Goal: Information Seeking & Learning: Check status

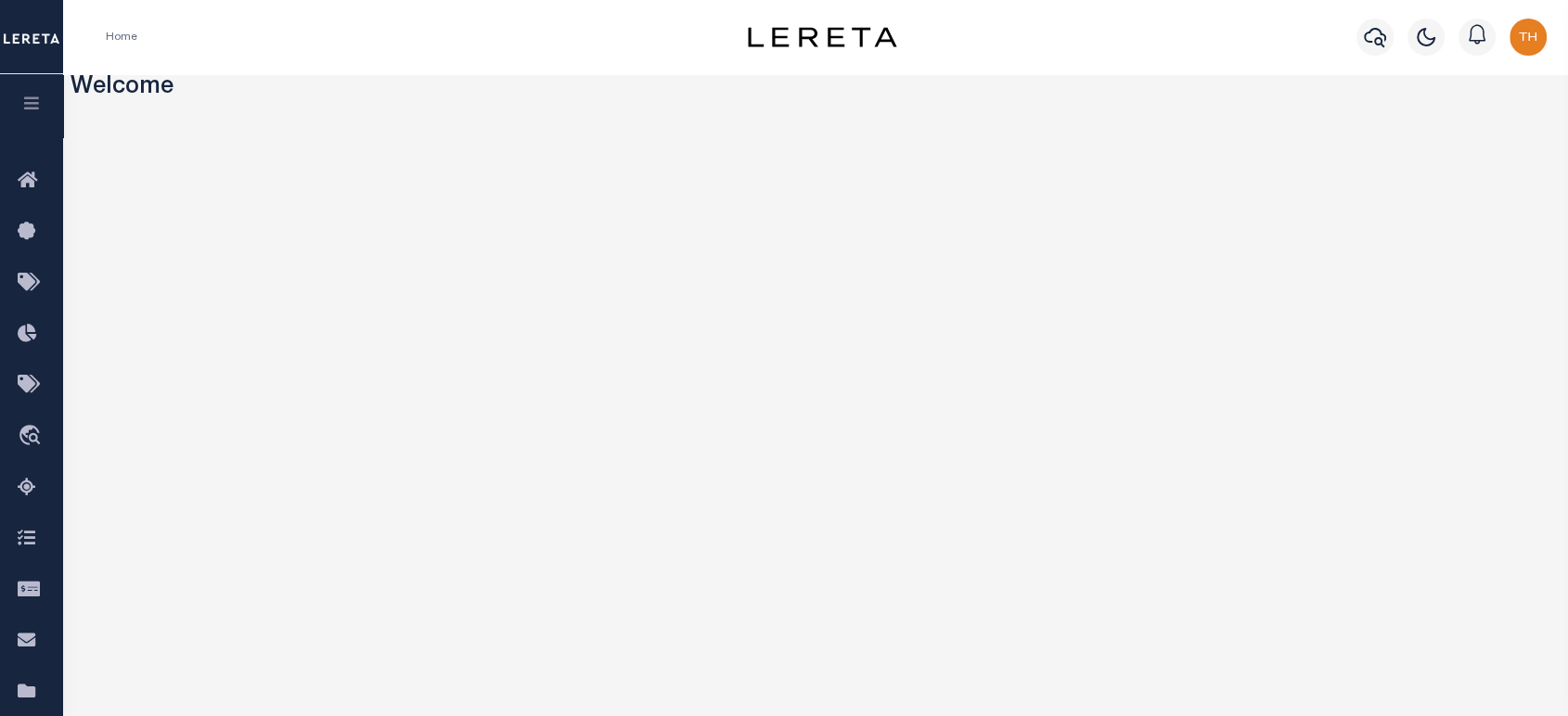
click at [20, 110] on button "button" at bounding box center [31, 105] width 63 height 63
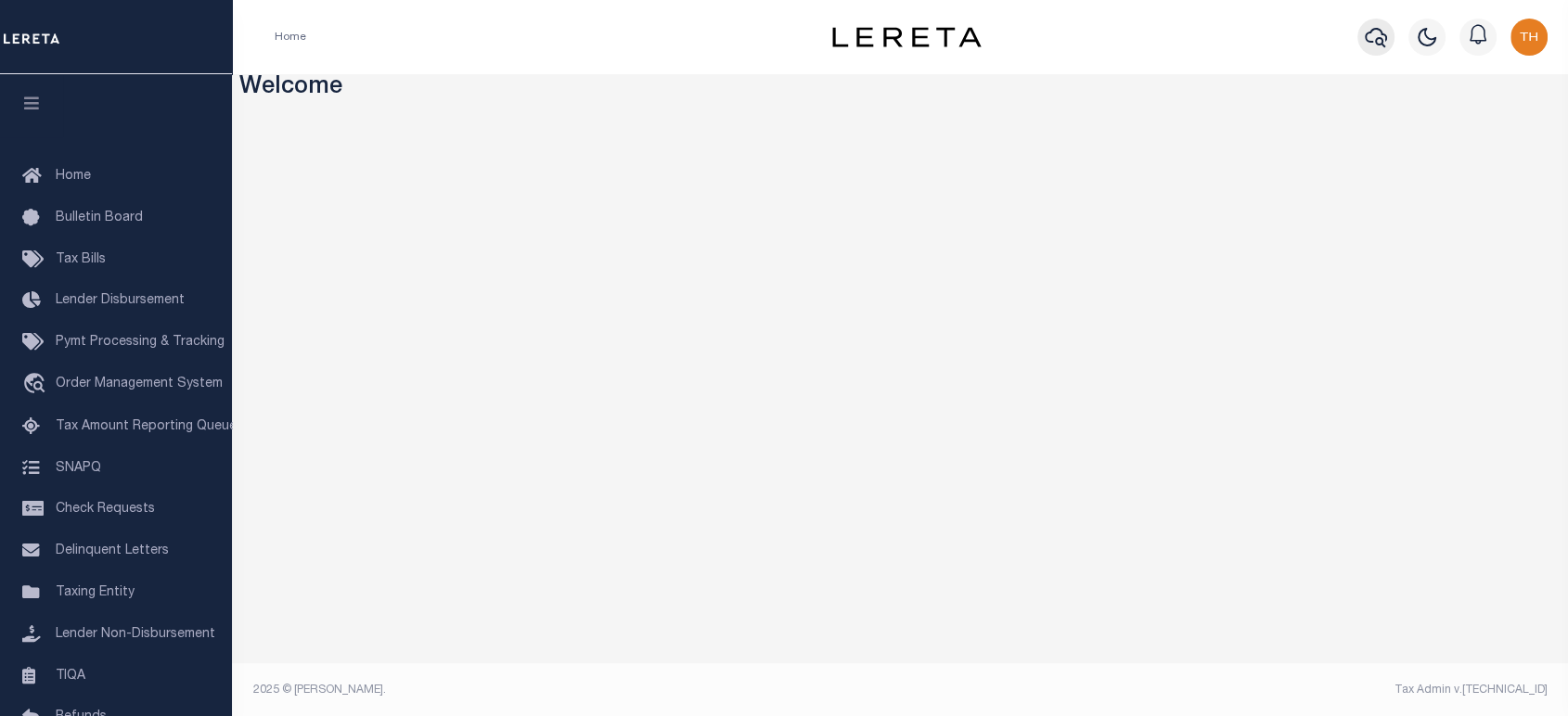
click at [1371, 50] on button "button" at bounding box center [1375, 37] width 37 height 37
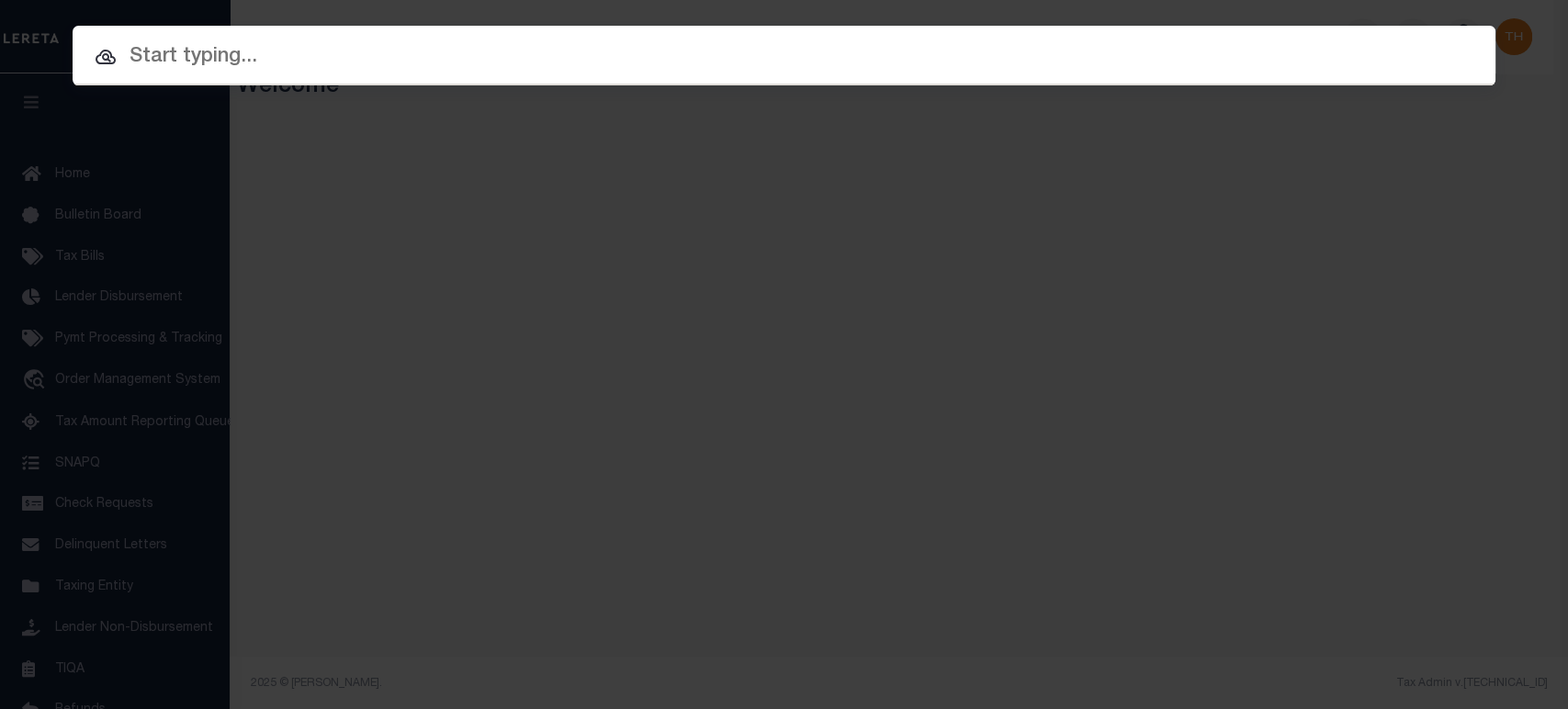
click at [1250, 69] on input "text" at bounding box center [784, 57] width 1423 height 33
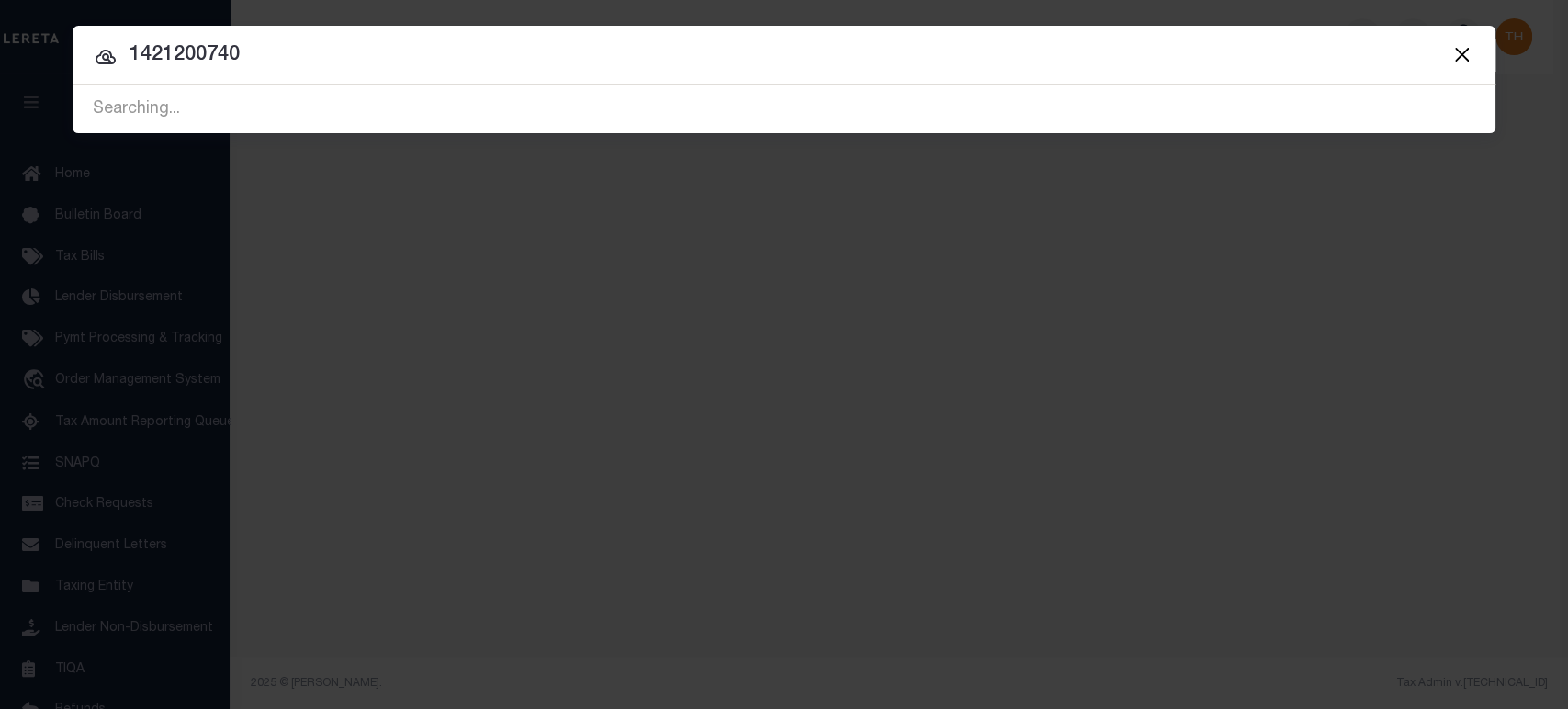
type input "1421200740"
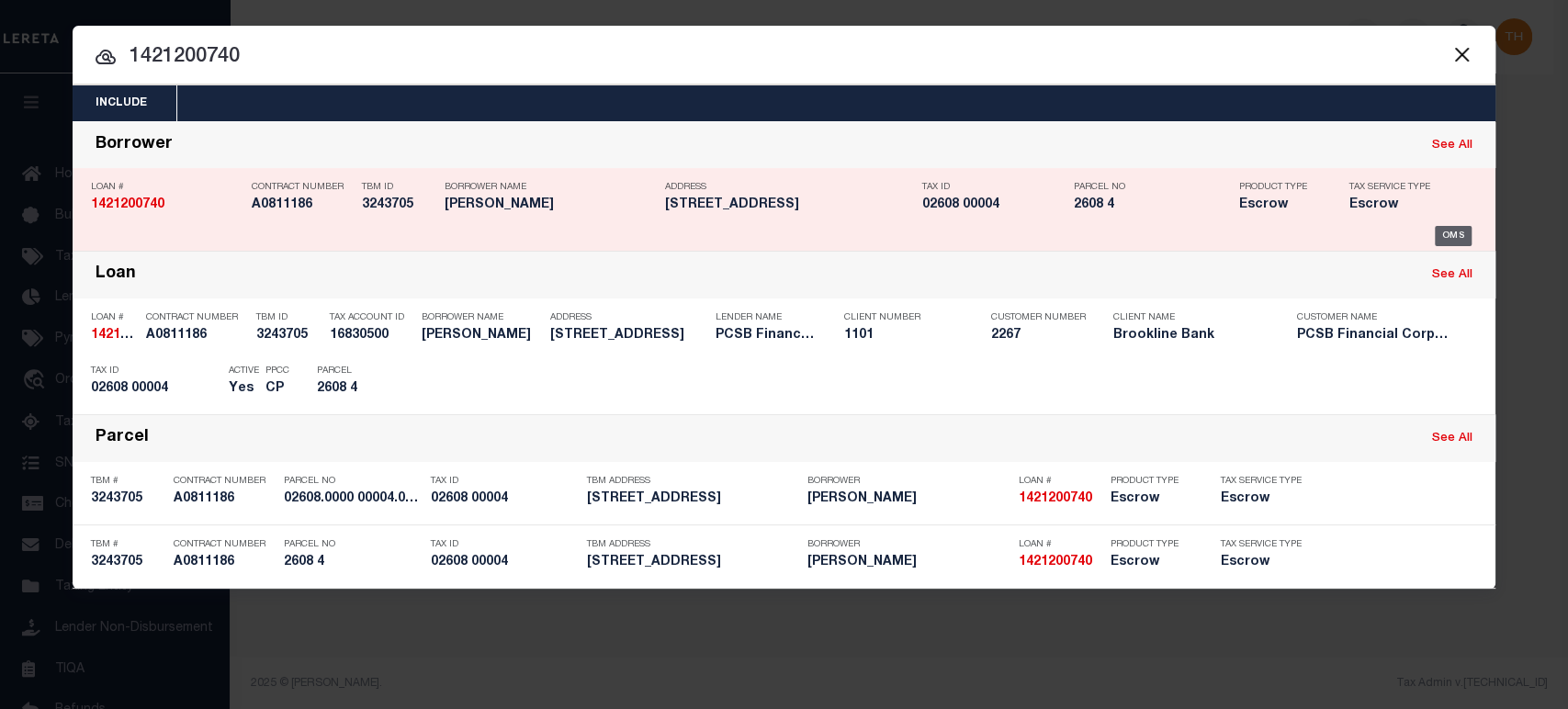
click at [1449, 240] on div "OMS" at bounding box center [1454, 236] width 37 height 20
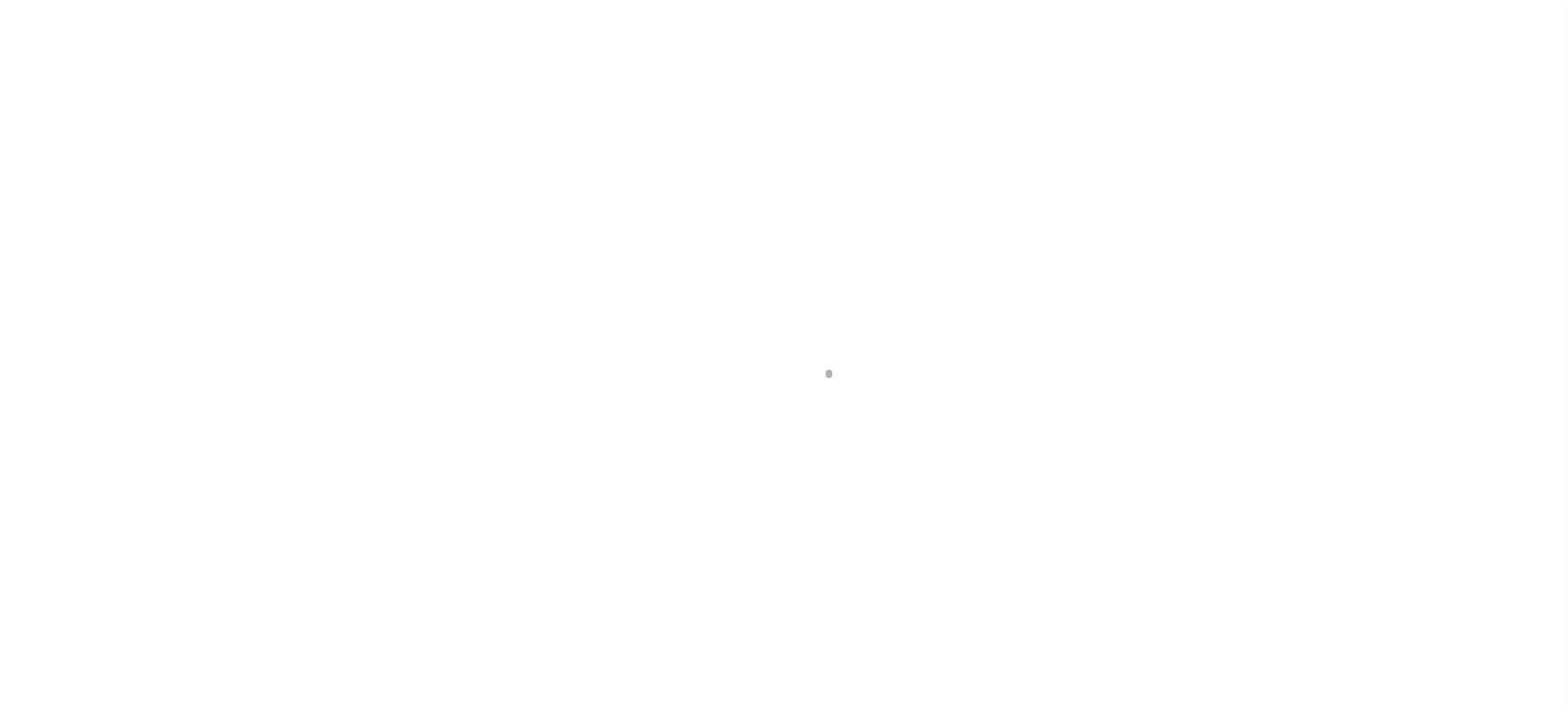
type input "1421200740"
type input "DEVINCENZO MICHAEL S"
select select
select select "Escrow"
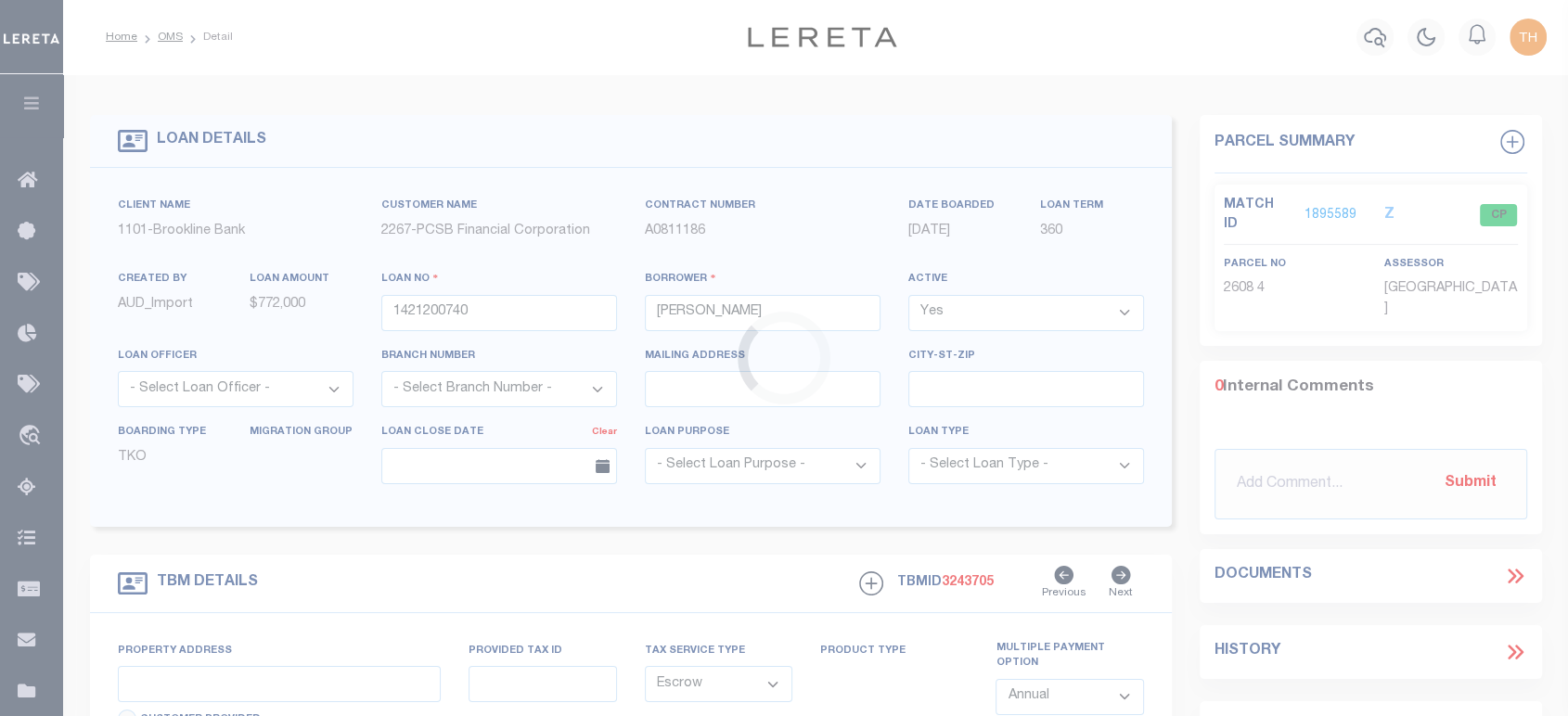
type input "264 CLAREMONT RD"
type input "02608.0000 00004.0000"
select select
type input "RIDGEWOOD NJ 07450"
type input "11714"
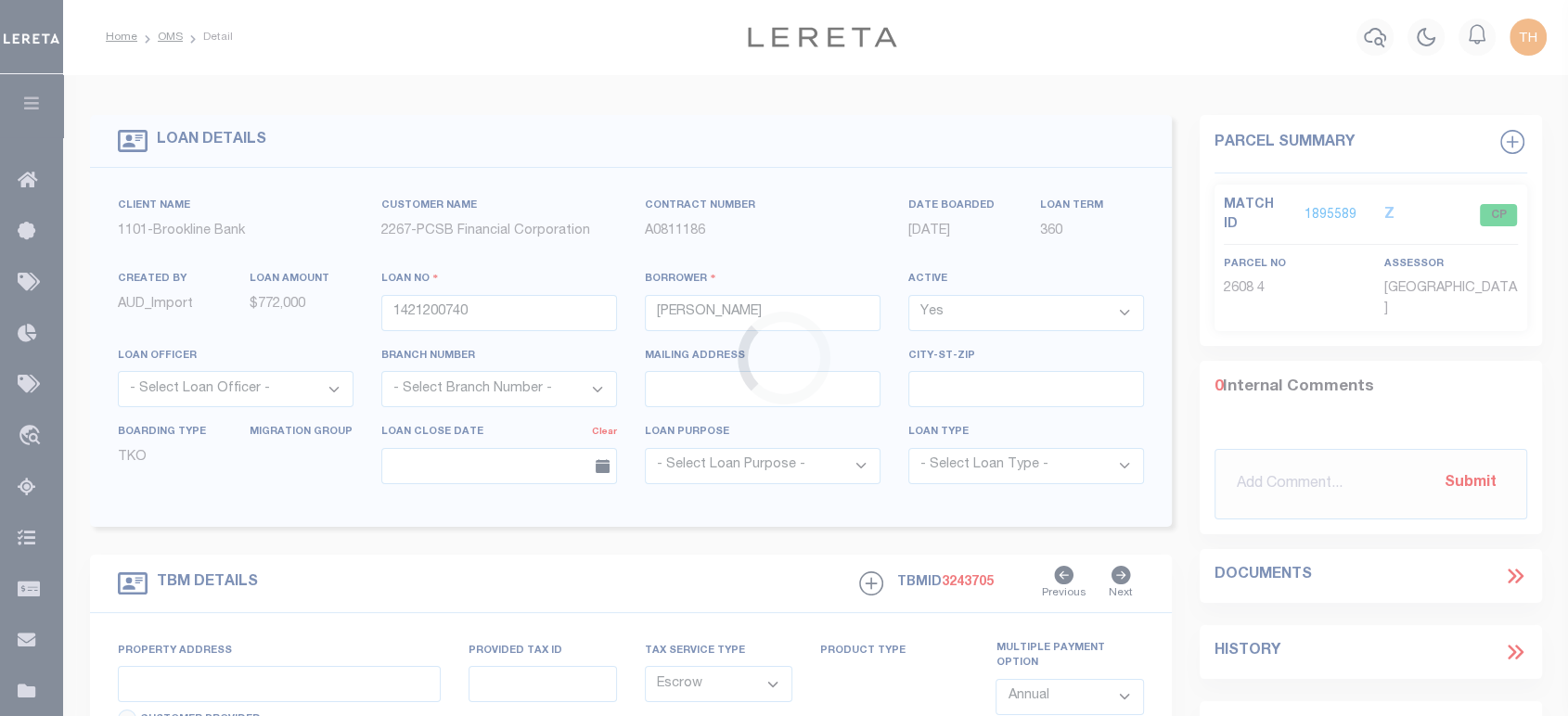
type input "NJ"
select select
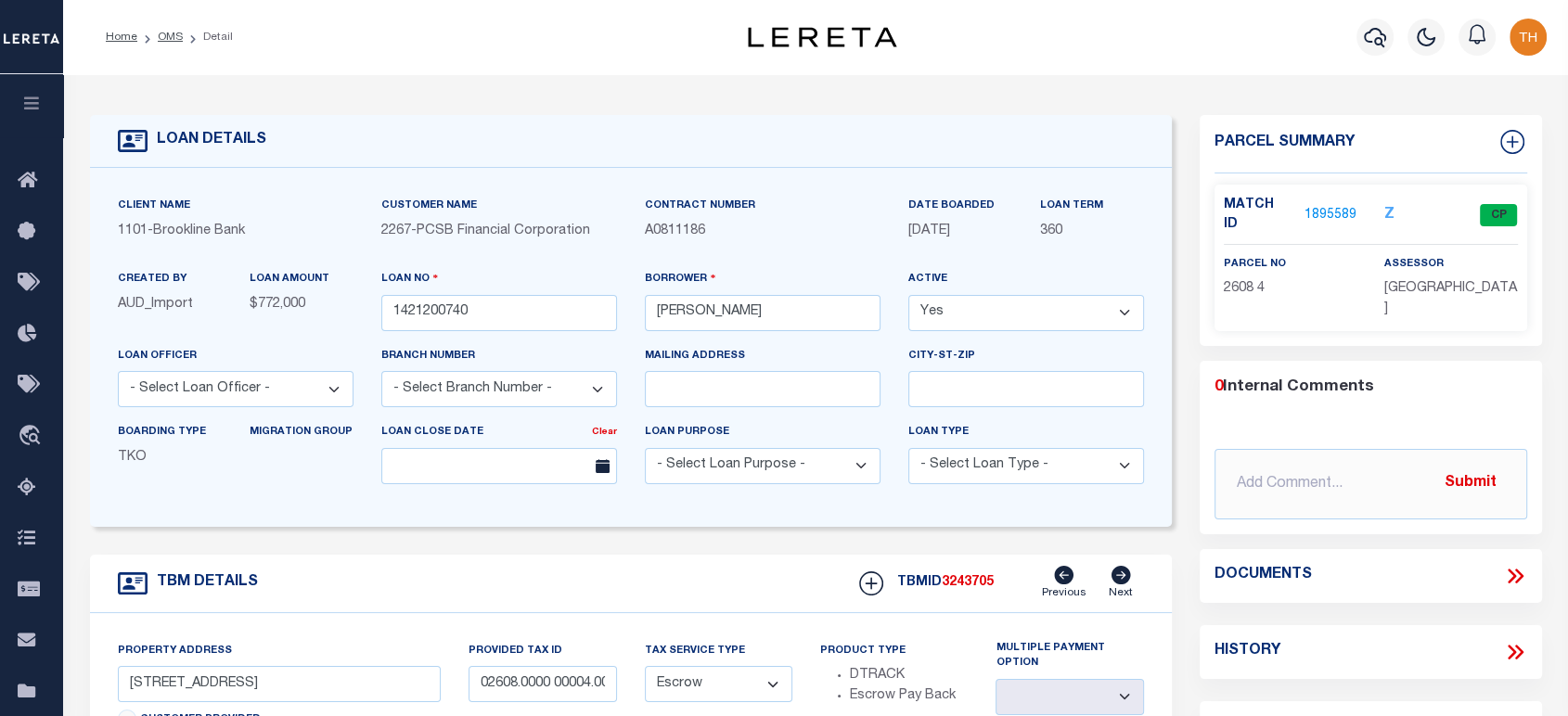
click at [1341, 206] on link "1895589" at bounding box center [1330, 215] width 52 height 20
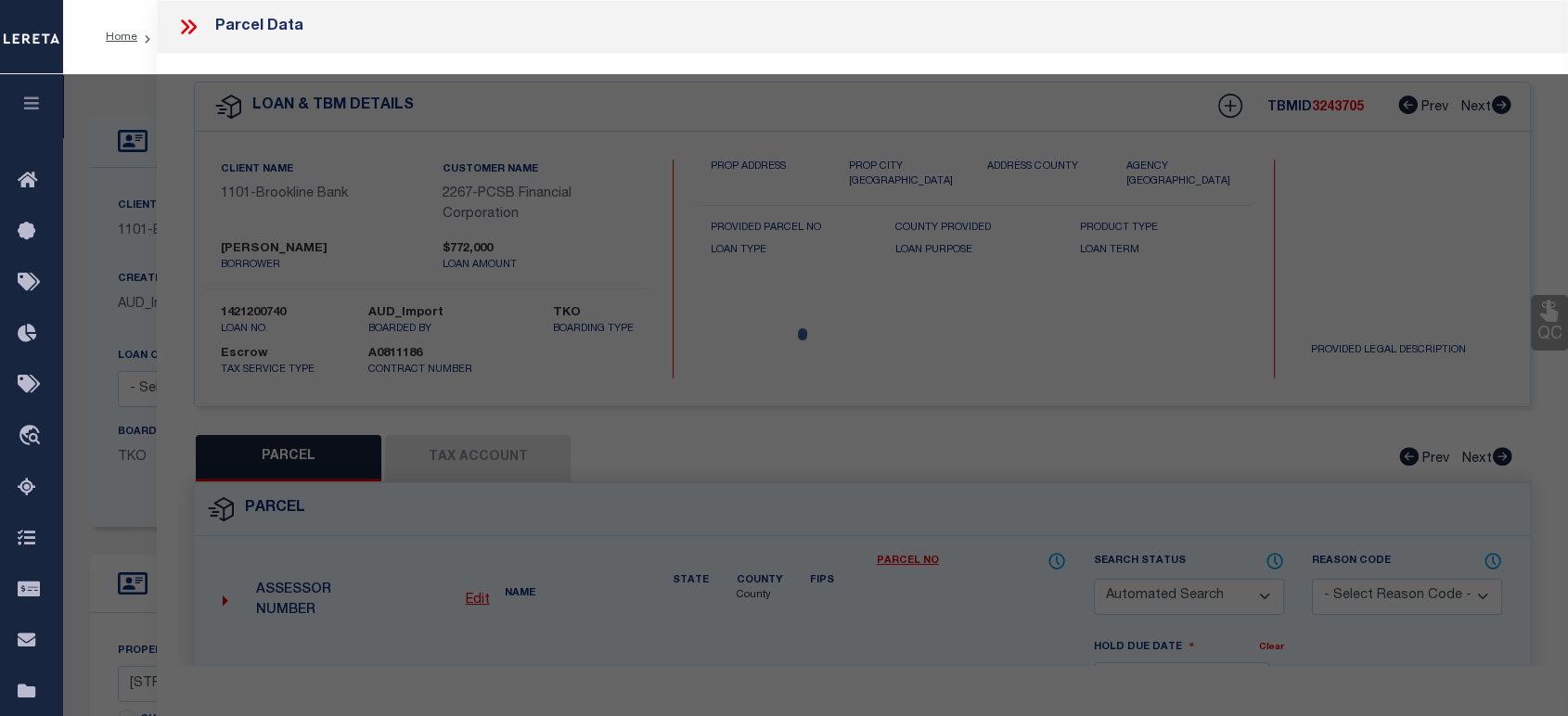
checkbox input "false"
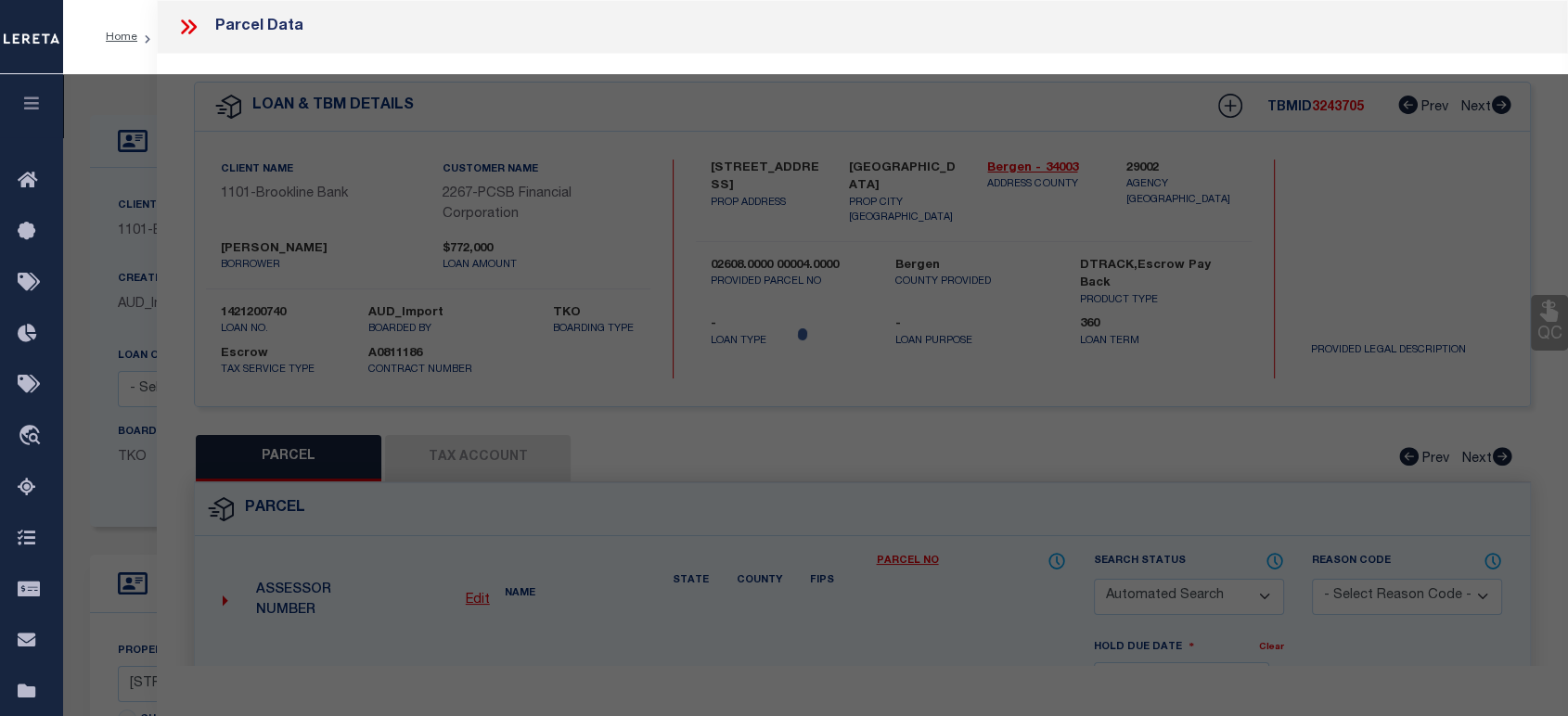
select select "CP"
type input "DEVINCENZO, MICHAEL & KERRY"
select select
type input "264 CLAREMONT RD"
checkbox input "false"
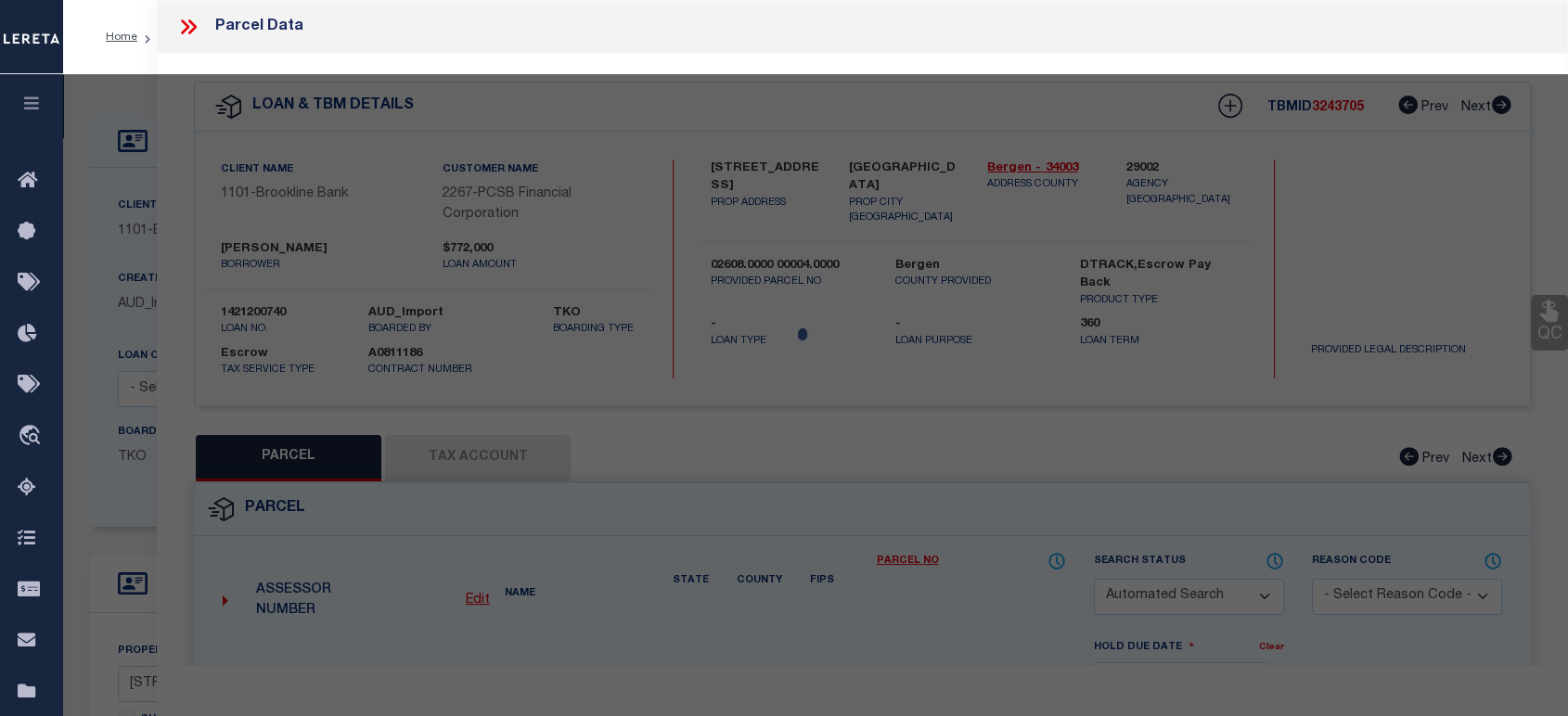
type input "RIDGEWOOD NJ 07450"
type textarea "Block: 2608 Lot: 4"
type textarea "TaxID Special Project"
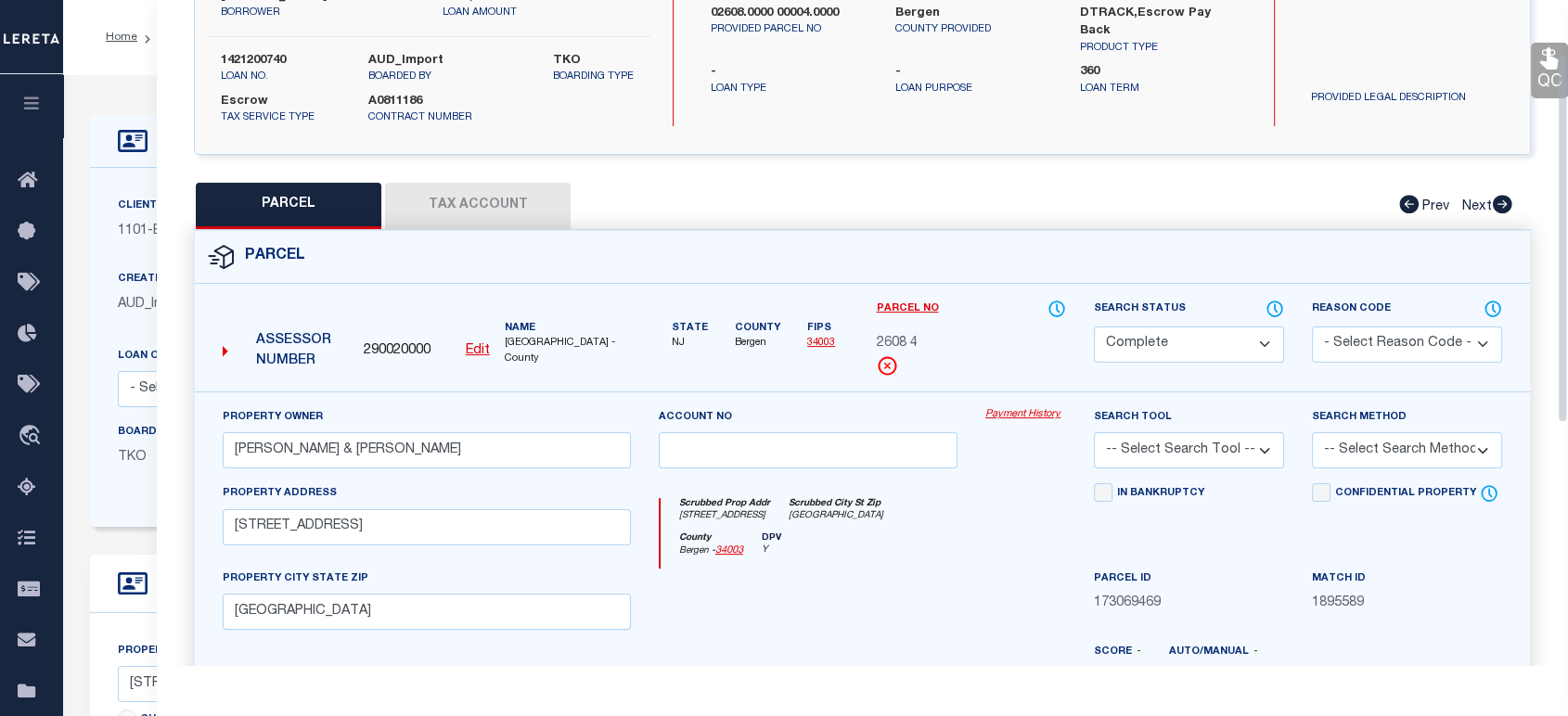
scroll to position [412, 0]
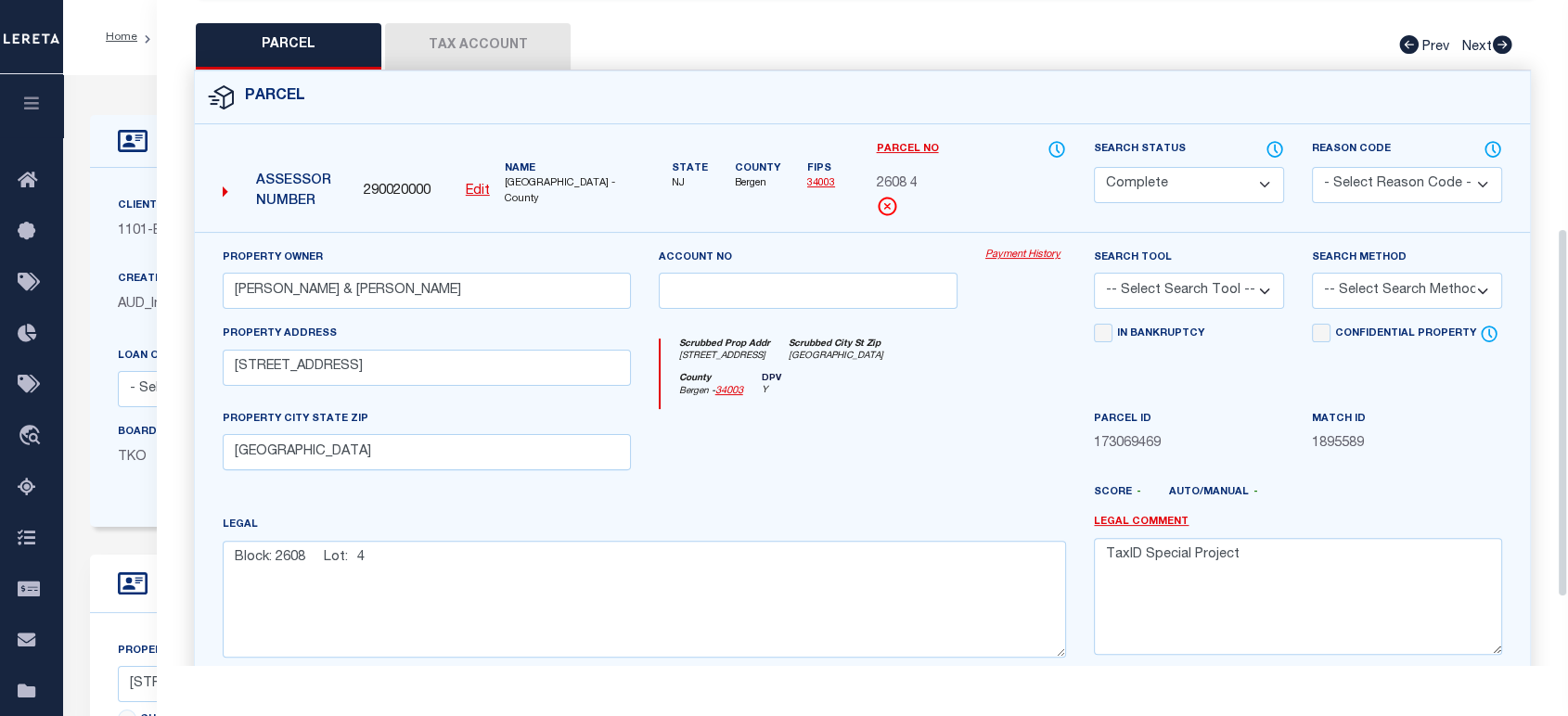
click at [1042, 257] on link "Payment History" at bounding box center [1026, 256] width 81 height 16
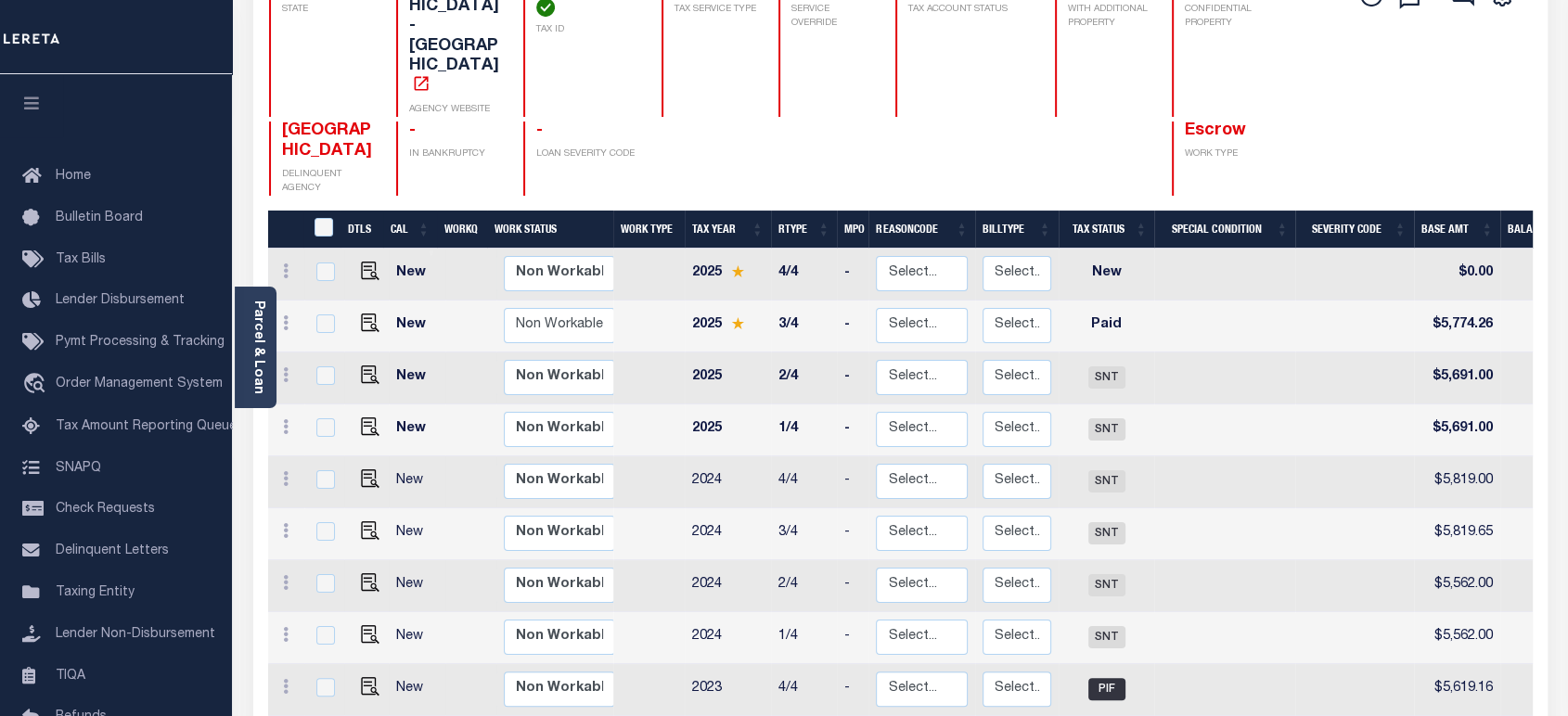
scroll to position [103, 0]
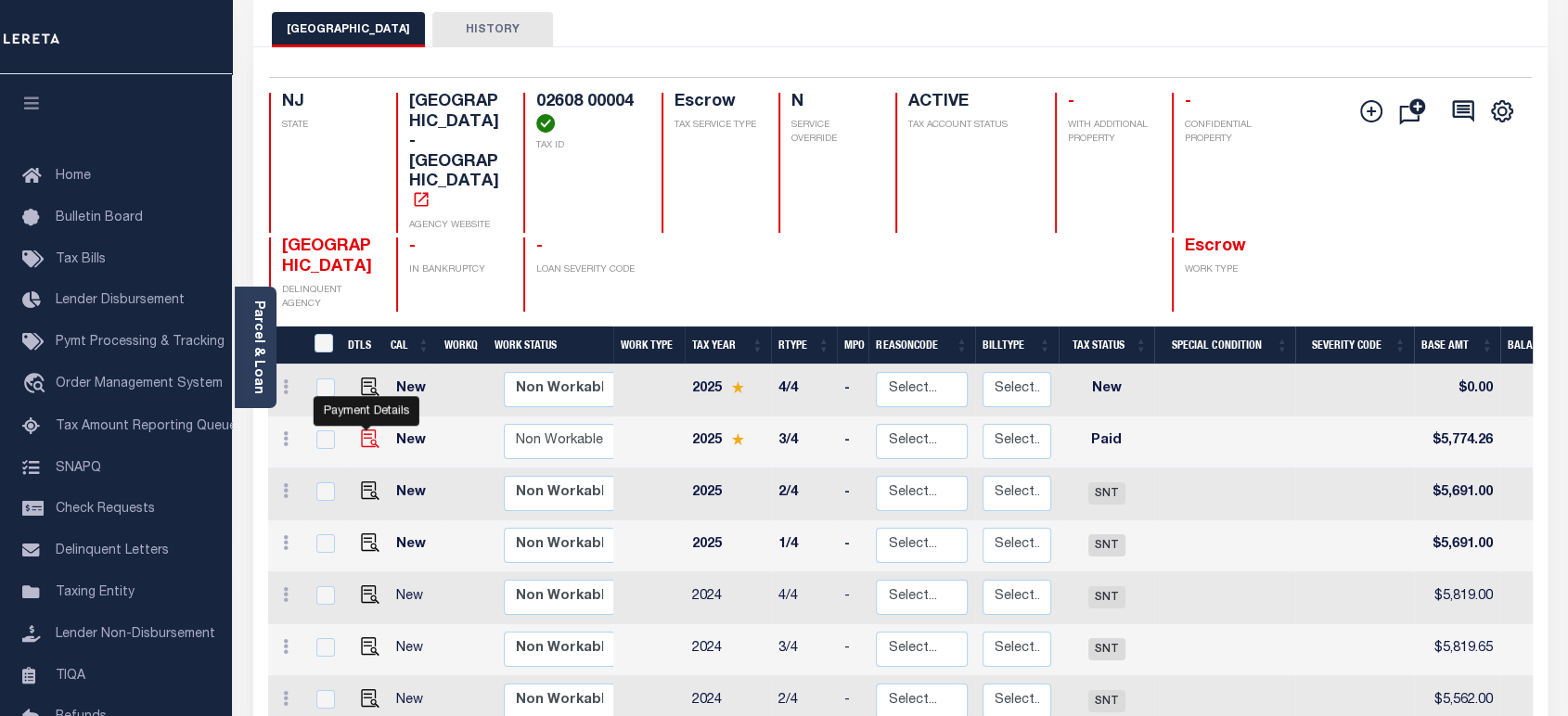
click at [364, 429] on img "" at bounding box center [370, 439] width 19 height 19
checkbox input "true"
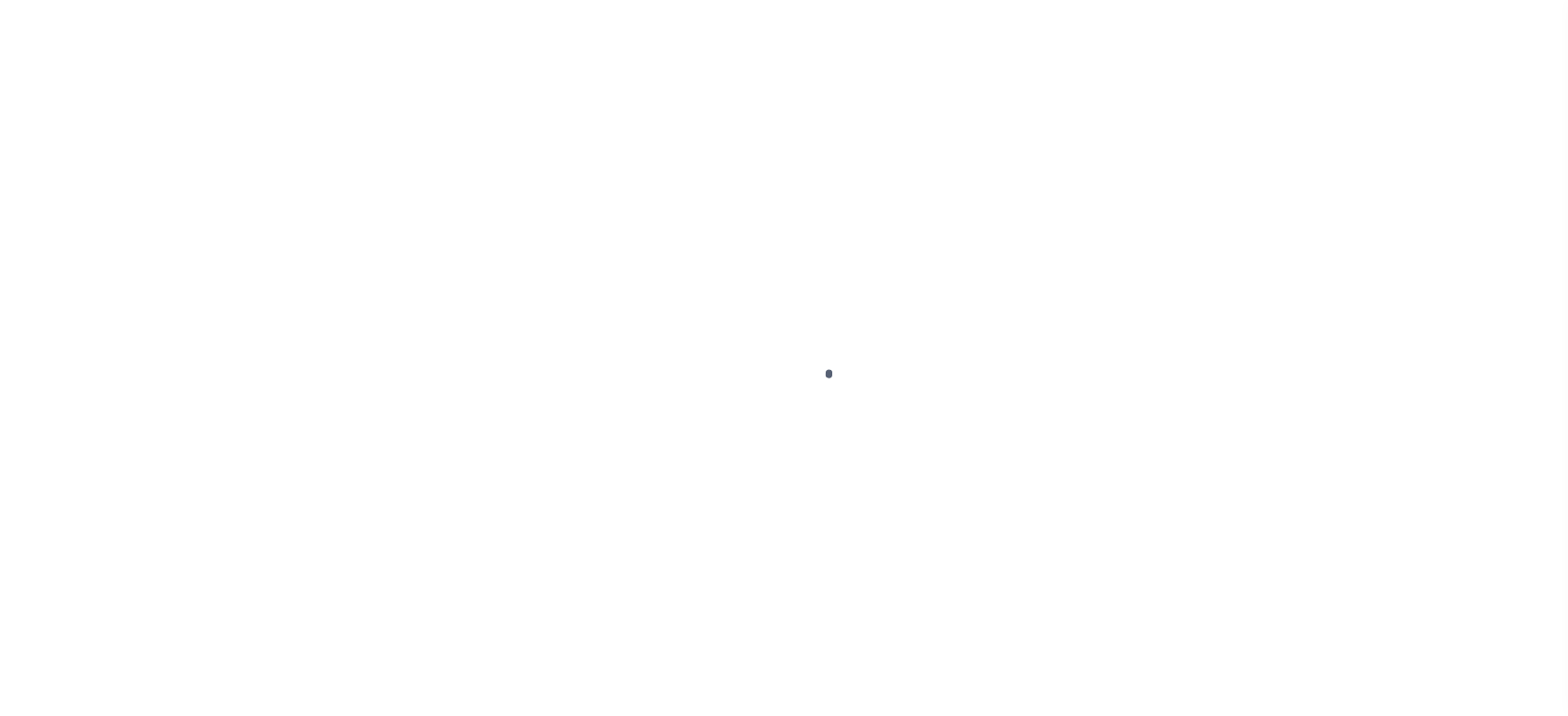
checkbox input "false"
type input "00003008"
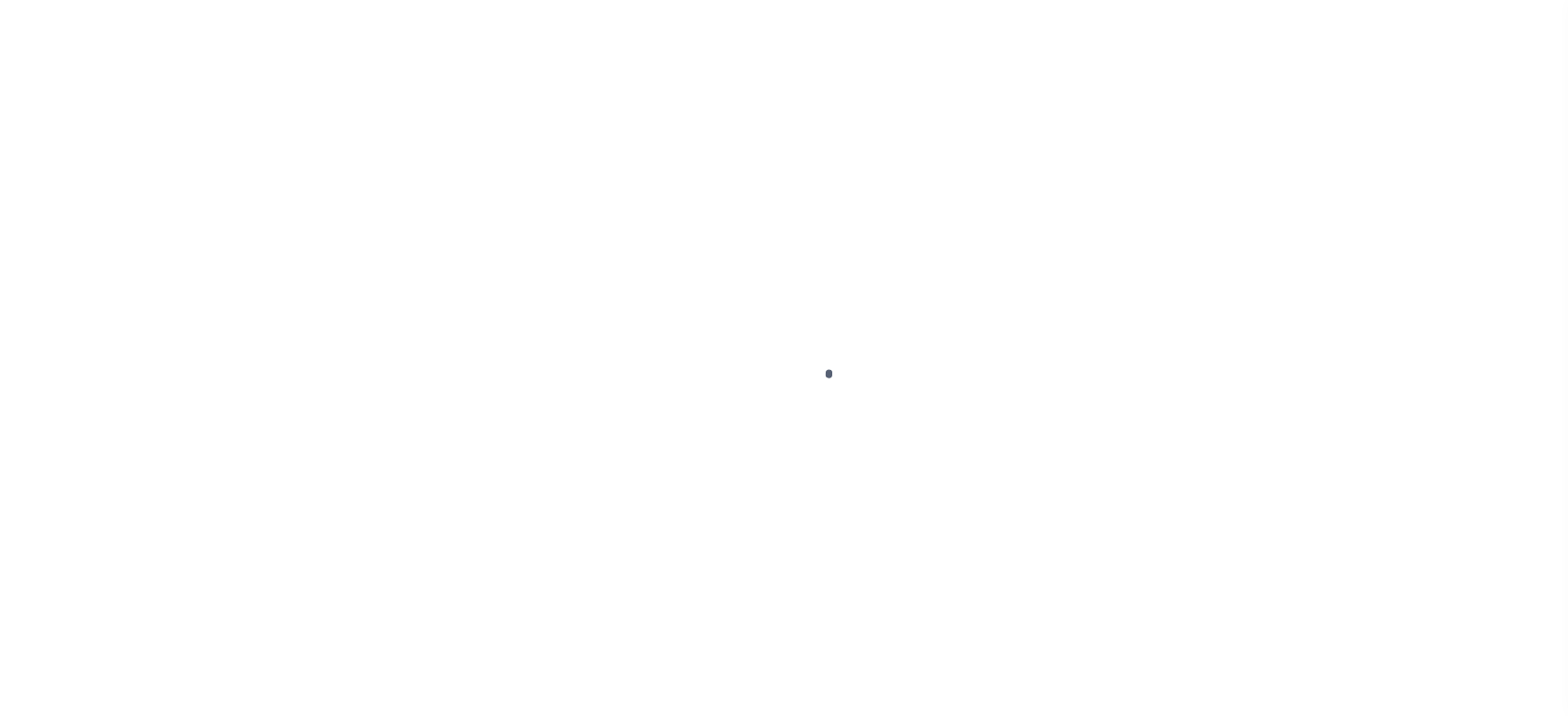
type input "07/22/2025"
select select "PYD"
type input "$5,774.26"
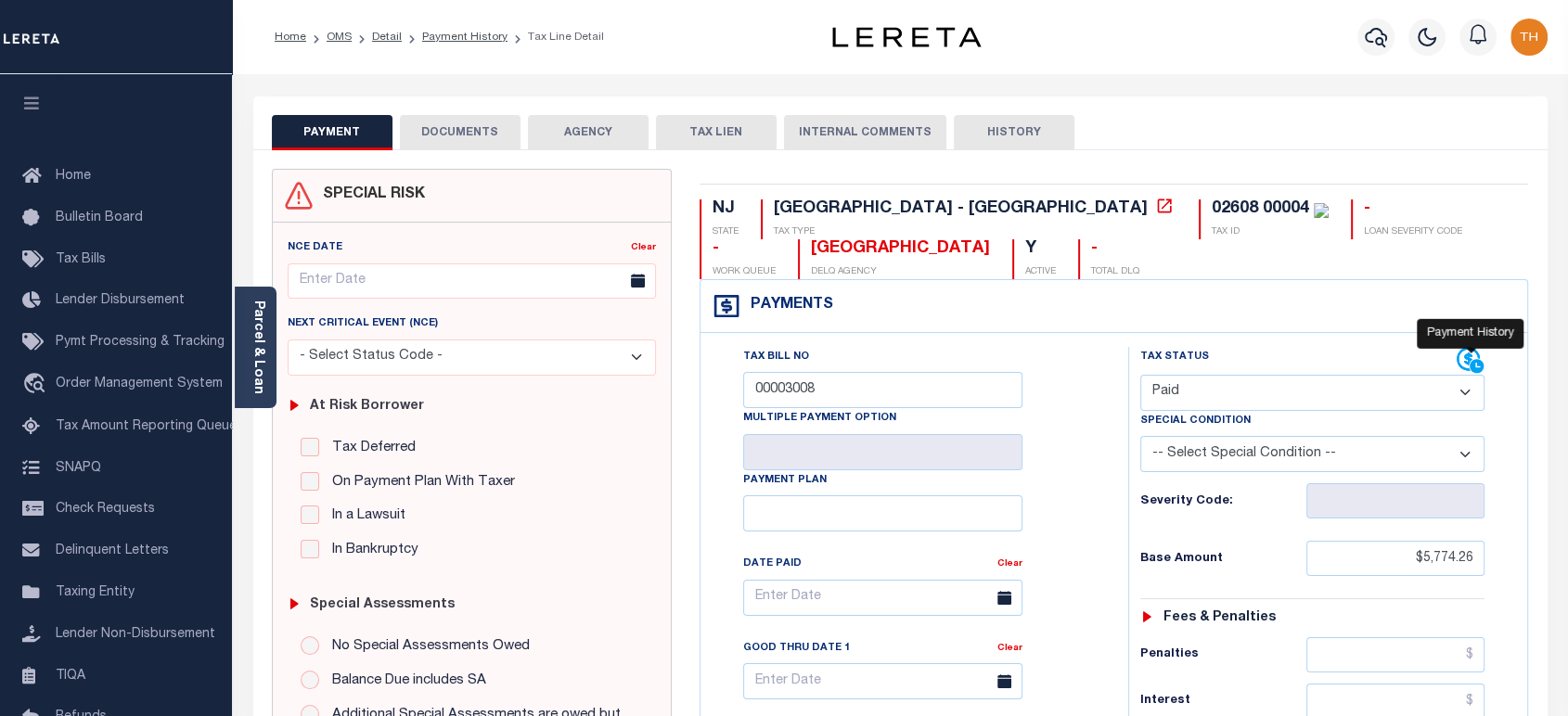
click at [1464, 352] on icon at bounding box center [1471, 361] width 28 height 28
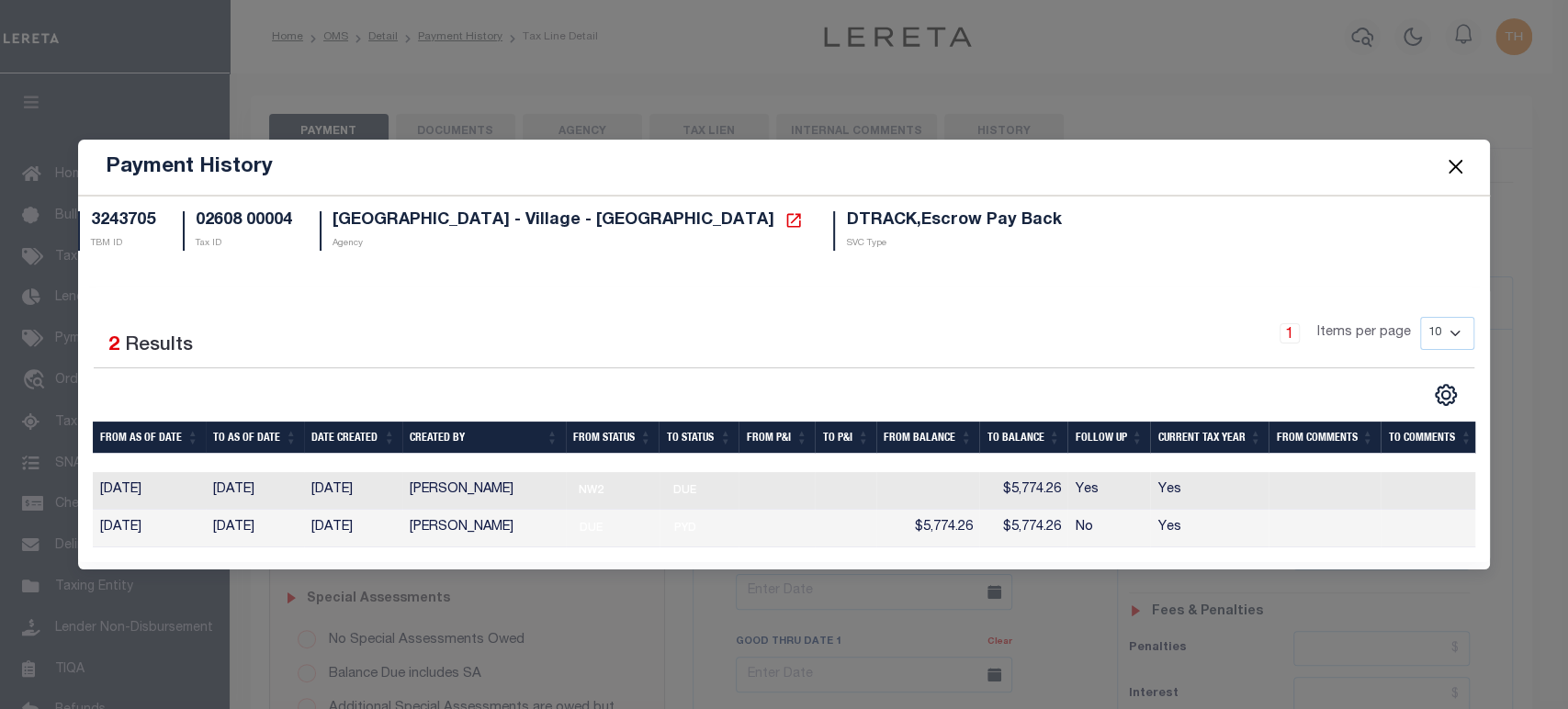
click at [1459, 162] on button "Close" at bounding box center [1455, 167] width 24 height 24
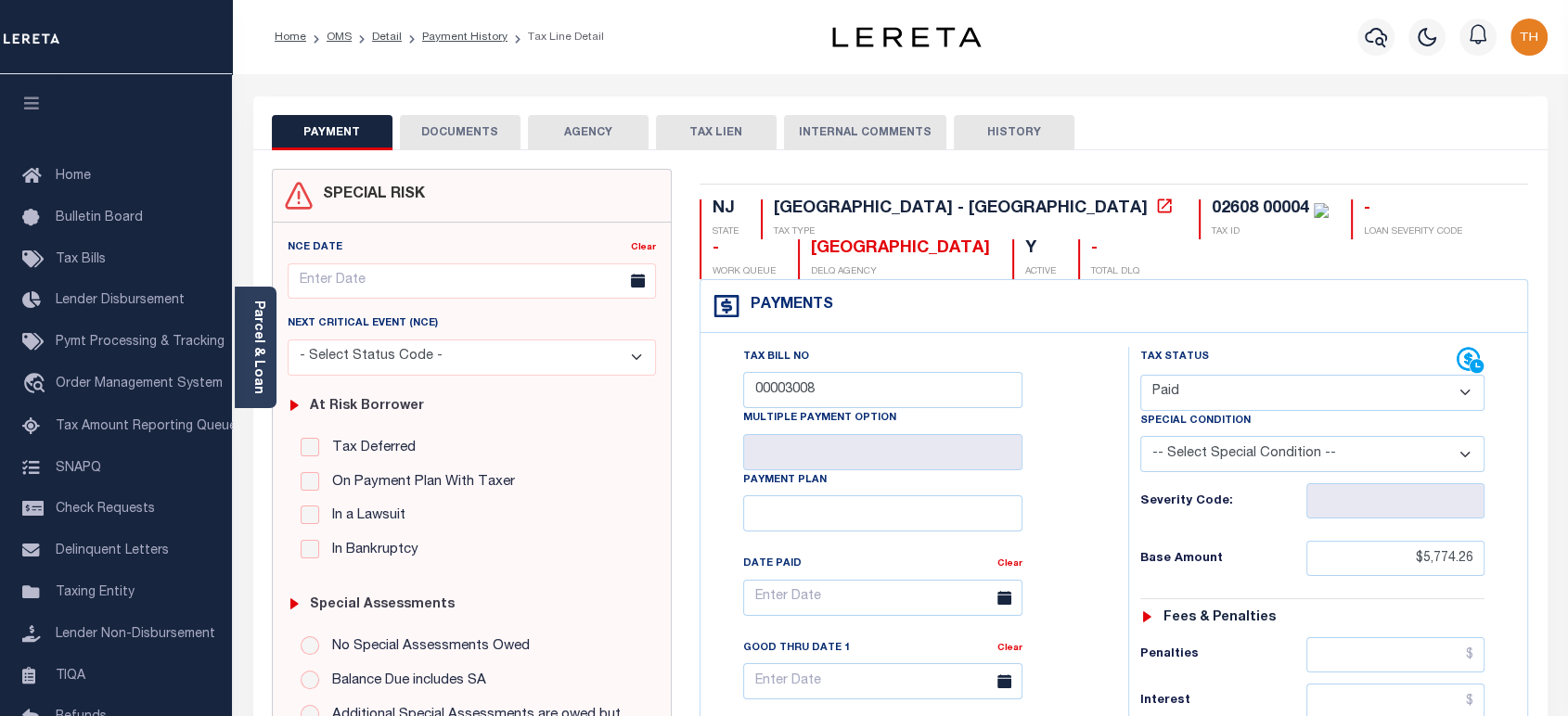
click at [995, 132] on button "HISTORY" at bounding box center [1014, 132] width 120 height 36
select select "50"
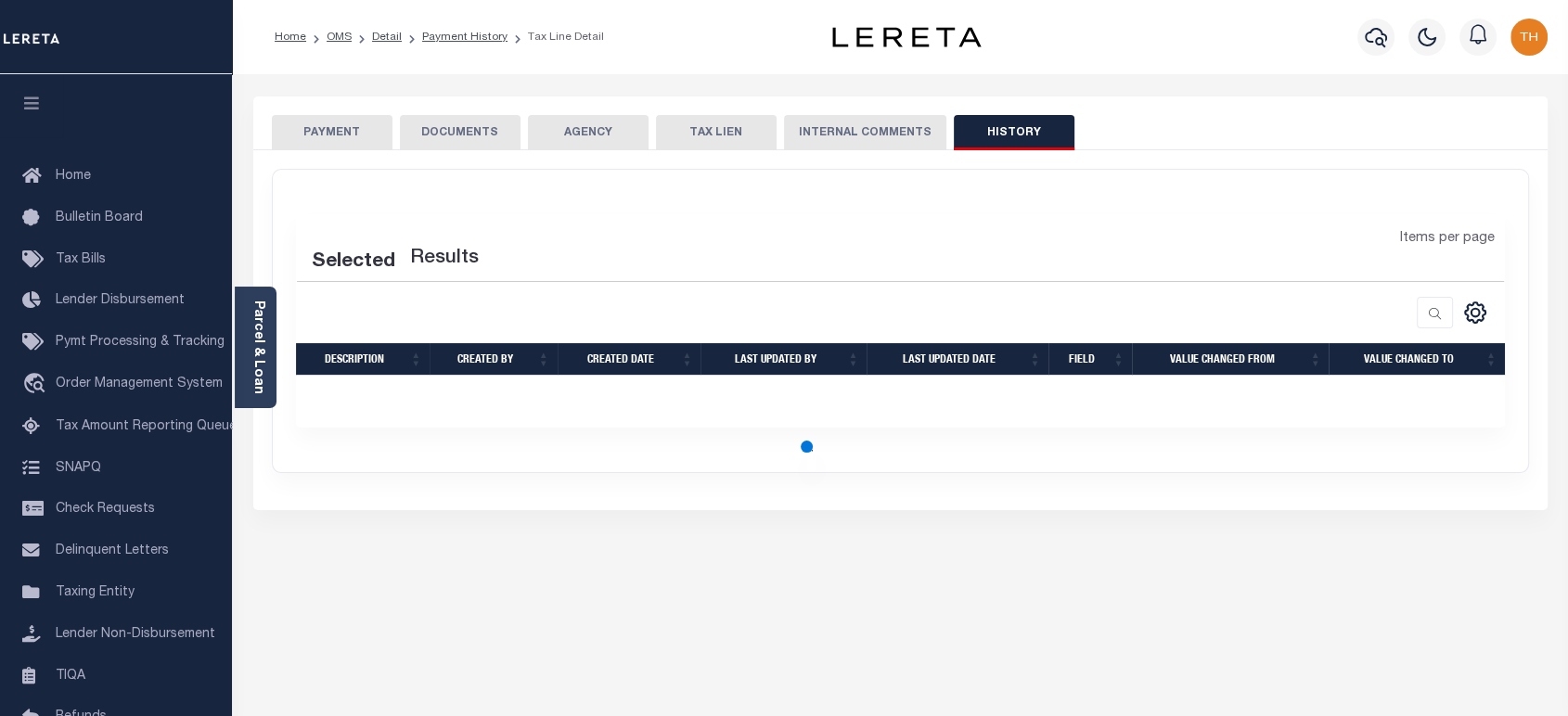
select select "50"
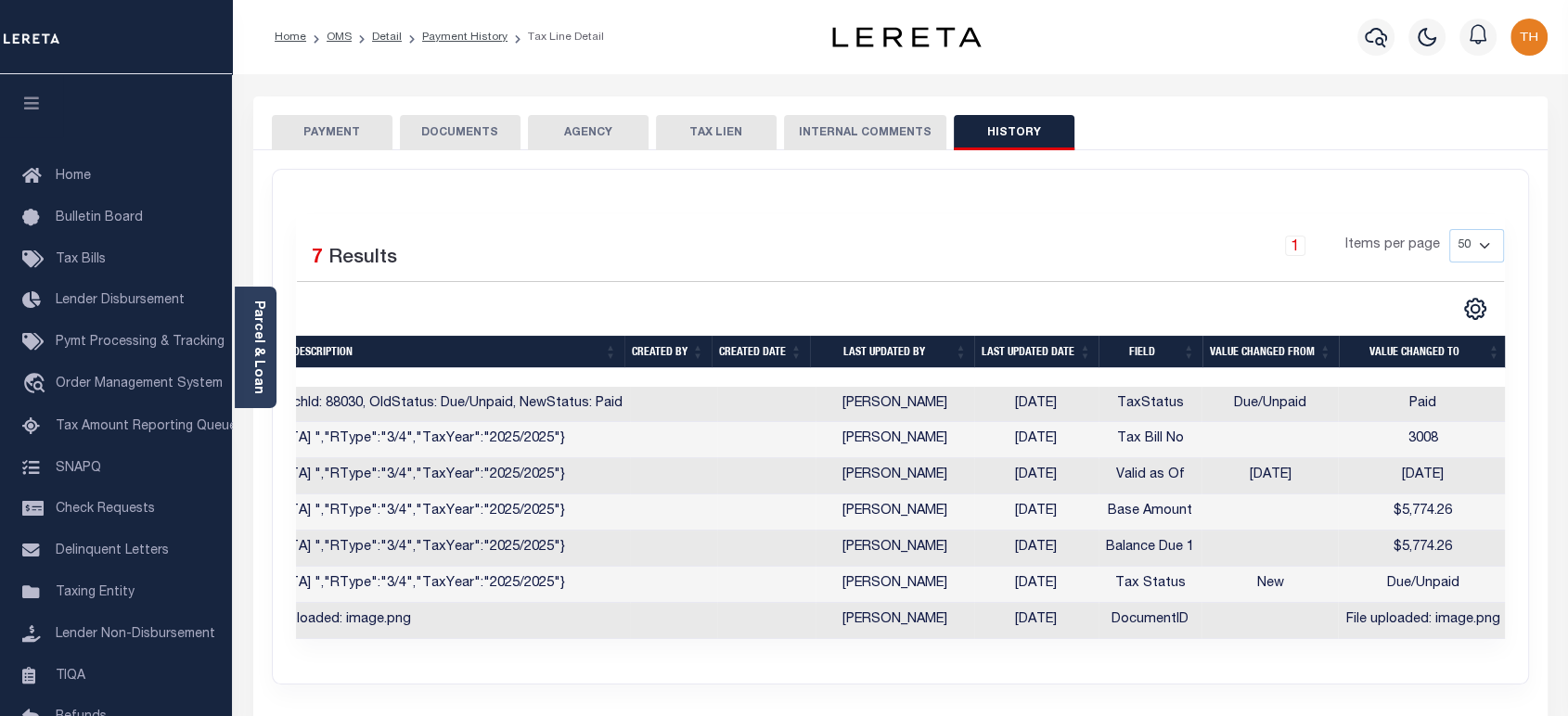
scroll to position [0, 259]
click at [27, 98] on icon "button" at bounding box center [32, 103] width 22 height 17
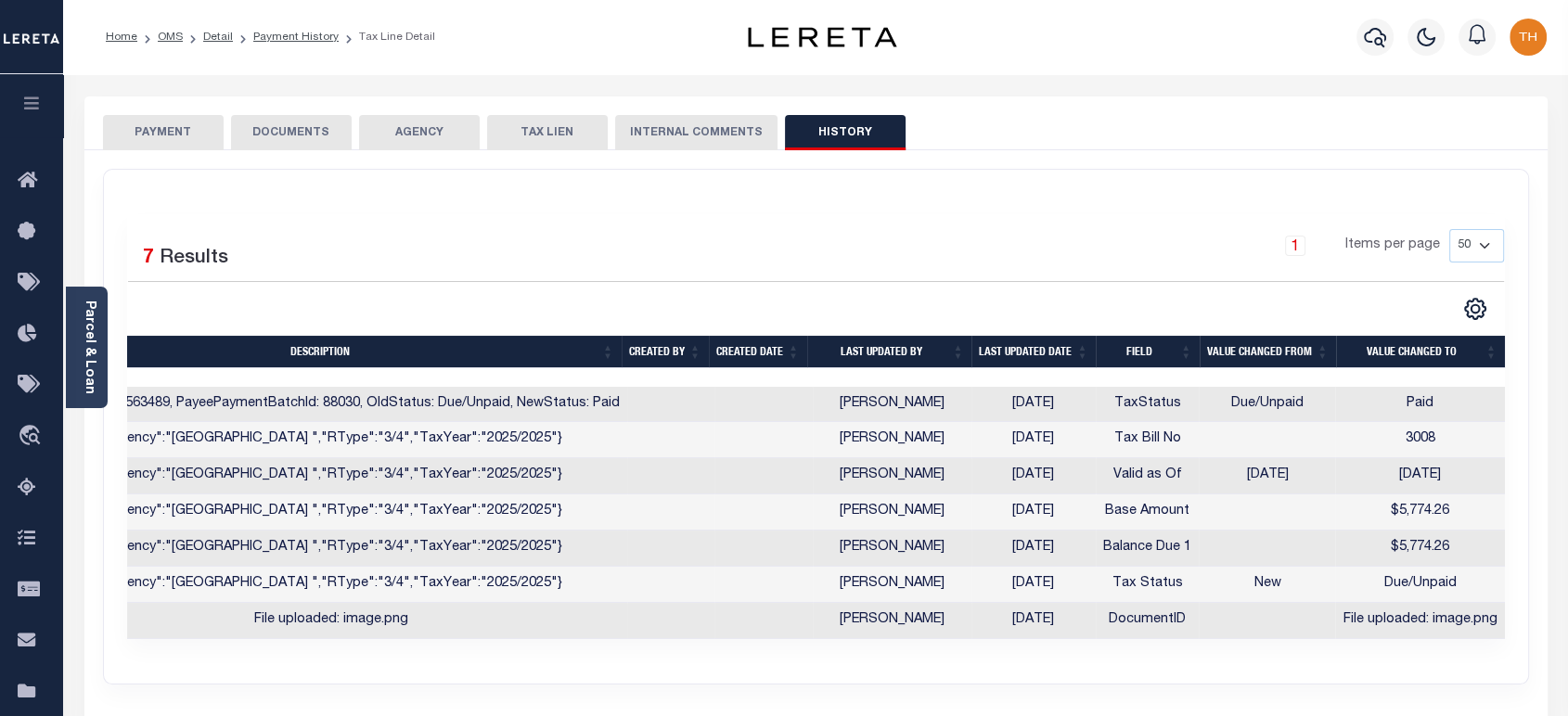
scroll to position [0, 91]
click at [94, 327] on link "Parcel & Loan" at bounding box center [89, 348] width 13 height 94
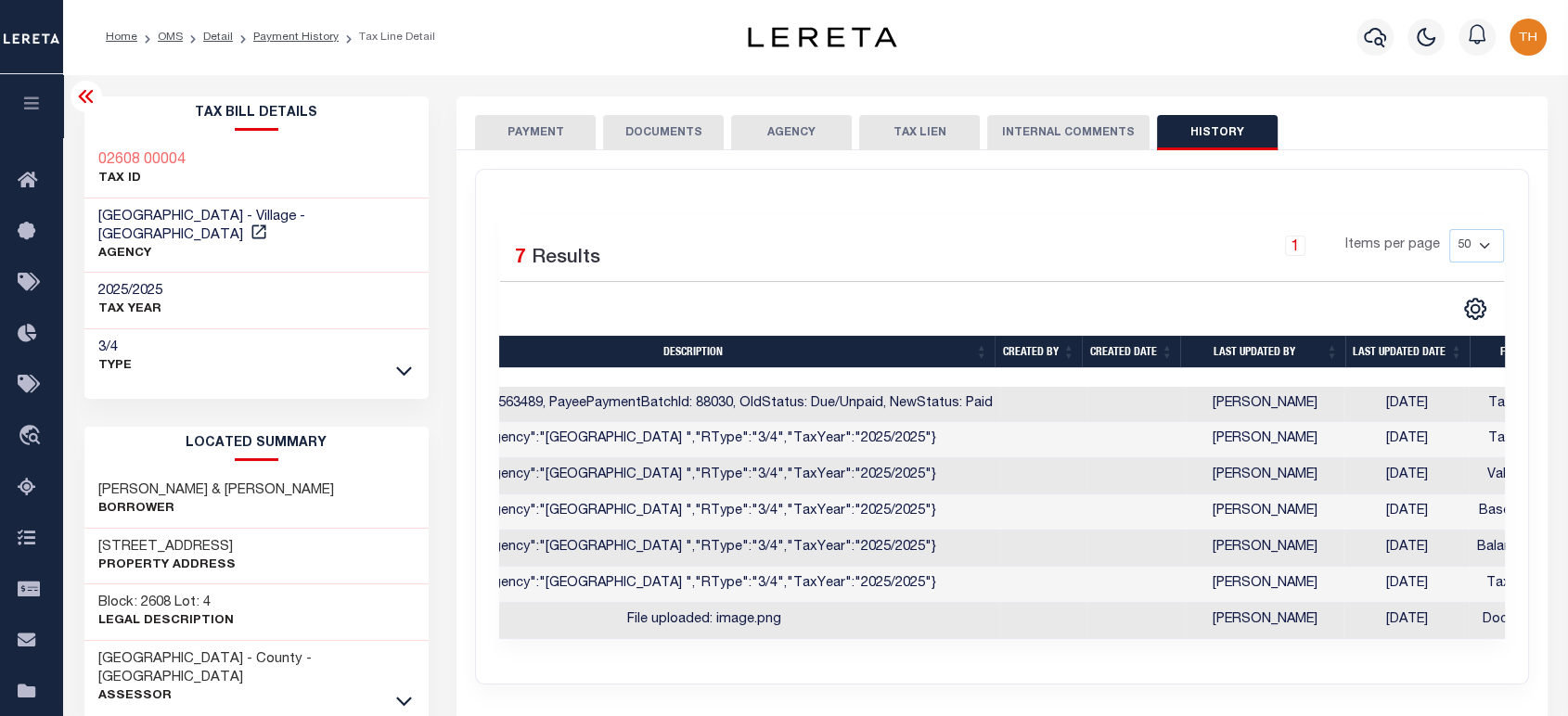
click at [394, 363] on link at bounding box center [404, 369] width 22 height 13
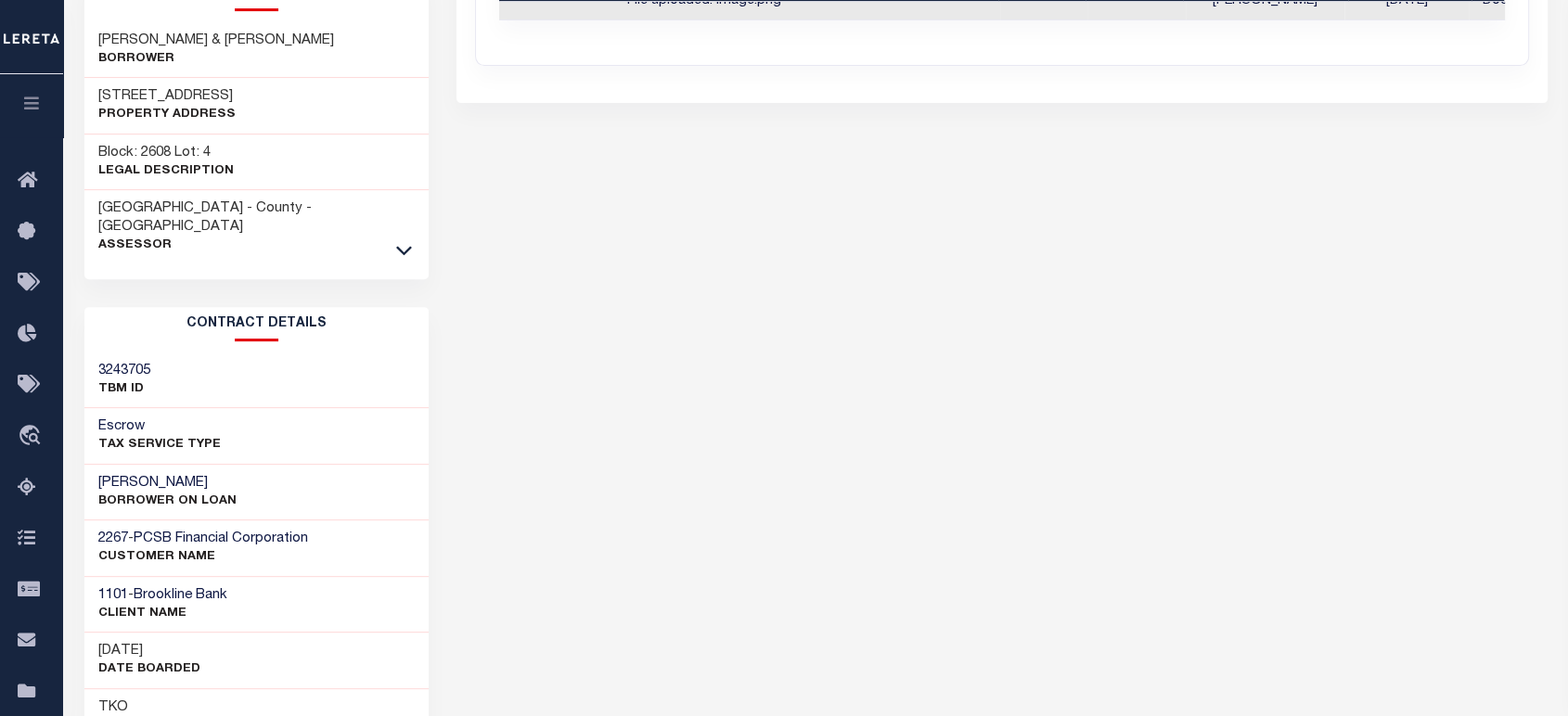
scroll to position [705, 0]
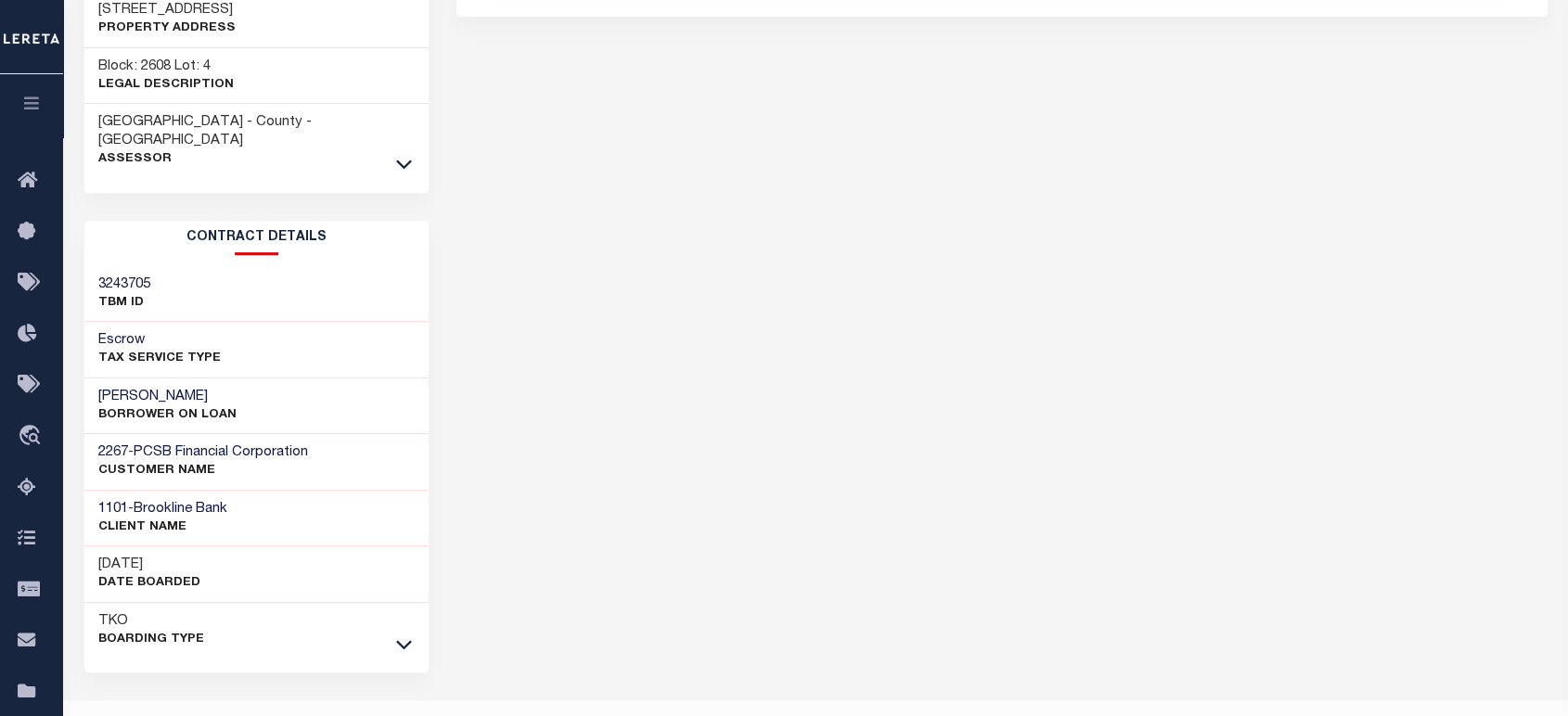
click at [94, 434] on div "2267 - PCSB Financial Corporation CUSTOMER Name" at bounding box center [257, 462] width 345 height 56
click at [110, 445] on span "2267" at bounding box center [114, 452] width 30 height 14
copy h3 "2267"
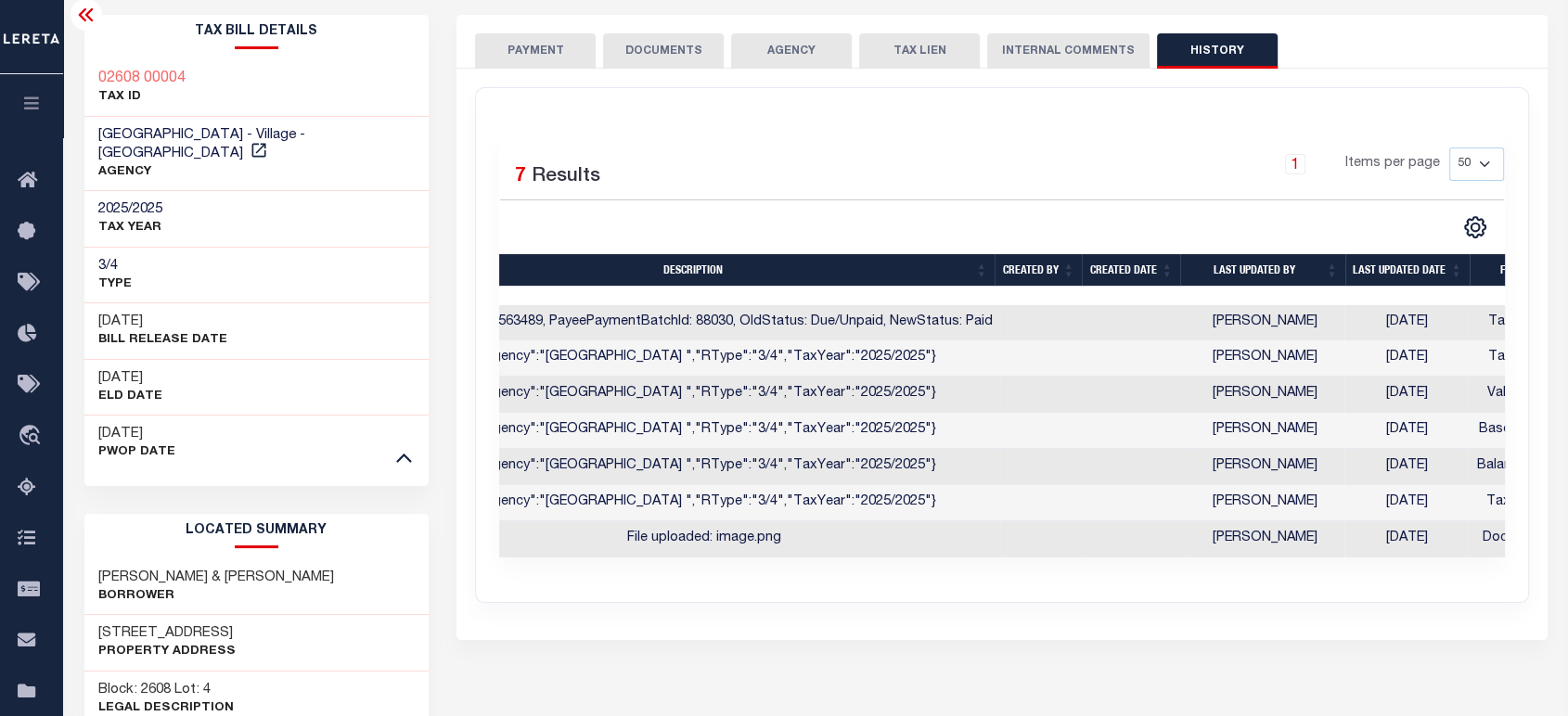
scroll to position [0, 0]
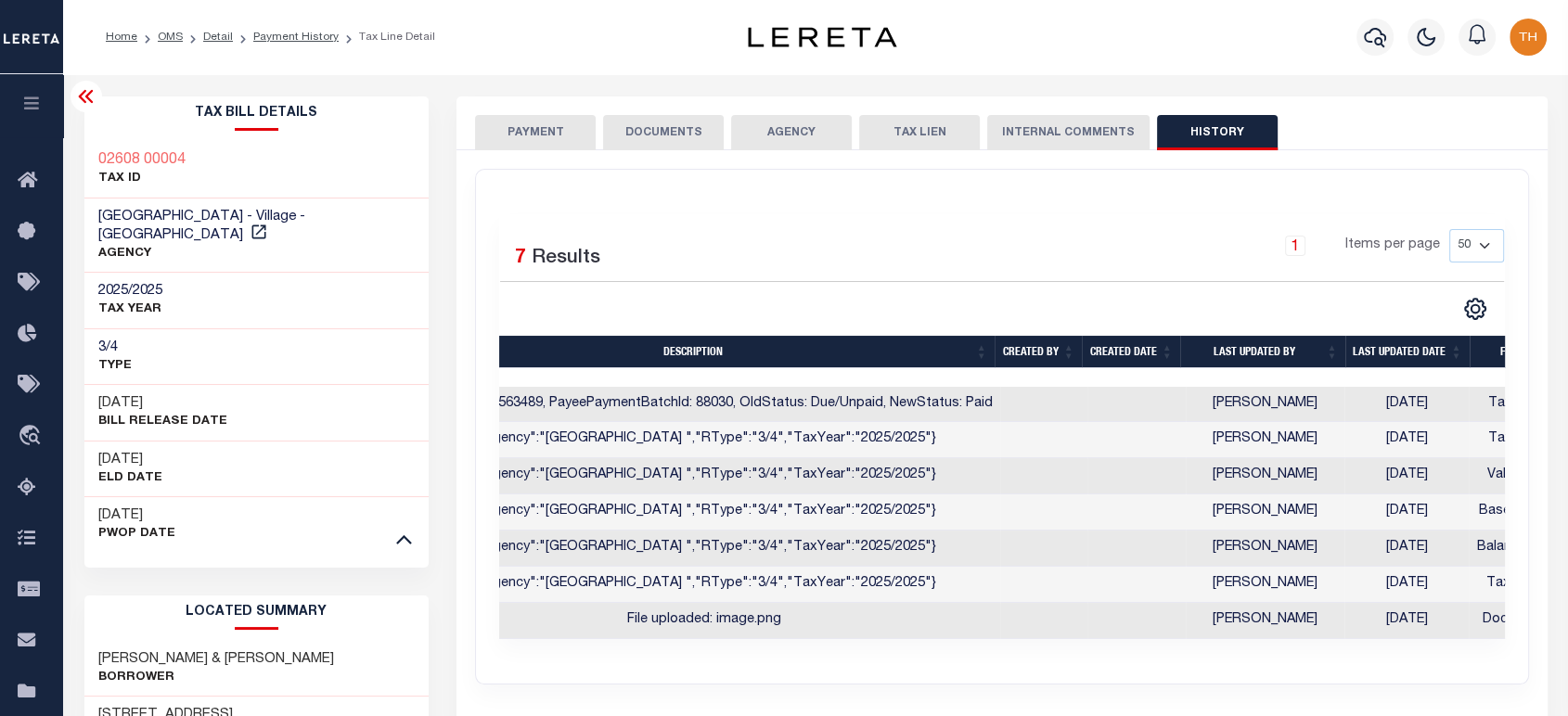
click at [566, 135] on button "PAYMENT" at bounding box center [535, 132] width 120 height 36
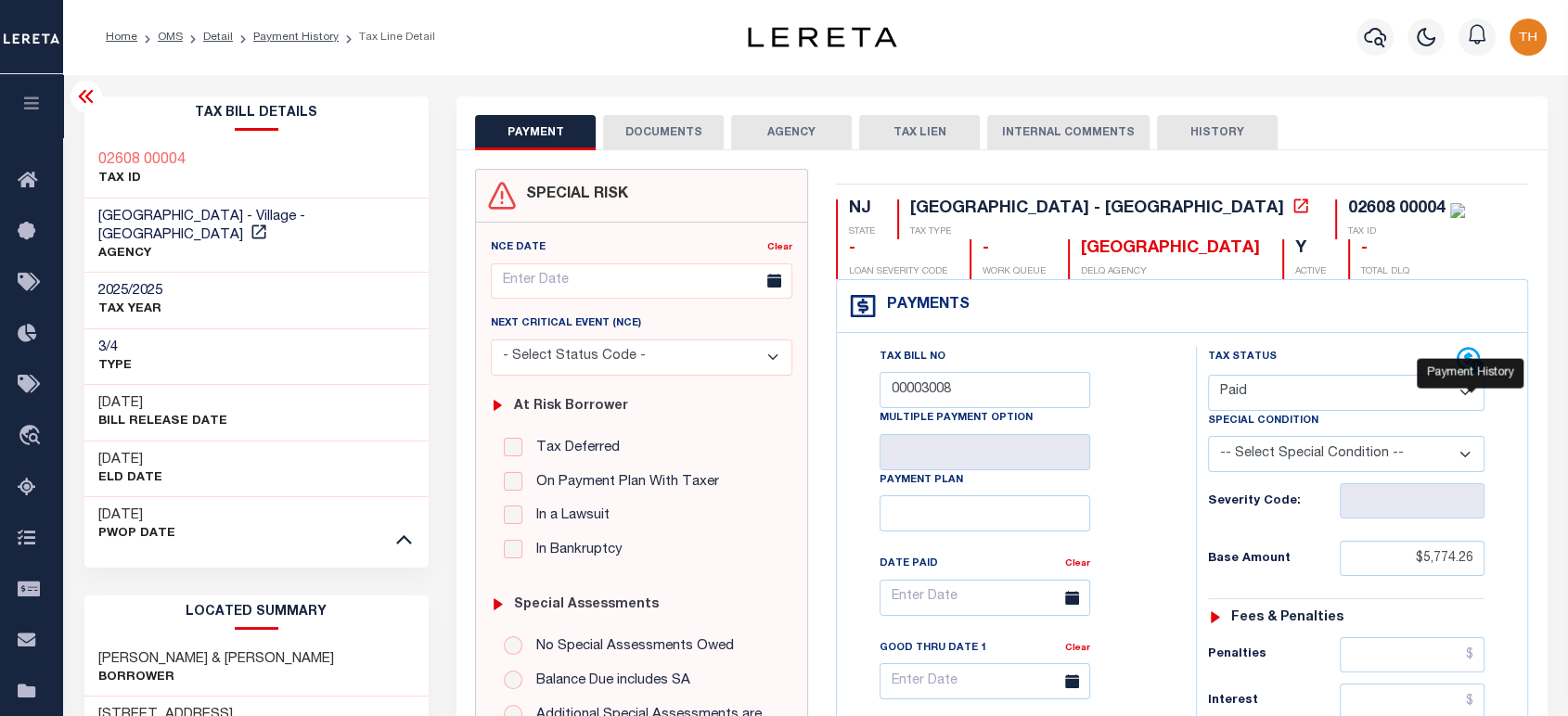
click at [1467, 361] on icon at bounding box center [1468, 359] width 24 height 23
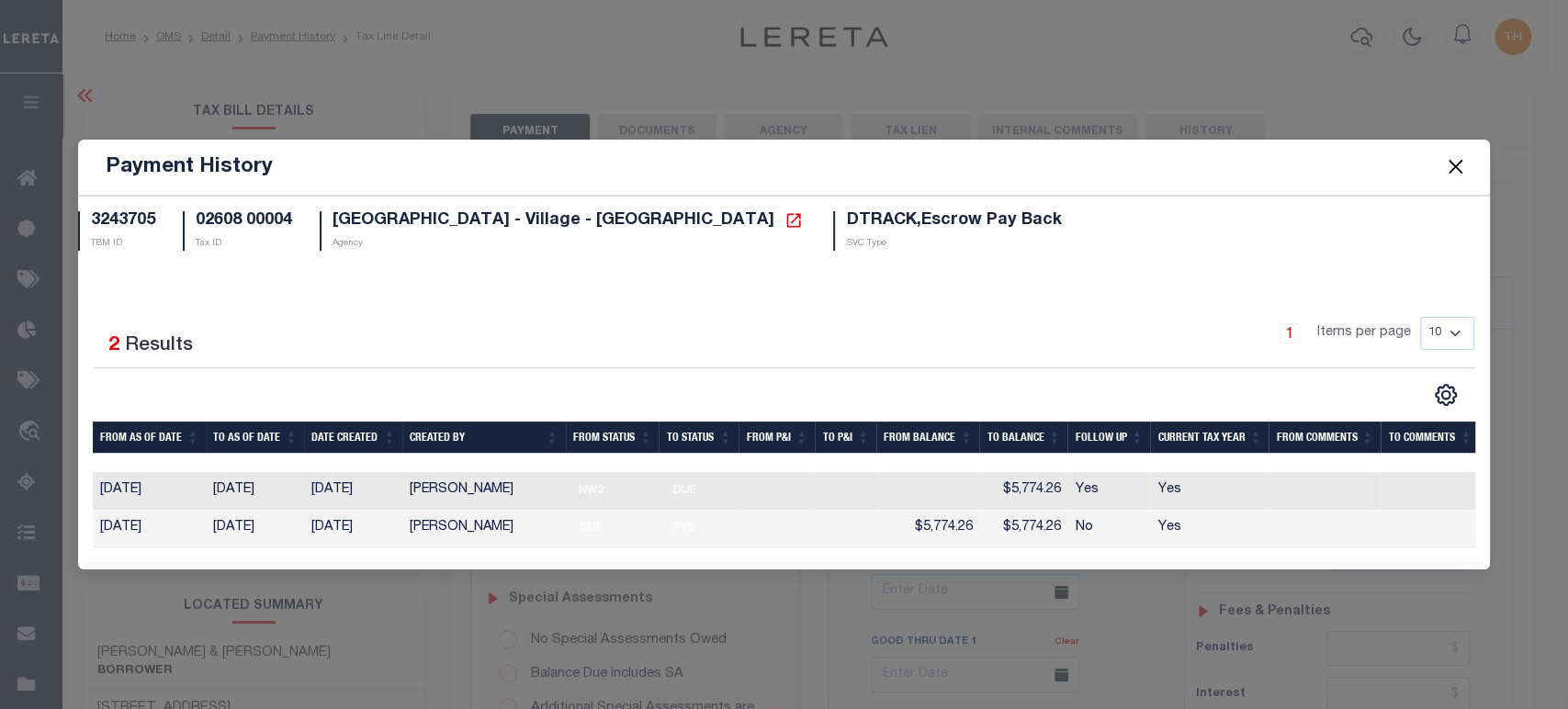
drag, startPoint x: 409, startPoint y: 522, endPoint x: 558, endPoint y: 525, distance: 149.0
click at [558, 525] on td "Villatoro-Benitez, Andres" at bounding box center [483, 528] width 163 height 37
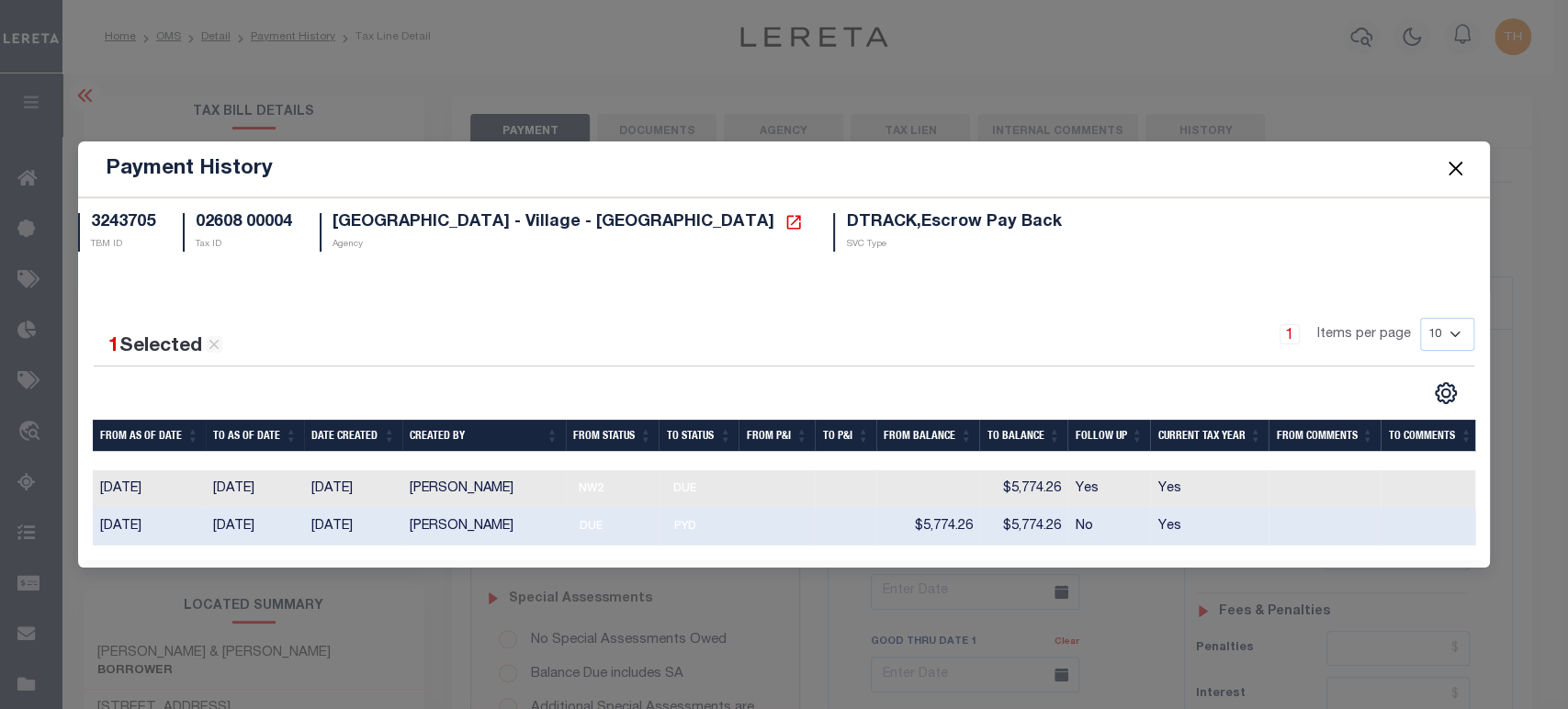
click at [1451, 158] on button "Close" at bounding box center [1455, 169] width 24 height 24
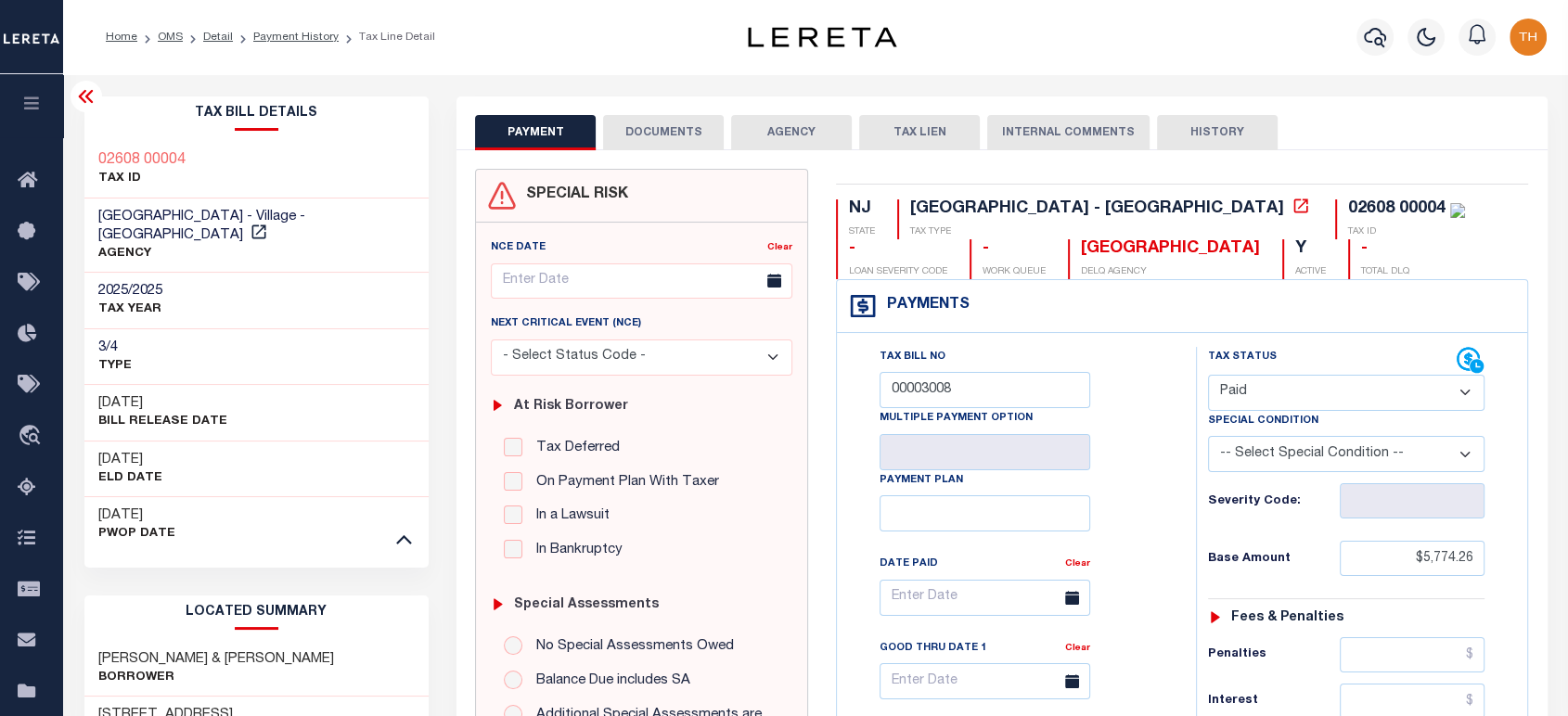
click at [1165, 128] on button "HISTORY" at bounding box center [1217, 132] width 120 height 36
select select "50"
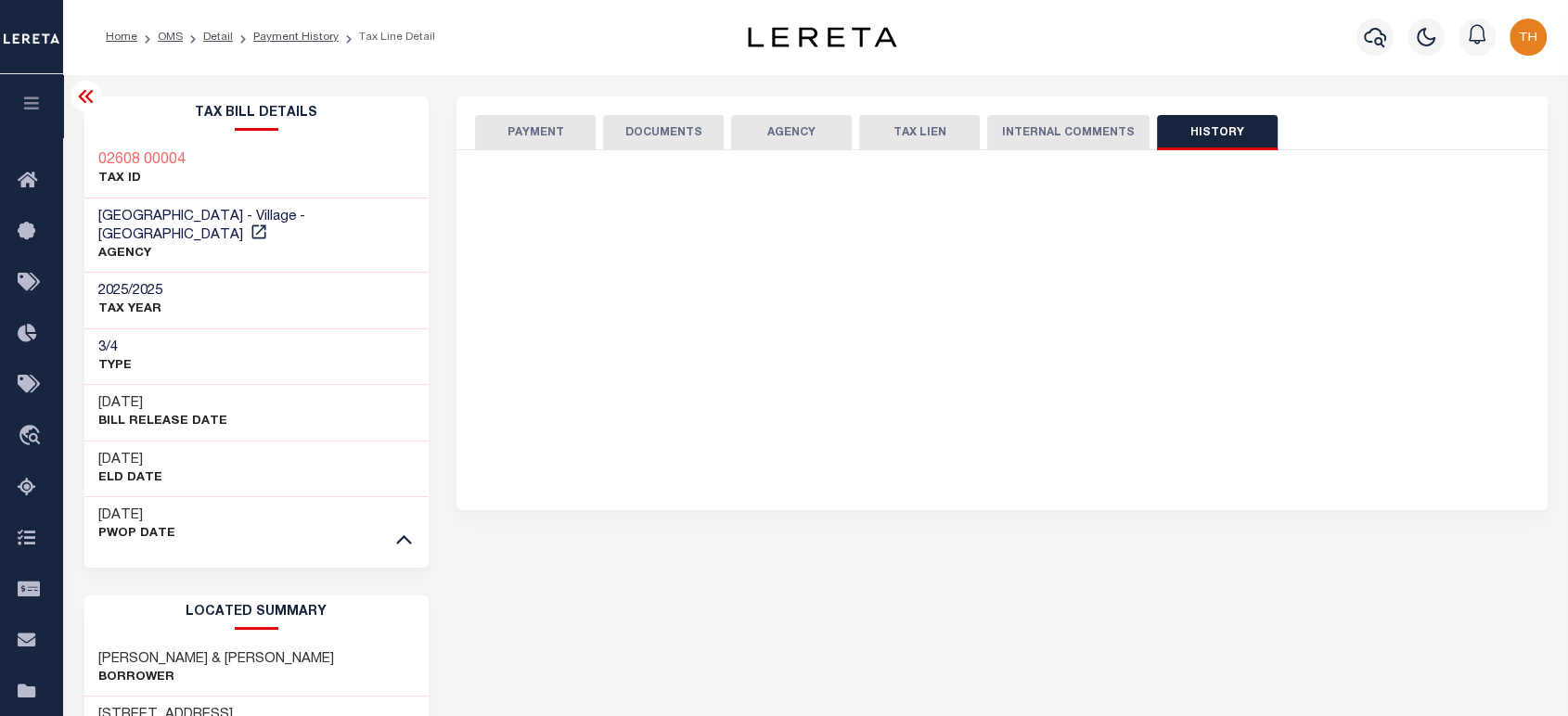
select select "50"
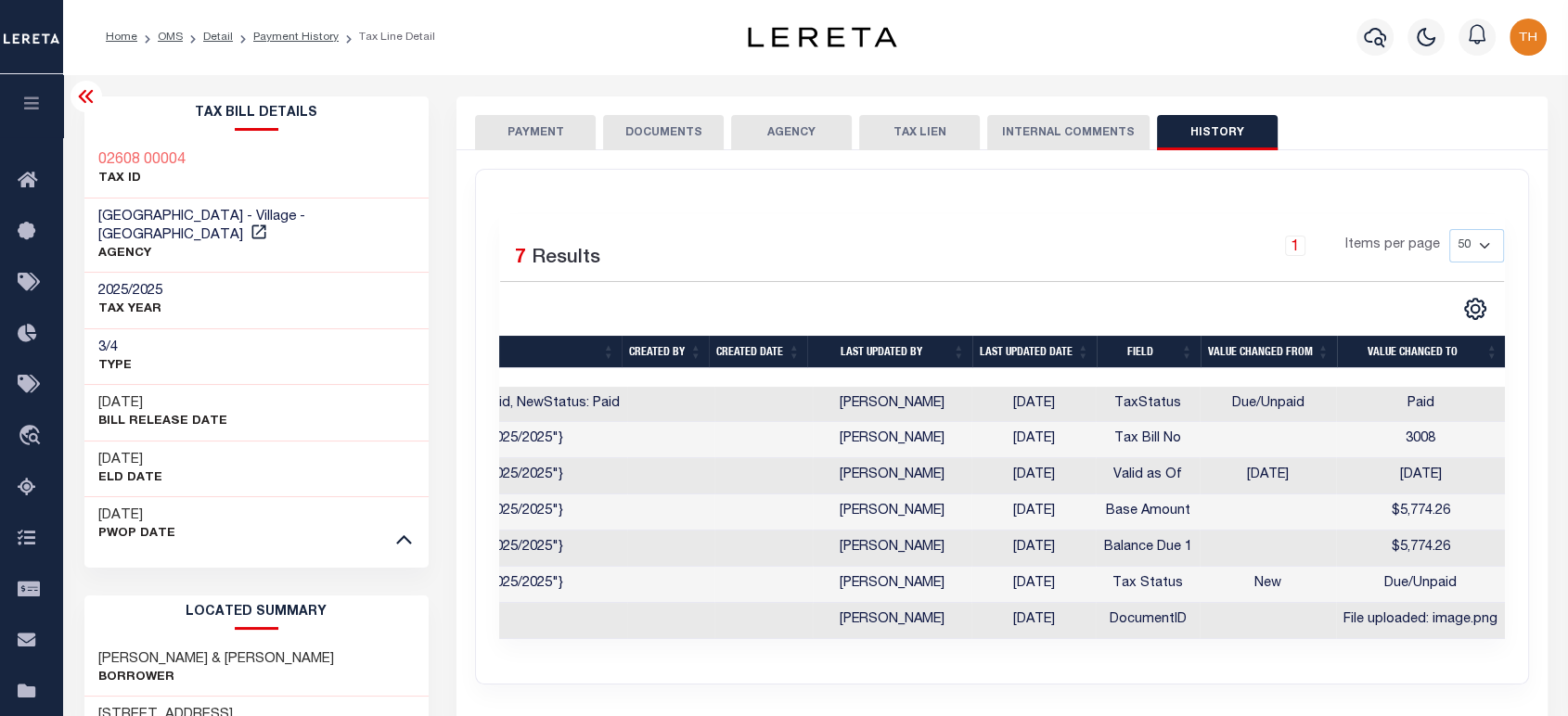
click at [40, 105] on icon "button" at bounding box center [32, 103] width 22 height 17
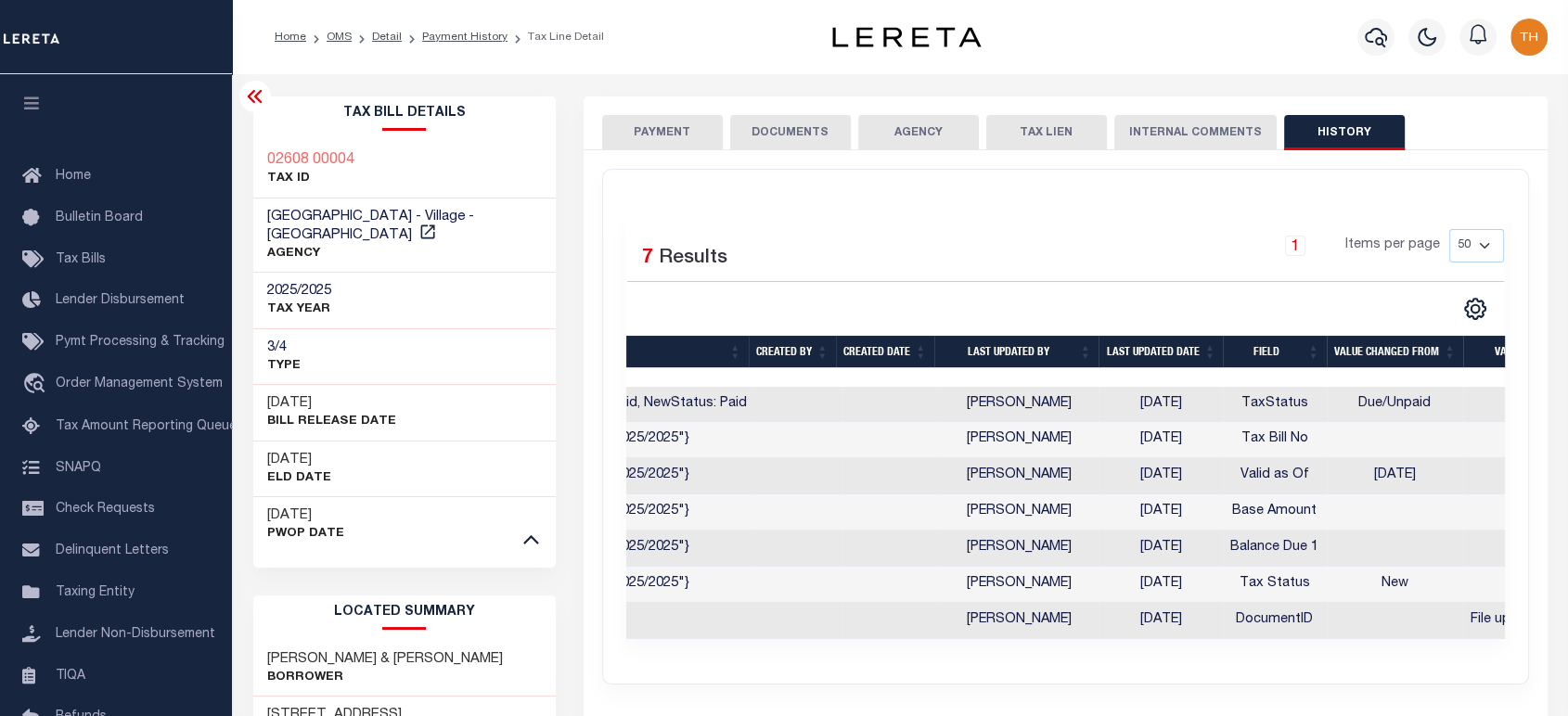
drag, startPoint x: 270, startPoint y: 493, endPoint x: 340, endPoint y: 495, distance: 70.0
click at [340, 496] on div "08/01/2025 Pwop Date" at bounding box center [405, 524] width 303 height 56
click at [254, 92] on icon at bounding box center [256, 97] width 23 height 23
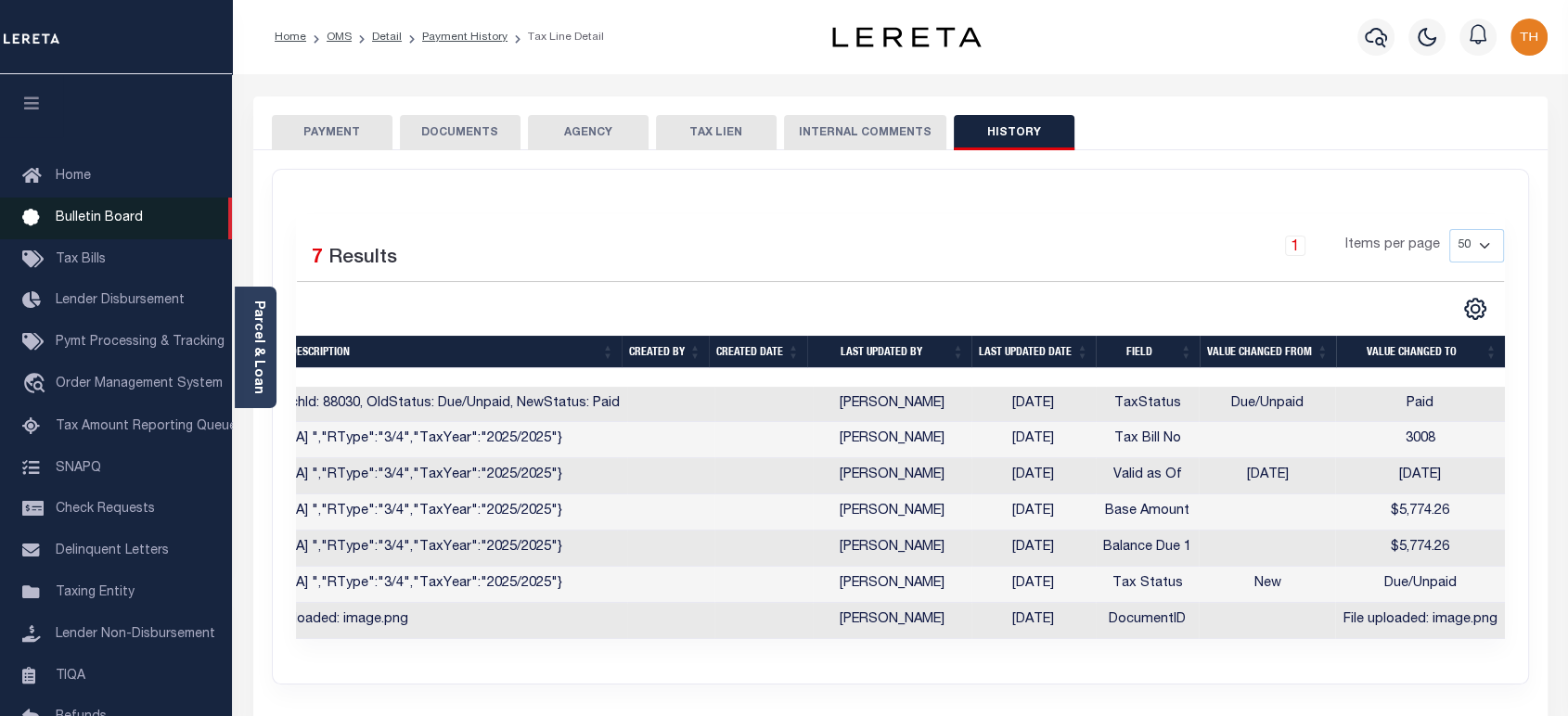
scroll to position [0, 259]
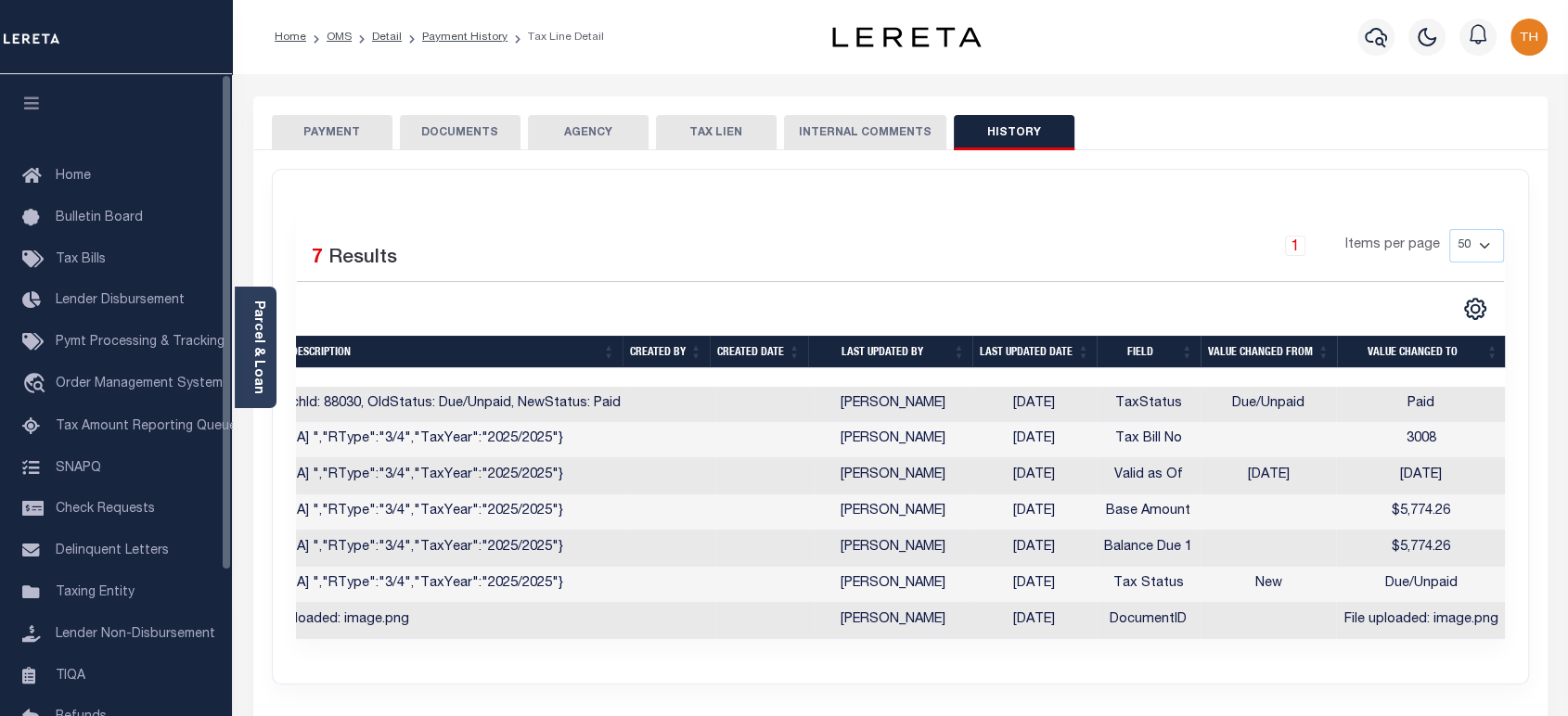
click at [30, 102] on icon "button" at bounding box center [32, 103] width 22 height 17
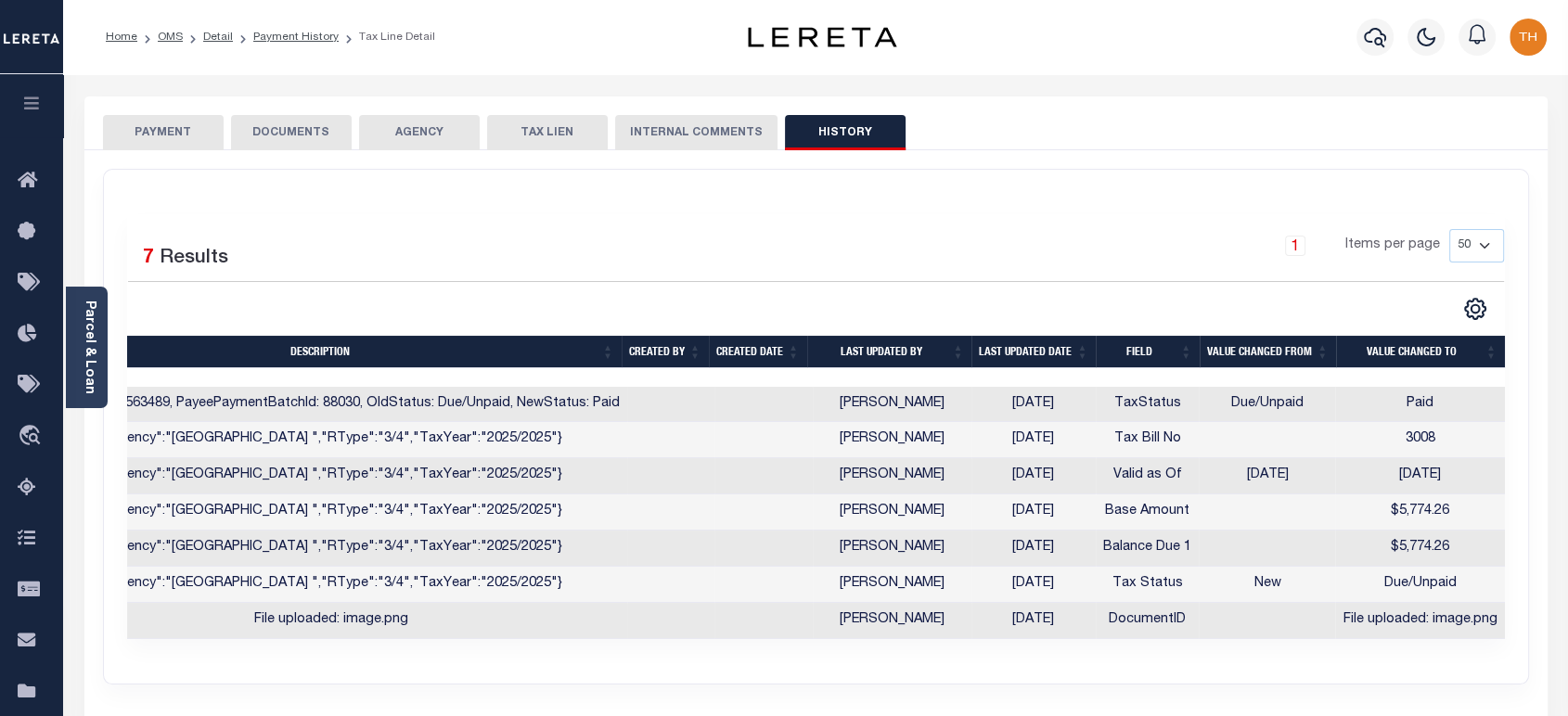
scroll to position [0, 91]
click at [86, 318] on link "Parcel & Loan" at bounding box center [89, 348] width 13 height 94
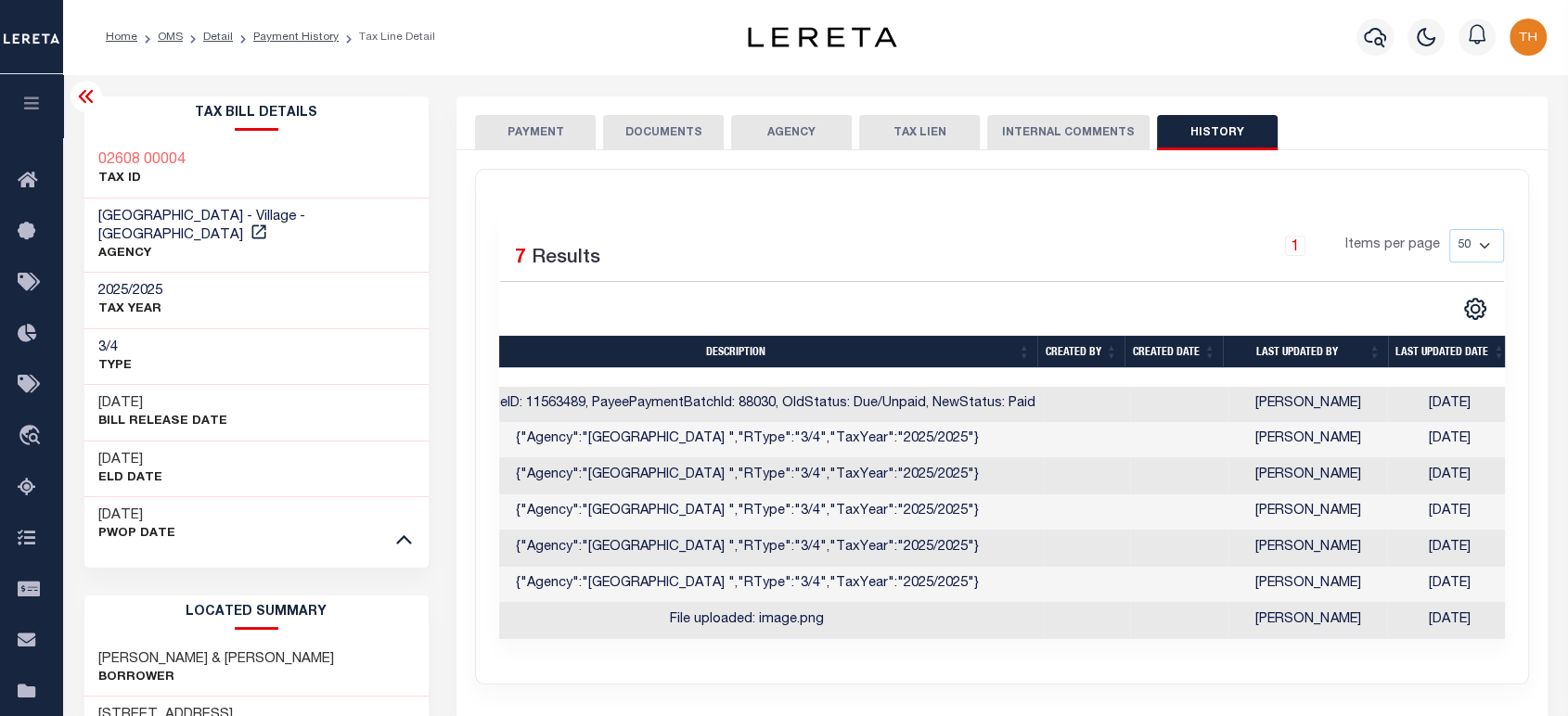
scroll to position [0, 39]
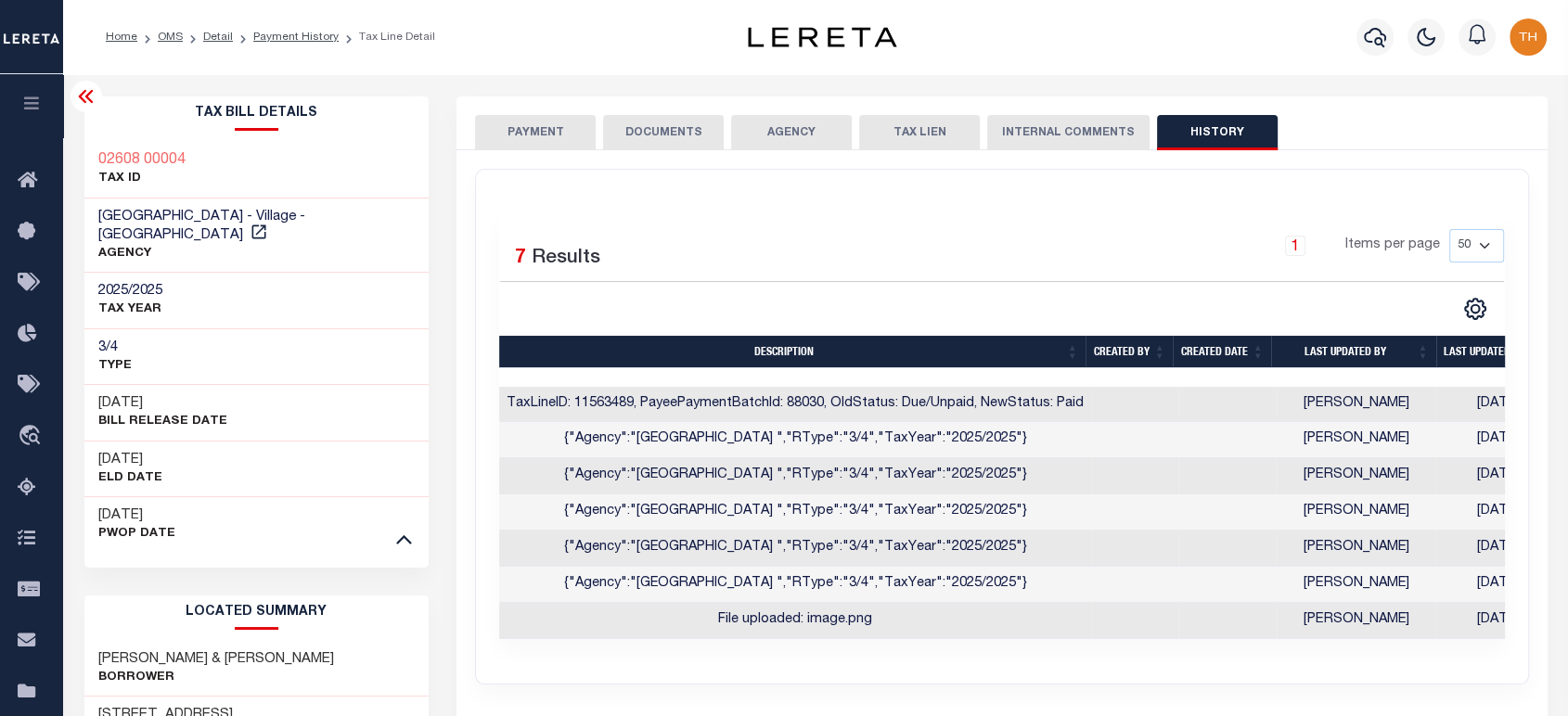
click at [995, 655] on div "Selected 7 Results 1 Items per page 10 25 50 100" at bounding box center [1001, 427] width 1051 height 514
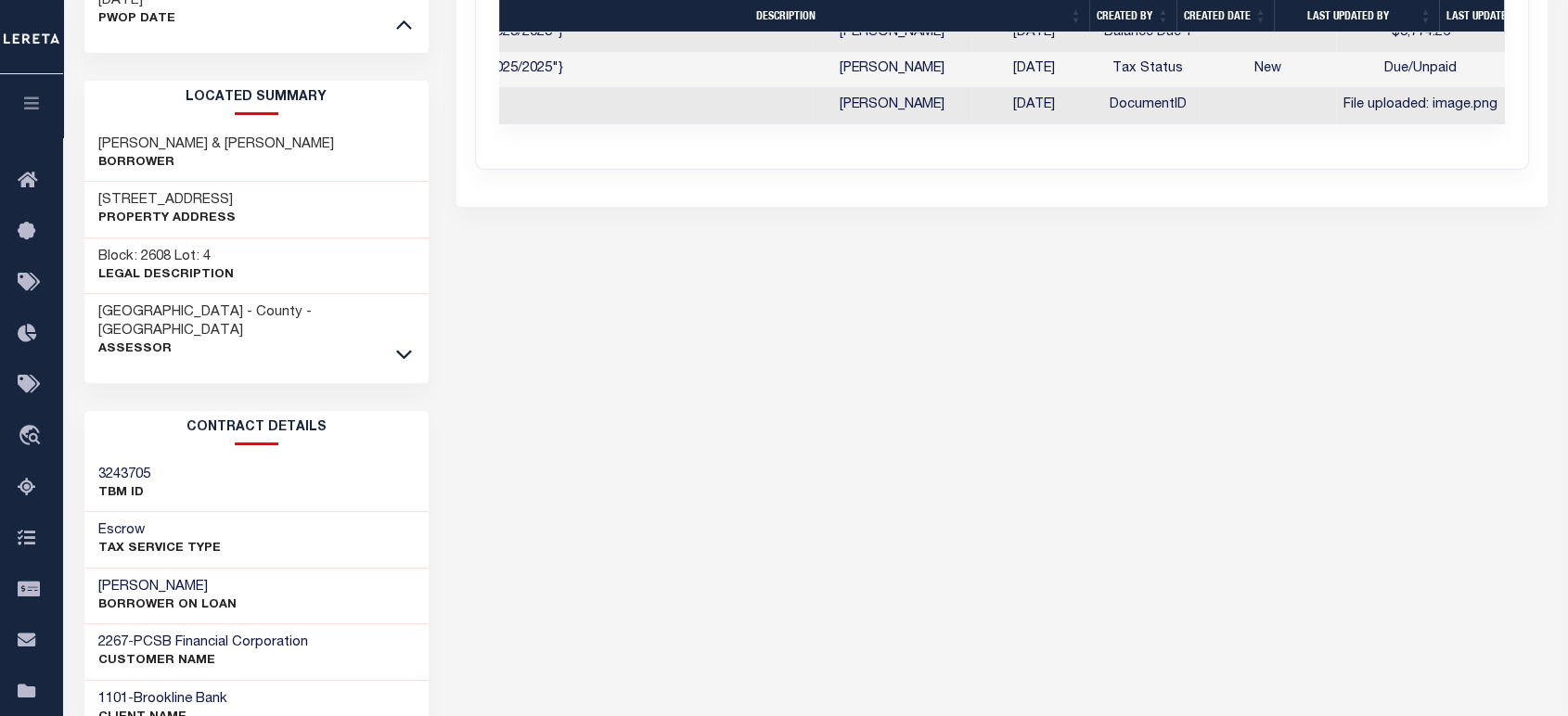
scroll to position [0, 464]
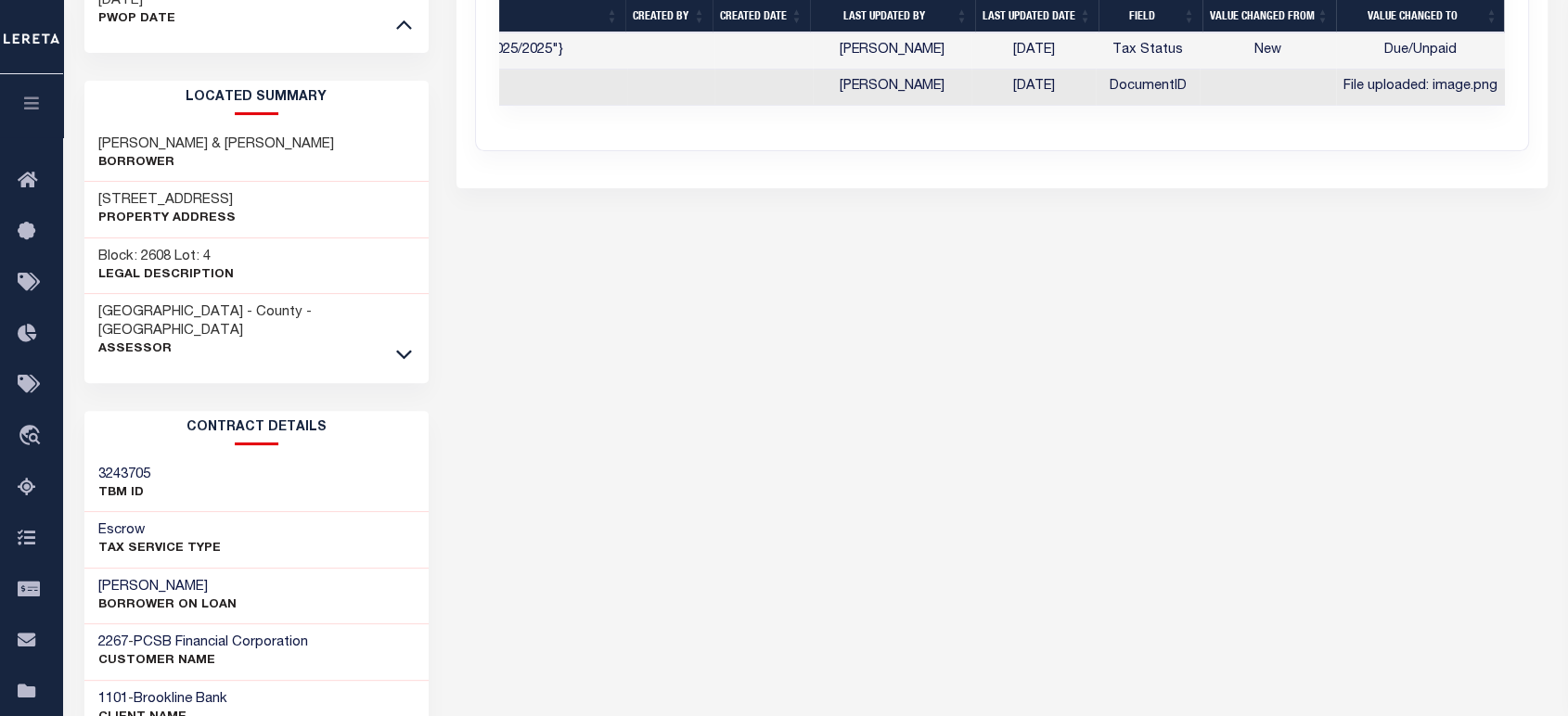
click at [142, 466] on h3 "3243705" at bounding box center [124, 475] width 52 height 19
click at [149, 466] on h3 "3243705" at bounding box center [124, 475] width 52 height 19
click at [130, 466] on h3 "3243705" at bounding box center [124, 475] width 52 height 19
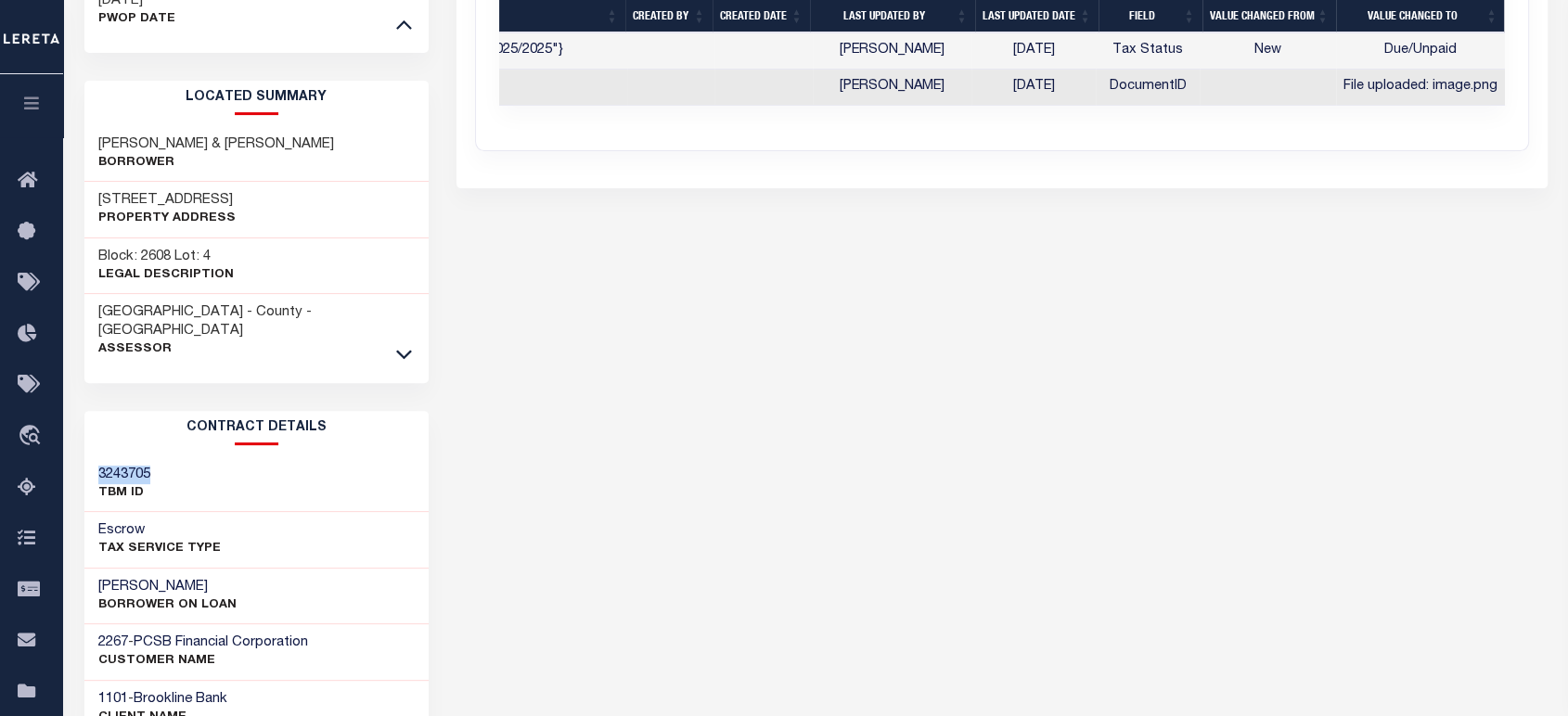
click at [130, 466] on h3 "3243705" at bounding box center [124, 475] width 52 height 19
copy h3 "3243705"
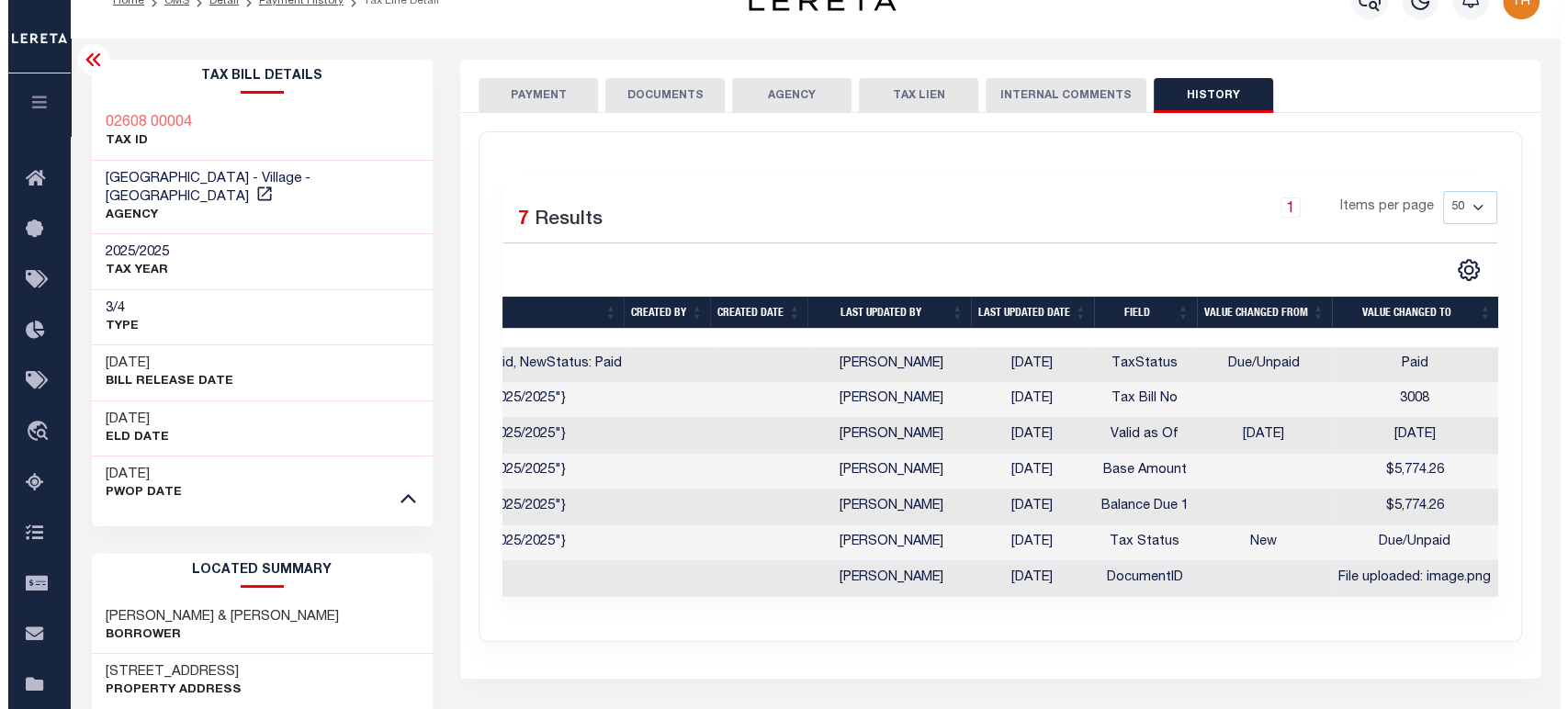
scroll to position [0, 0]
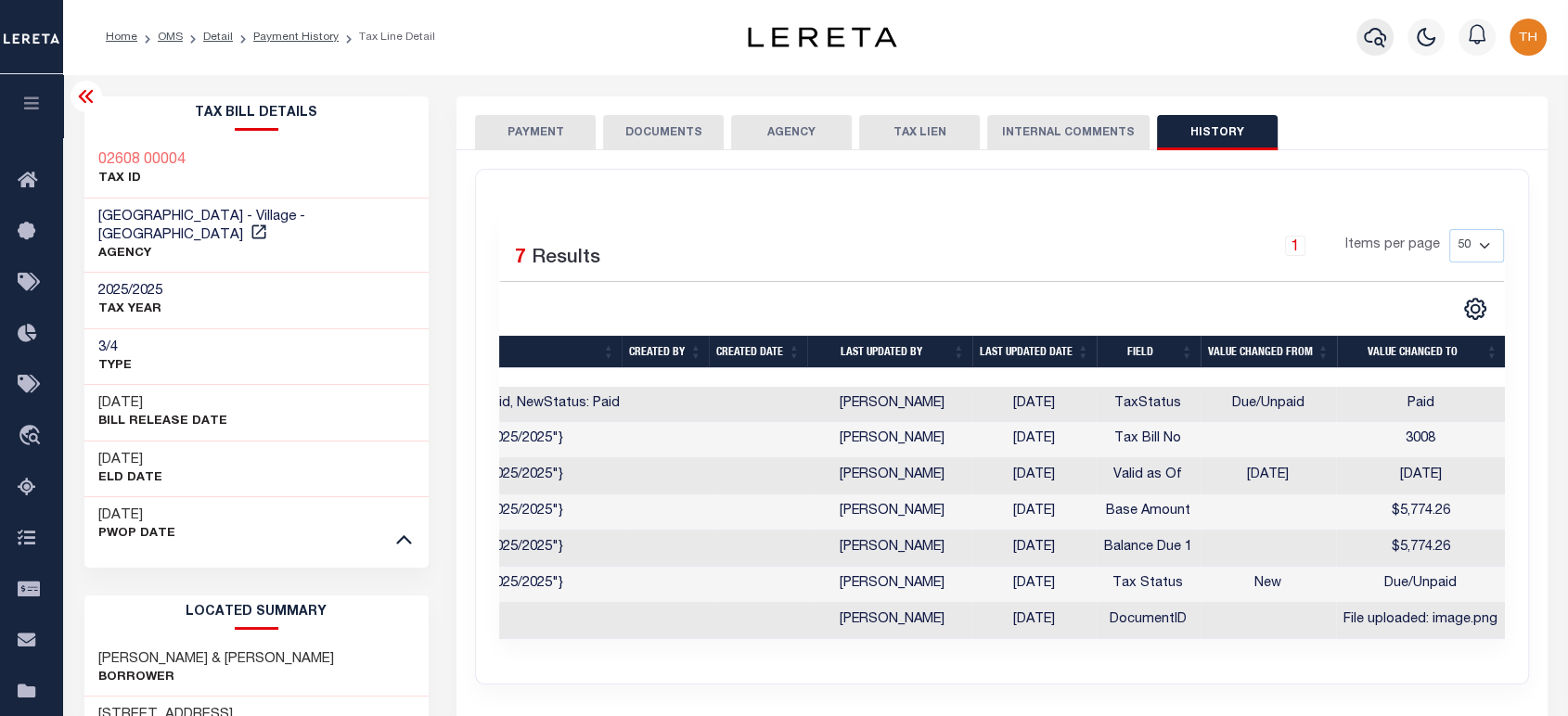
click at [1363, 46] on button "button" at bounding box center [1374, 37] width 37 height 37
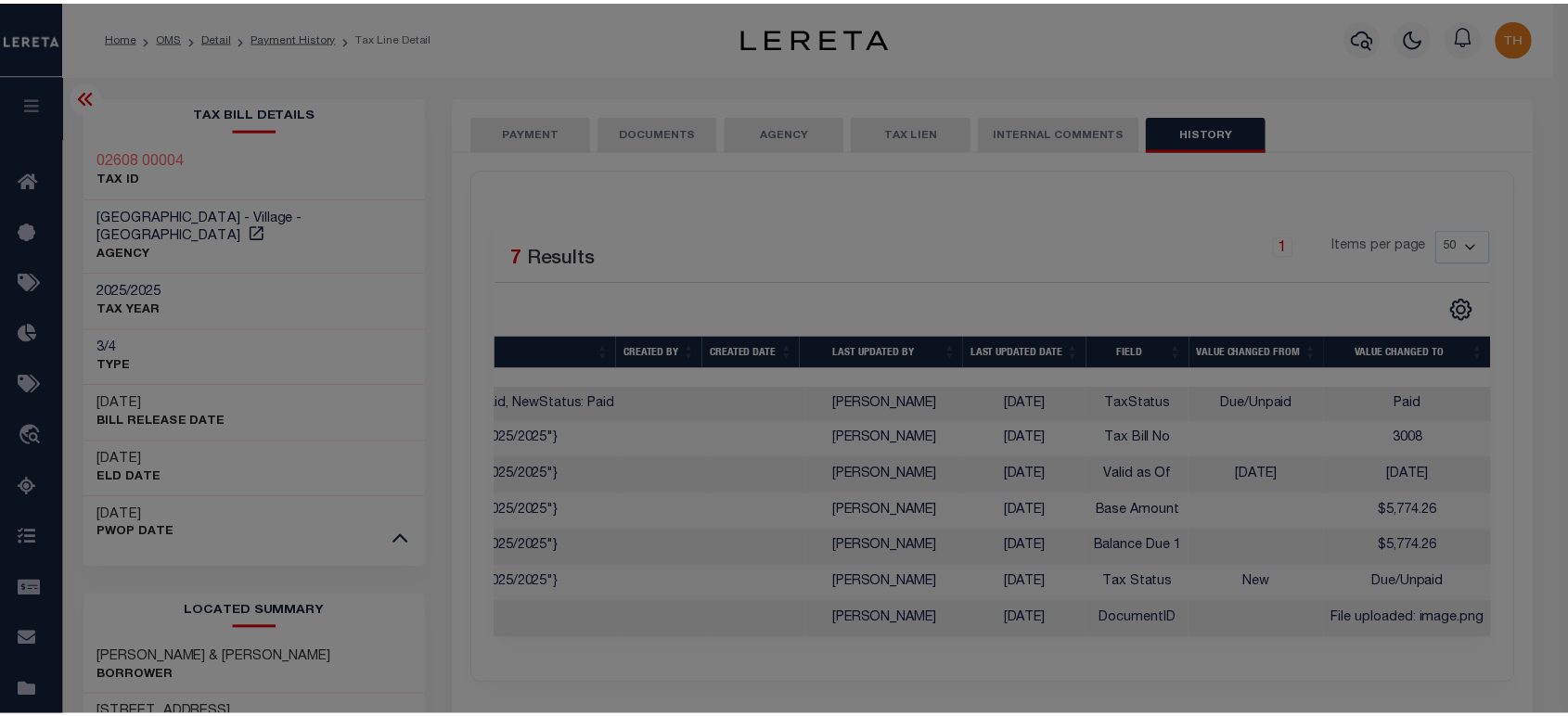
scroll to position [0, 453]
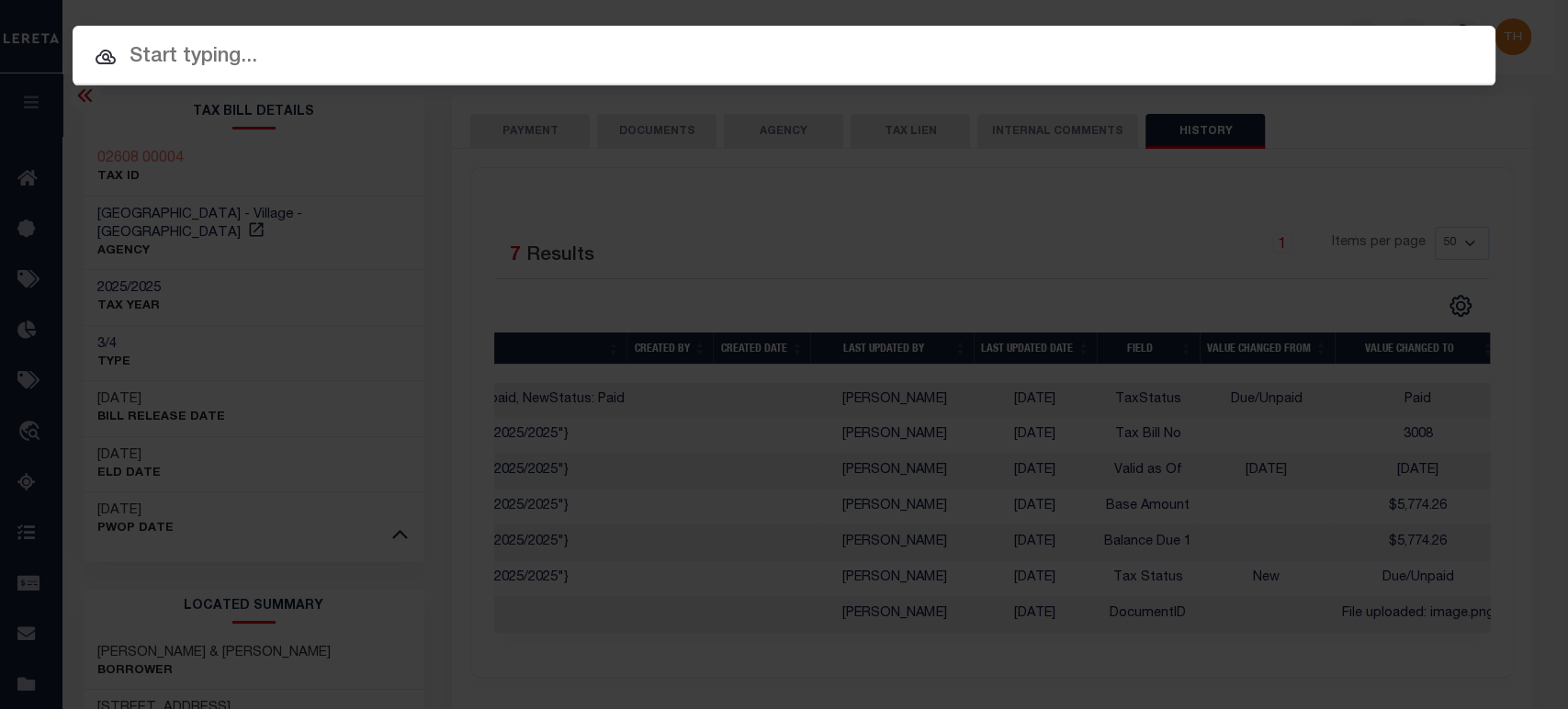
click at [1314, 65] on input "text" at bounding box center [784, 57] width 1423 height 33
click at [1170, 83] on div at bounding box center [784, 55] width 1423 height 59
click at [1196, 48] on input "text" at bounding box center [784, 57] width 1423 height 33
paste input "1747021790"
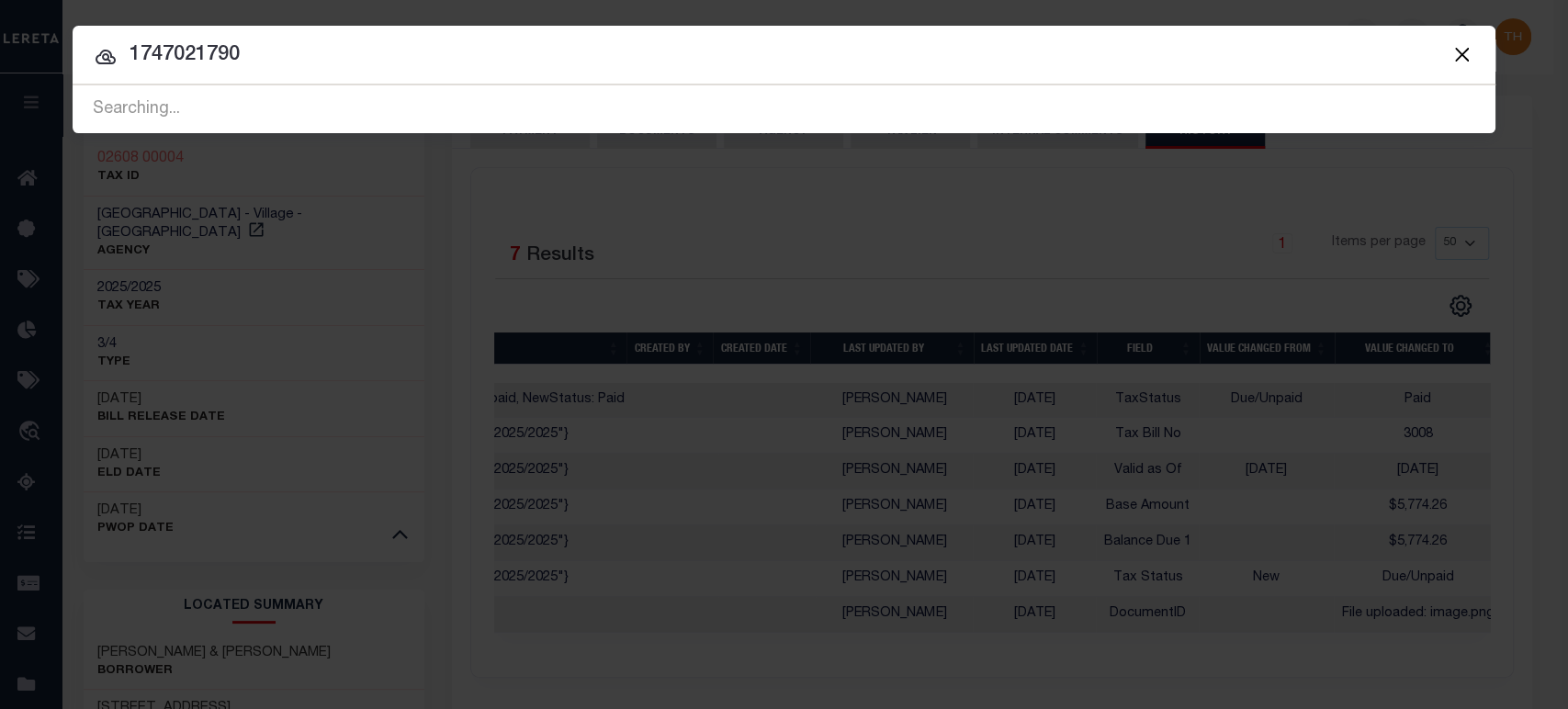
type input "1747021790"
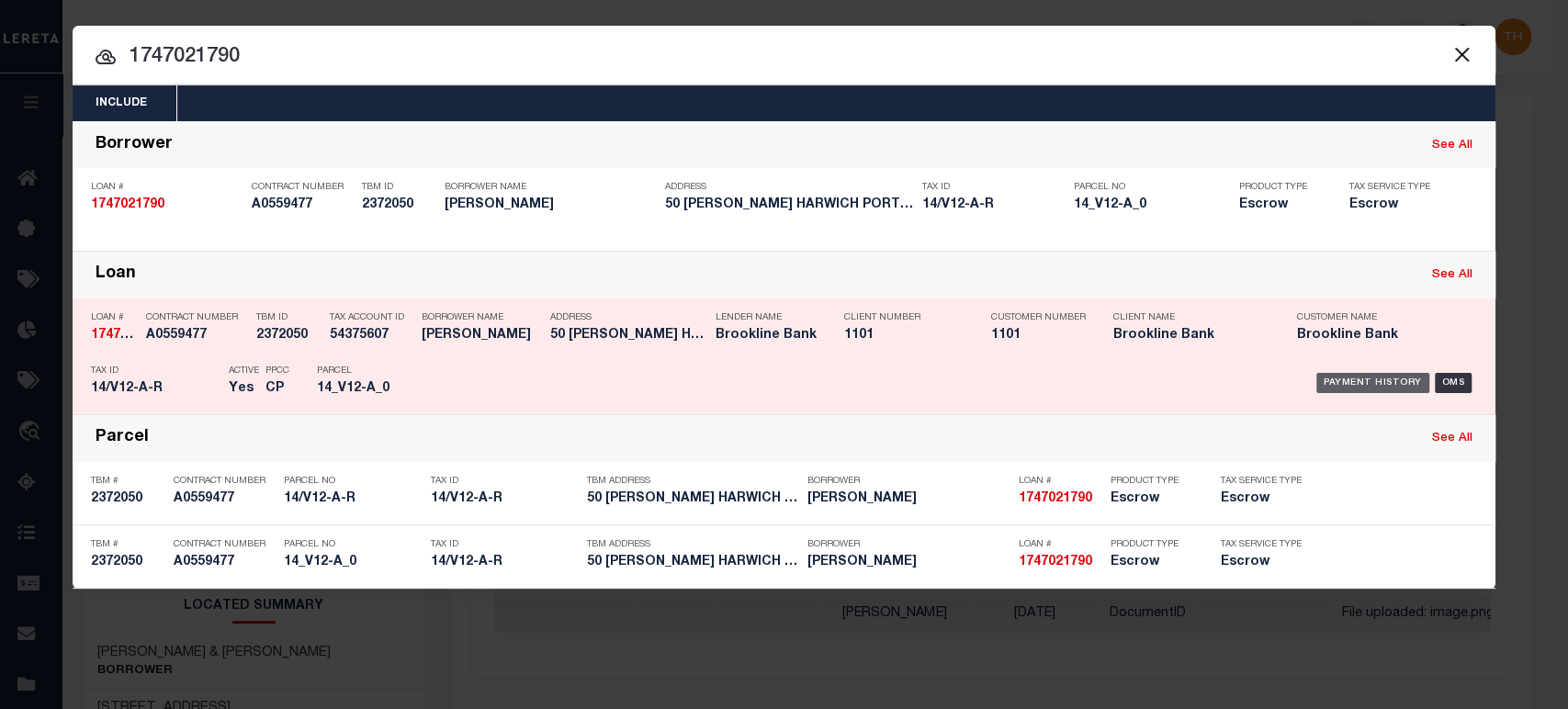
click at [1409, 380] on div "Payment History" at bounding box center [1373, 383] width 113 height 20
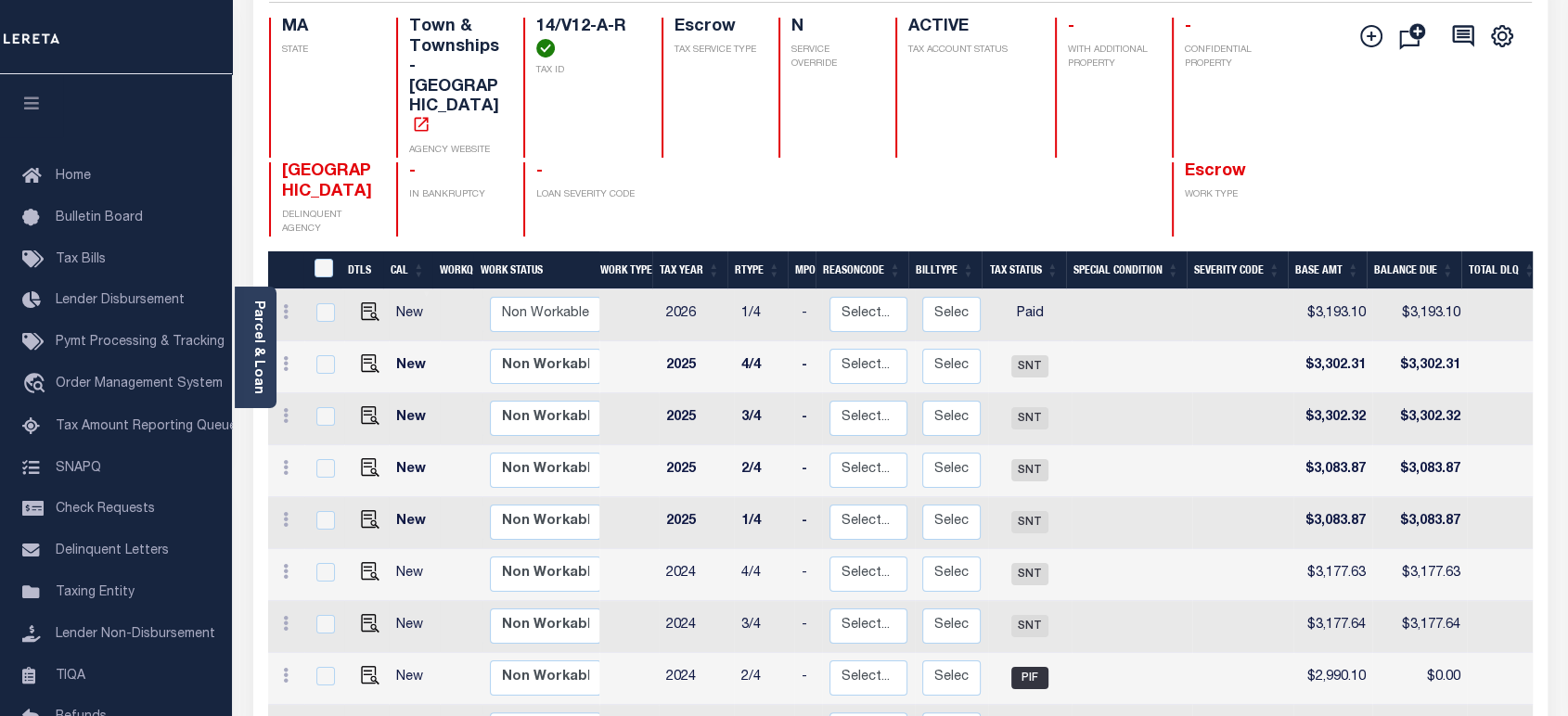
scroll to position [206, 0]
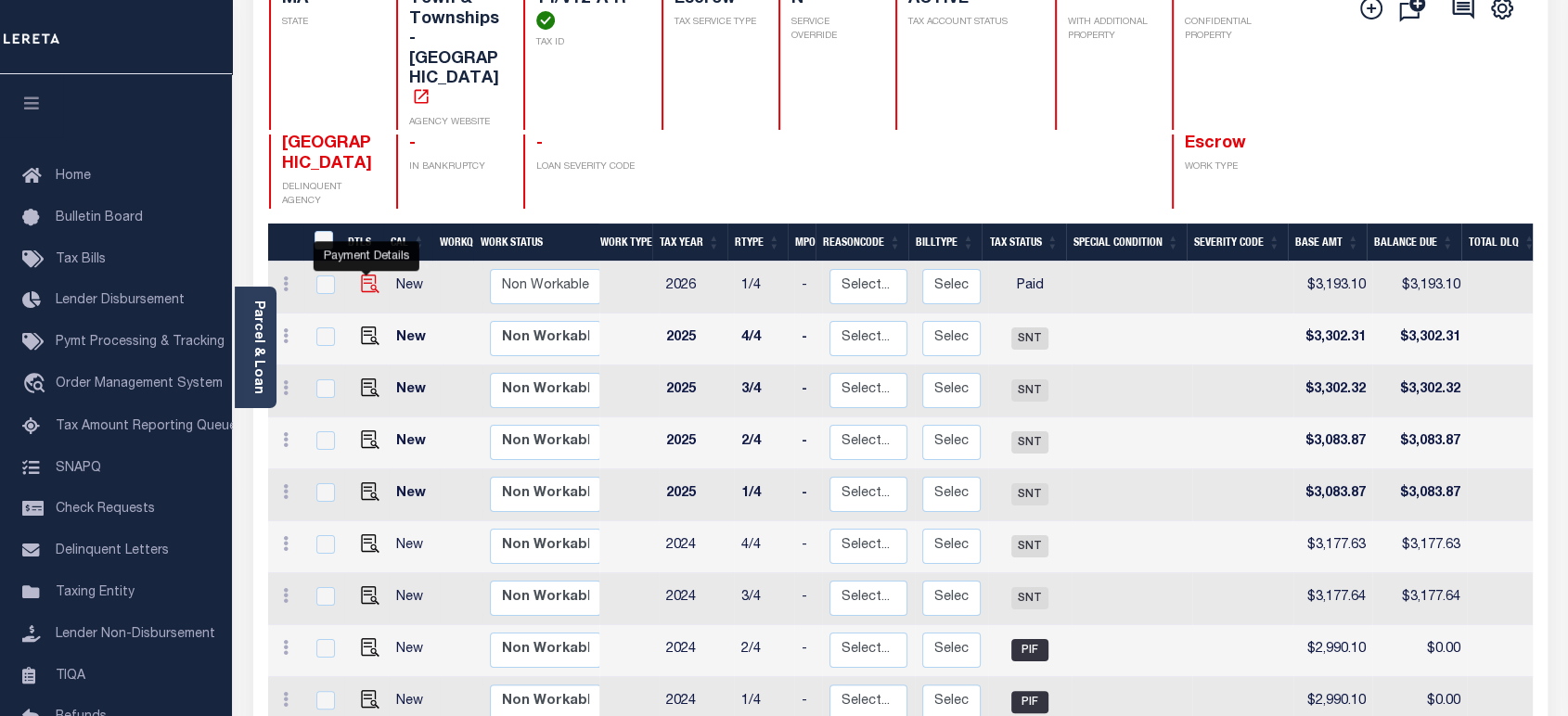
click at [364, 274] on img "" at bounding box center [370, 284] width 19 height 19
checkbox input "true"
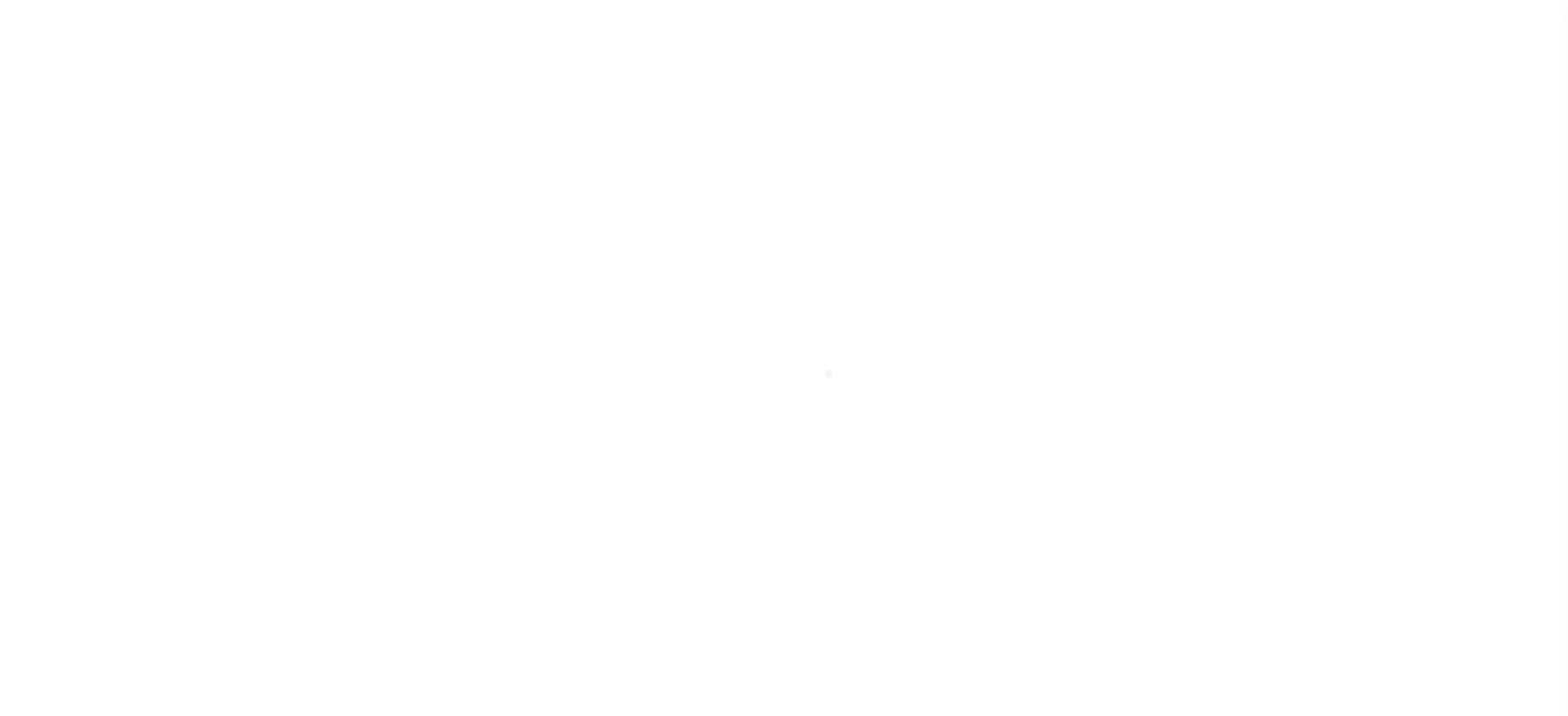
select select "PYD"
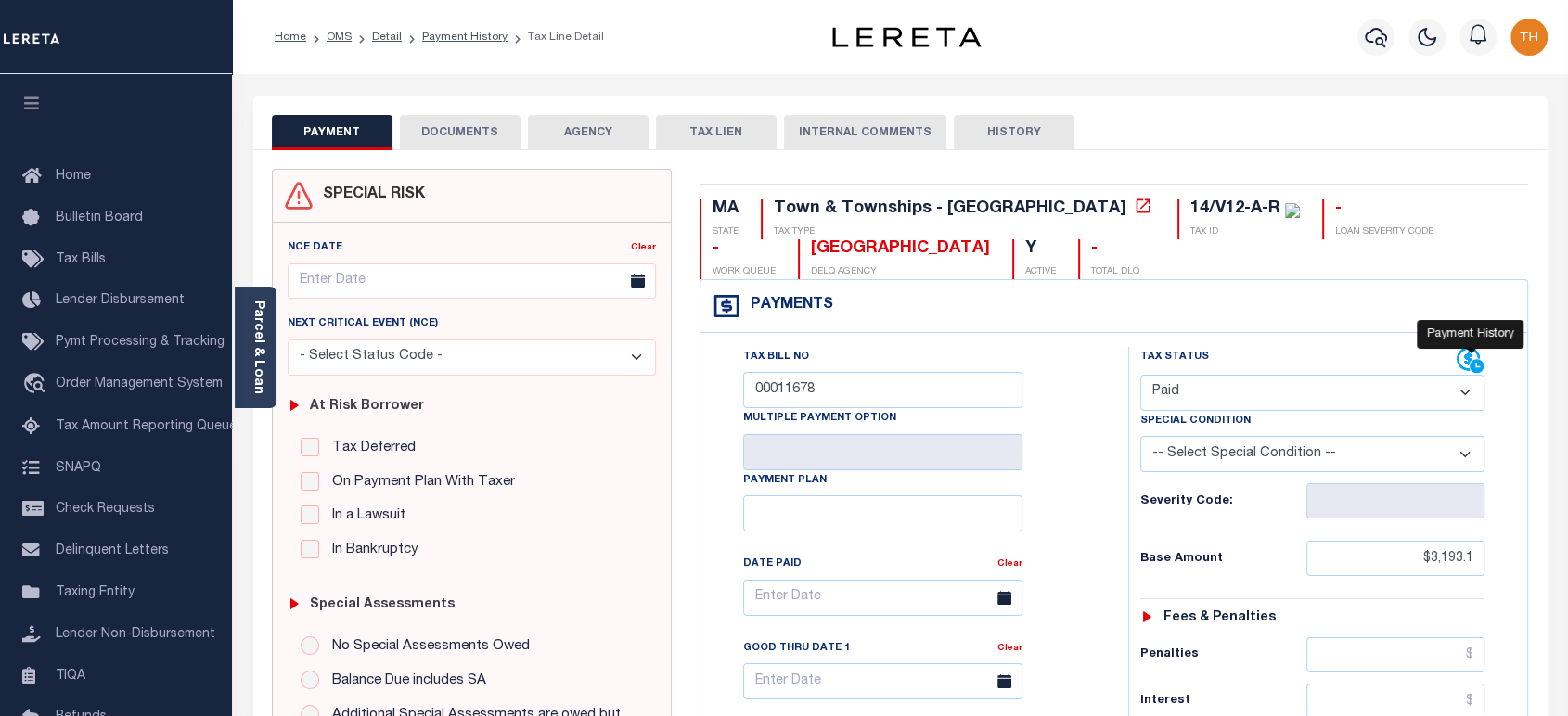
click at [1463, 356] on icon at bounding box center [1471, 361] width 28 height 28
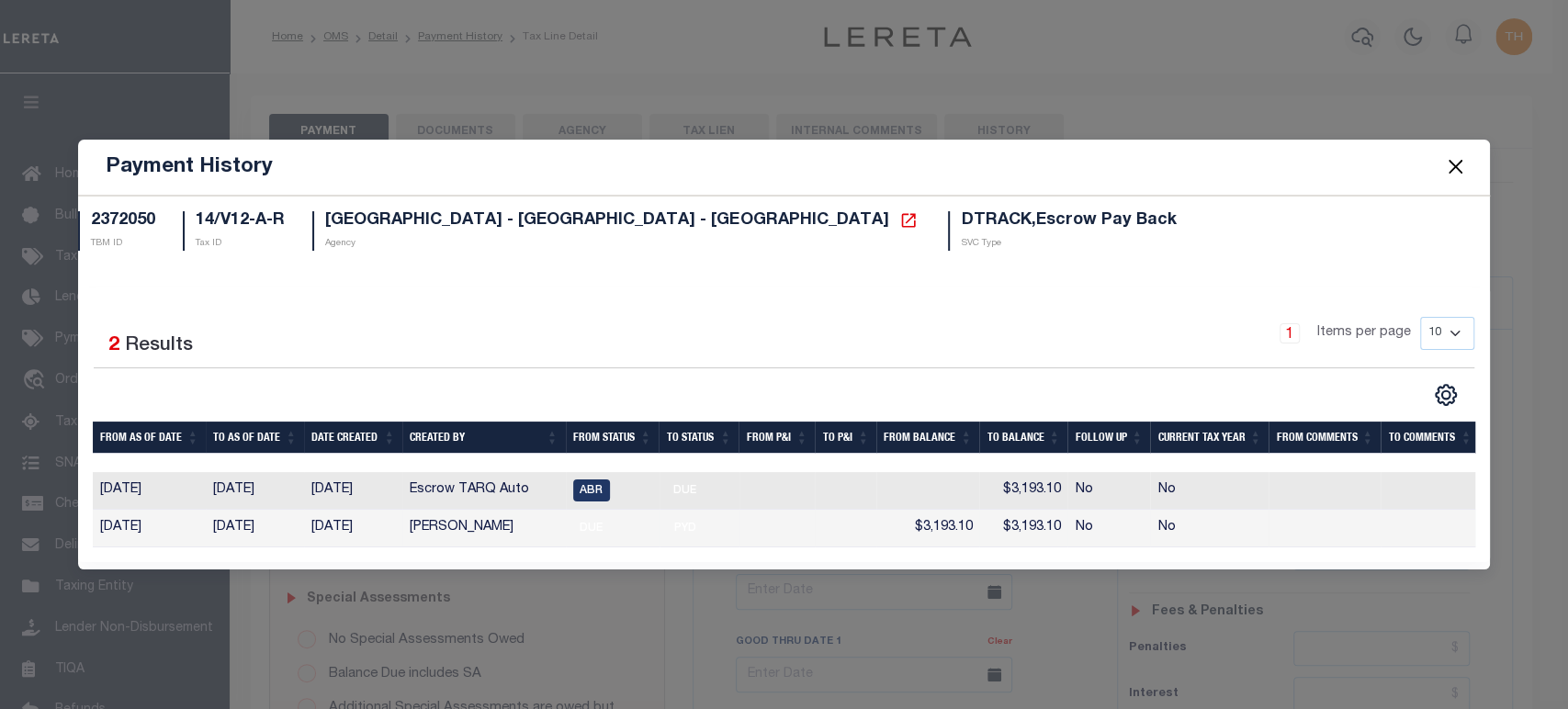
drag, startPoint x: 411, startPoint y: 527, endPoint x: 554, endPoint y: 522, distance: 143.1
click at [554, 522] on td "[PERSON_NAME]" at bounding box center [484, 528] width 164 height 37
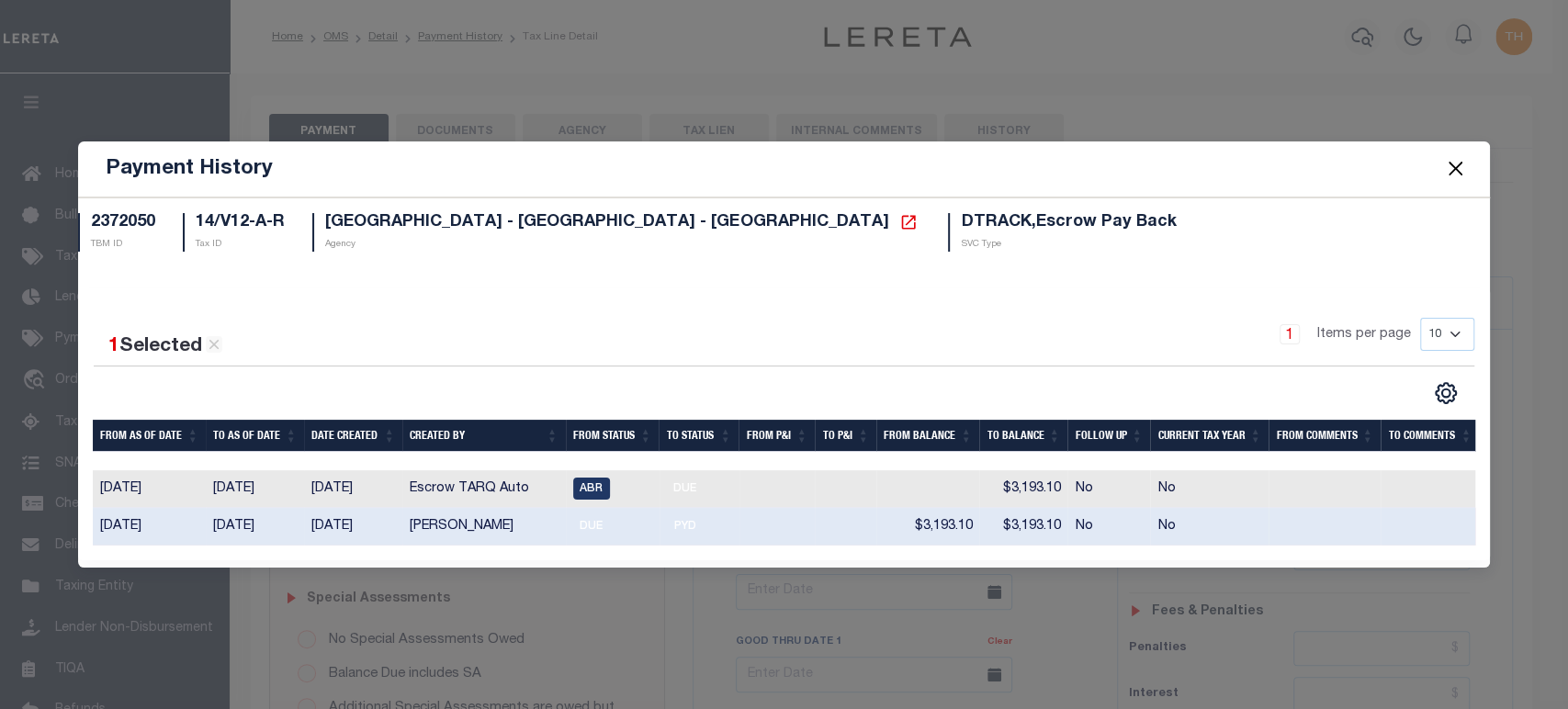
copy td "[PERSON_NAME]"
click at [596, 344] on div "1 Items per page 10 25 50 100" at bounding box center [959, 341] width 1028 height 47
click at [1451, 167] on button "Close" at bounding box center [1455, 169] width 24 height 24
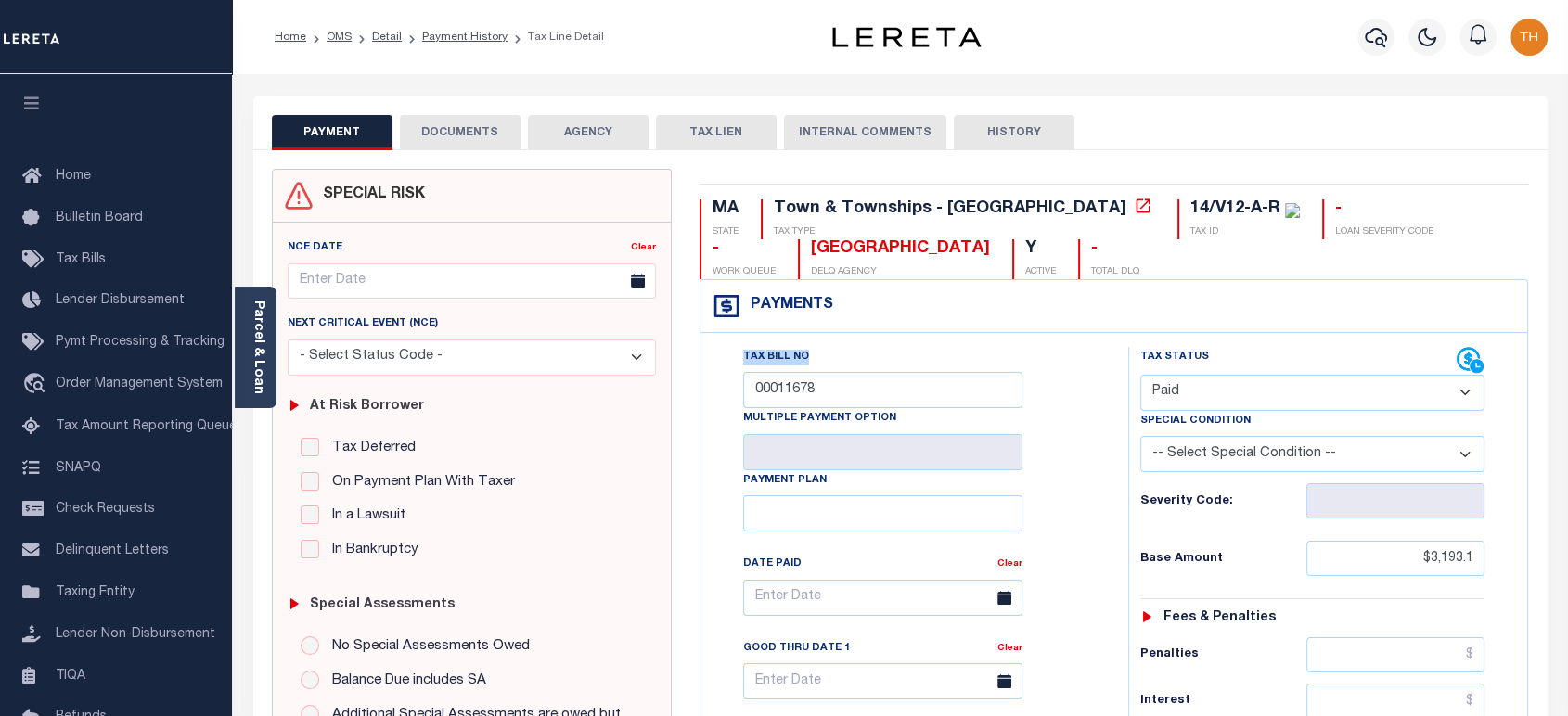
drag, startPoint x: 739, startPoint y: 366, endPoint x: 805, endPoint y: 364, distance: 66.0
click at [805, 364] on div "Tax Bill No 00011678 Multiple Payment Option Payment Plan Clear Clear Valid as …" at bounding box center [910, 607] width 382 height 521
click at [267, 341] on div "Parcel & Loan" at bounding box center [256, 347] width 41 height 121
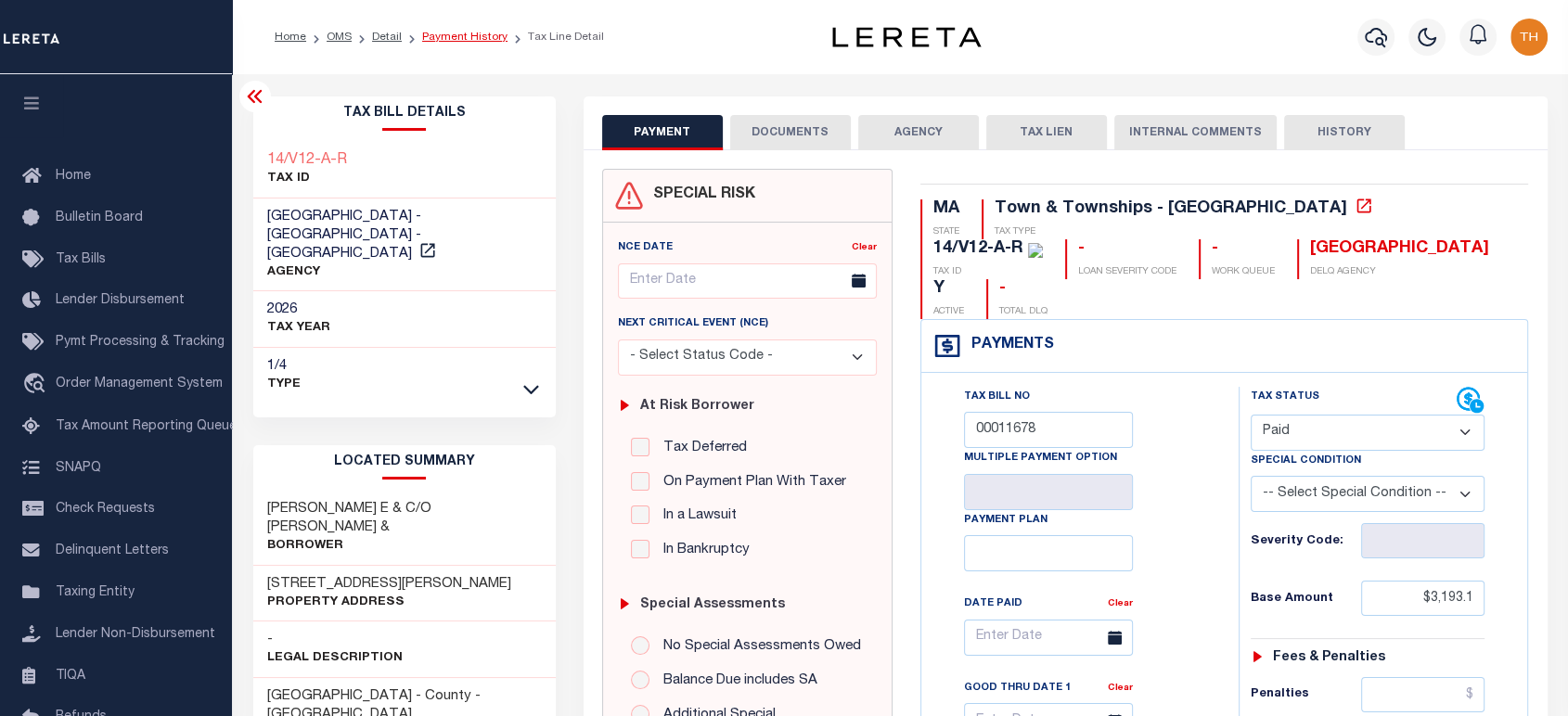
click at [465, 32] on link "Payment History" at bounding box center [464, 38] width 86 height 11
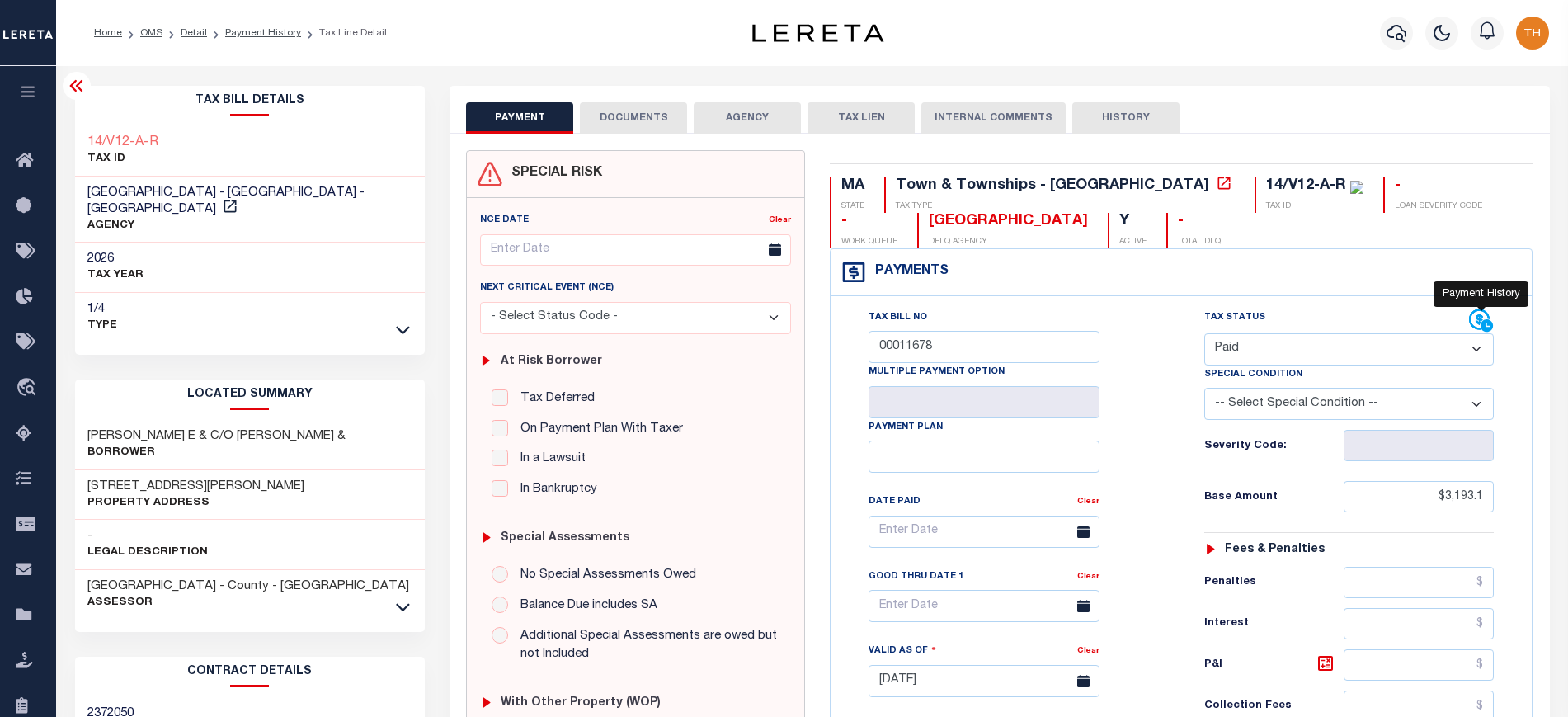
drag, startPoint x: 1474, startPoint y: 322, endPoint x: 1520, endPoint y: 306, distance: 48.7
click at [1393, 322] on icon at bounding box center [1481, 321] width 25 height 25
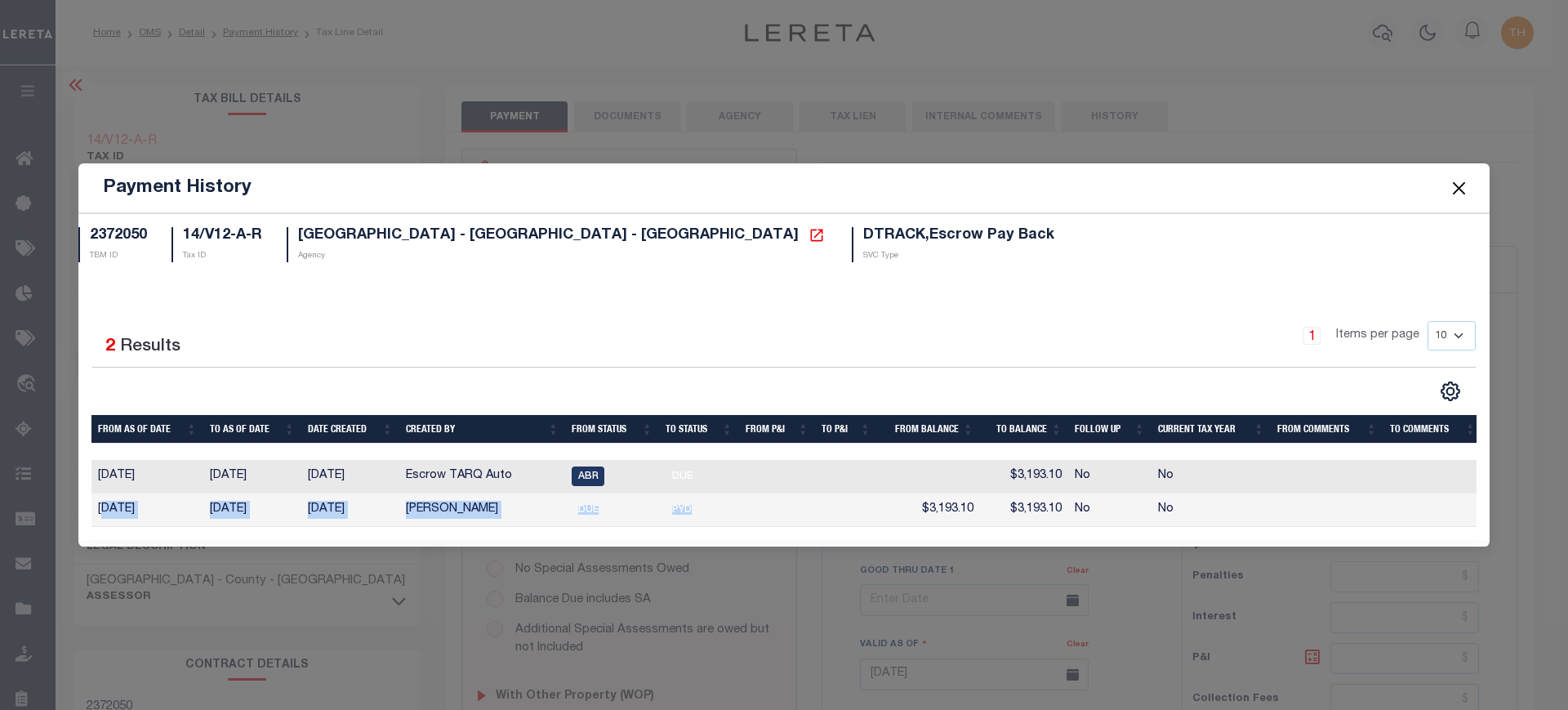
drag, startPoint x: 712, startPoint y: 506, endPoint x: 104, endPoint y: 505, distance: 608.0
click at [104, 505] on tr "06/06/2025 06/06/2025 07/28/2025 Villatoro-Benitez, Andres DUE PYD $3,193.10 $3…" at bounding box center [787, 510] width 1391 height 33
click at [324, 359] on div "Selected 2 Results" at bounding box center [257, 343] width 328 height 46
drag, startPoint x: 309, startPoint y: 508, endPoint x: 366, endPoint y: 507, distance: 57.0
click at [366, 507] on tr "06/06/2025 06/06/2025 07/28/2025 Villatoro-Benitez, Andres DUE PYD $3,193.10 $3…" at bounding box center [787, 510] width 1391 height 33
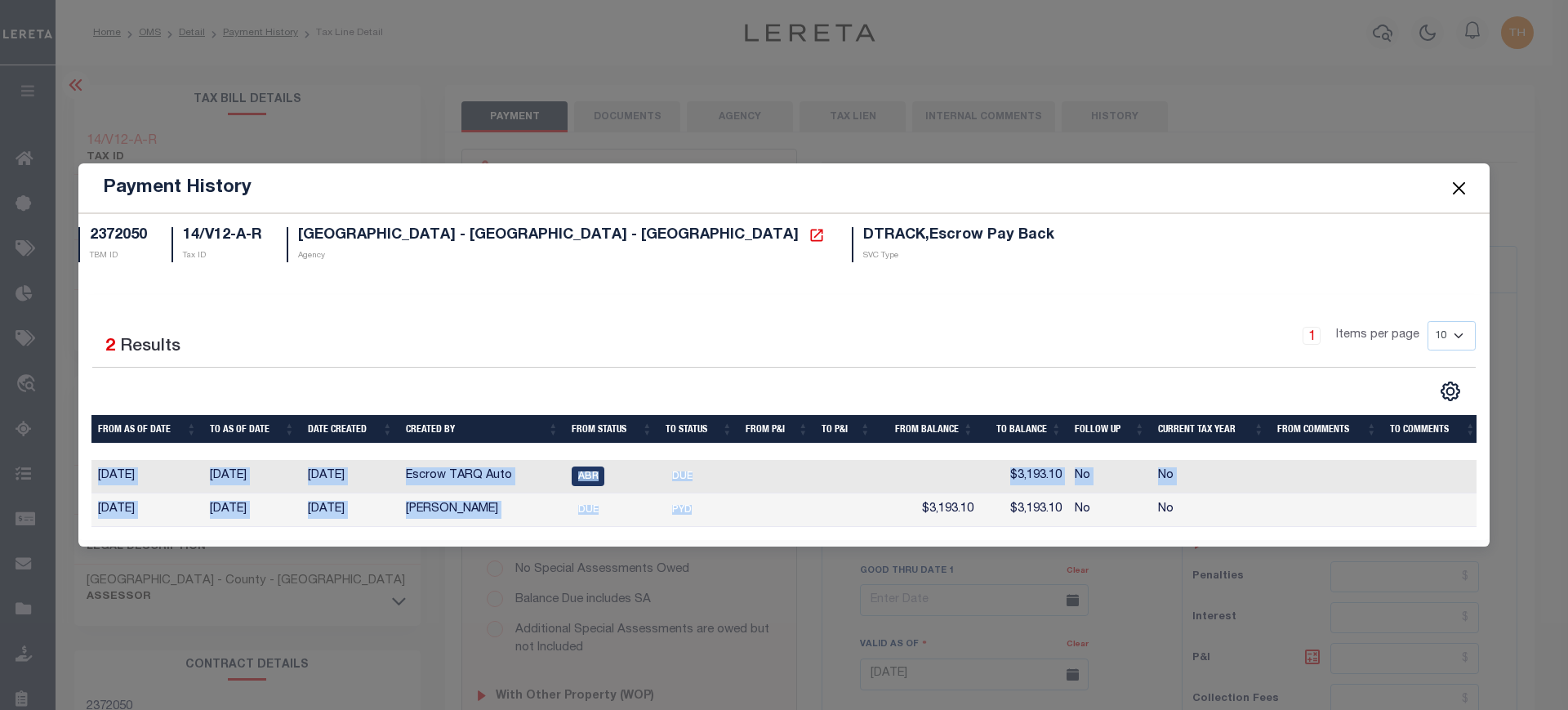
drag, startPoint x: 898, startPoint y: 513, endPoint x: 1073, endPoint y: 524, distance: 175.3
click at [1073, 524] on div "From As of Date To As of Date Date Created Created By From Status To Status Fro…" at bounding box center [784, 493] width 1385 height 67
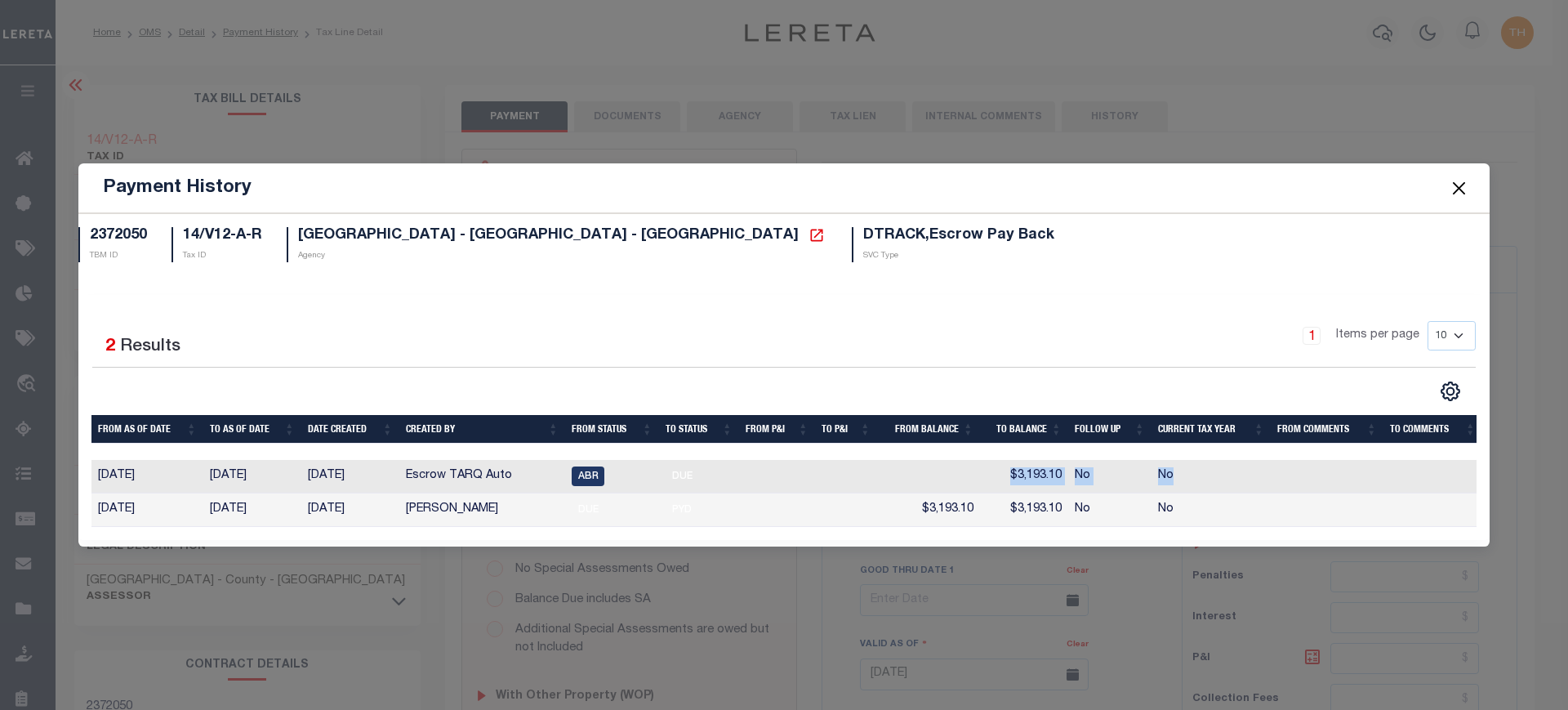
drag, startPoint x: 953, startPoint y: 470, endPoint x: 1185, endPoint y: 476, distance: 232.1
click at [1185, 476] on tr "06/05/2025 06/06/2025 07/17/2025 Escrow TARQ Auto ABR DUE $3,193.10 No No" at bounding box center [787, 477] width 1391 height 33
drag, startPoint x: 176, startPoint y: 468, endPoint x: 1160, endPoint y: 478, distance: 984.1
click at [1160, 478] on tr "06/05/2025 06/06/2025 07/17/2025 Escrow TARQ Auto ABR DUE $3,193.10 No No" at bounding box center [787, 477] width 1391 height 33
click at [1379, 180] on button "Close" at bounding box center [1460, 188] width 22 height 22
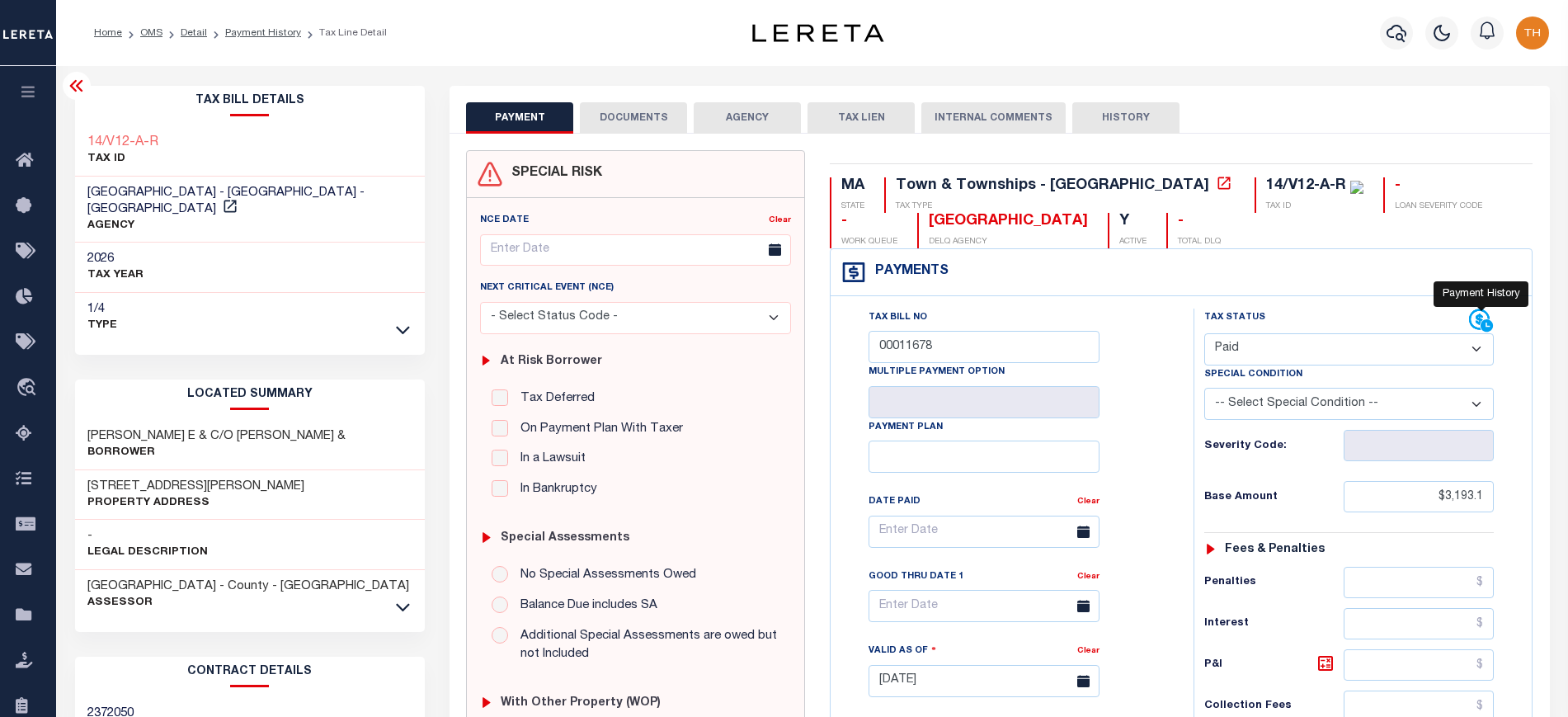
click at [1393, 314] on icon at bounding box center [1481, 321] width 25 height 25
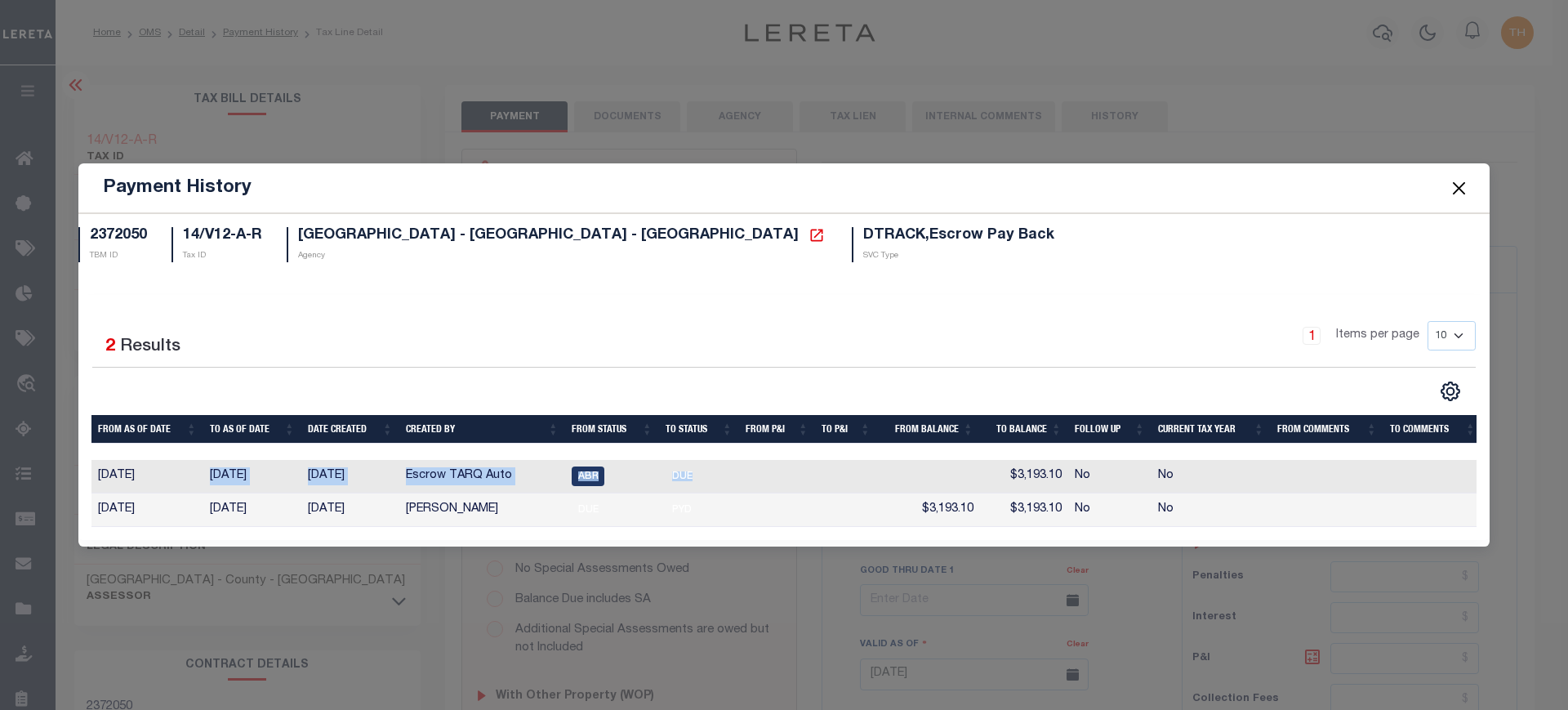
drag, startPoint x: 712, startPoint y: 470, endPoint x: 131, endPoint y: 471, distance: 581.0
click at [131, 471] on tr "06/05/2025 06/06/2025 07/17/2025 Escrow TARQ Auto ABR DUE $3,193.10 No No" at bounding box center [787, 477] width 1391 height 33
click at [1379, 180] on button "Close" at bounding box center [1460, 188] width 22 height 22
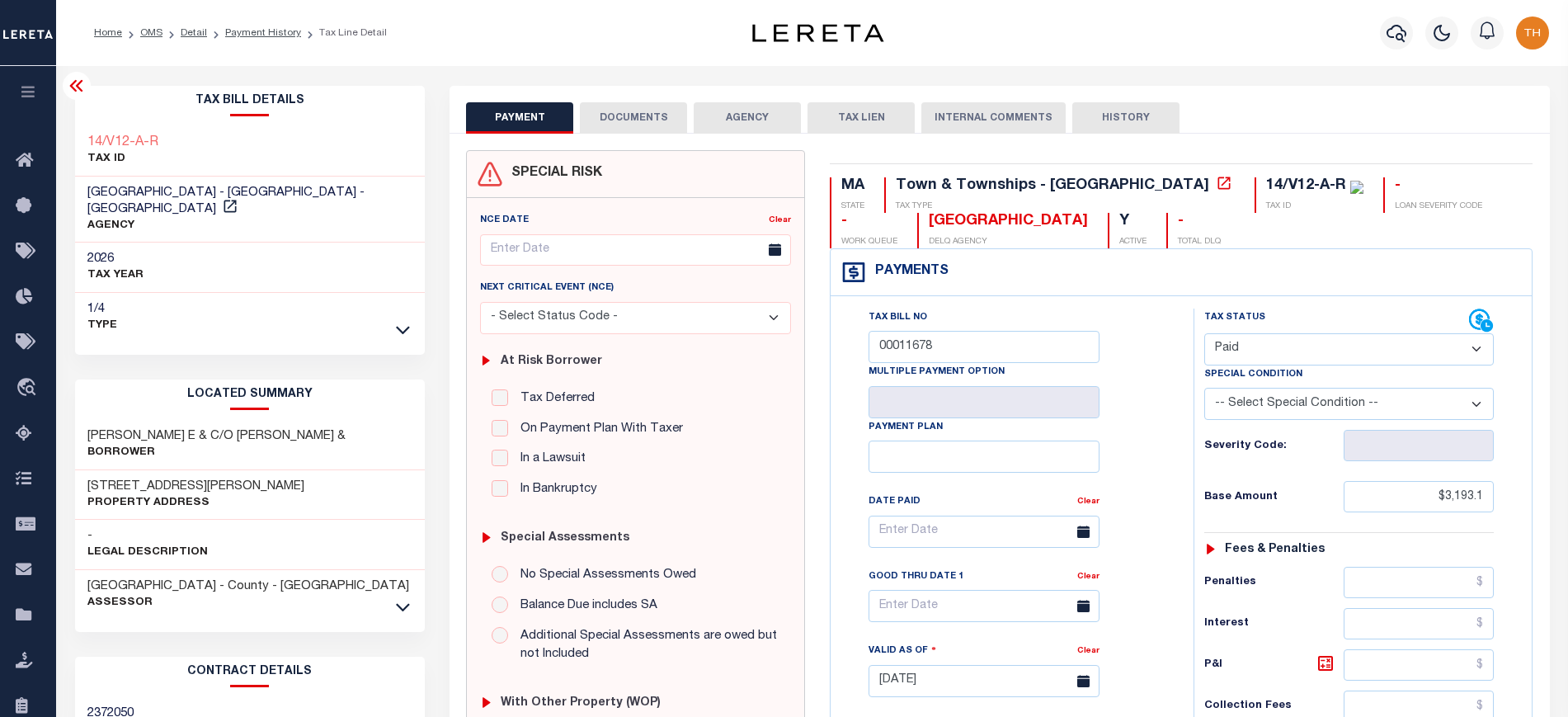
click at [1124, 107] on button "HISTORY" at bounding box center [1125, 118] width 107 height 32
select select "50"
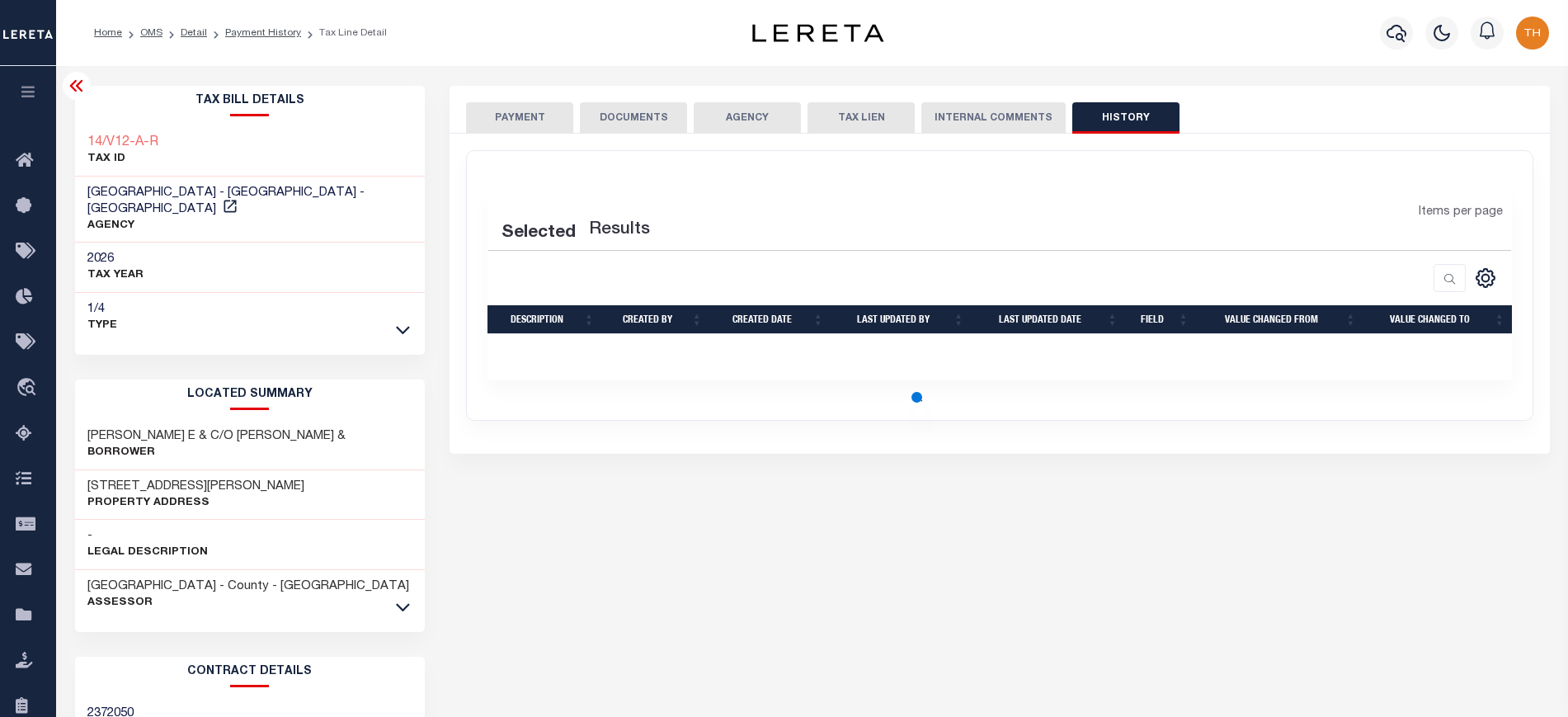
select select "50"
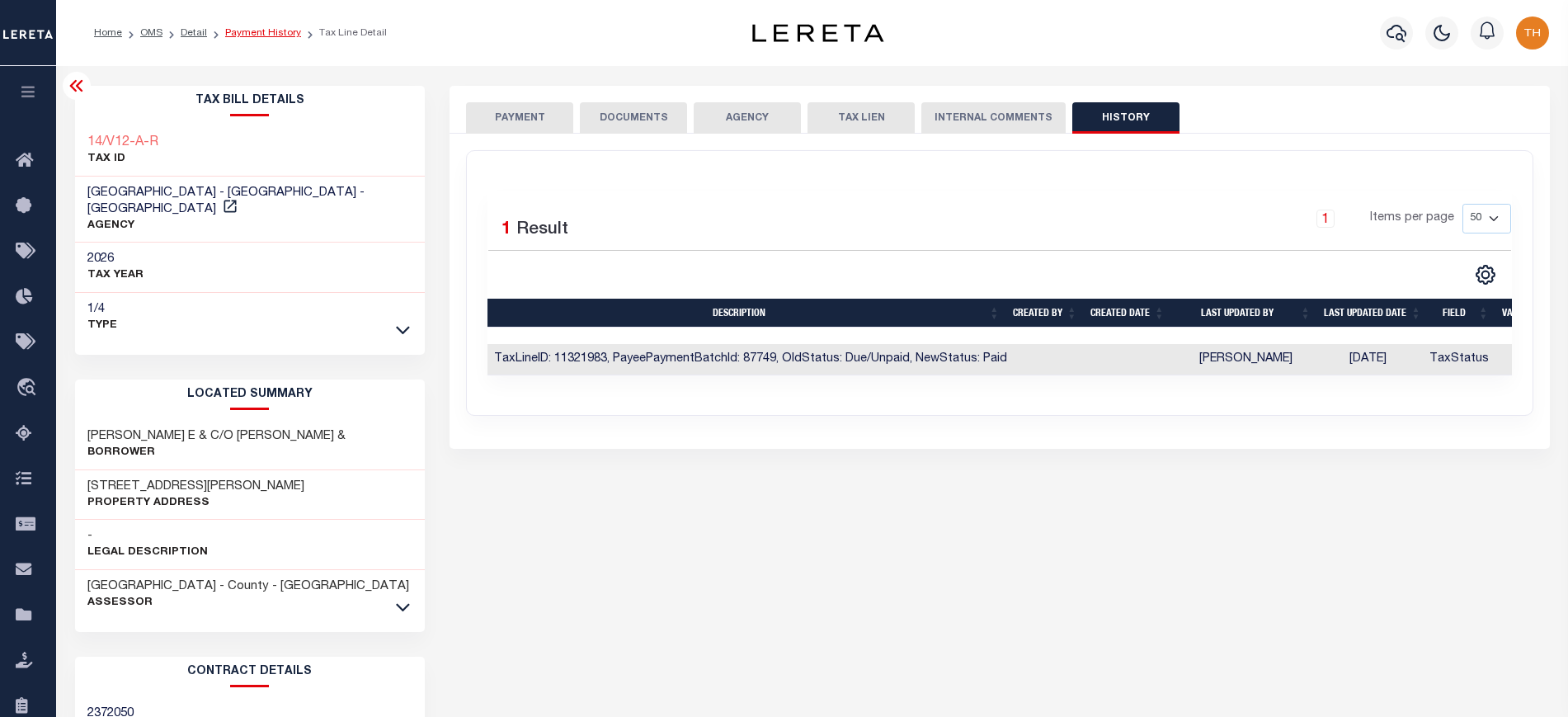
click at [259, 33] on link "Payment History" at bounding box center [263, 33] width 76 height 10
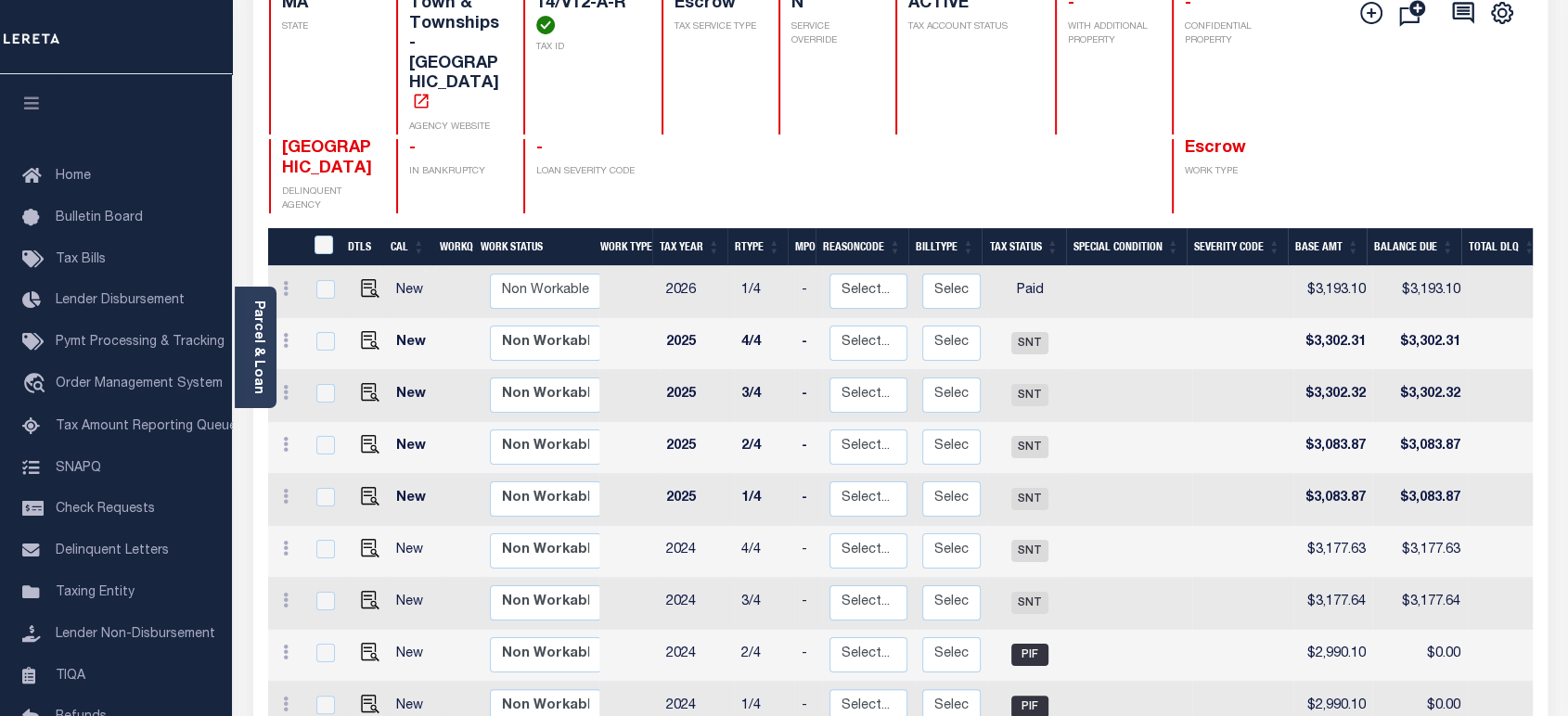
scroll to position [206, 0]
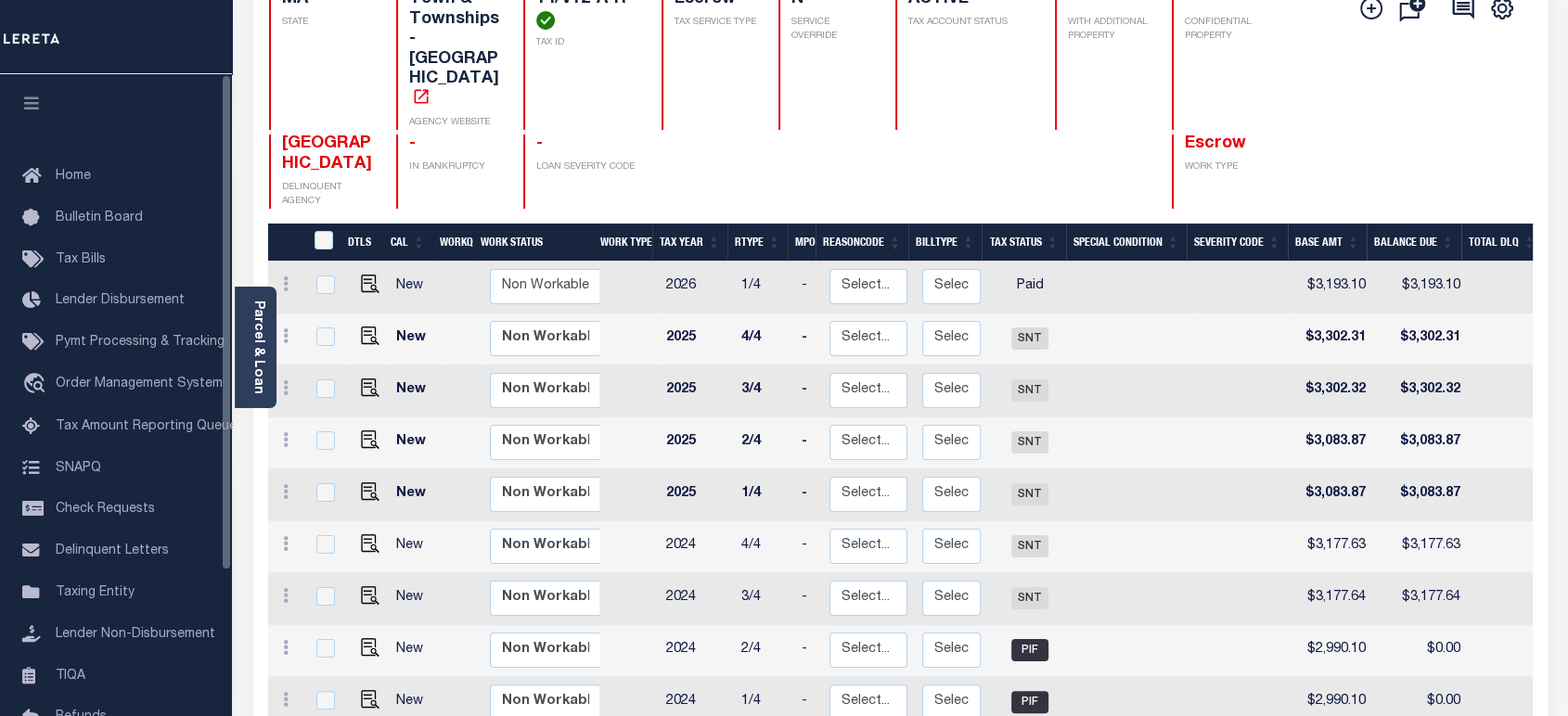
click at [37, 108] on icon "button" at bounding box center [32, 103] width 22 height 17
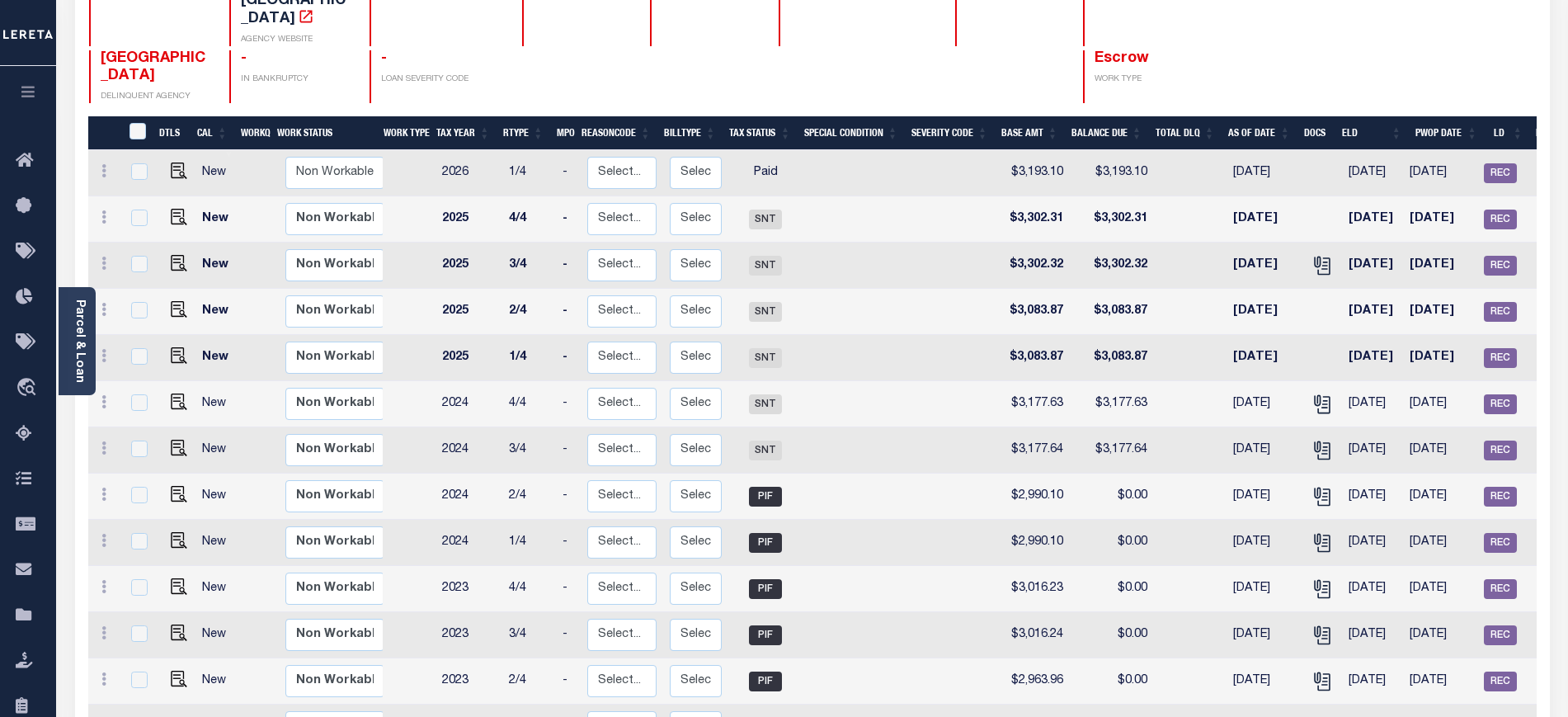
scroll to position [171, 0]
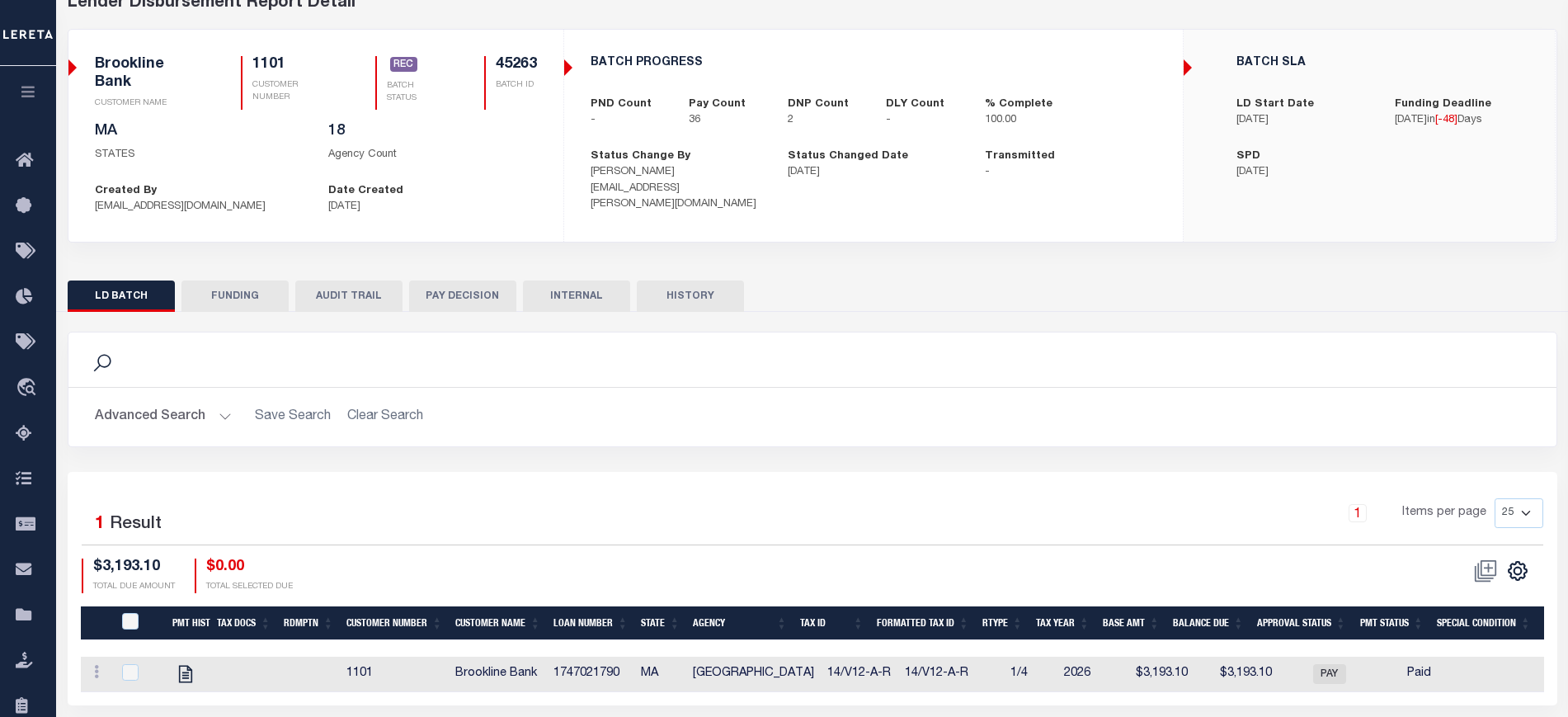
scroll to position [158, 0]
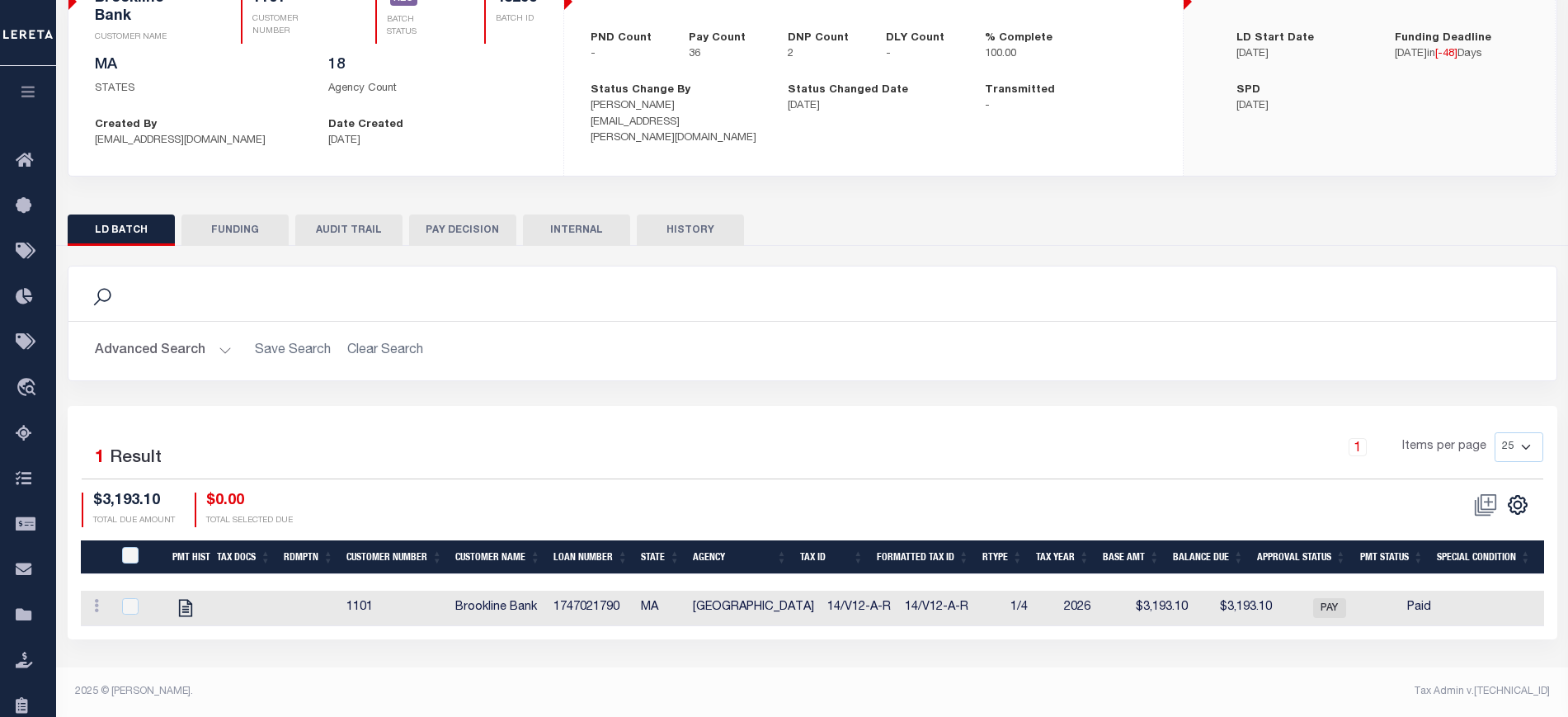
click at [575, 603] on td "1747021790" at bounding box center [591, 608] width 88 height 35
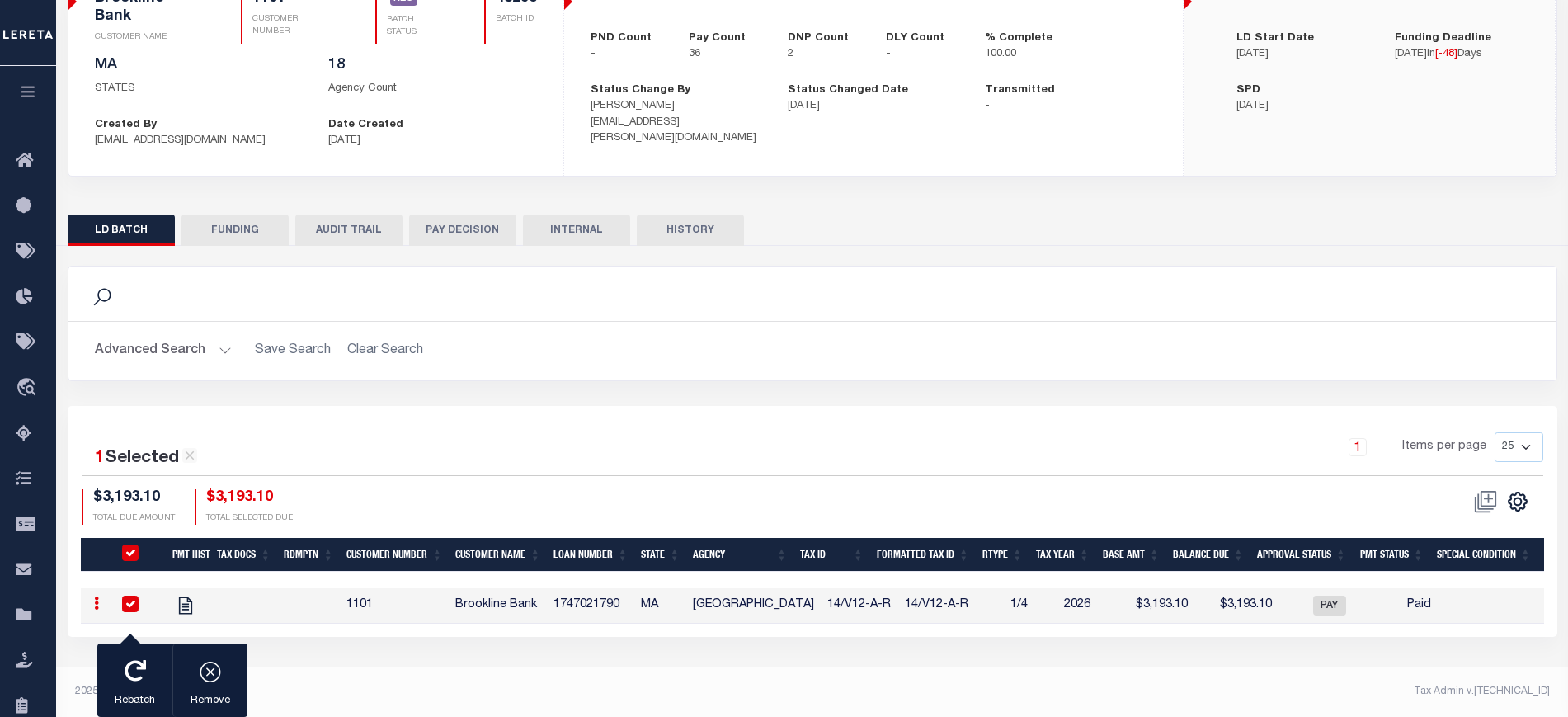
checkbox input "true"
click at [575, 603] on td "1747021790" at bounding box center [591, 606] width 88 height 35
checkbox input "false"
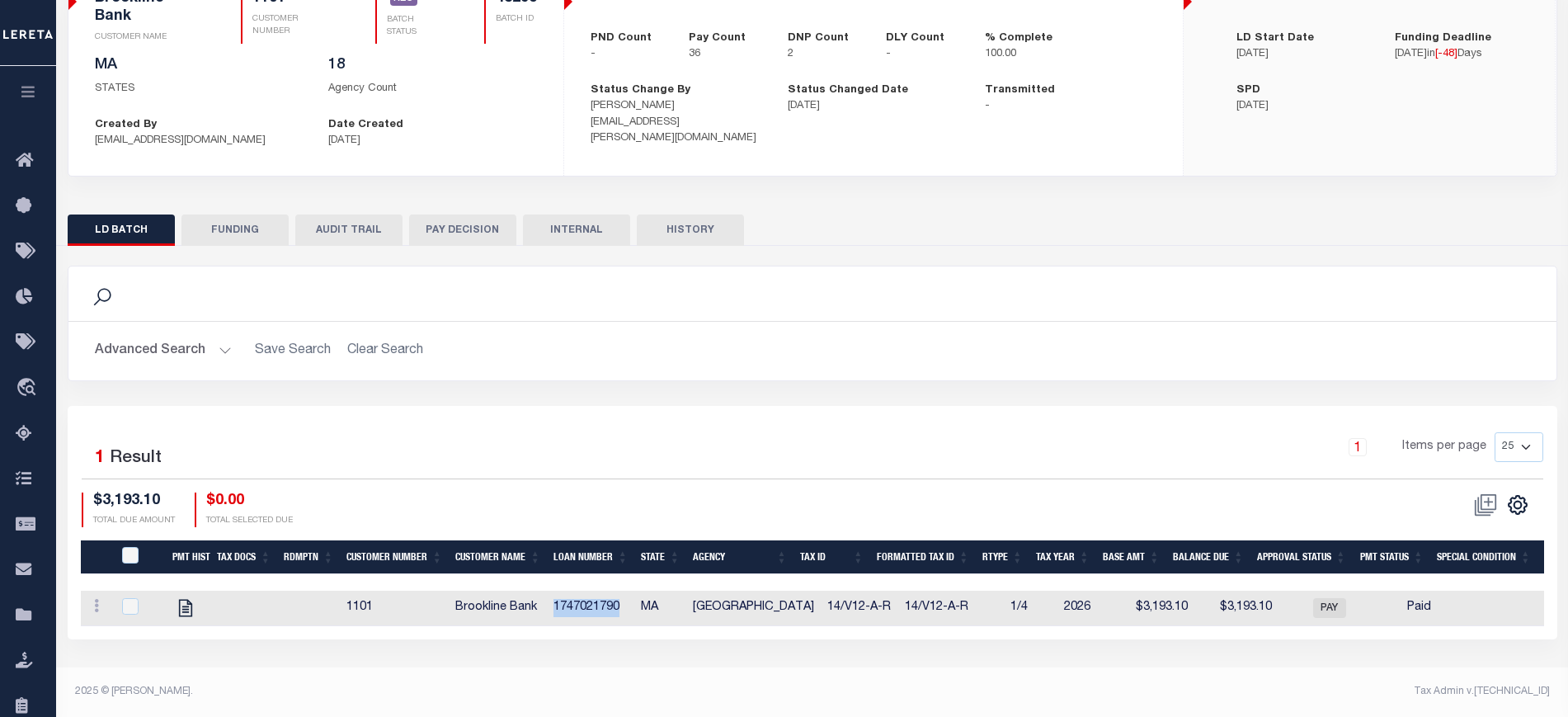
copy td "1747021790"
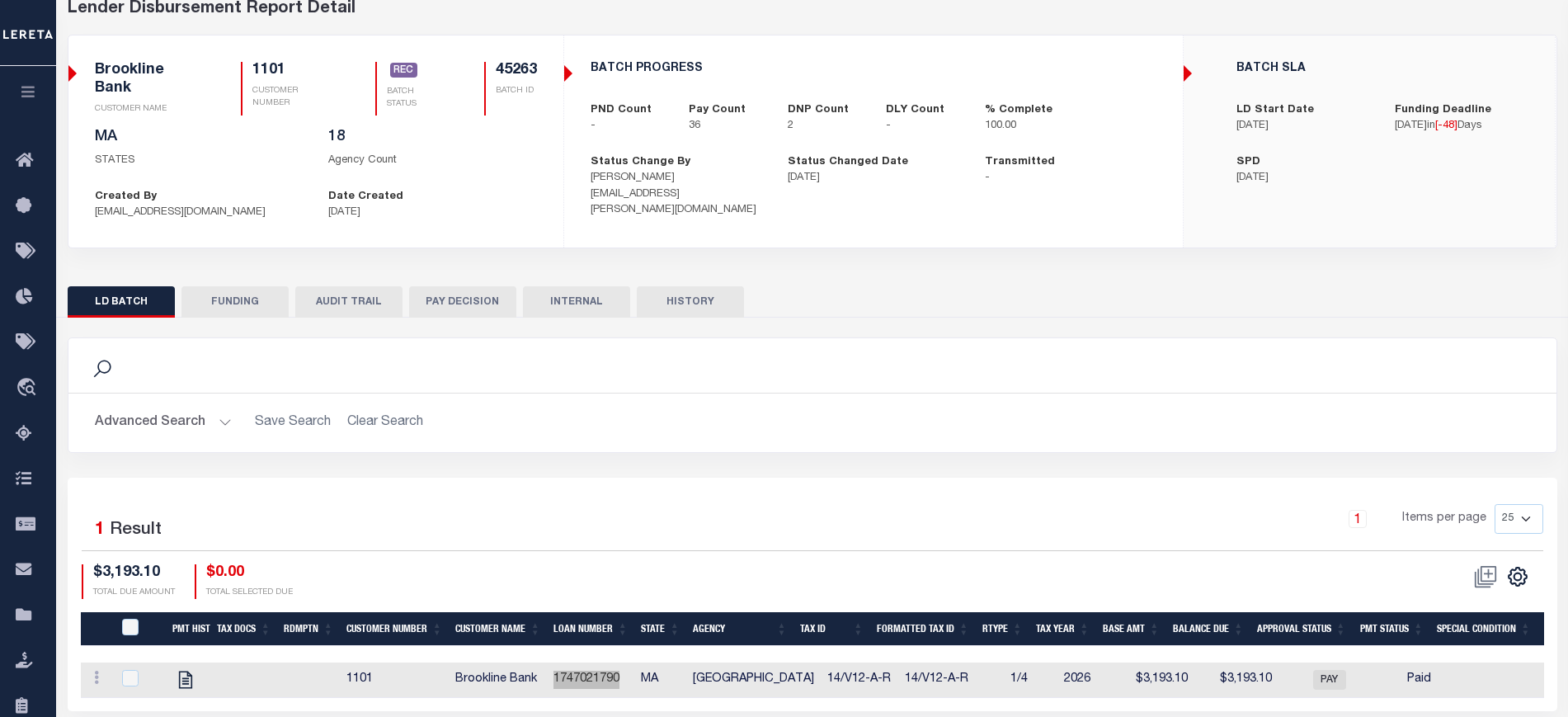
scroll to position [54, 0]
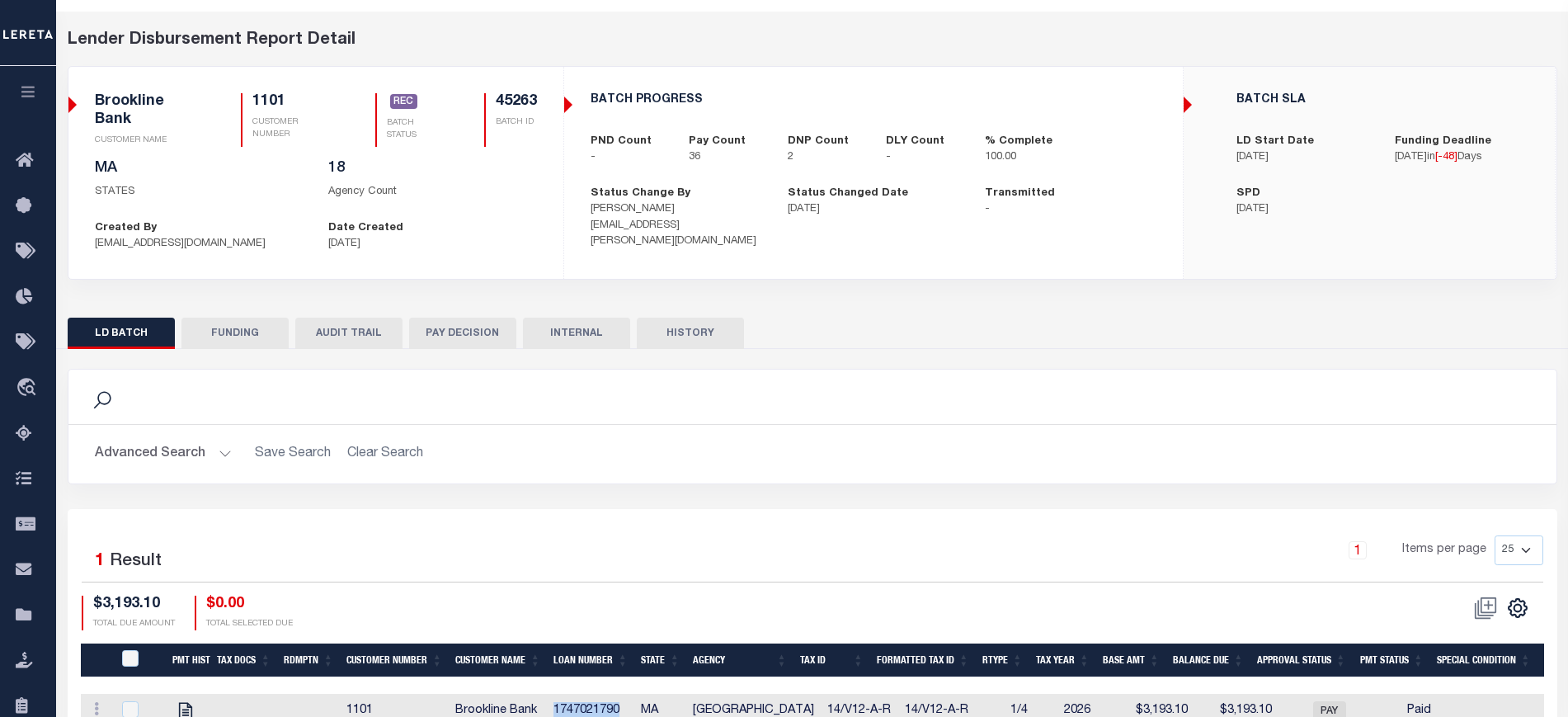
click at [275, 325] on button "FUNDING" at bounding box center [235, 333] width 107 height 32
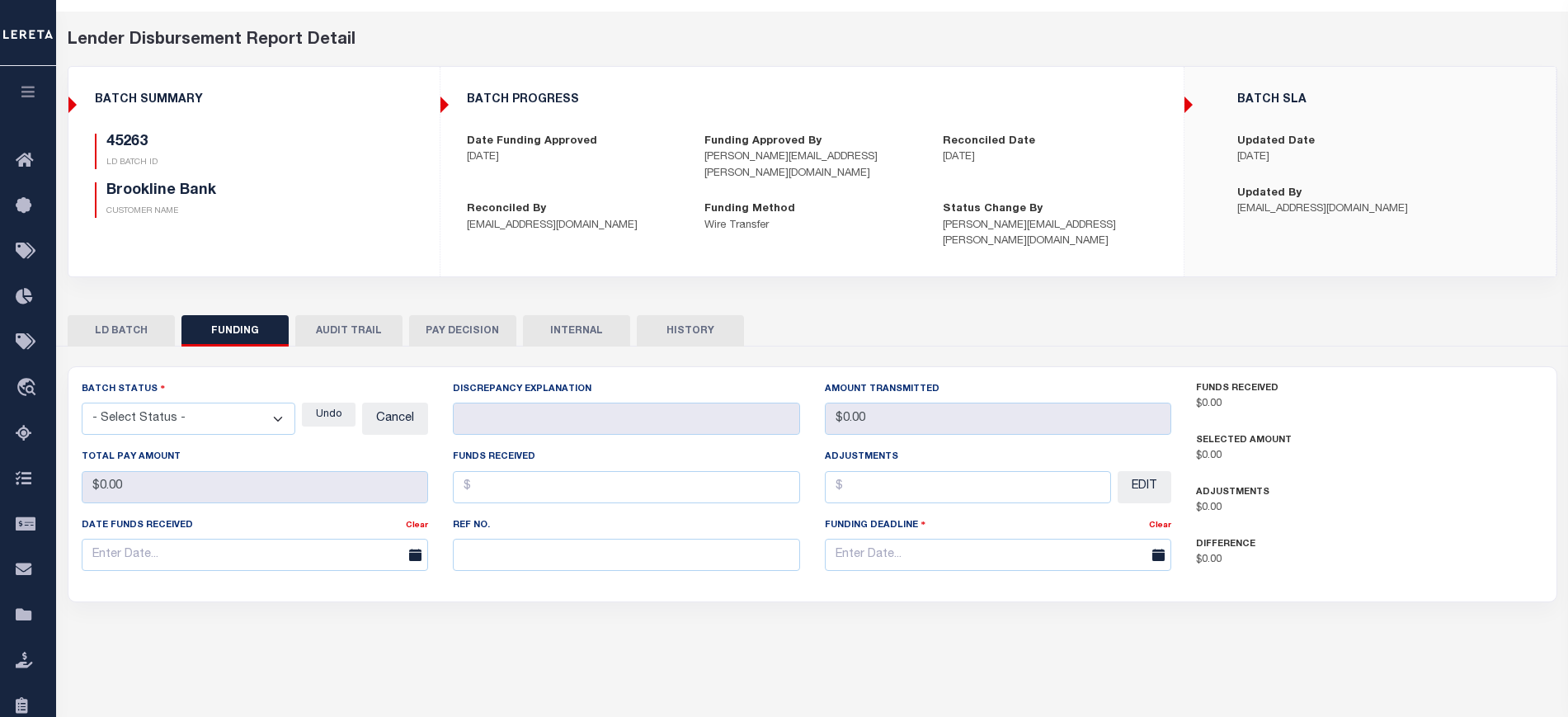
type input "$171,244.29"
type input "$0"
type input "[DATE]"
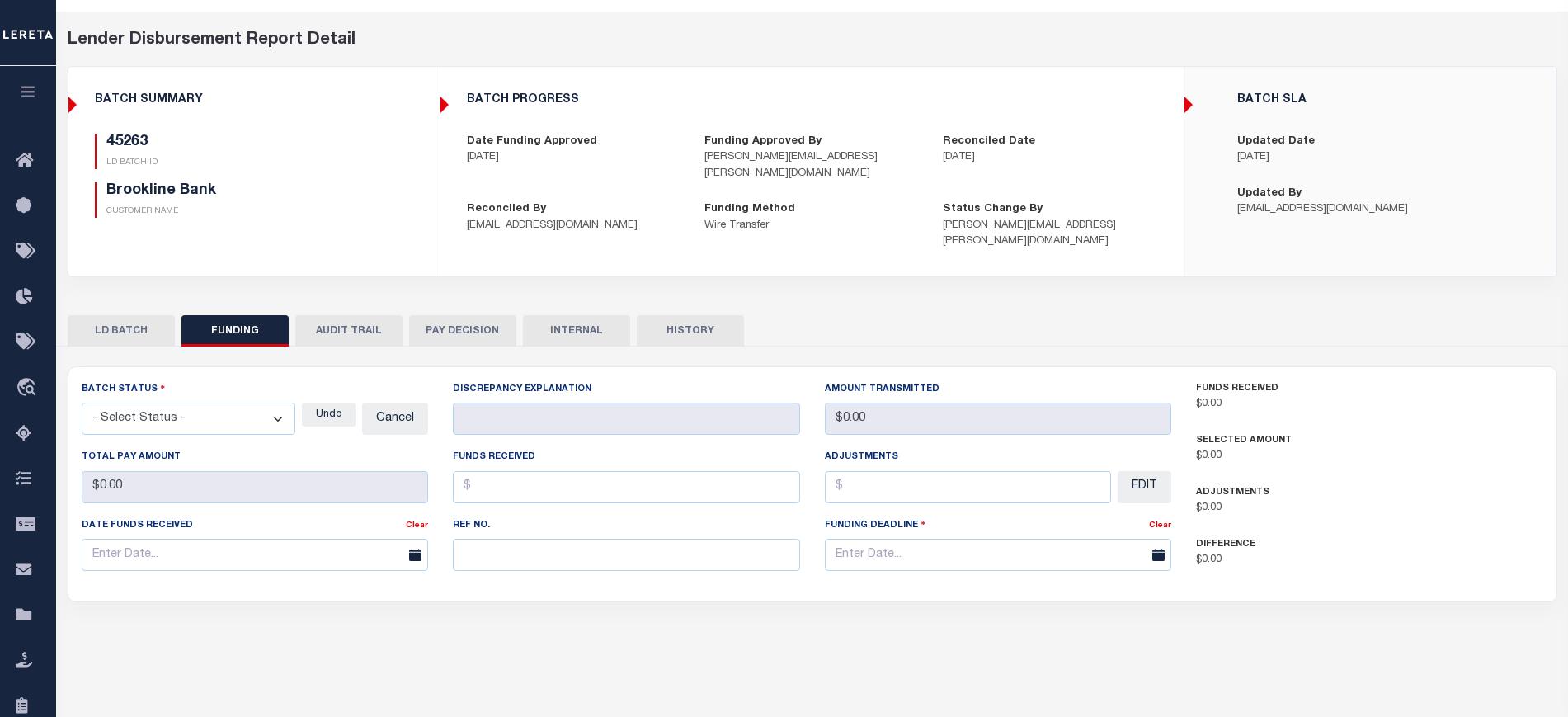
type input "20250722MMQFMP2700192707221125FT03"
type input "[DATE]"
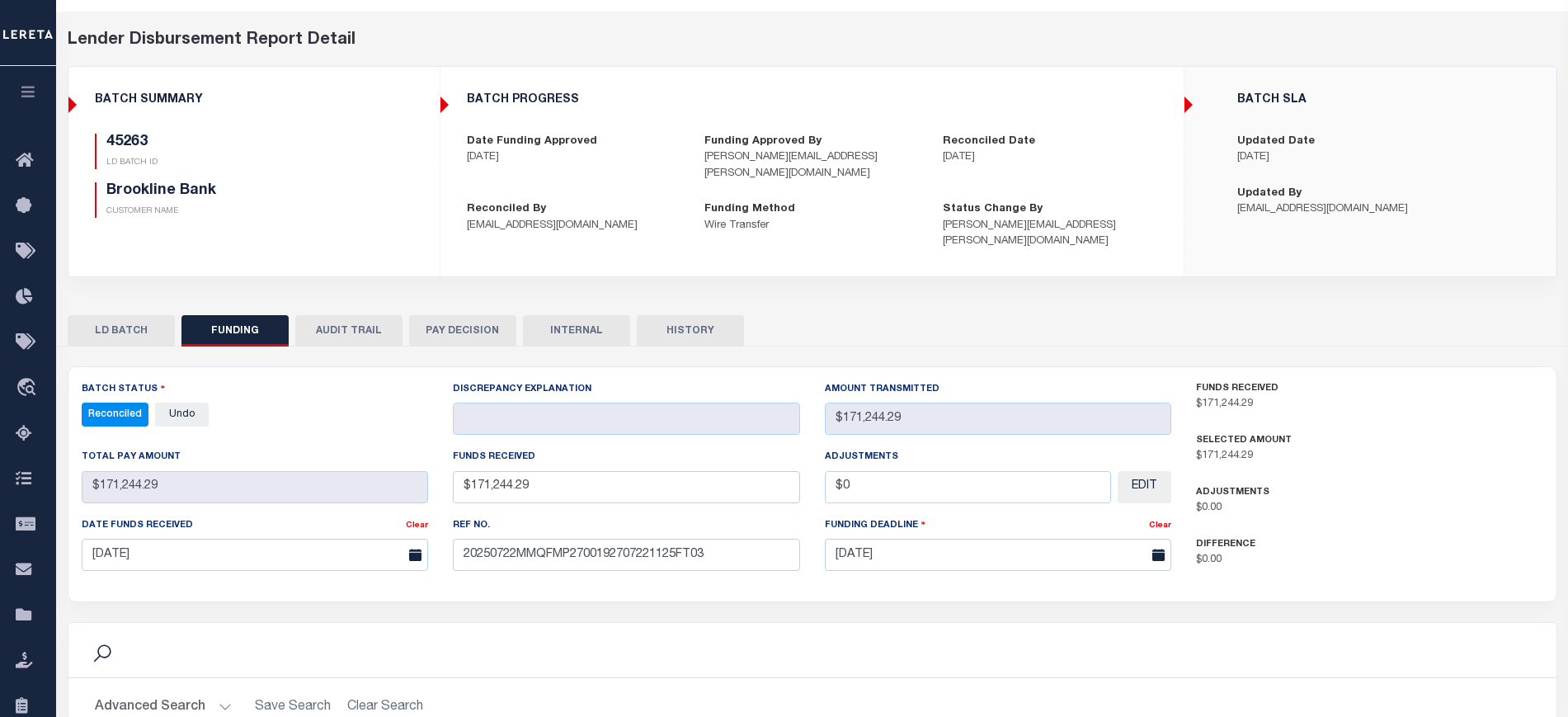
click at [458, 315] on button "PAY DECISION" at bounding box center [463, 331] width 107 height 32
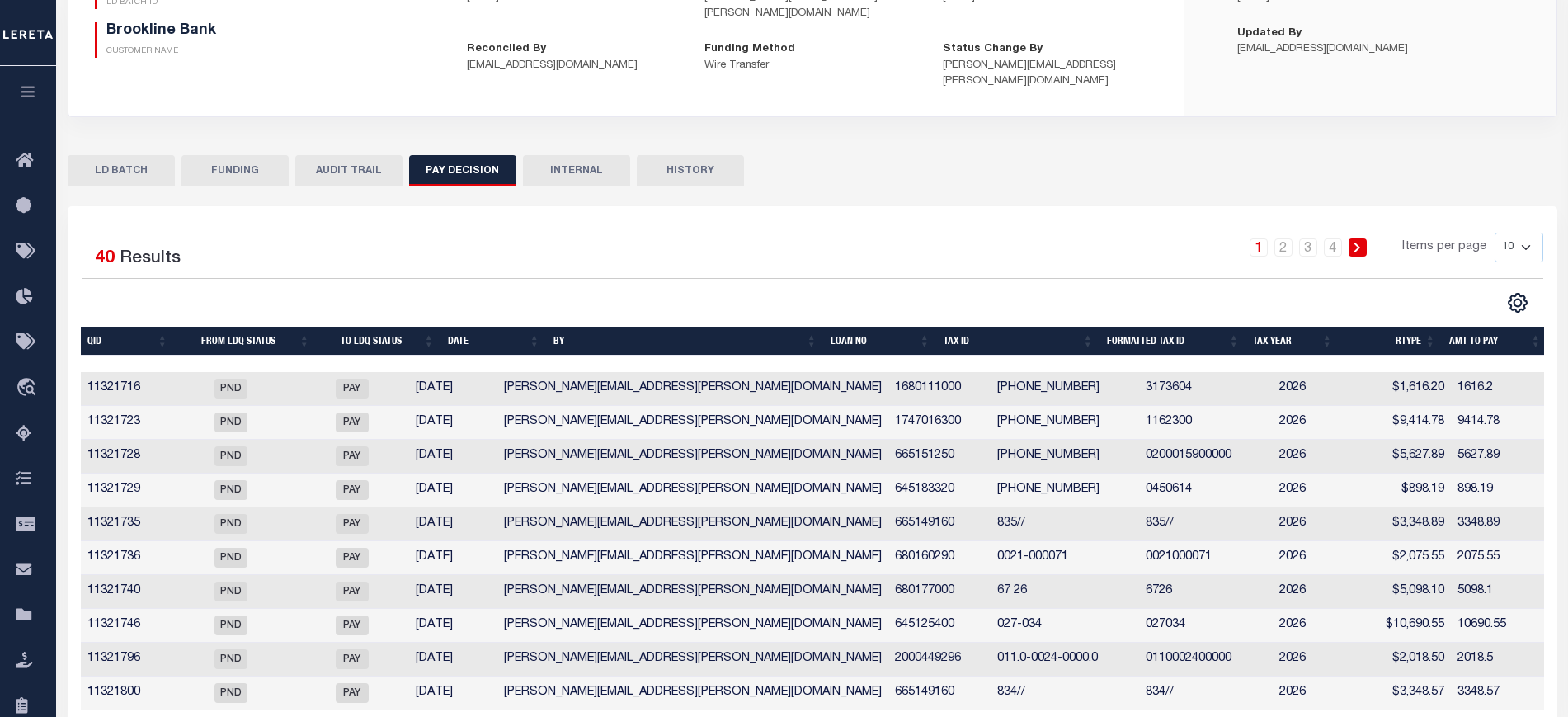
scroll to position [263, 0]
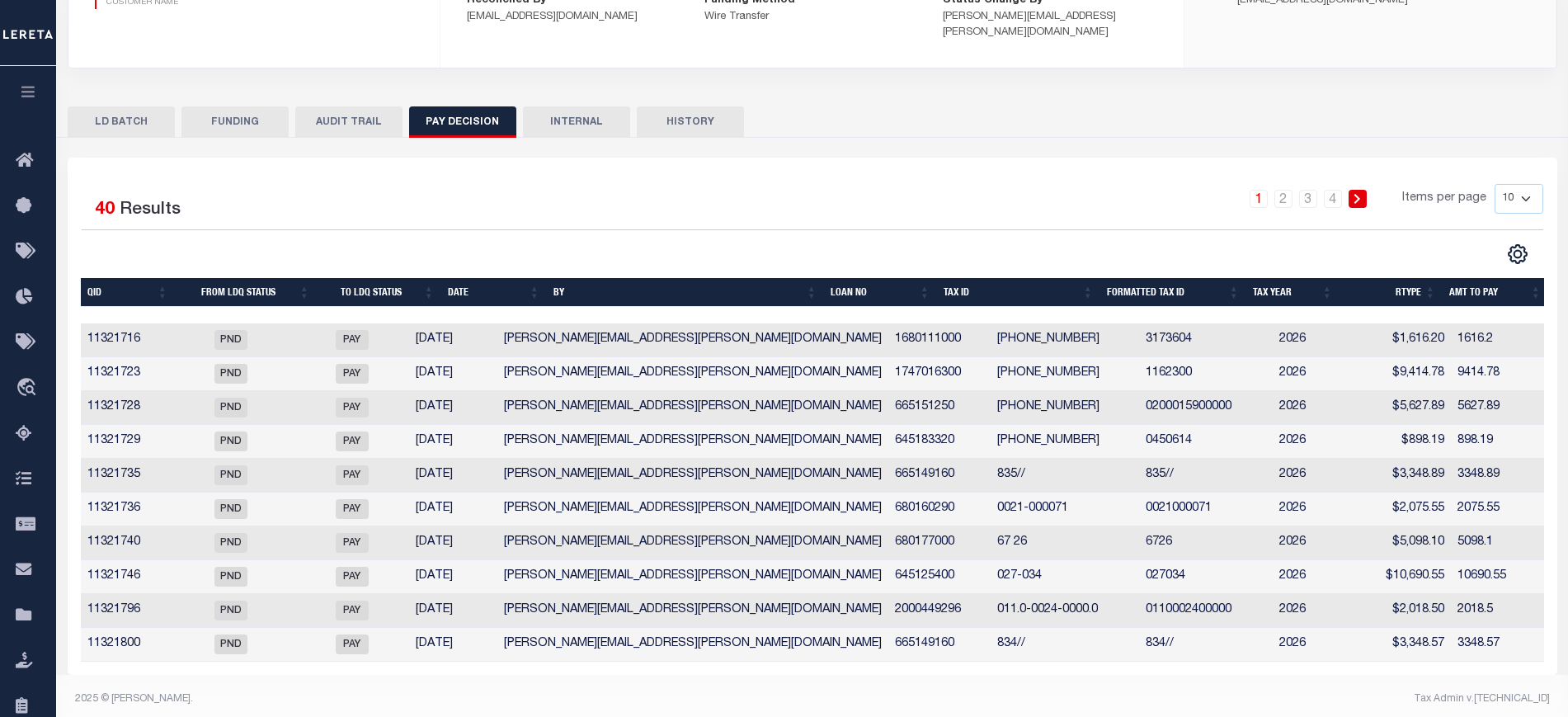
click at [878, 286] on th "Loan No" at bounding box center [880, 292] width 113 height 29
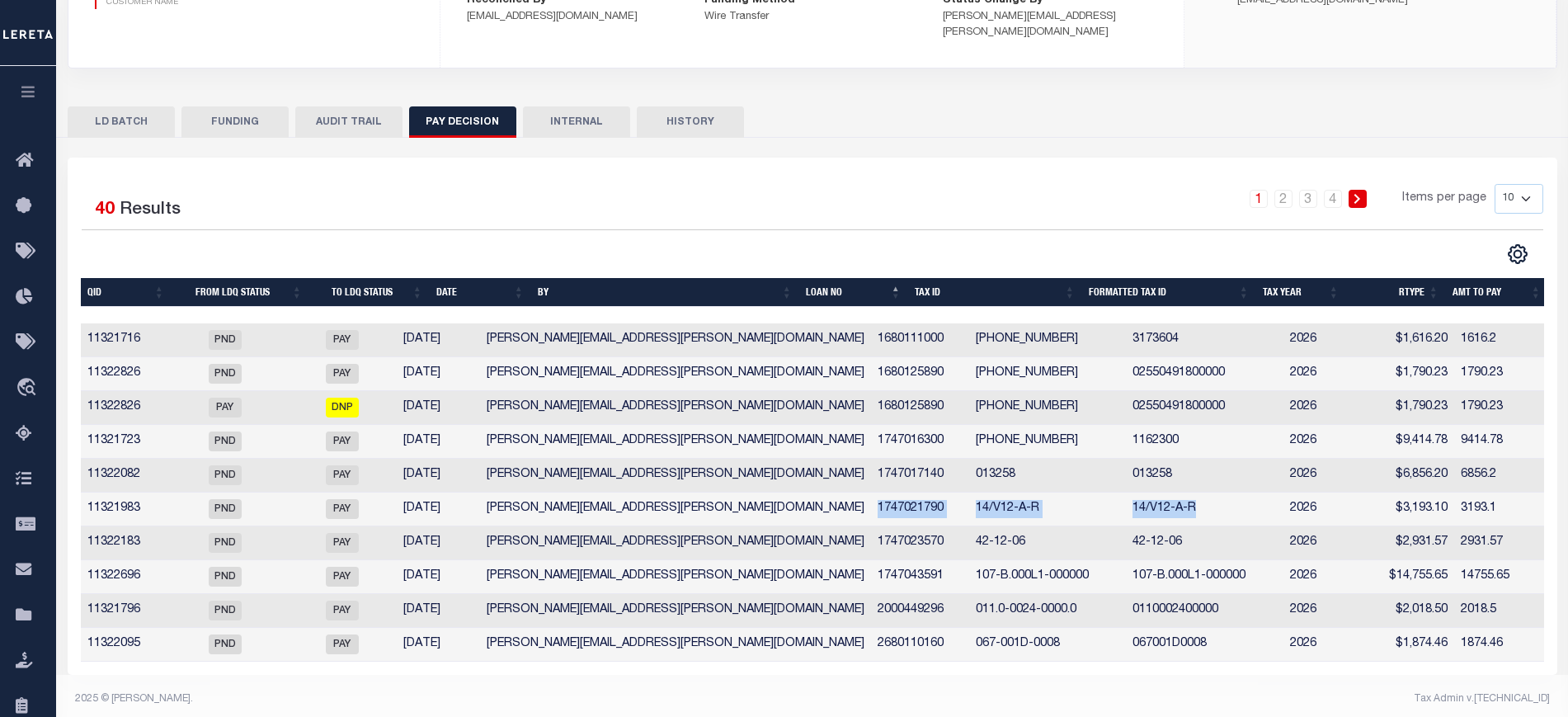
drag, startPoint x: 971, startPoint y: 486, endPoint x: 1180, endPoint y: 478, distance: 209.2
click at [1180, 492] on tr "11321983 PND PAY 07/21/2025 allison.diep@leretacustomers.com 1747021790 14/V12-…" at bounding box center [814, 509] width 1467 height 33
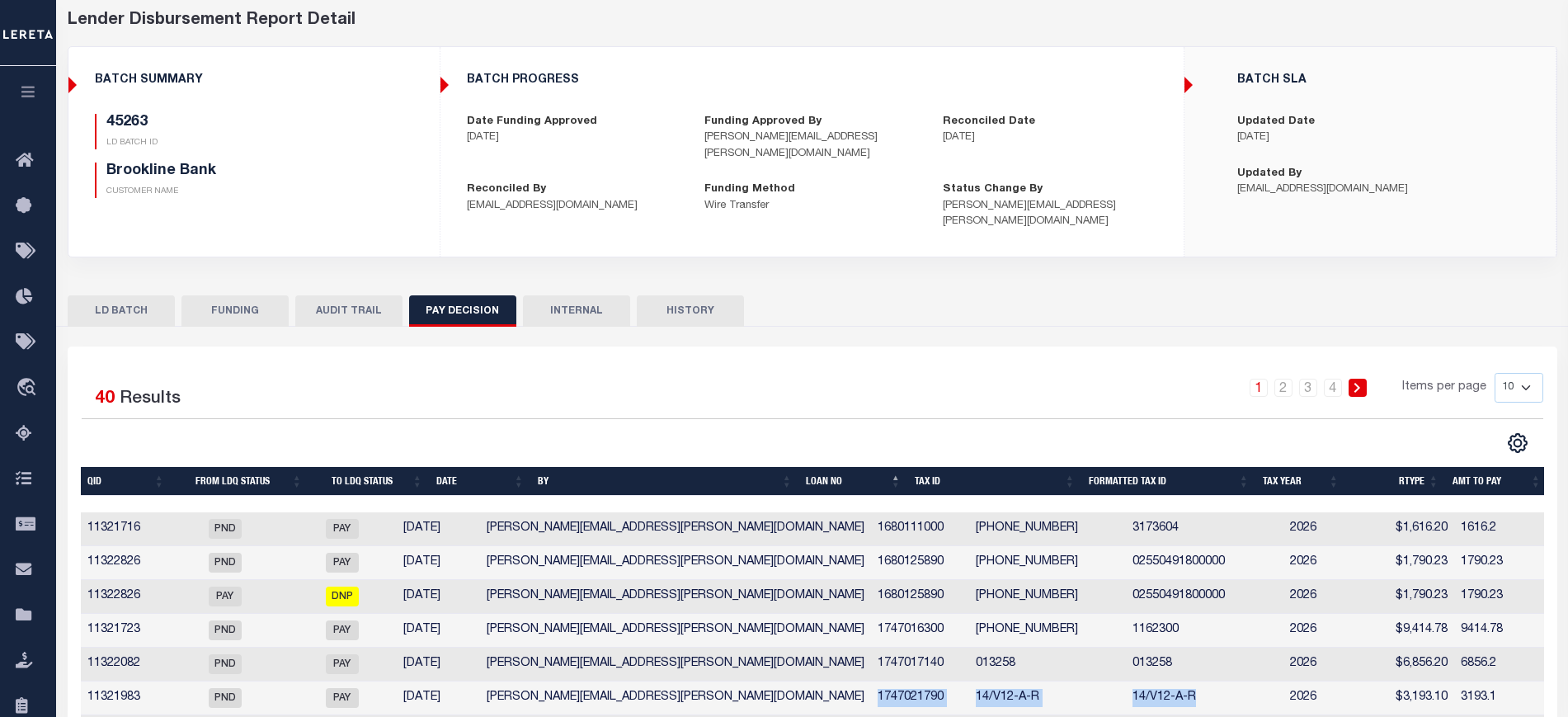
scroll to position [57, 0]
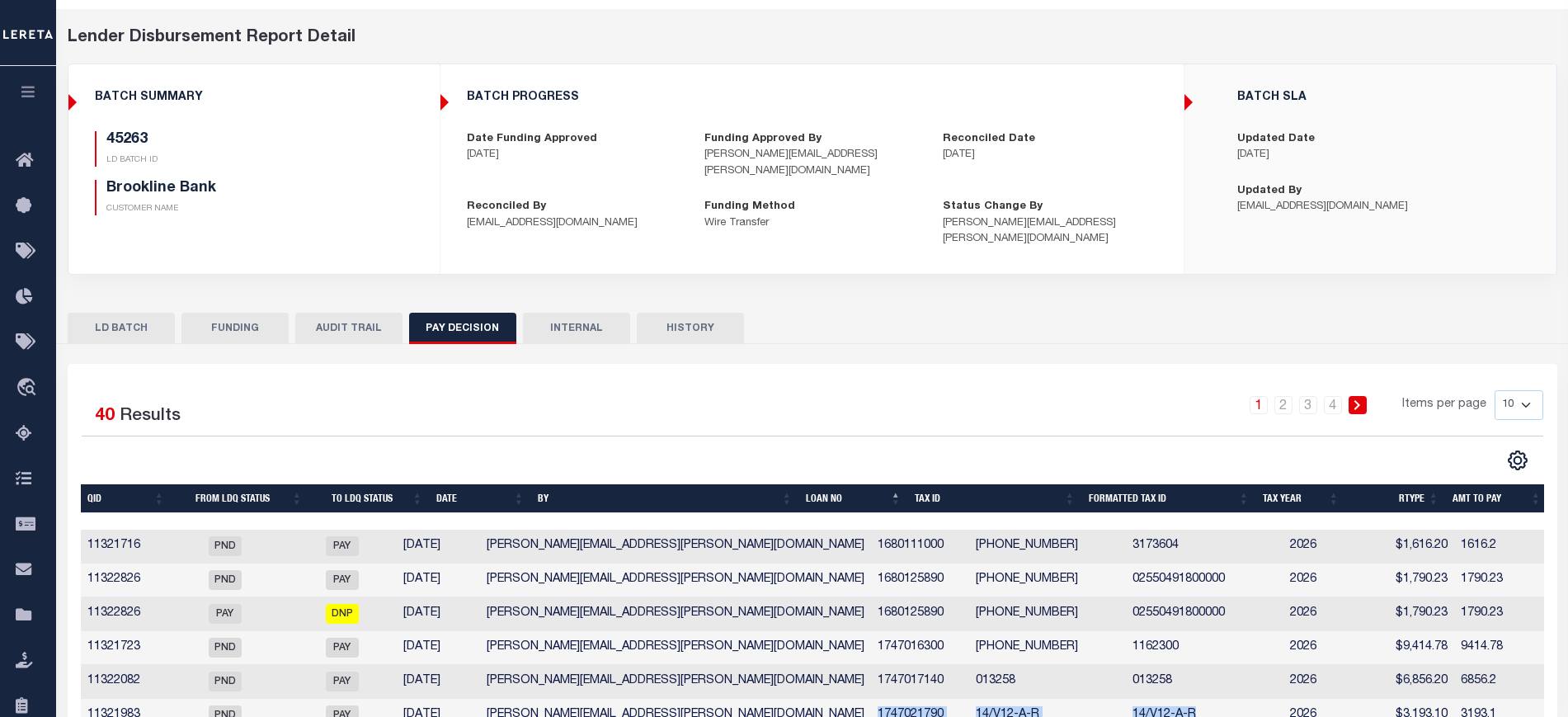
click at [148, 313] on button "LD BATCH" at bounding box center [121, 328] width 107 height 32
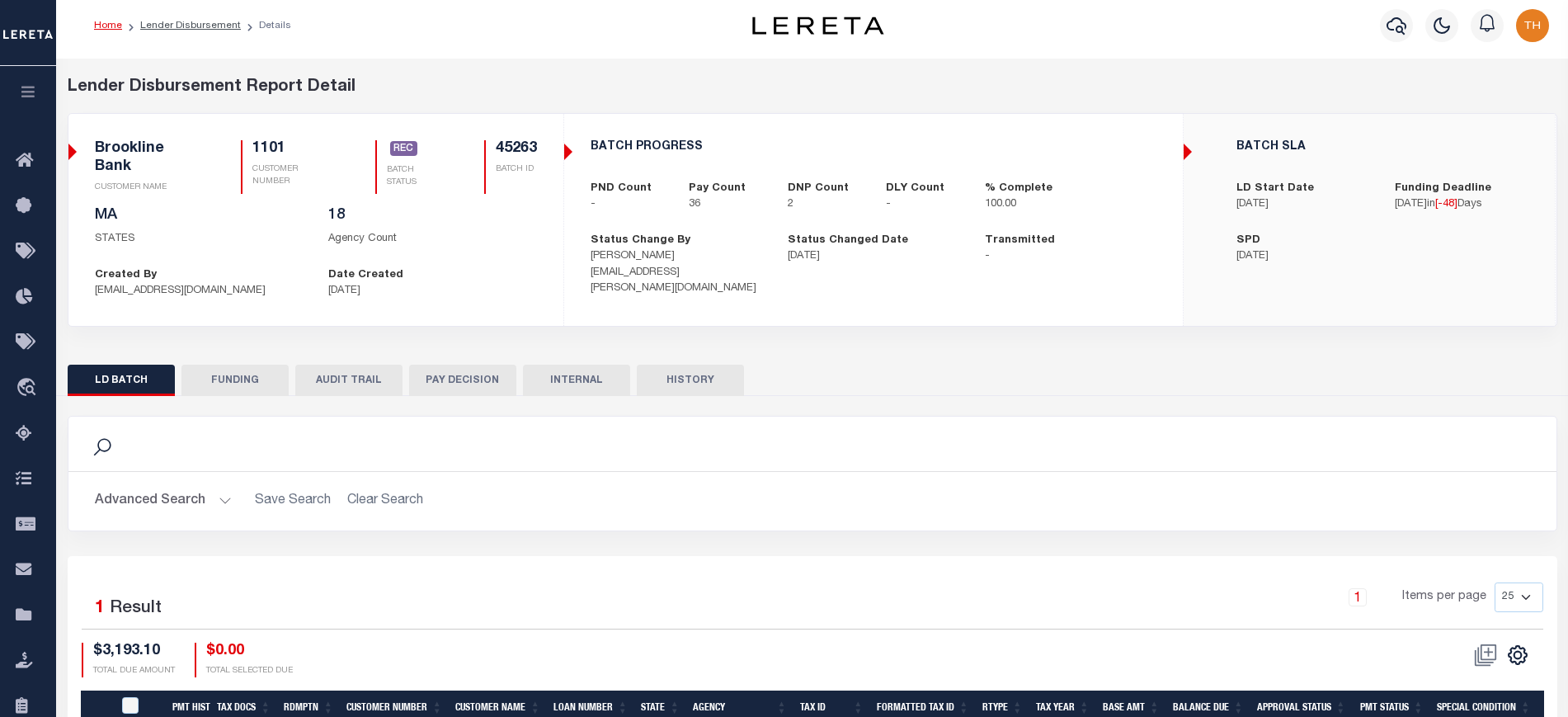
scroll to position [0, 0]
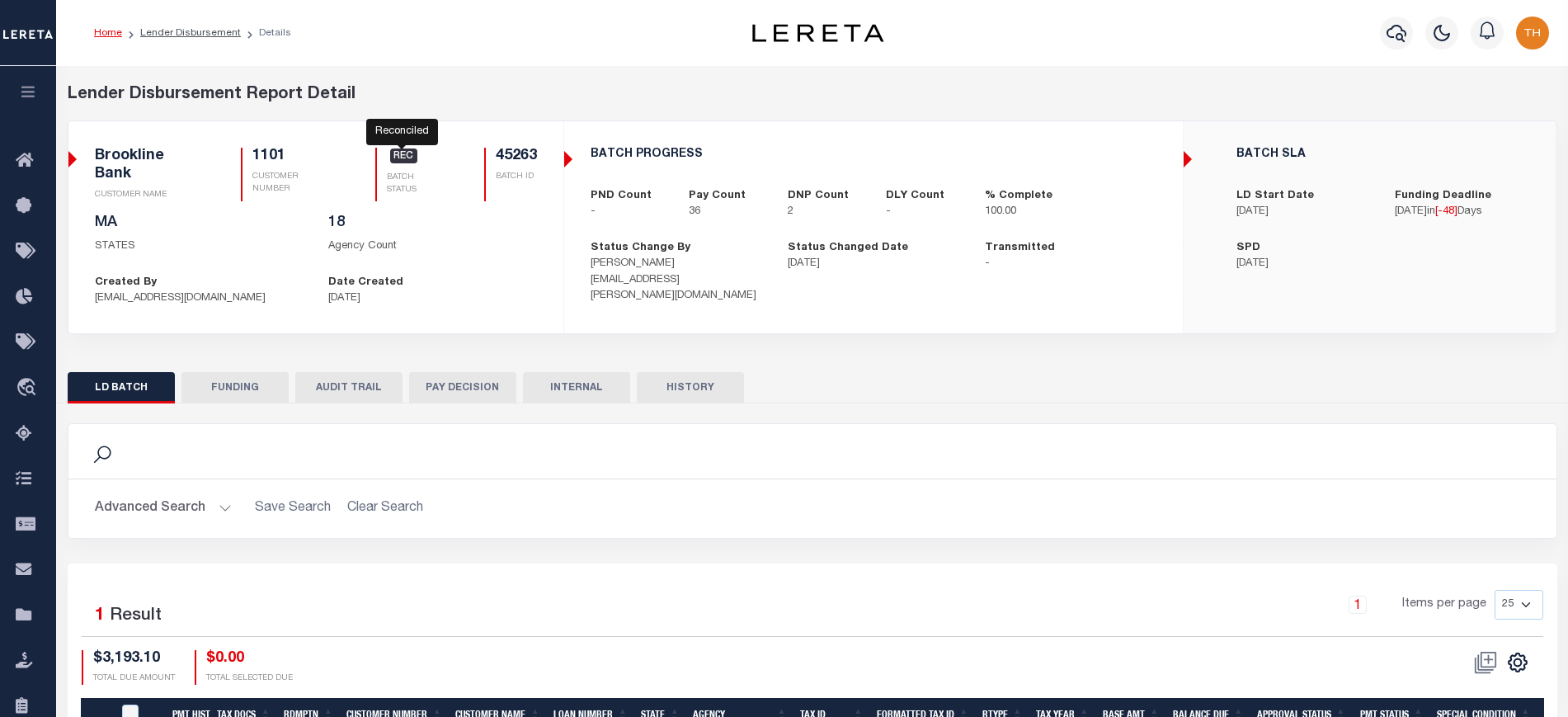
click at [403, 159] on span "REC" at bounding box center [404, 156] width 28 height 15
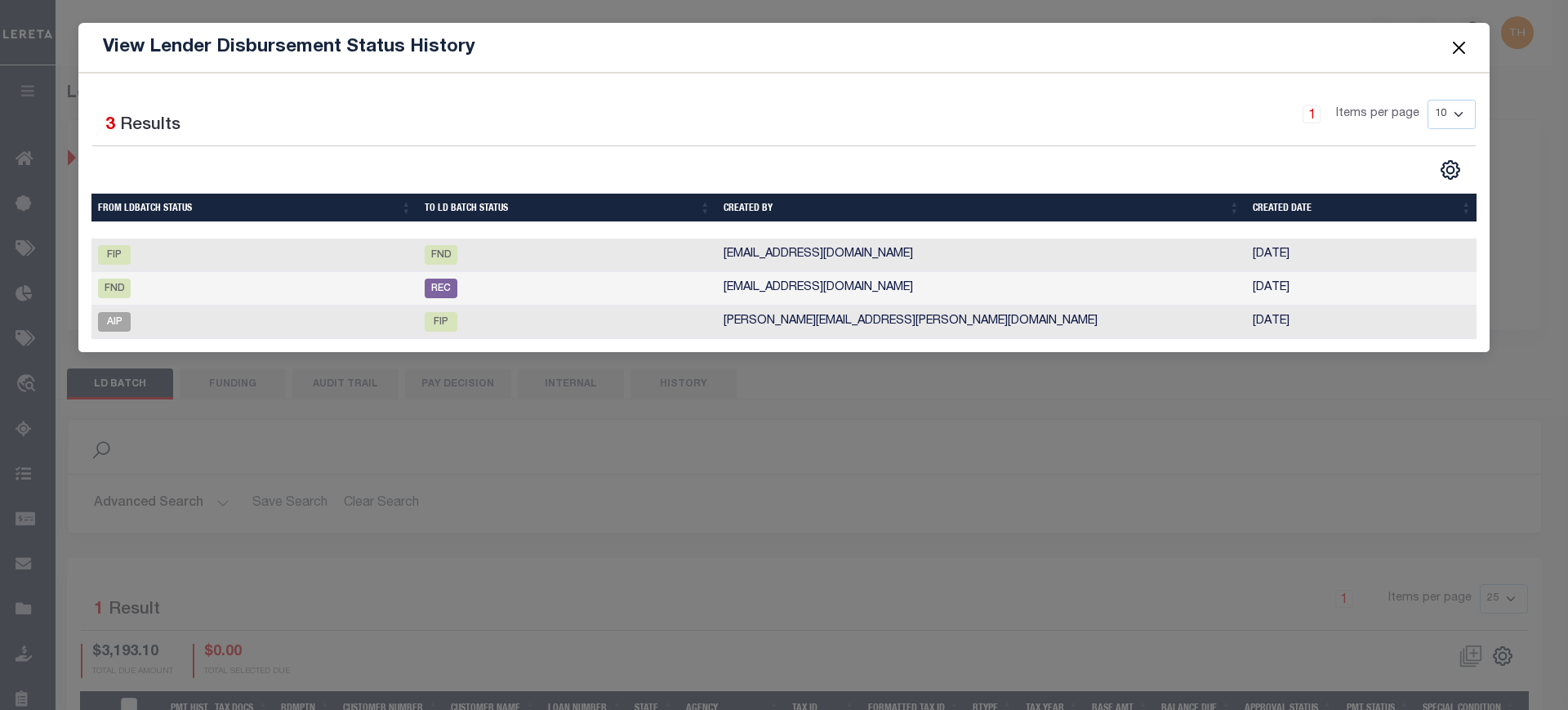
click at [1460, 46] on button "Close" at bounding box center [1460, 47] width 22 height 22
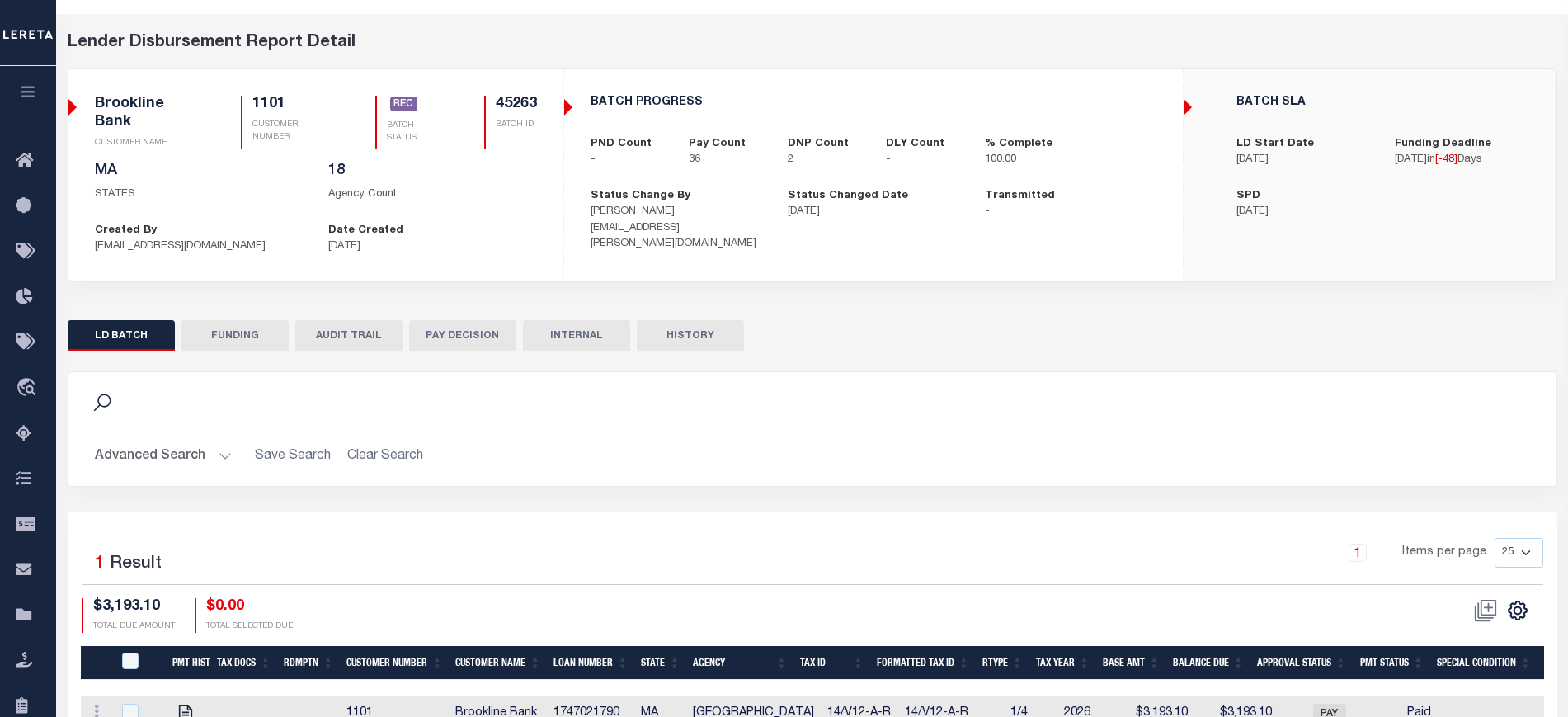
scroll to position [158, 0]
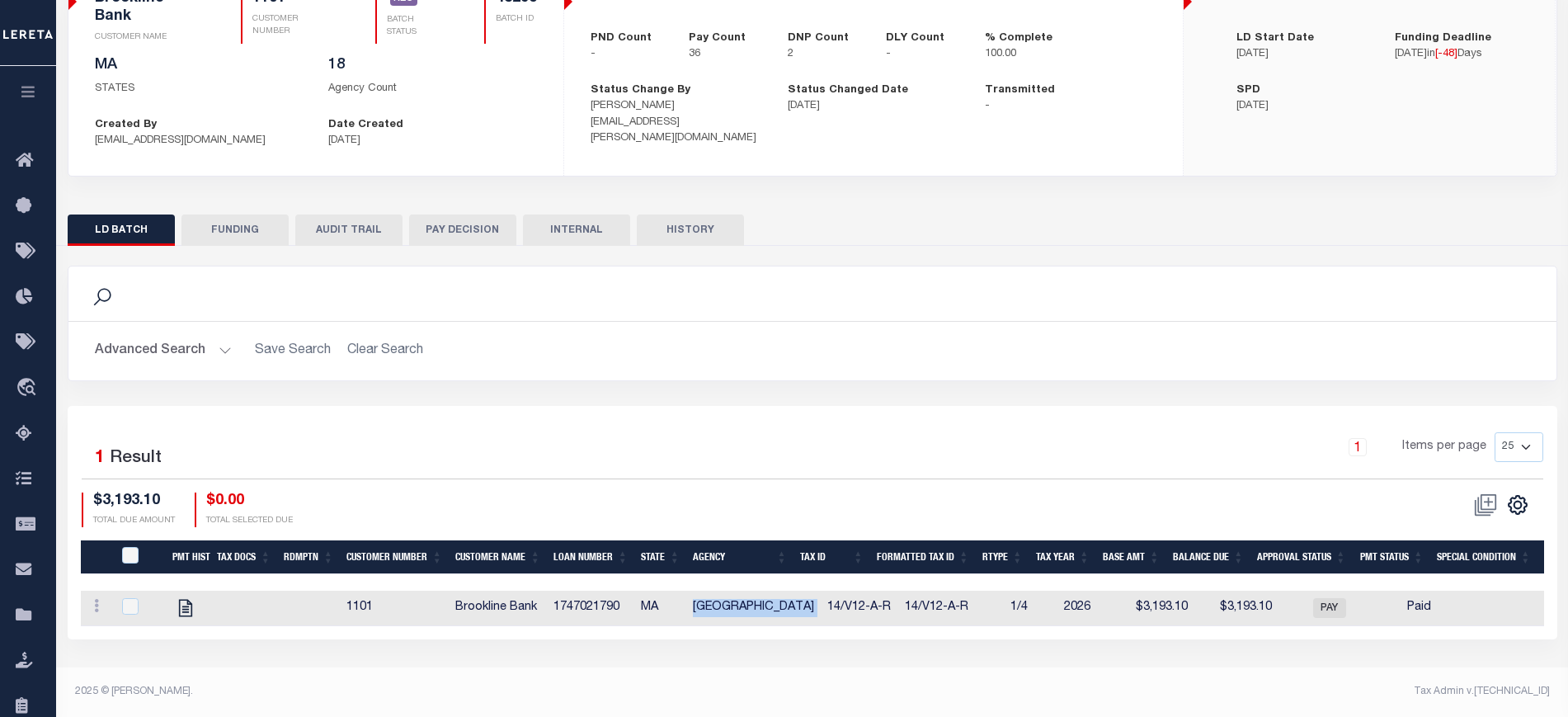
drag, startPoint x: 690, startPoint y: 610, endPoint x: 799, endPoint y: 613, distance: 109.0
click at [799, 613] on tr "View Tax Line Detail View Accutax Payment History 1101 Brookline Bank 174702179…" at bounding box center [1095, 608] width 2029 height 35
copy td "[GEOGRAPHIC_DATA]"
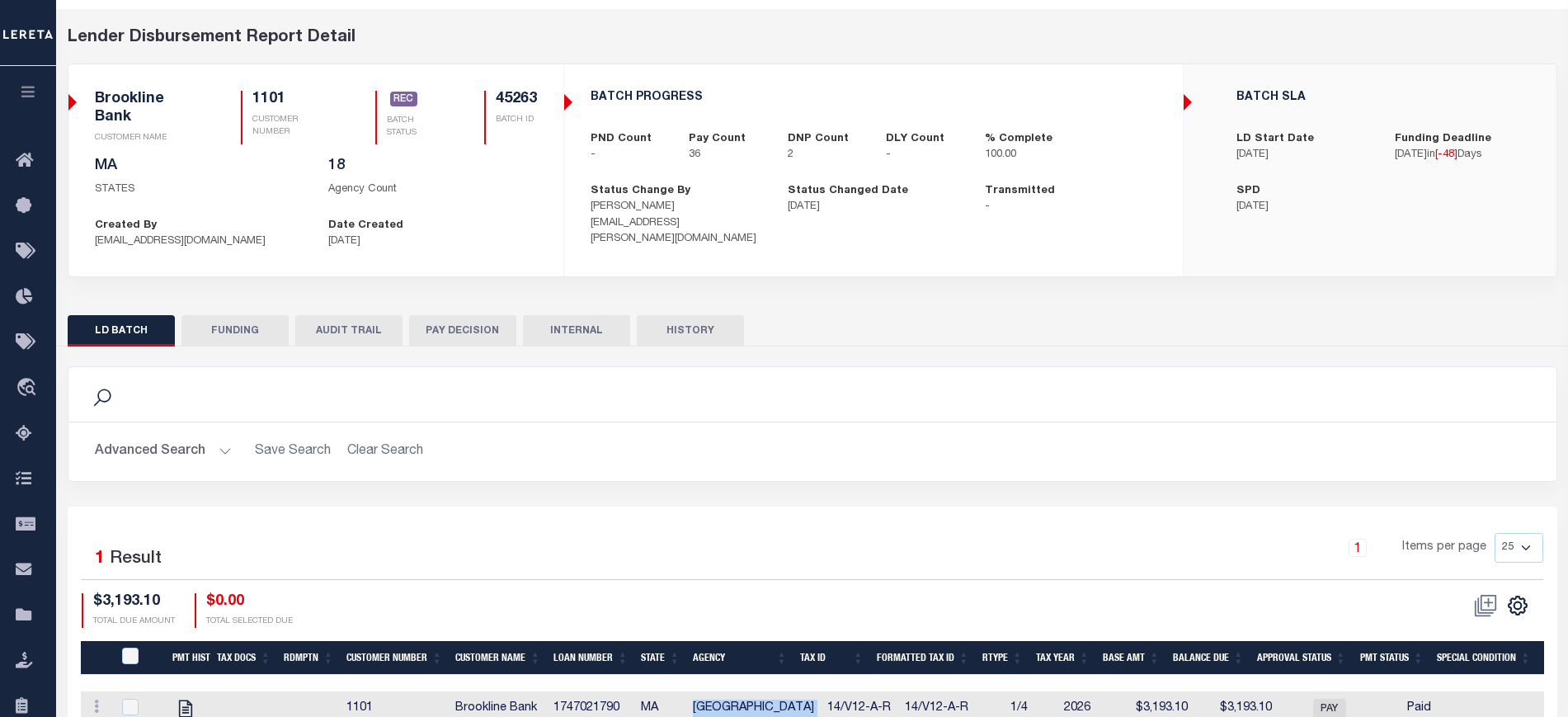
scroll to position [0, 0]
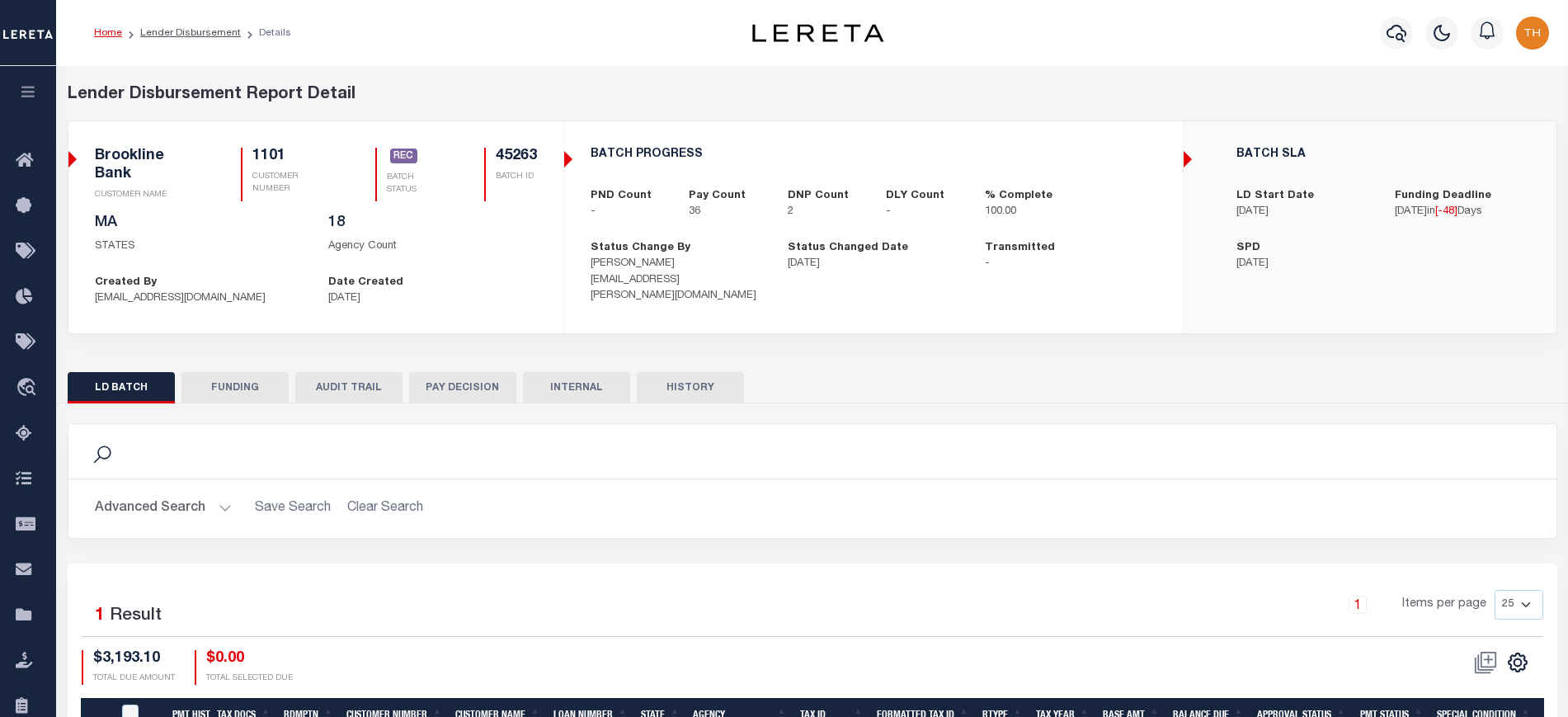
drag, startPoint x: 315, startPoint y: 286, endPoint x: 426, endPoint y: 296, distance: 111.4
click at [426, 296] on div "Date Created 07/21/2025" at bounding box center [432, 291] width 233 height 33
drag, startPoint x: 87, startPoint y: 286, endPoint x: 414, endPoint y: 295, distance: 327.1
click at [414, 295] on div "1101 CLIENT NUMBER Brookline Bank CLIENT NAME 1101 CUSTOMER NUMBER Brookline Ba…" at bounding box center [316, 227] width 493 height 186
click at [673, 375] on button "HISTORY" at bounding box center [690, 388] width 107 height 32
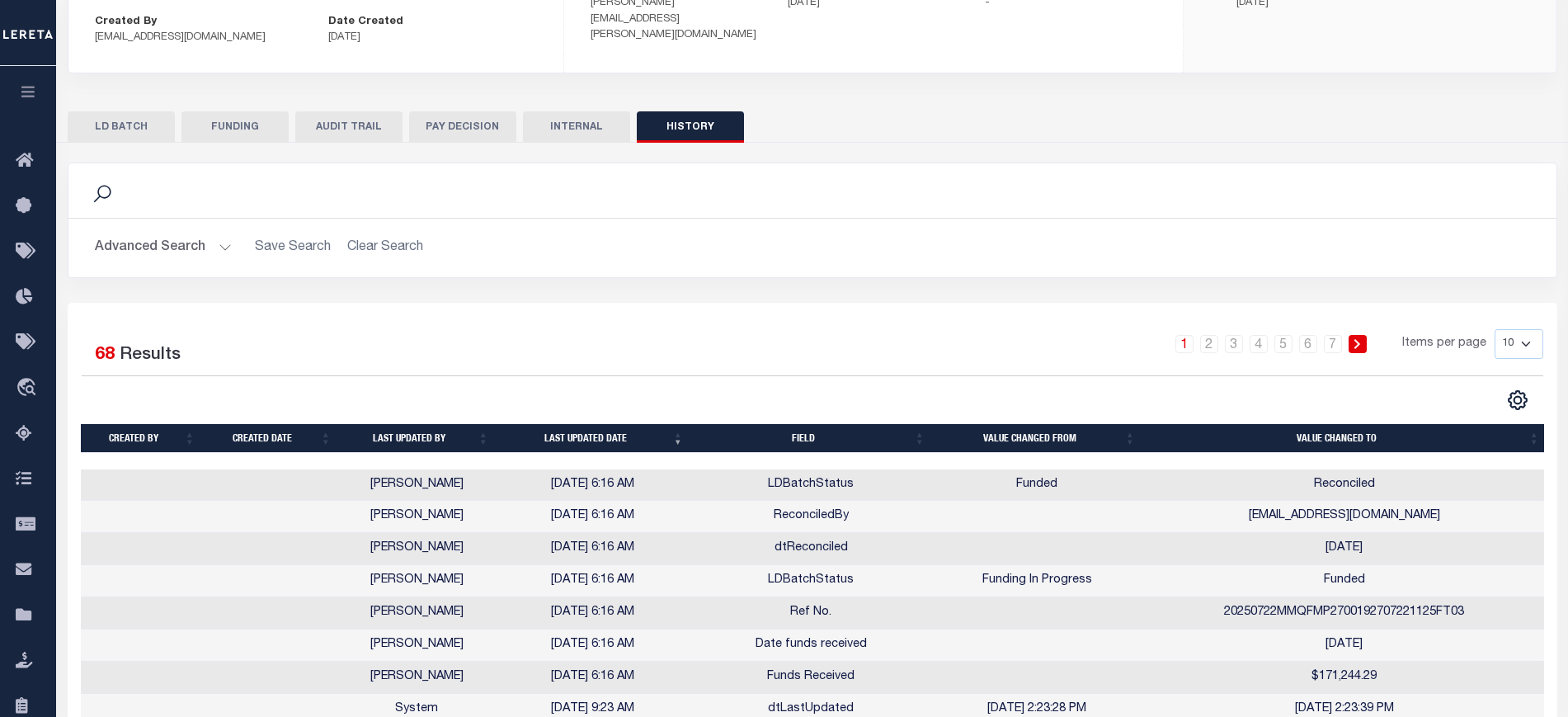
scroll to position [409, 0]
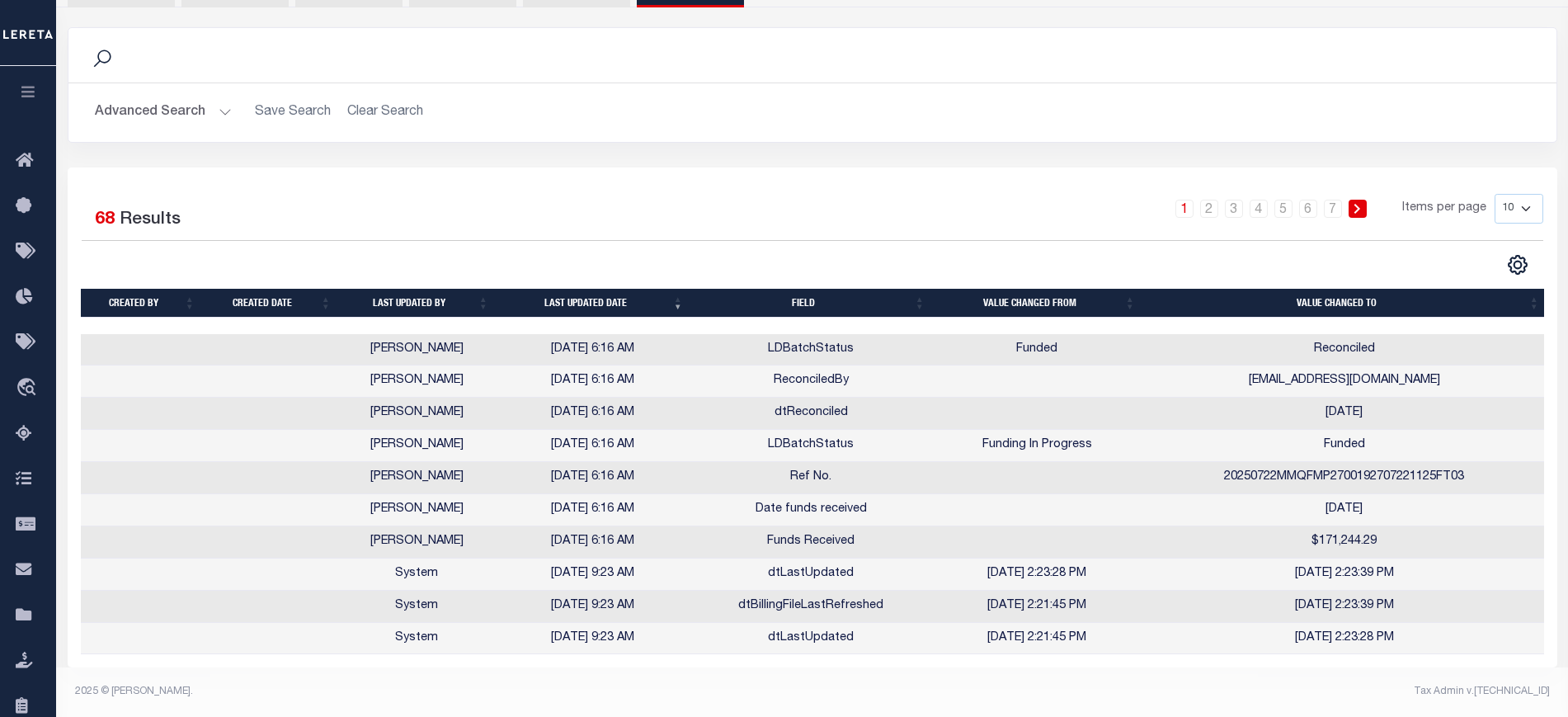
click at [596, 290] on th "Last updated date" at bounding box center [592, 303] width 195 height 29
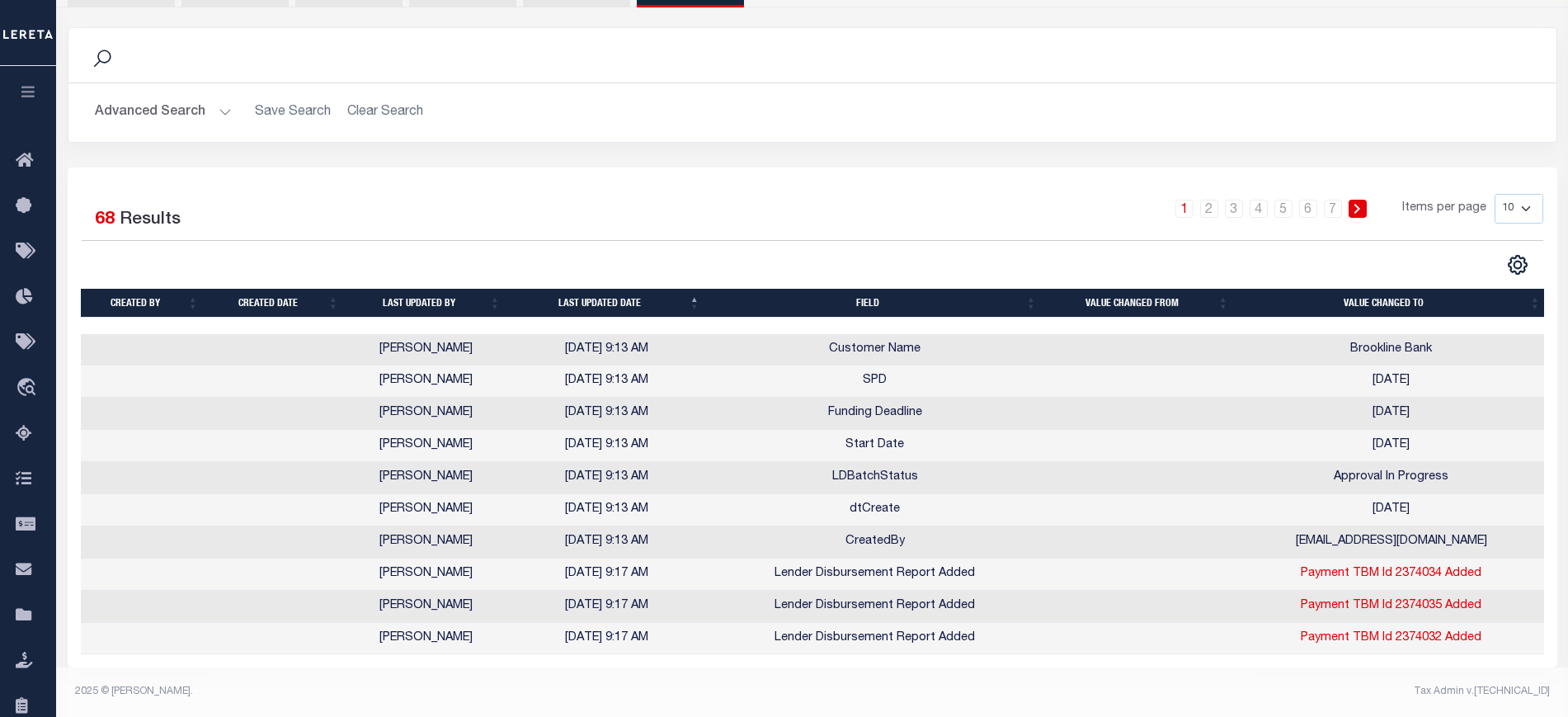
click at [596, 290] on th "Last updated date" at bounding box center [606, 303] width 200 height 29
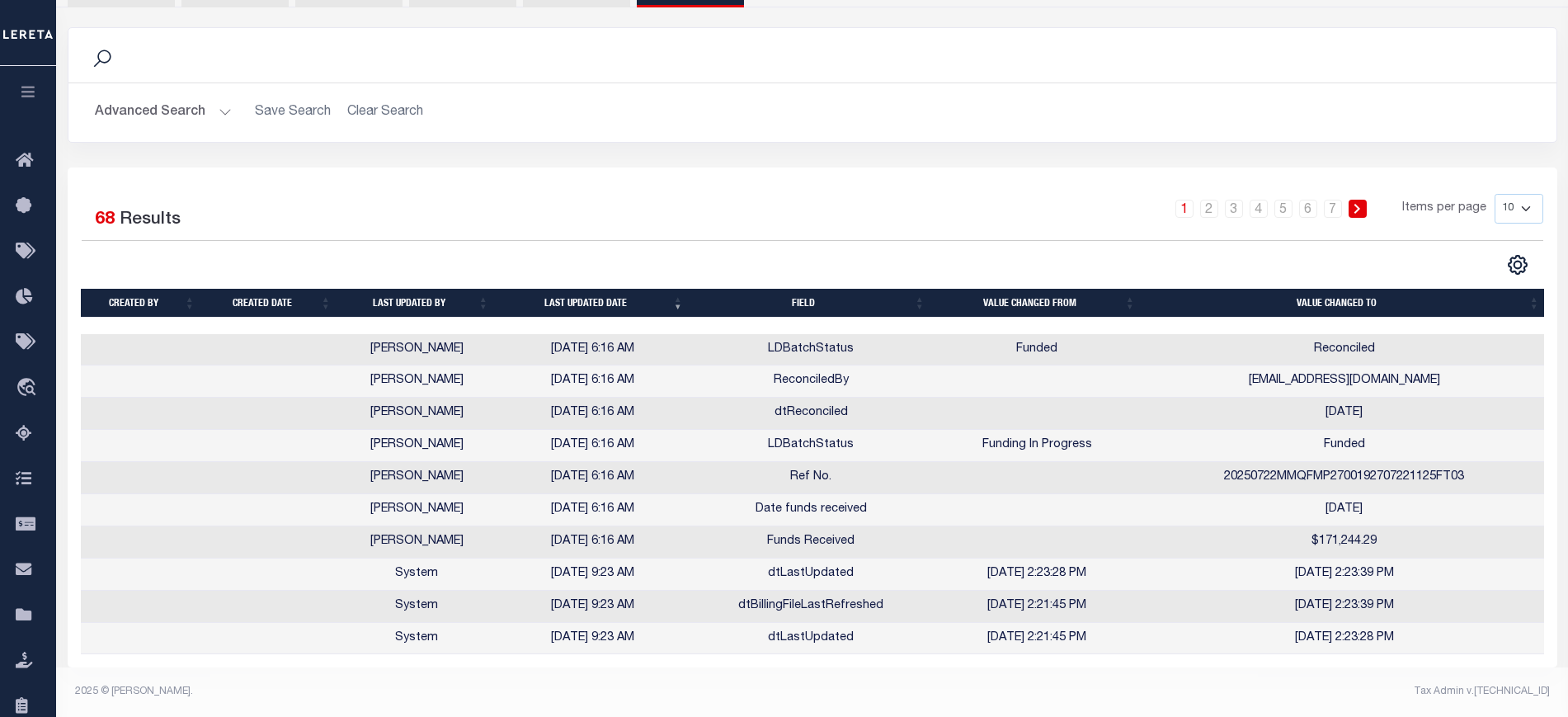
click at [596, 290] on th "Last updated date" at bounding box center [592, 303] width 195 height 29
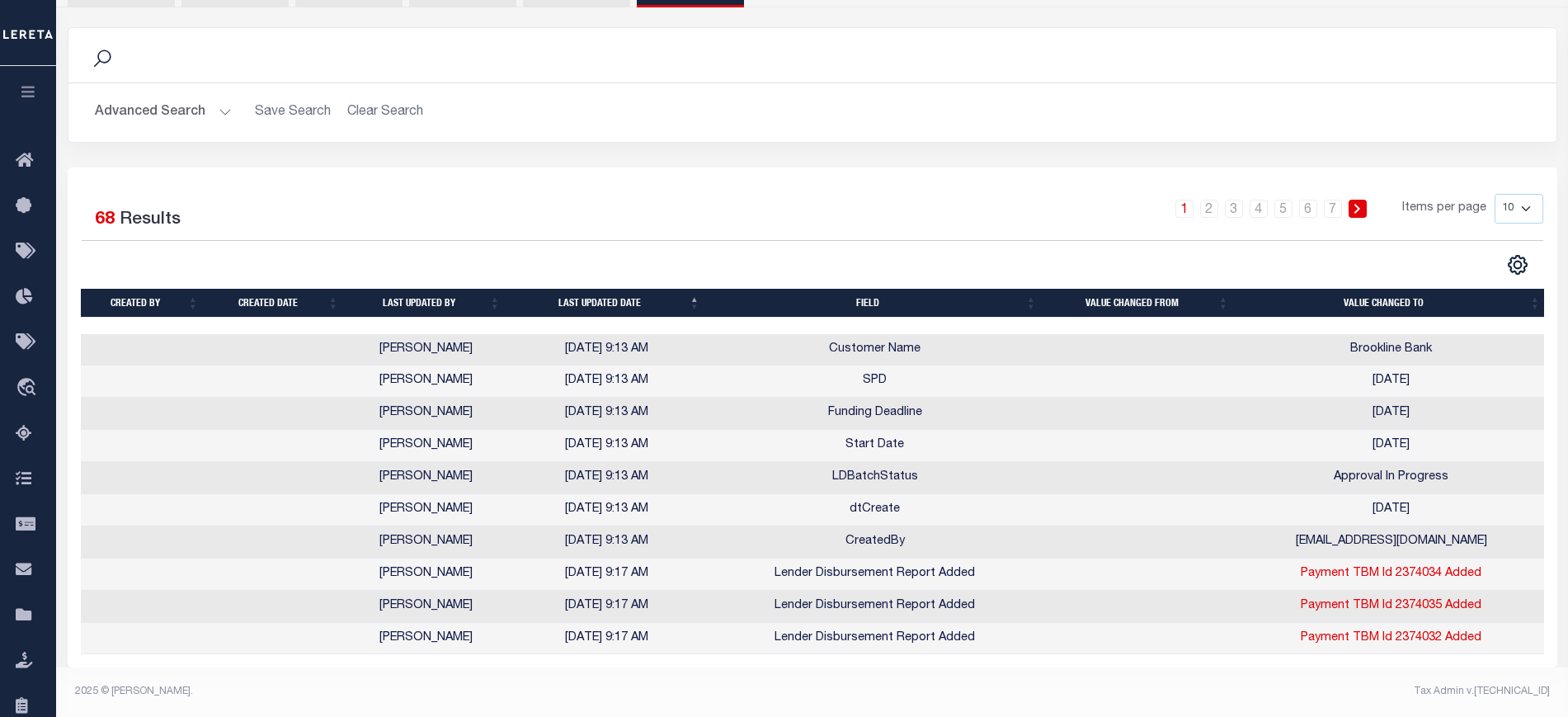
click at [611, 289] on th "Last updated date" at bounding box center [606, 303] width 200 height 29
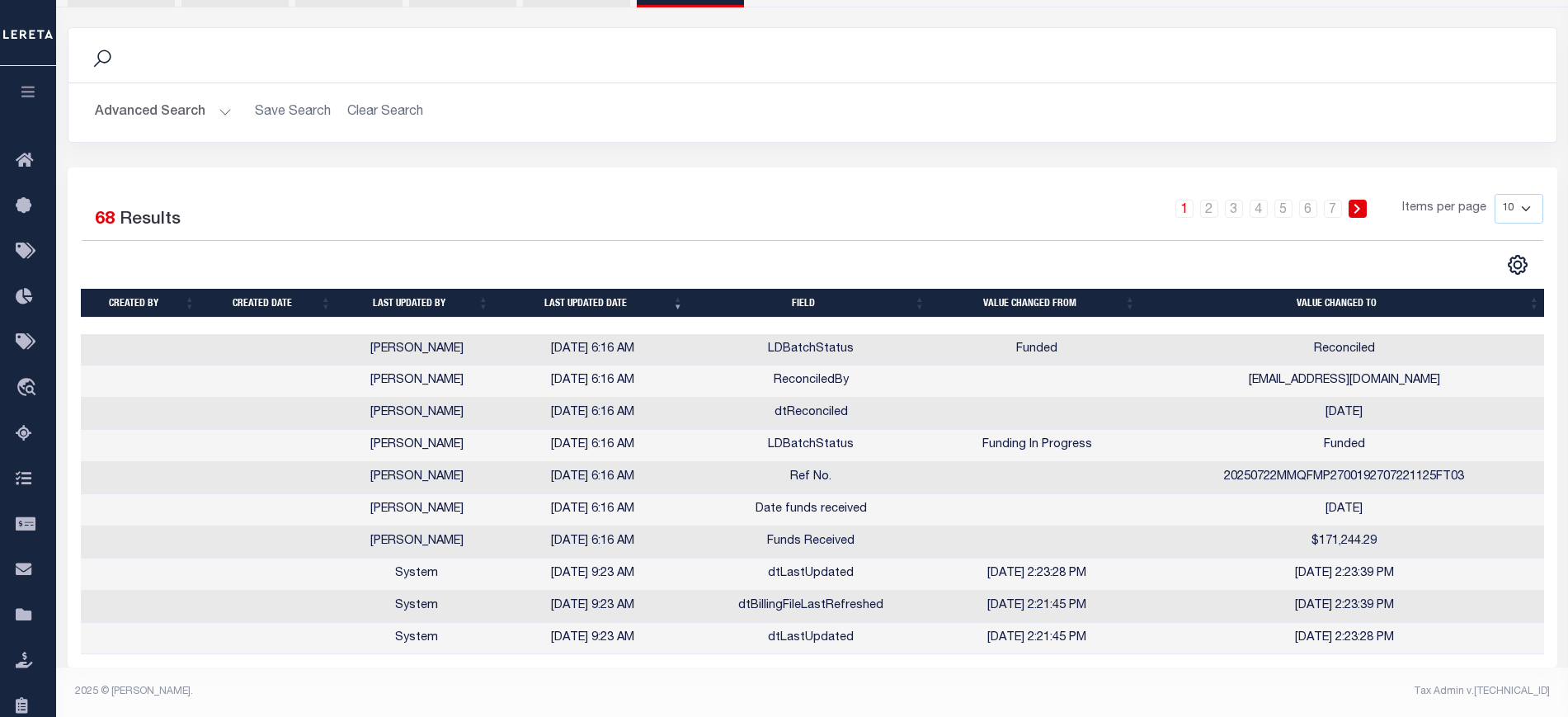
click at [1524, 202] on select "10 25 50 100" at bounding box center [1519, 209] width 48 height 30
select select "100"
click at [1494, 194] on select "10 25 50 100" at bounding box center [1519, 209] width 48 height 30
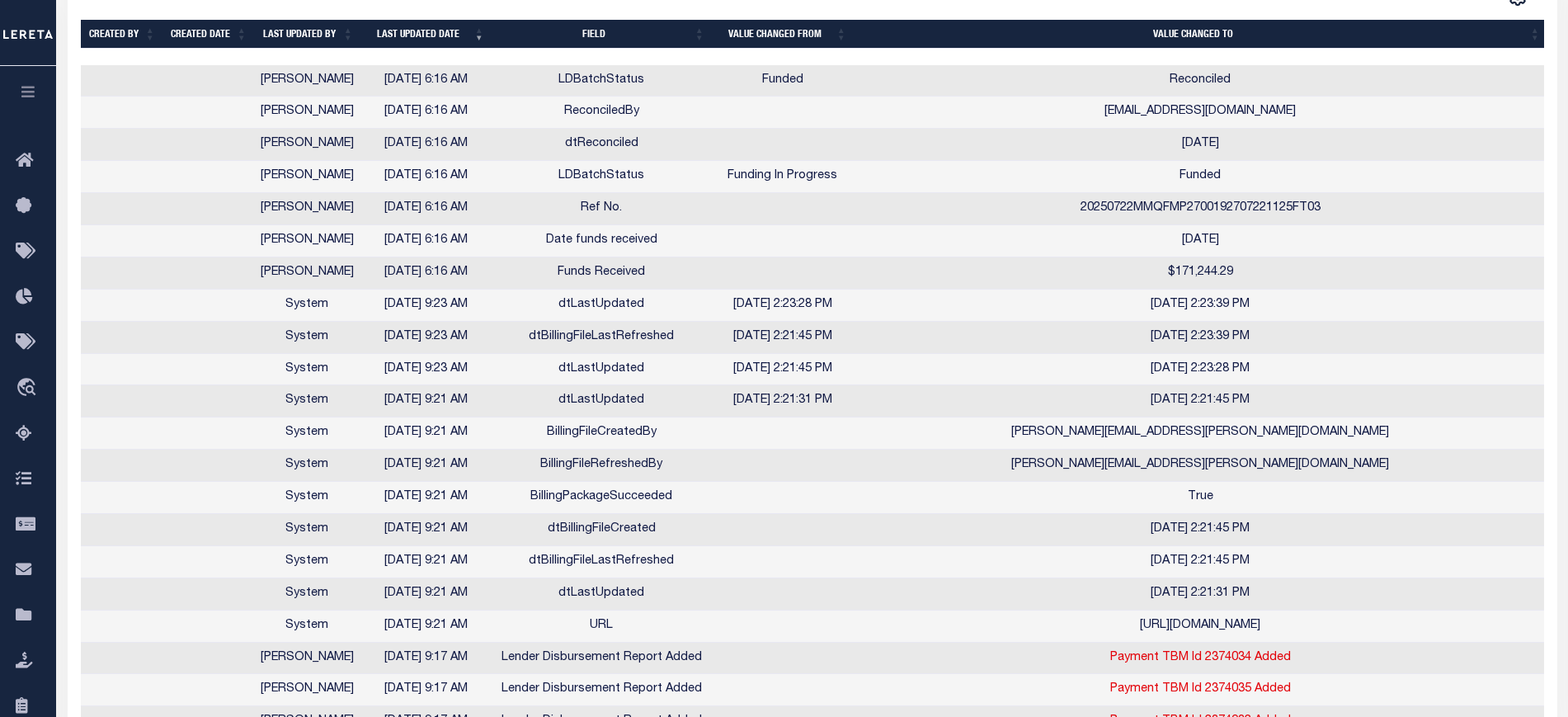
scroll to position [614, 0]
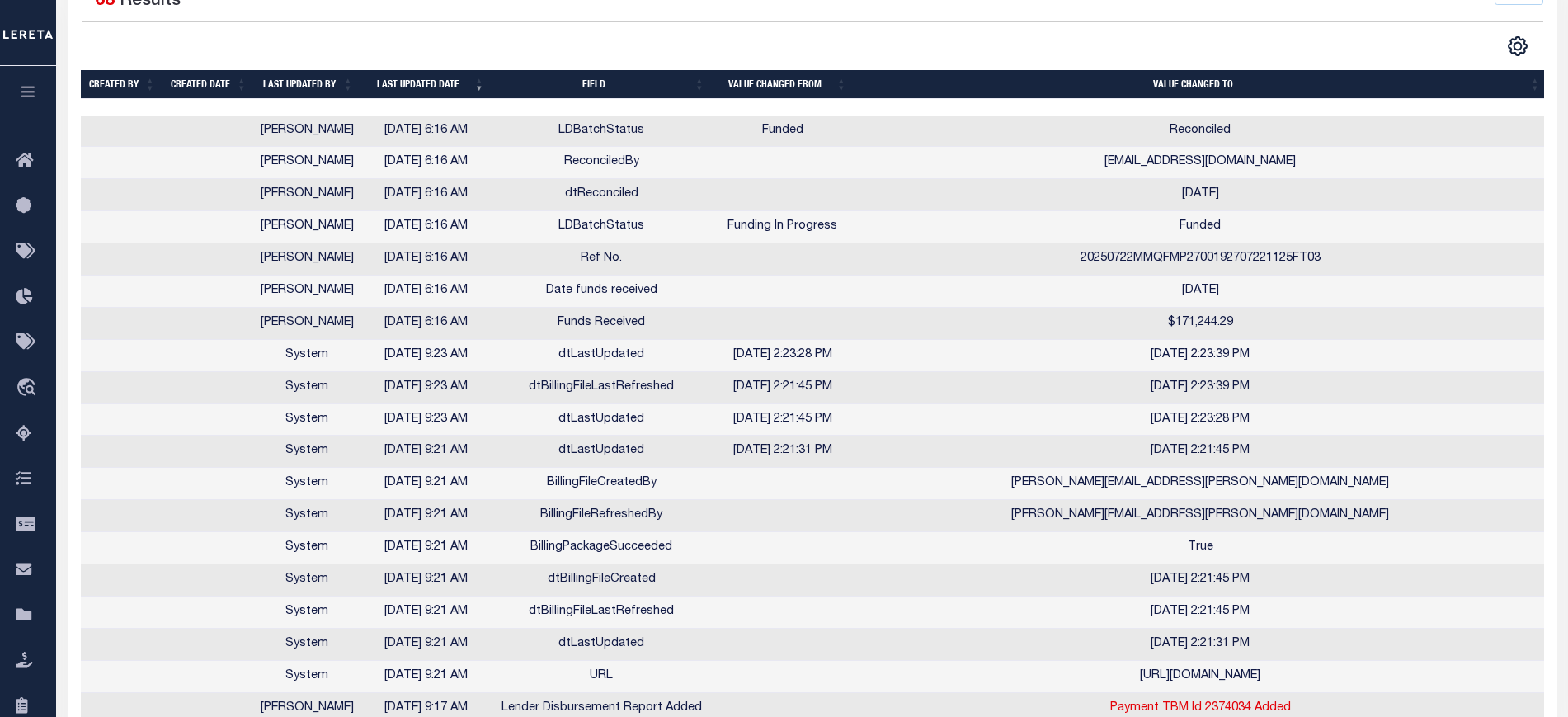
click at [26, 92] on icon "button" at bounding box center [28, 92] width 19 height 15
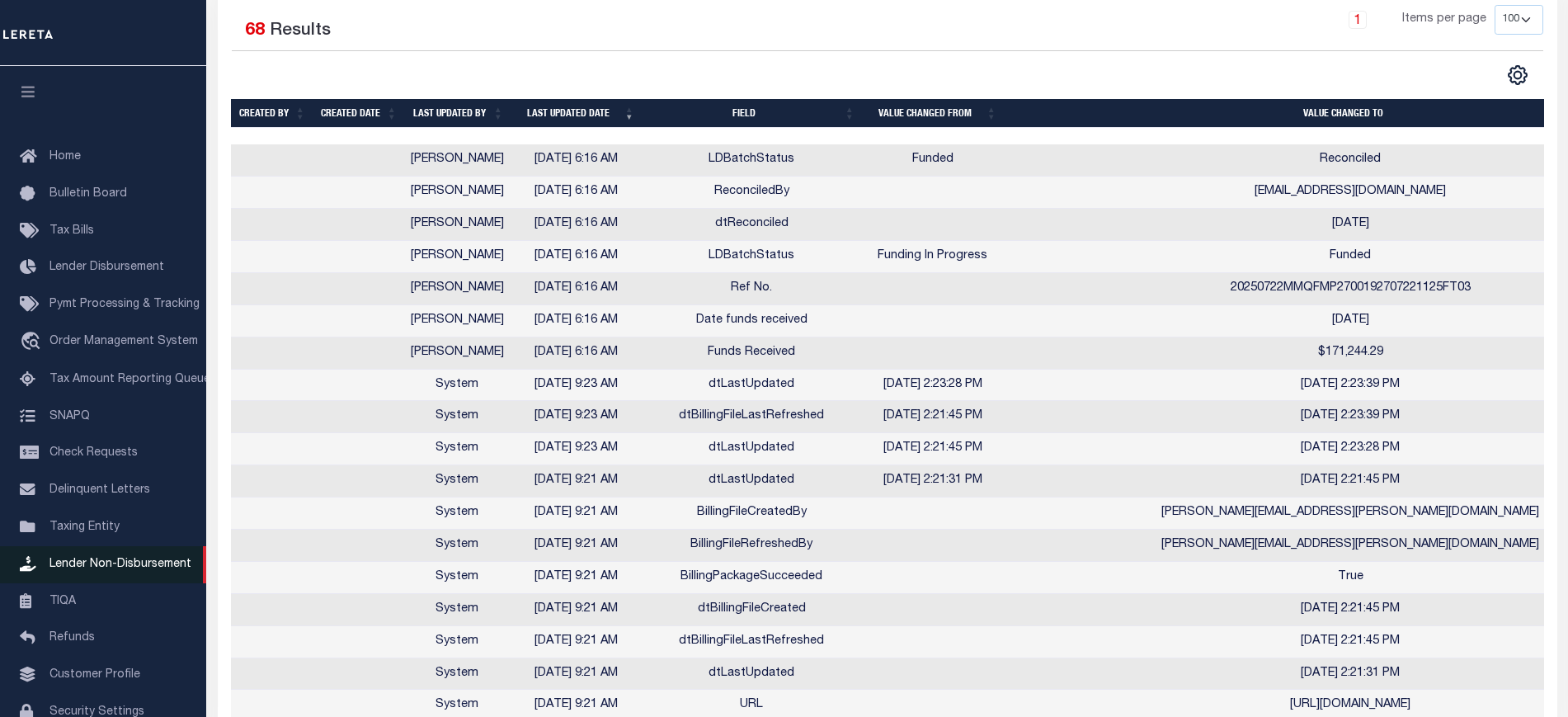
click at [117, 562] on link "Lender Non-Disbursement" at bounding box center [103, 565] width 206 height 37
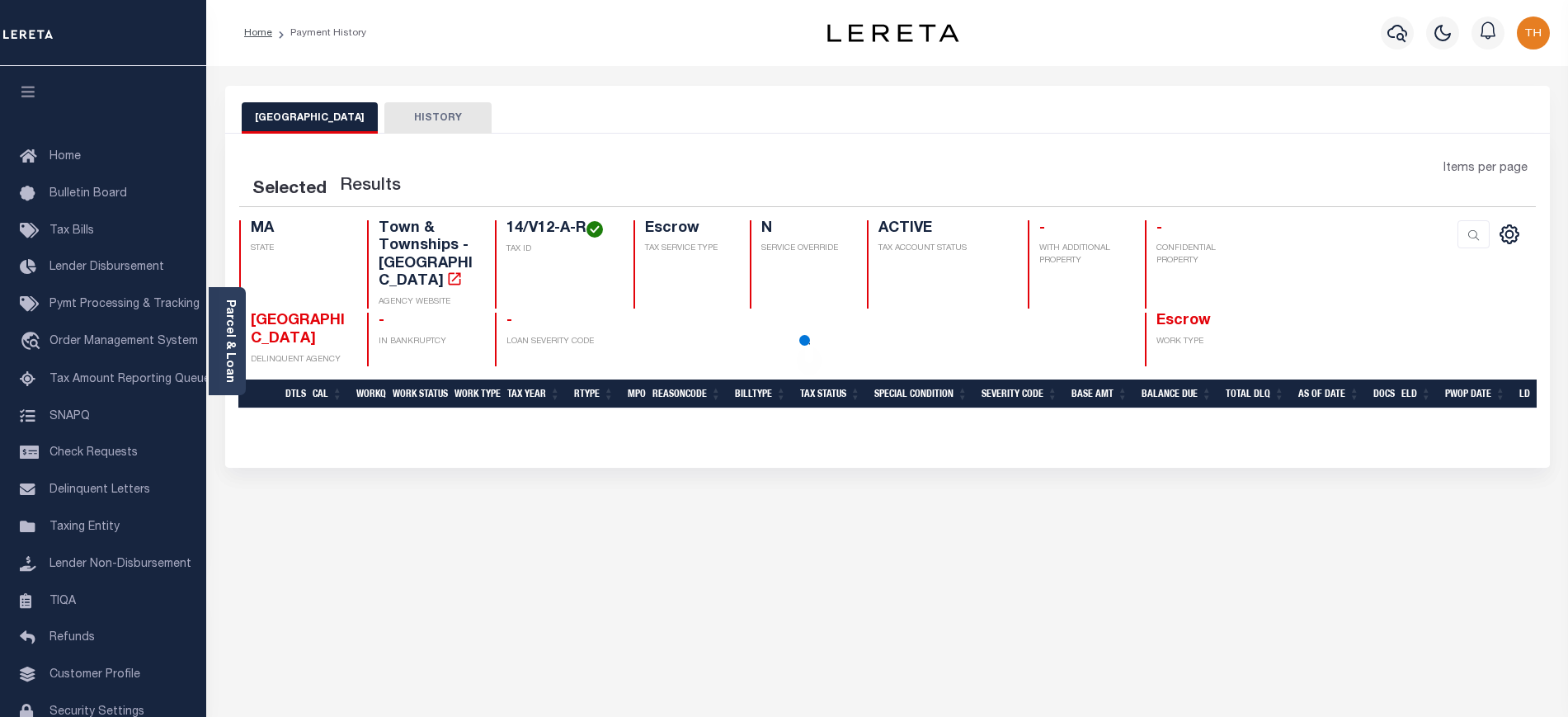
click at [384, 129] on button "HISTORY" at bounding box center [438, 118] width 107 height 32
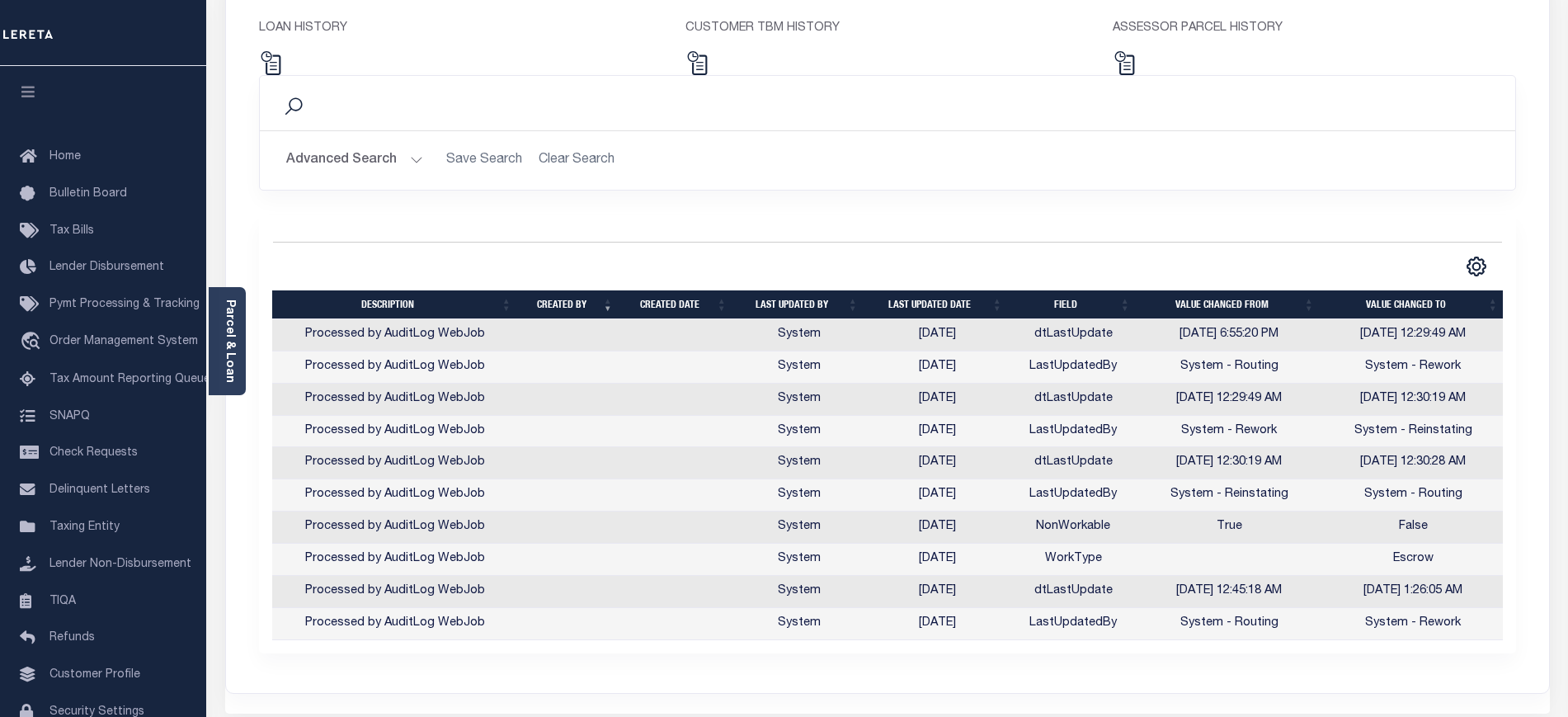
scroll to position [200, 0]
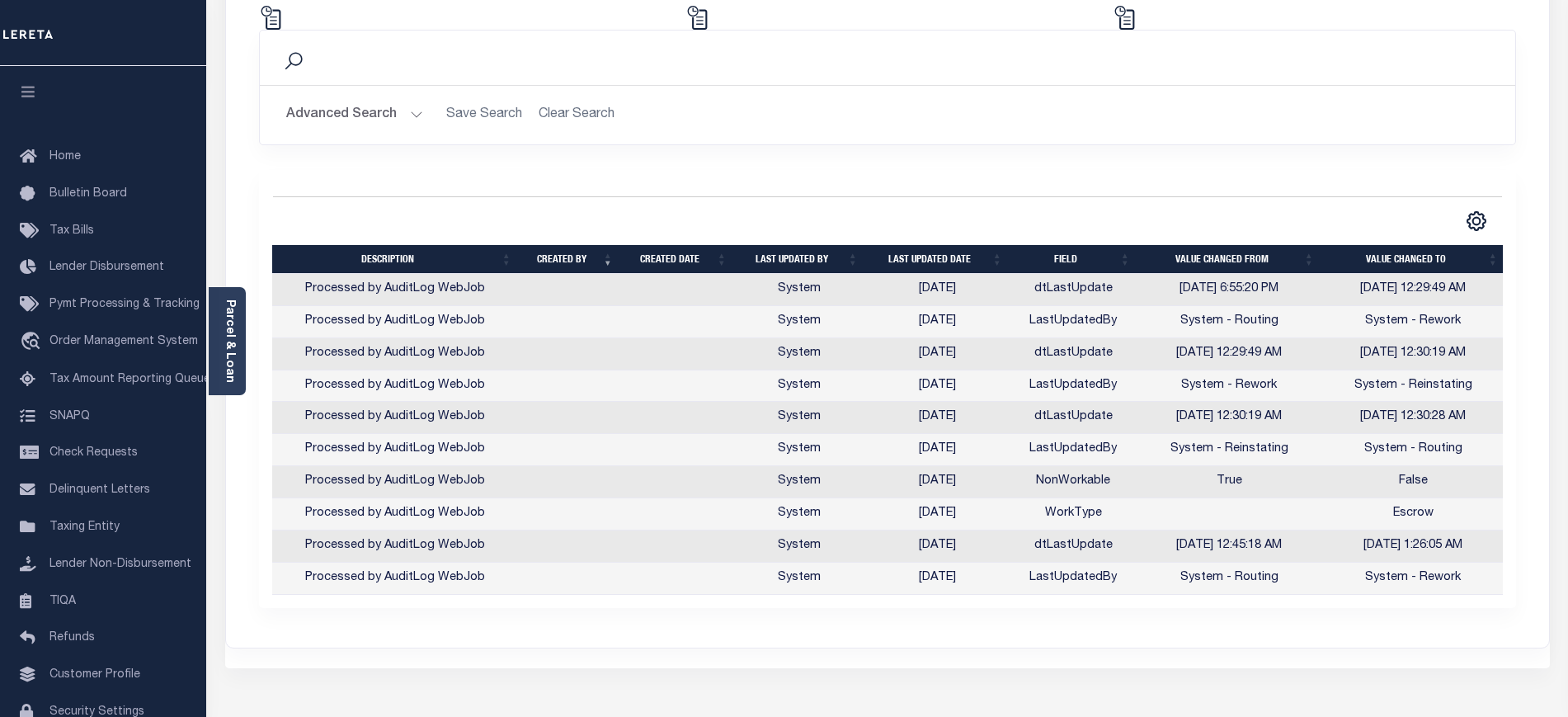
click at [917, 255] on th "Last updated date" at bounding box center [937, 259] width 145 height 29
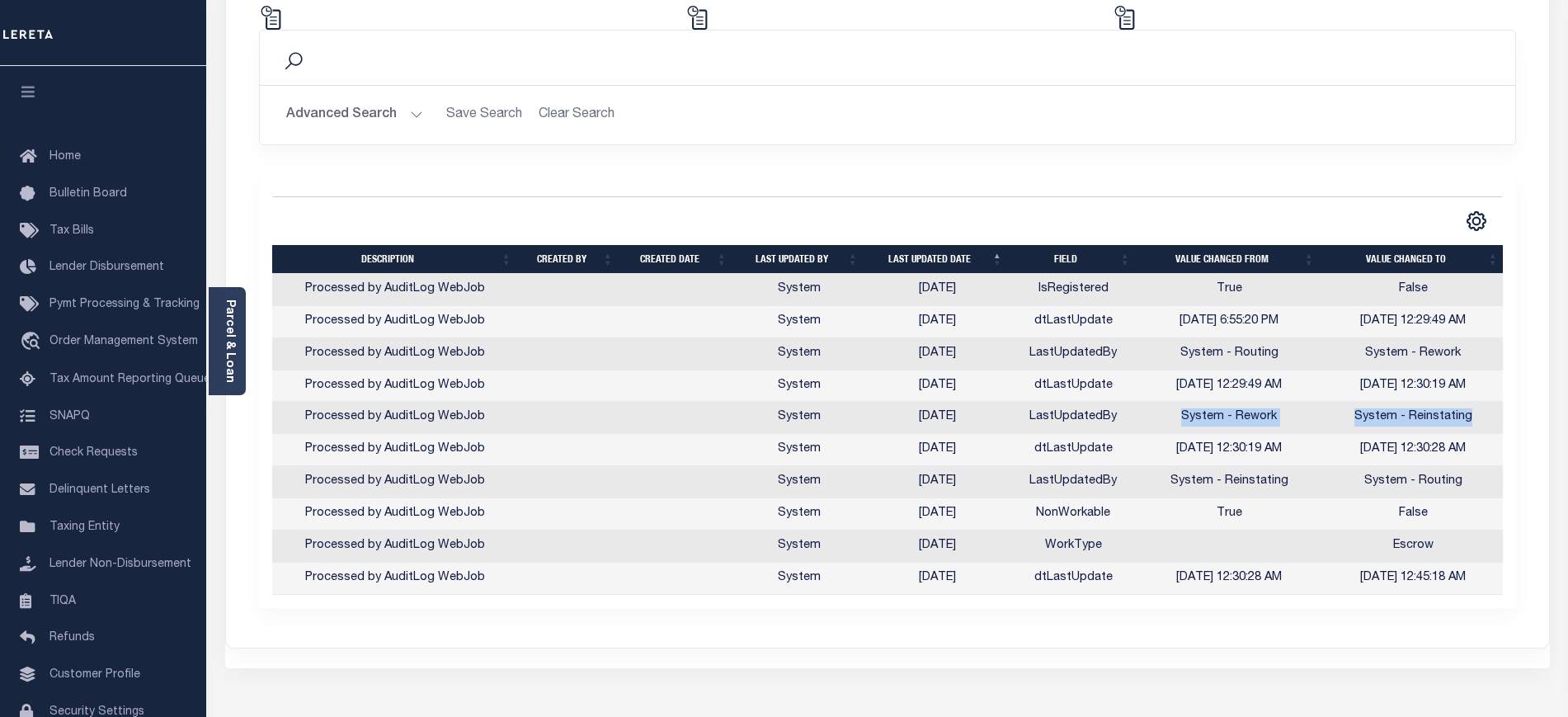
drag, startPoint x: 1472, startPoint y: 419, endPoint x: 1175, endPoint y: 420, distance: 297.0
click at [1175, 420] on tr "Processed by AuditLog WebJob System 07/14/2025 LastUpdatedBy System - Rework Sy…" at bounding box center [889, 418] width 1233 height 33
click at [1513, 475] on div "Selected 25 Results 1 2 3 Items per page 10 25 50 100" at bounding box center [887, 389] width 1256 height 438
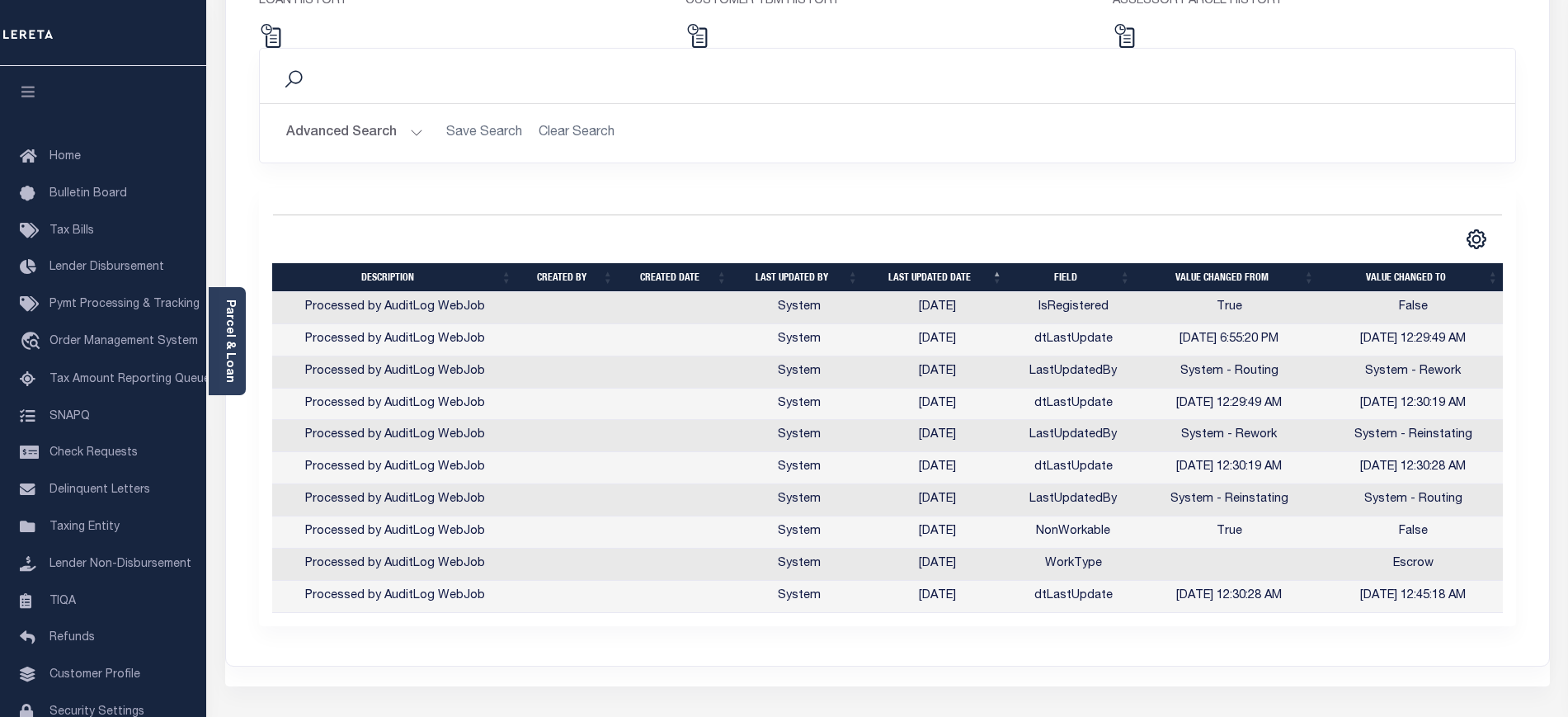
scroll to position [206, 0]
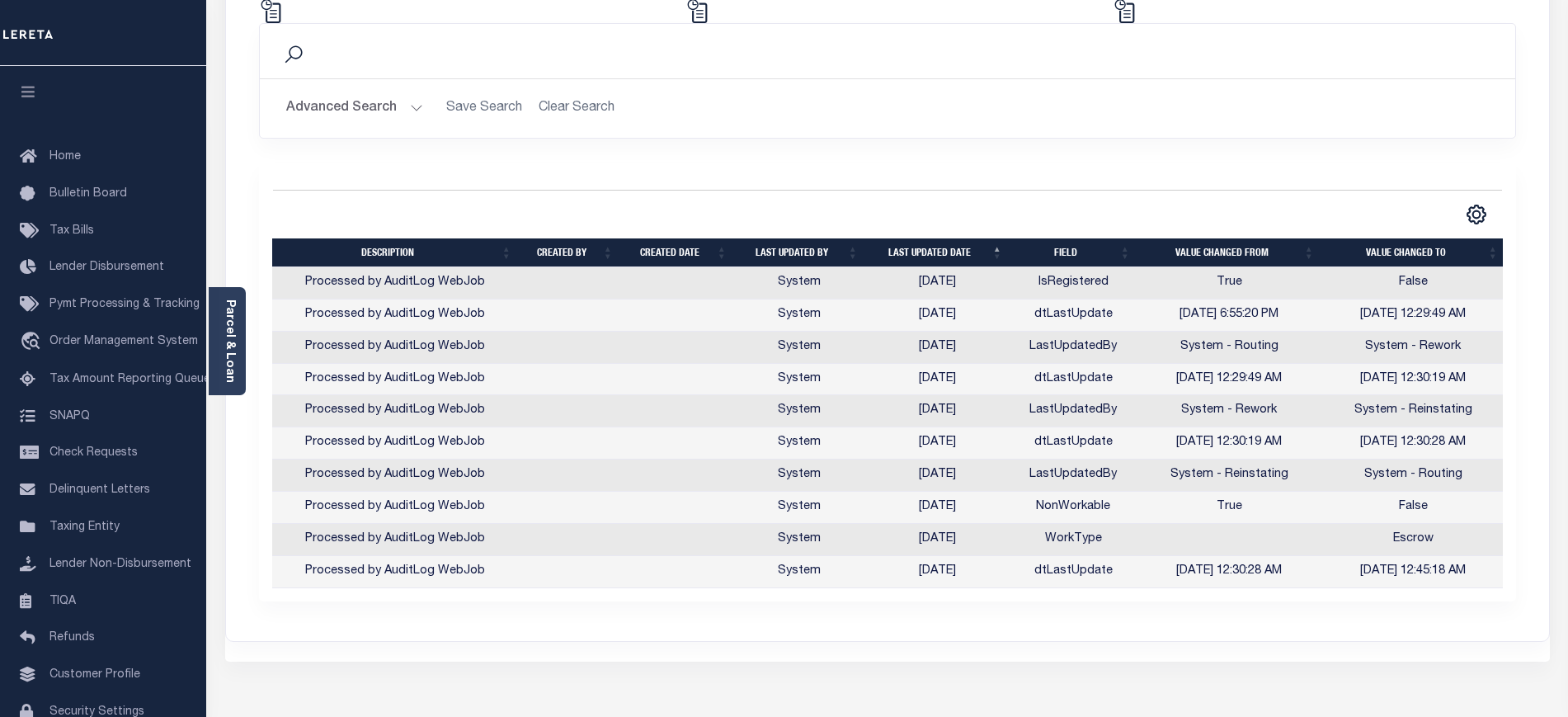
click at [1057, 247] on th "Field" at bounding box center [1073, 252] width 128 height 29
click at [1088, 251] on th "Field" at bounding box center [1073, 252] width 128 height 29
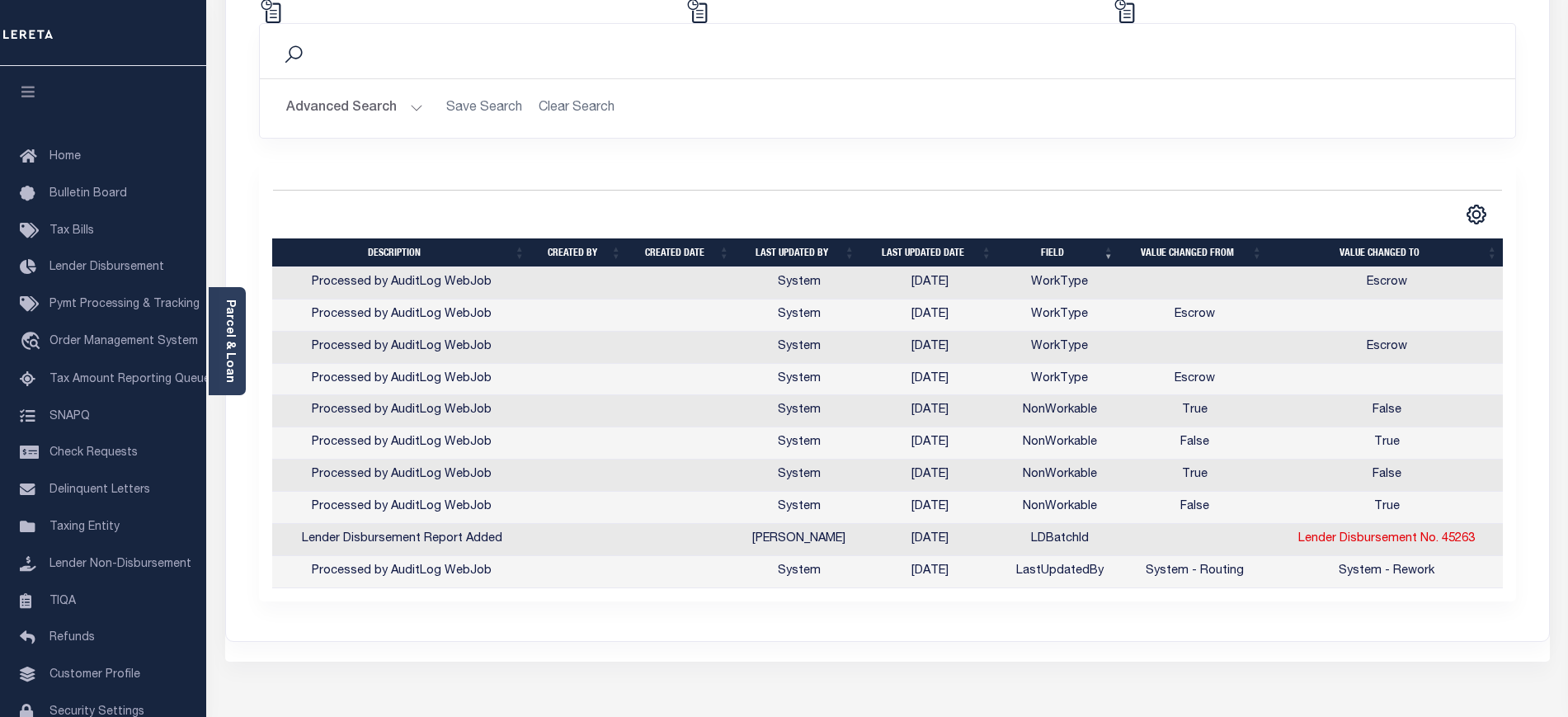
click at [941, 253] on th "Last updated date" at bounding box center [931, 252] width 137 height 29
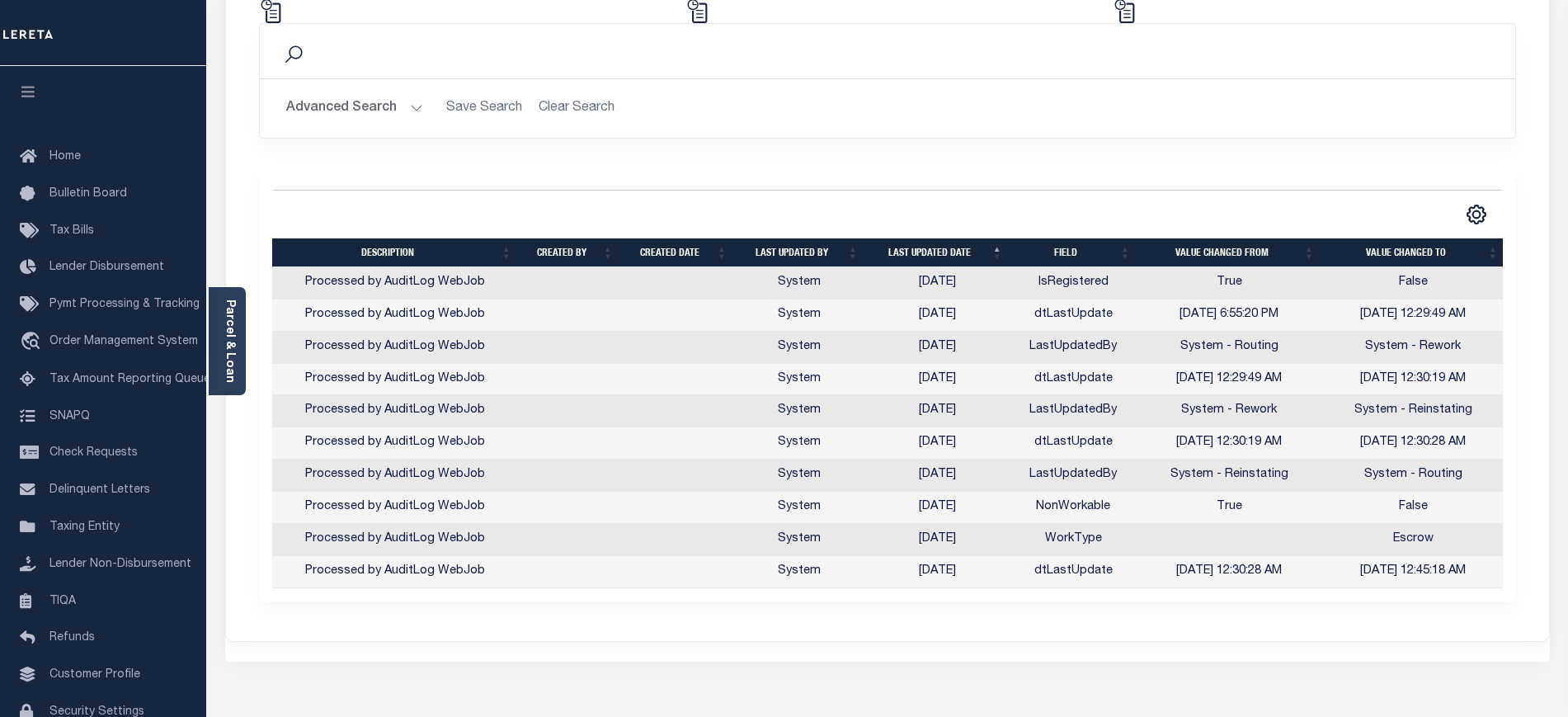
click at [941, 253] on th "Last updated date" at bounding box center [937, 252] width 145 height 29
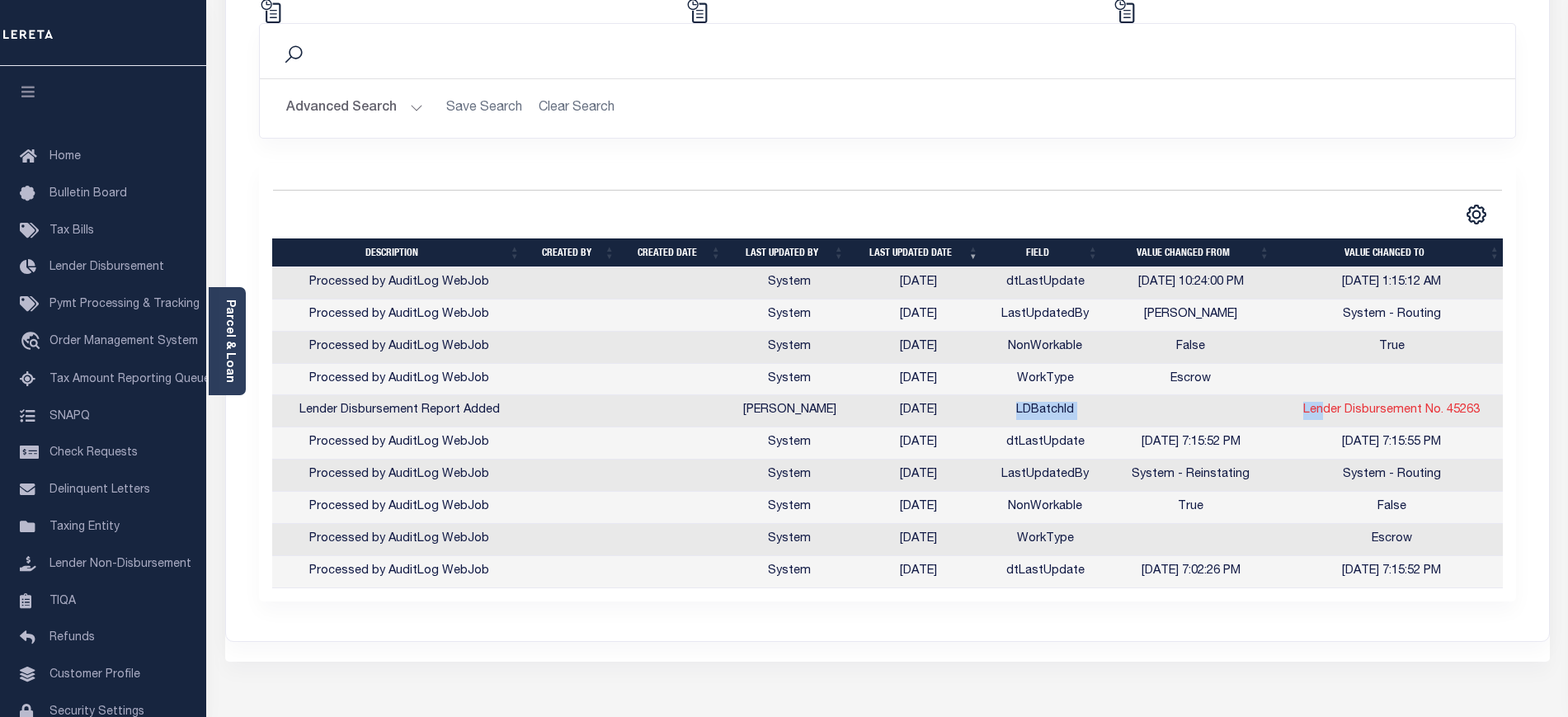
drag, startPoint x: 1013, startPoint y: 417, endPoint x: 1324, endPoint y: 416, distance: 311.0
click at [1324, 416] on tr "Lender Disbursement Report Added Little, Audria 07/21/2025 LDBatchId Lender Dis…" at bounding box center [890, 411] width 1235 height 33
drag, startPoint x: 1034, startPoint y: 445, endPoint x: 1488, endPoint y: 581, distance: 473.9
click at [1488, 581] on tbody "Processed by AuditLog WebJob System 07/21/2025 dtLastUpdate 7/21/2025 10:24:00 …" at bounding box center [885, 428] width 1235 height 321
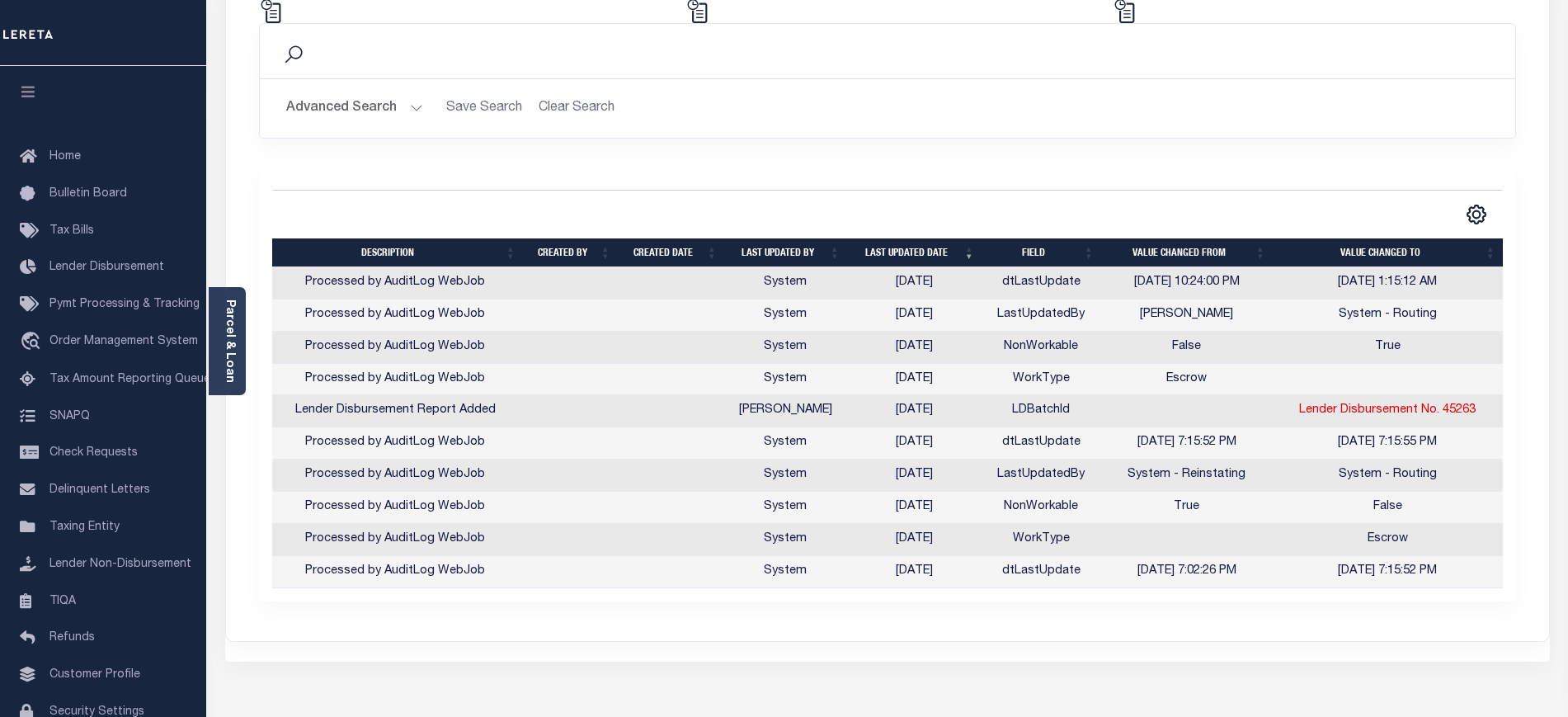
click at [1239, 625] on div "LOAN HISTORY CUSTOMER TBM HISTORY ASSESSOR PARCEL HISTORY Search Save Search Is" at bounding box center [886, 284] width 1322 height 713
drag, startPoint x: 1002, startPoint y: 411, endPoint x: 1480, endPoint y: 420, distance: 478.1
click at [1480, 420] on tr "Lender Disbursement Report Added Little, Audria 07/21/2025 LDBatchId Lender Dis…" at bounding box center [885, 411] width 1235 height 33
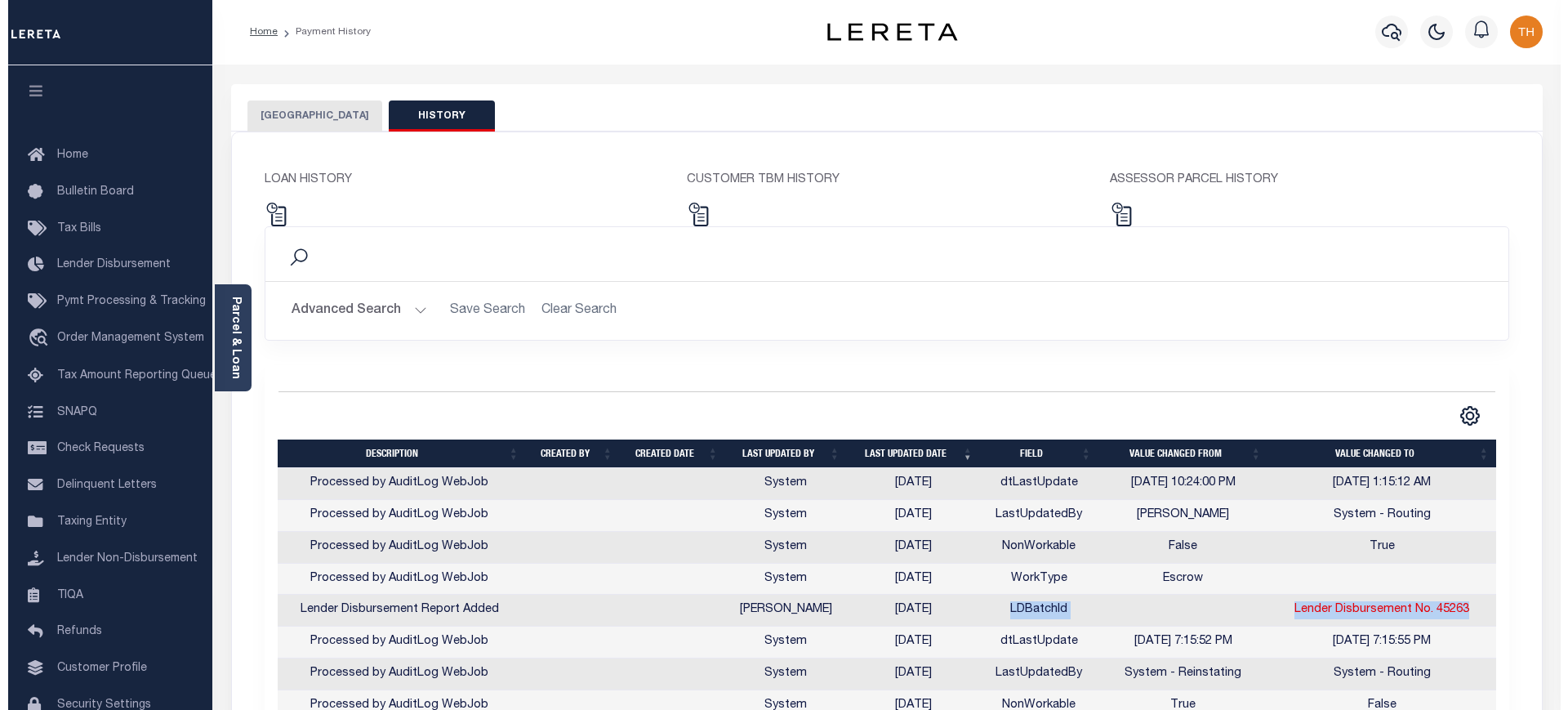
scroll to position [0, 0]
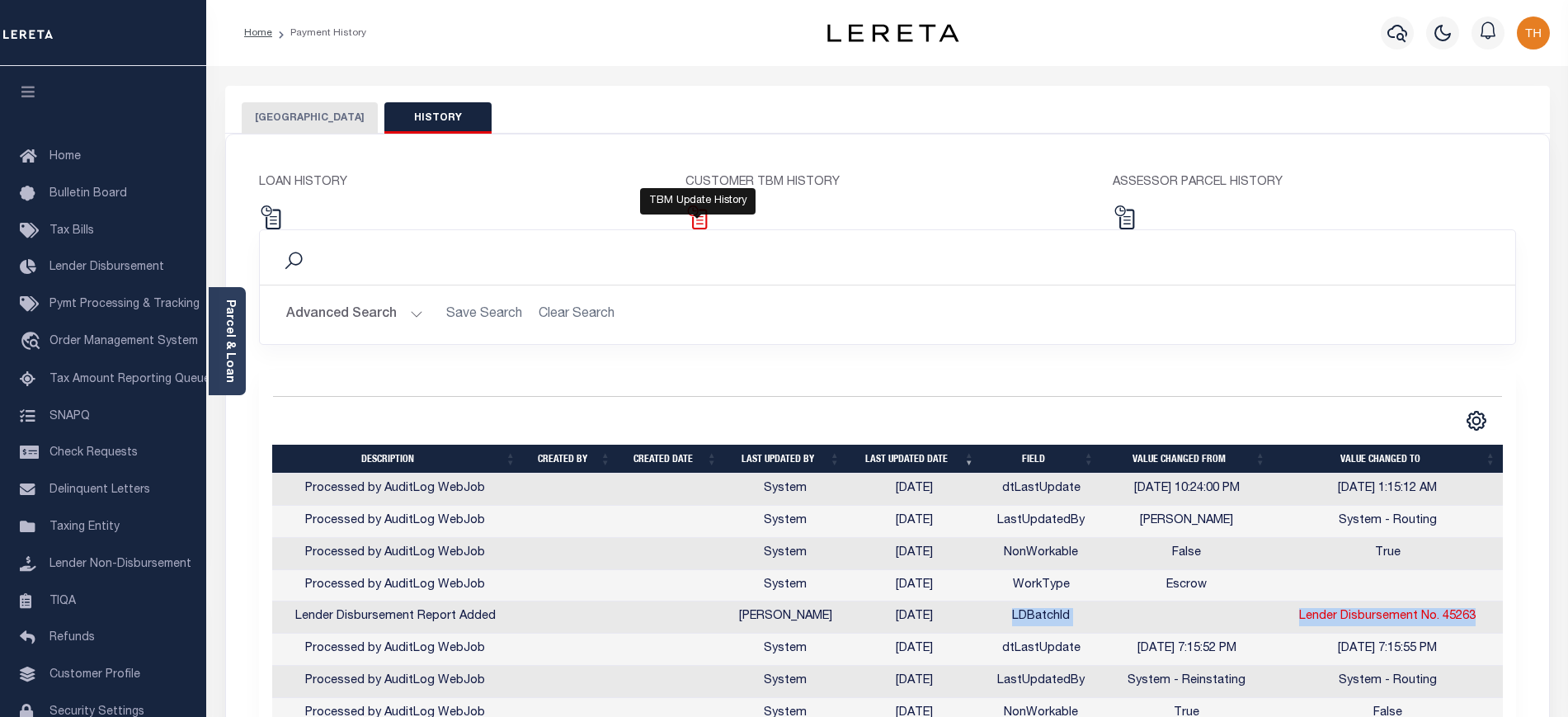
click at [698, 220] on img at bounding box center [697, 217] width 24 height 24
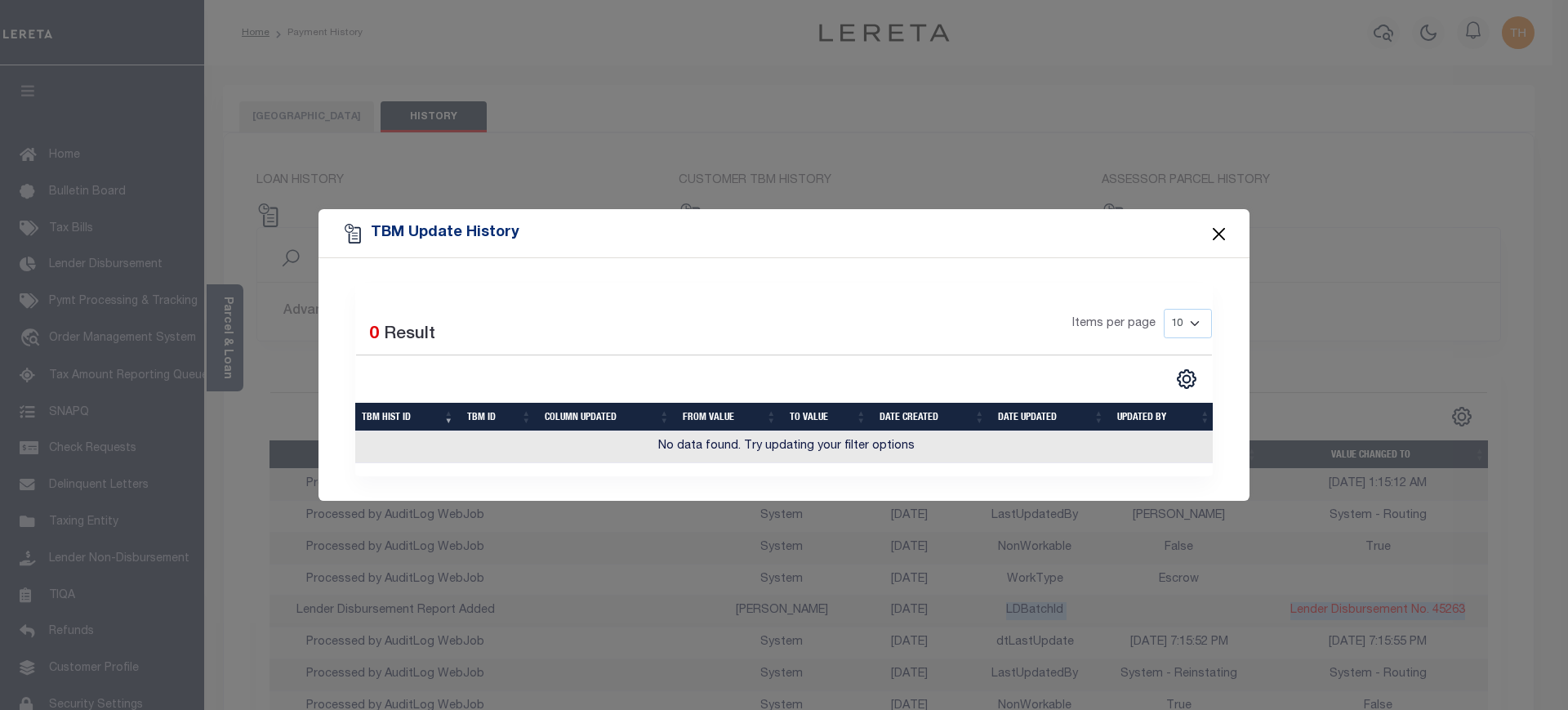
click at [1227, 228] on button "Close" at bounding box center [1220, 234] width 22 height 22
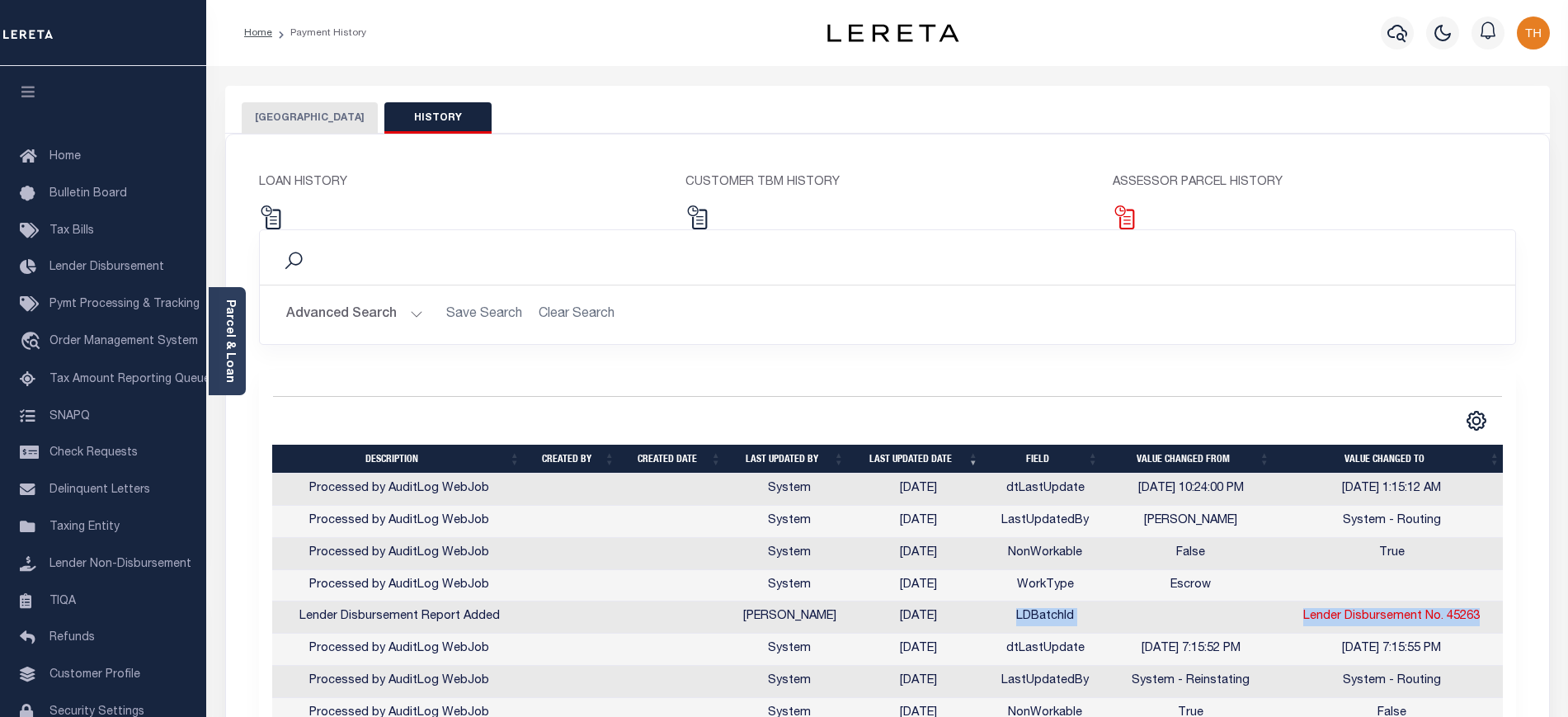
click at [1129, 226] on img at bounding box center [1124, 217] width 24 height 24
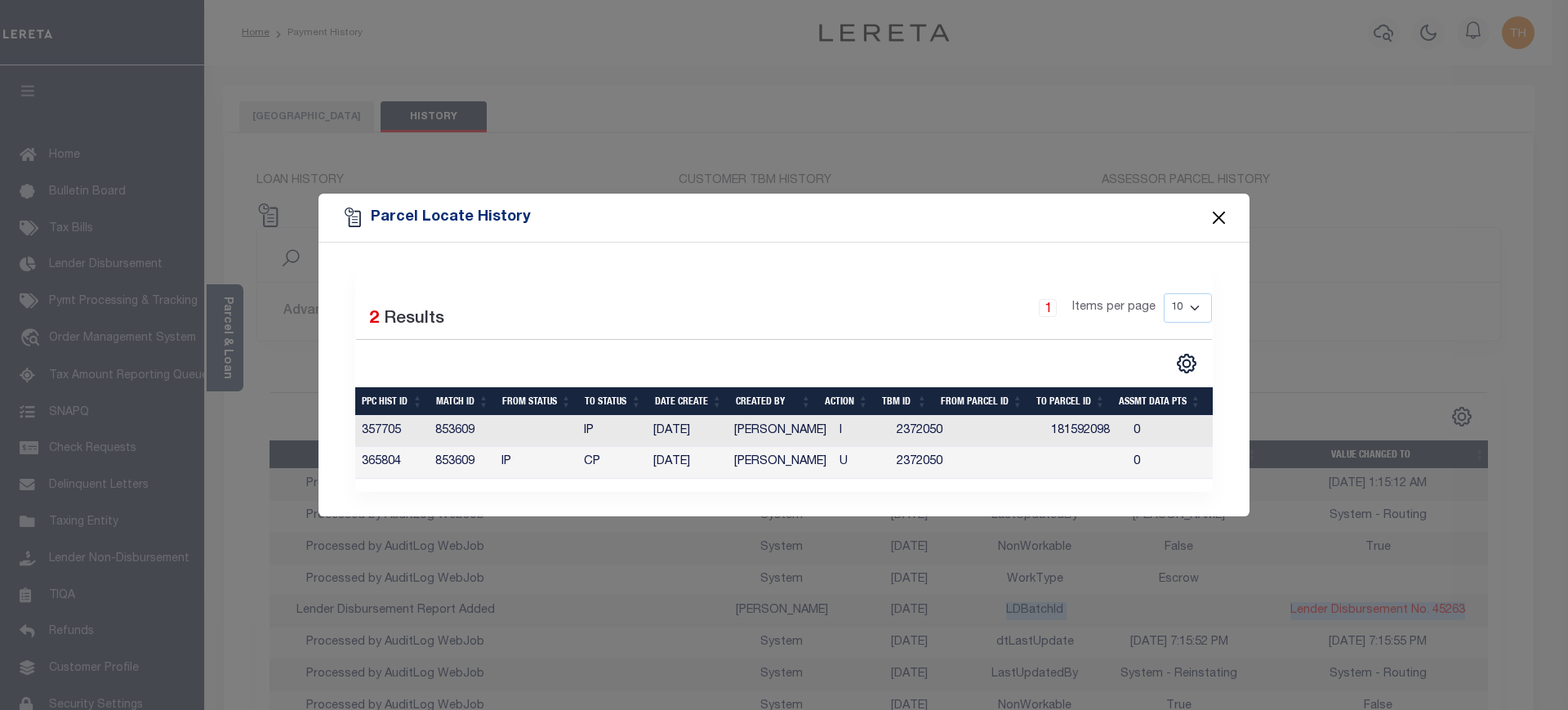
click at [1216, 212] on button "Close" at bounding box center [1220, 218] width 22 height 22
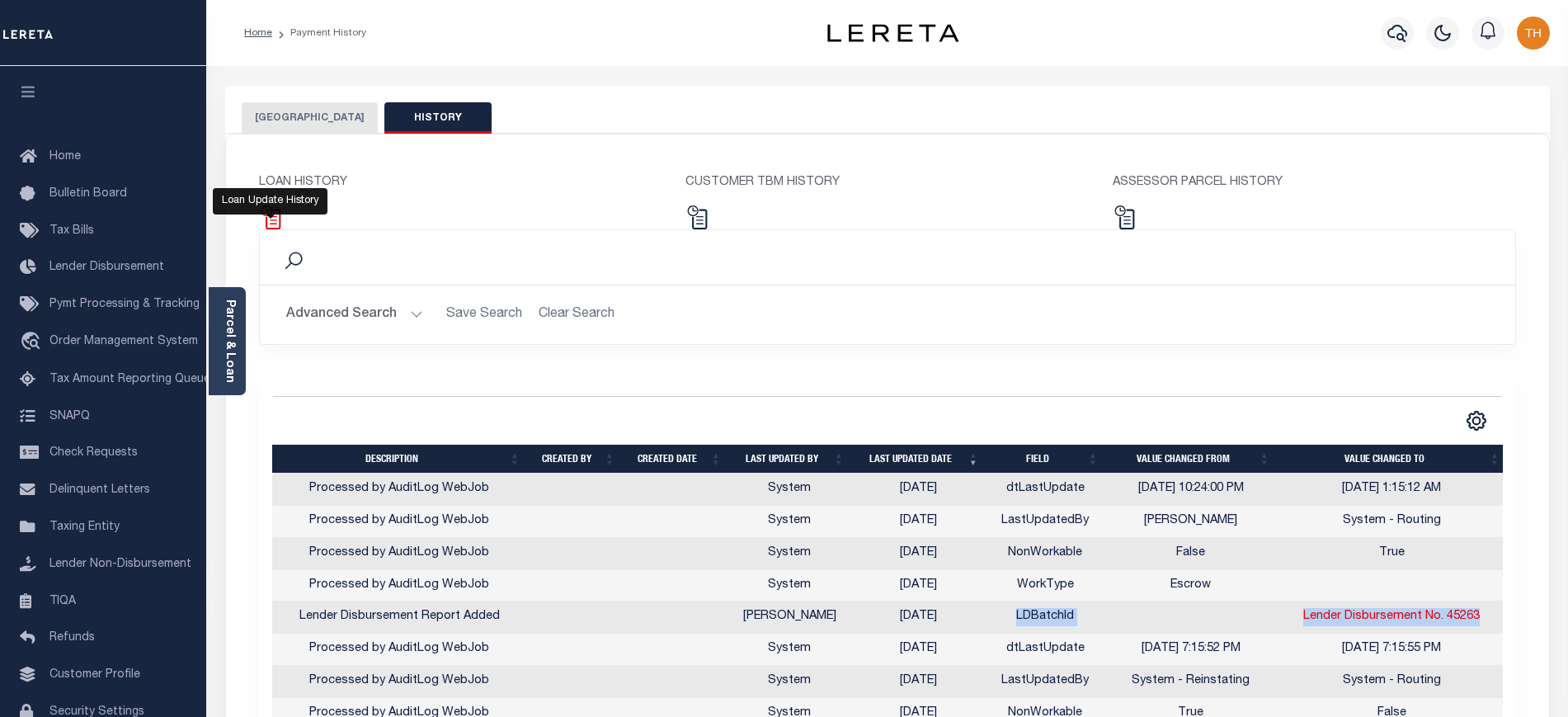
click at [270, 214] on img at bounding box center [271, 217] width 24 height 24
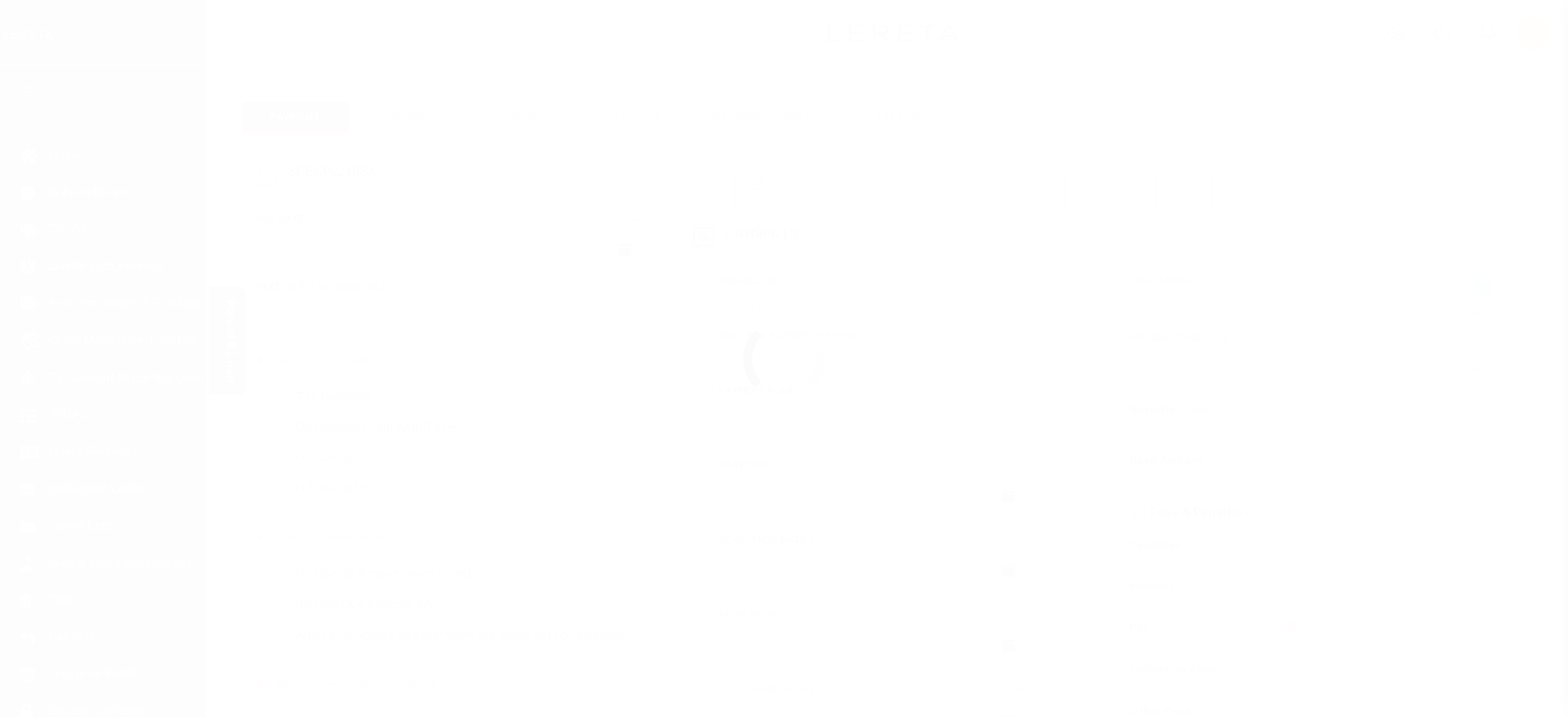
select select "PYD"
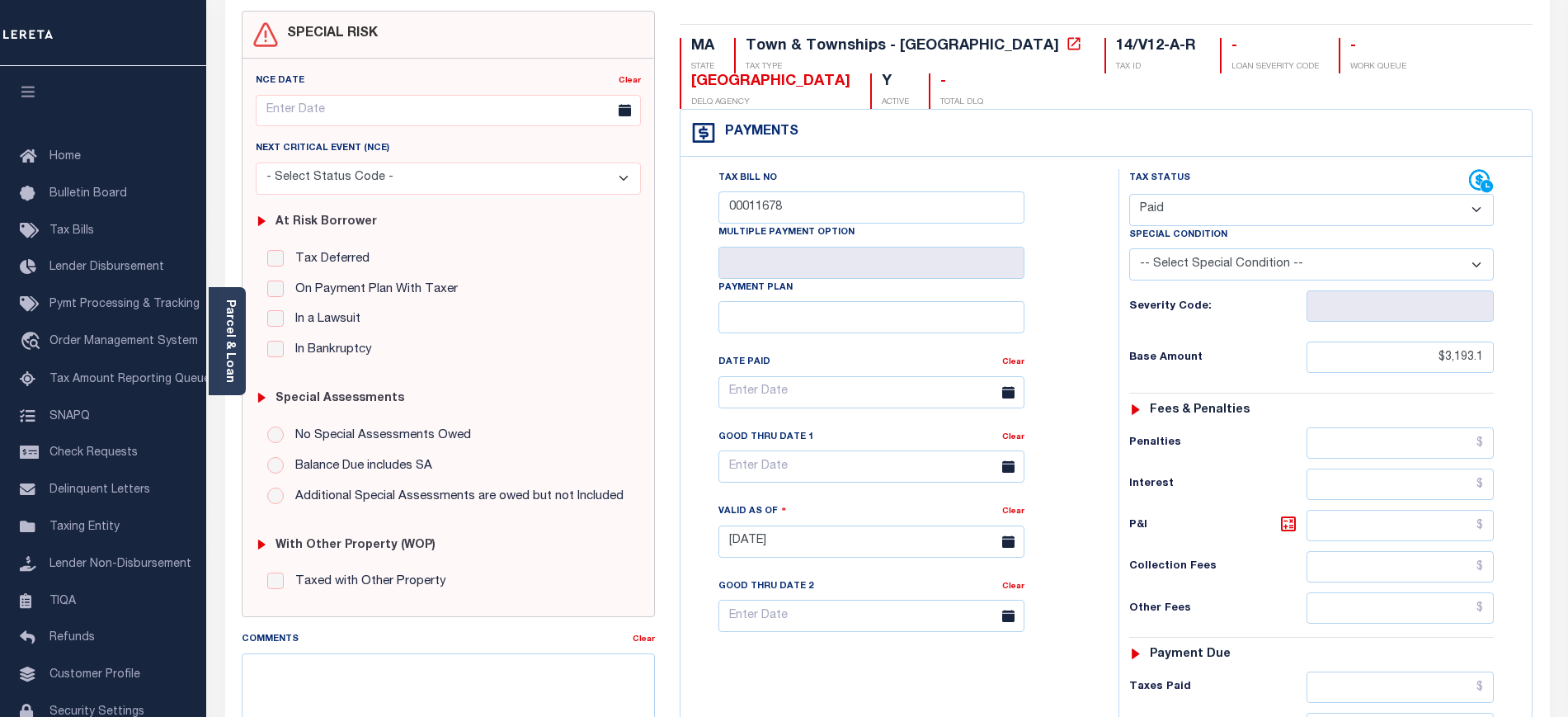
scroll to position [413, 0]
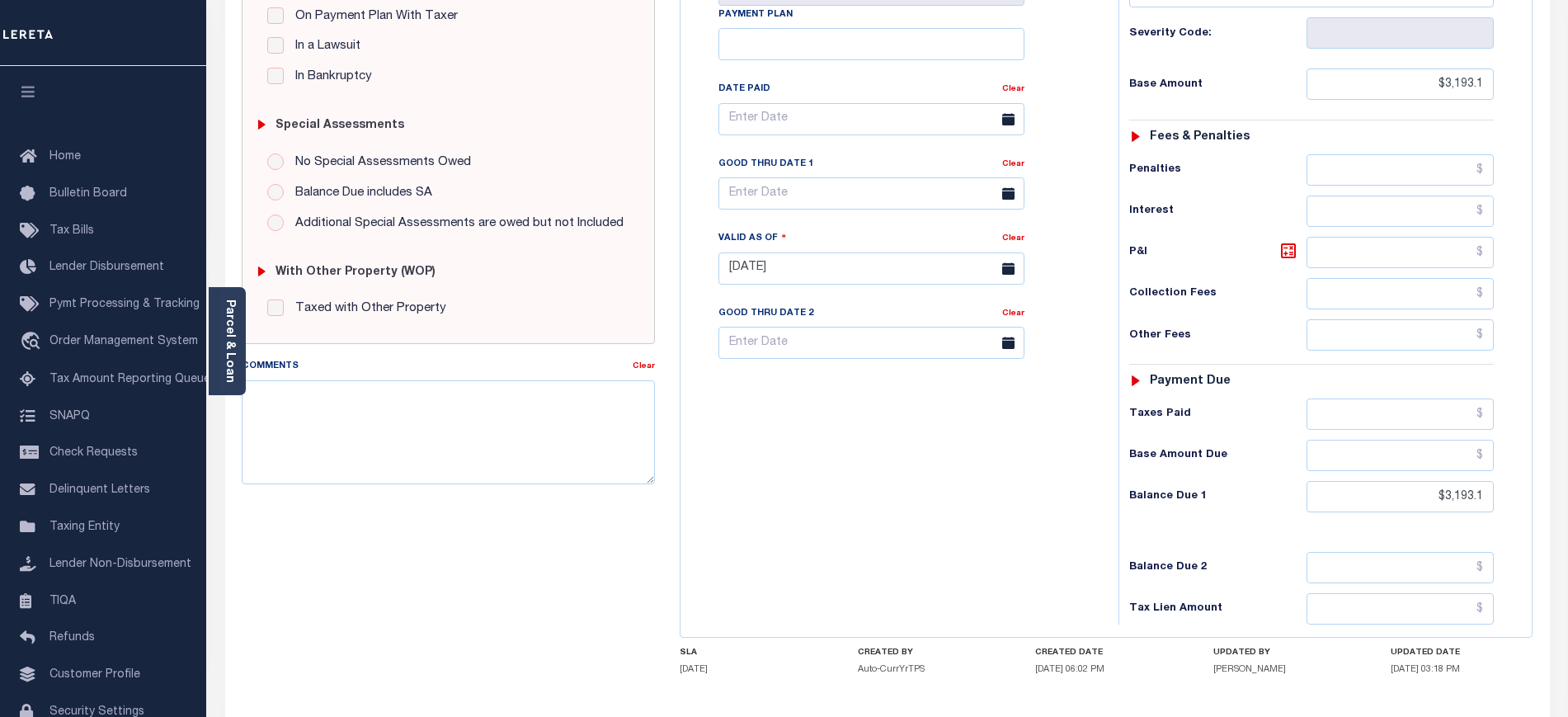
drag, startPoint x: 675, startPoint y: 651, endPoint x: 1525, endPoint y: 677, distance: 850.4
click at [1525, 677] on div "MA STATE Town & Townships - MA TAX TYPE 14/V12-A-R TAX ID - LOAN SEVERITY CODE …" at bounding box center [1106, 267] width 877 height 1060
click at [919, 582] on div "Tax Bill No 00011678 Multiple Payment Option Payment Plan" at bounding box center [895, 261] width 421 height 729
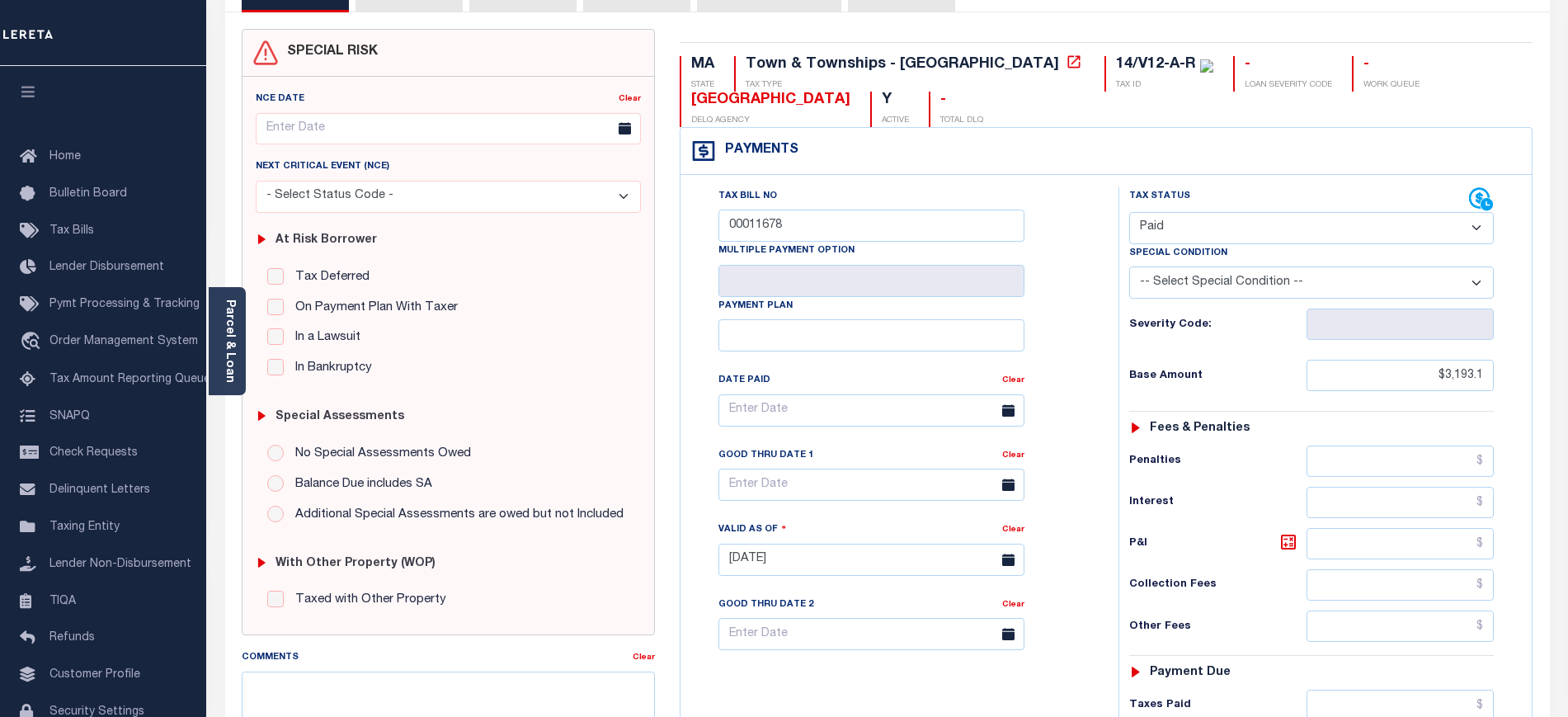
scroll to position [0, 0]
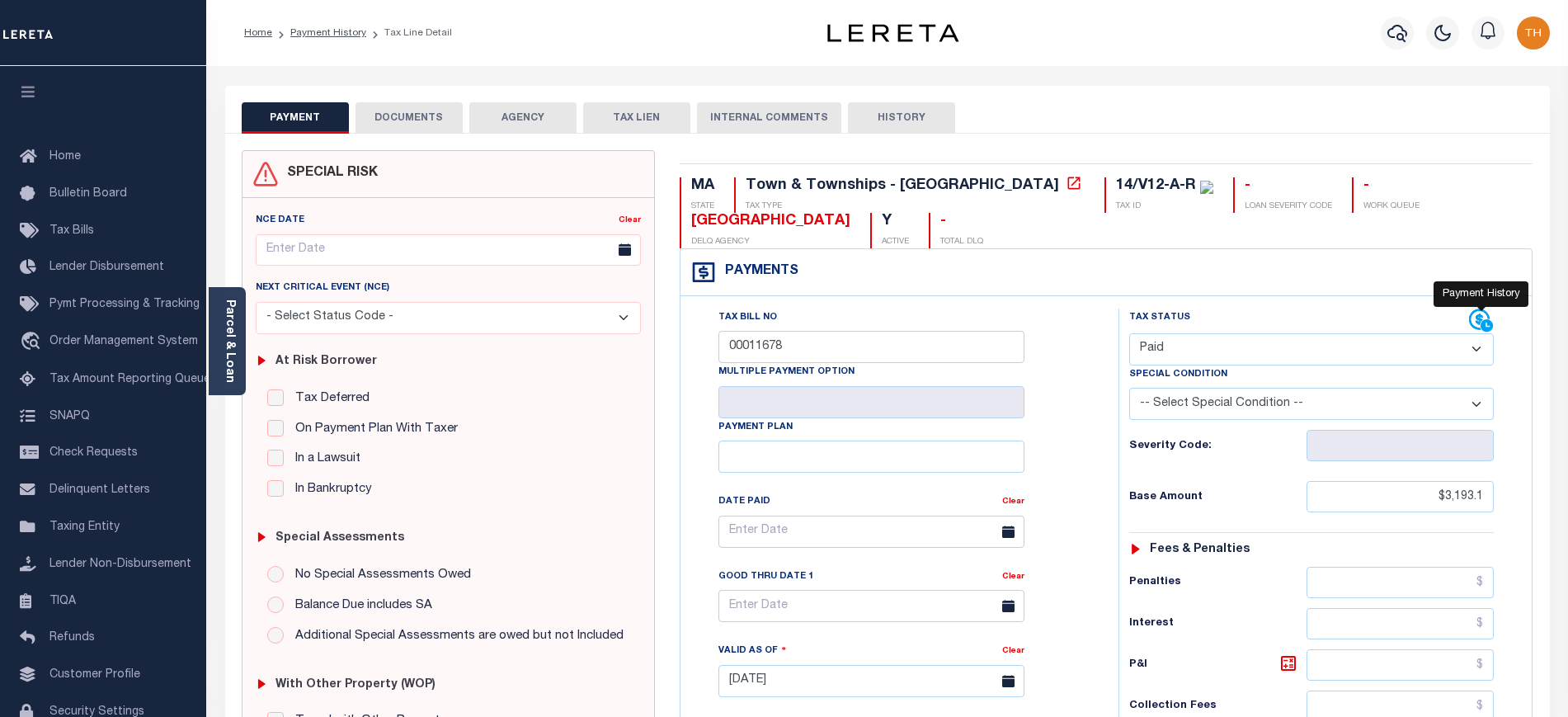
click at [1478, 316] on icon at bounding box center [1479, 319] width 21 height 21
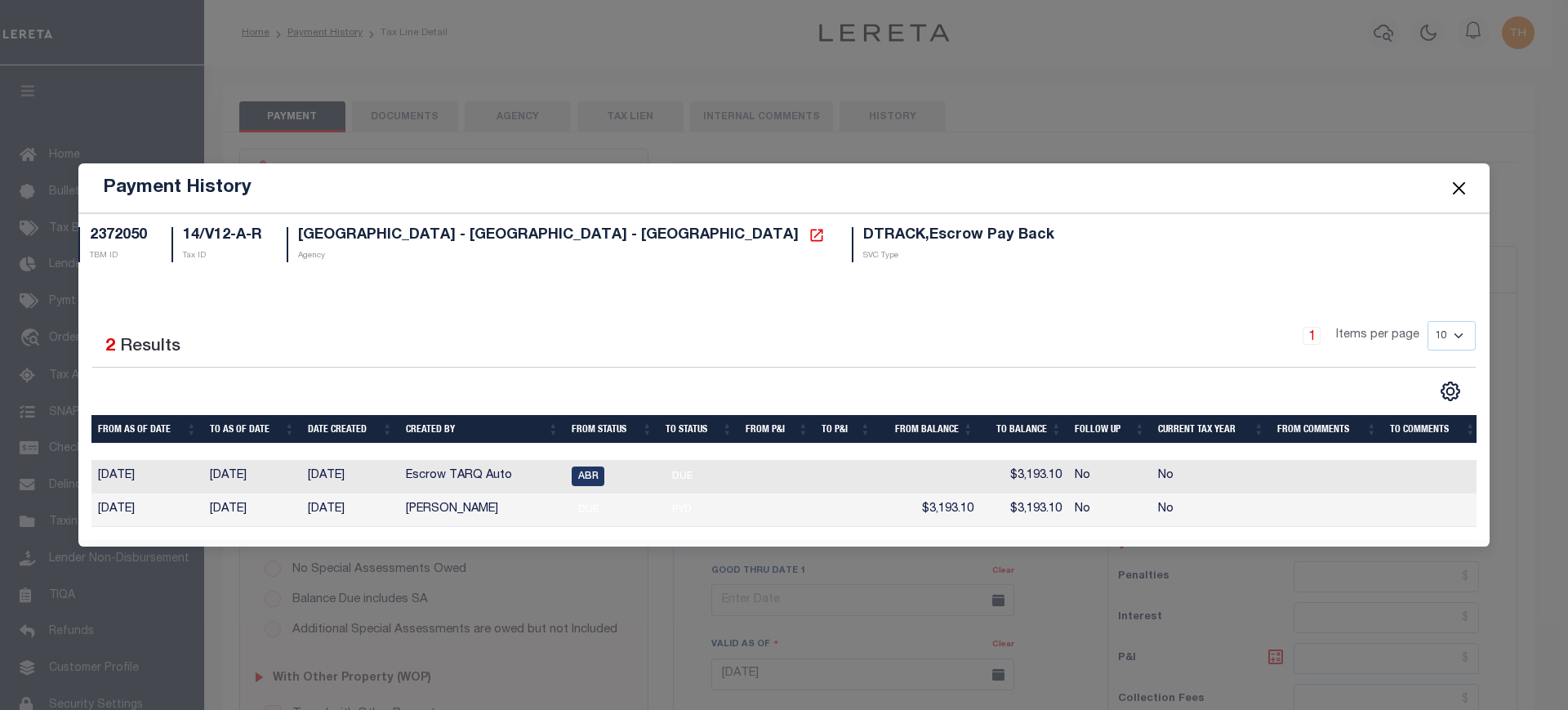
click at [1462, 188] on button "Close" at bounding box center [1460, 188] width 22 height 22
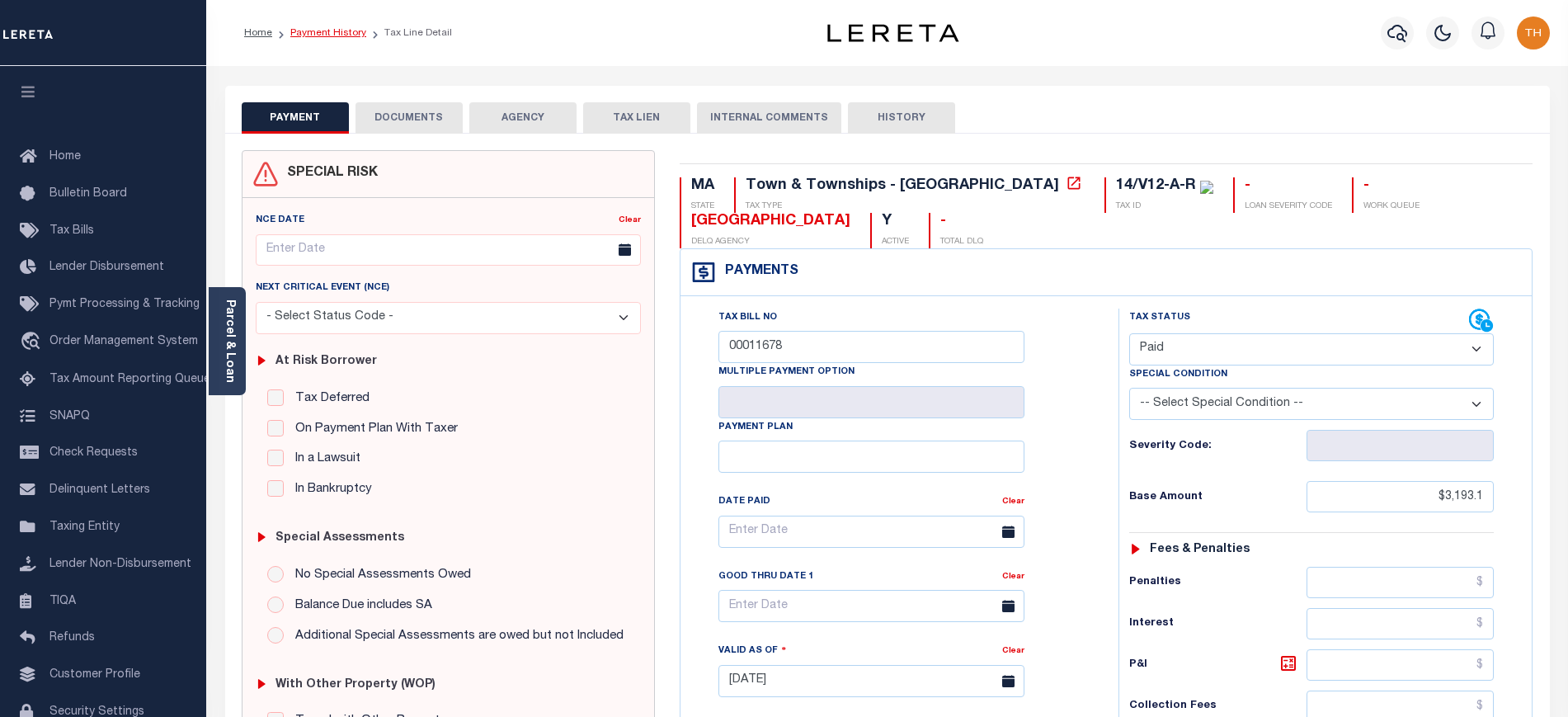
click at [338, 38] on link "Payment History" at bounding box center [327, 33] width 76 height 10
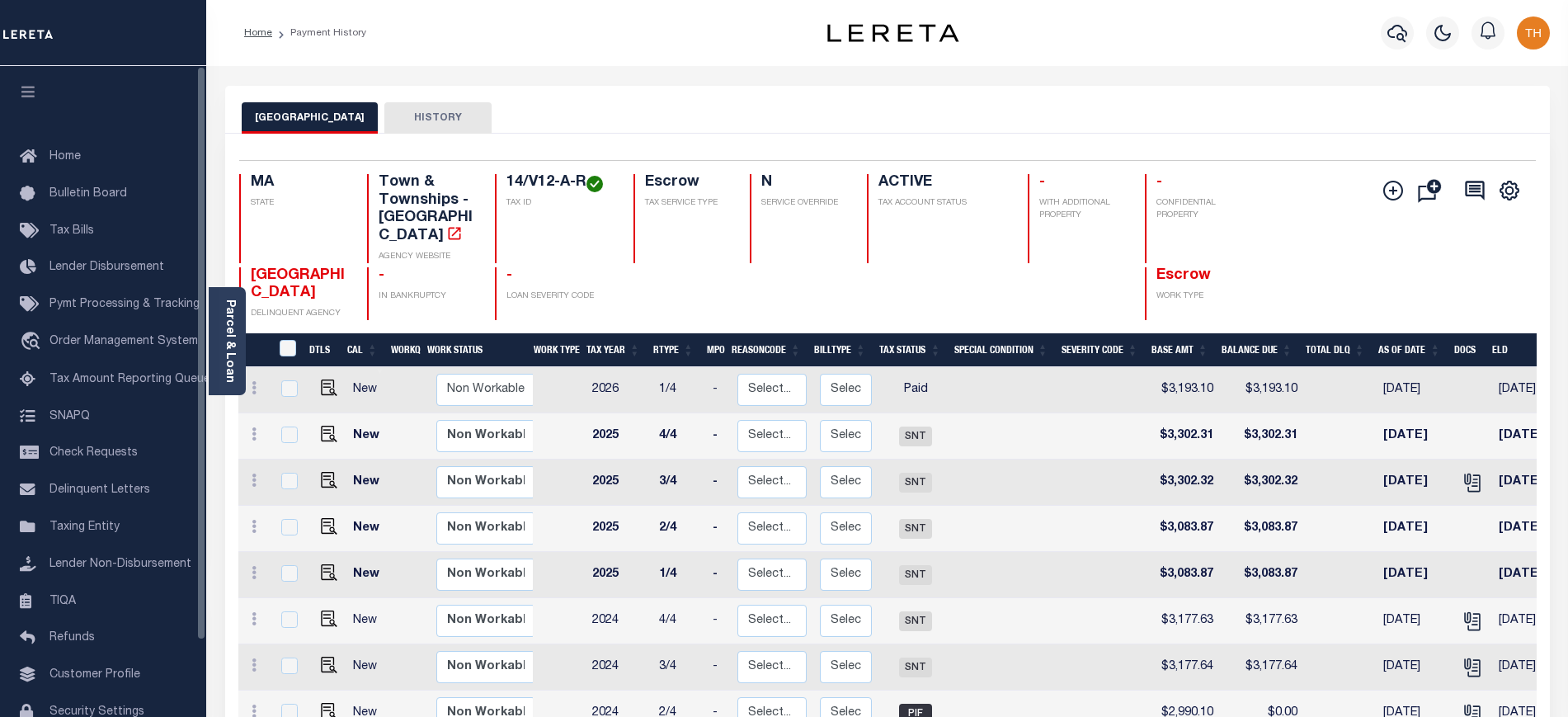
click at [27, 97] on icon "button" at bounding box center [28, 92] width 19 height 15
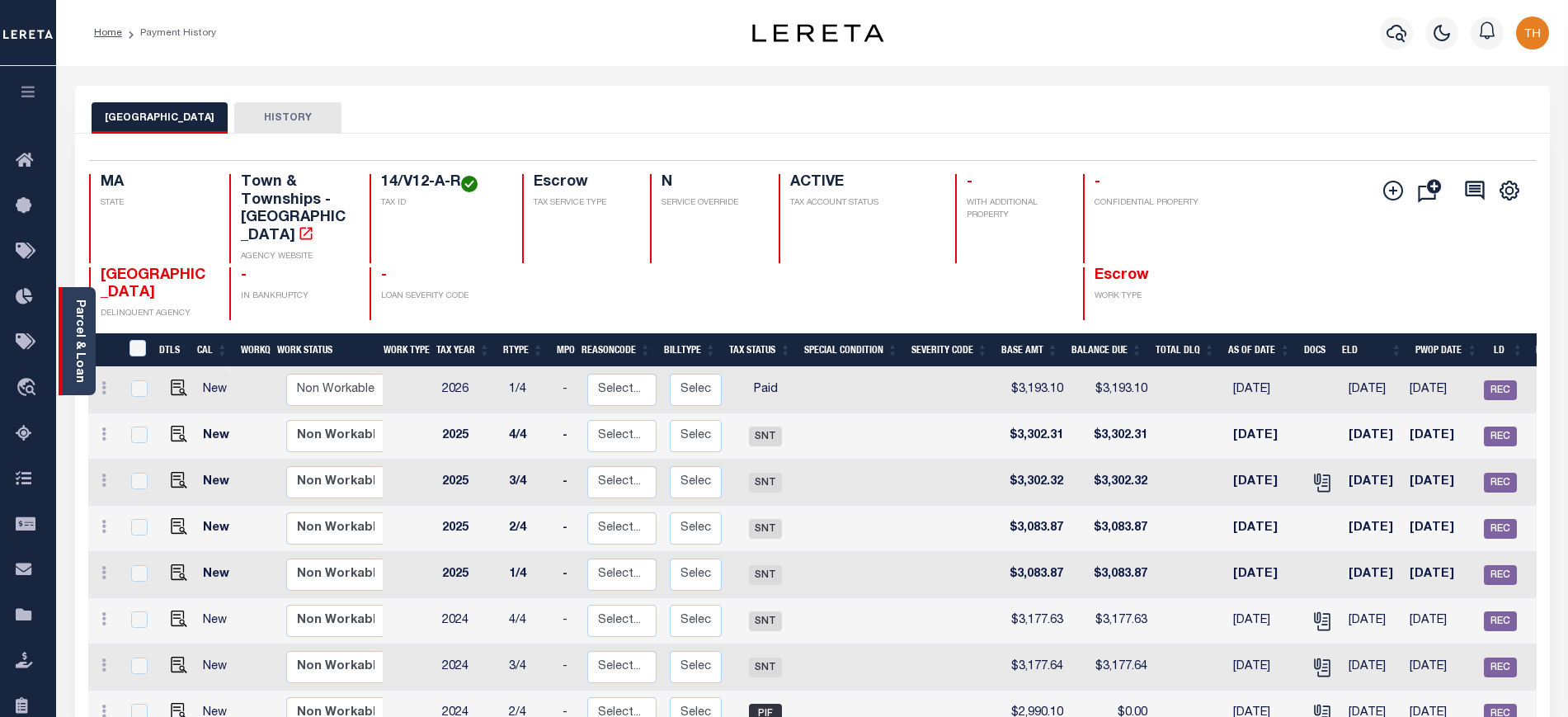
click at [84, 332] on link "Parcel & Loan" at bounding box center [79, 341] width 12 height 84
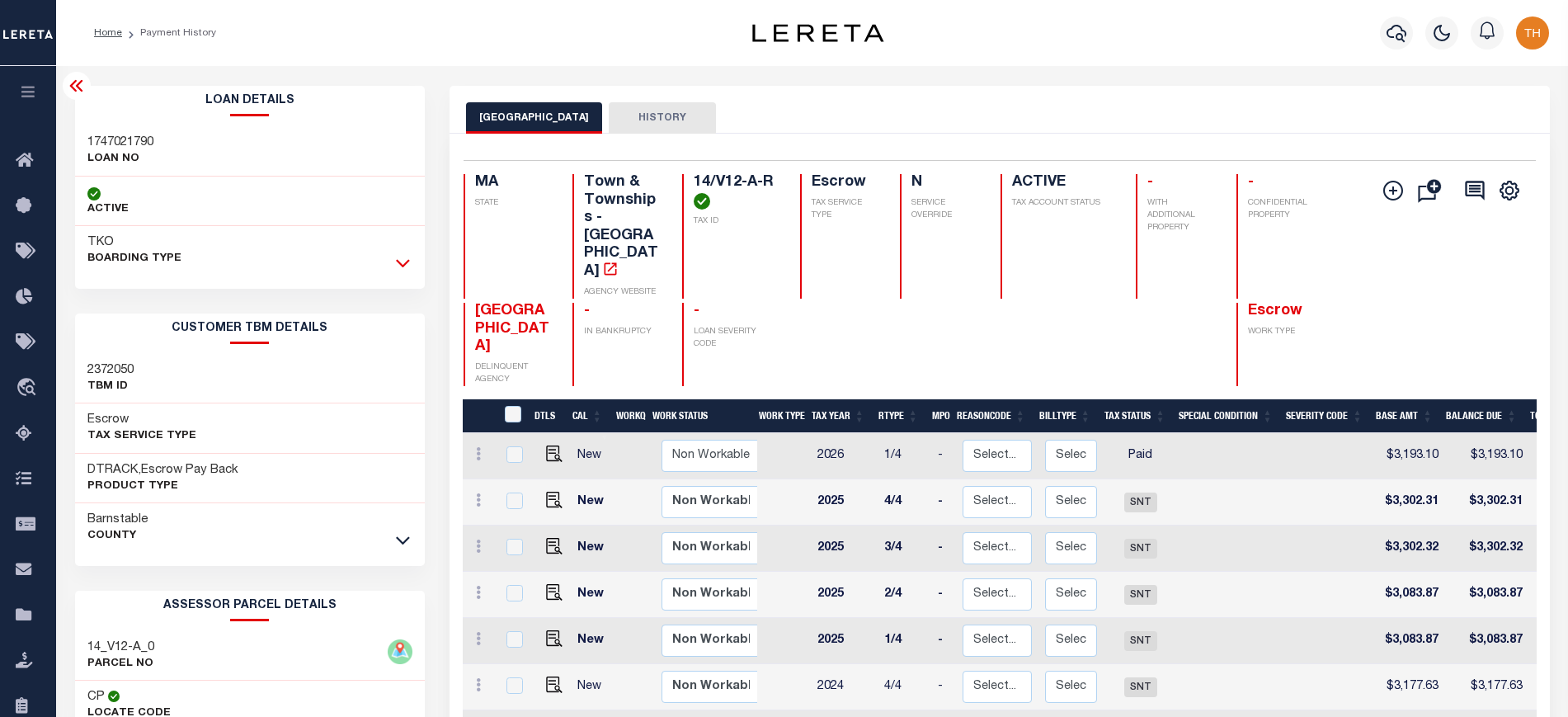
click at [406, 266] on icon at bounding box center [403, 262] width 14 height 18
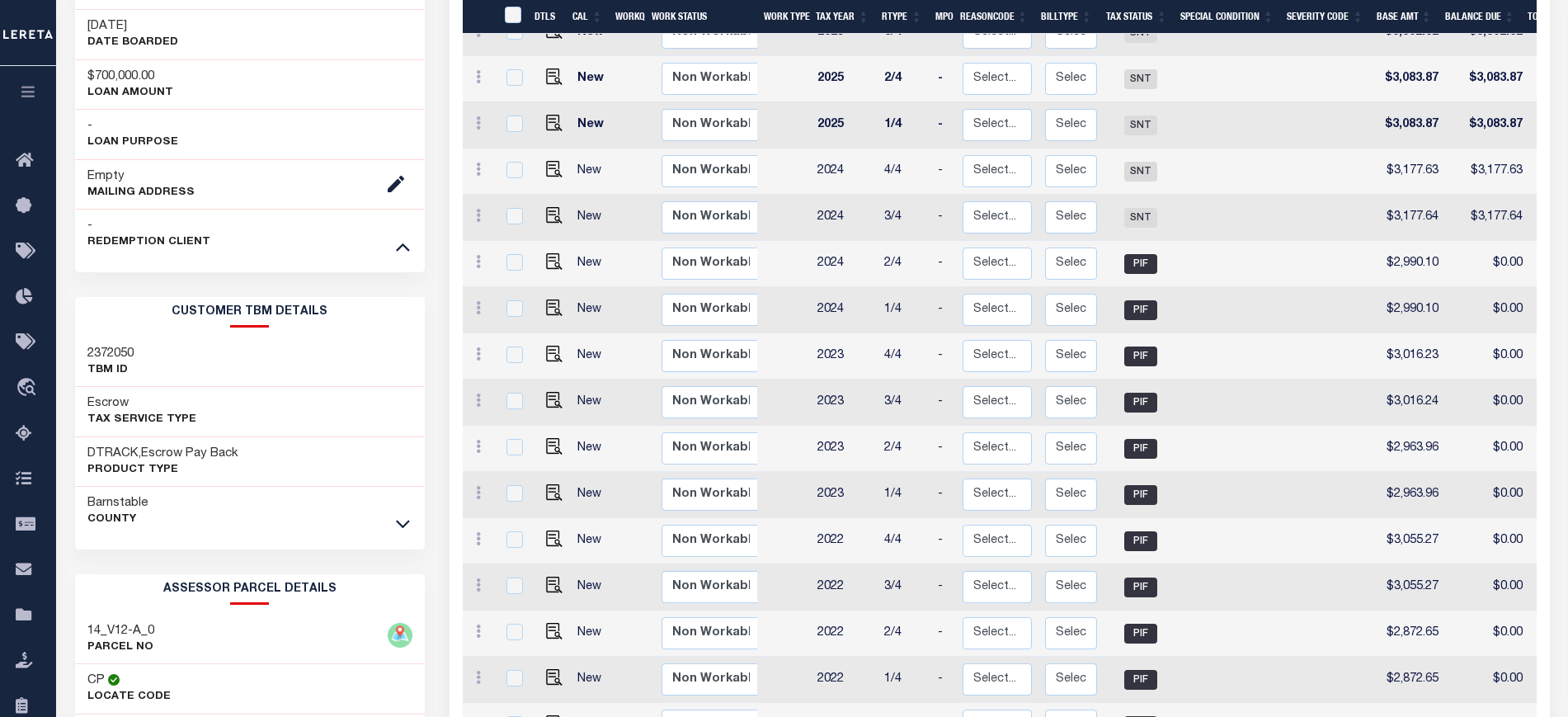
scroll to position [1031, 0]
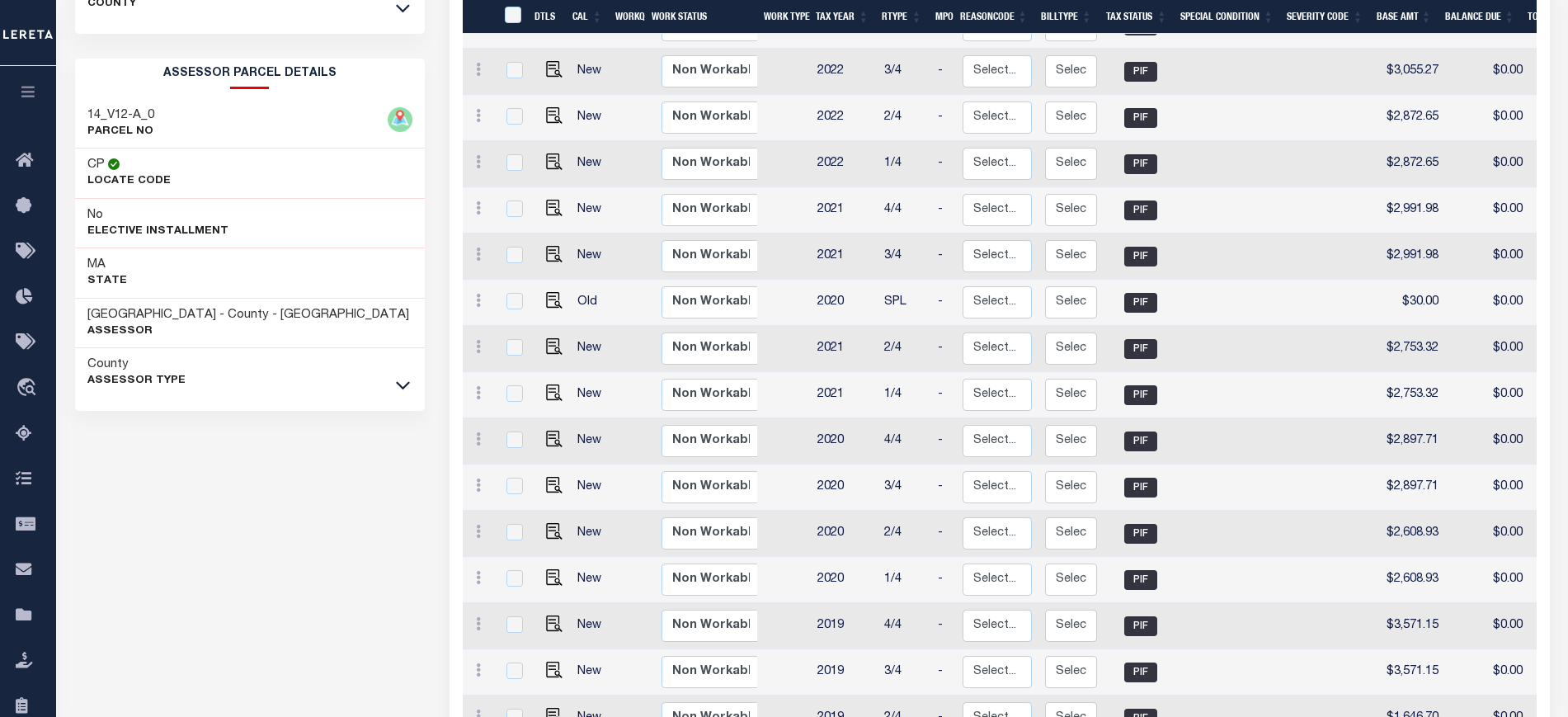
click at [391, 386] on div "County Assessor Type" at bounding box center [251, 373] width 351 height 49
click at [402, 394] on icon at bounding box center [403, 384] width 14 height 18
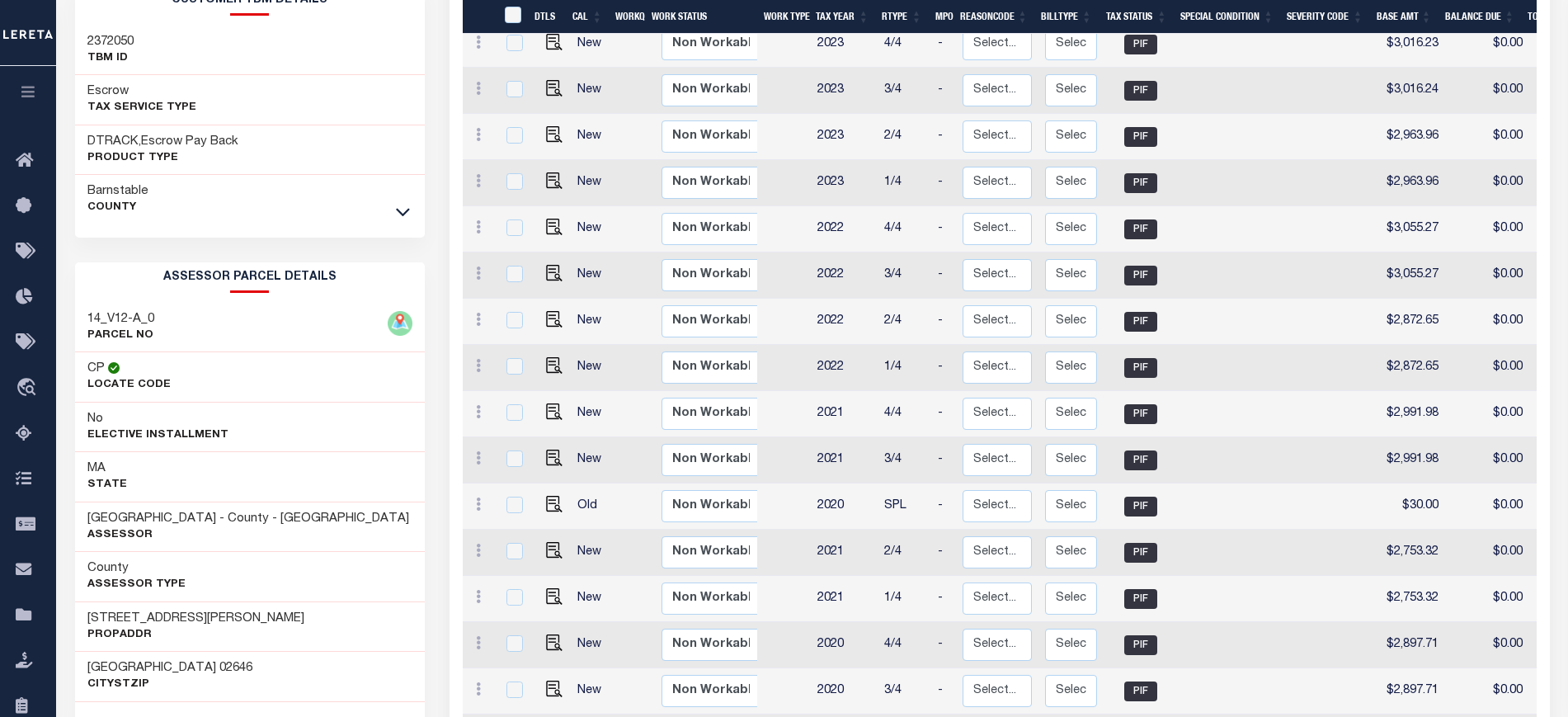
scroll to position [516, 0]
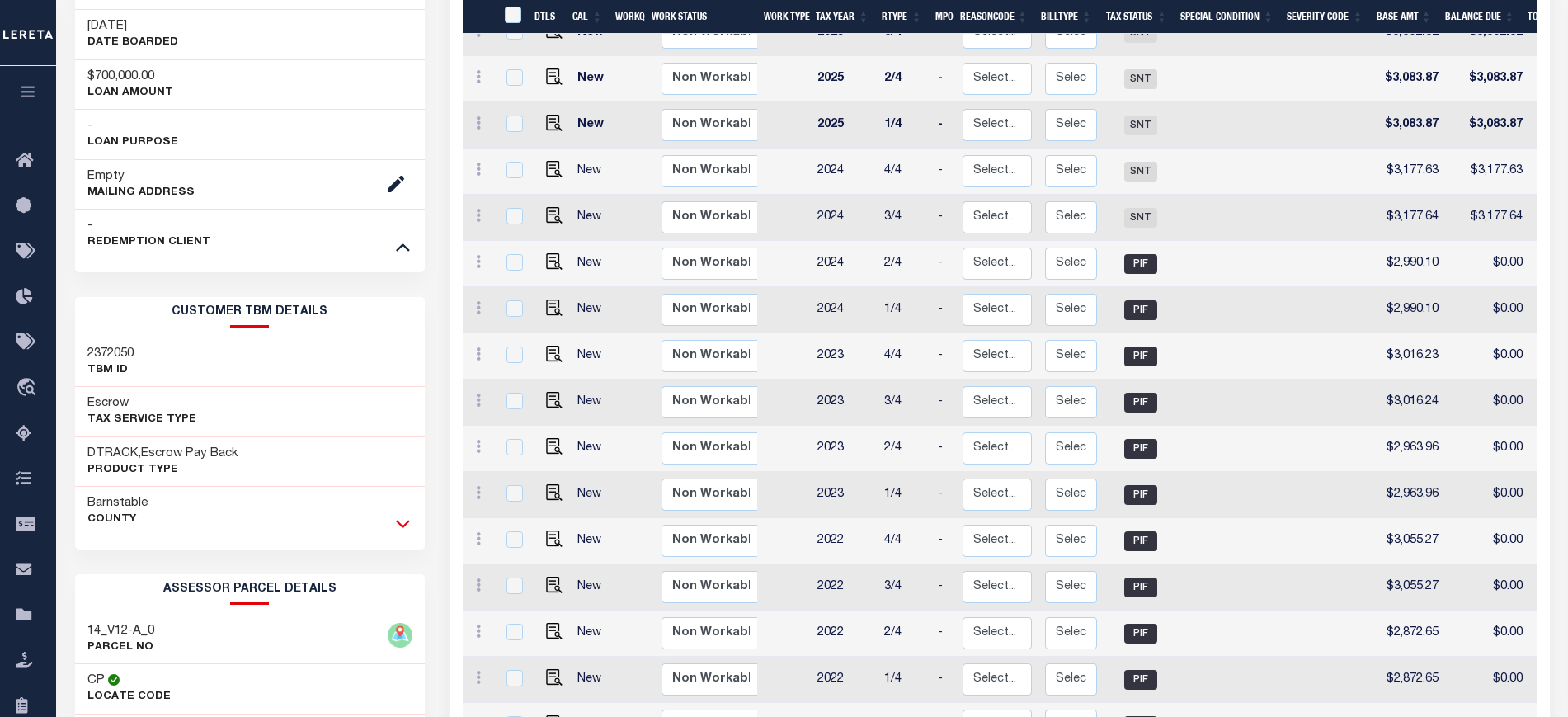
click at [398, 530] on icon at bounding box center [403, 523] width 14 height 18
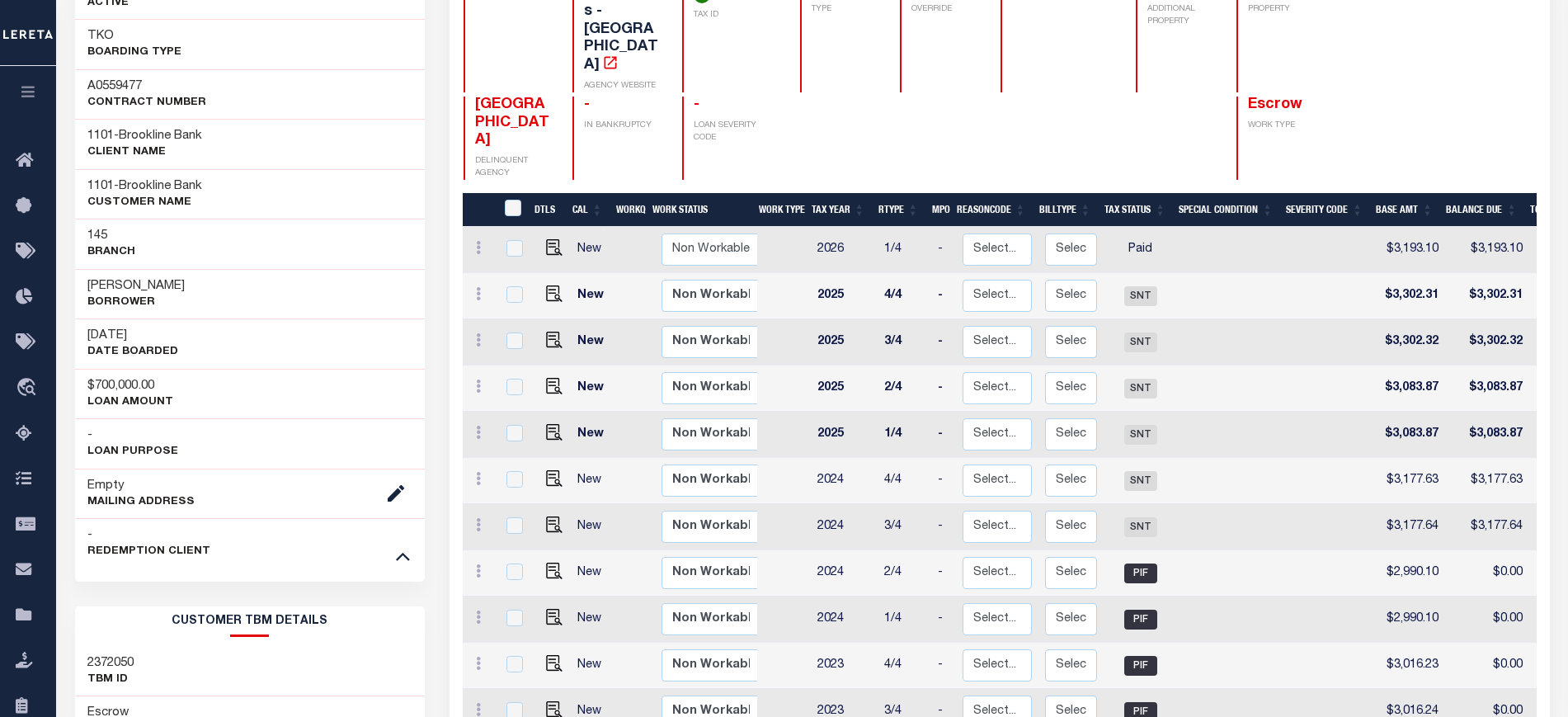
scroll to position [0, 0]
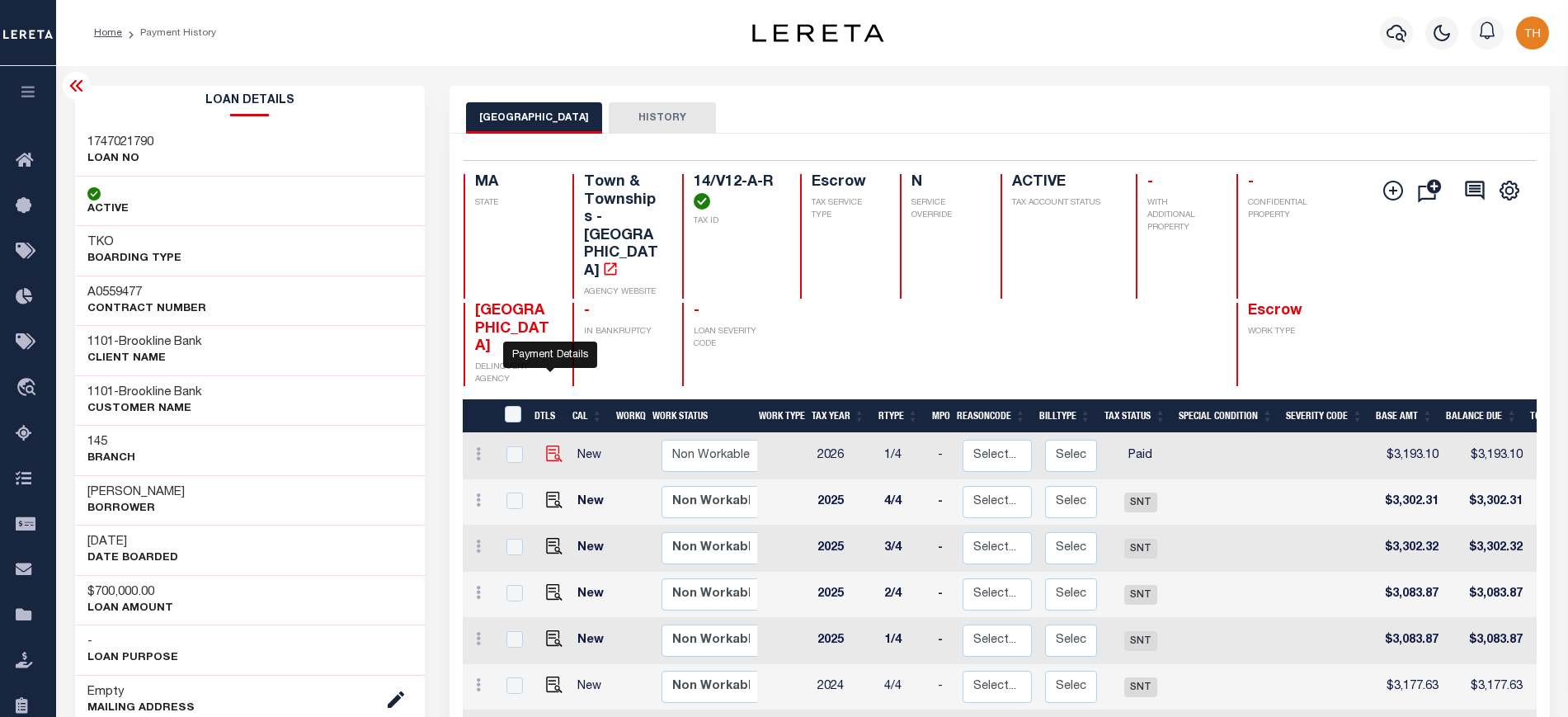
click at [554, 445] on img "" at bounding box center [555, 454] width 17 height 17
checkbox input "true"
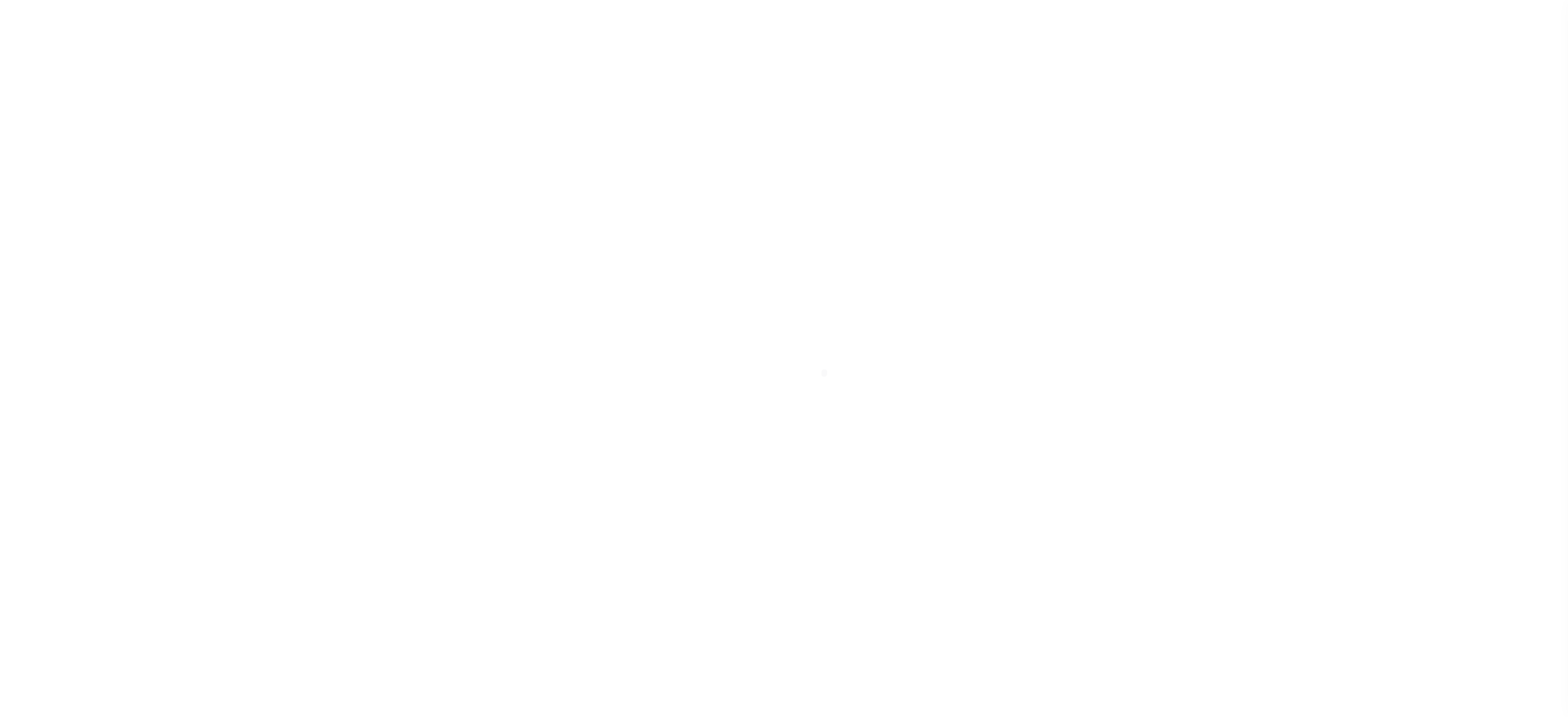
select select "PYD"
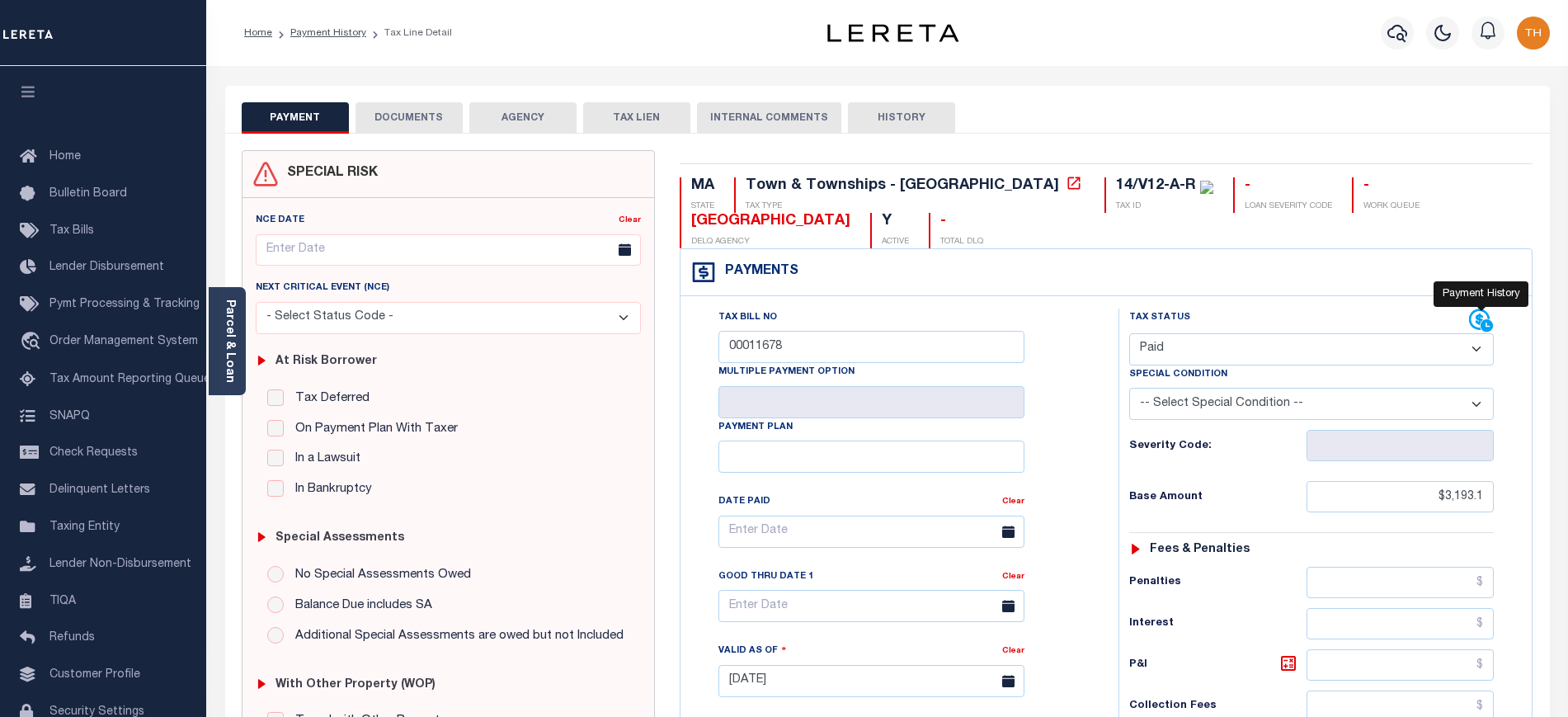
click at [1474, 324] on icon at bounding box center [1481, 321] width 25 height 25
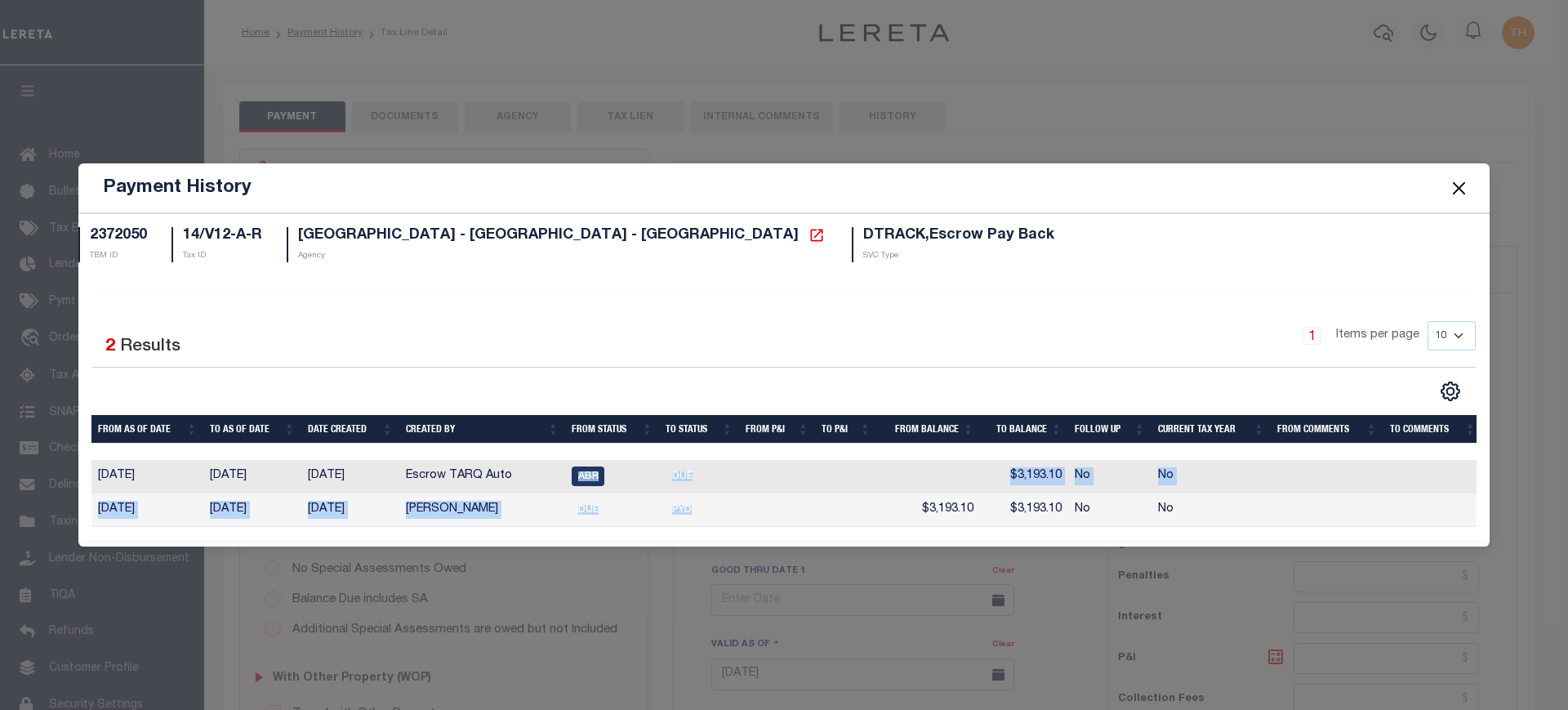
drag, startPoint x: 724, startPoint y: 508, endPoint x: 525, endPoint y: 454, distance: 206.2
click at [525, 460] on tbody "[DATE] [DATE] [DATE] Escrow TARQ Auto ABR DUE $3,193.10 No No [DATE] [DATE] [DA…" at bounding box center [787, 493] width 1391 height 67
click at [463, 357] on div "1 Items per page 10 25 50 100" at bounding box center [960, 342] width 1032 height 42
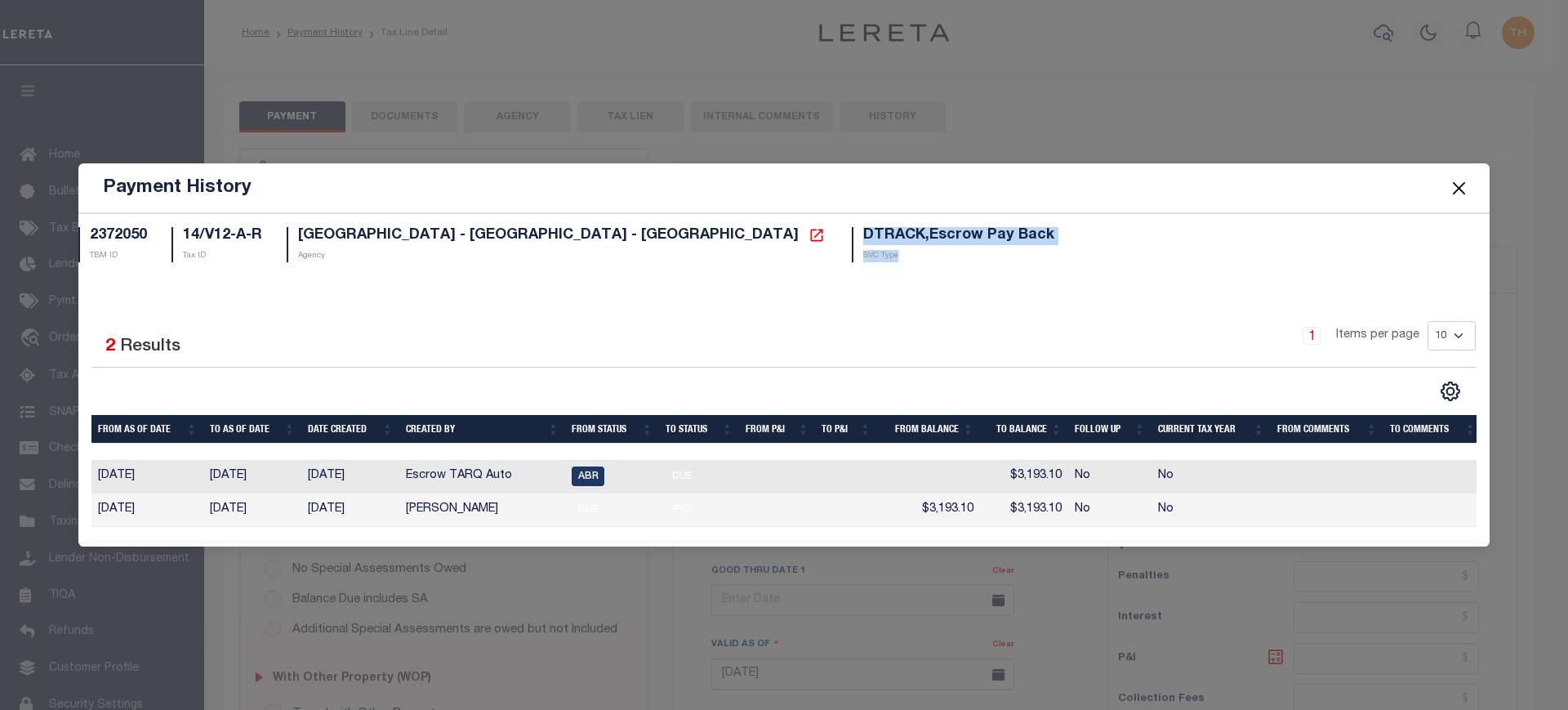
drag, startPoint x: 669, startPoint y: 230, endPoint x: 880, endPoint y: 261, distance: 213.3
click at [880, 261] on div "2372050 TBM ID 14/V12-A-R Tax ID [GEOGRAPHIC_DATA] - [GEOGRAPHIC_DATA] - [GEOGR…" at bounding box center [784, 254] width 1436 height 55
click at [1192, 299] on div "Selected 2 Results 1 Items per page 10 25 50 100" at bounding box center [784, 417] width 1412 height 245
click at [1474, 175] on span at bounding box center [1459, 187] width 62 height 46
click at [1461, 178] on button "Close" at bounding box center [1460, 188] width 22 height 22
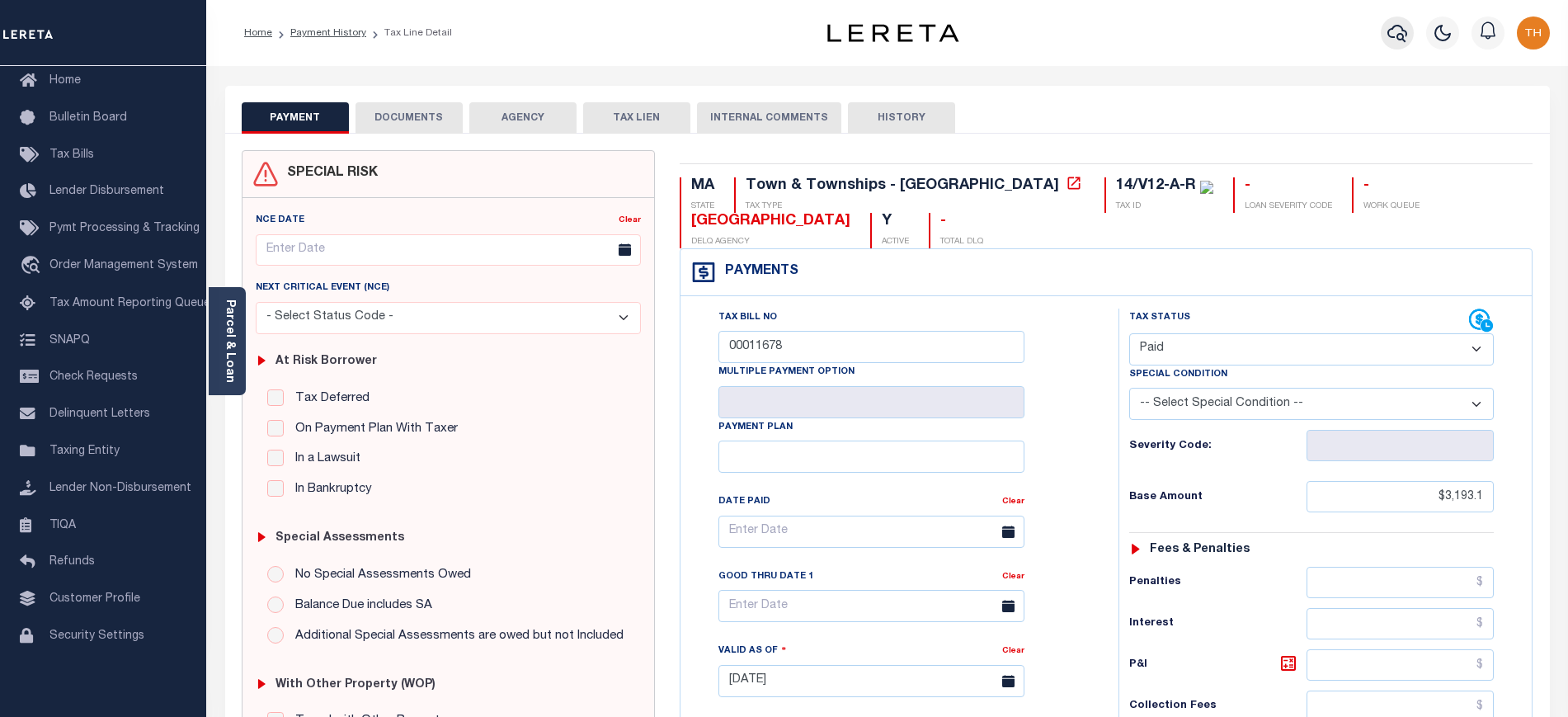
click at [1396, 39] on icon "button" at bounding box center [1397, 33] width 20 height 20
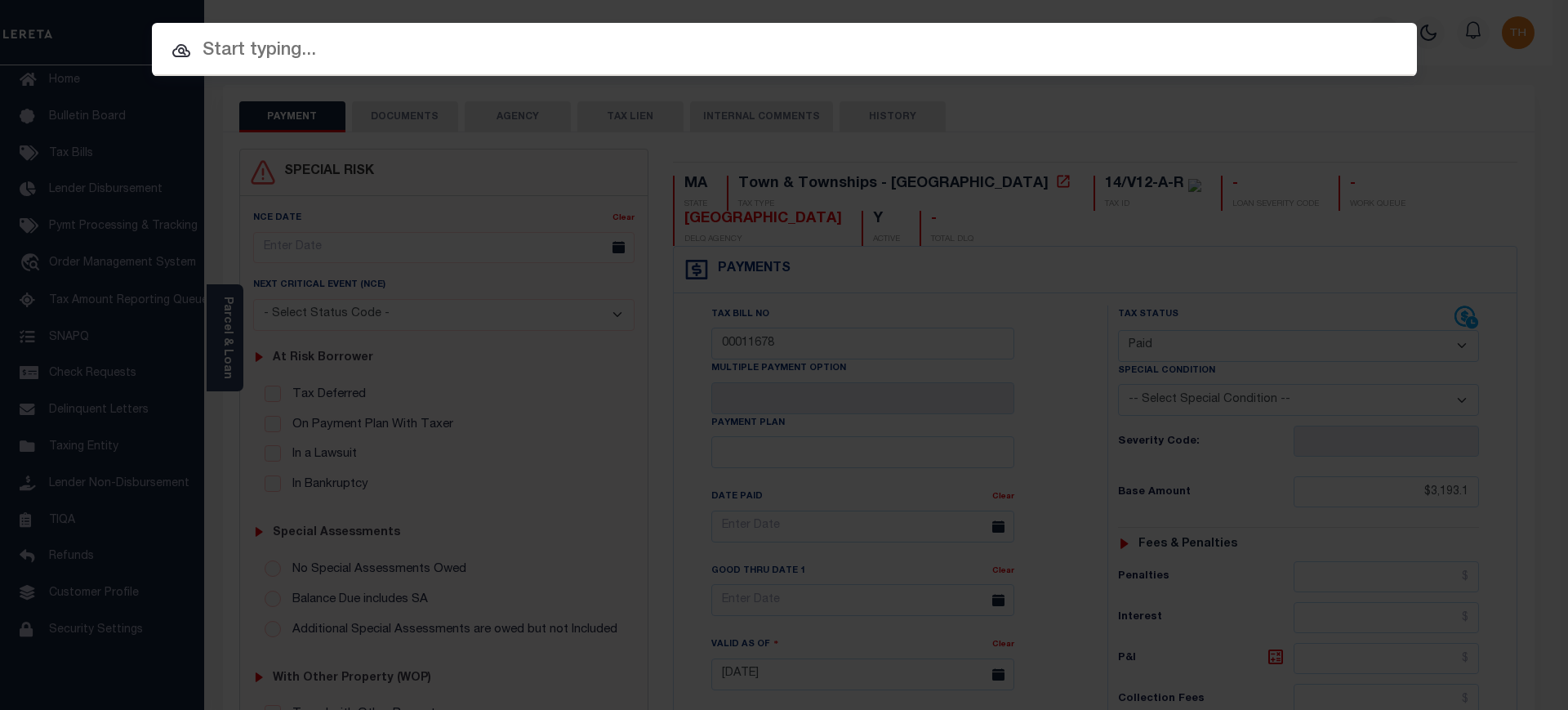
click at [1293, 50] on input "text" at bounding box center [784, 50] width 1265 height 29
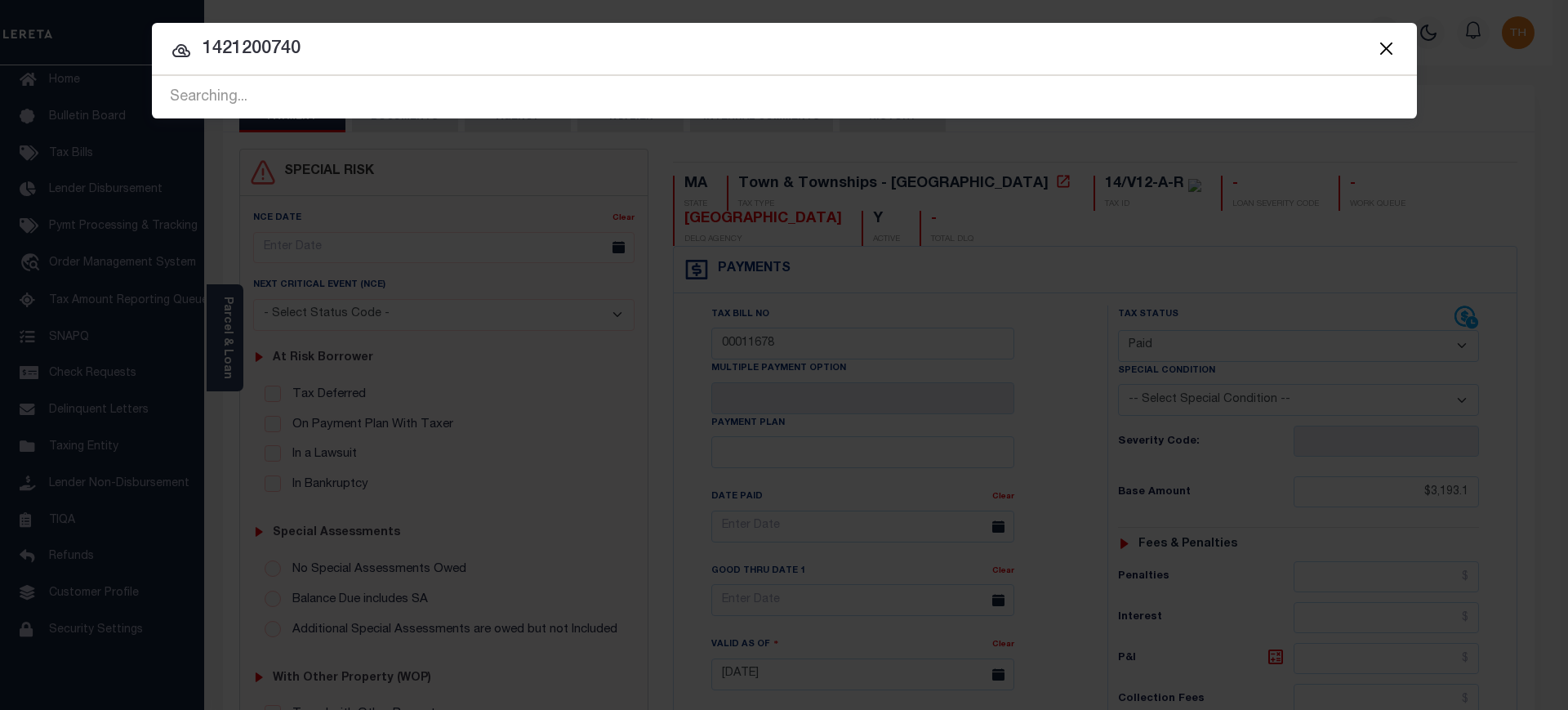
type input "1421200740"
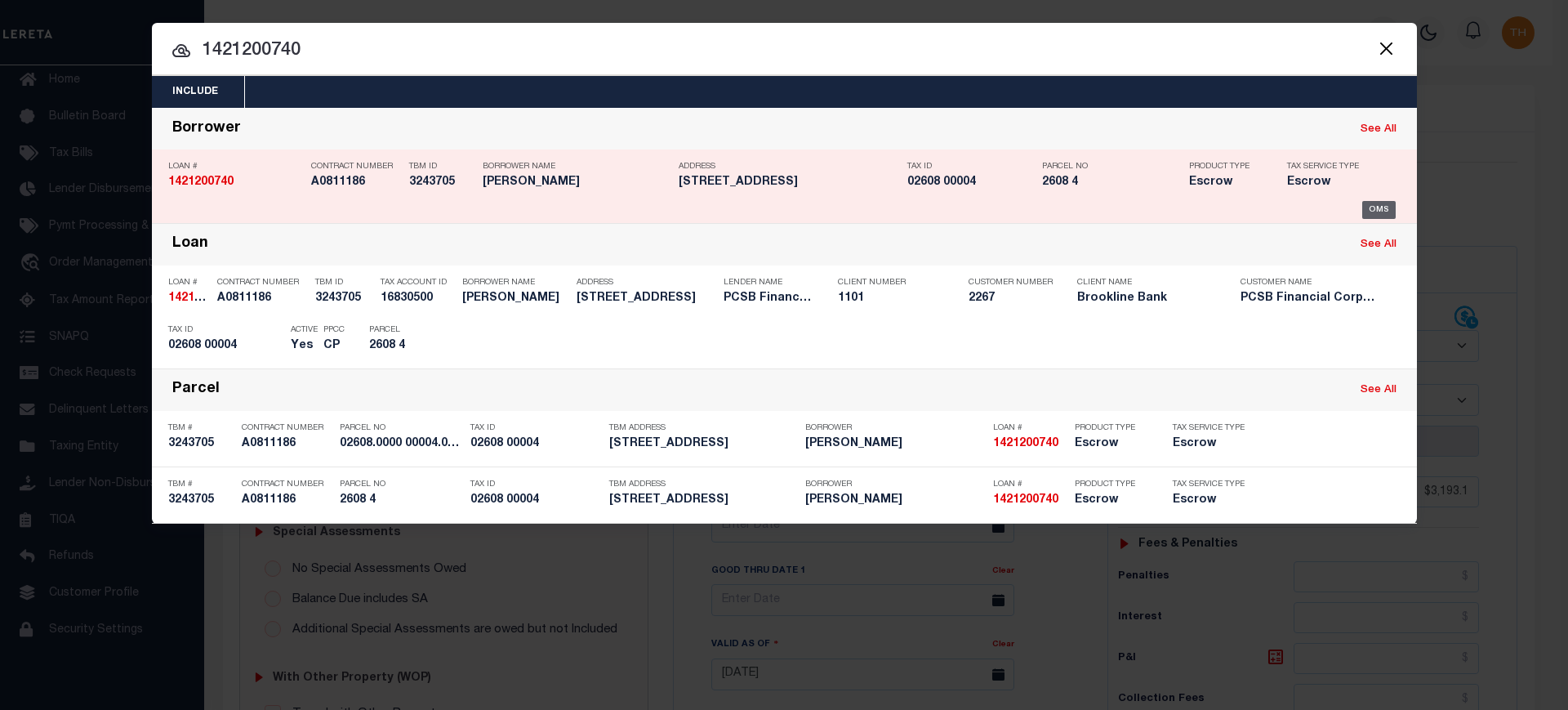
click at [1385, 209] on div "OMS" at bounding box center [1379, 210] width 33 height 18
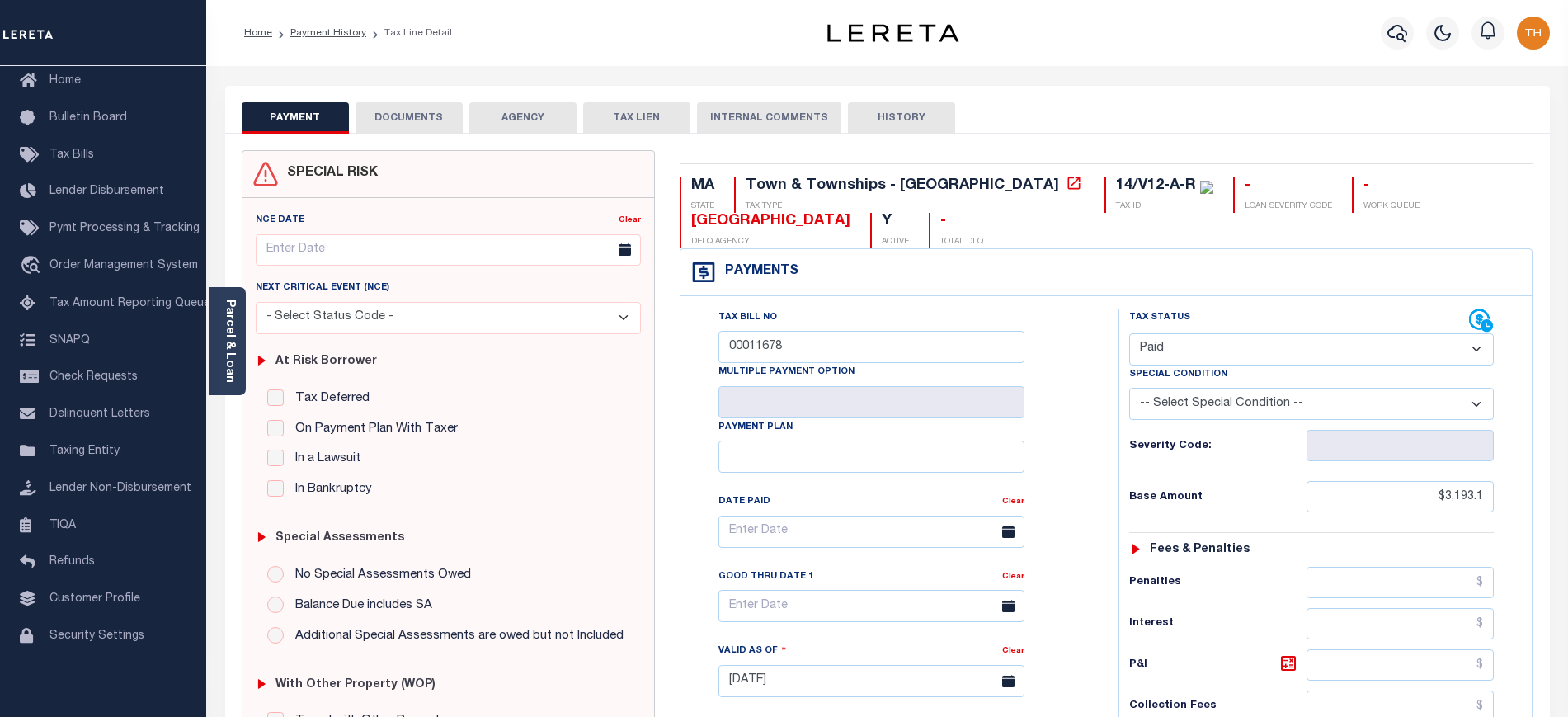
scroll to position [516, 0]
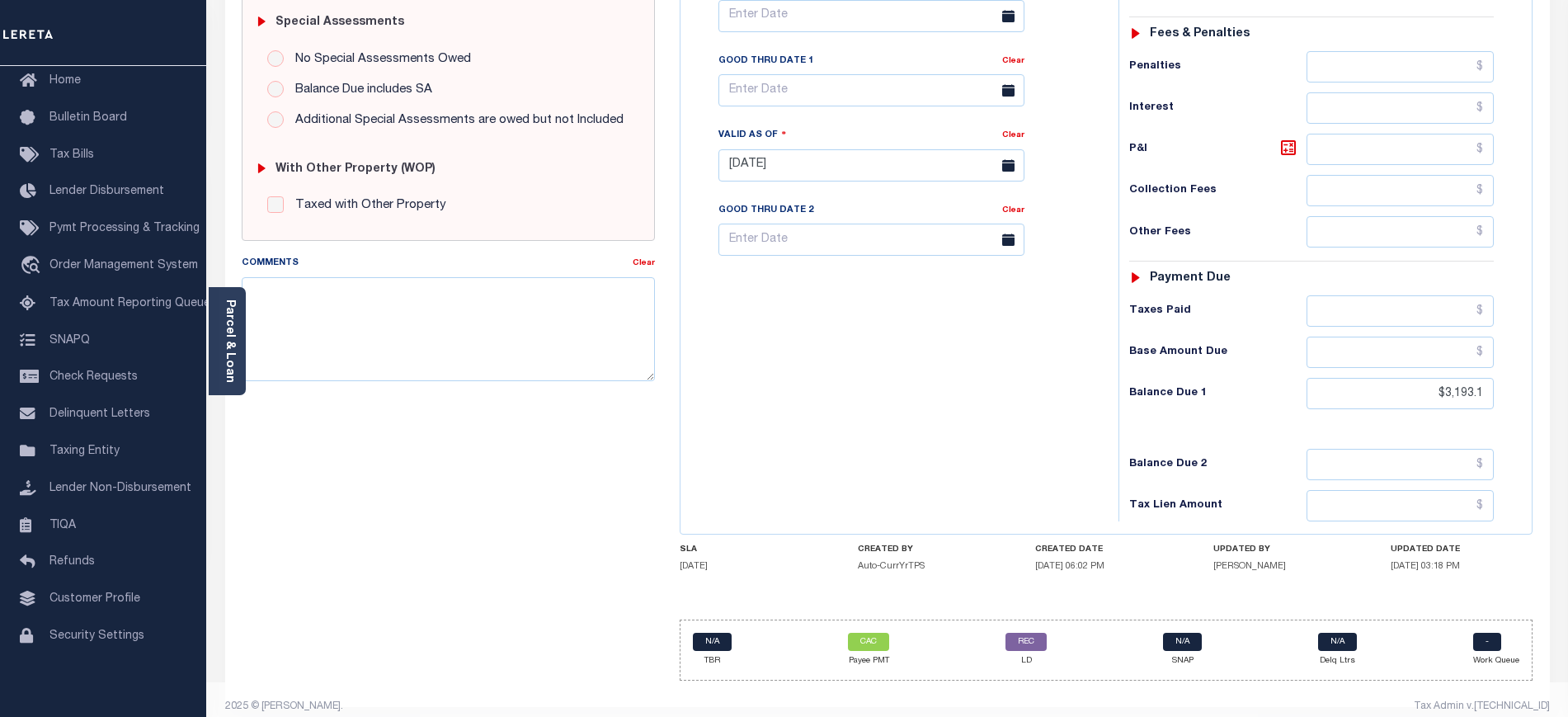
drag, startPoint x: 1334, startPoint y: 567, endPoint x: 1459, endPoint y: 573, distance: 125.1
click at [1459, 573] on div "SLA [DATE] CREATED BY Auto-CurrYrTPS CREATED DATE [DATE] 06:02 PM UPDATED BY [P…" at bounding box center [1105, 562] width 853 height 33
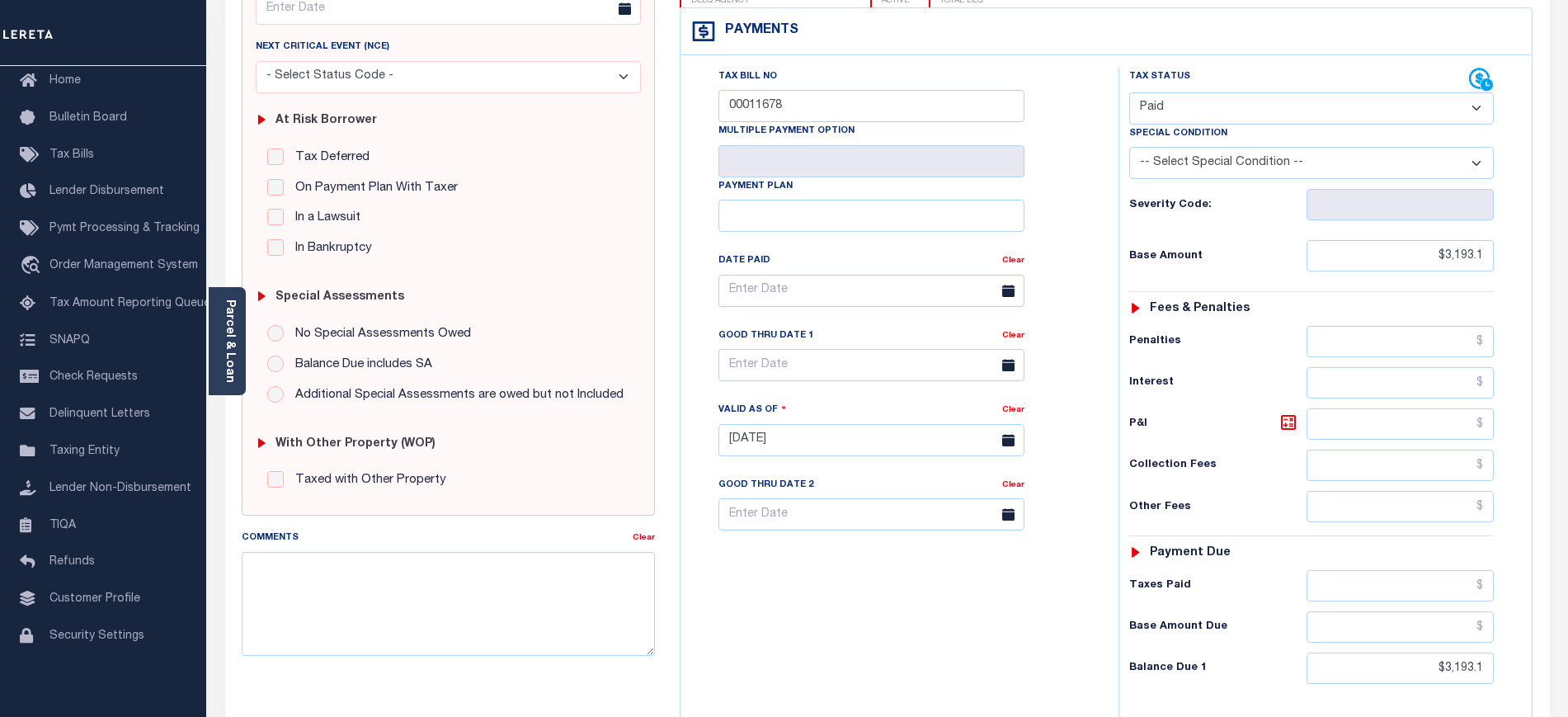
scroll to position [0, 0]
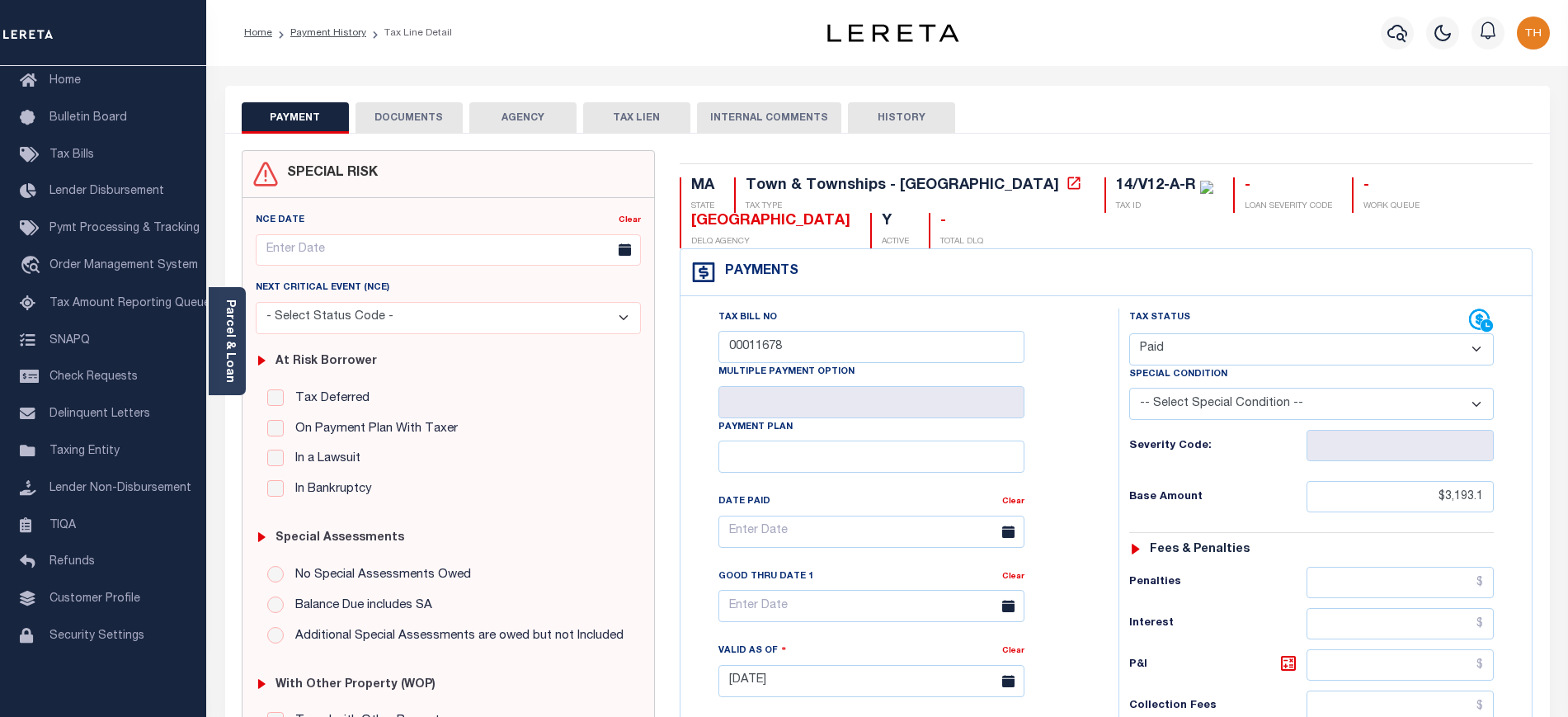
click at [861, 130] on button "HISTORY" at bounding box center [901, 118] width 107 height 32
select select "50"
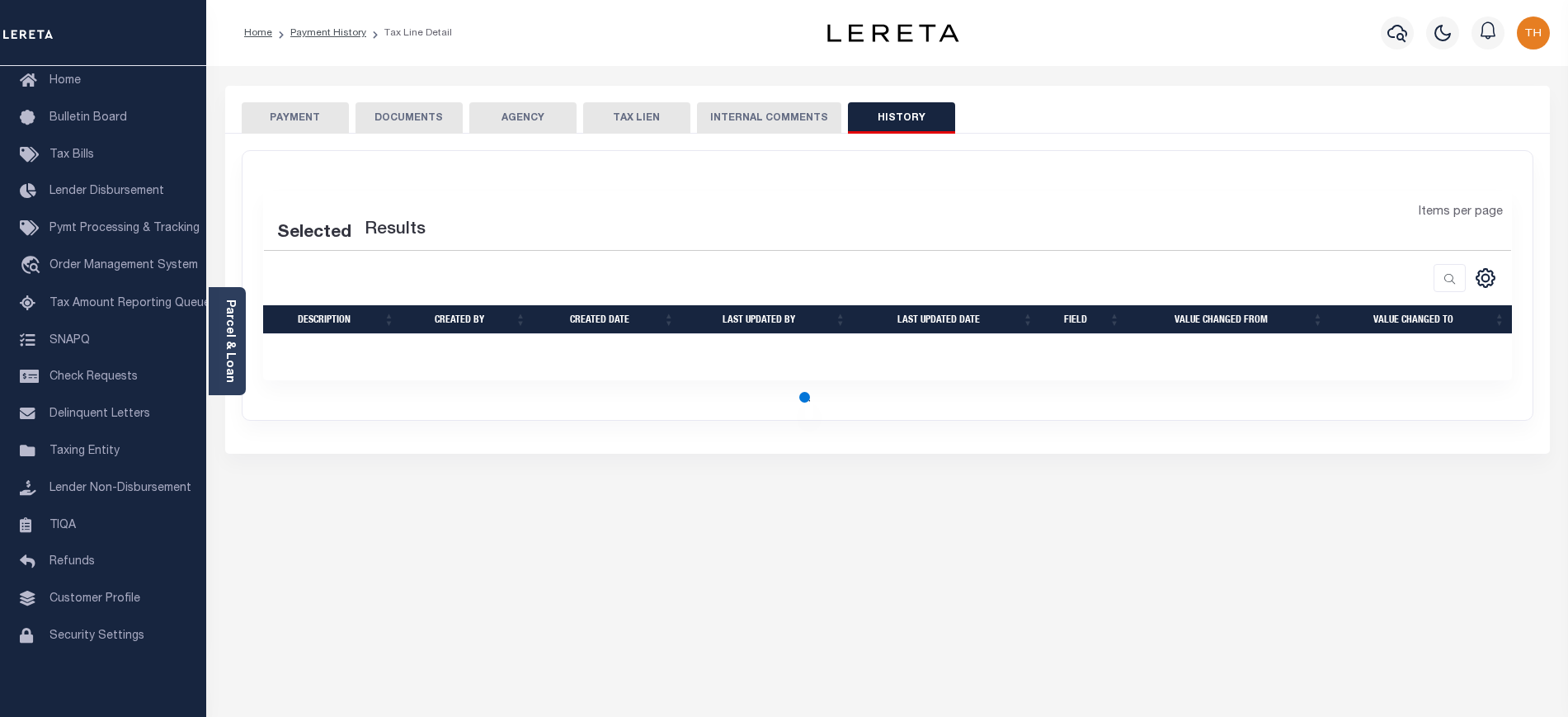
select select "50"
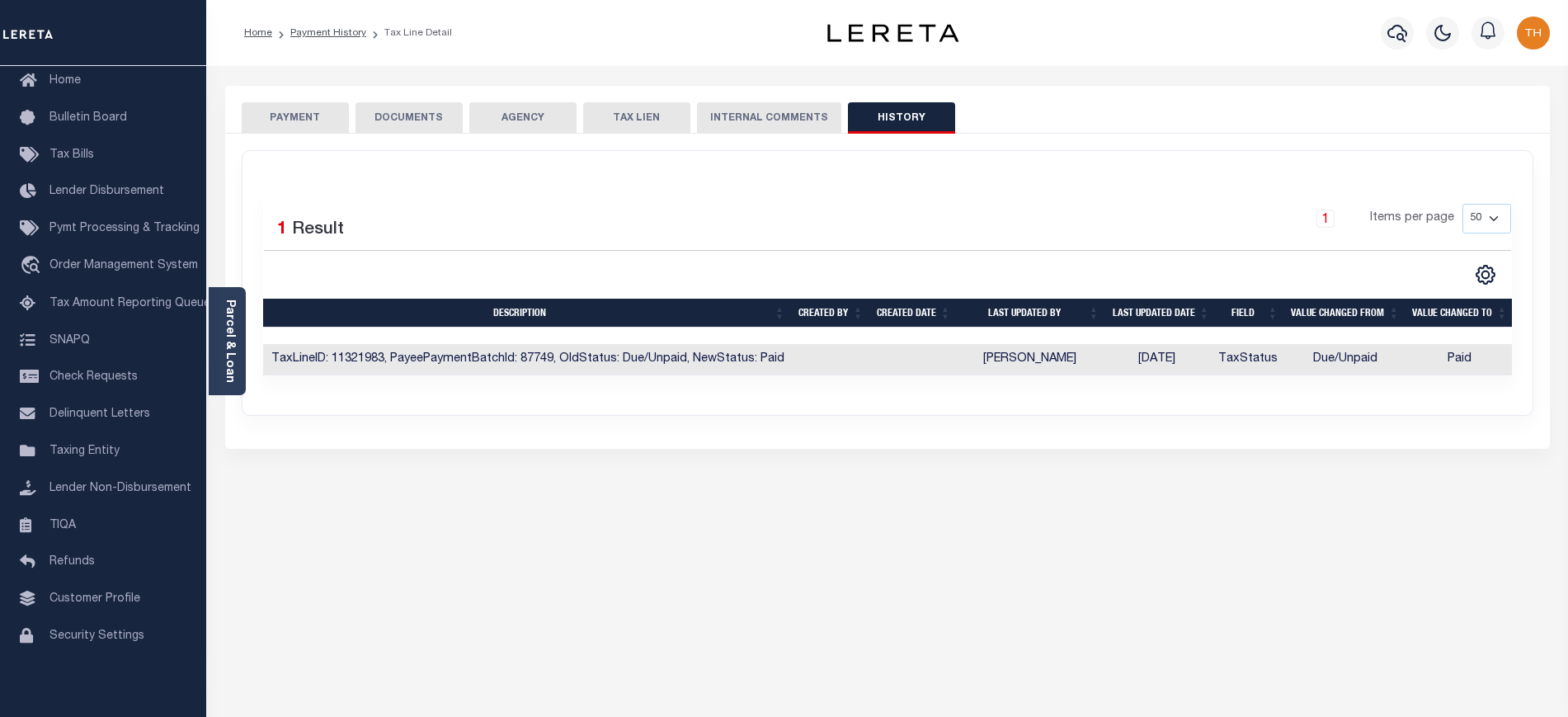
click at [334, 120] on button "PAYMENT" at bounding box center [295, 118] width 107 height 32
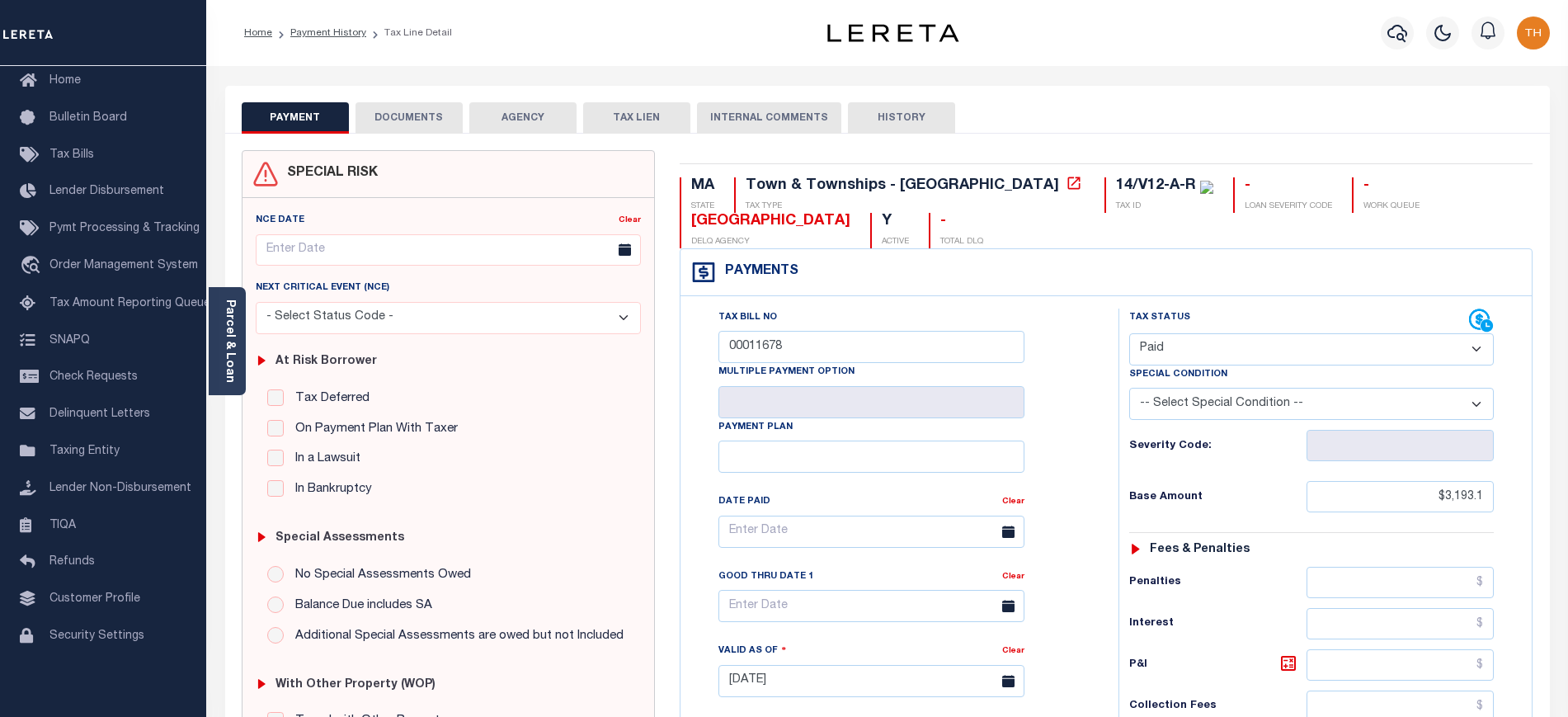
click at [890, 114] on button "HISTORY" at bounding box center [901, 118] width 107 height 32
select select "50"
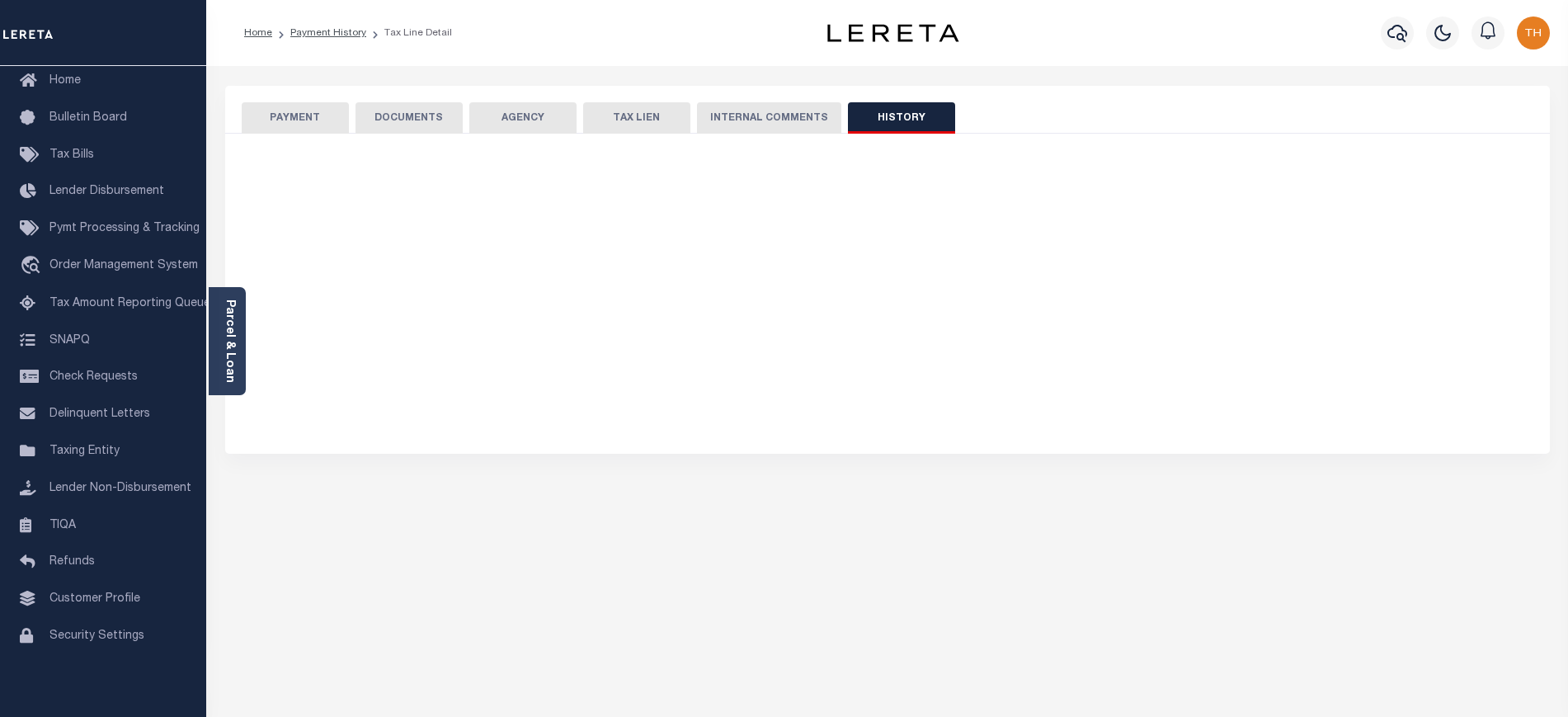
select select "50"
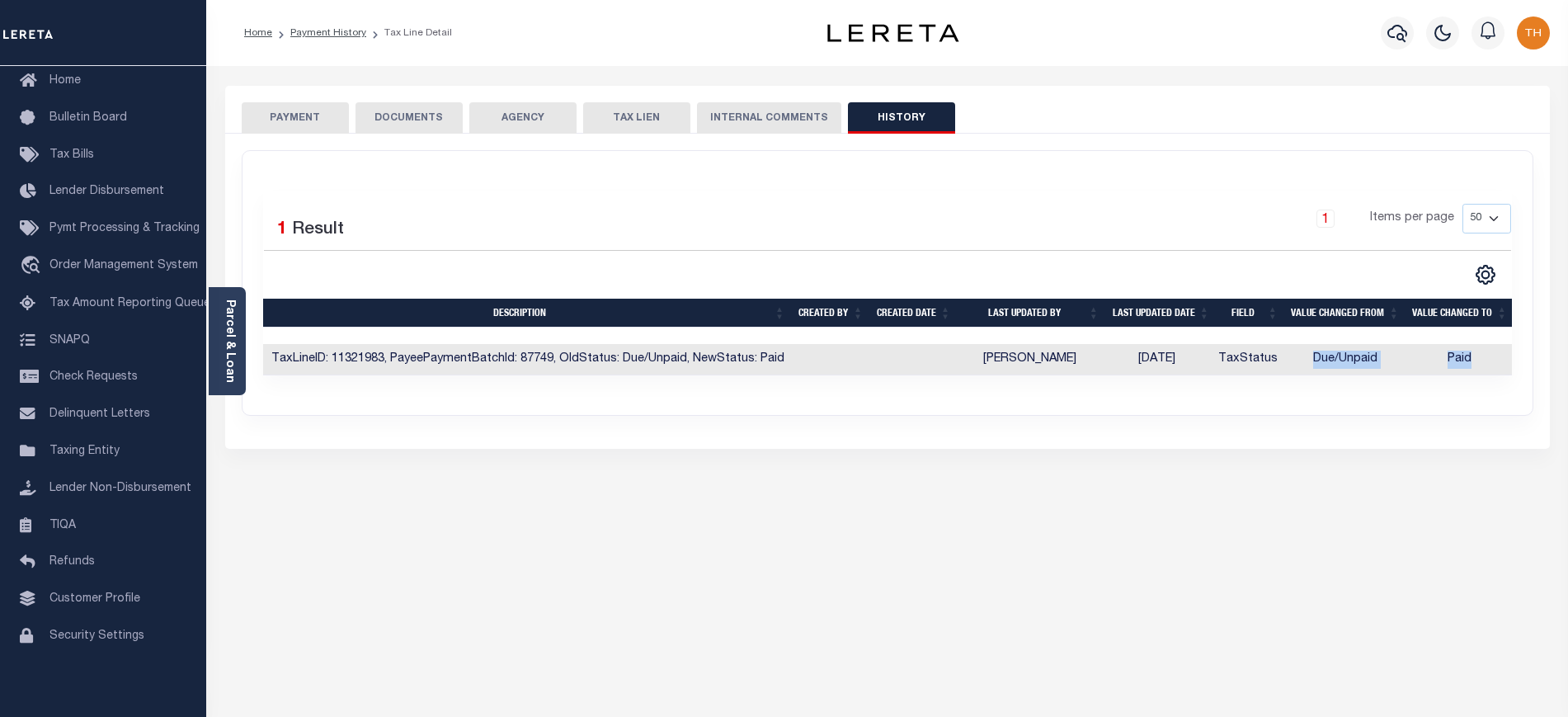
drag, startPoint x: 1497, startPoint y: 362, endPoint x: 1299, endPoint y: 374, distance: 198.4
click at [1299, 374] on tr "TaxLineID: 11321983, PayeePaymentBatchId: 87749, OldStatus: Due/Unpaid, NewStat…" at bounding box center [889, 360] width 1251 height 33
drag, startPoint x: 310, startPoint y: 120, endPoint x: 1179, endPoint y: 277, distance: 883.1
click at [317, 122] on button "PAYMENT" at bounding box center [295, 118] width 107 height 32
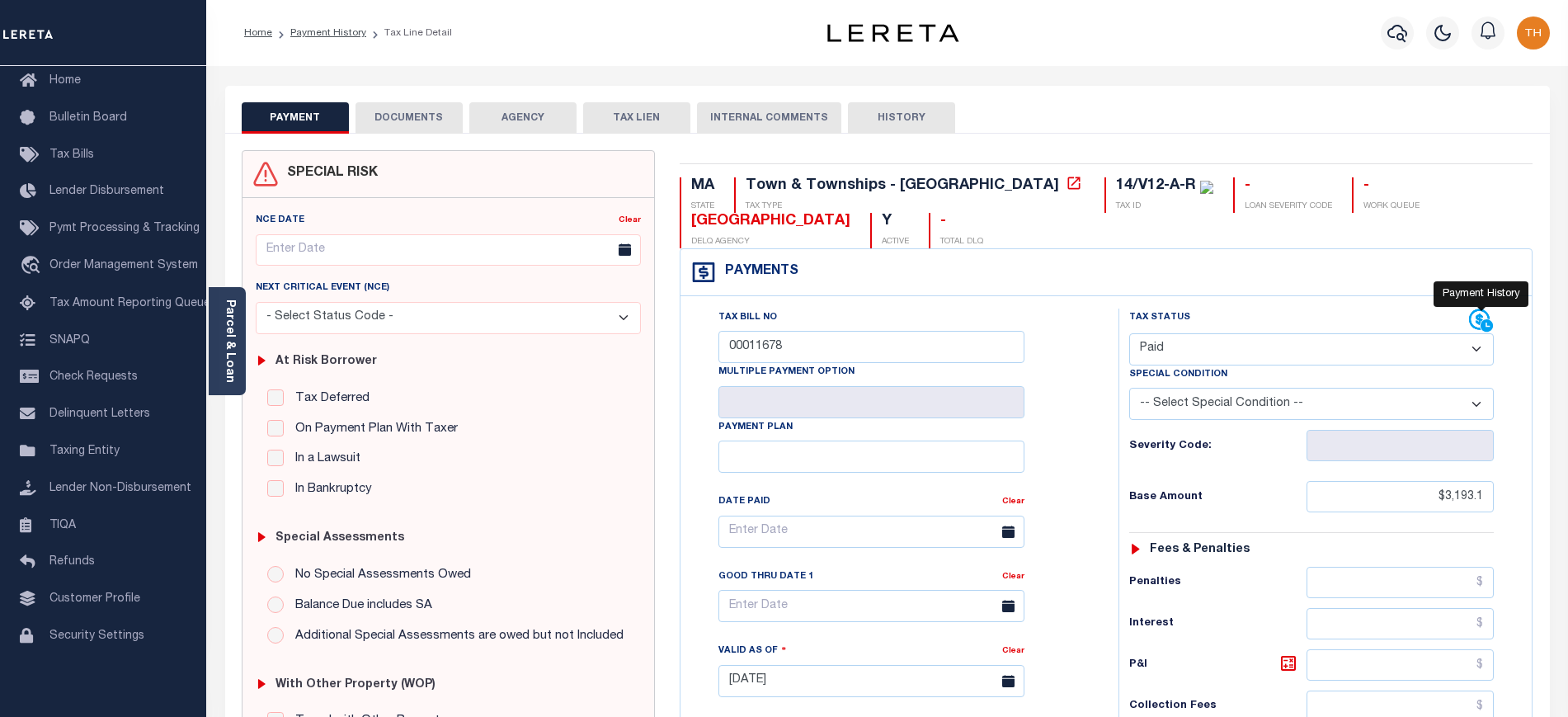
click at [1492, 318] on icon at bounding box center [1481, 321] width 25 height 25
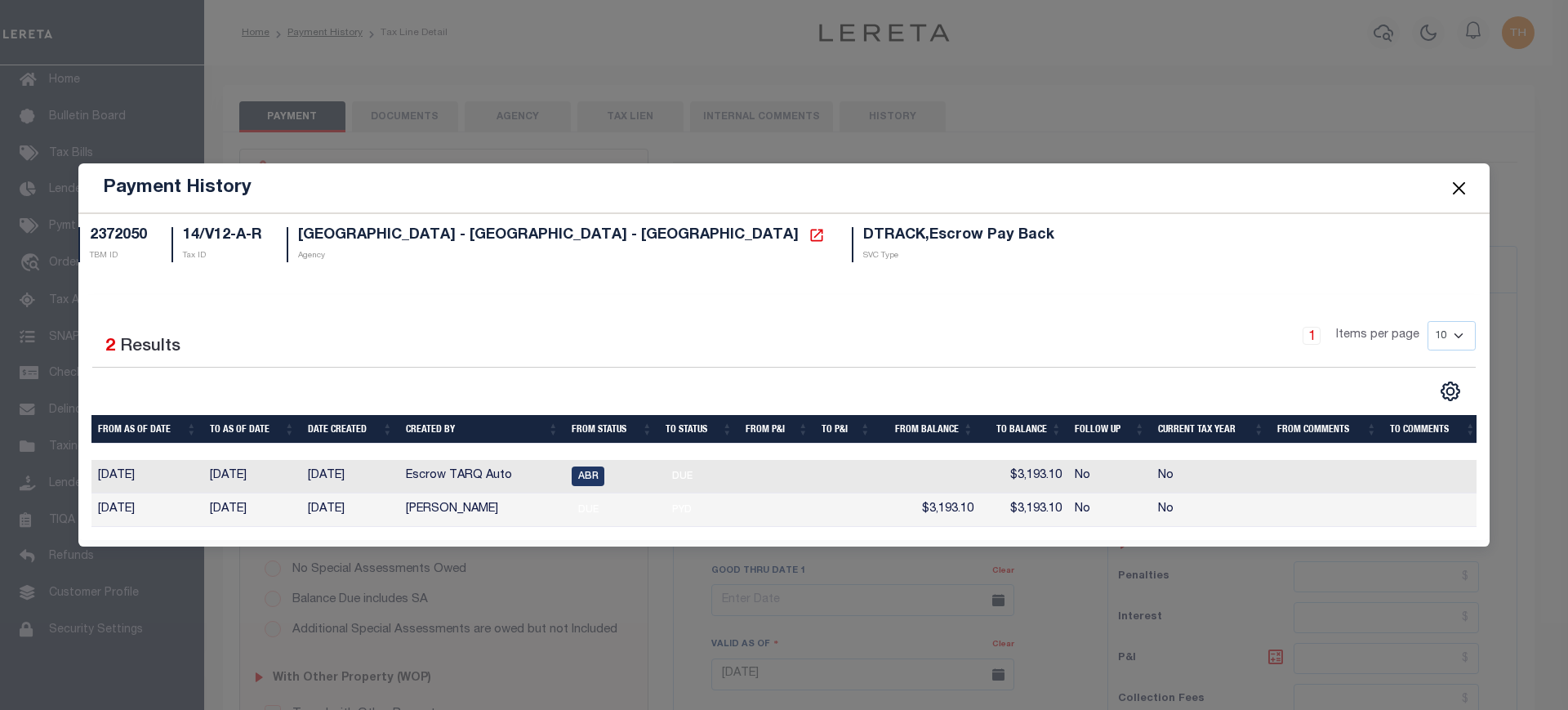
click at [1462, 180] on button "Close" at bounding box center [1460, 188] width 22 height 22
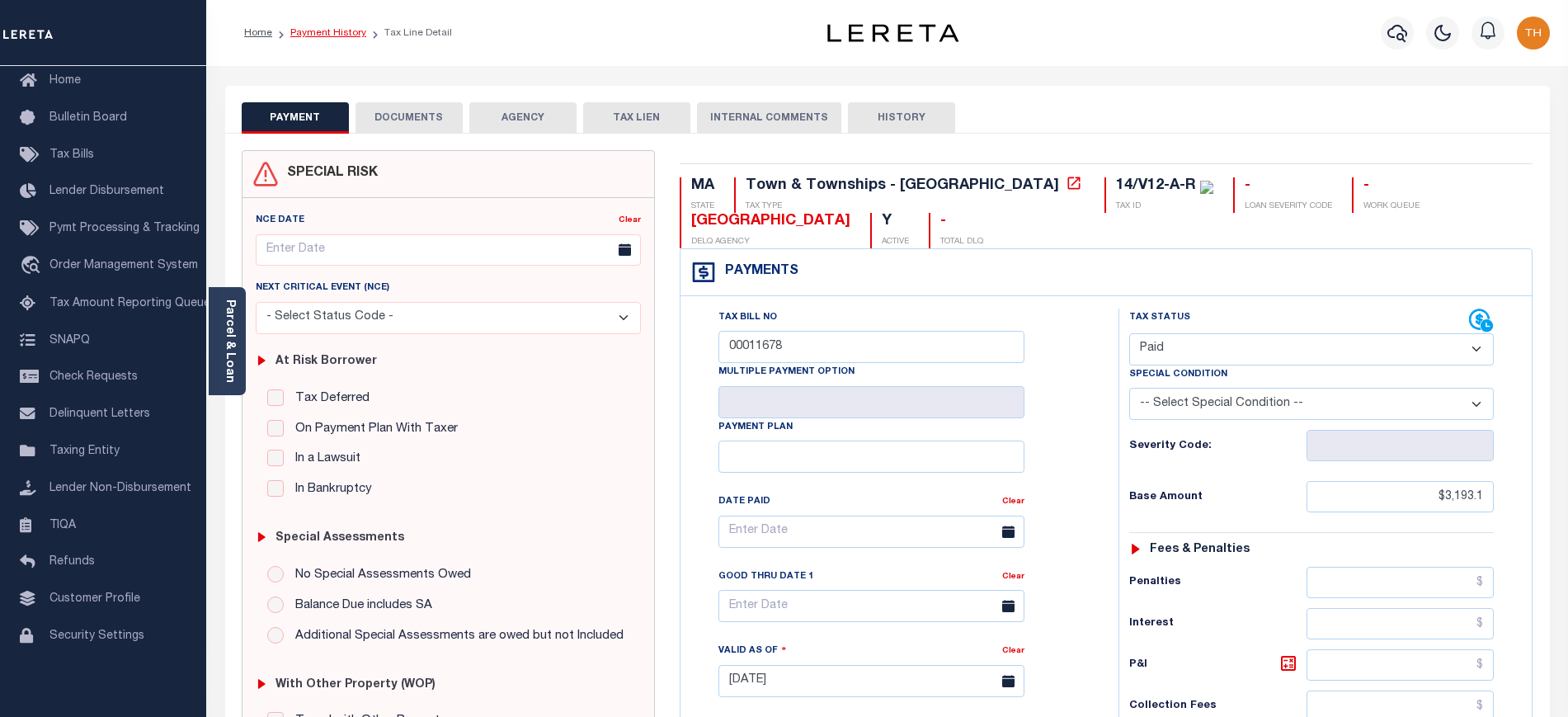
click at [333, 33] on link "Payment History" at bounding box center [327, 33] width 76 height 10
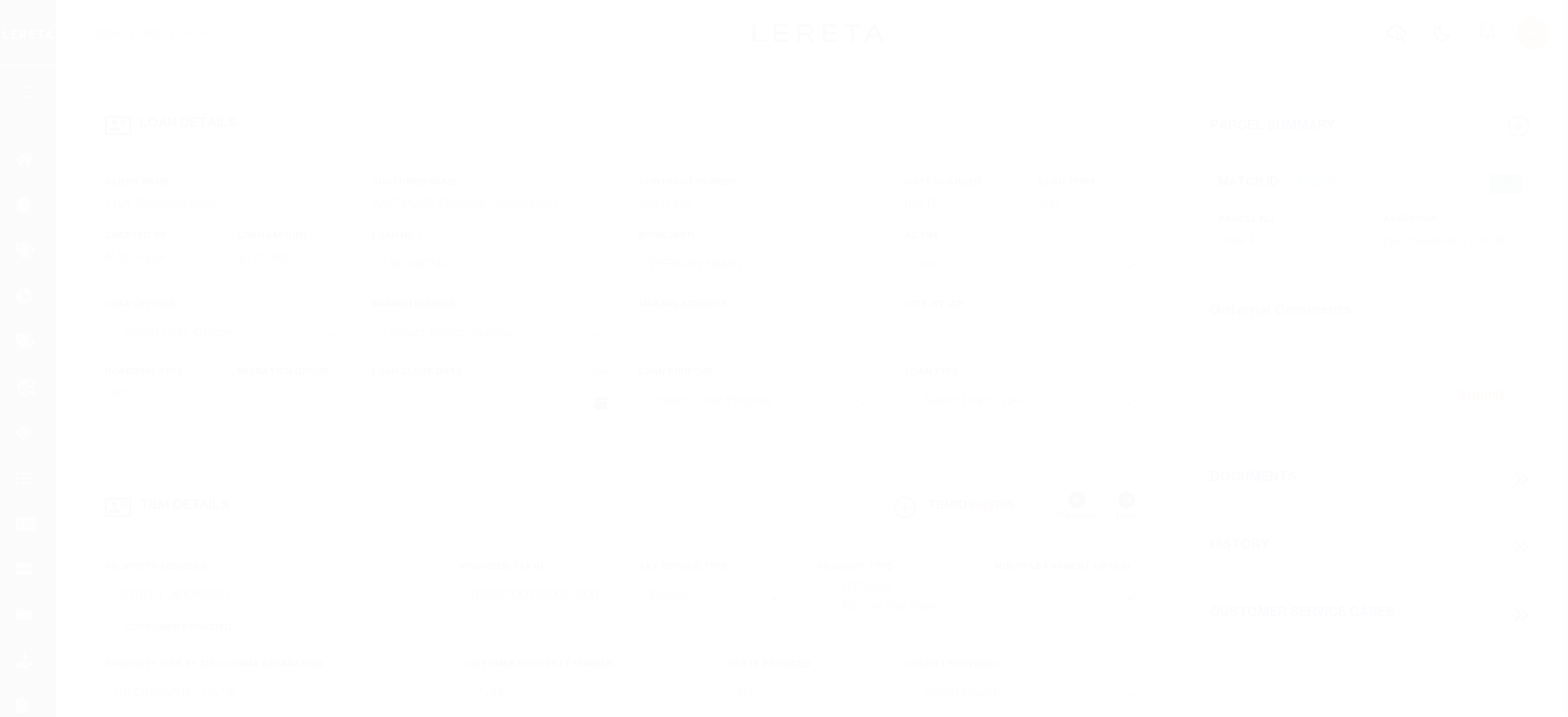
select select "Escrow"
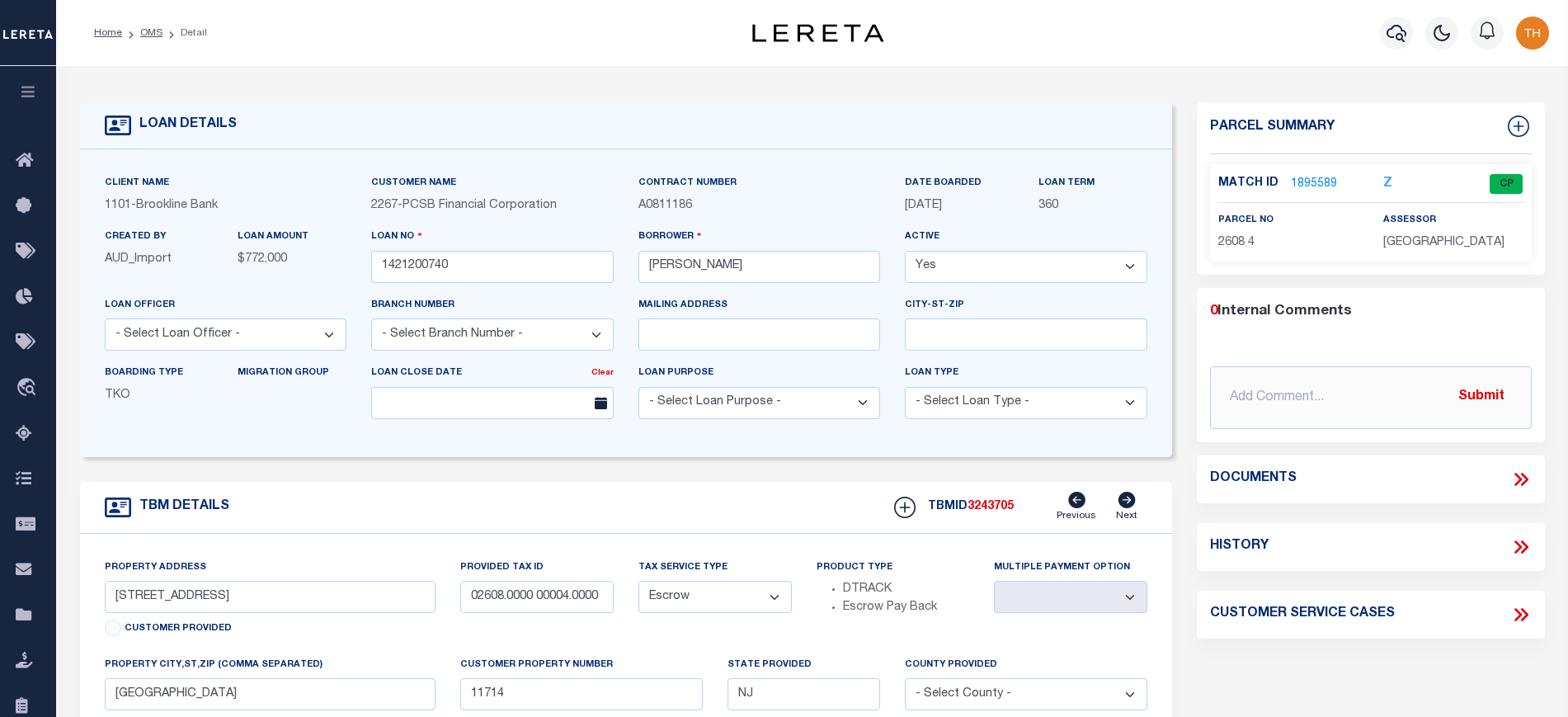
click at [1307, 183] on link "1895589" at bounding box center [1313, 184] width 46 height 18
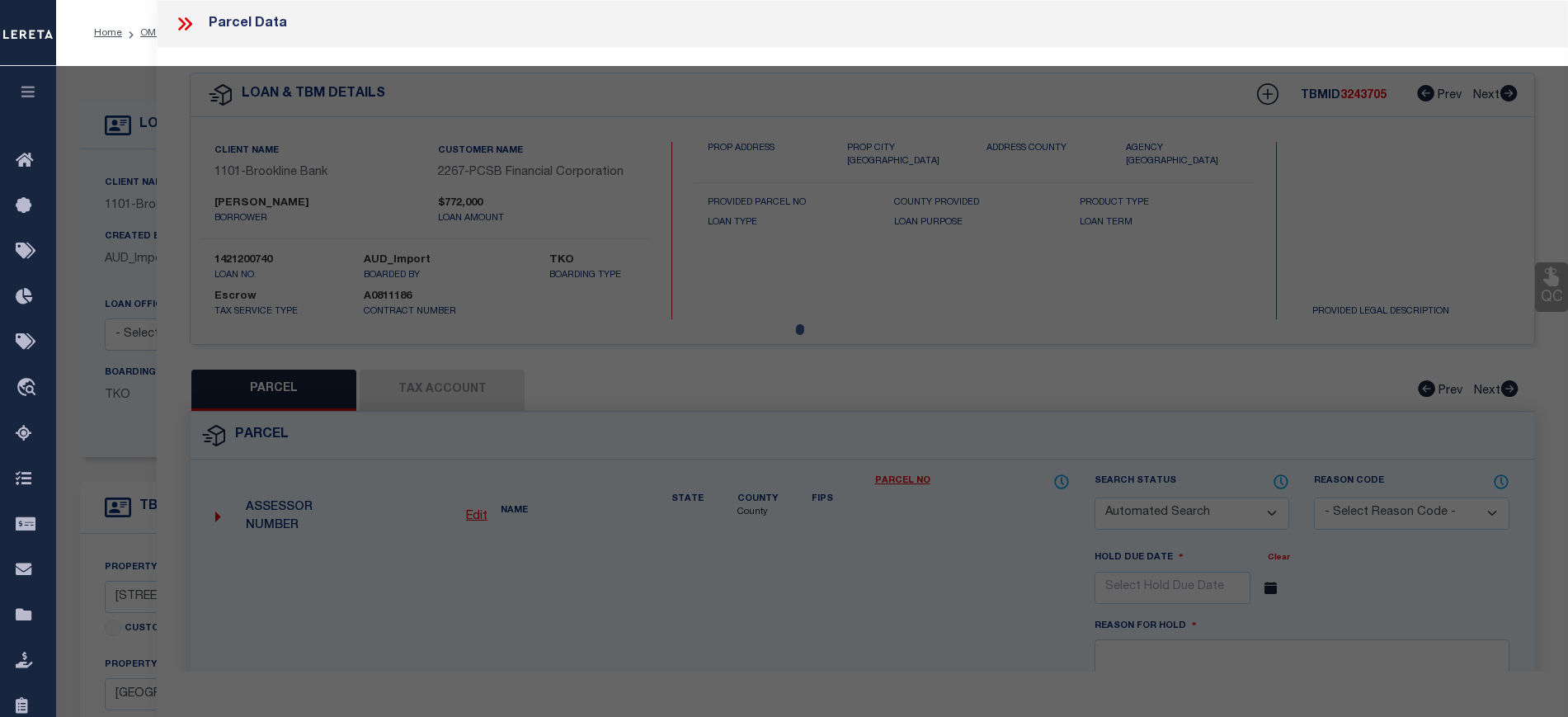
checkbox input "false"
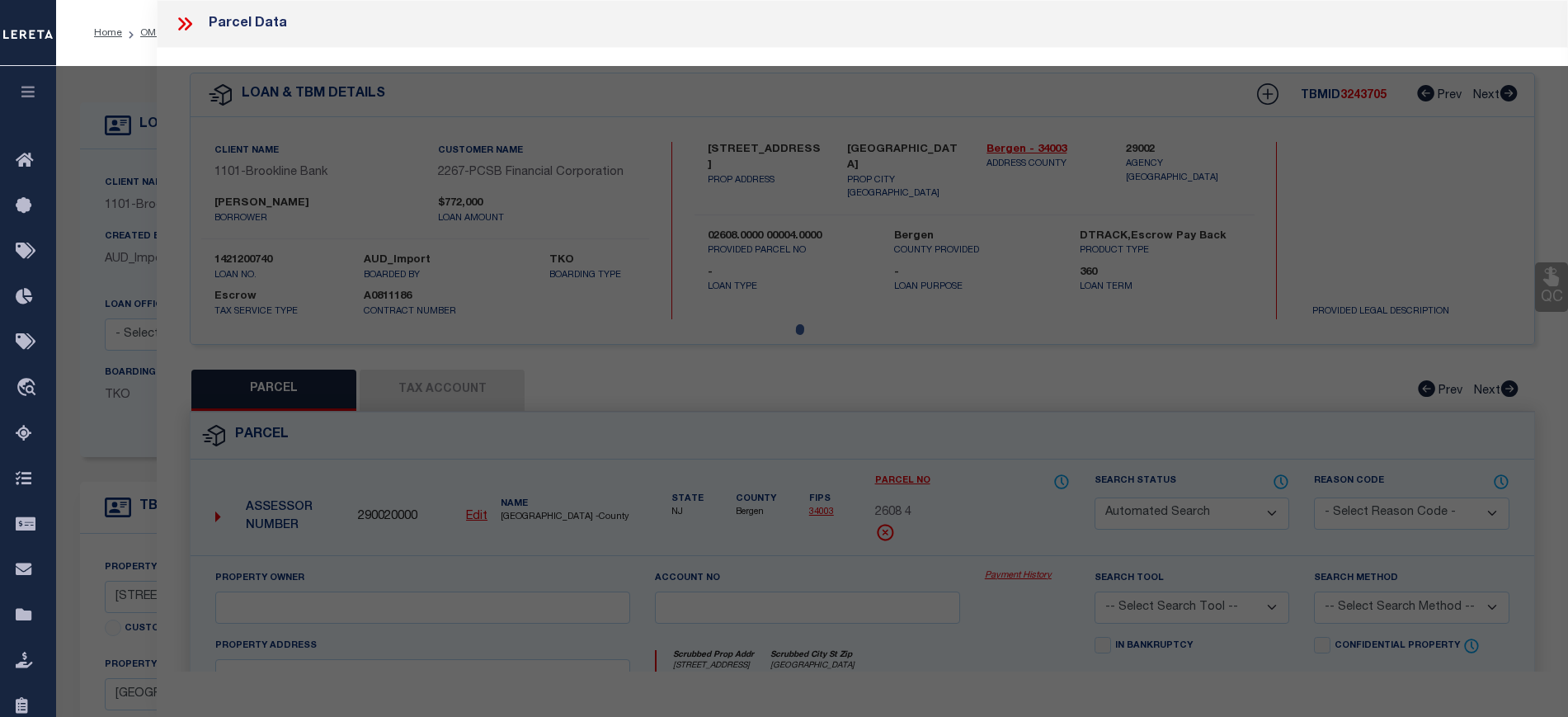
select select "CP"
type input "[PERSON_NAME] & [PERSON_NAME]"
select select
type input "[STREET_ADDRESS]"
checkbox input "false"
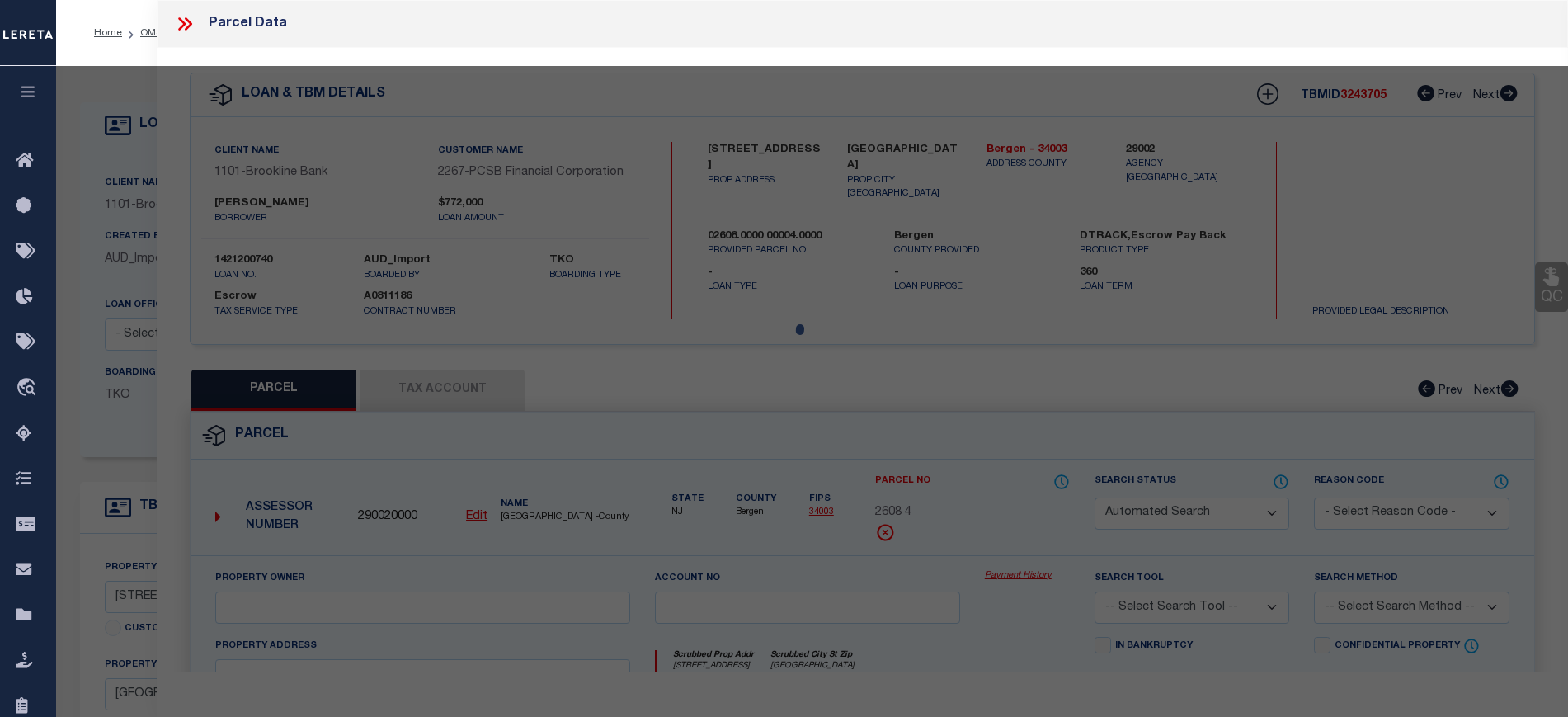
type input "[GEOGRAPHIC_DATA]"
type textarea "Block: 2608 Lot: 4"
type textarea "TaxID Special Project"
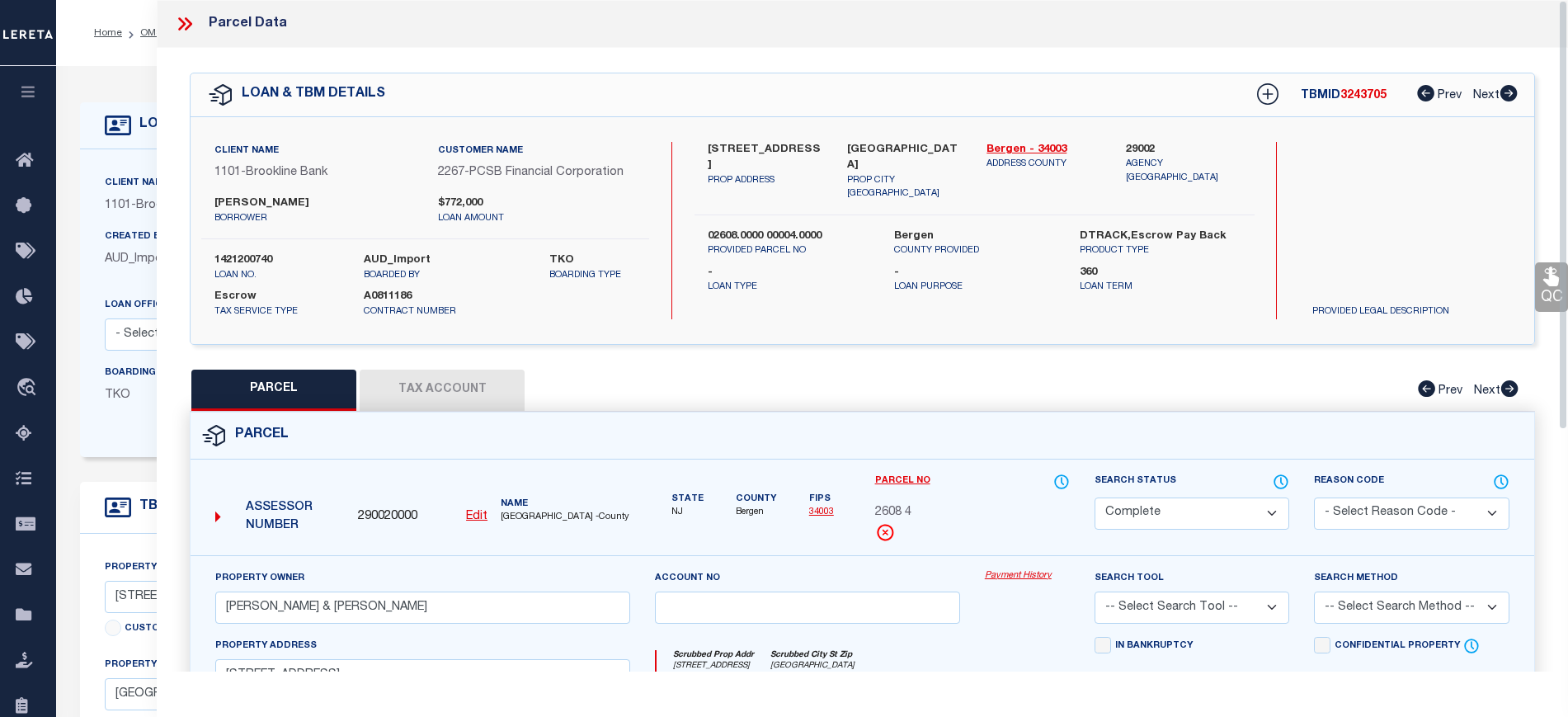
click at [474, 397] on button "Tax Account" at bounding box center [441, 389] width 165 height 41
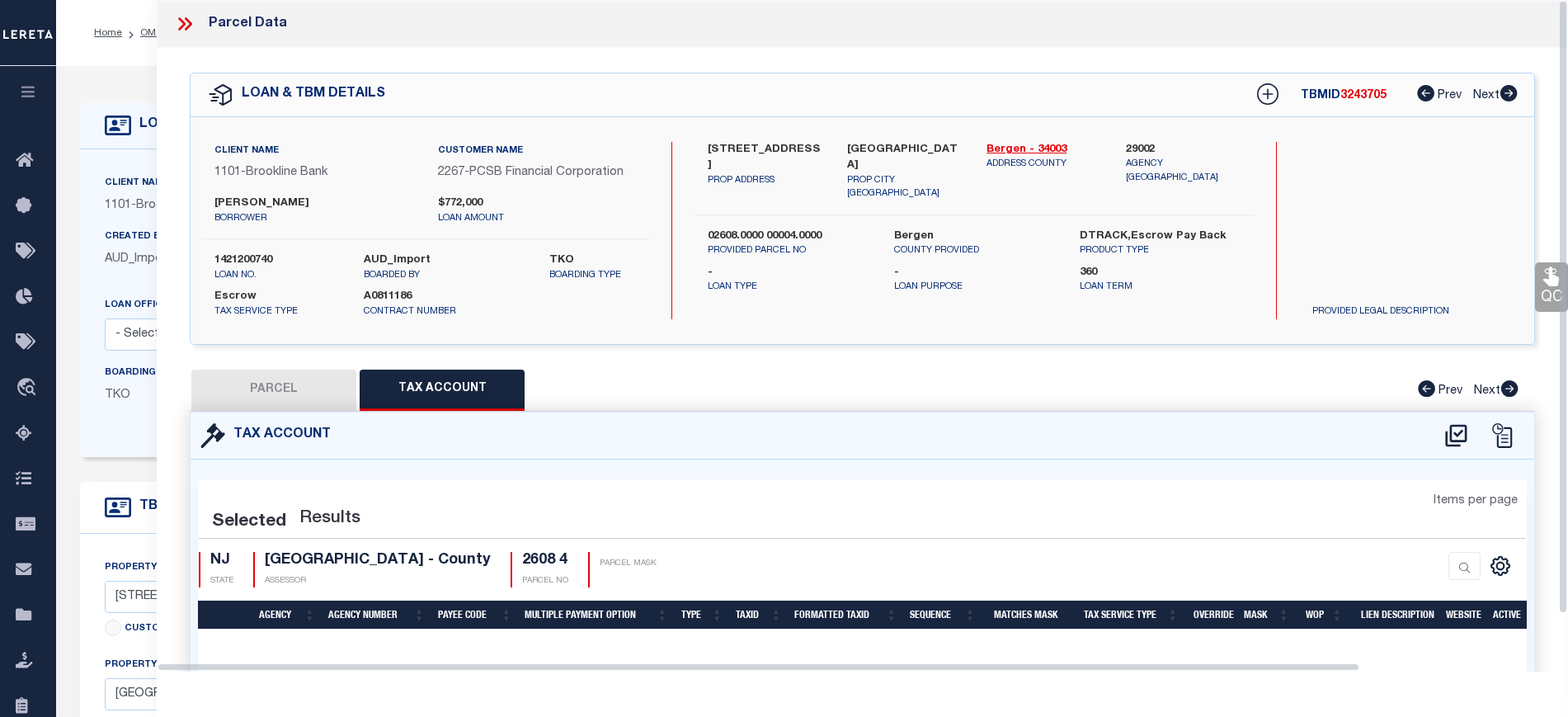
select select "100"
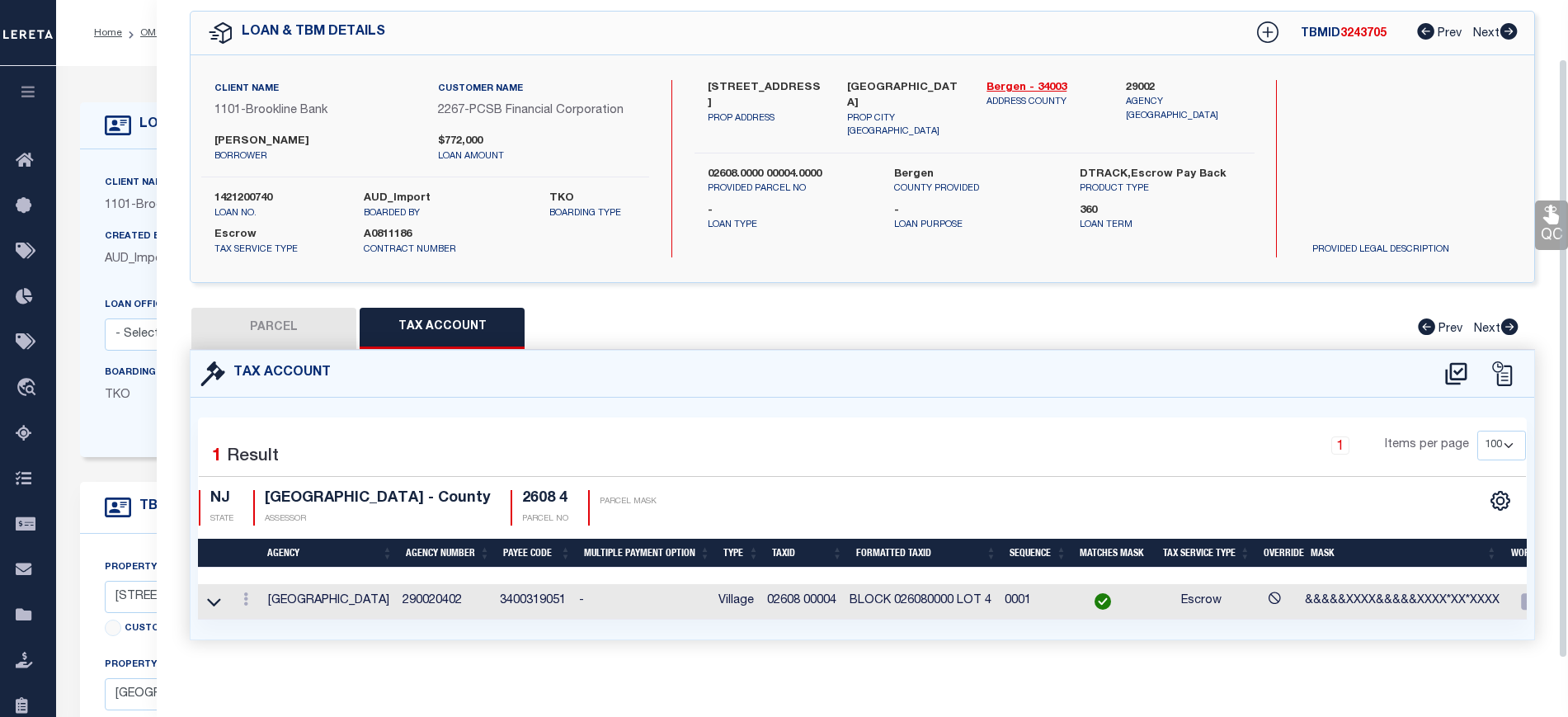
scroll to position [66, 0]
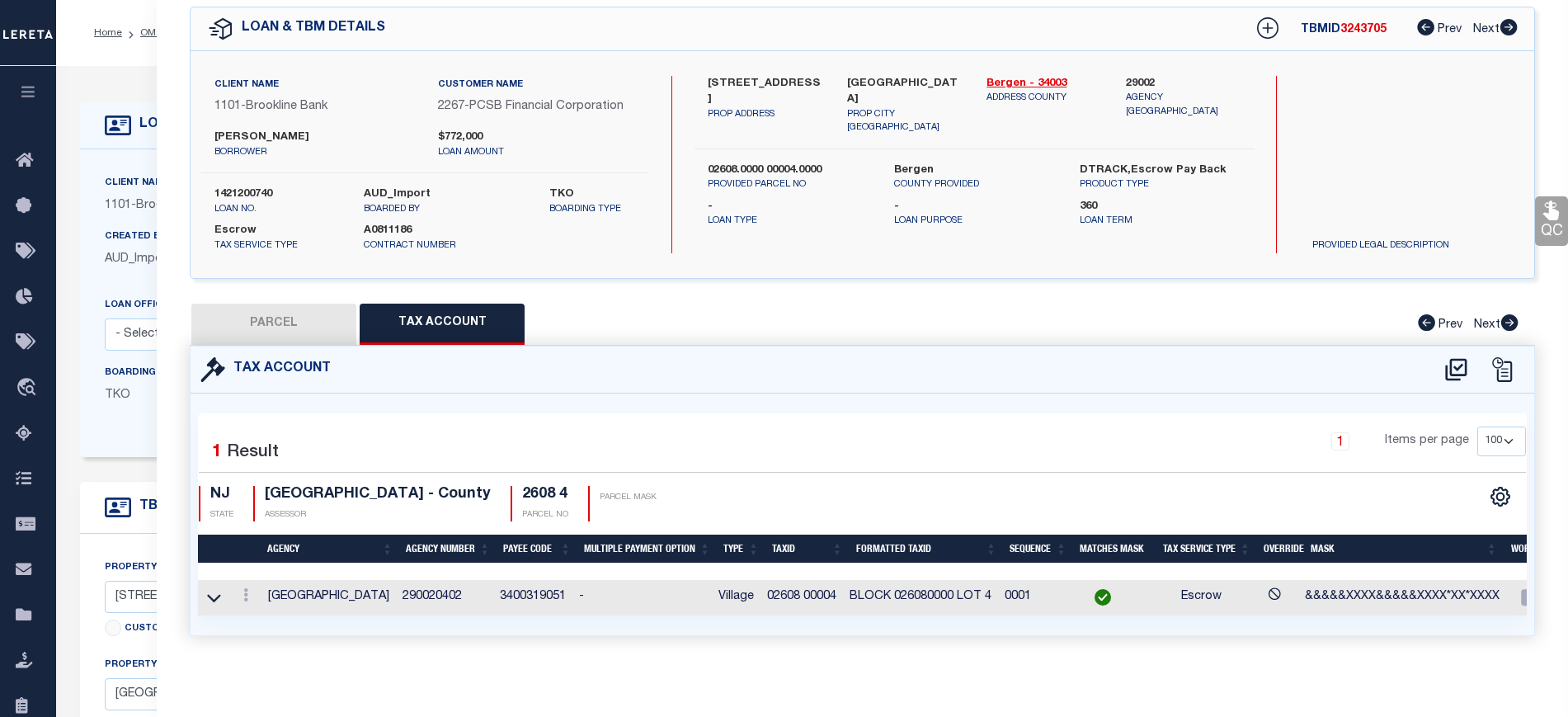
click at [317, 588] on td "[GEOGRAPHIC_DATA]" at bounding box center [328, 598] width 134 height 35
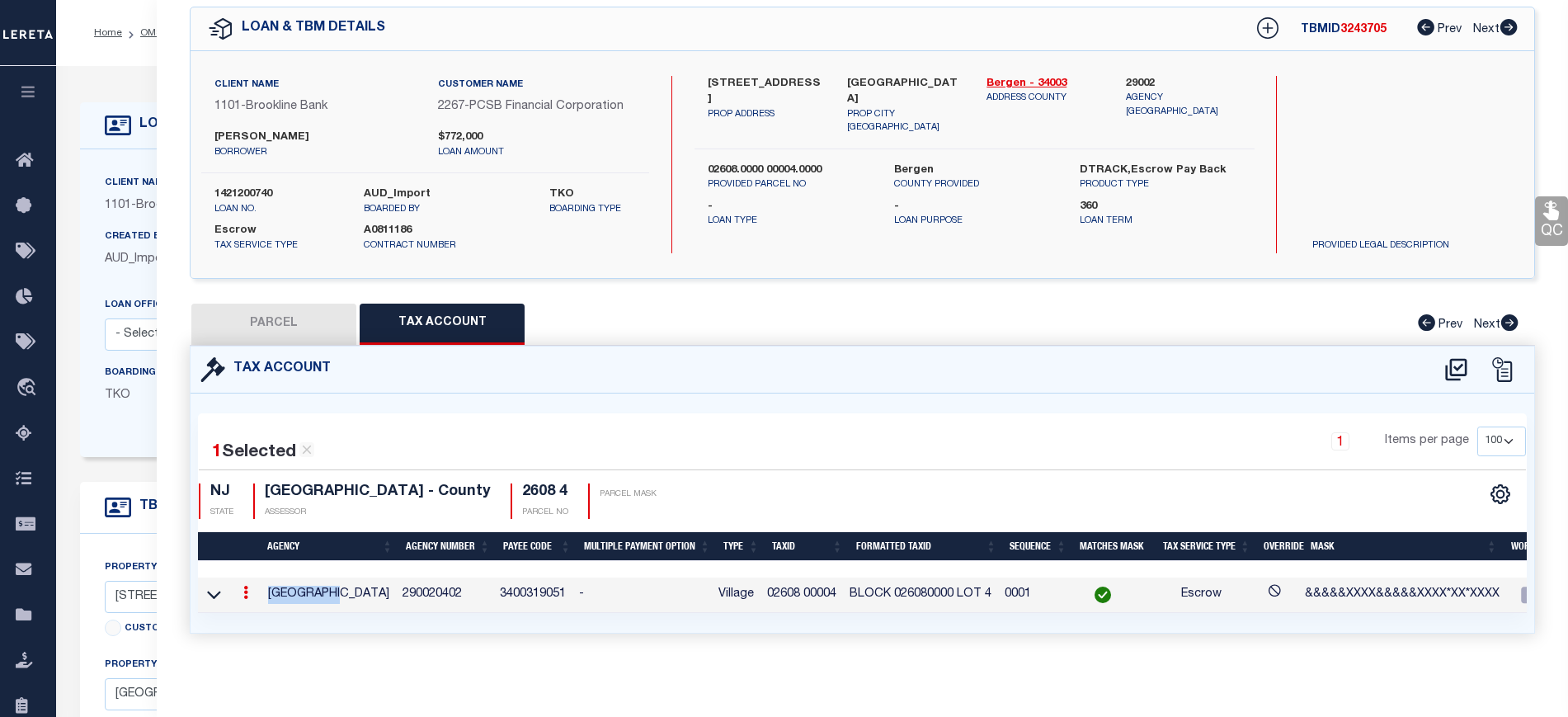
click at [317, 588] on td "[GEOGRAPHIC_DATA]" at bounding box center [328, 595] width 134 height 35
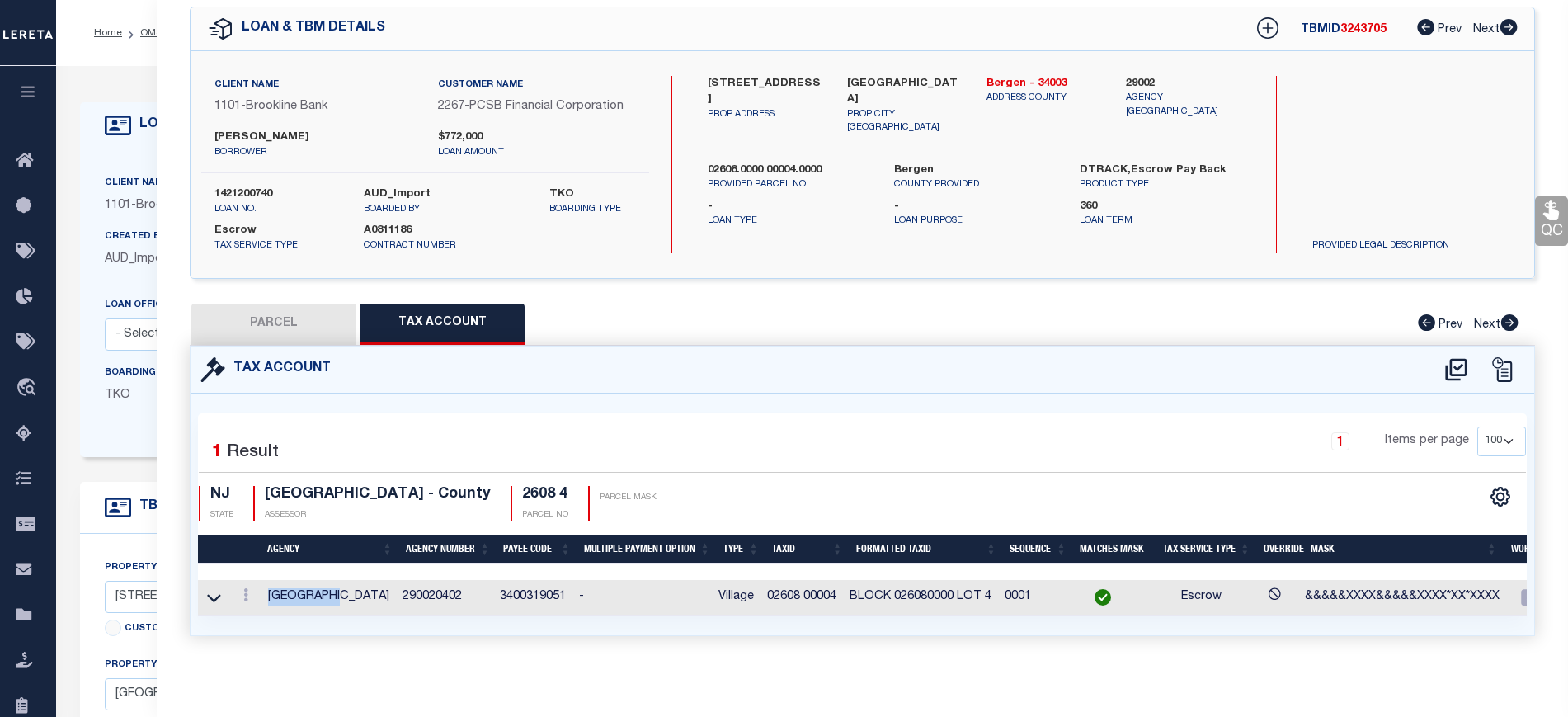
click at [317, 588] on td "RIDGEWOOD VILLAGE" at bounding box center [328, 598] width 134 height 35
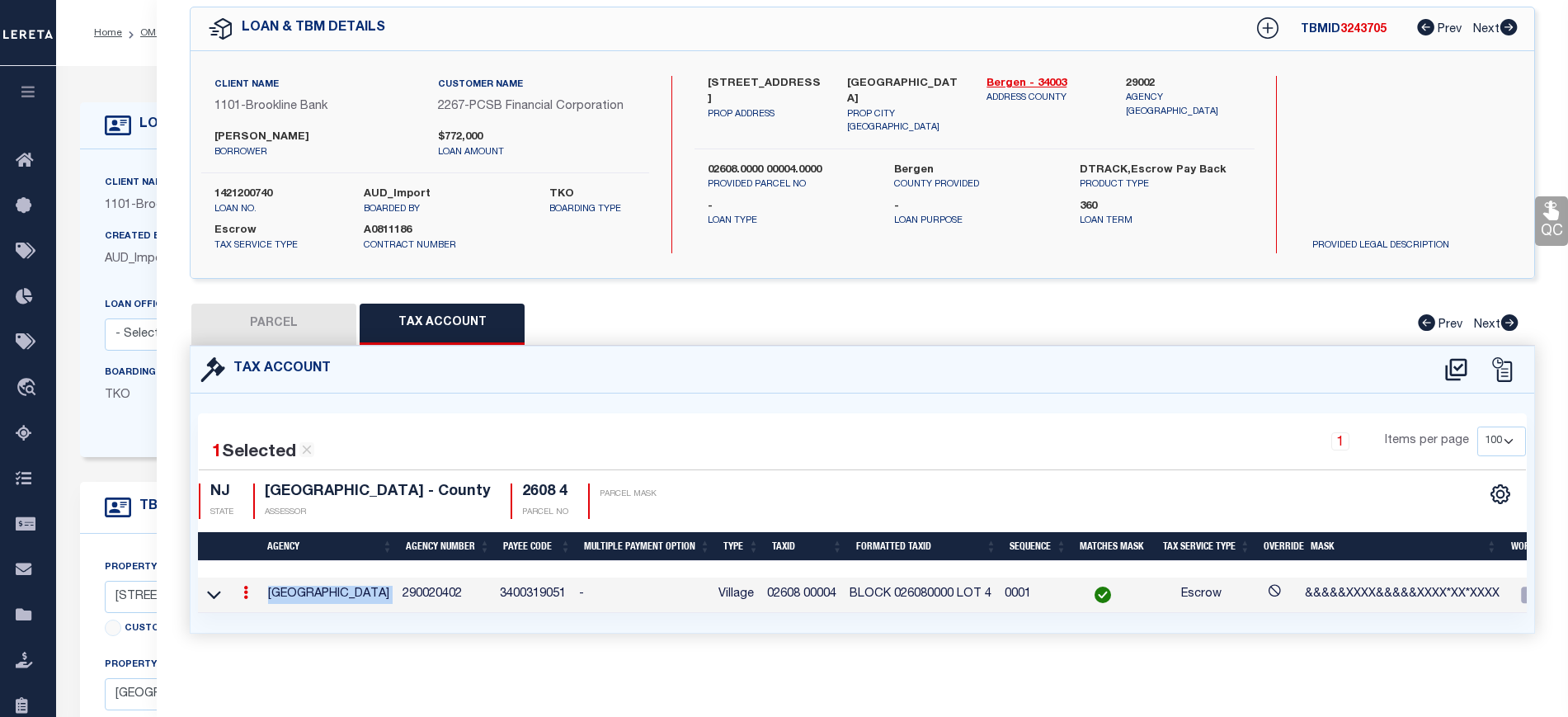
copy td "RIDGEWOOD VILLAGE"
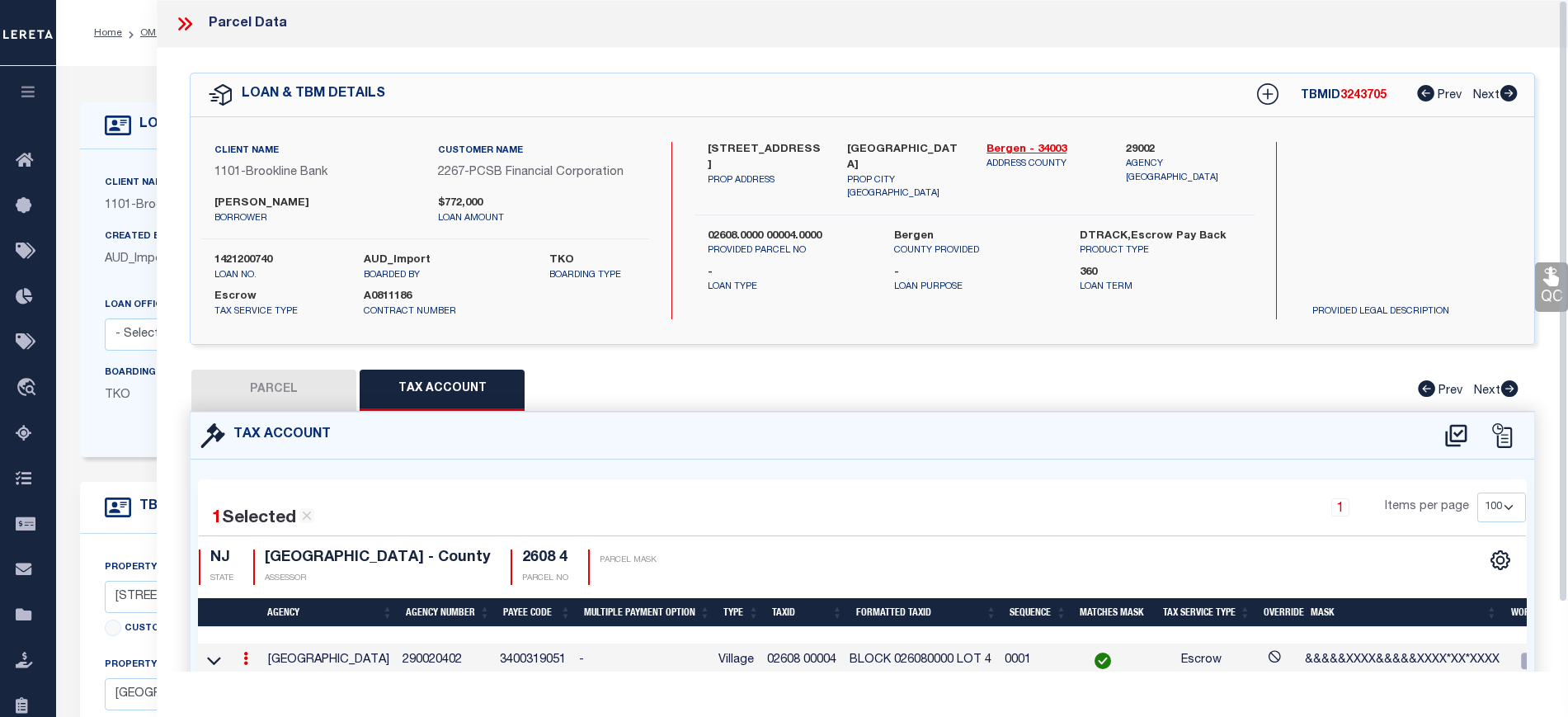
click at [192, 21] on icon at bounding box center [185, 24] width 22 height 22
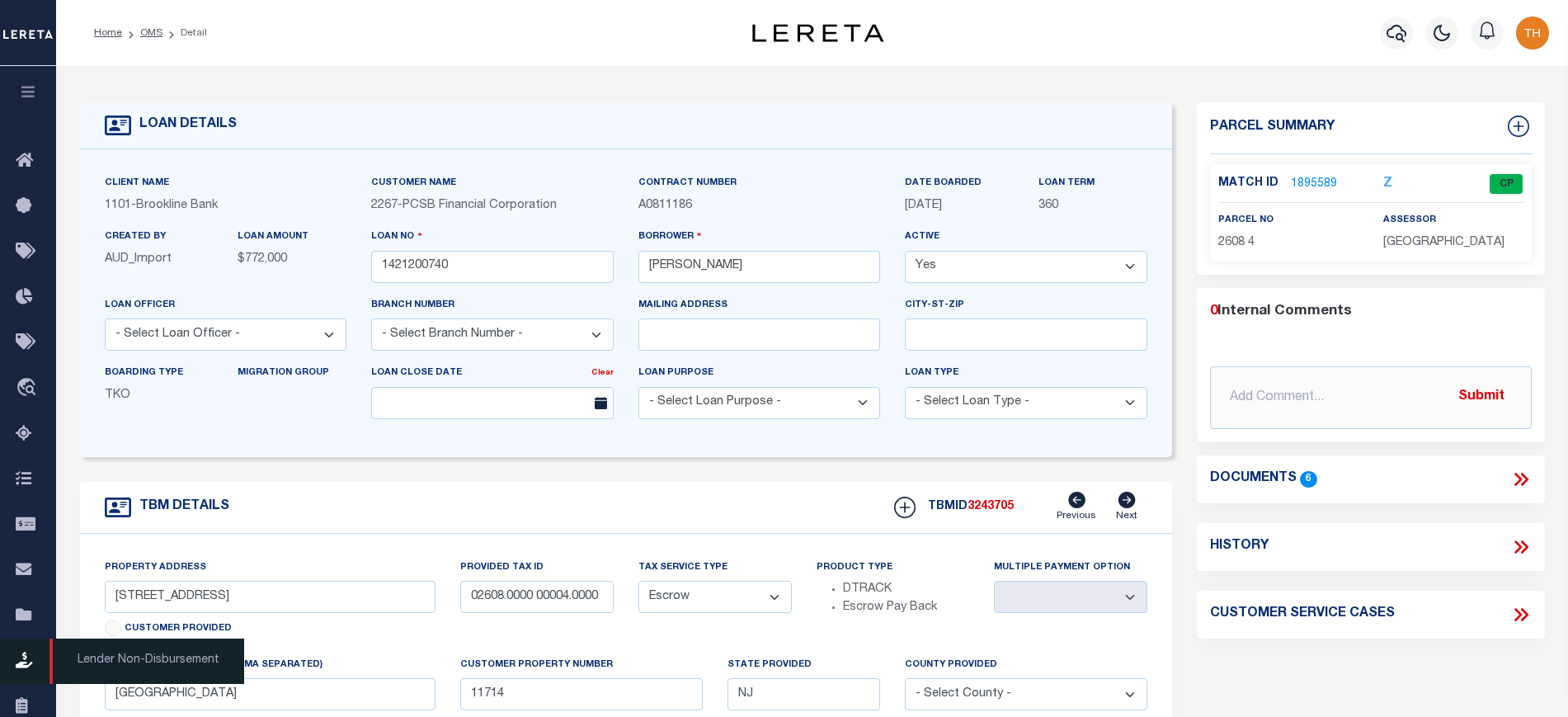
click at [30, 658] on icon at bounding box center [29, 661] width 27 height 21
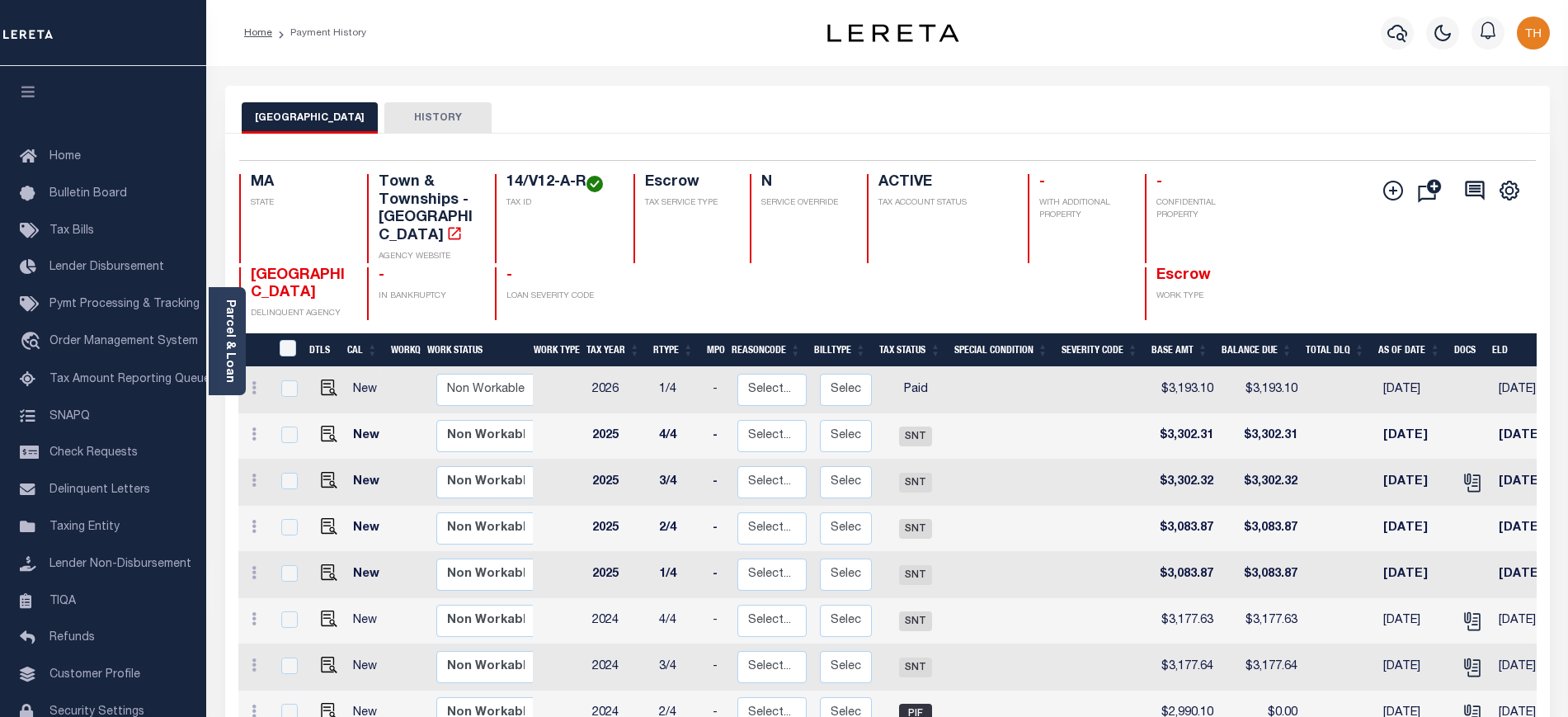
click at [434, 125] on button "HISTORY" at bounding box center [438, 118] width 107 height 32
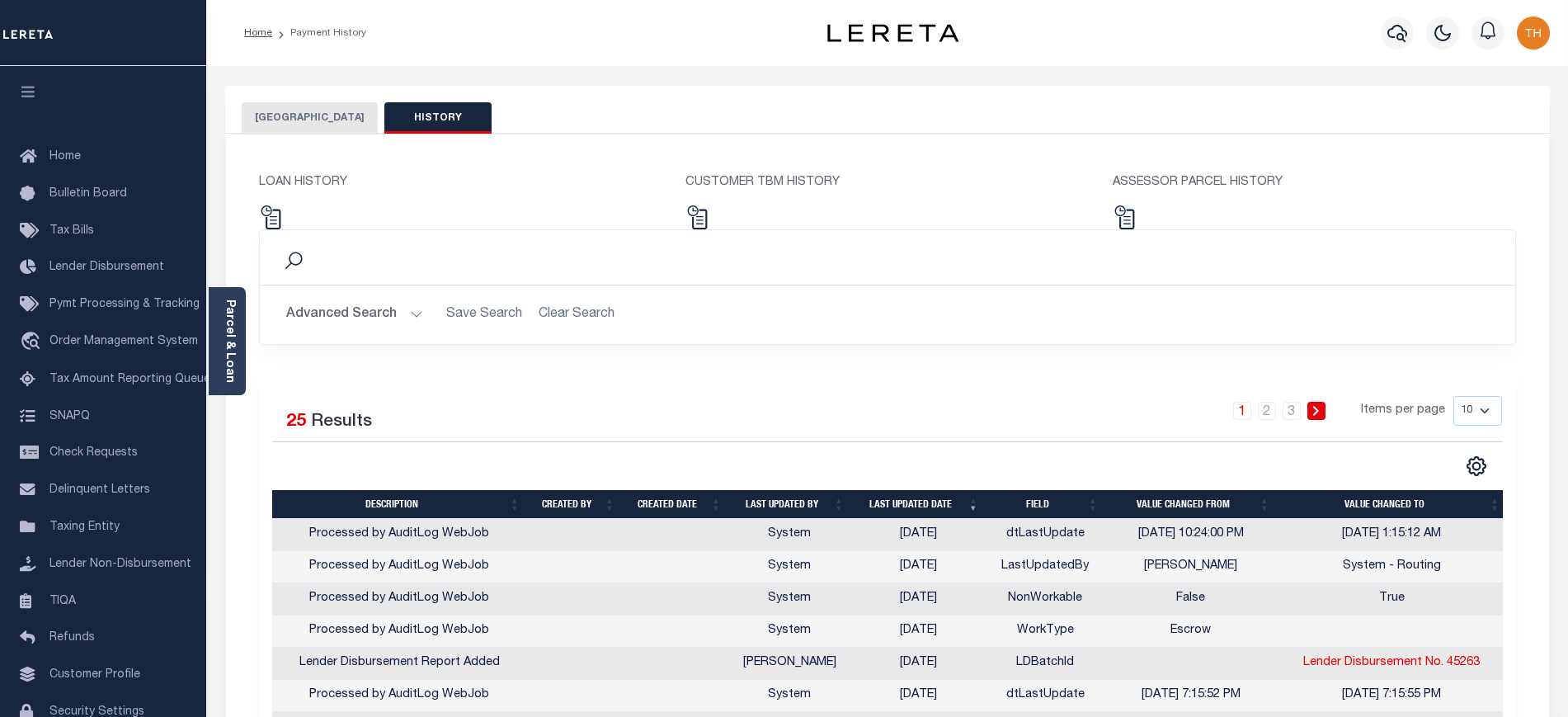
click at [307, 118] on button "[GEOGRAPHIC_DATA]" at bounding box center [309, 118] width 136 height 32
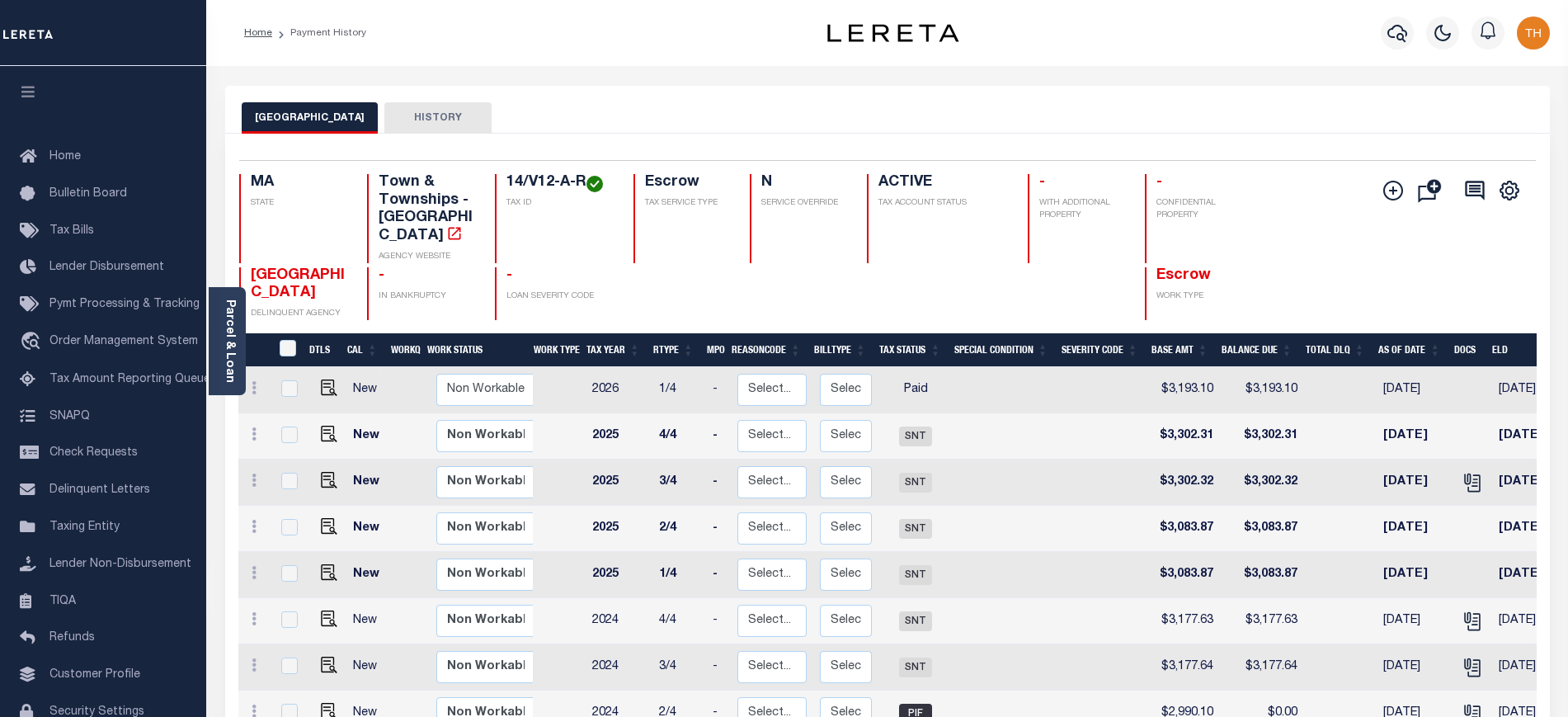
click at [256, 268] on span "[GEOGRAPHIC_DATA]" at bounding box center [297, 284] width 94 height 33
drag, startPoint x: 251, startPoint y: 253, endPoint x: 327, endPoint y: 268, distance: 77.5
click at [327, 268] on h4 "[GEOGRAPHIC_DATA]" at bounding box center [299, 285] width 97 height 35
copy span "[GEOGRAPHIC_DATA]"
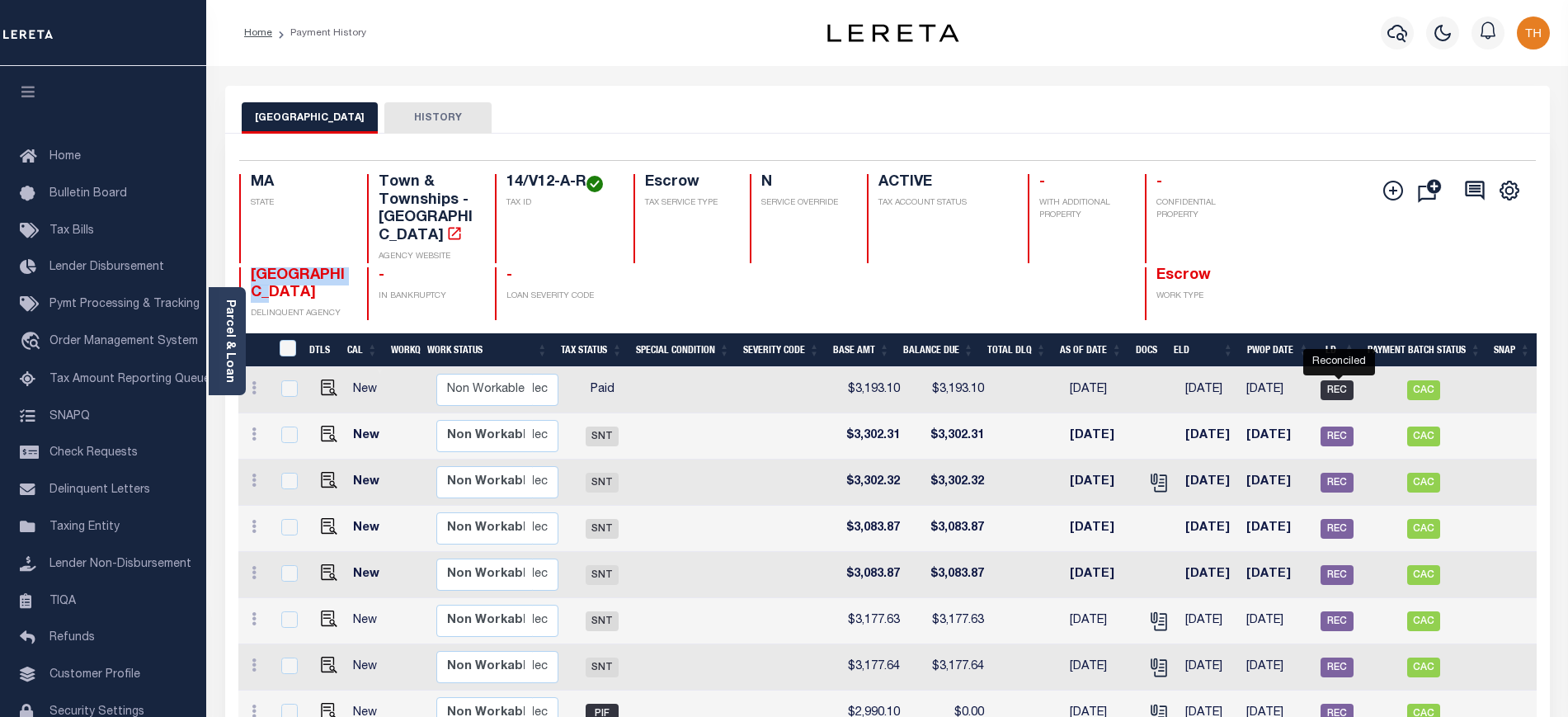
click at [1336, 380] on span "REC" at bounding box center [1336, 390] width 33 height 20
checkbox input "true"
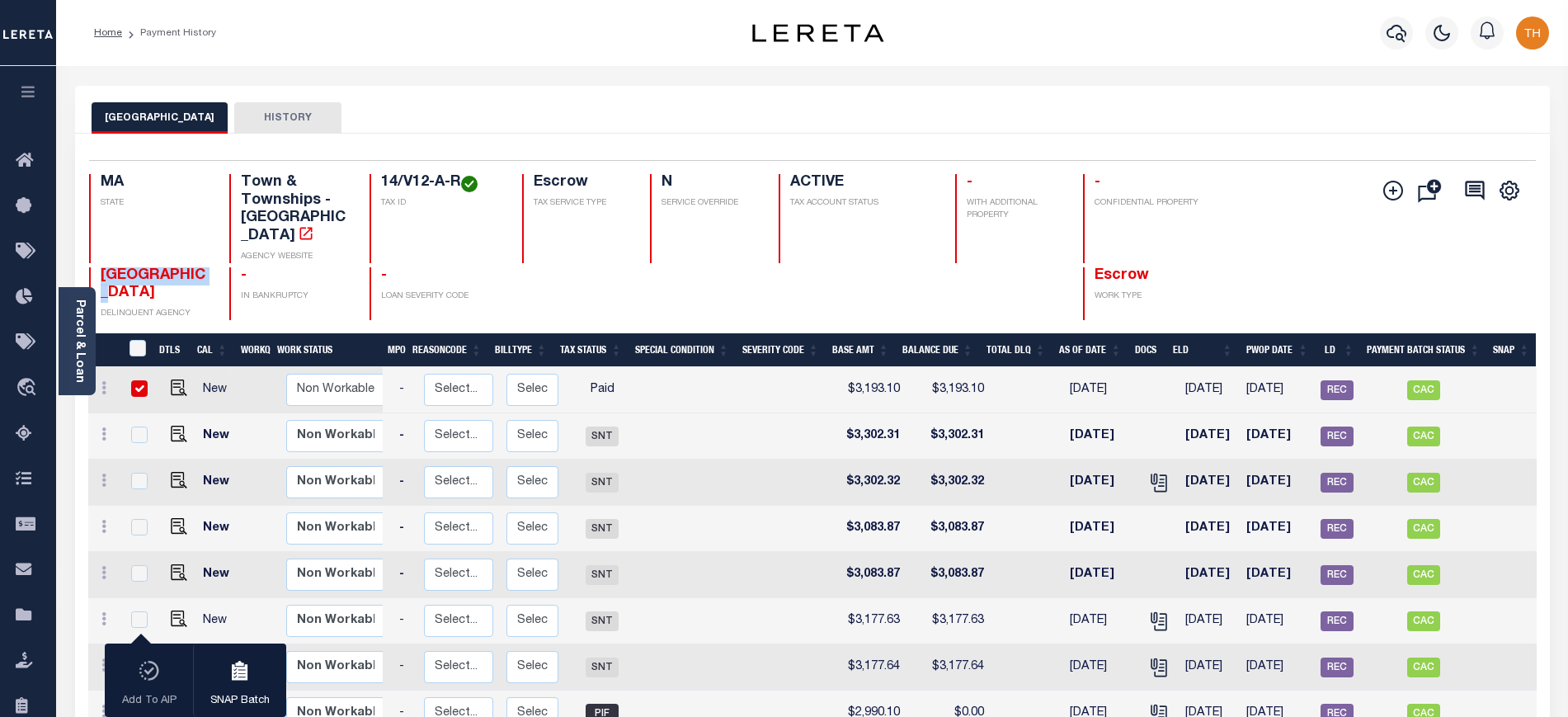
scroll to position [0, 169]
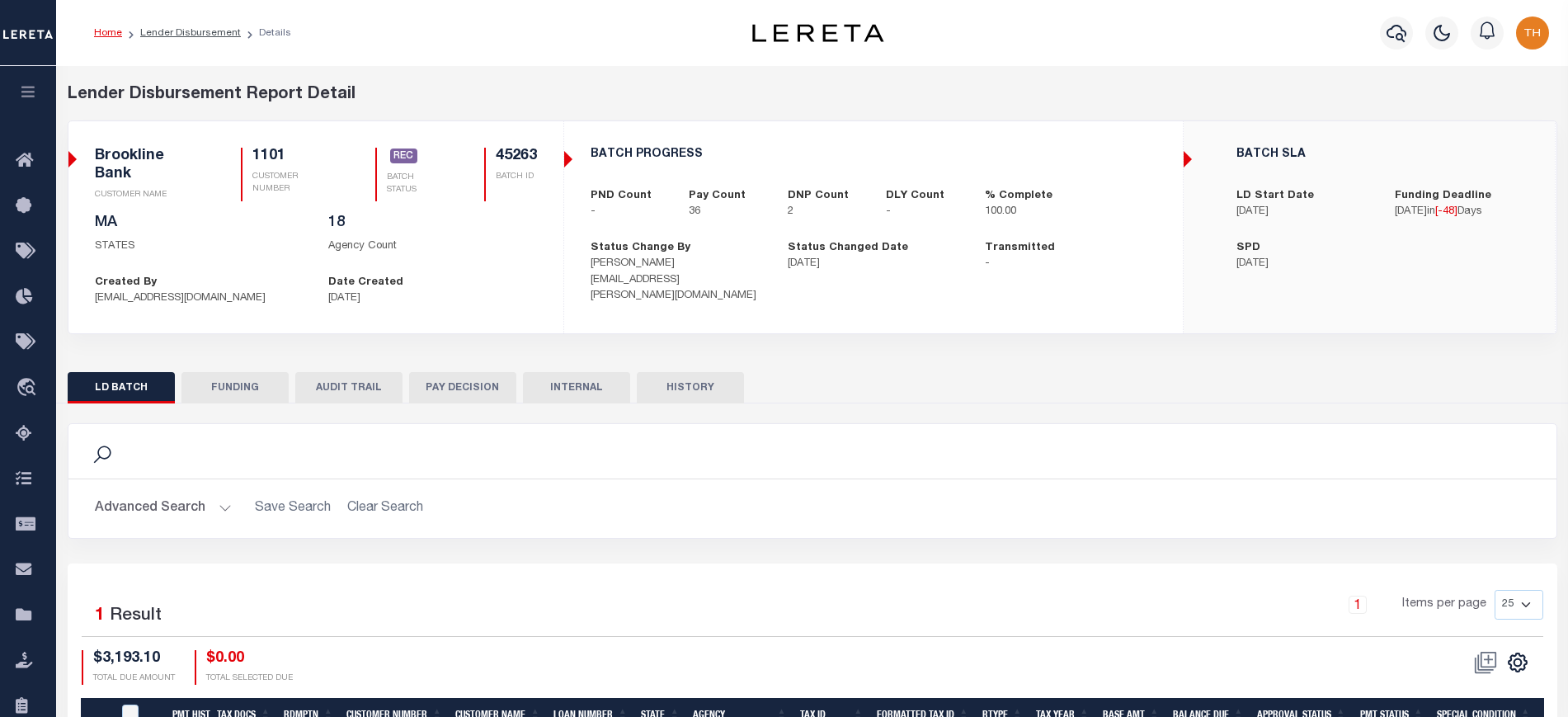
click at [290, 389] on div "LD BATCH FUNDING AUDIT TRAIL PAY DECISION INTERNAL HISTORY" at bounding box center [812, 387] width 1489 height 31
click at [354, 391] on button "AUDIT TRAIL" at bounding box center [348, 388] width 107 height 32
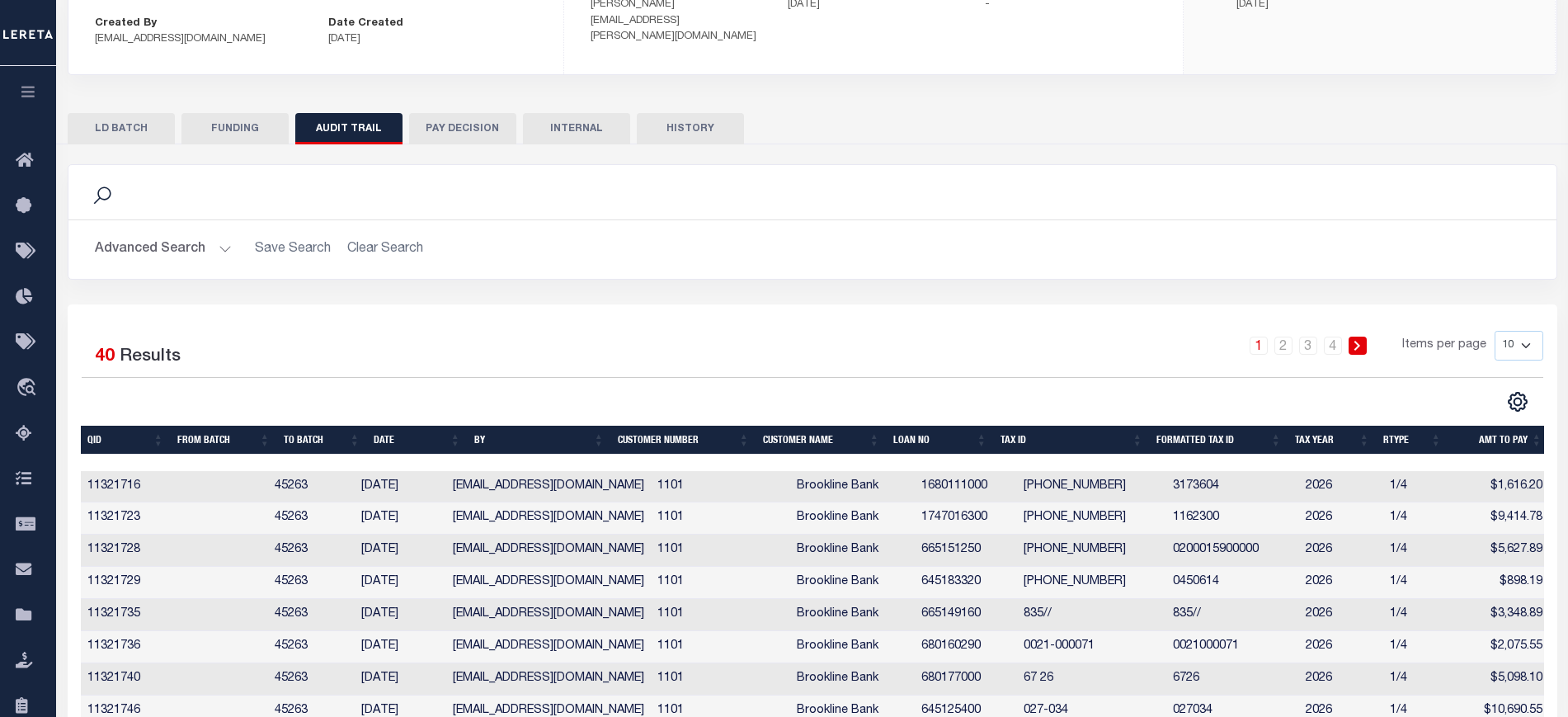
scroll to position [409, 0]
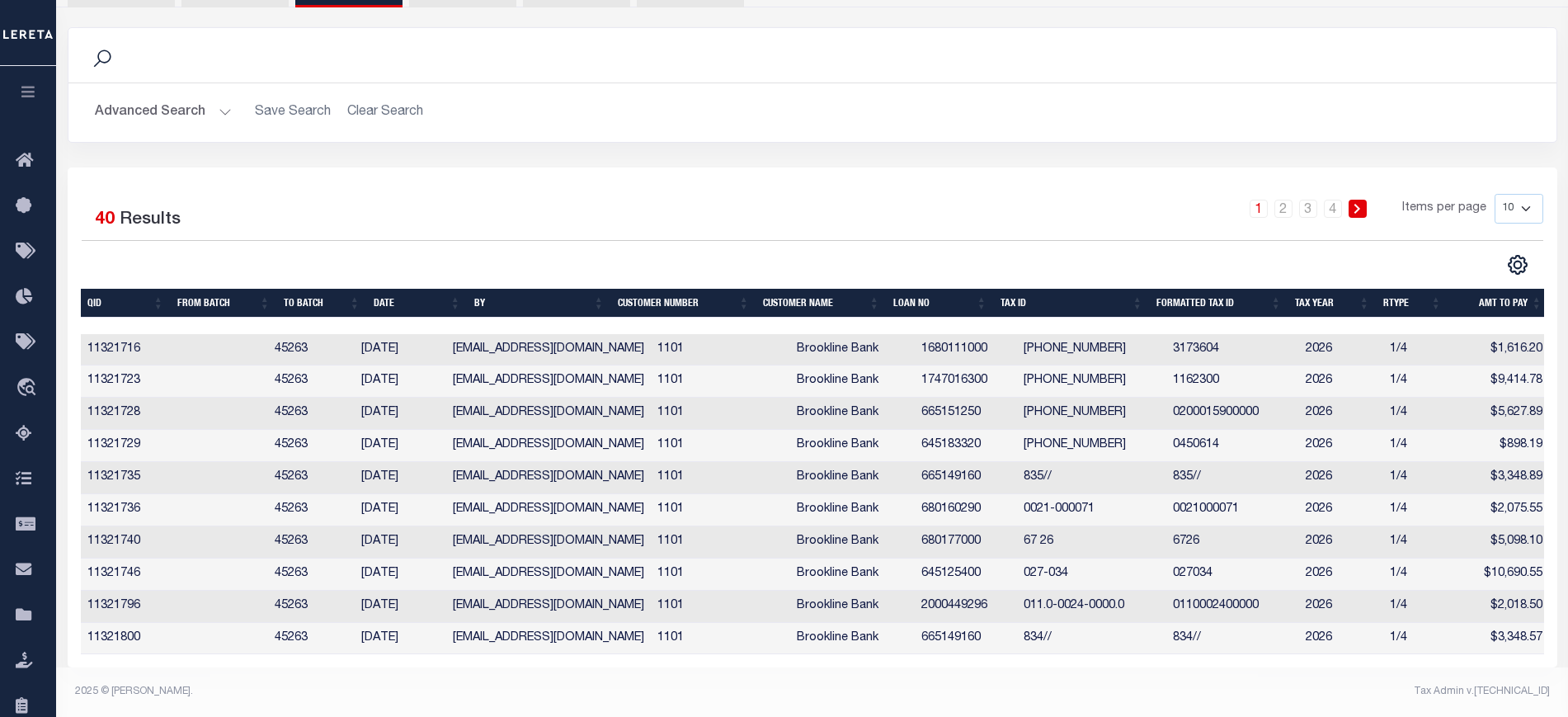
click at [174, 105] on button "Advanced Search" at bounding box center [164, 113] width 137 height 33
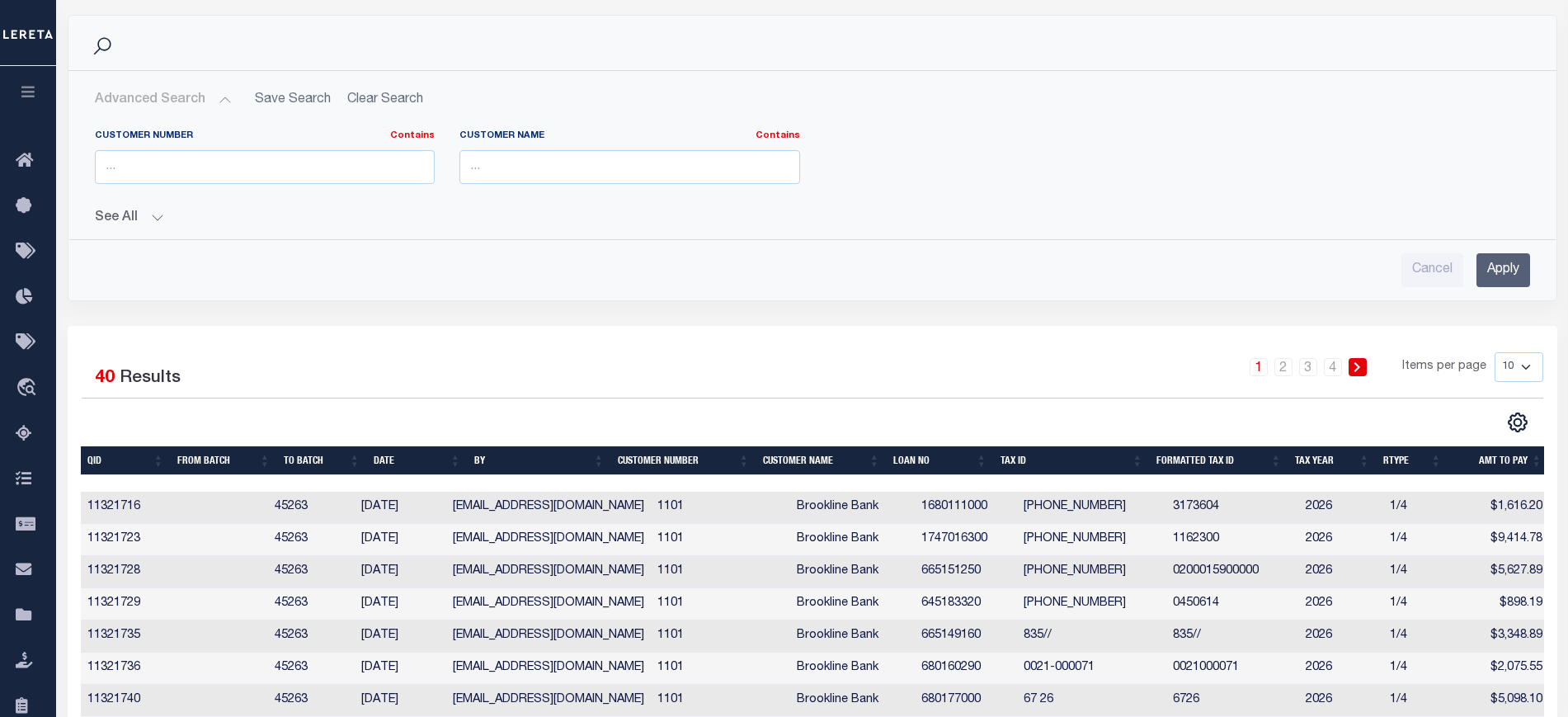
click at [129, 225] on button "See All" at bounding box center [813, 218] width 1435 height 16
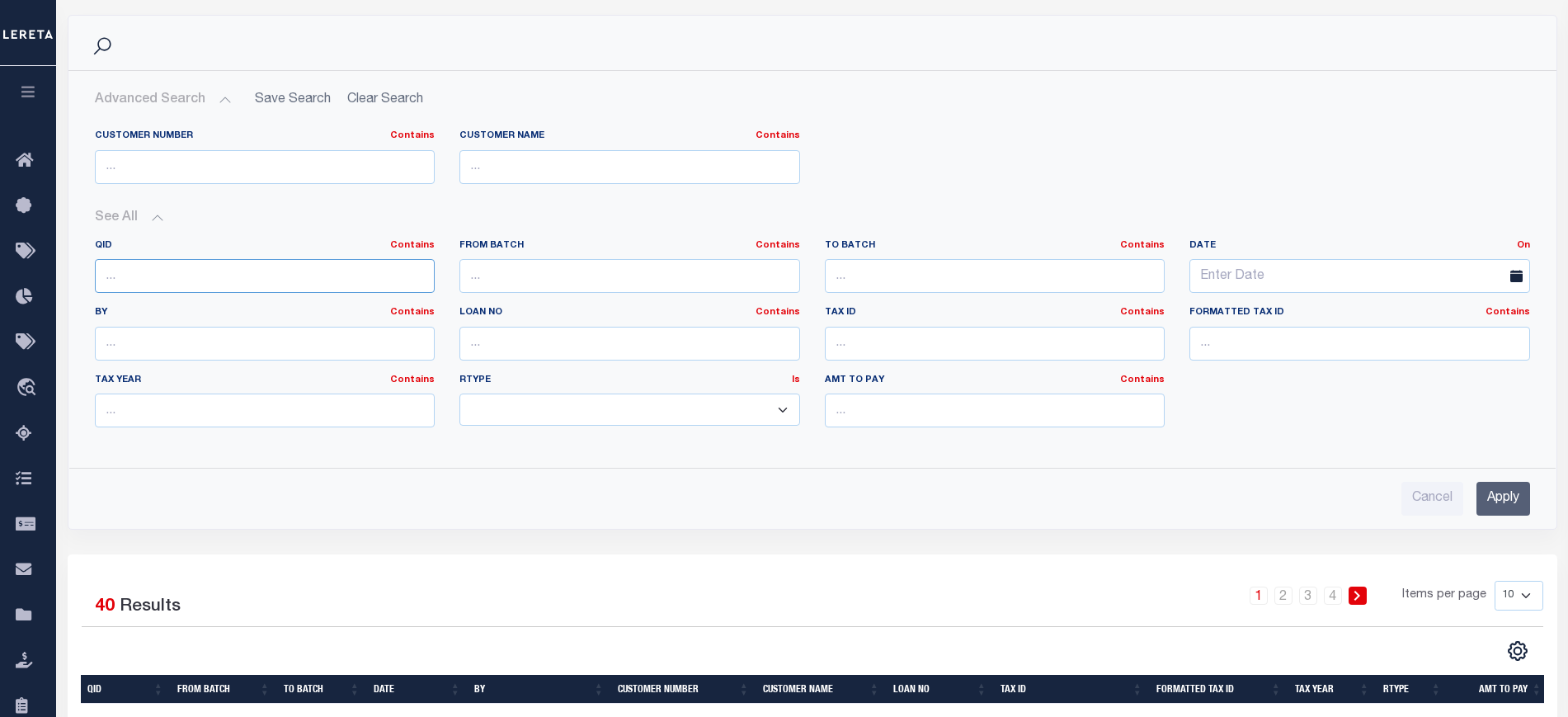
click at [155, 278] on input "text" at bounding box center [266, 276] width 341 height 33
paste input "11321983"
type input "11321983"
click at [1505, 487] on input "Apply" at bounding box center [1503, 498] width 53 height 33
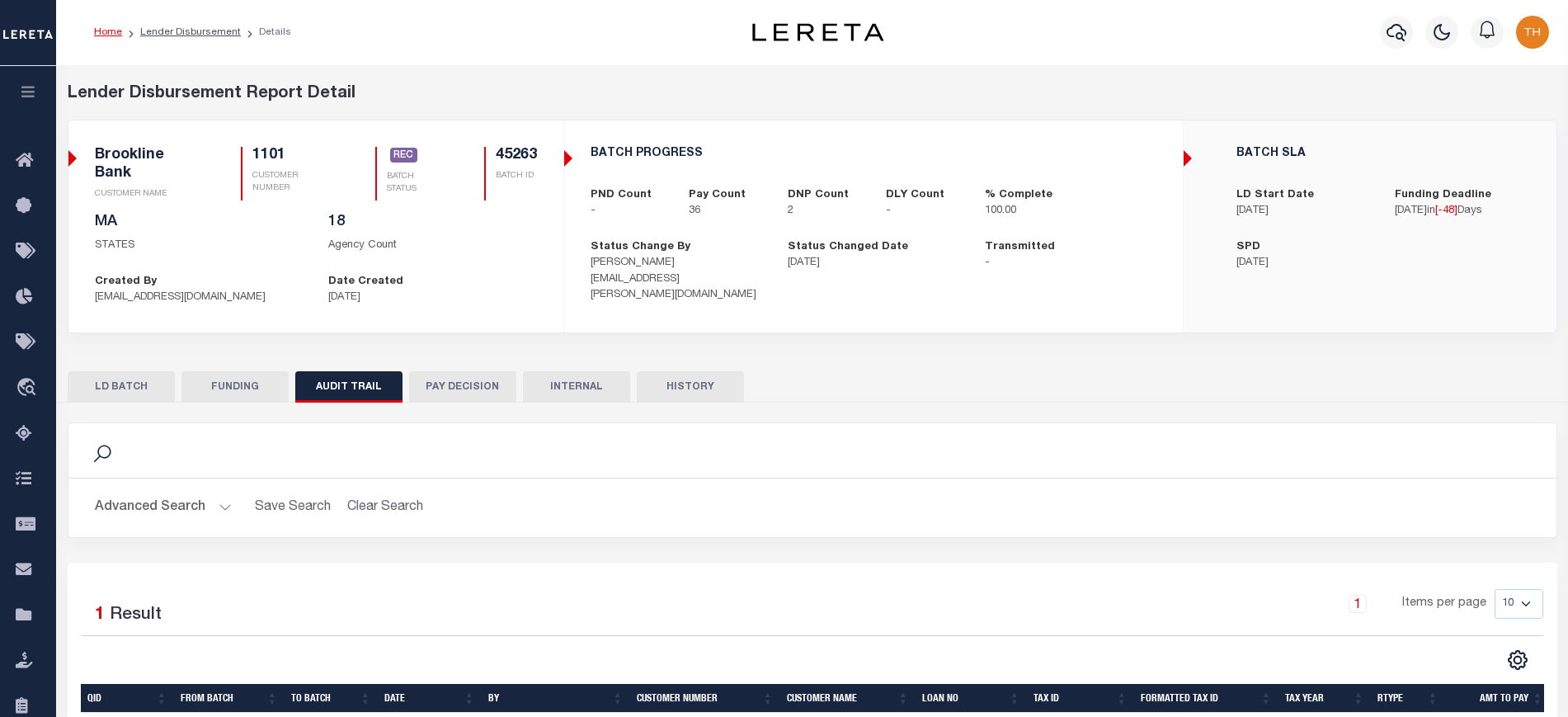
scroll to position [0, 0]
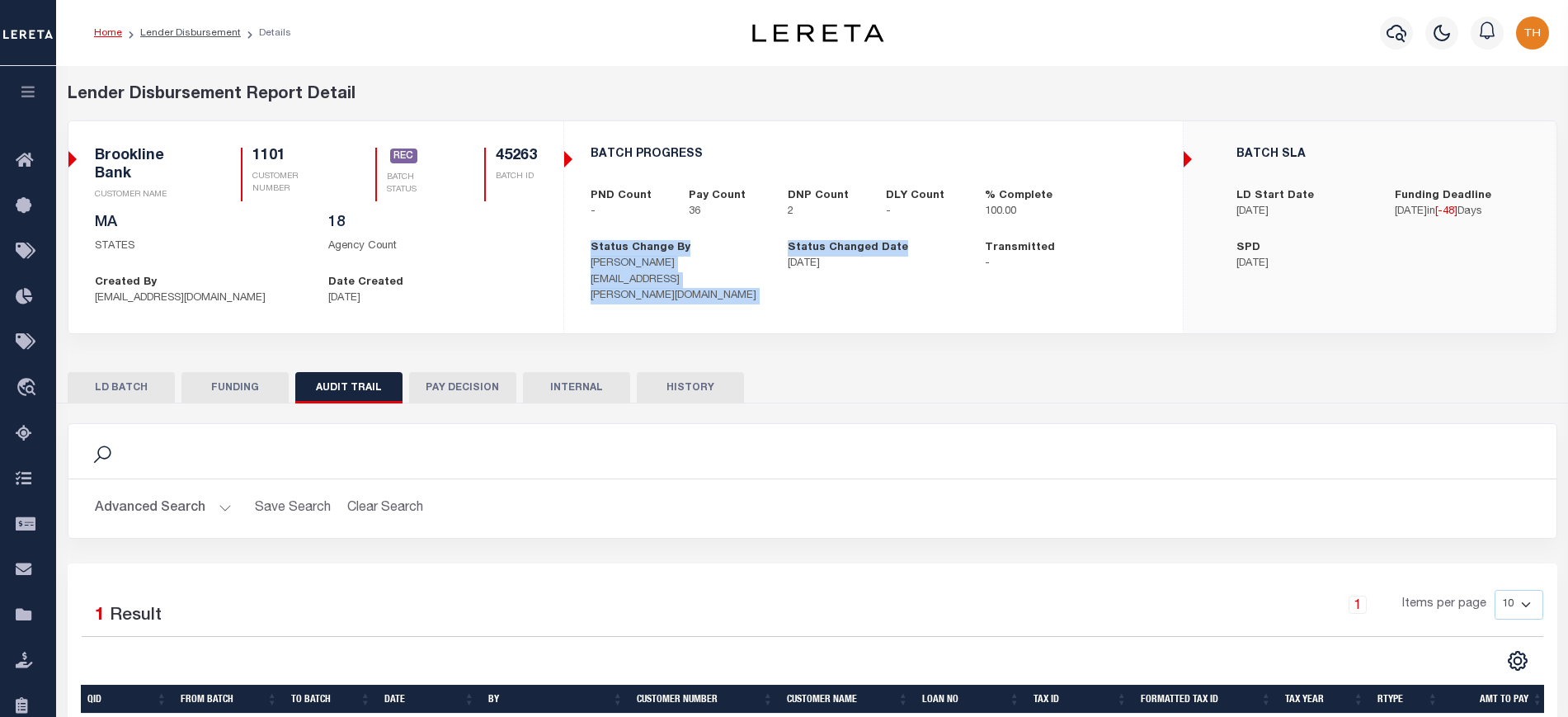
drag, startPoint x: 591, startPoint y: 247, endPoint x: 774, endPoint y: 262, distance: 183.6
click at [774, 262] on div "BATCH PROGRESS PND Count - Pay Count 36 DNP Count 2 DLY Count - % Complete 100.…" at bounding box center [873, 226] width 617 height 183
click at [405, 154] on span "REC" at bounding box center [404, 156] width 28 height 15
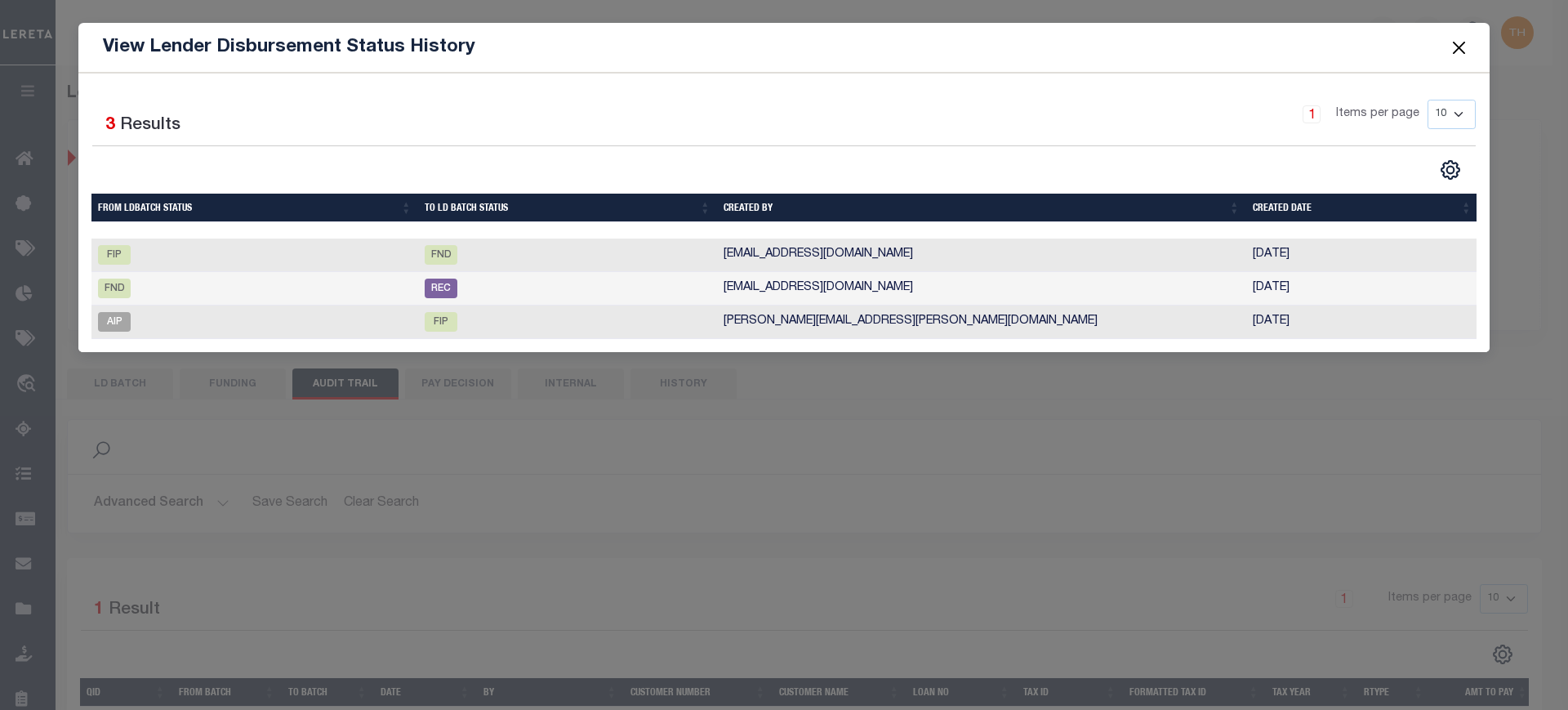
click at [1455, 51] on button "Close" at bounding box center [1460, 47] width 22 height 22
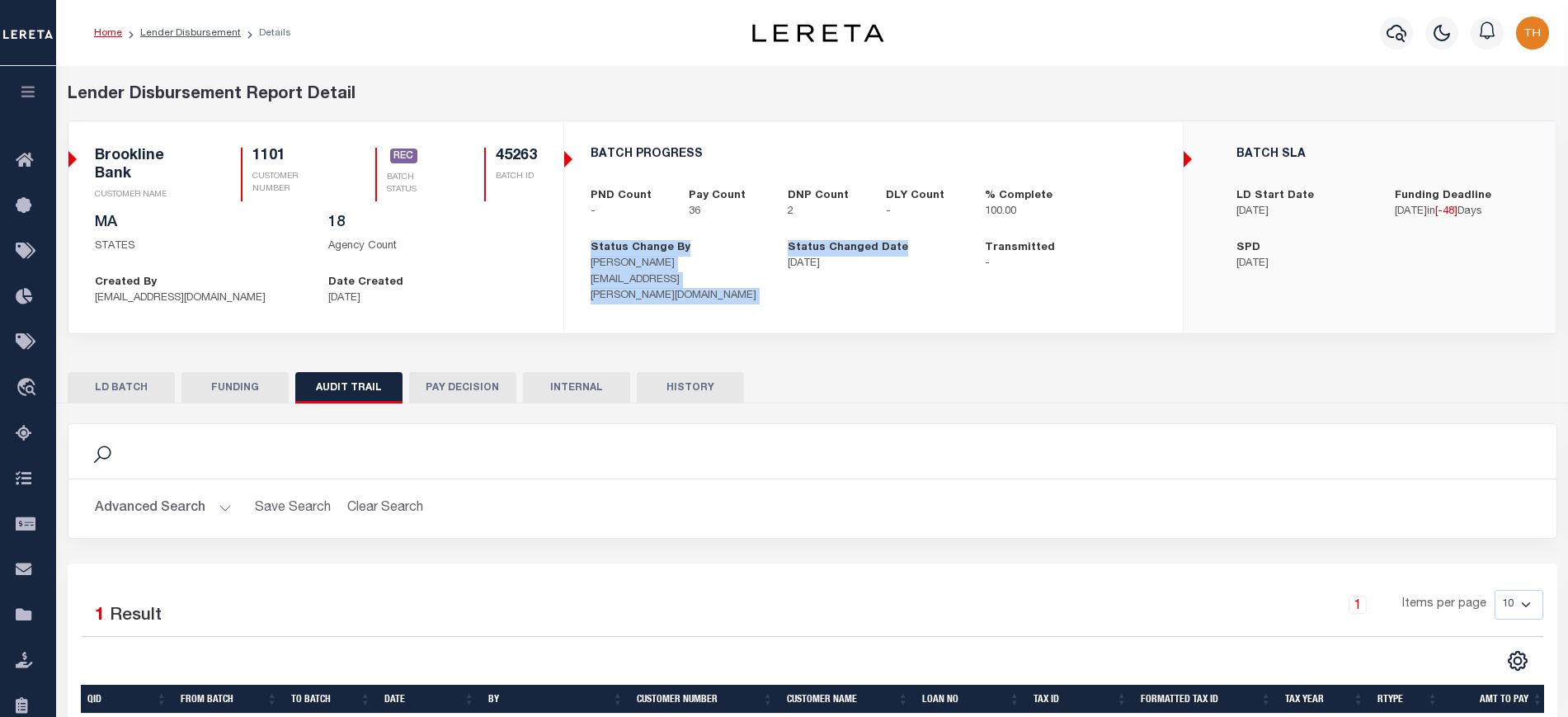
click at [469, 382] on button "PAY DECISION" at bounding box center [463, 388] width 107 height 32
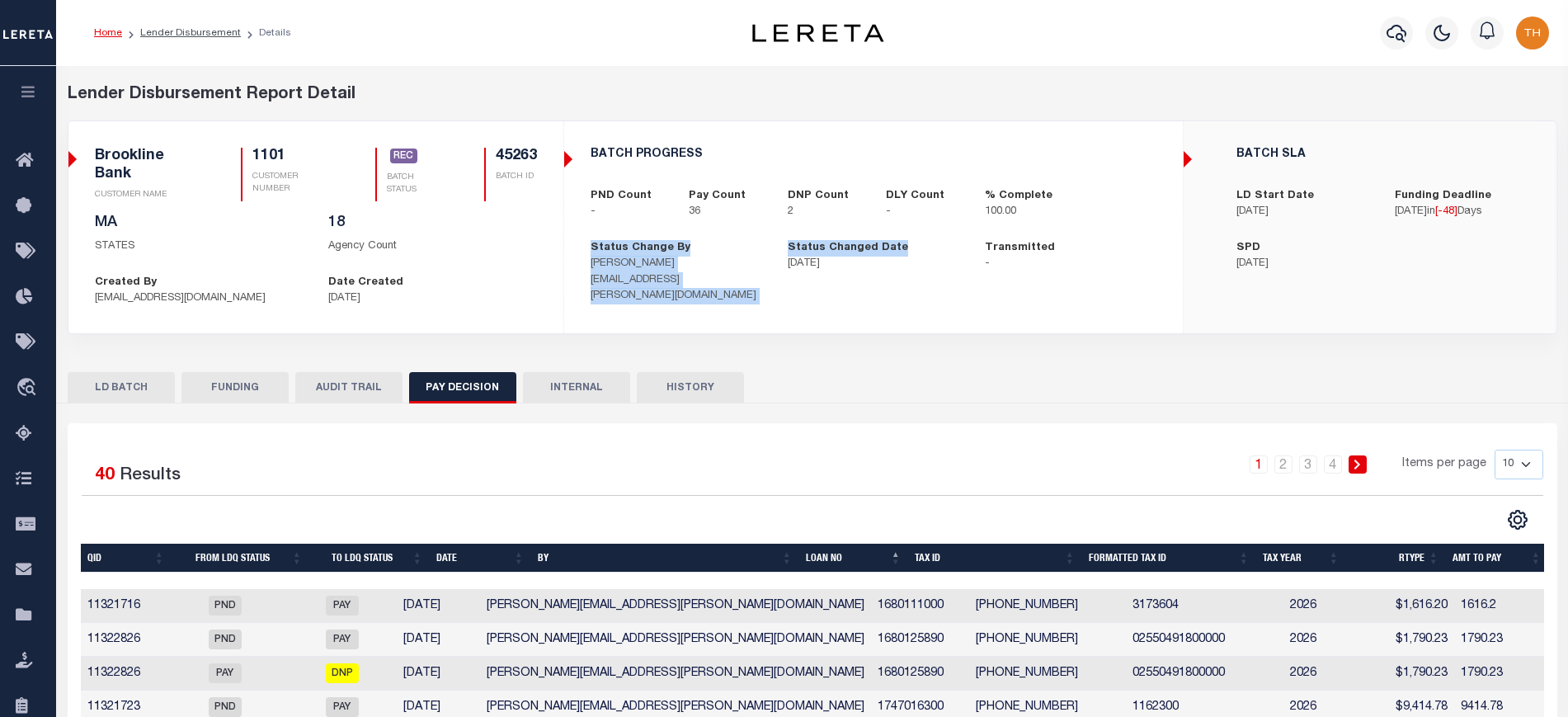
click at [588, 386] on button "INTERNAL" at bounding box center [576, 388] width 107 height 32
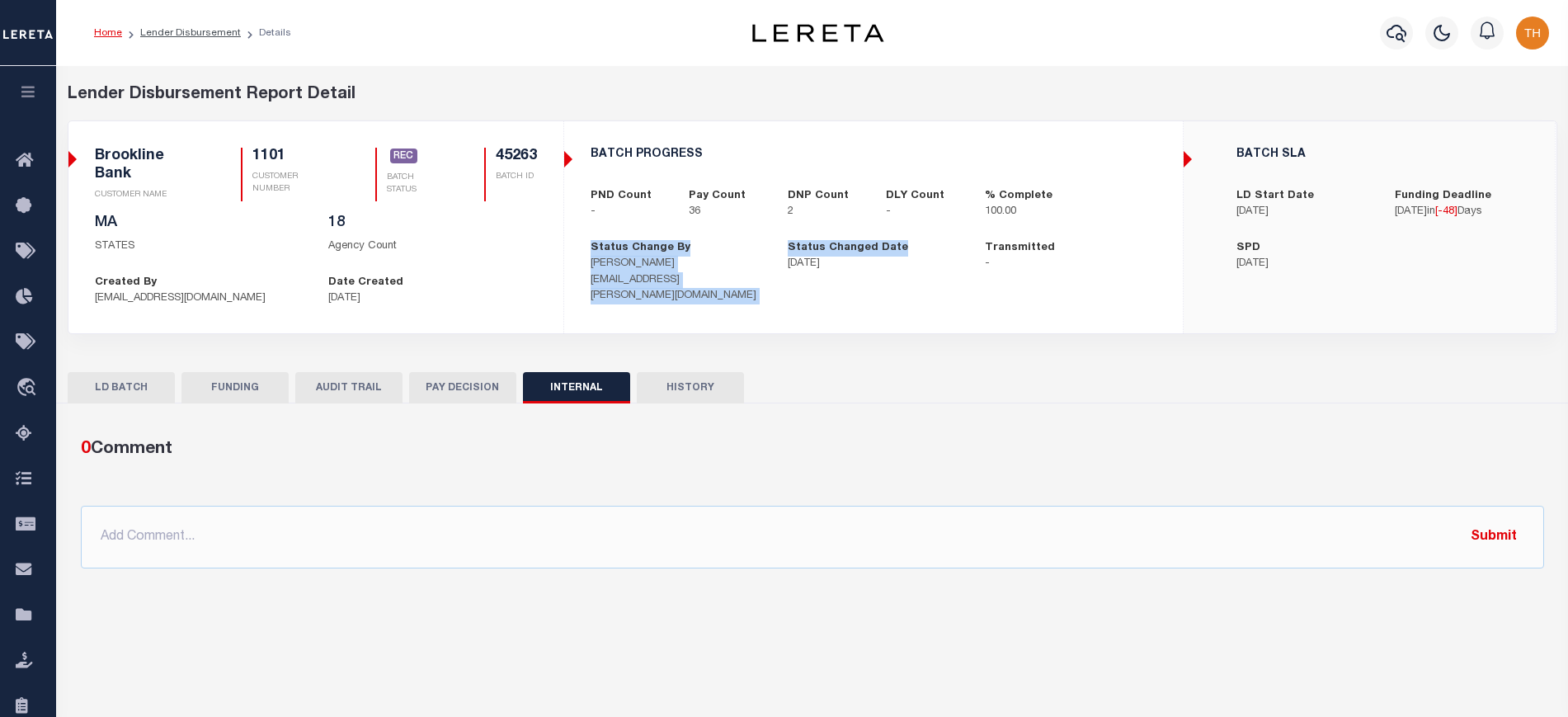
click at [686, 393] on button "HISTORY" at bounding box center [690, 388] width 107 height 32
select select "100"
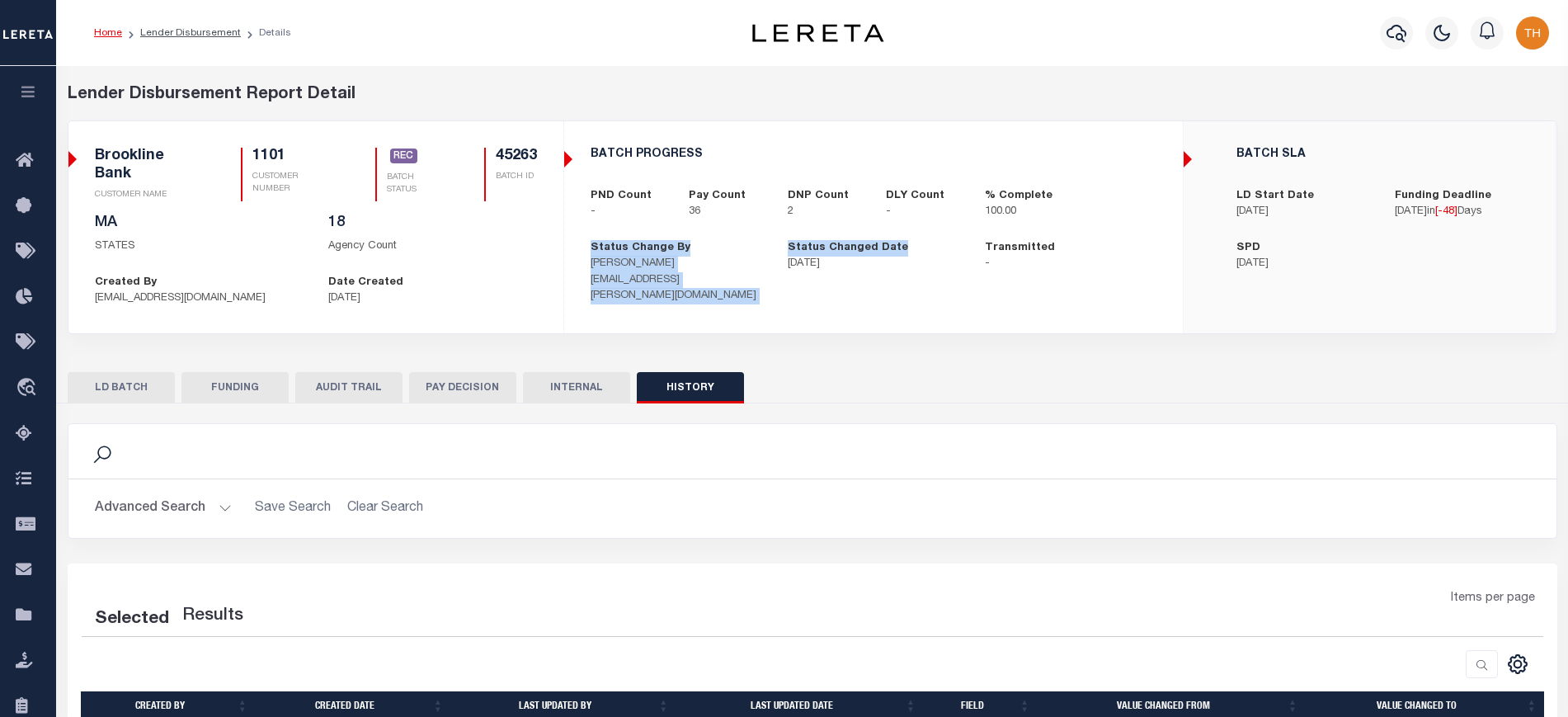
select select "100"
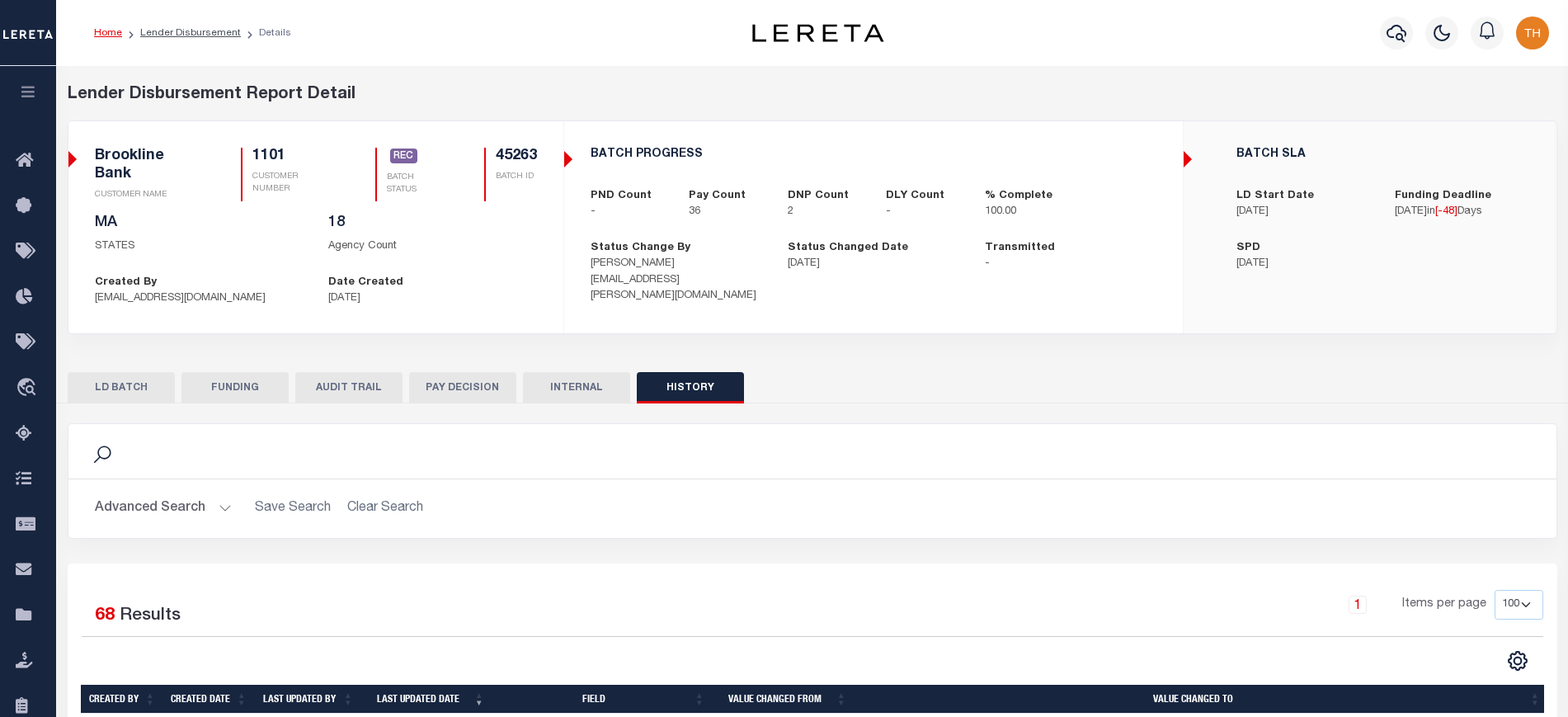
click at [525, 154] on h5 "45263" at bounding box center [515, 157] width 41 height 18
copy h5 "45263"
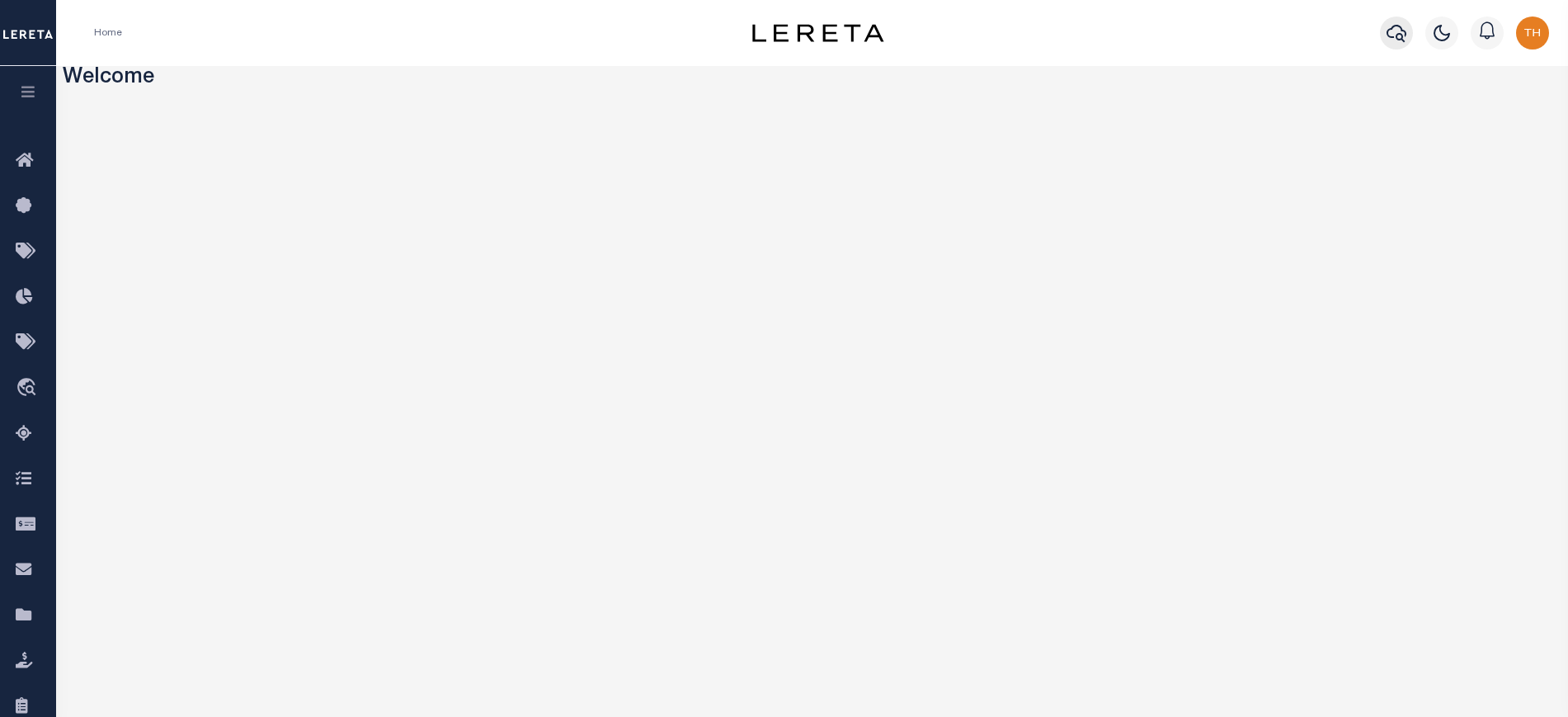
click at [1398, 33] on icon "button" at bounding box center [1396, 33] width 20 height 20
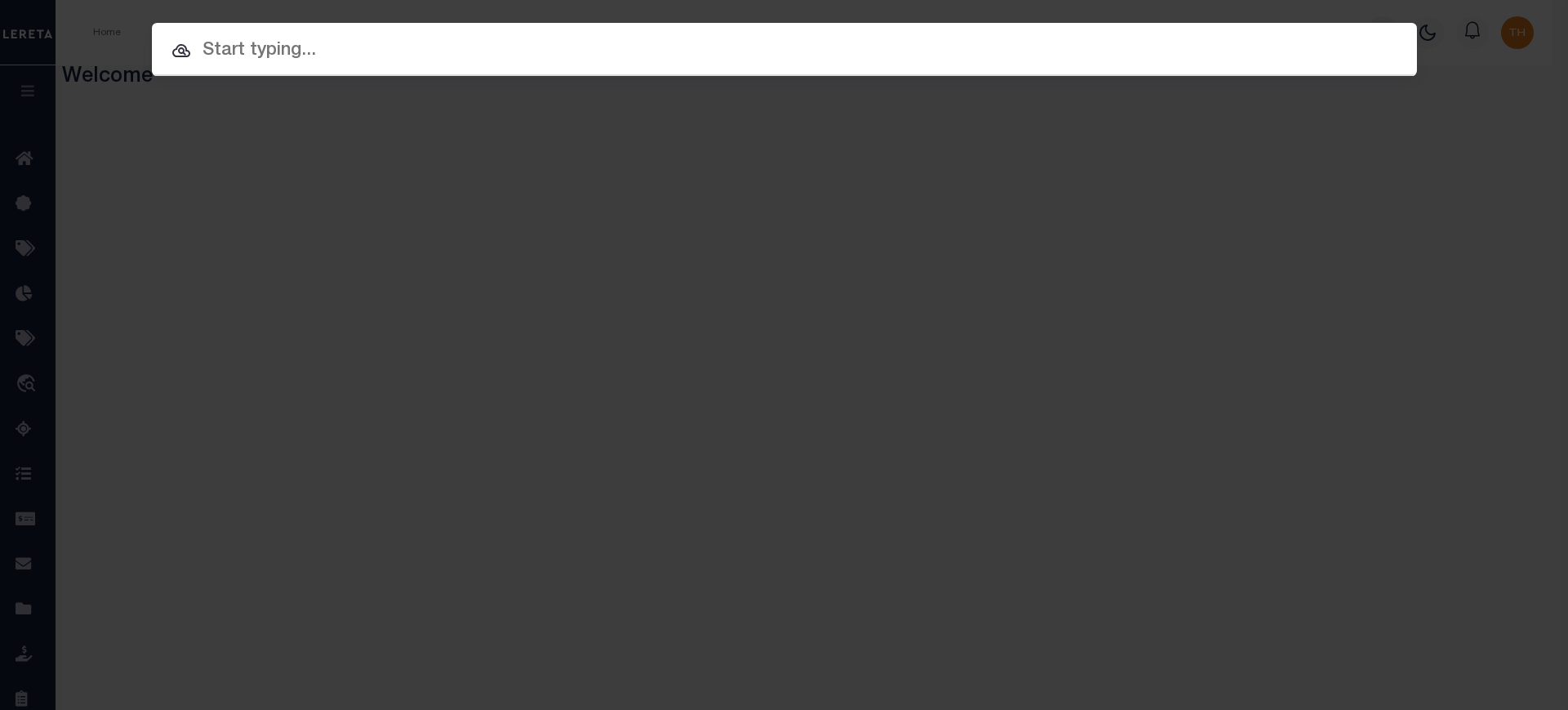
paste input "1747026341"
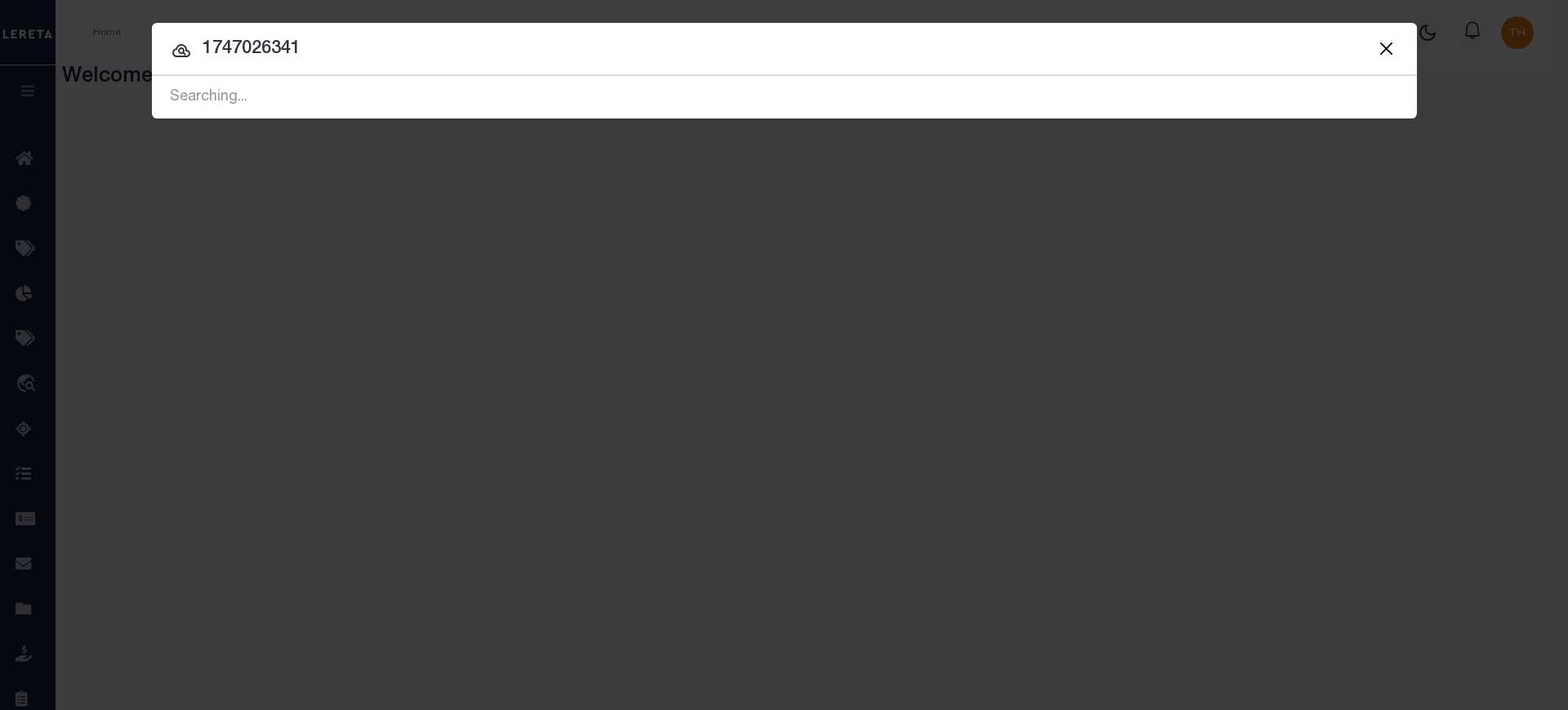
type input "1747026341"
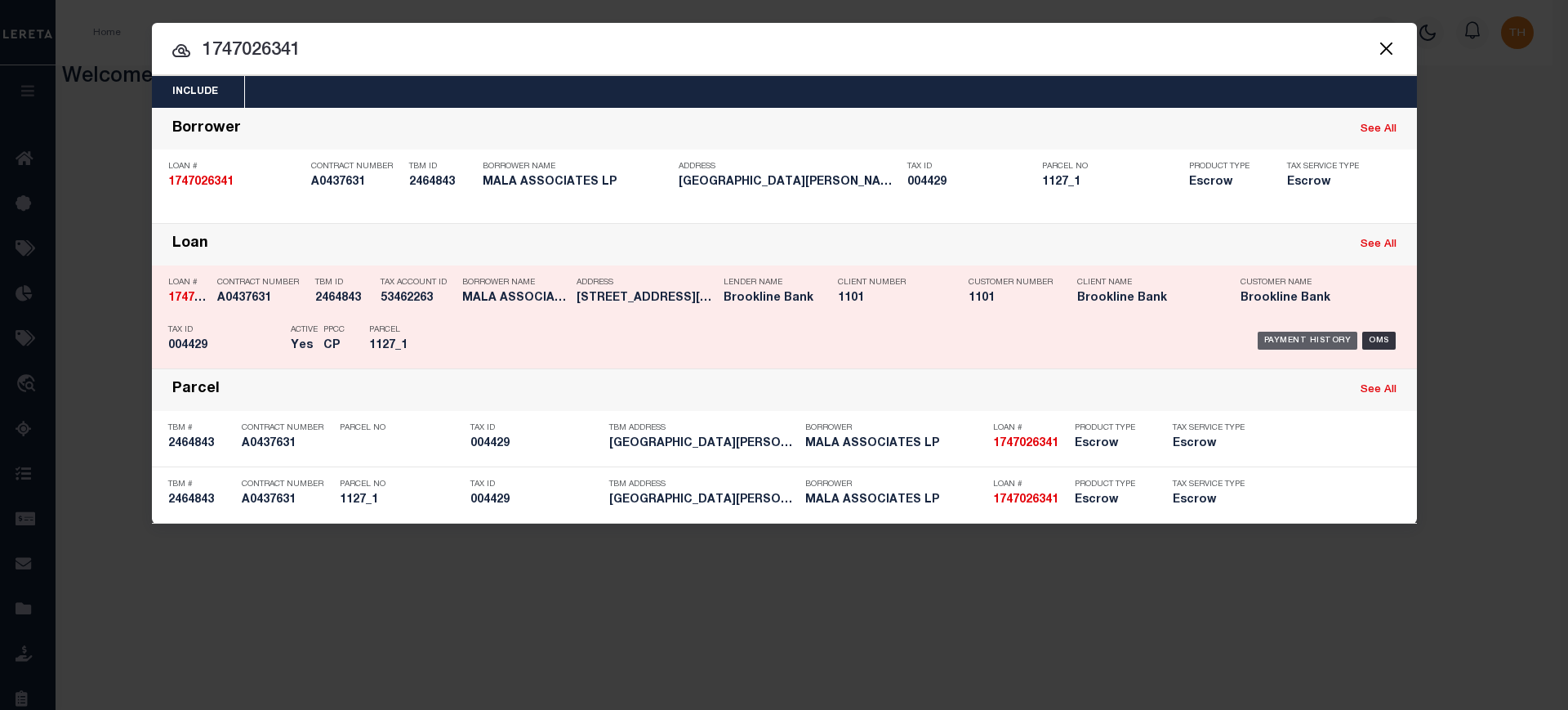
click at [1339, 337] on div "Payment History" at bounding box center [1307, 341] width 100 height 18
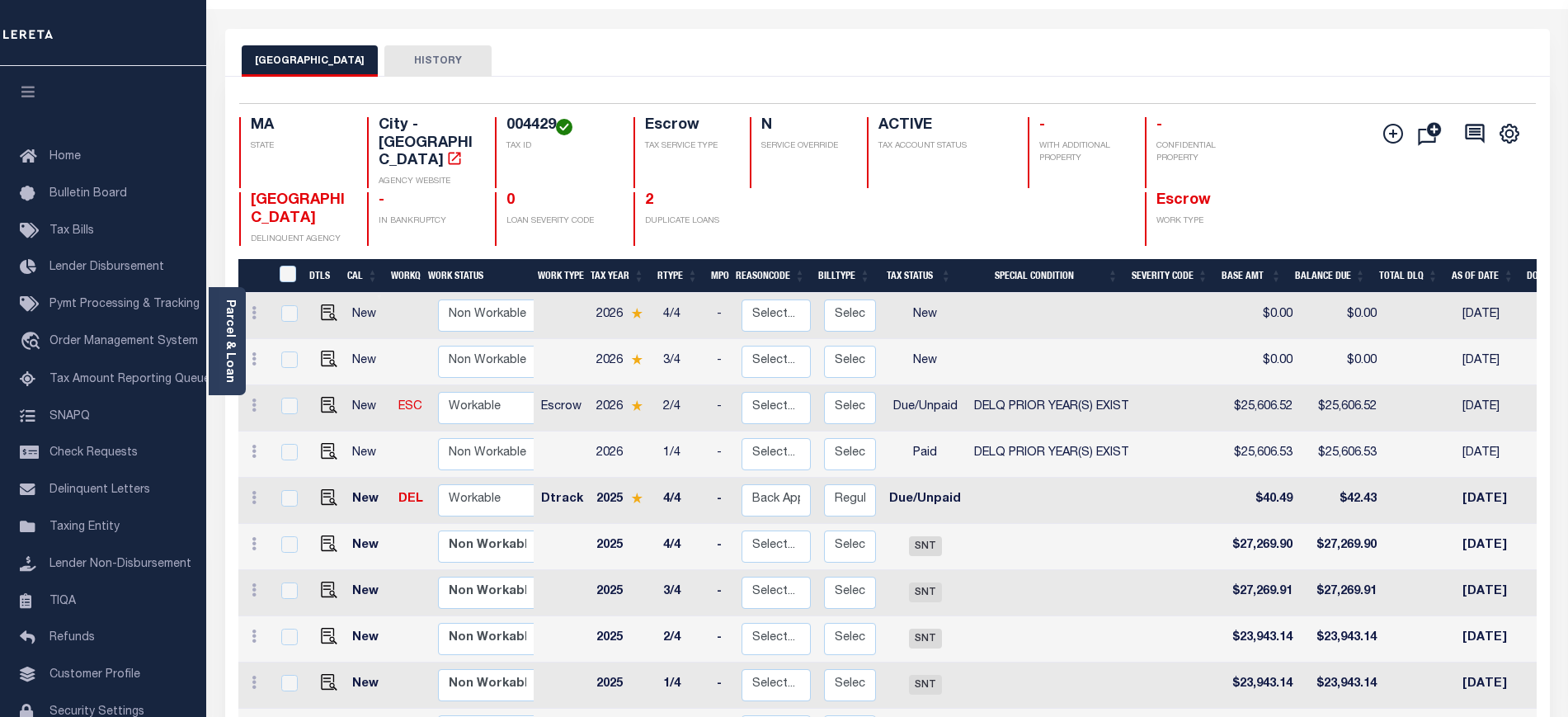
scroll to position [103, 0]
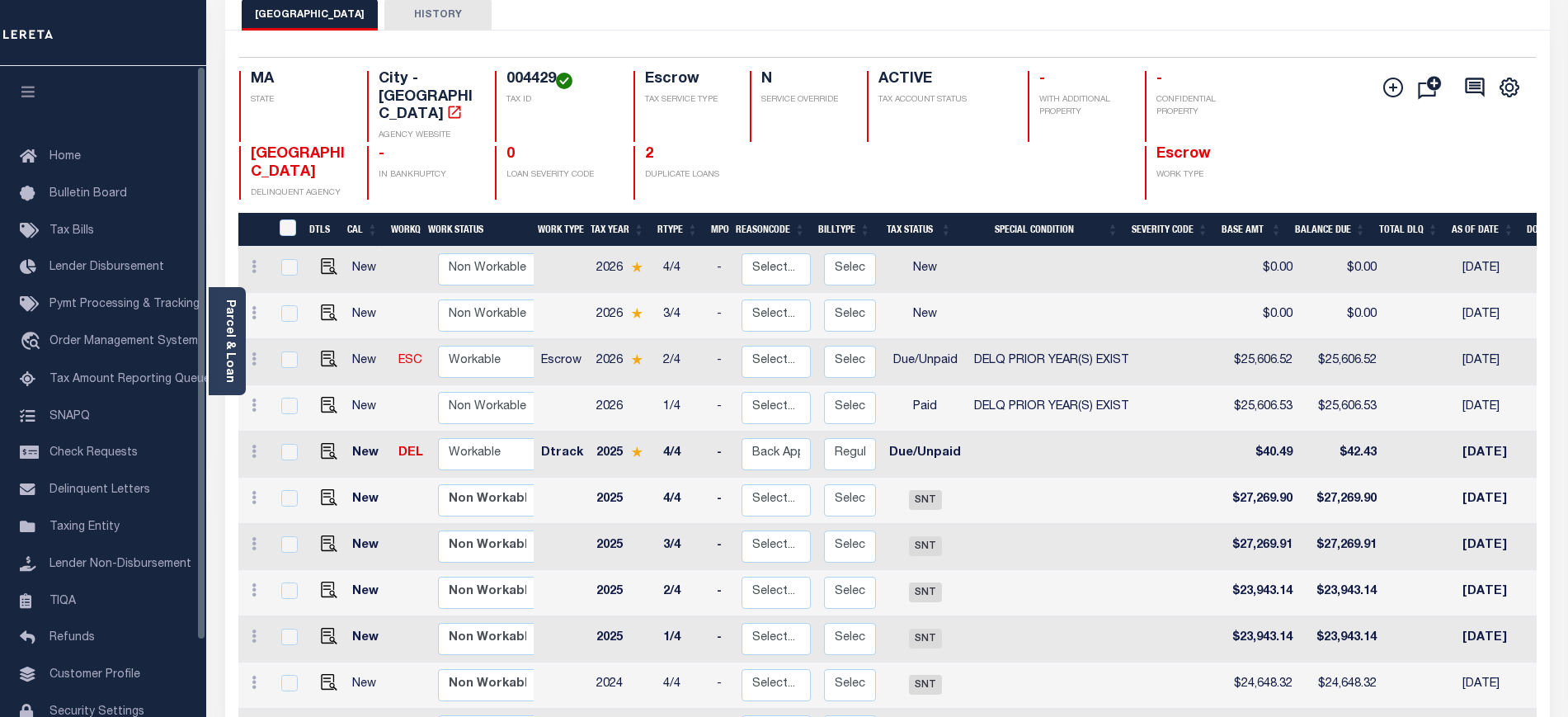
click at [38, 99] on button "button" at bounding box center [28, 94] width 56 height 56
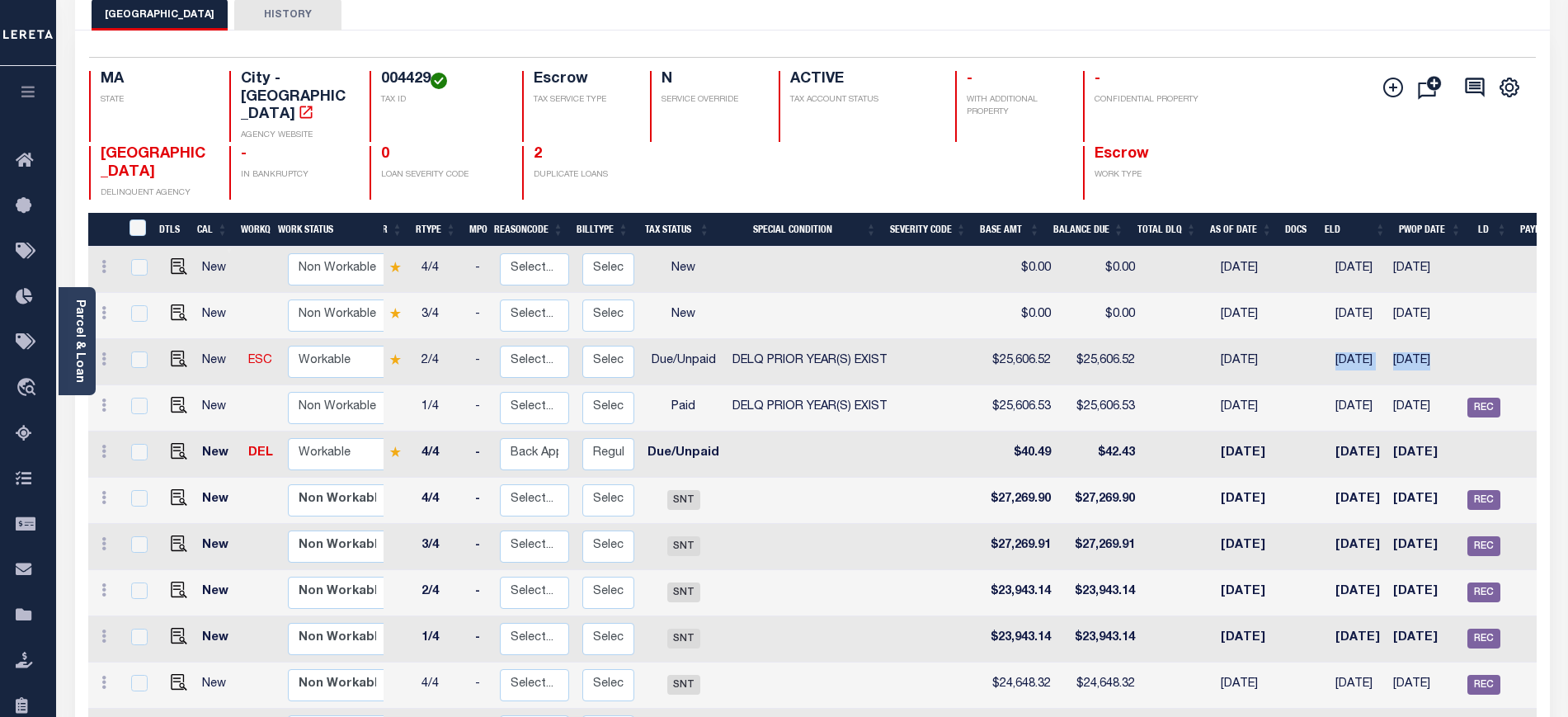
scroll to position [0, 245]
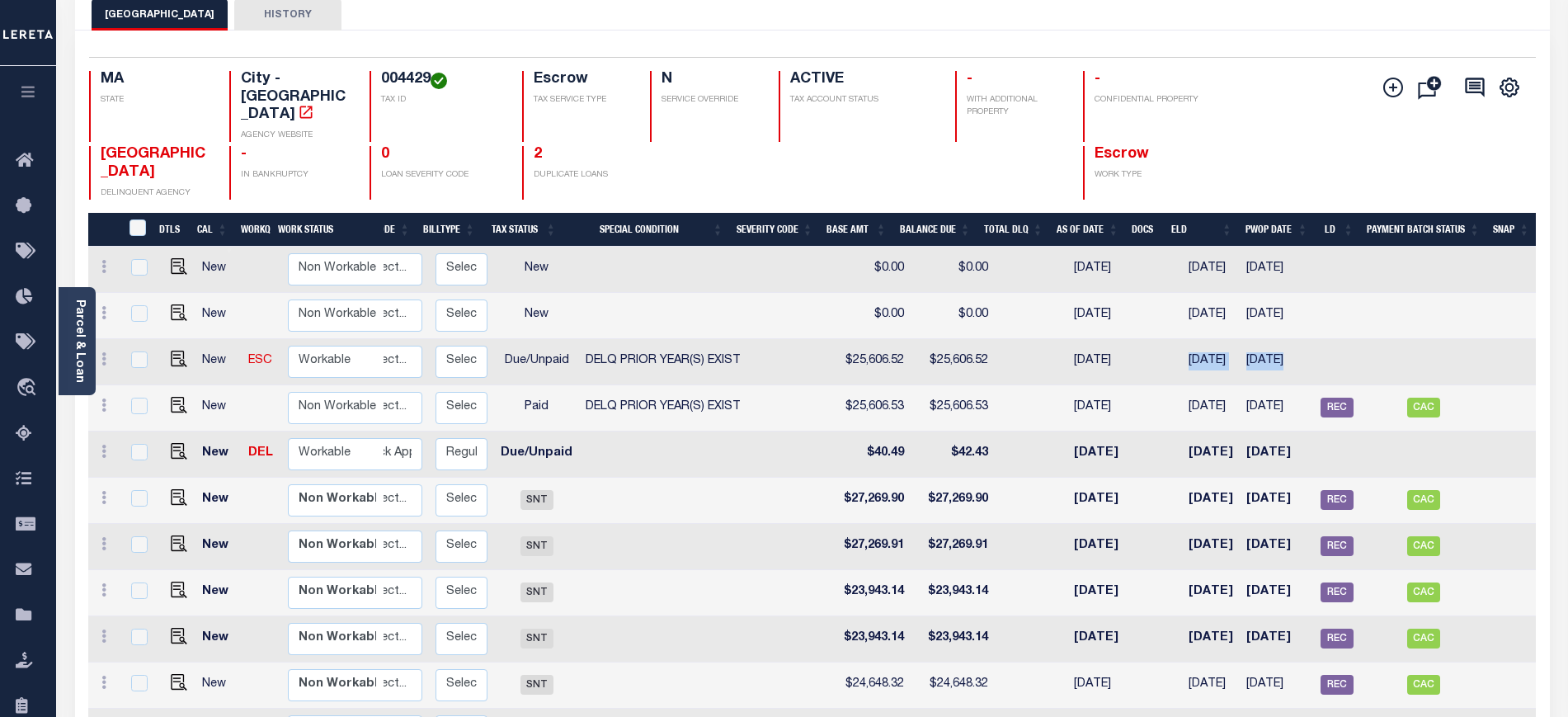
drag, startPoint x: 1430, startPoint y: 324, endPoint x: 1418, endPoint y: 323, distance: 12.0
click at [1418, 339] on tr "New ESC Non Workable Workable Escrow 2026 2/4 - Select... Payment Reversal Taxa…" at bounding box center [693, 362] width 1687 height 46
click at [1262, 339] on td "[DATE]" at bounding box center [1276, 362] width 74 height 46
checkbox input "true"
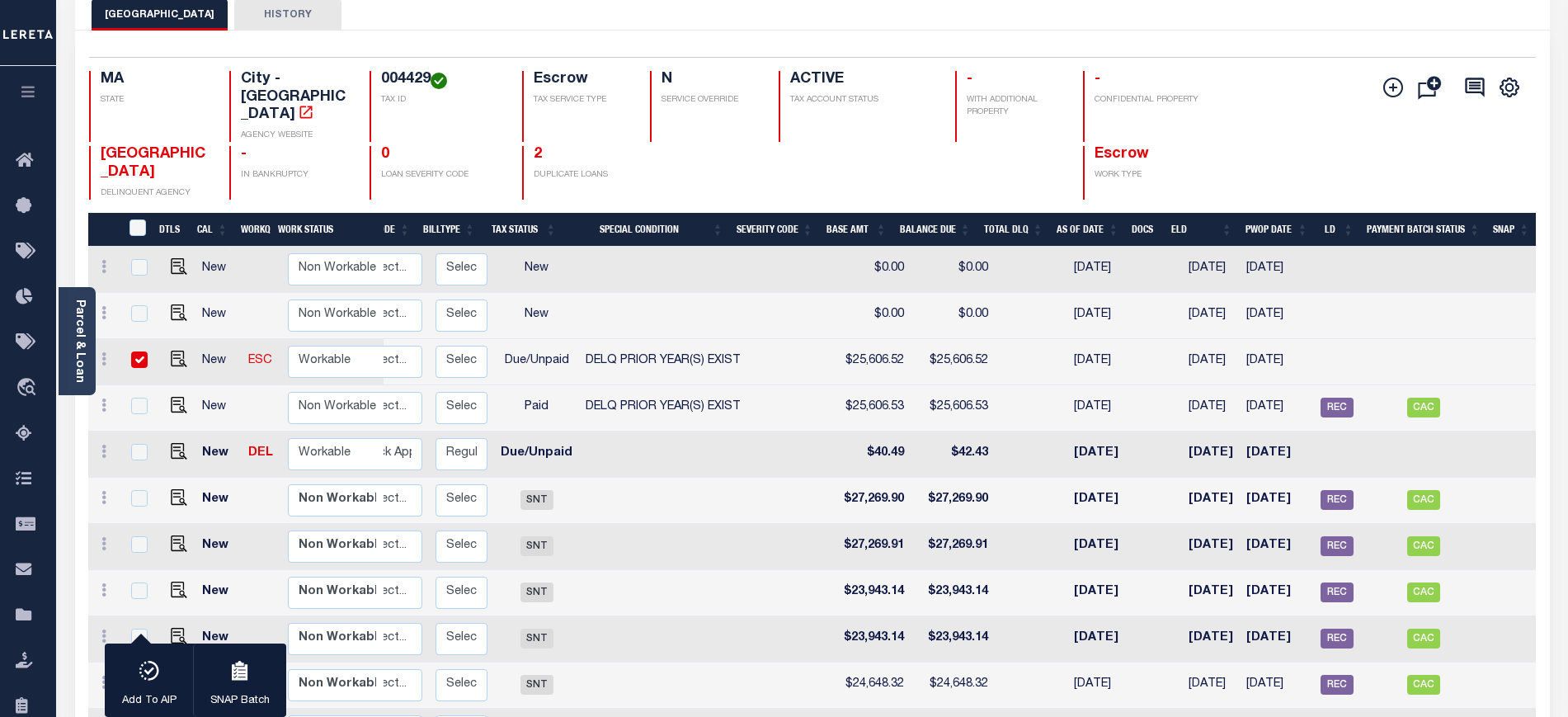
click at [131, 352] on input "checkbox" at bounding box center [140, 360] width 17 height 17
checkbox input "false"
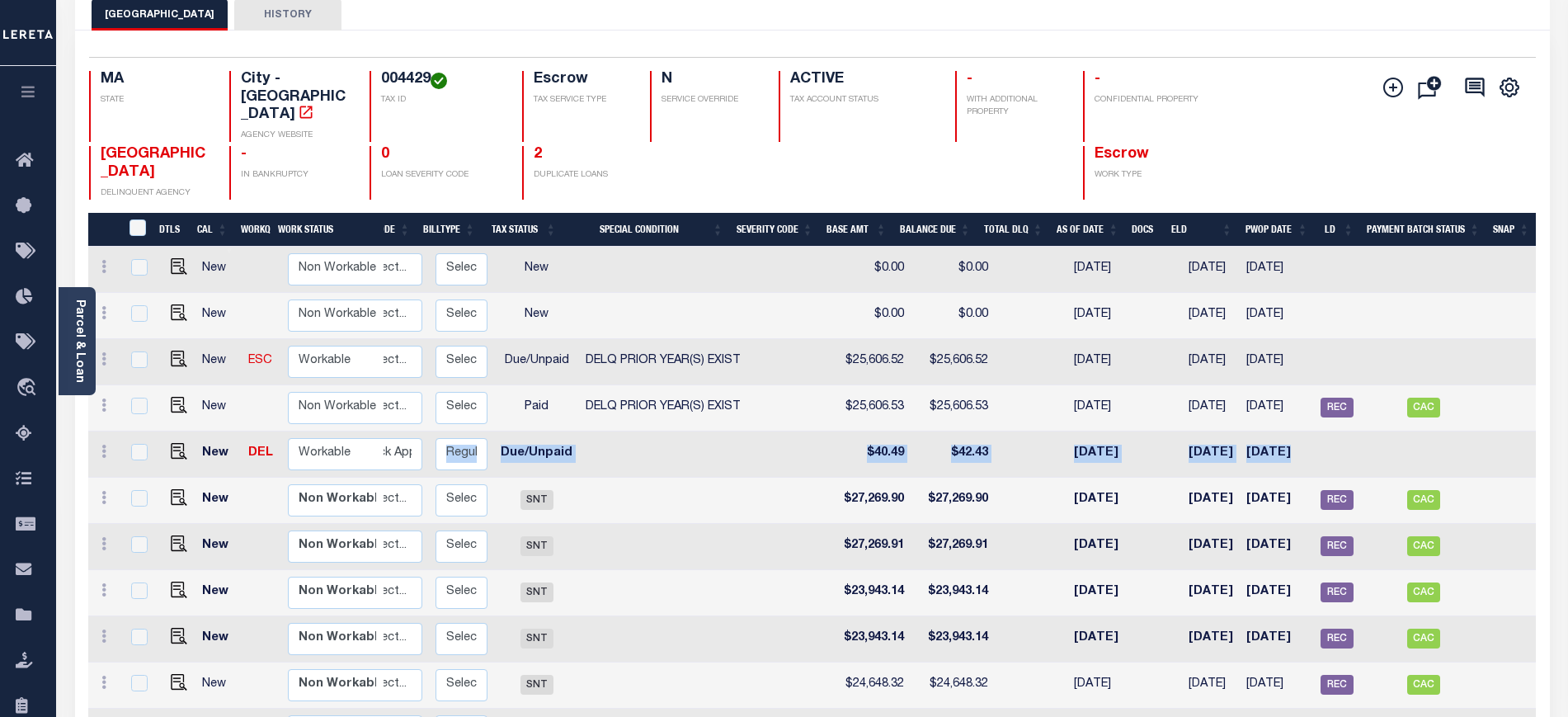
drag, startPoint x: 1316, startPoint y: 410, endPoint x: 452, endPoint y: 406, distance: 864.0
click at [452, 431] on tr "New DEL Non Workable Workable Dtrack 2025 4/4 - Select... Payment Reversal Taxa…" at bounding box center [693, 454] width 1687 height 46
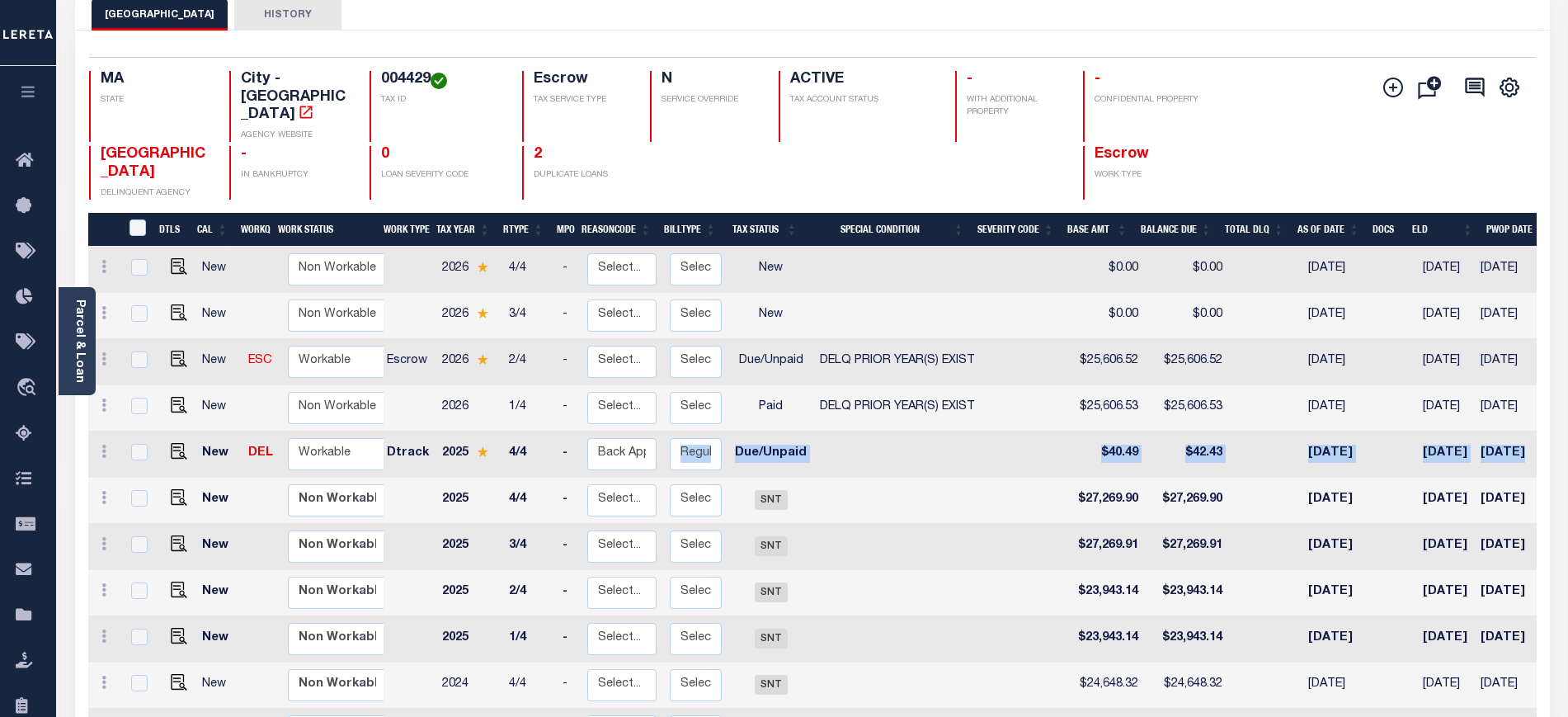
scroll to position [0, 0]
click at [865, 146] on div at bounding box center [857, 173] width 157 height 53
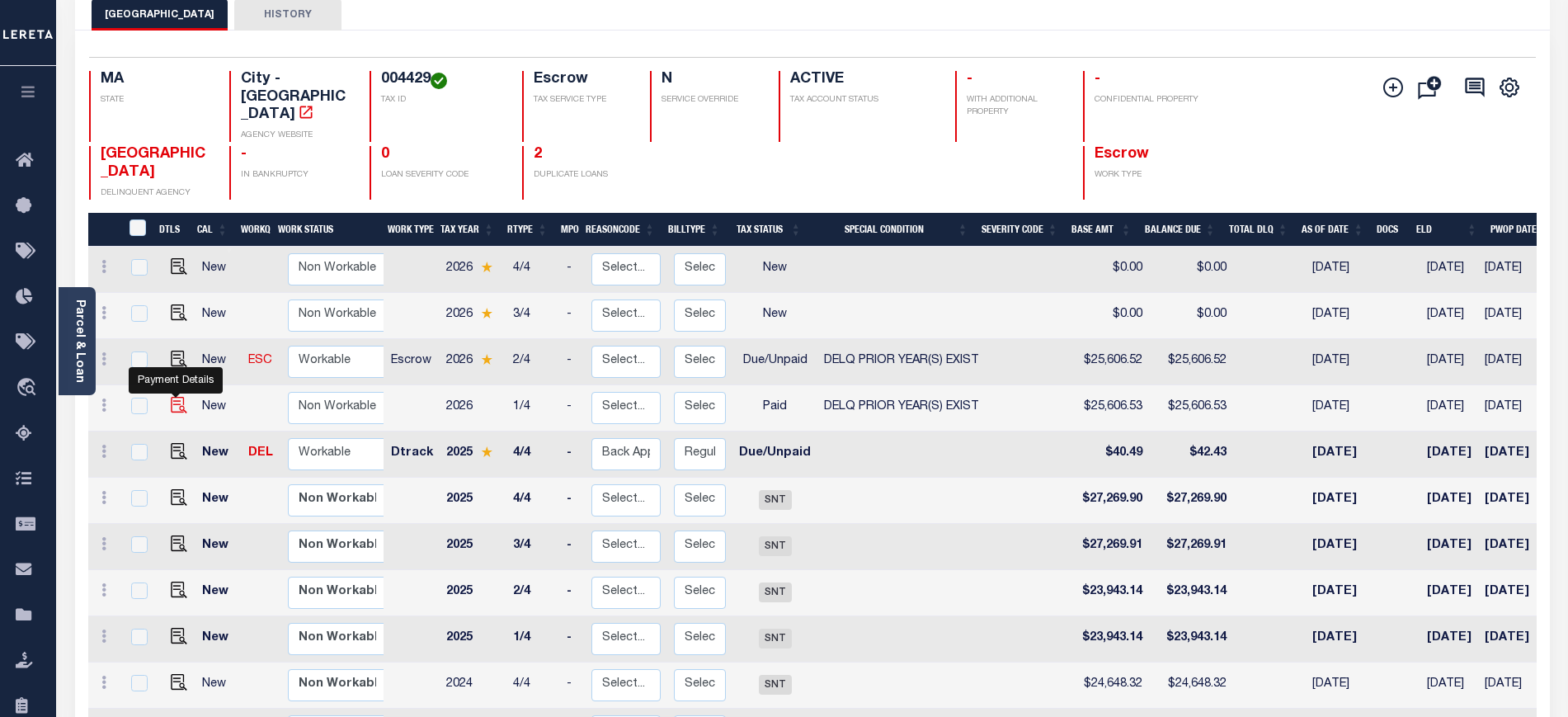
click at [170, 397] on img "" at bounding box center [179, 405] width 17 height 17
checkbox input "true"
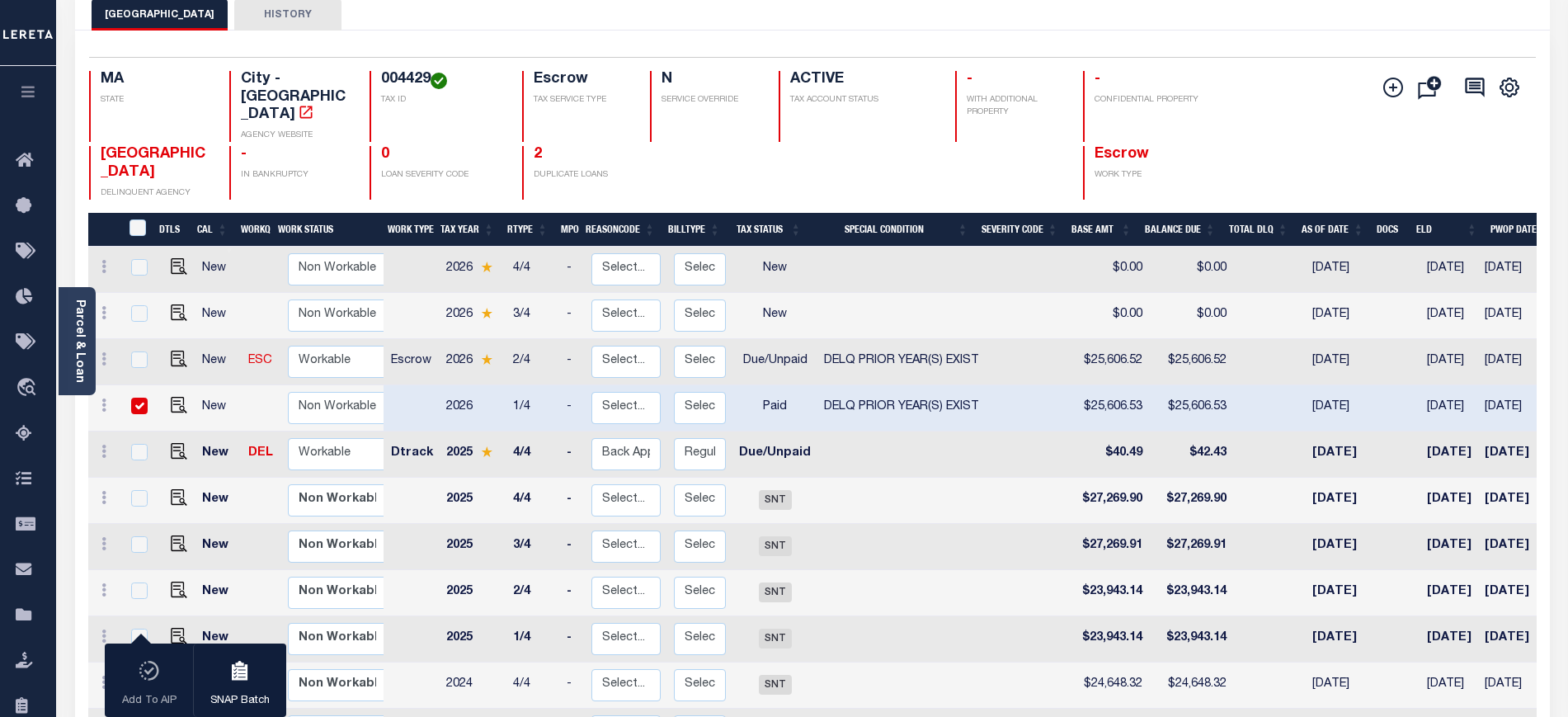
click at [899, 354] on span "DELQ PRIOR YEAR(S) EXIST" at bounding box center [901, 360] width 155 height 12
checkbox input "true"
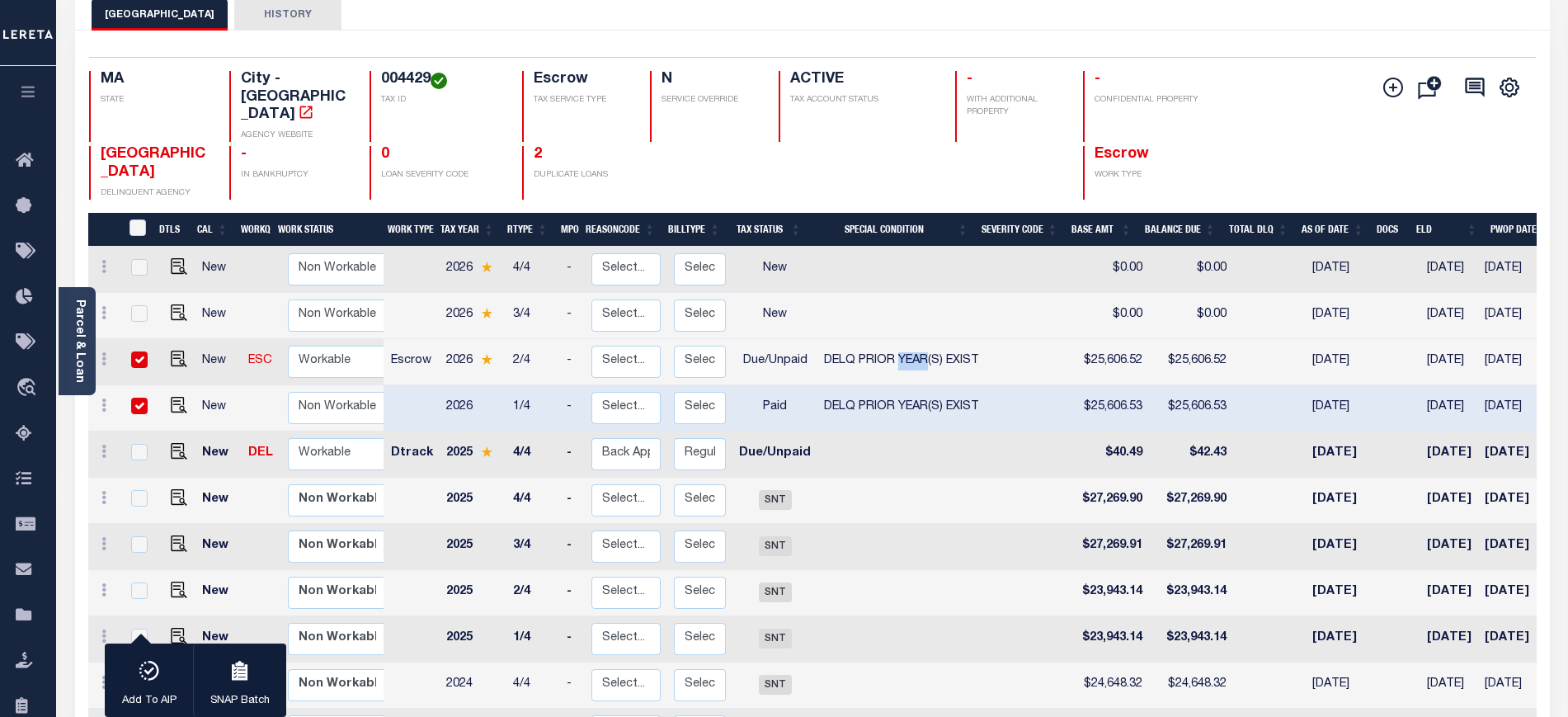
click at [899, 354] on span "DELQ PRIOR YEAR(S) EXIST" at bounding box center [901, 360] width 155 height 12
checkbox input "false"
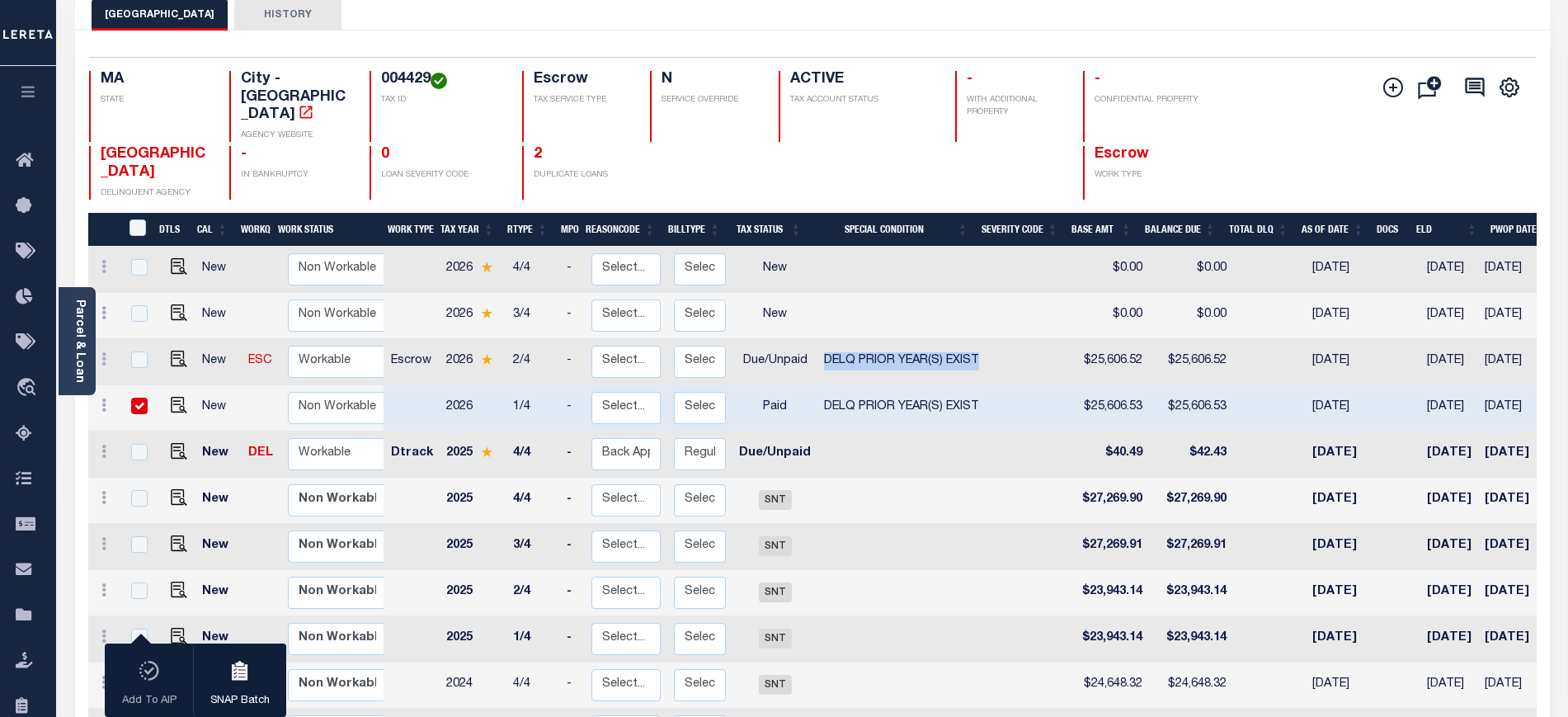
click at [899, 354] on span "DELQ PRIOR YEAR(S) EXIST" at bounding box center [901, 360] width 155 height 12
checkbox input "true"
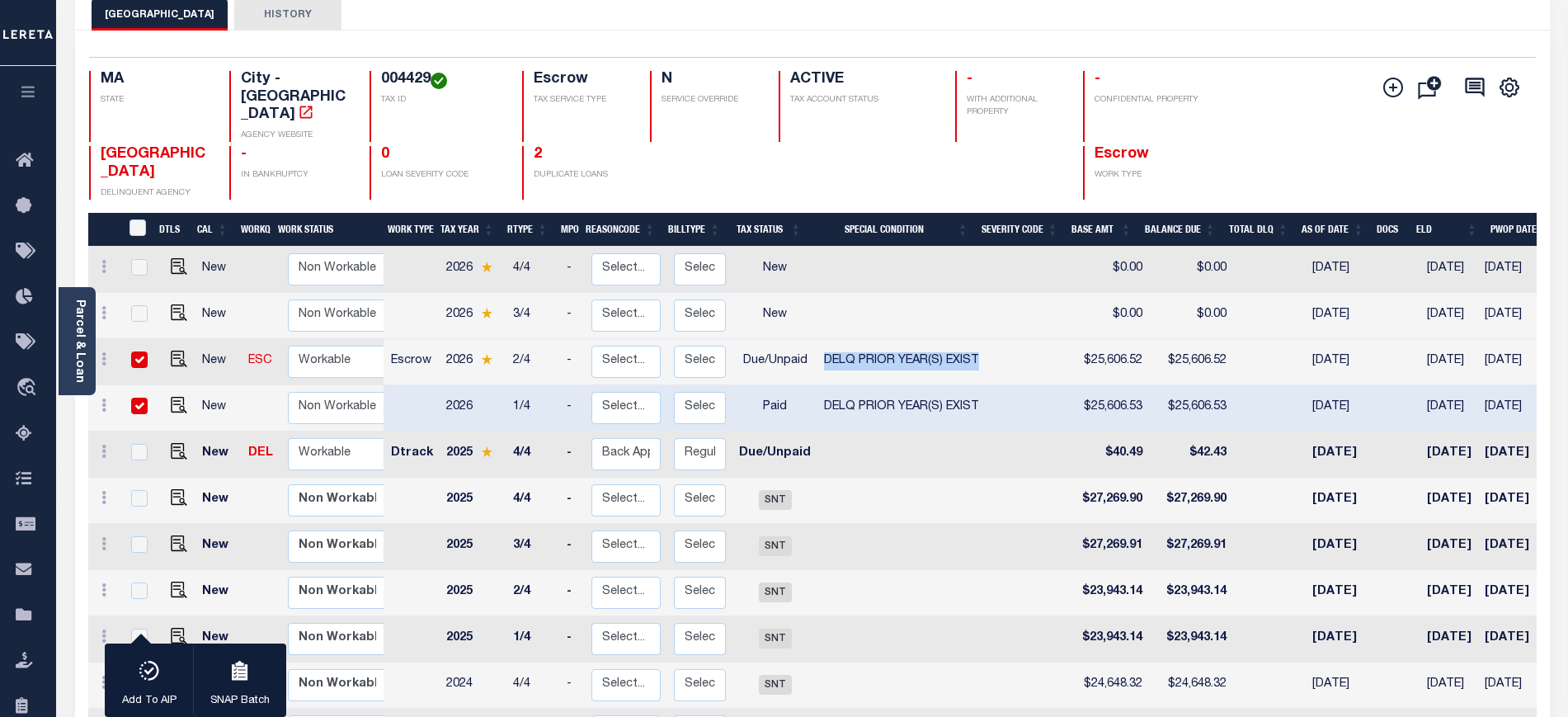
copy span "DELQ PRIOR YEAR(S) EXIST"
click at [178, 443] on img "" at bounding box center [179, 451] width 17 height 17
checkbox input "true"
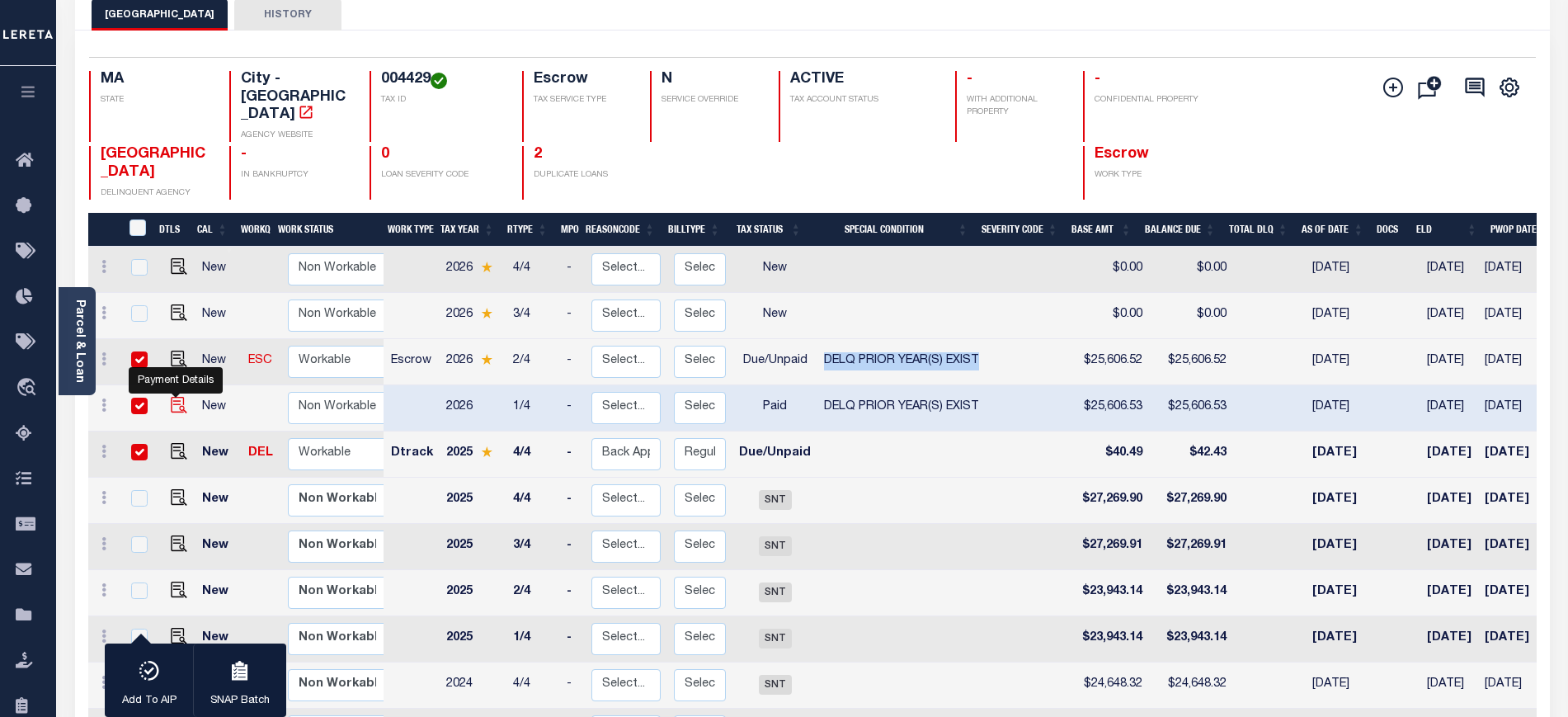
click at [171, 397] on img "" at bounding box center [179, 405] width 17 height 17
checkbox input "false"
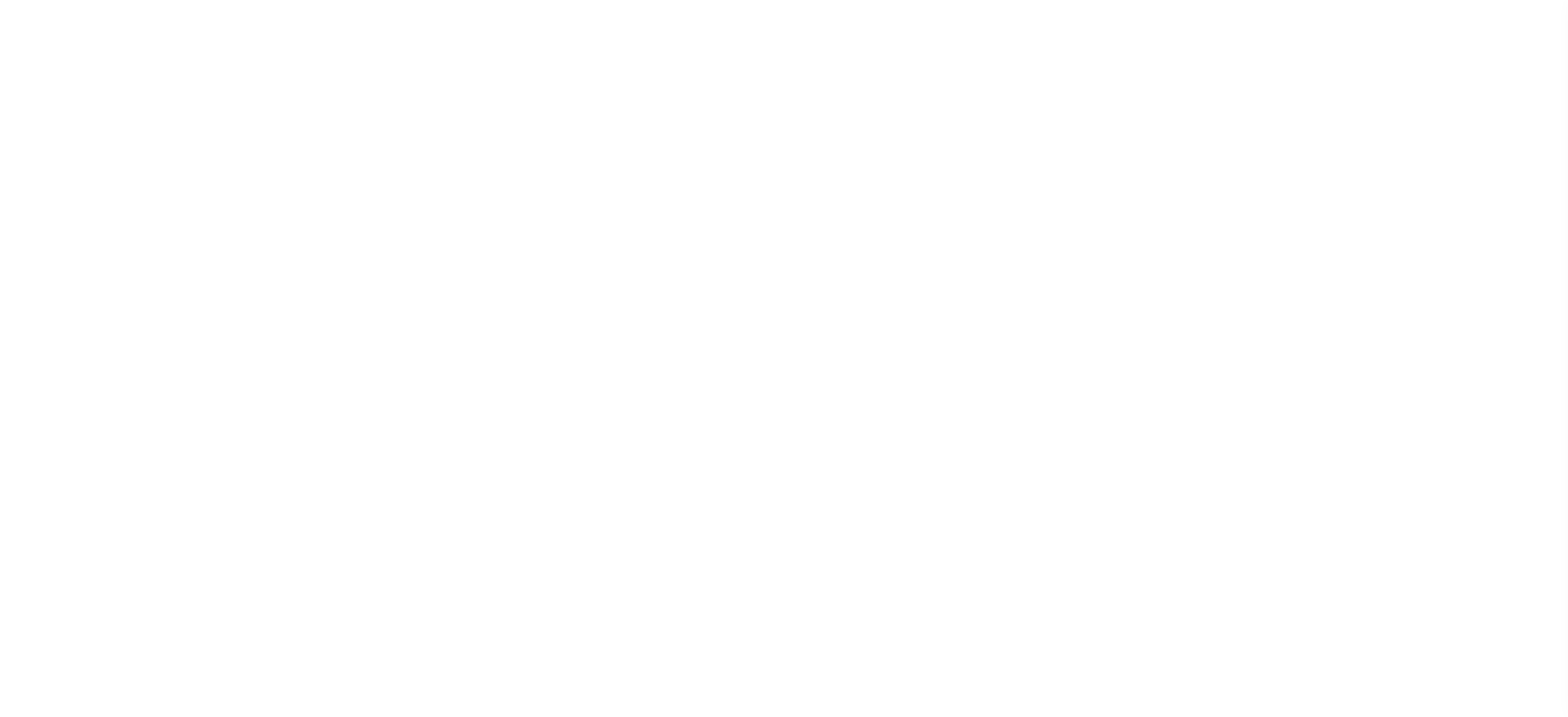
select select "PYD"
select select "18"
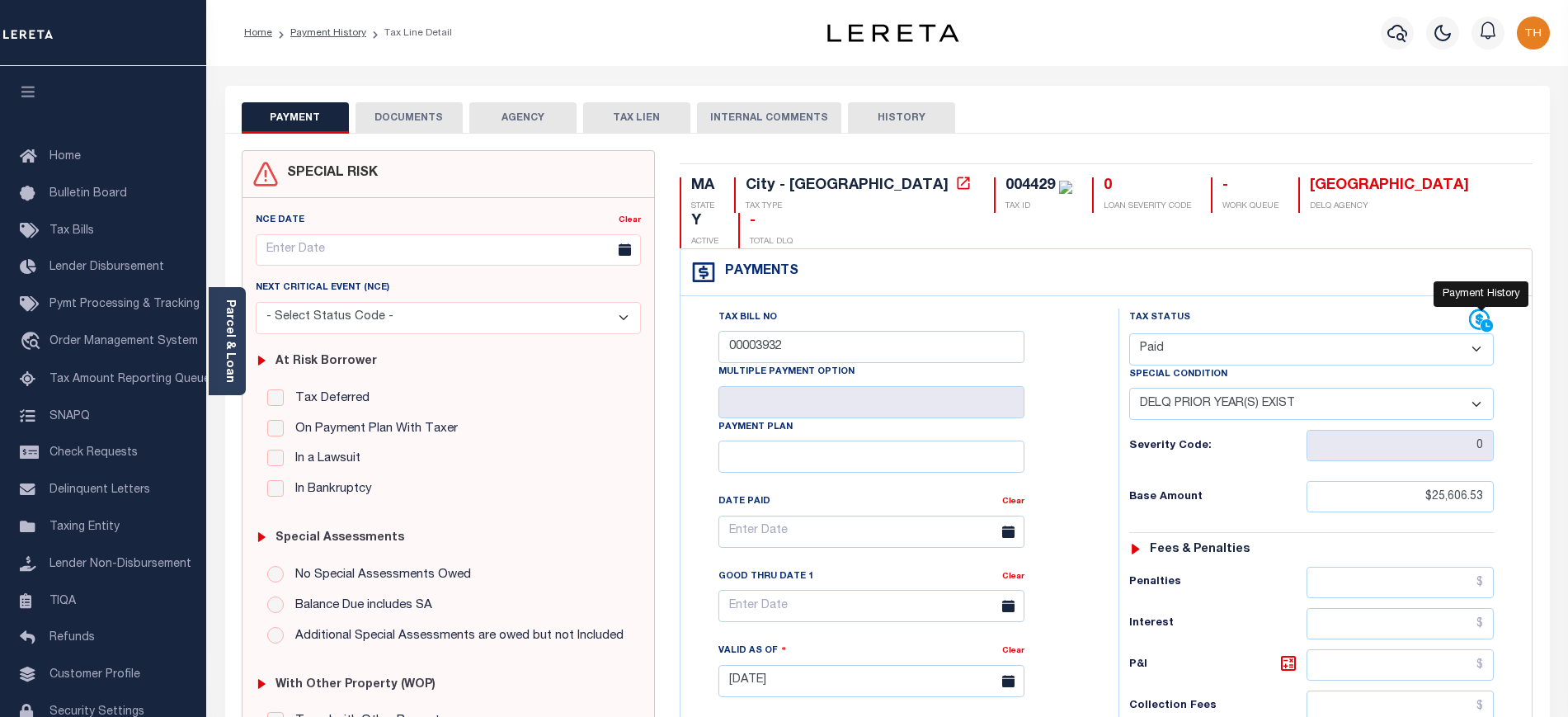
click at [1475, 308] on icon at bounding box center [1481, 321] width 25 height 25
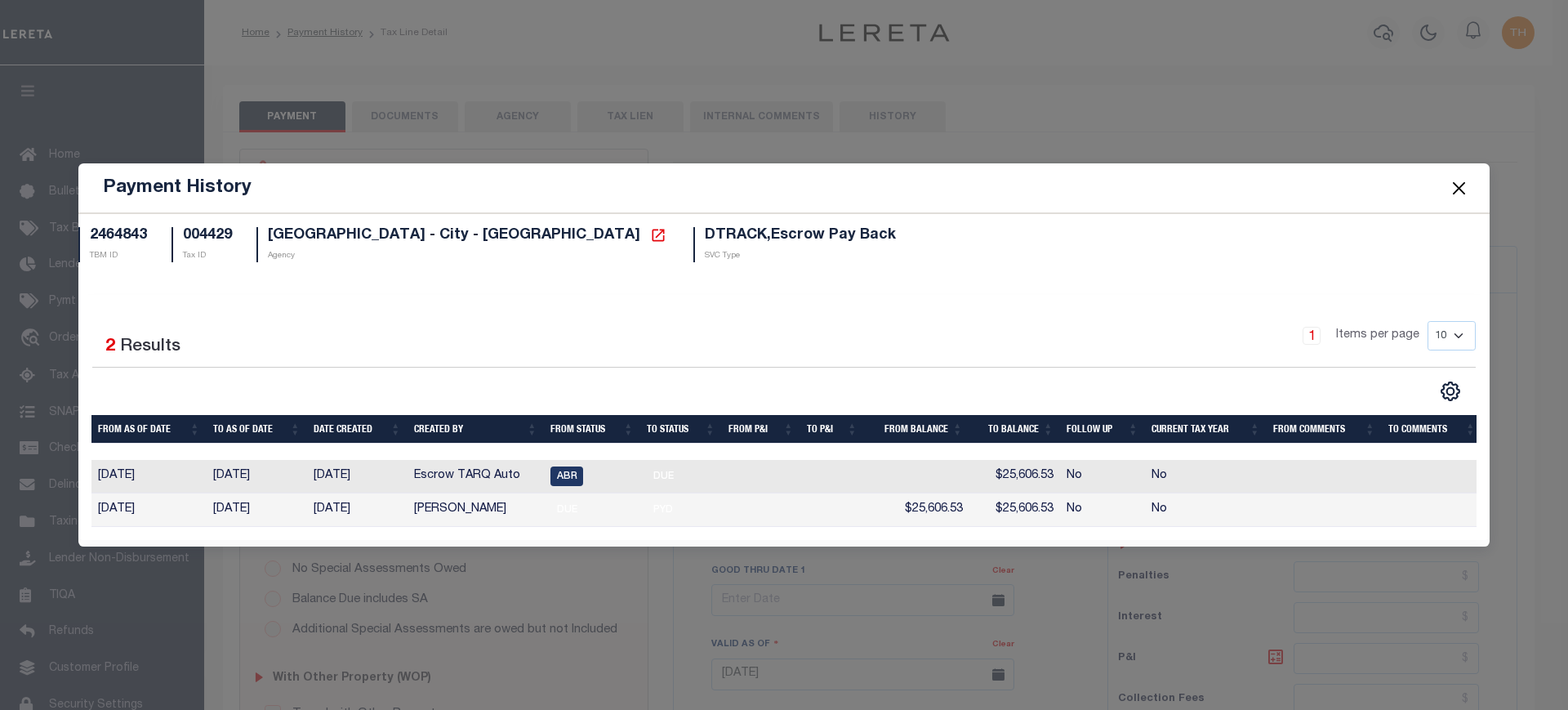
click at [1456, 185] on button "Close" at bounding box center [1460, 188] width 22 height 22
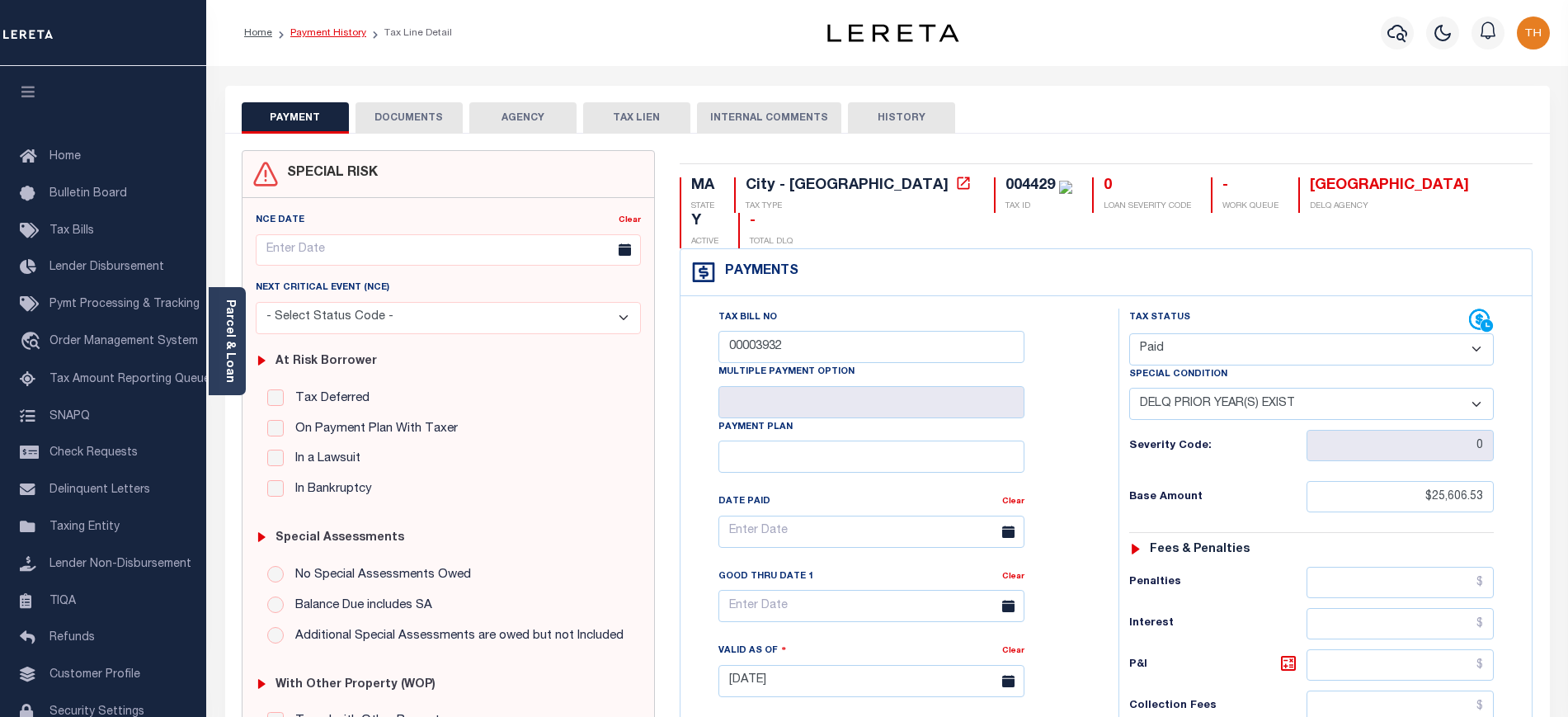
click at [320, 30] on link "Payment History" at bounding box center [327, 33] width 76 height 10
click at [1308, 388] on select "-- Select Special Condition -- 3RD PARTY TAX LIEN AGENCY TAX LIEN (A.K.A Inside…" at bounding box center [1311, 404] width 364 height 33
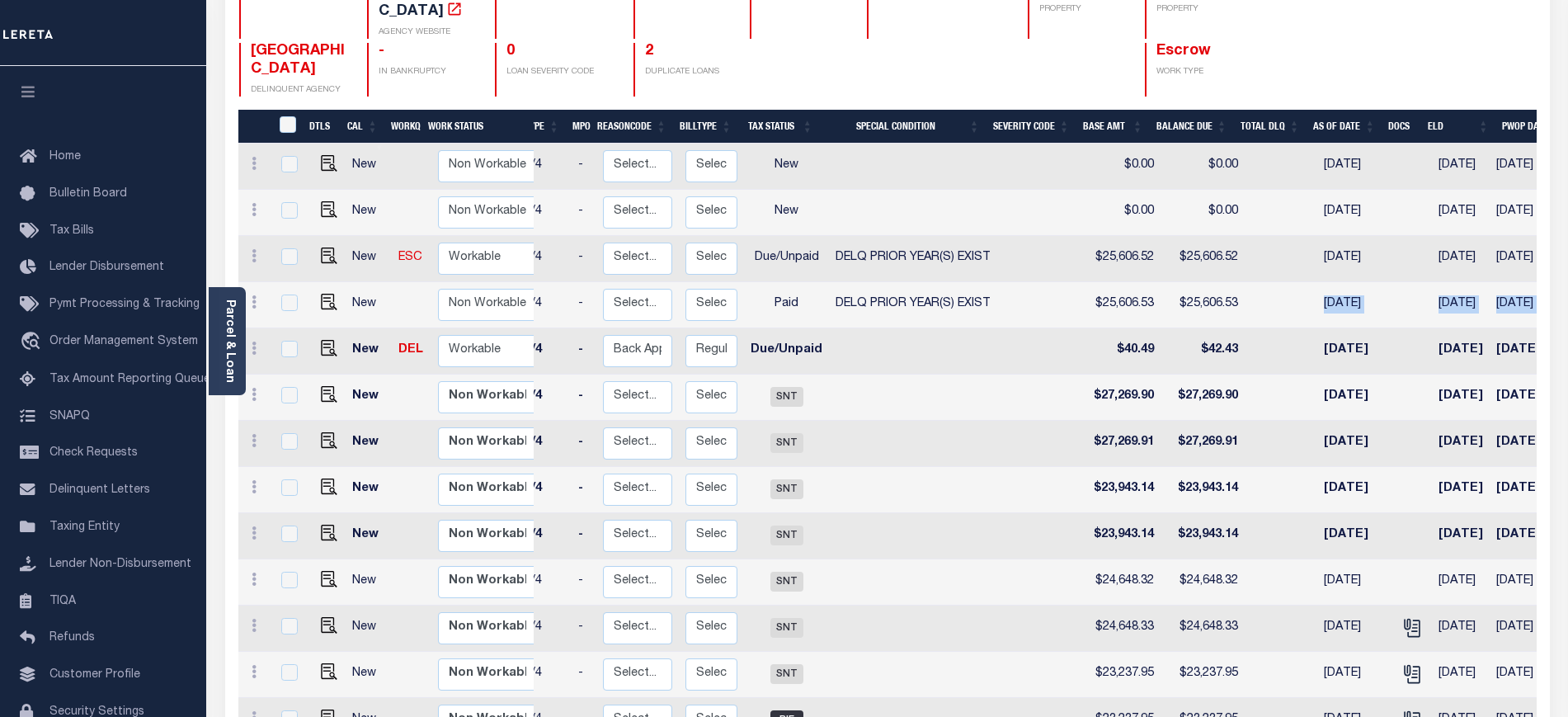
scroll to position [0, 395]
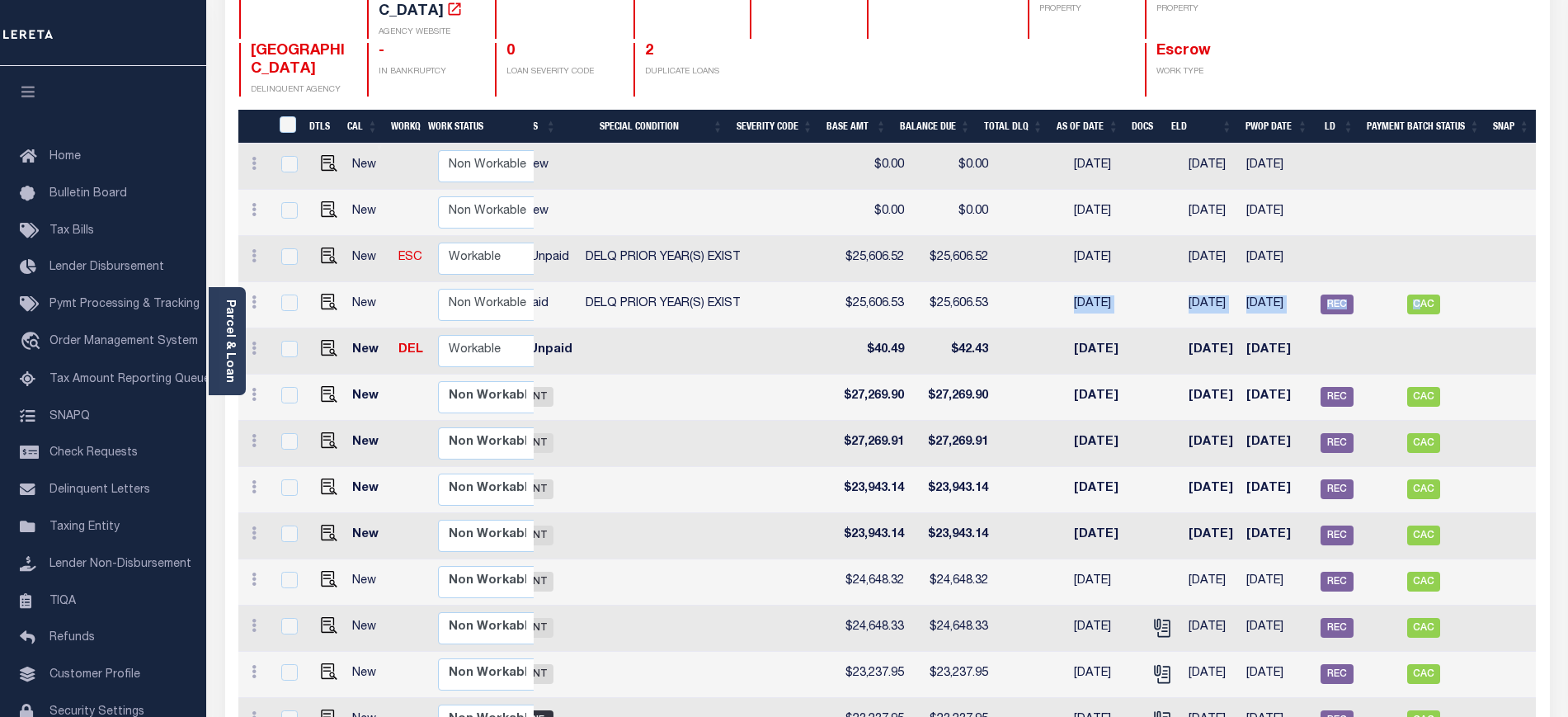
drag, startPoint x: 1449, startPoint y: 289, endPoint x: 1287, endPoint y: 289, distance: 162.0
click at [1287, 289] on tr "New Non Workable Workable 2026 1/4 - Select... Payment Reversal Taxable Value C…" at bounding box center [693, 305] width 1687 height 46
click at [1322, 294] on span "REC" at bounding box center [1336, 304] width 33 height 20
checkbox input "true"
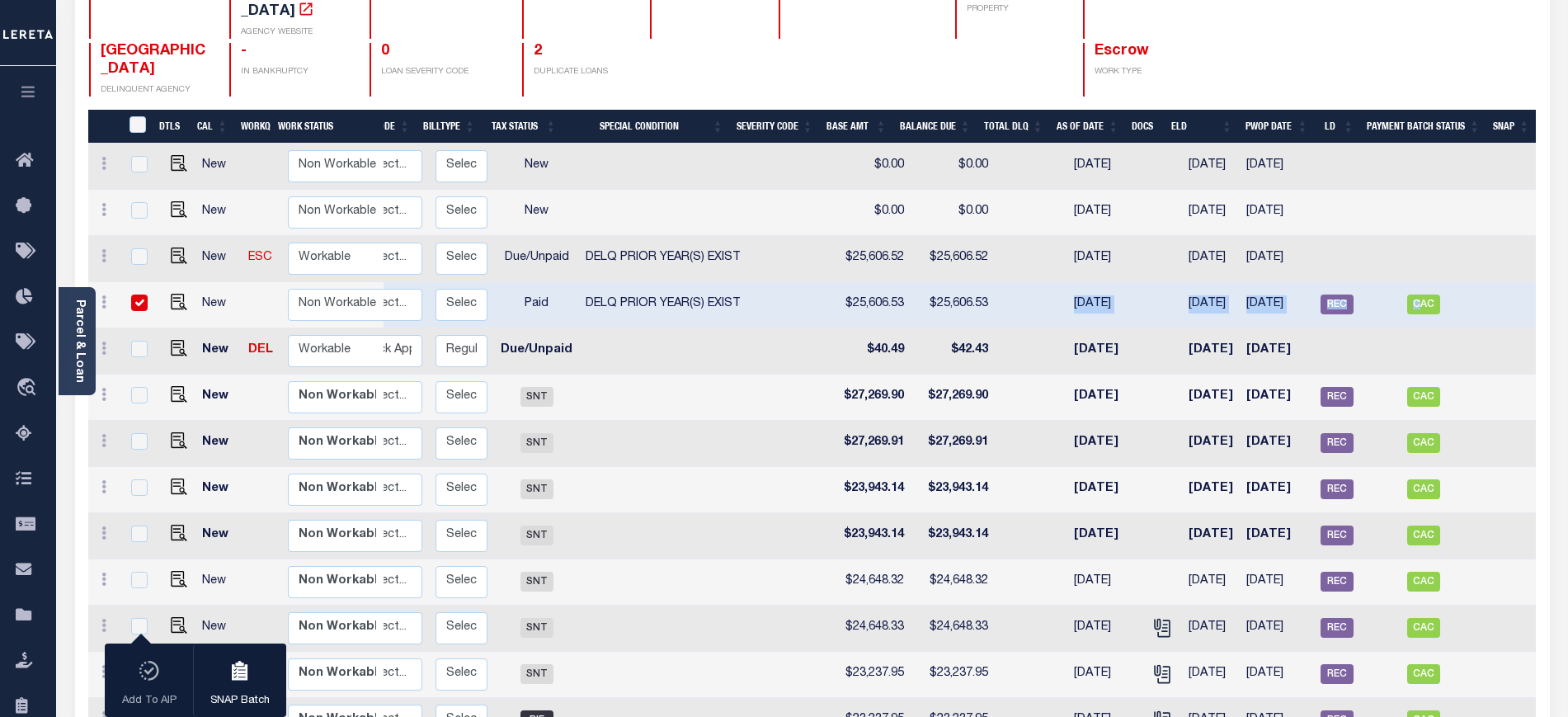
scroll to position [0, 245]
click at [176, 293] on img "" at bounding box center [179, 302] width 17 height 17
checkbox input "false"
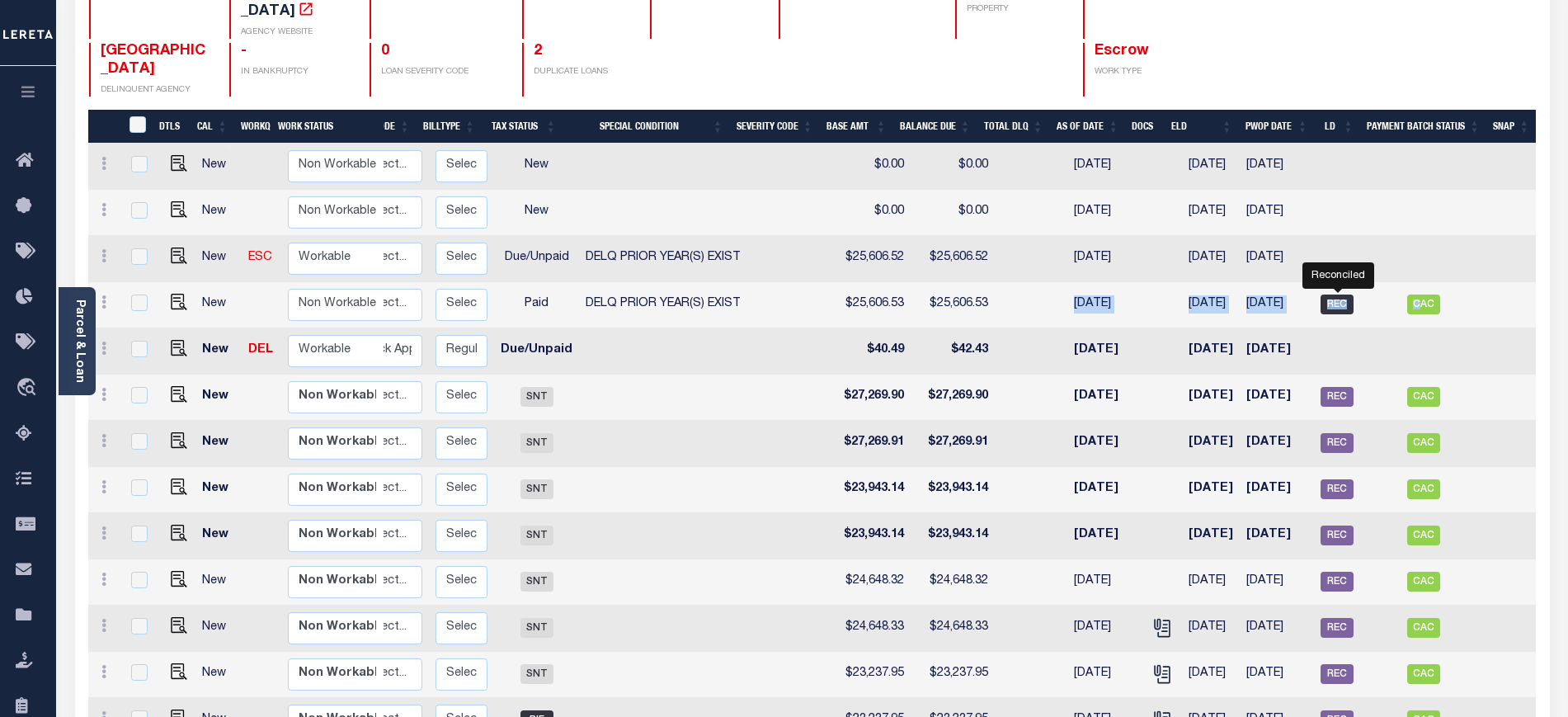
click at [1344, 294] on span "REC" at bounding box center [1336, 304] width 33 height 20
checkbox input "true"
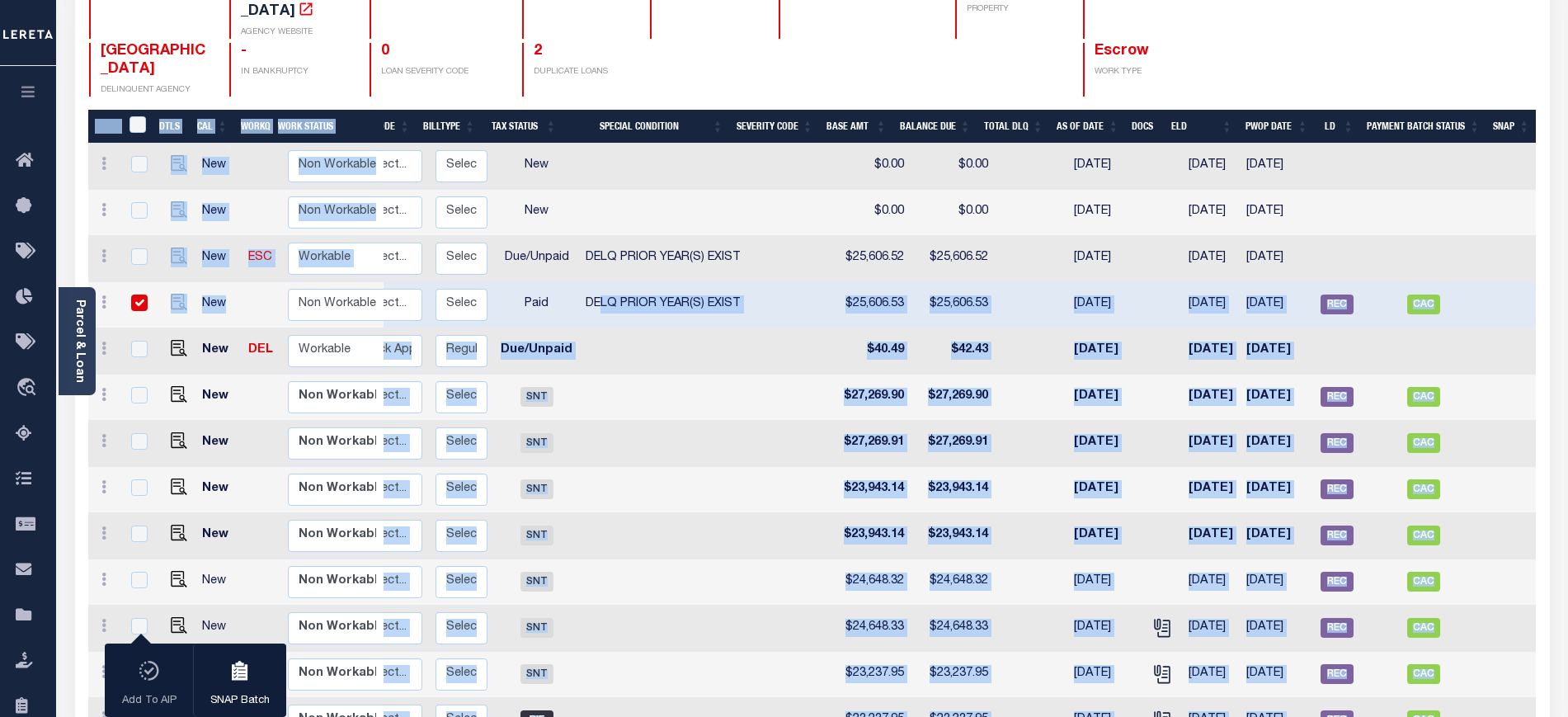
drag, startPoint x: 230, startPoint y: 265, endPoint x: 587, endPoint y: 271, distance: 357.1
click at [652, 297] on span "DELQ PRIOR YEAR(S) EXIST" at bounding box center [663, 303] width 155 height 12
checkbox input "false"
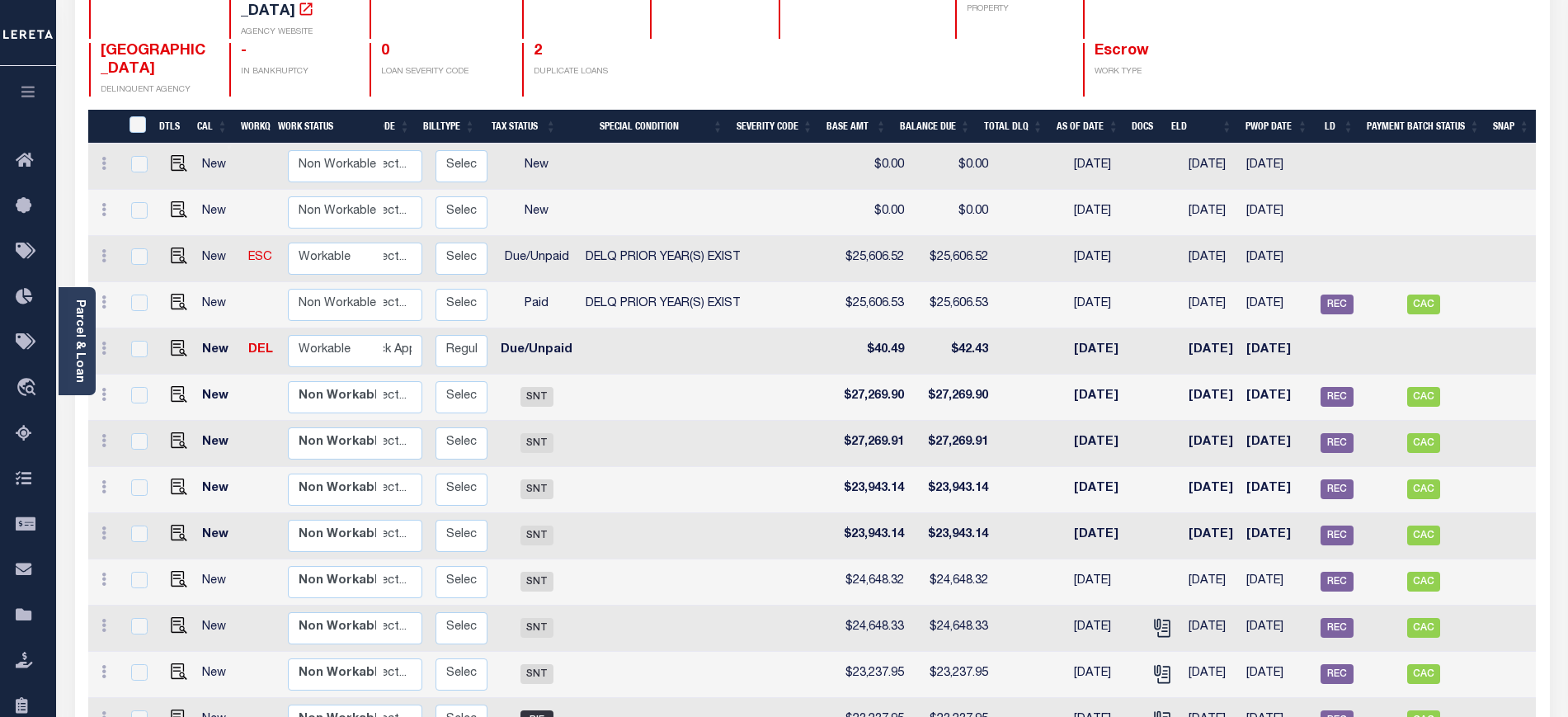
click at [1236, 48] on div "QUINCY CITY DELINQUENT AGENCY - IN BANKRUPTCY 0 LOAN SEVERITY CODE 2 DUPLICATE …" at bounding box center [692, 69] width 1205 height 53
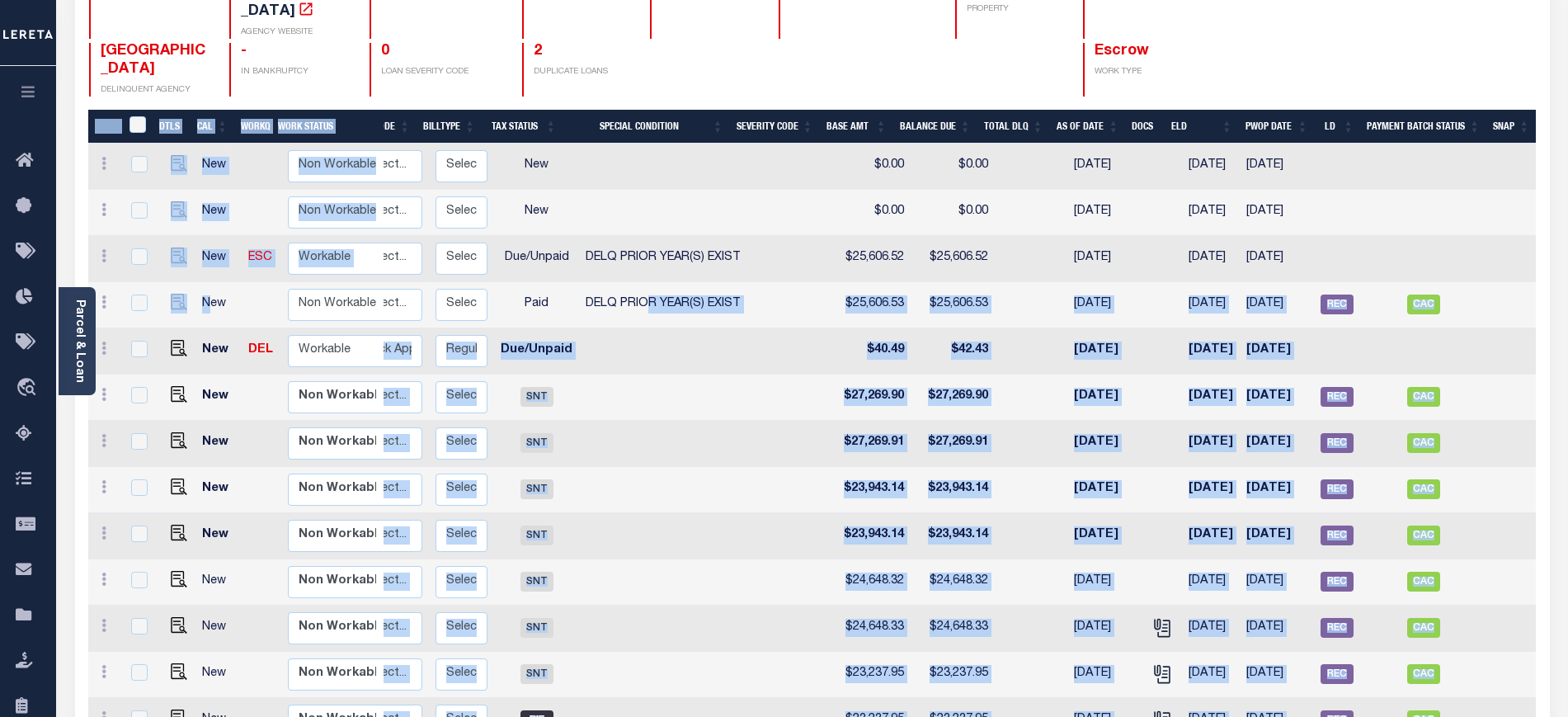
drag, startPoint x: 206, startPoint y: 263, endPoint x: 627, endPoint y: 266, distance: 421.0
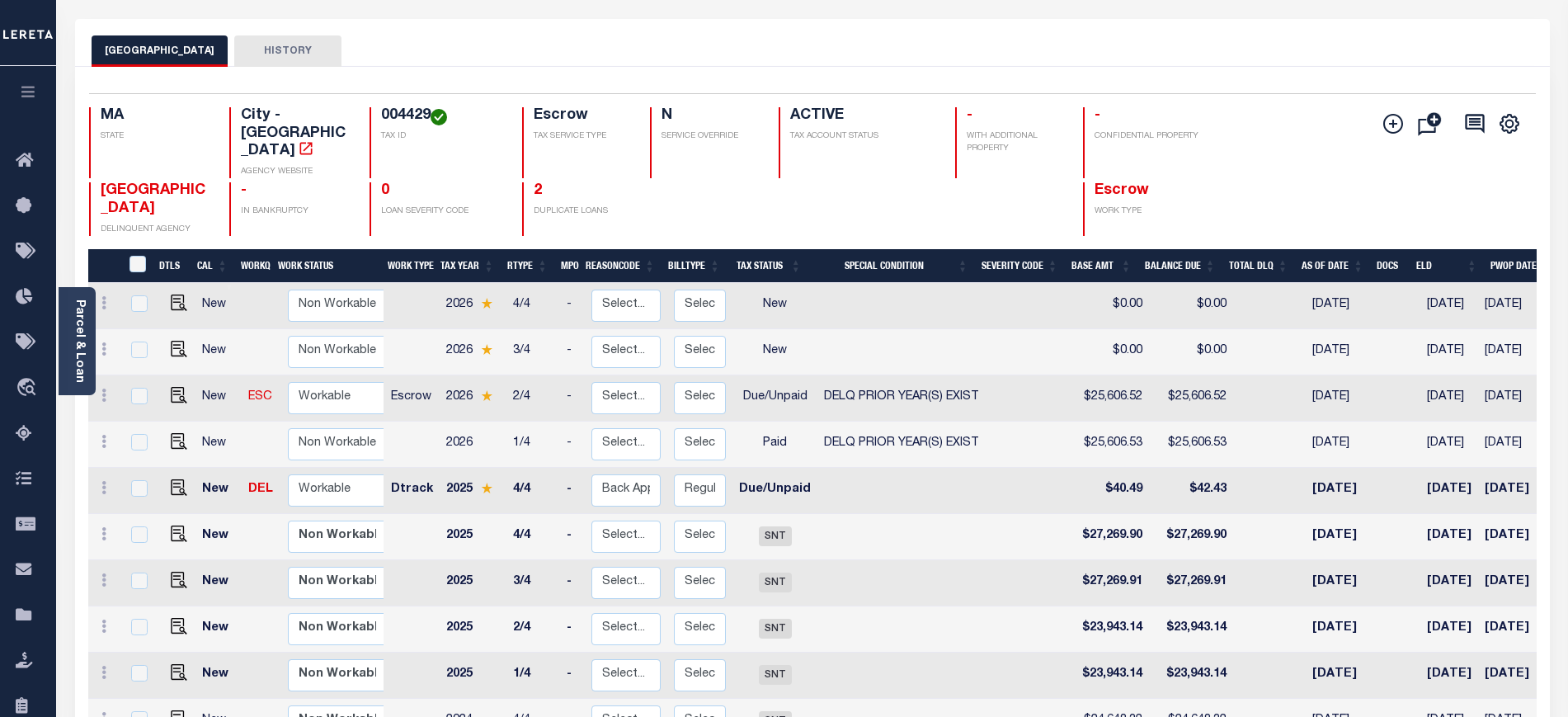
scroll to position [103, 0]
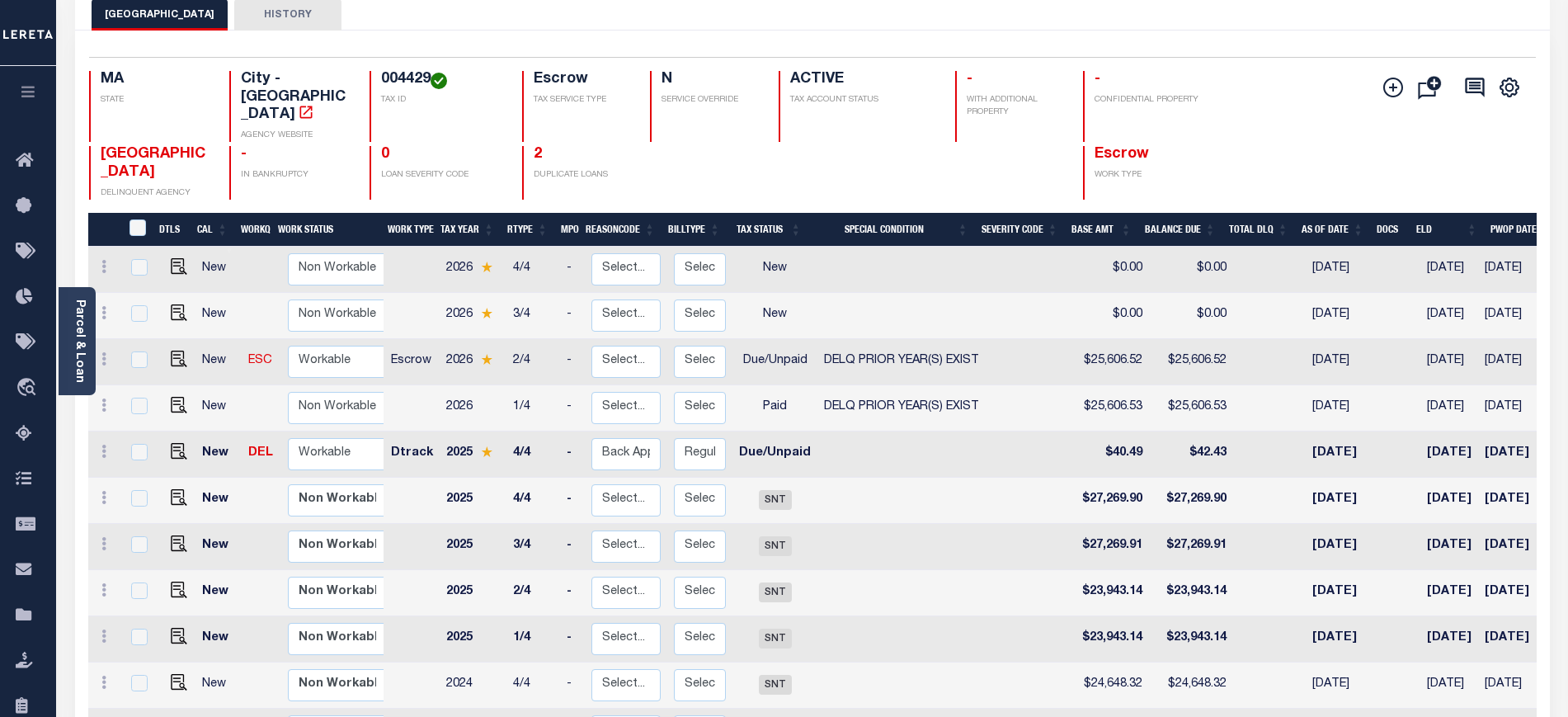
click at [261, 25] on button "HISTORY" at bounding box center [287, 15] width 107 height 32
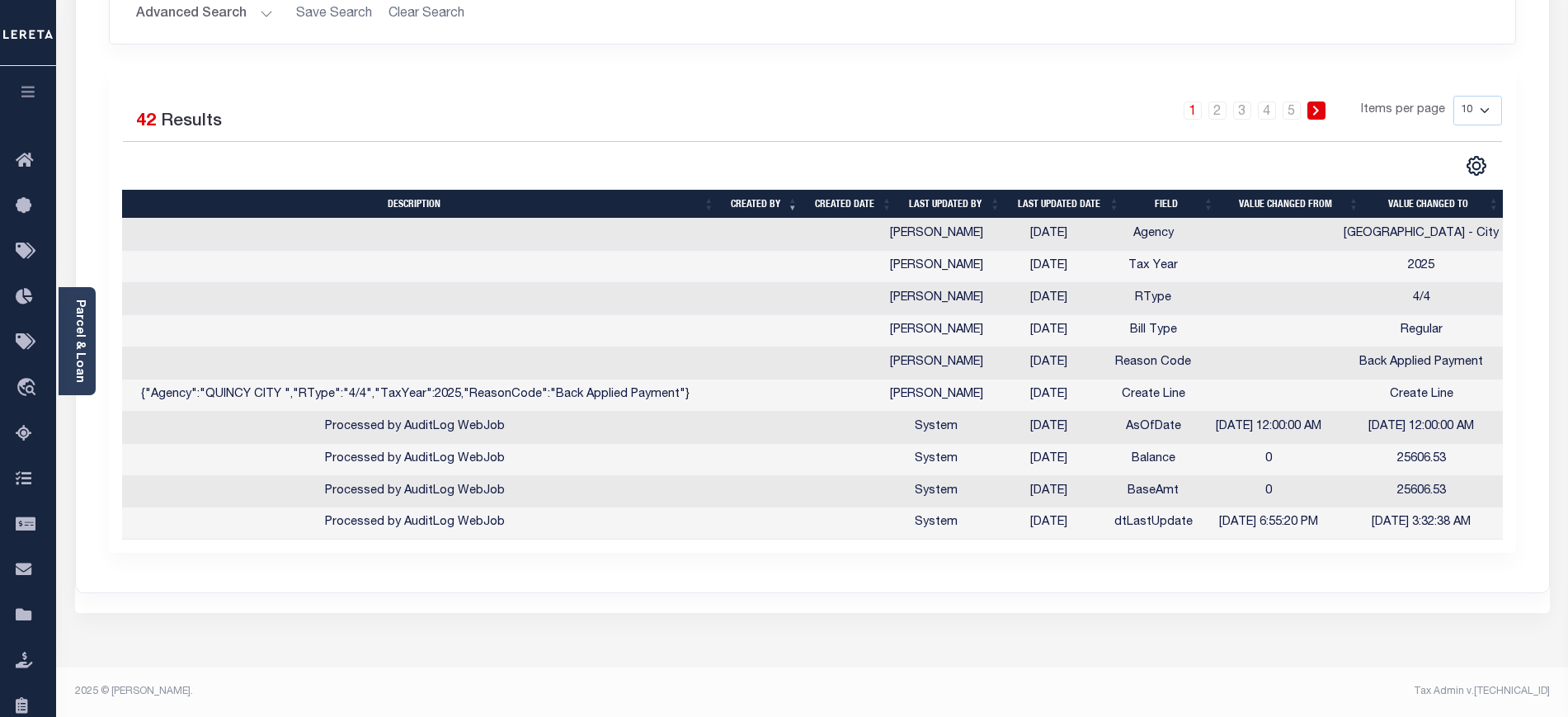
scroll to position [0, 3]
click at [1470, 116] on select "10 25 50 100" at bounding box center [1477, 111] width 48 height 30
select select "100"
click at [1453, 96] on select "10 25 50 100" at bounding box center [1477, 111] width 48 height 30
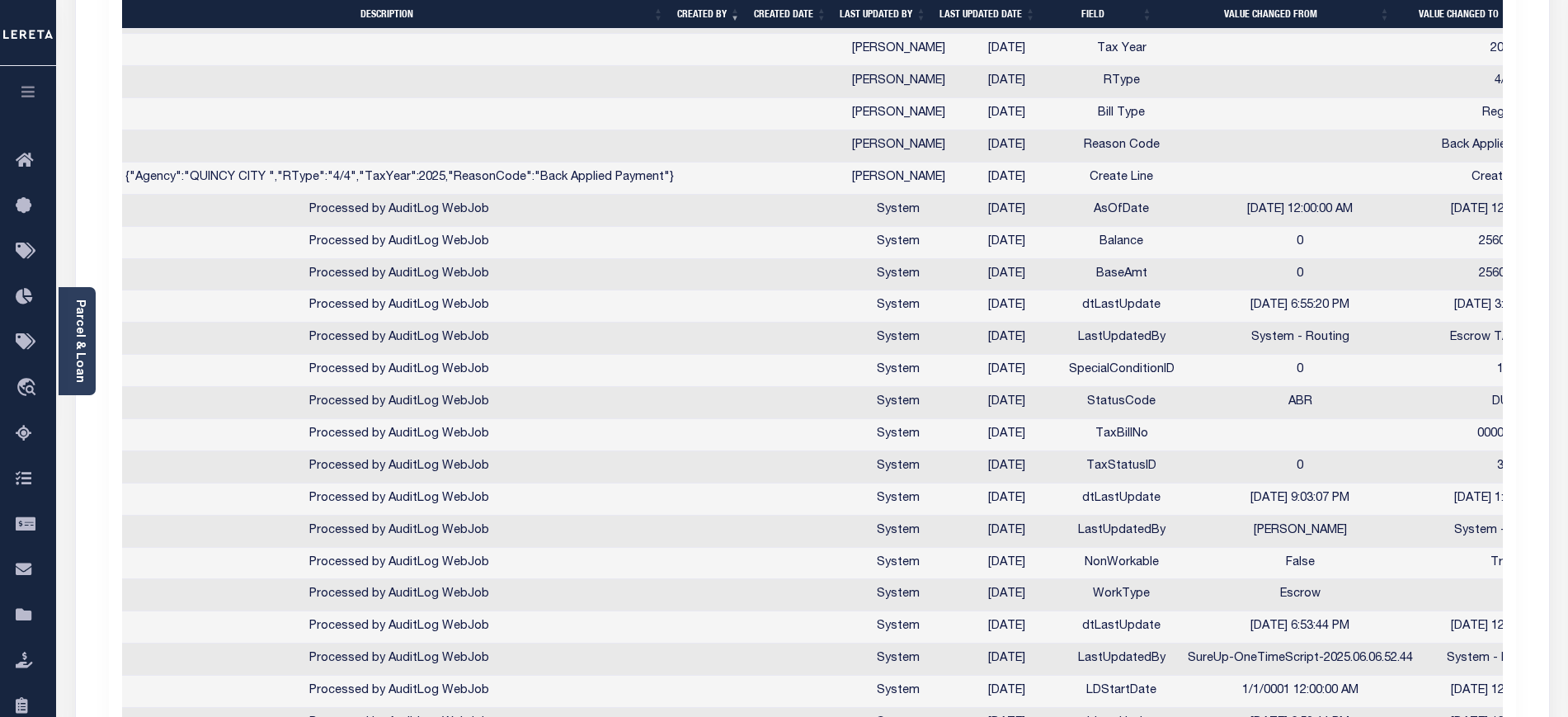
scroll to position [509, 0]
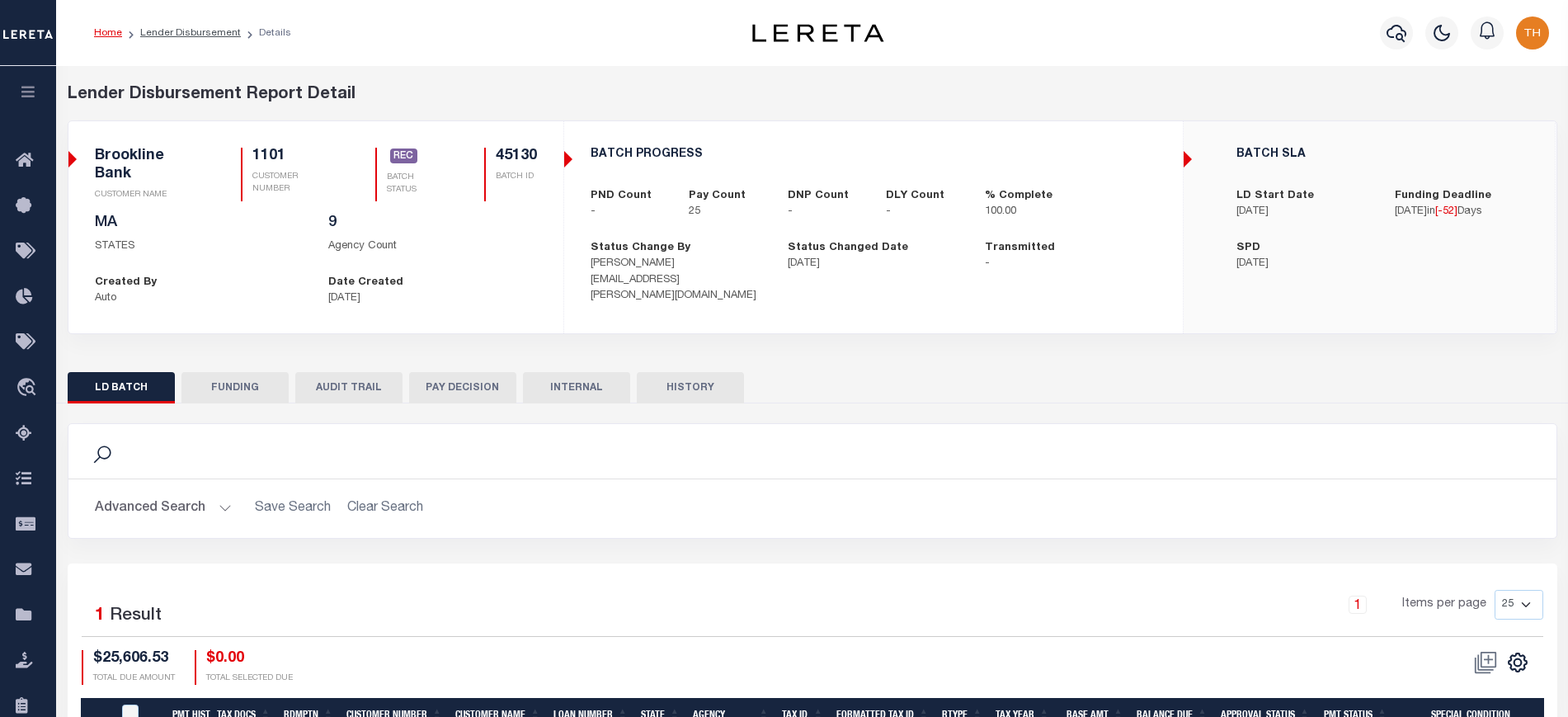
drag, startPoint x: 351, startPoint y: 282, endPoint x: 407, endPoint y: 293, distance: 57.1
click at [407, 293] on div "Date Created [DATE]" at bounding box center [432, 291] width 233 height 33
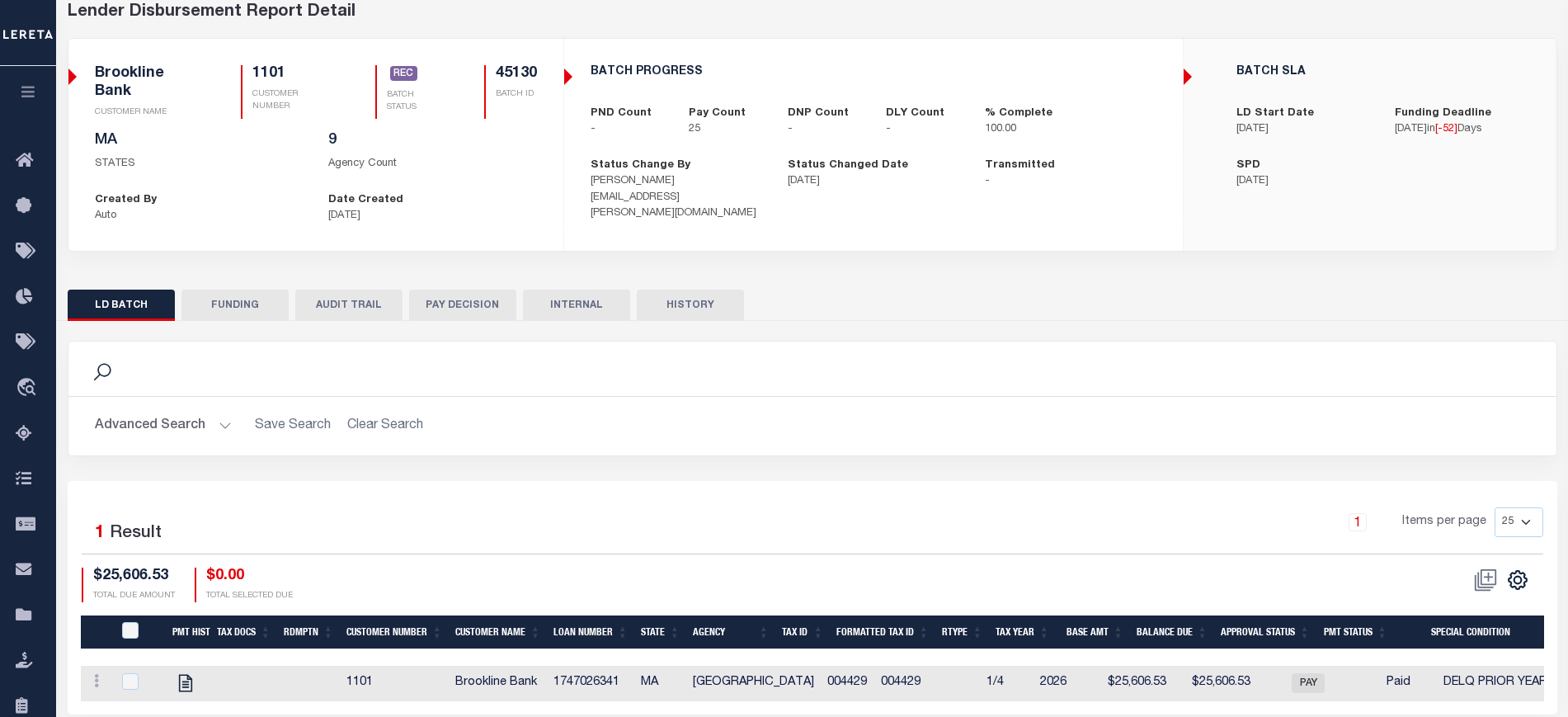
scroll to position [158, 0]
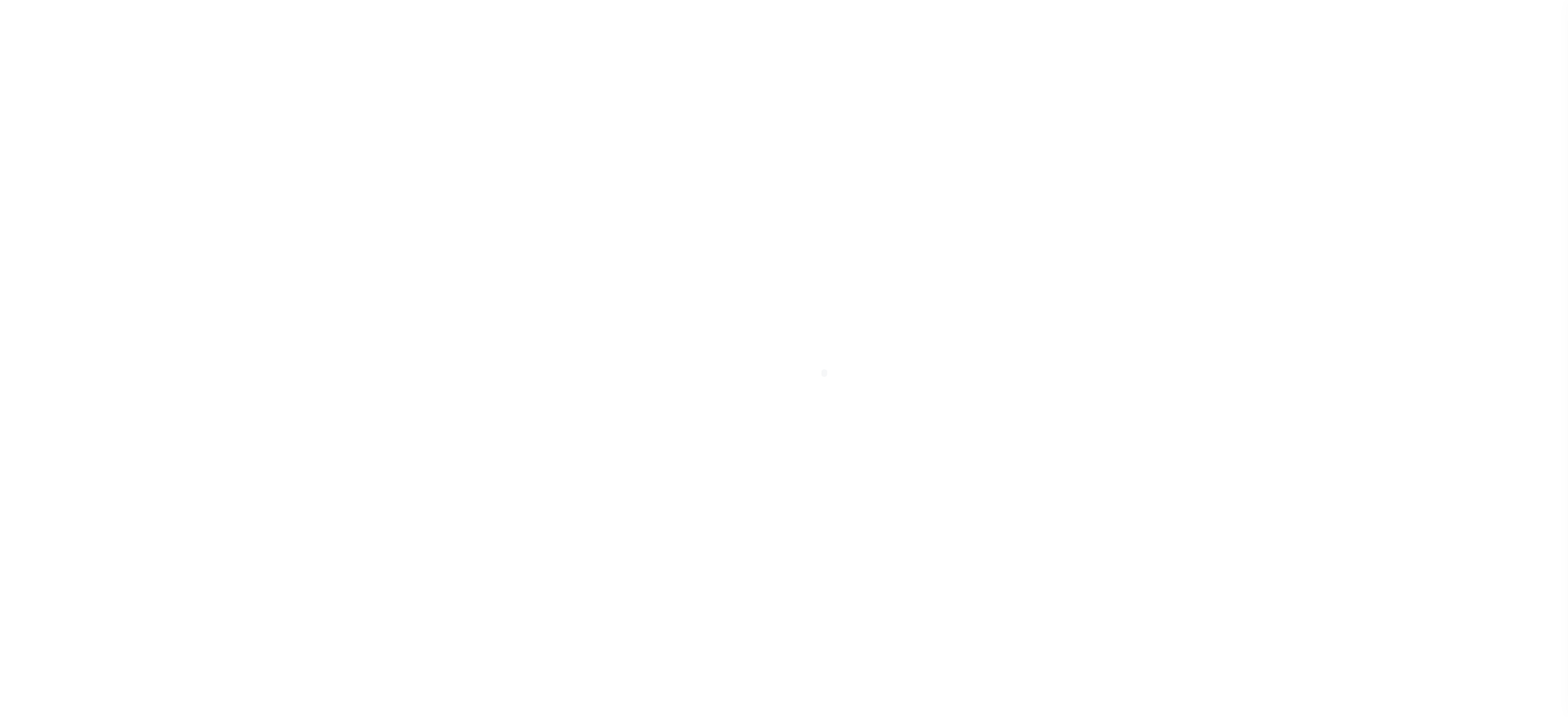
select select "PYD"
select select "18"
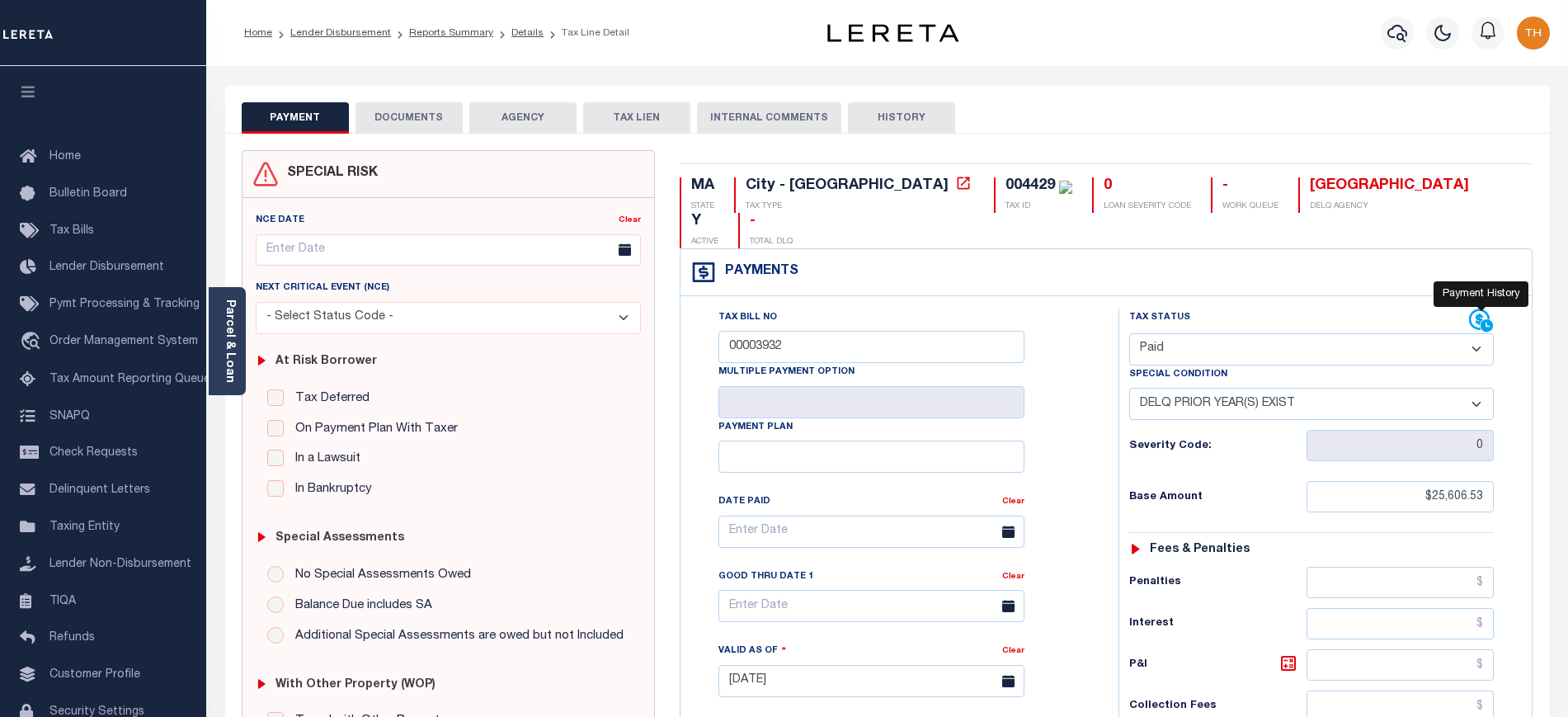
click at [1478, 309] on icon at bounding box center [1479, 319] width 21 height 21
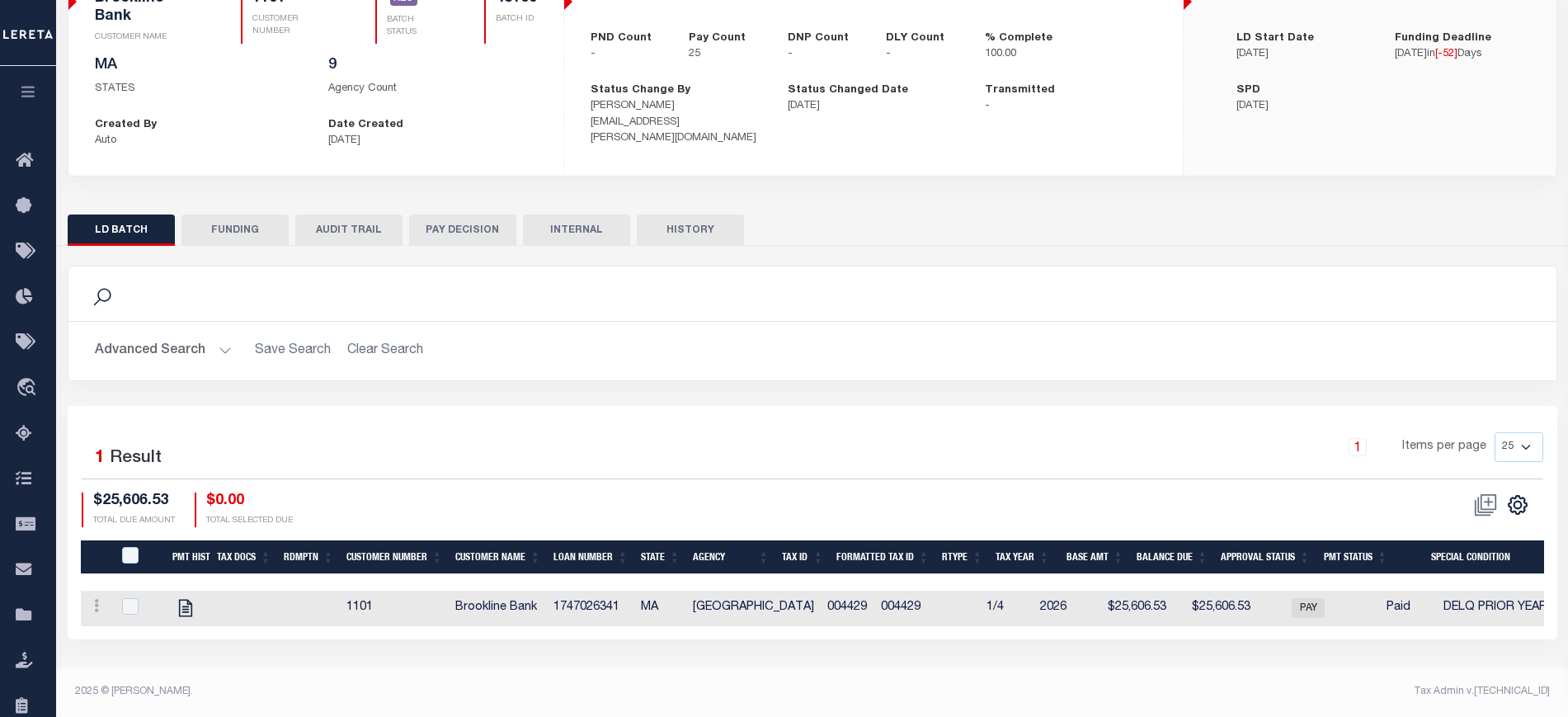
scroll to position [54, 0]
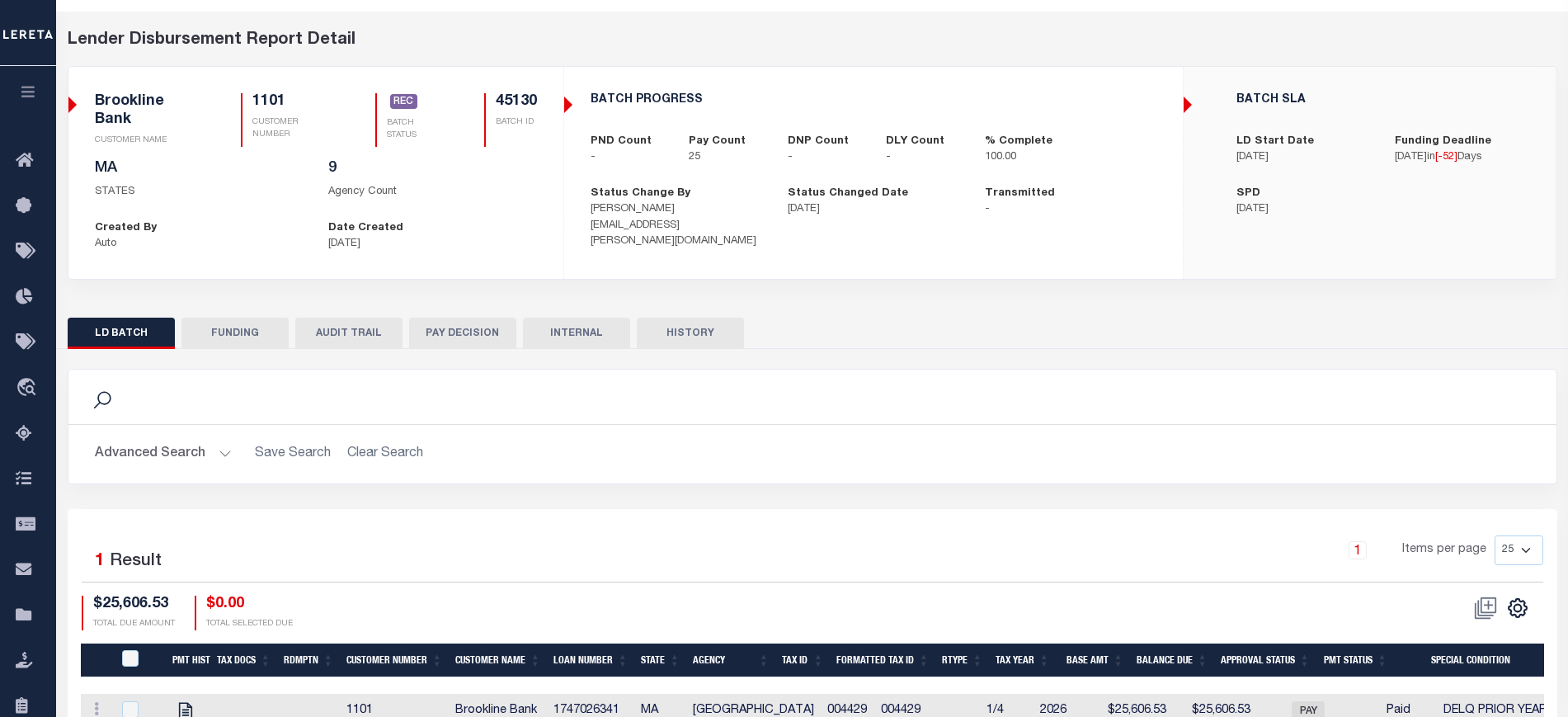
click at [374, 328] on button "AUDIT TRAIL" at bounding box center [348, 333] width 107 height 32
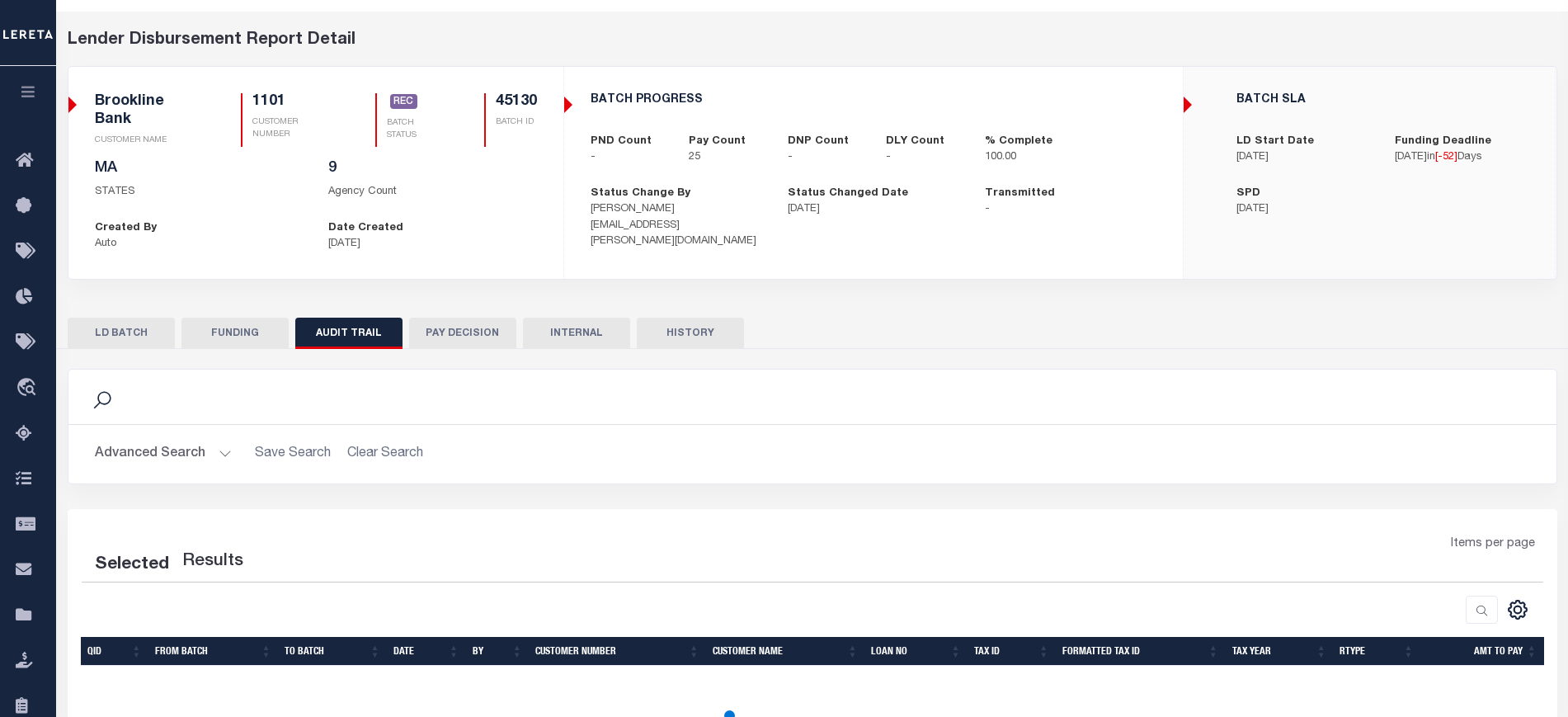
click at [494, 331] on button "PAY DECISION" at bounding box center [463, 333] width 107 height 32
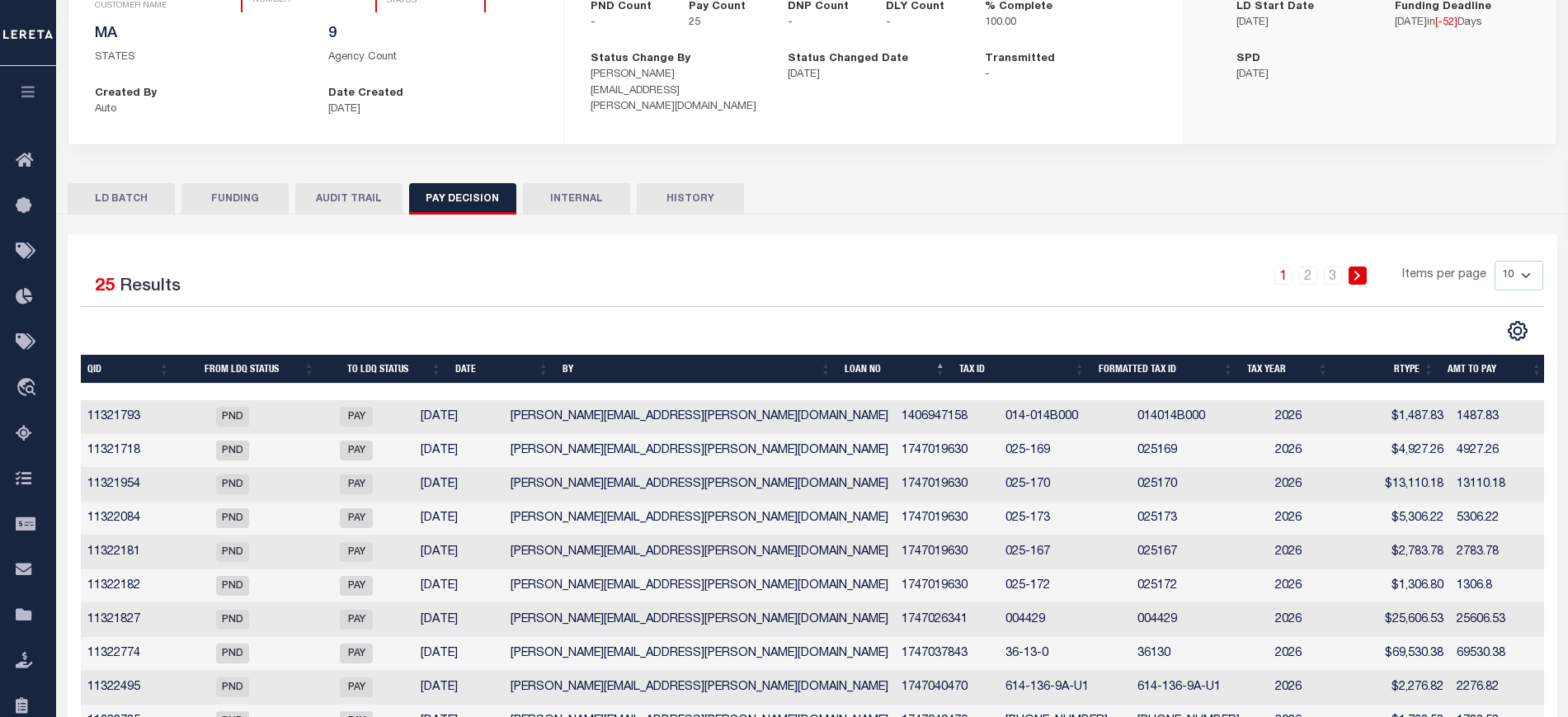
scroll to position [286, 0]
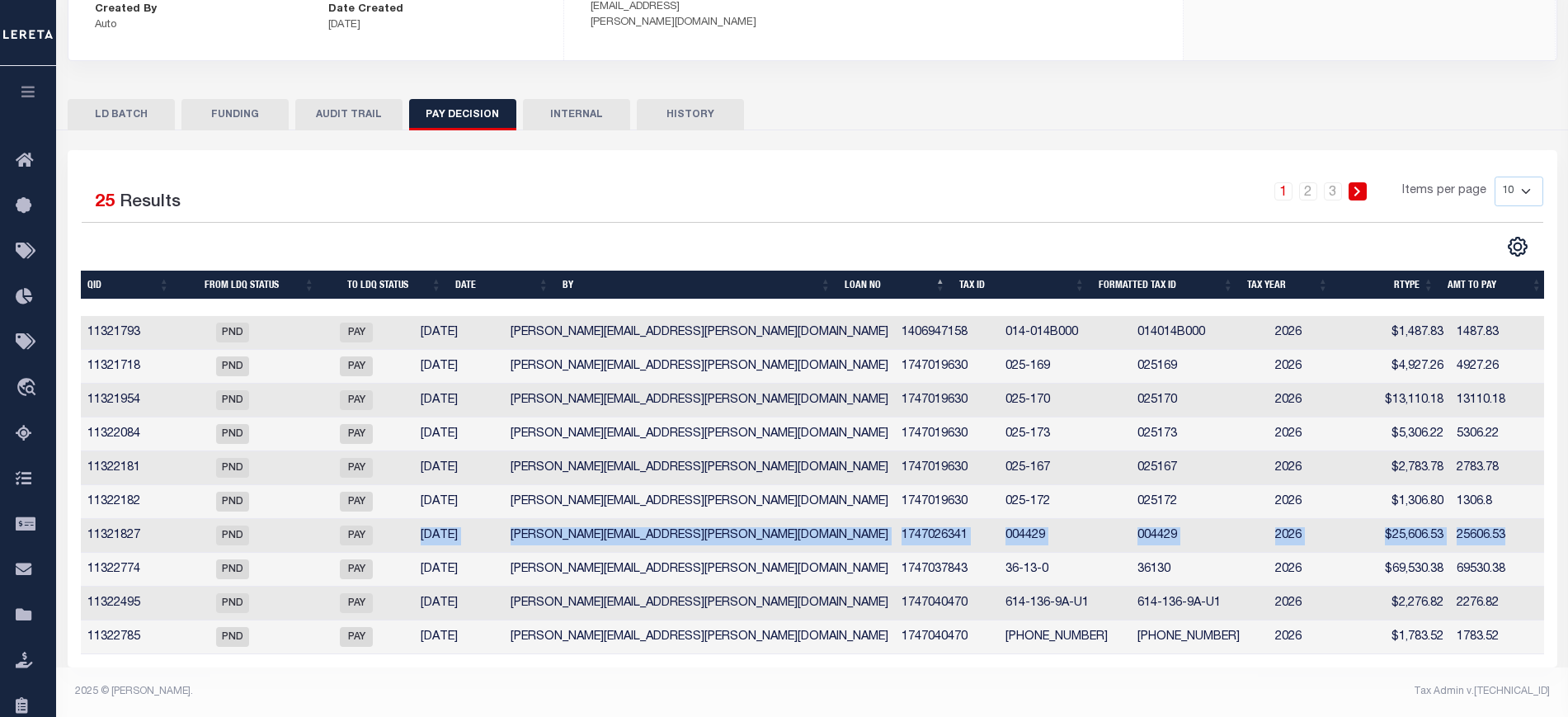
drag, startPoint x: 1503, startPoint y: 519, endPoint x: 452, endPoint y: 521, distance: 1051.0
click at [452, 521] on tr "11321827 PND PAY 07/14/2025 allison.diep@leretacustomers.com 1747026341 004429 …" at bounding box center [814, 536] width 1468 height 33
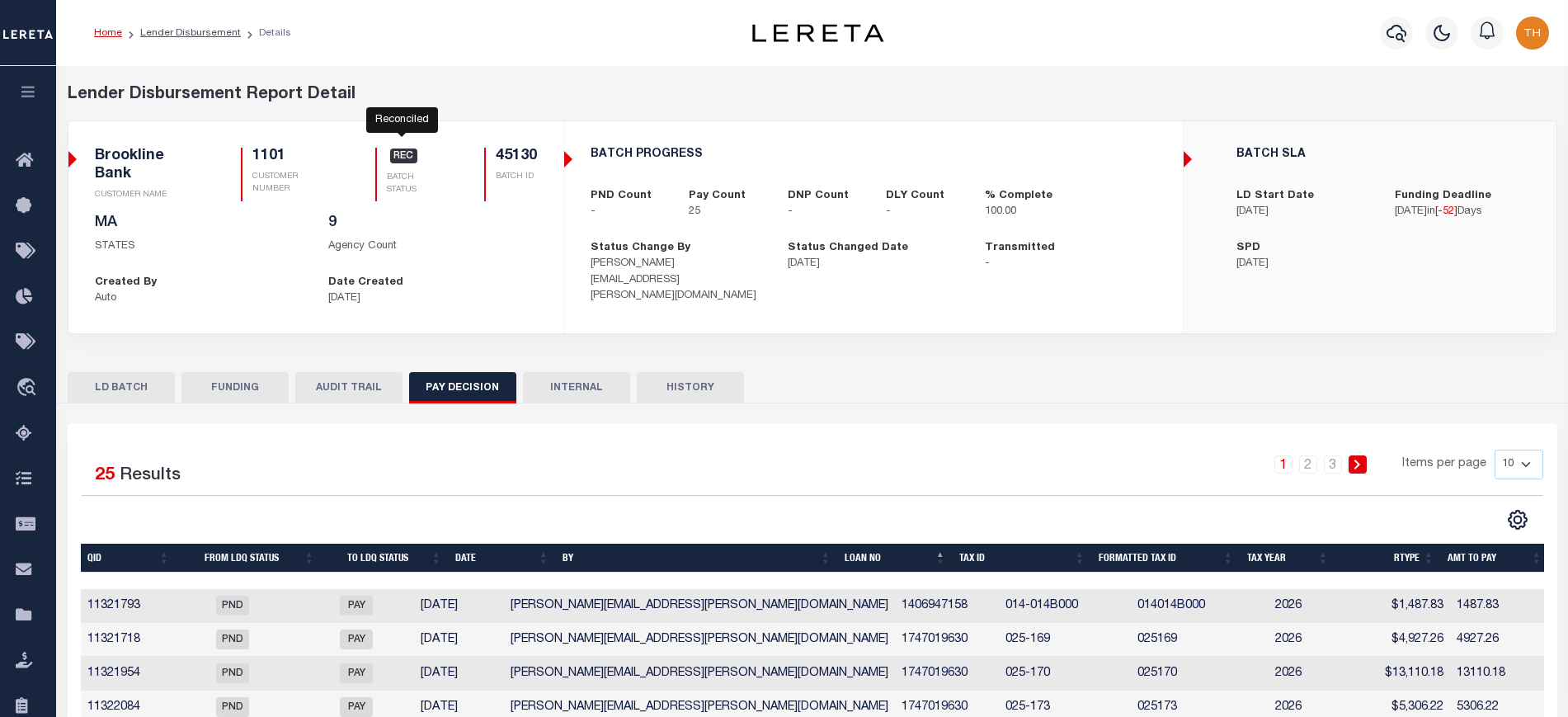
click at [407, 158] on span "REC" at bounding box center [404, 156] width 28 height 15
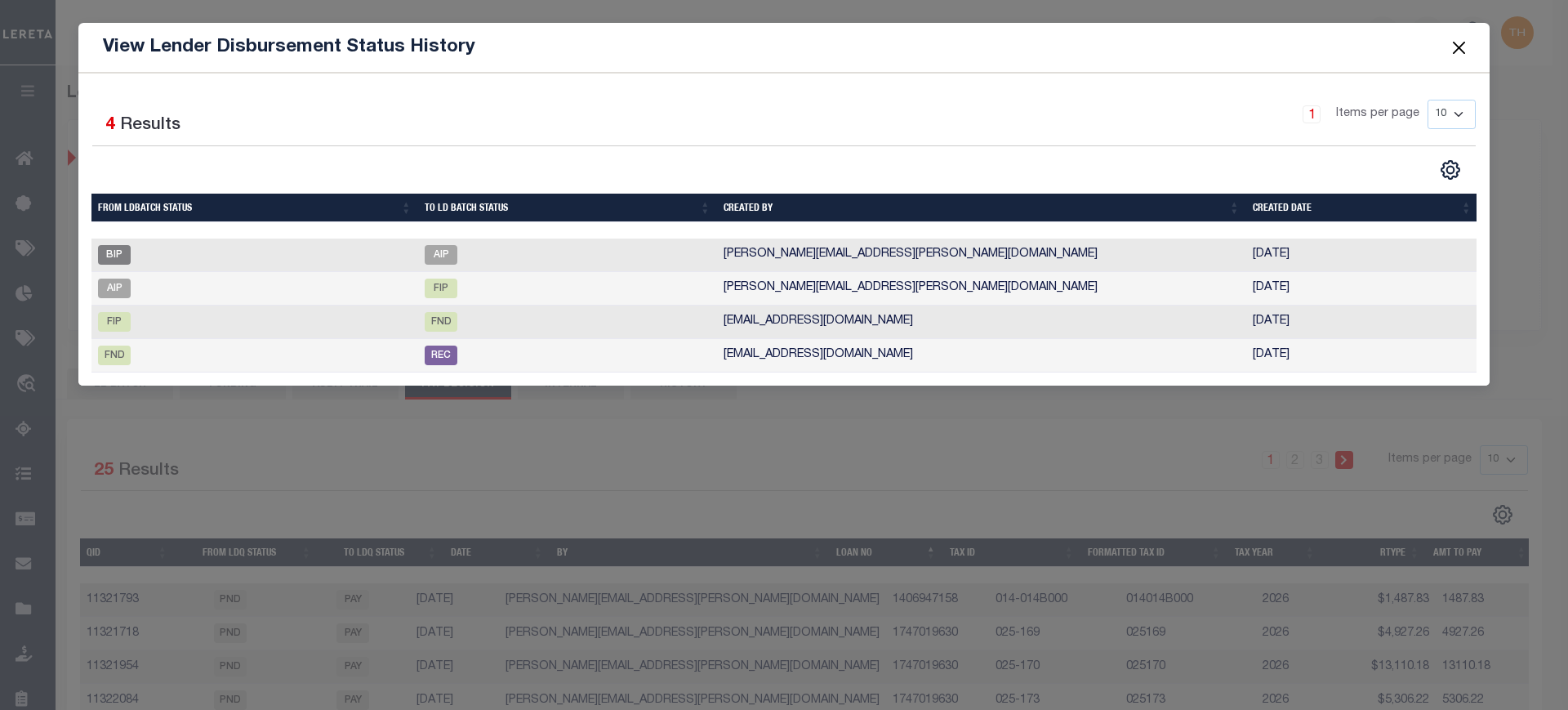
click at [1455, 47] on button "Close" at bounding box center [1460, 47] width 22 height 22
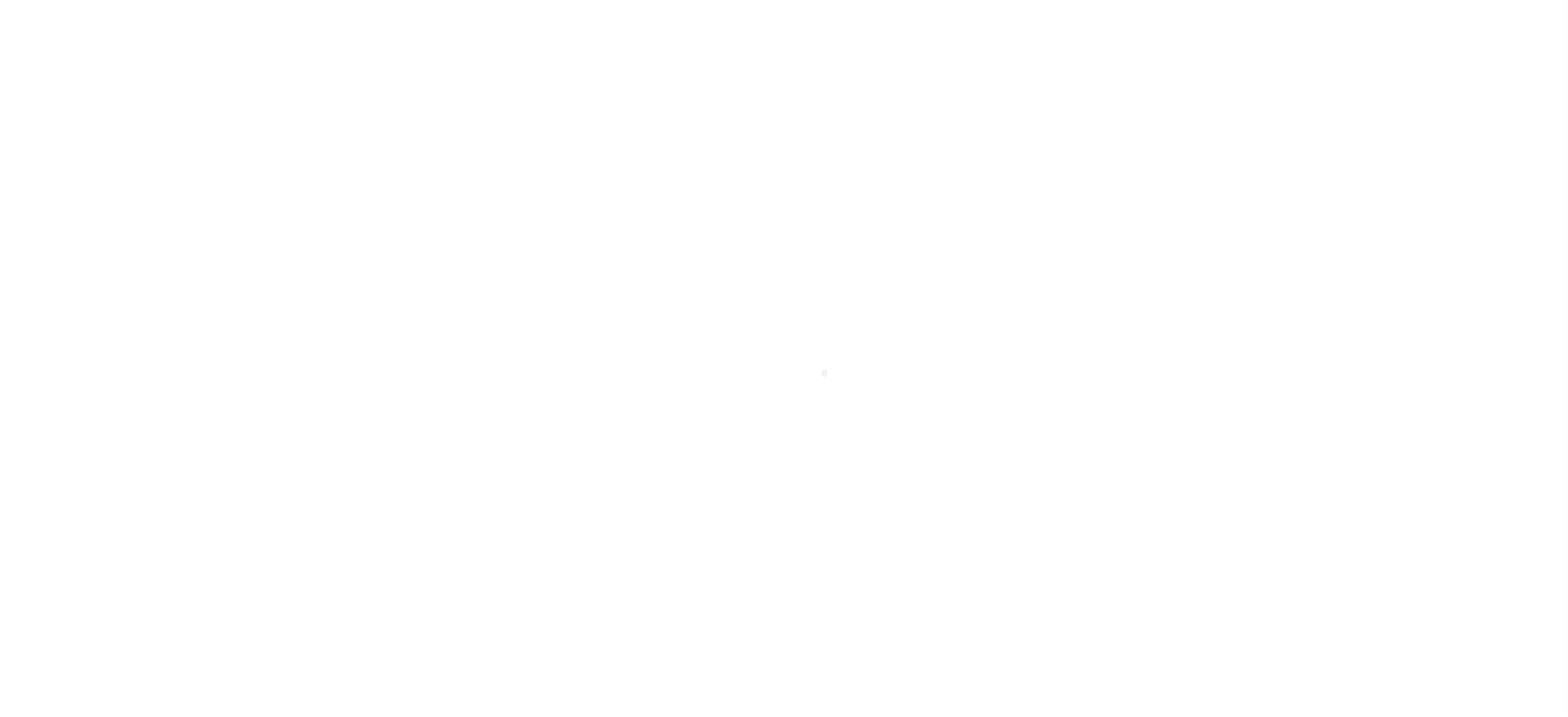
select select "DUE"
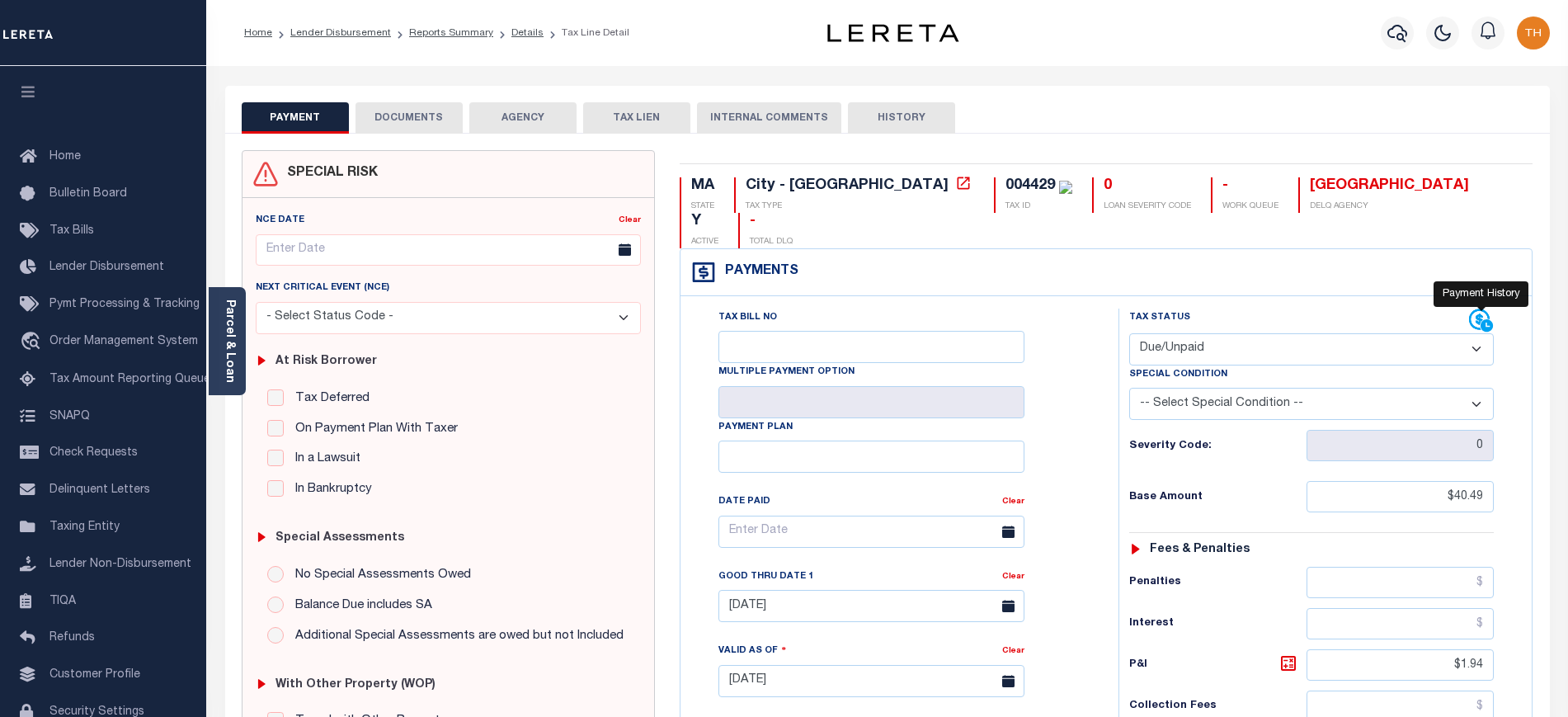
click at [1484, 308] on icon at bounding box center [1481, 321] width 25 height 25
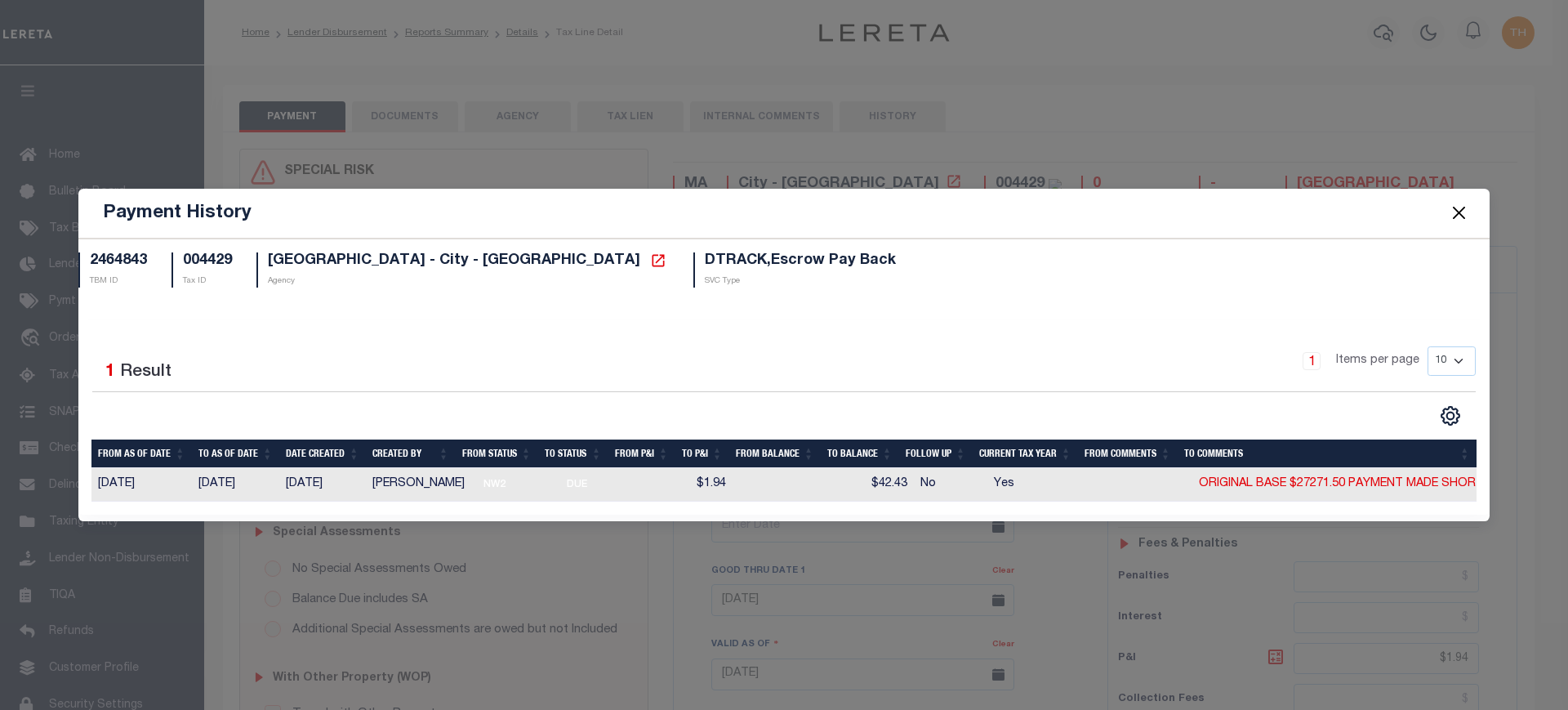
click at [1467, 214] on button "Close" at bounding box center [1460, 213] width 22 height 22
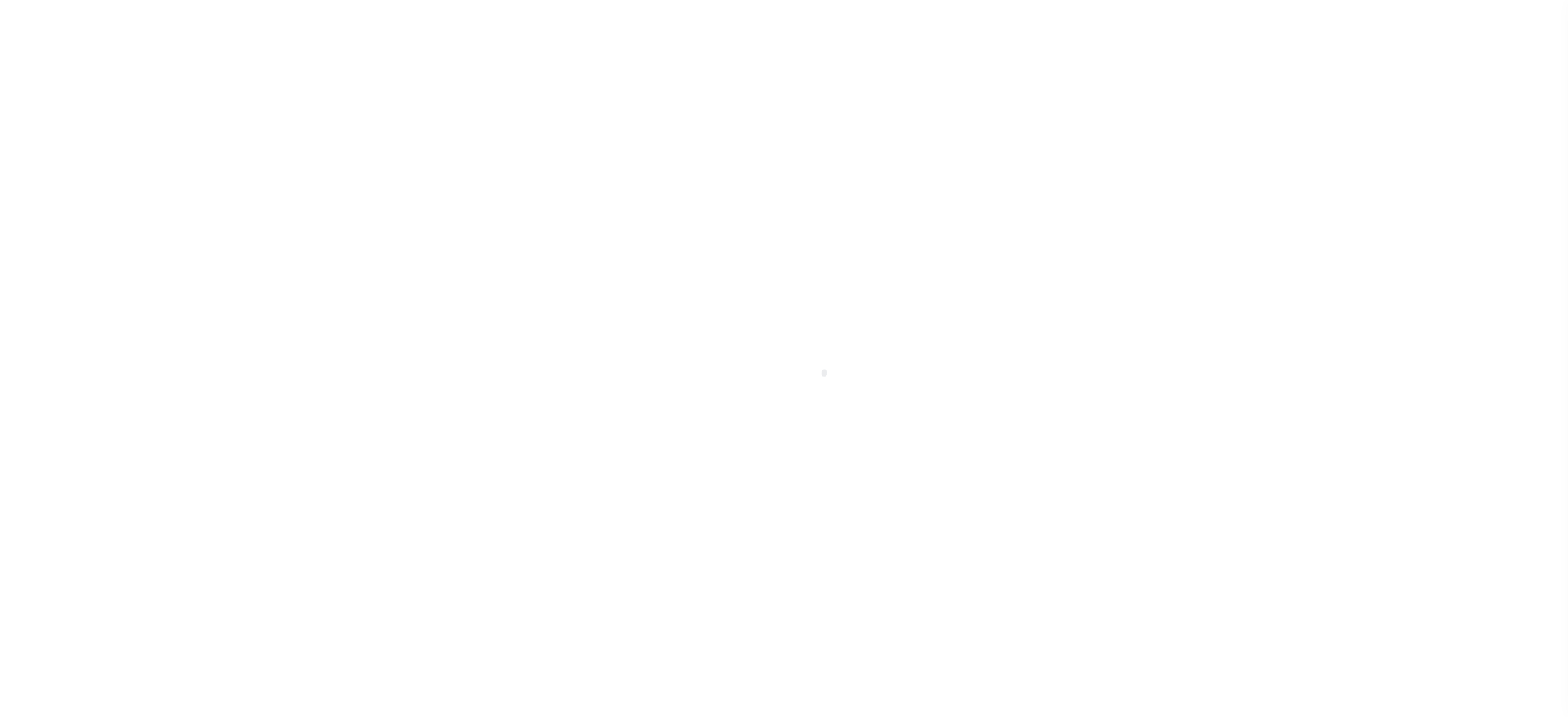
checkbox input "false"
type input "00003932"
type input "[DATE]"
select select "PYD"
select select "18"
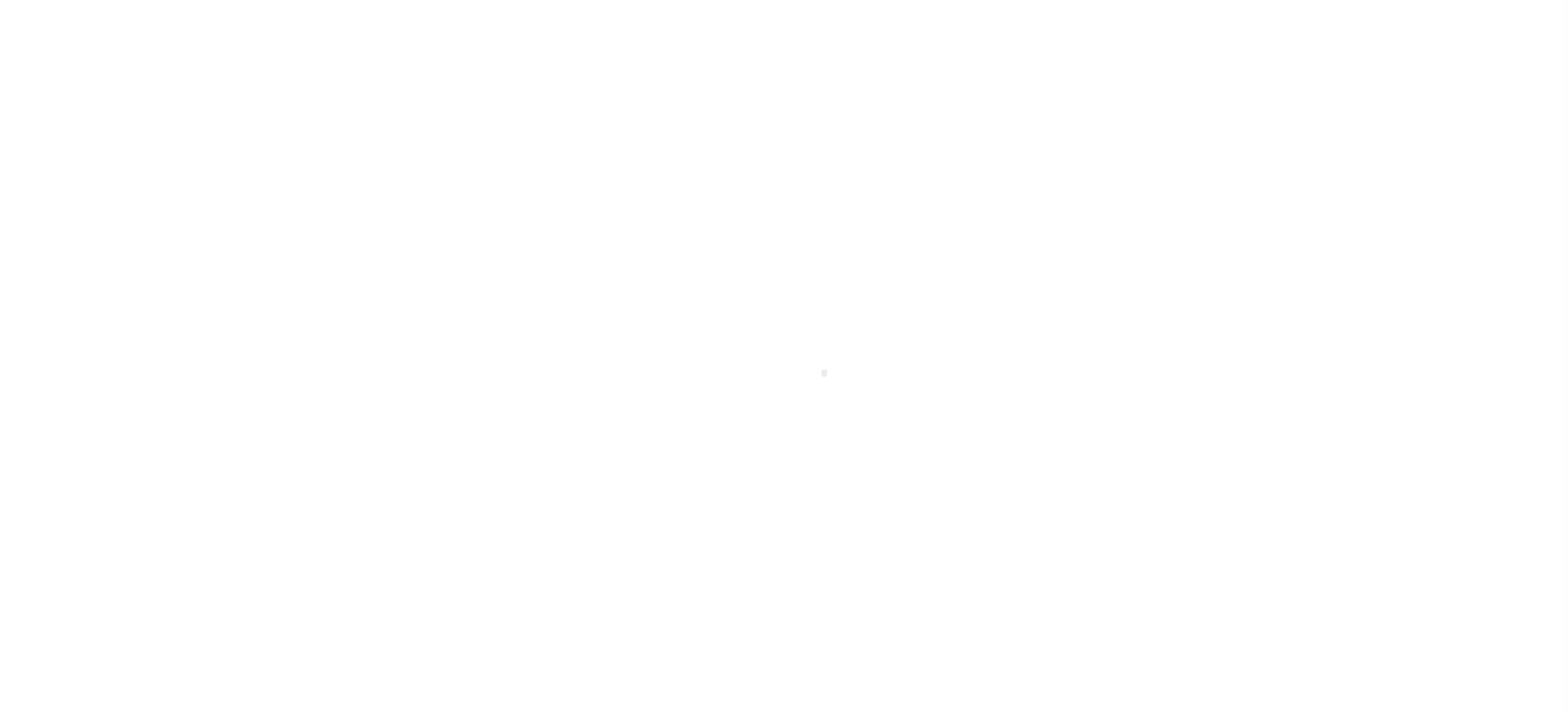
type input "0"
type input "$25,606.53"
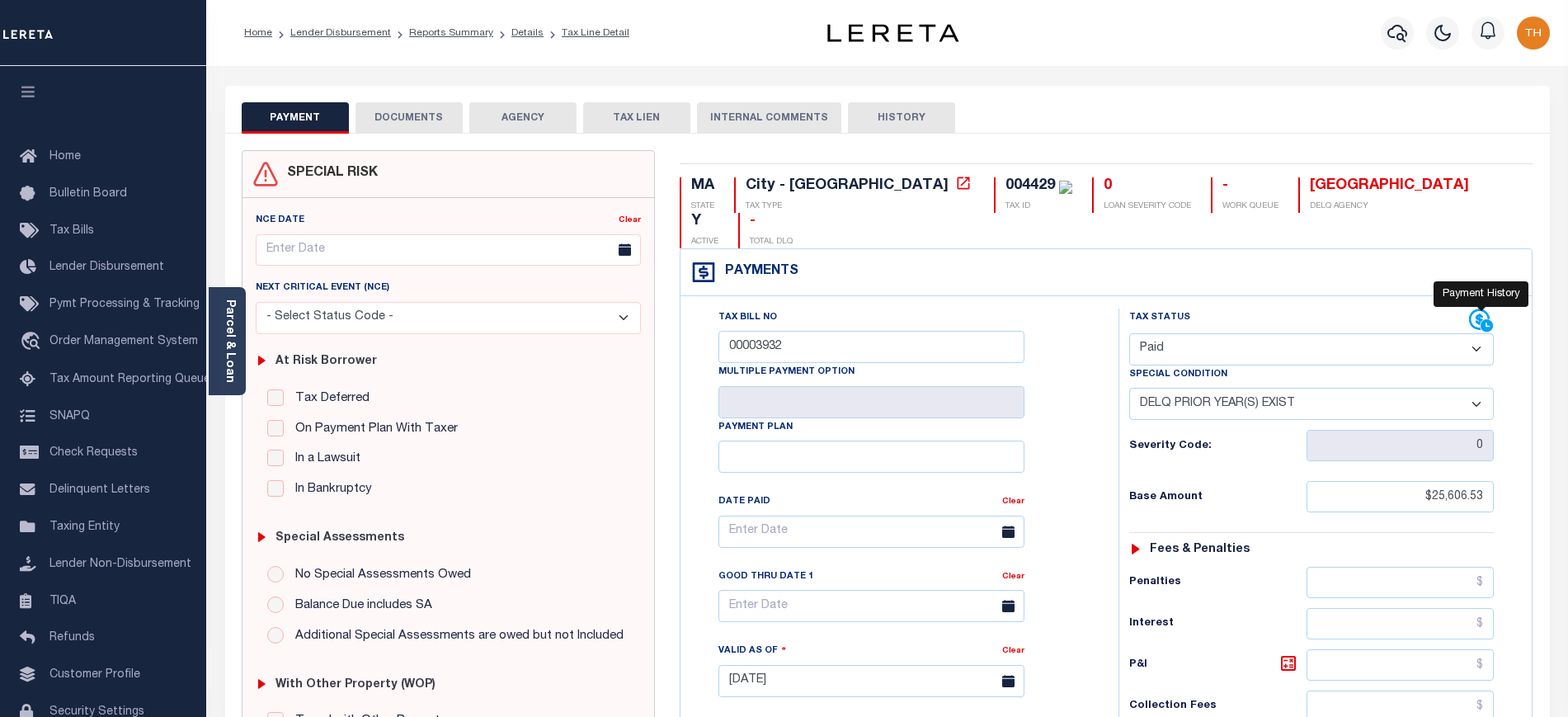
click at [1479, 308] on icon at bounding box center [1481, 321] width 25 height 25
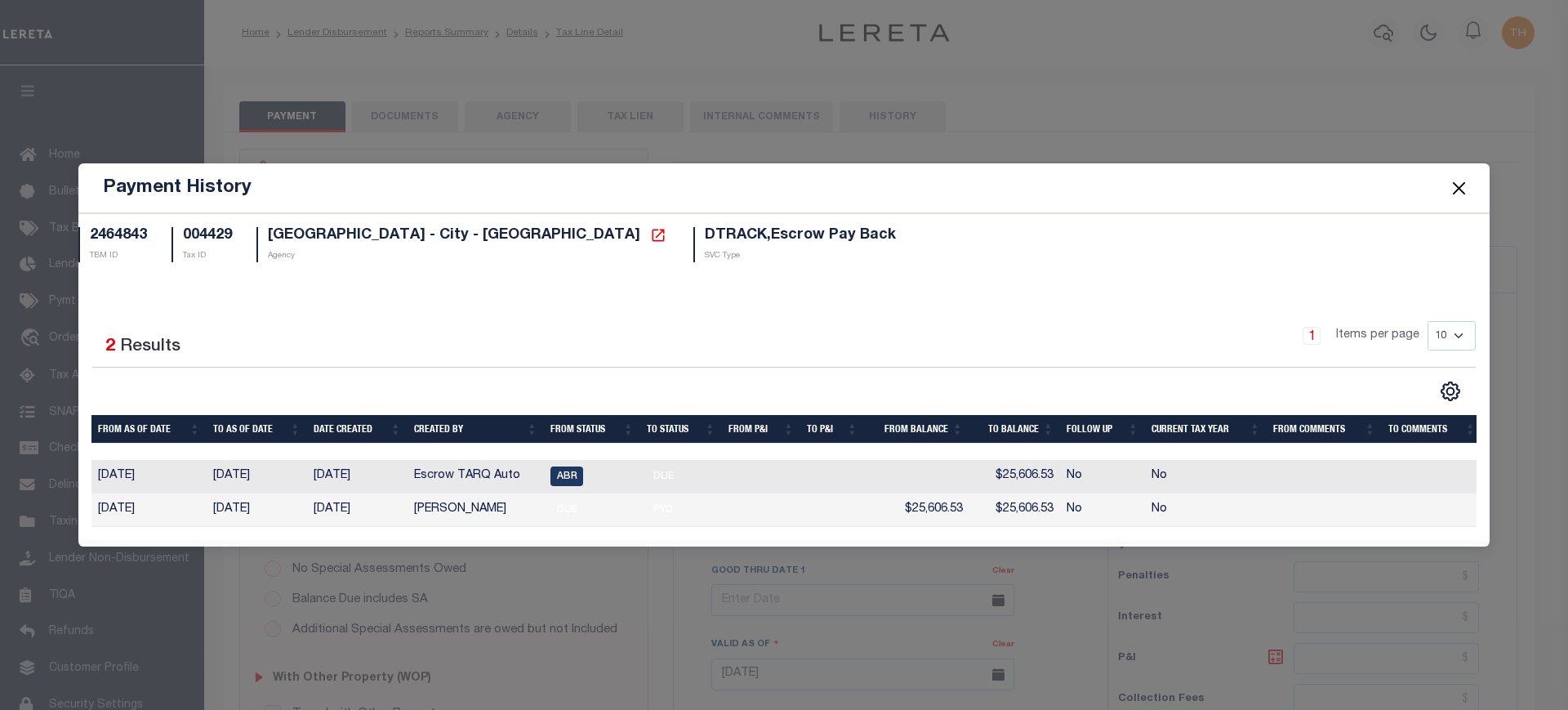
click at [1457, 185] on button "Close" at bounding box center [1460, 188] width 22 height 22
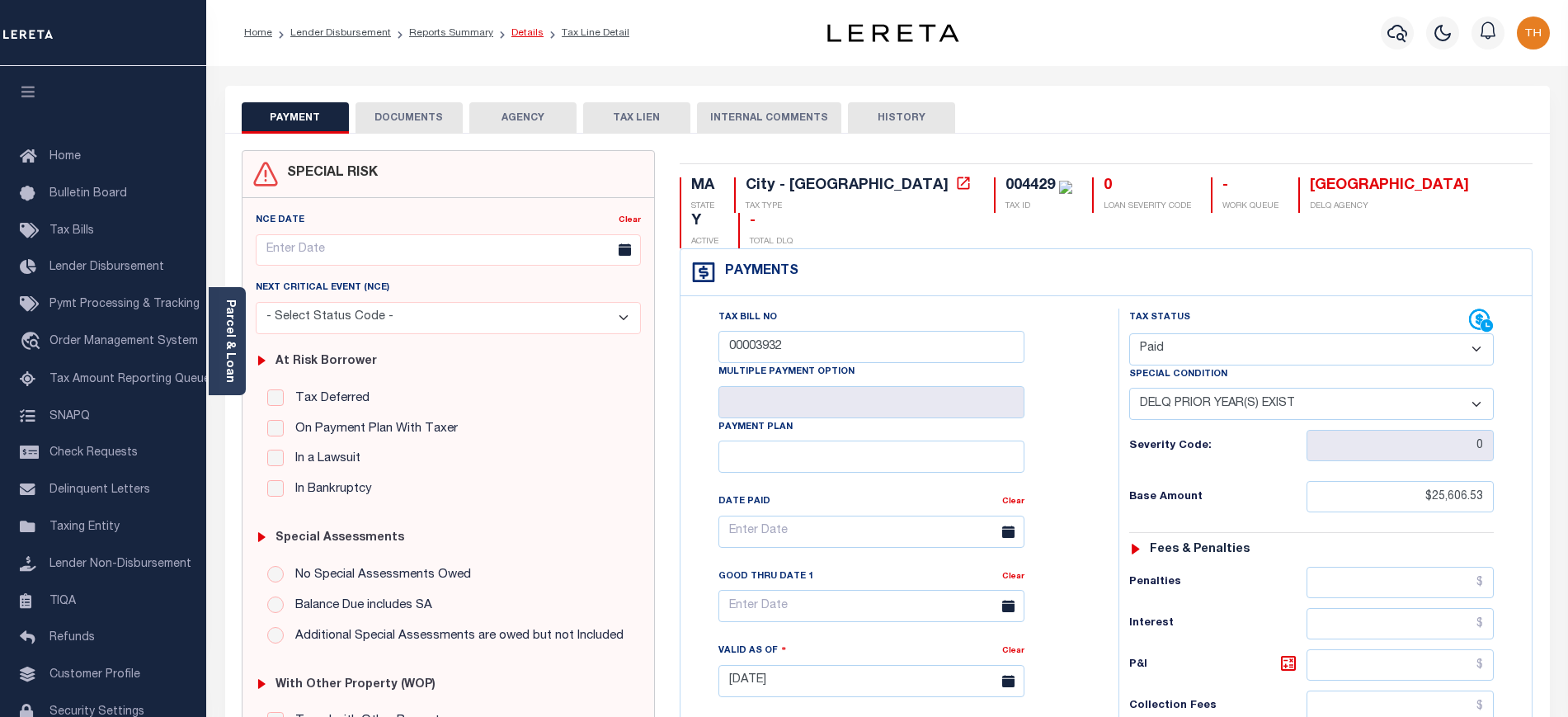
click at [522, 28] on link "Details" at bounding box center [527, 33] width 33 height 10
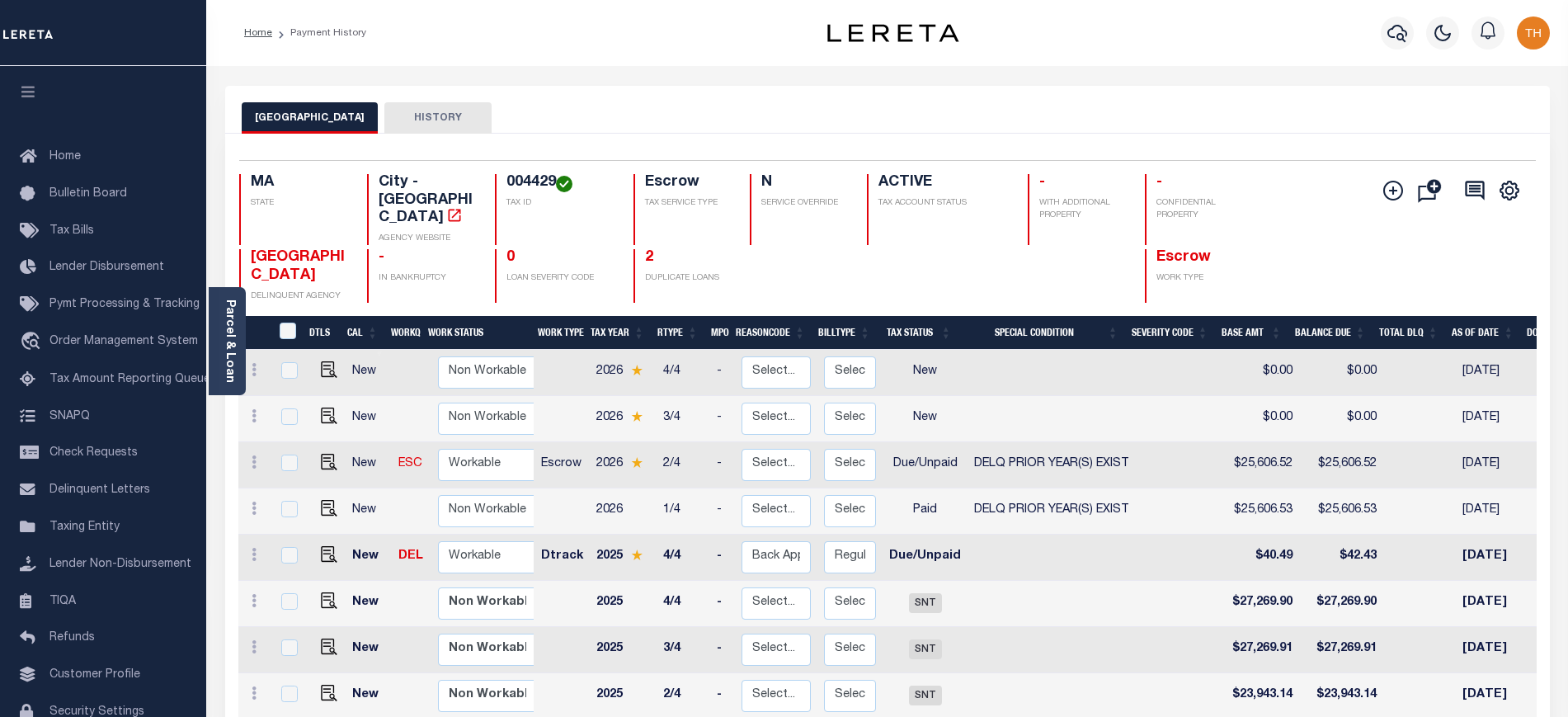
scroll to position [103, 0]
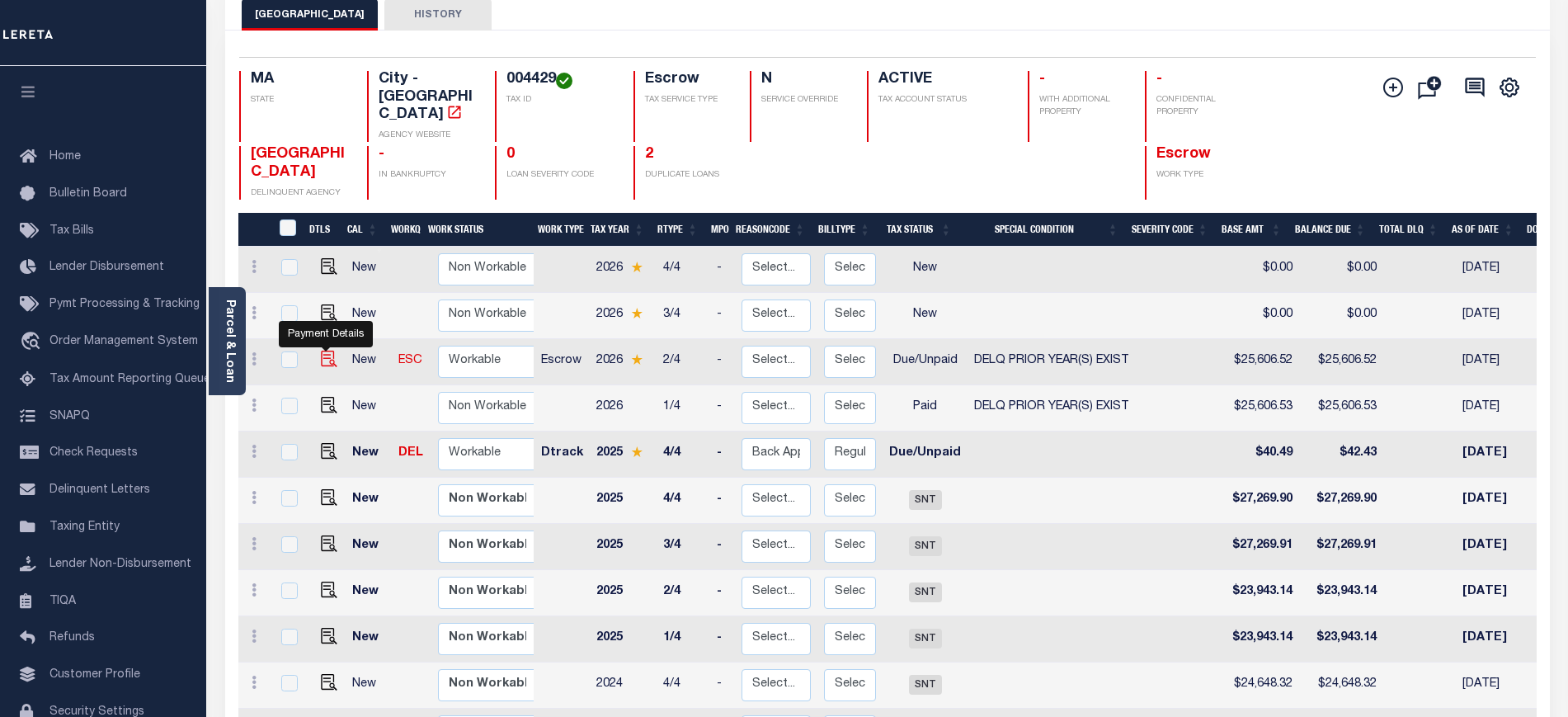
click at [322, 351] on img "" at bounding box center [329, 359] width 17 height 17
checkbox input "true"
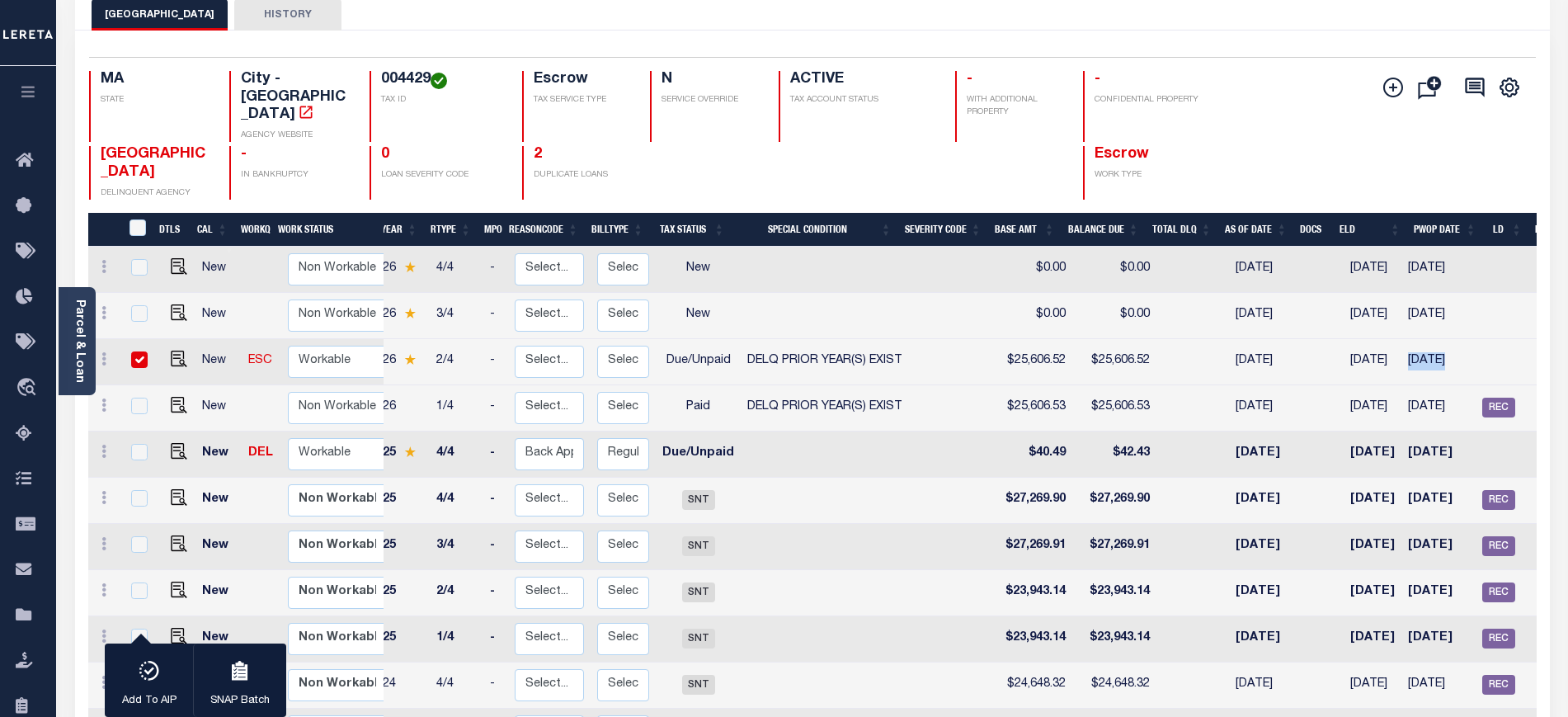
scroll to position [0, 168]
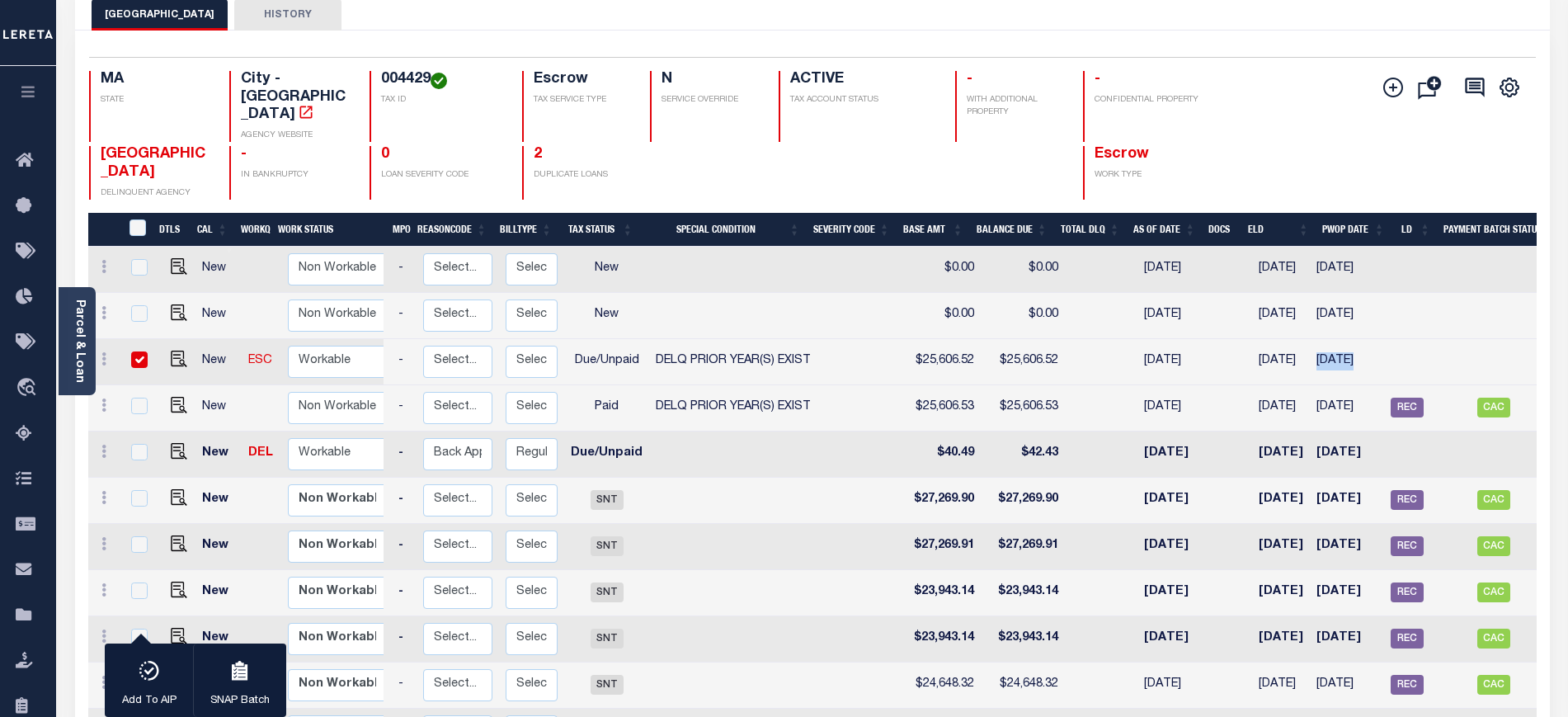
drag, startPoint x: 1498, startPoint y: 322, endPoint x: 1542, endPoint y: 320, distance: 44.0
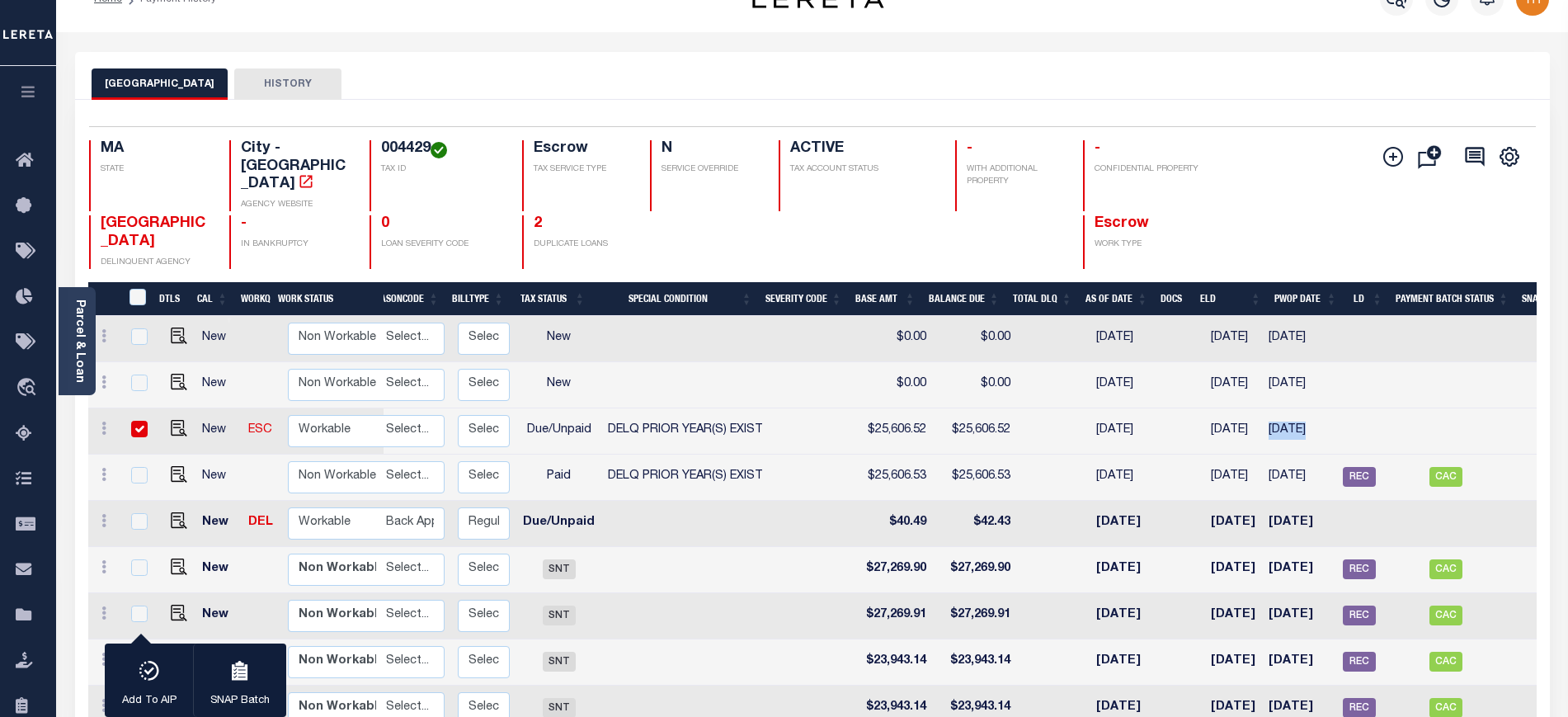
scroll to position [0, 0]
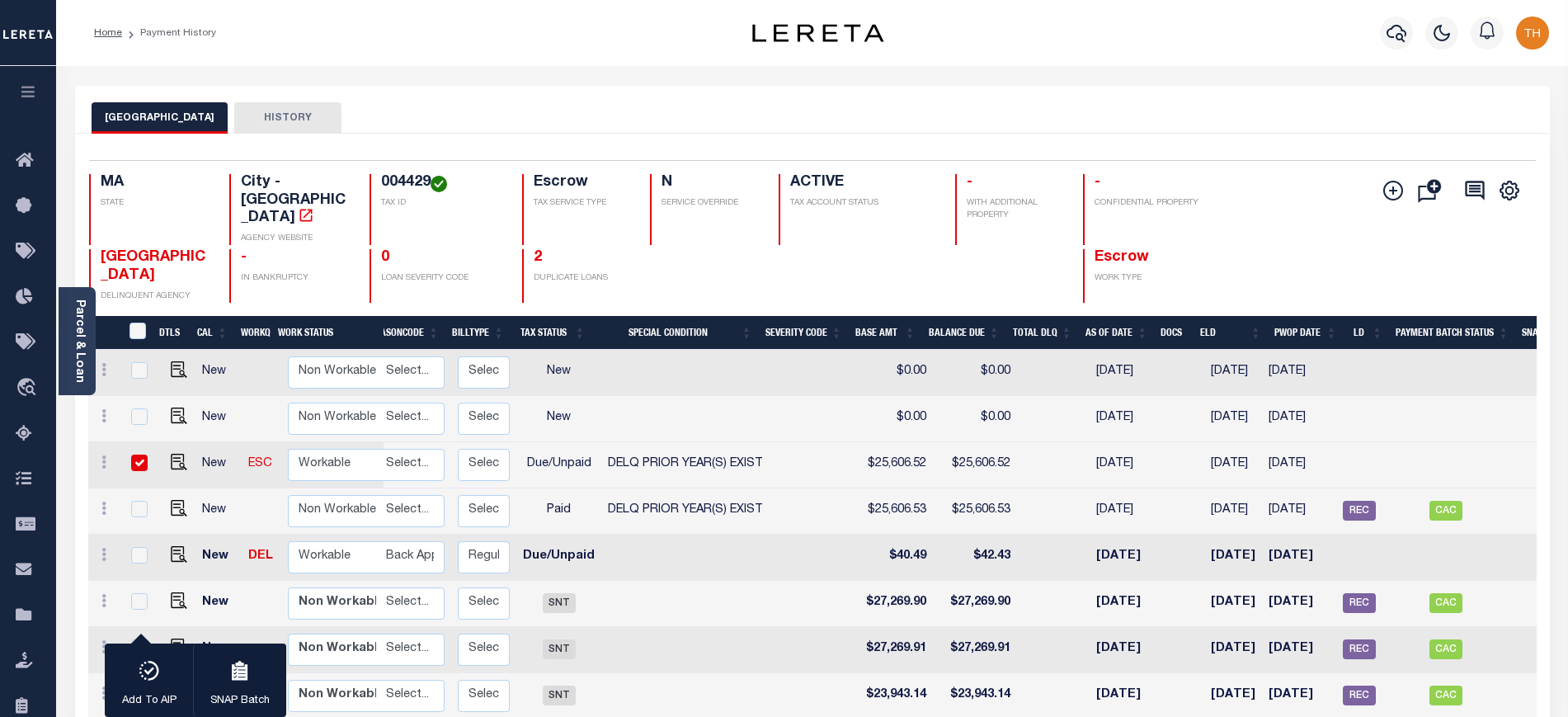
click at [947, 249] on div "QUINCY CITY DELINQUENT AGENCY - IN BANKRUPTCY 0 LOAN SEVERITY CODE 2 DUPLICATE …" at bounding box center [692, 276] width 1205 height 53
click at [133, 455] on input "checkbox" at bounding box center [140, 463] width 17 height 17
checkbox input "false"
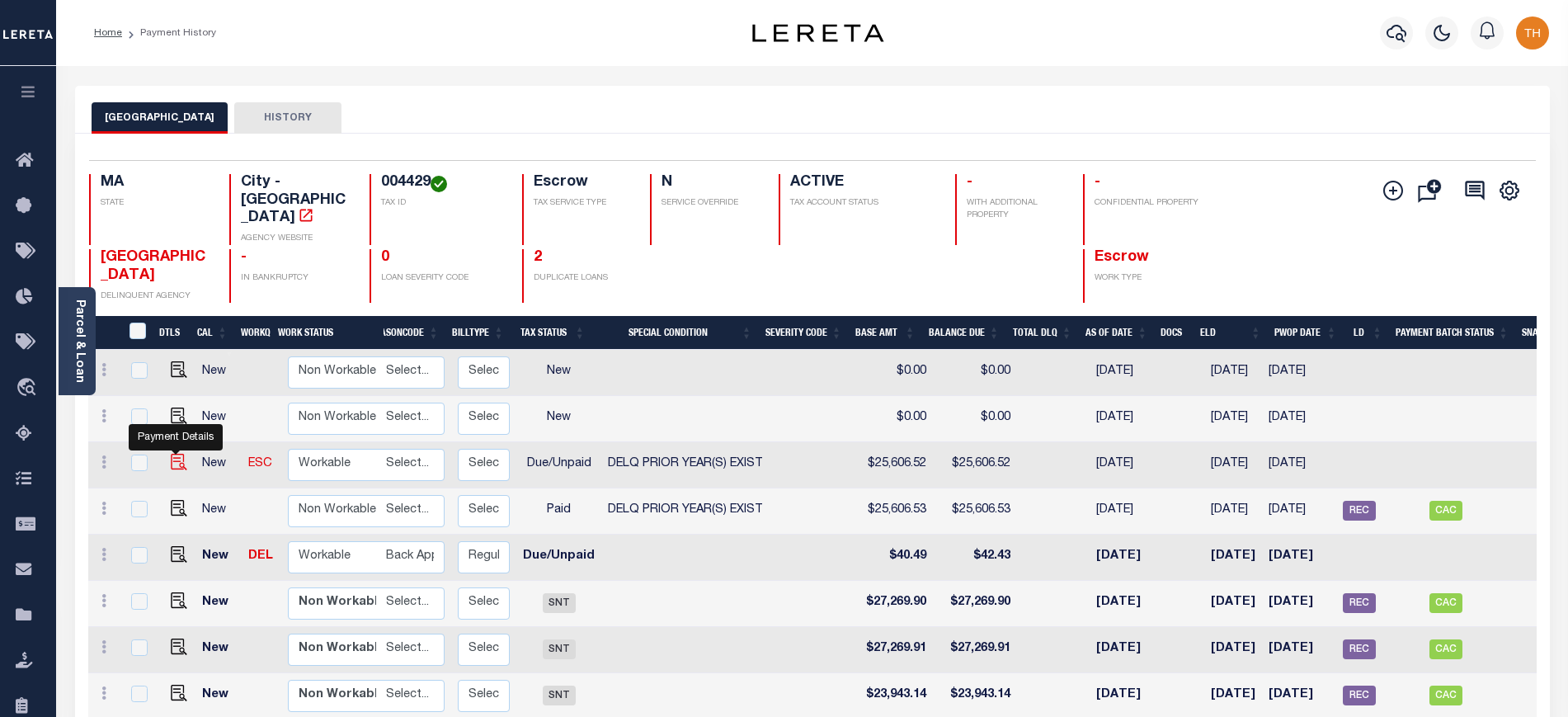
click at [181, 454] on img "" at bounding box center [179, 462] width 17 height 17
checkbox input "true"
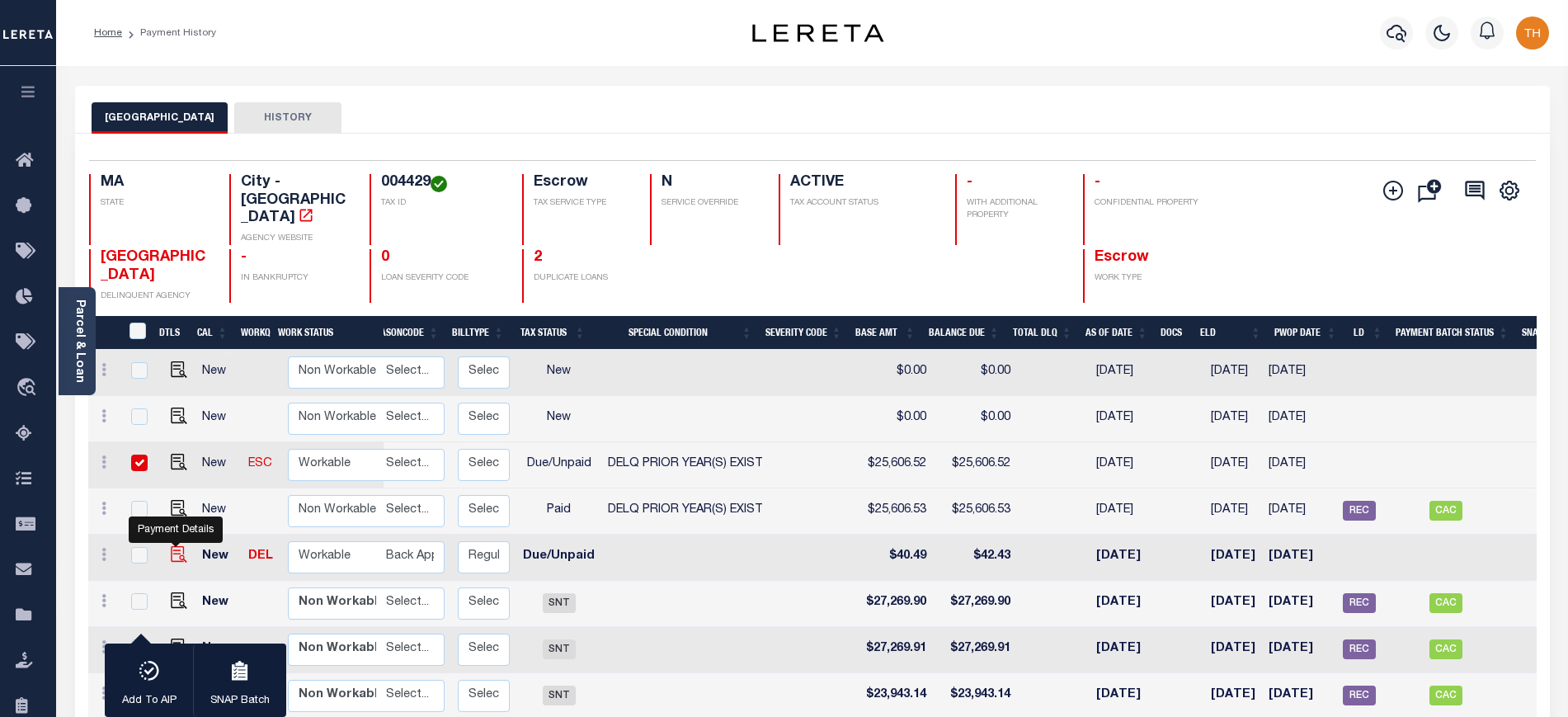
click at [178, 547] on img "" at bounding box center [179, 555] width 17 height 17
checkbox input "true"
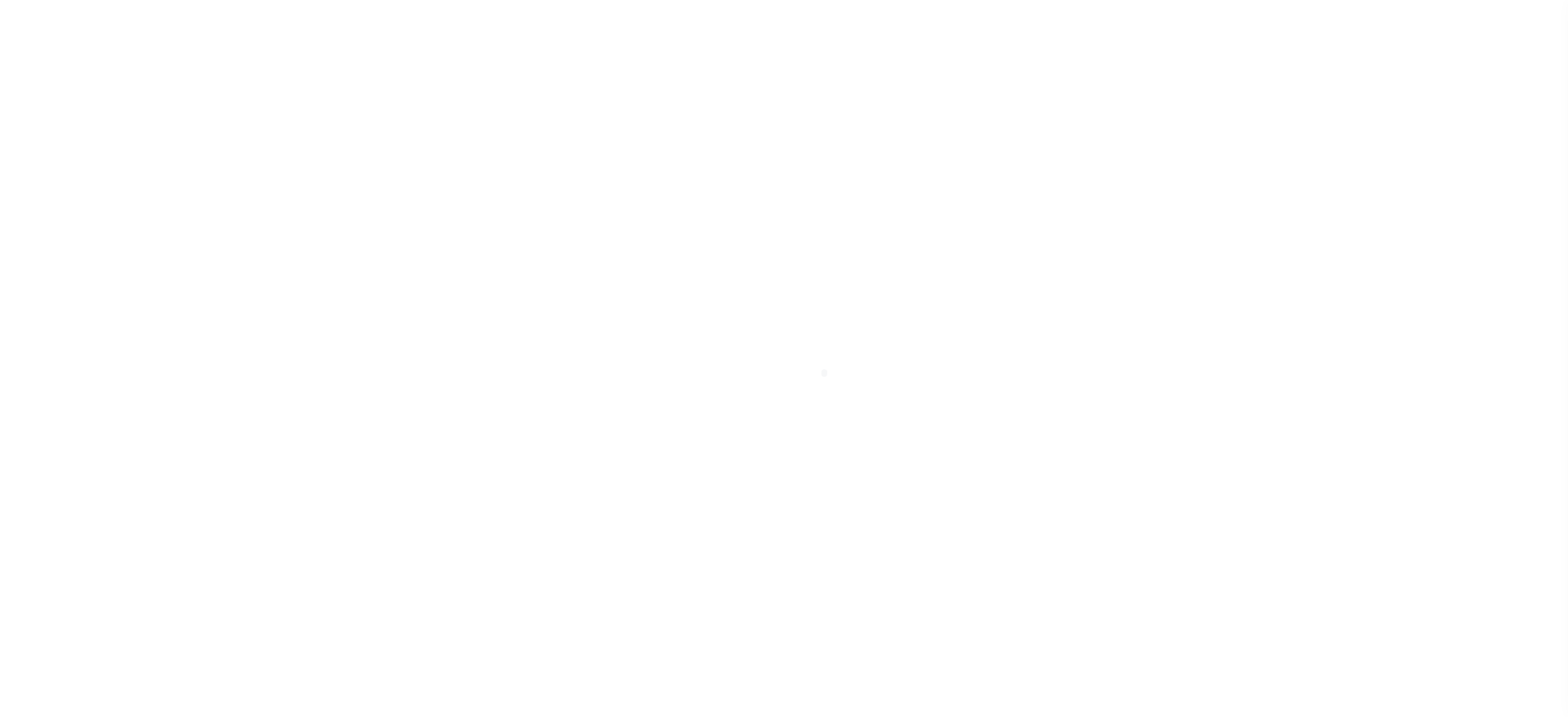
select select "DUE"
select select "18"
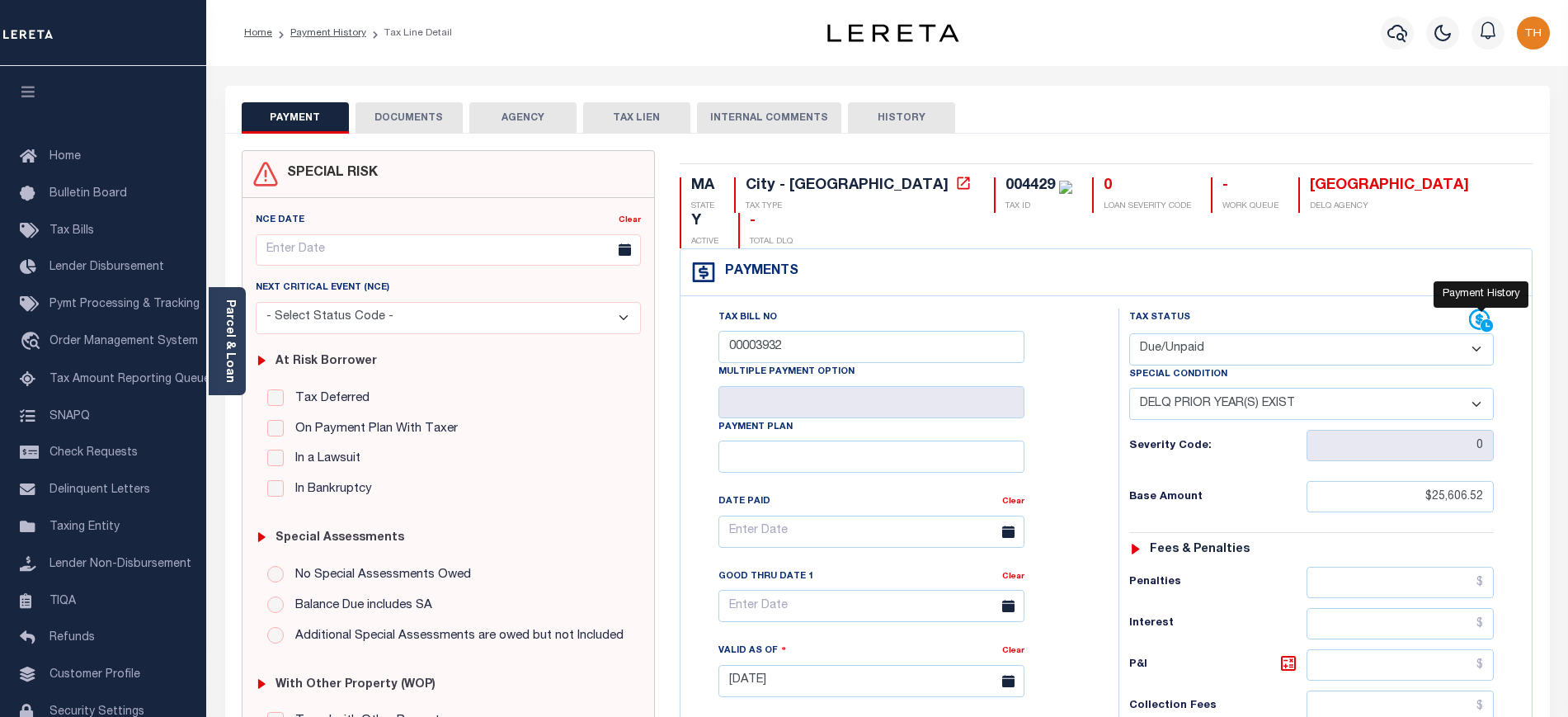
click at [1484, 308] on icon at bounding box center [1481, 321] width 25 height 25
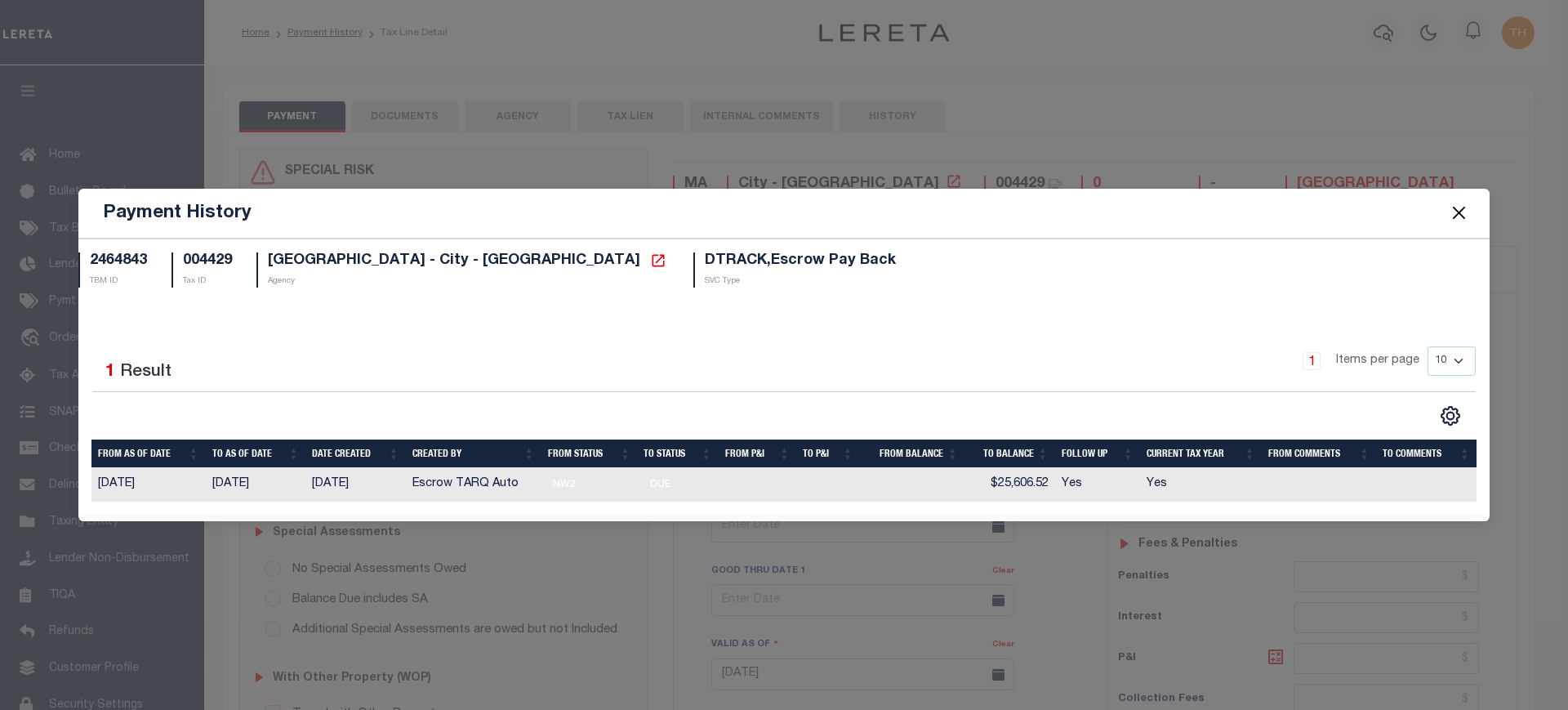
click at [1460, 210] on button "Close" at bounding box center [1460, 213] width 22 height 22
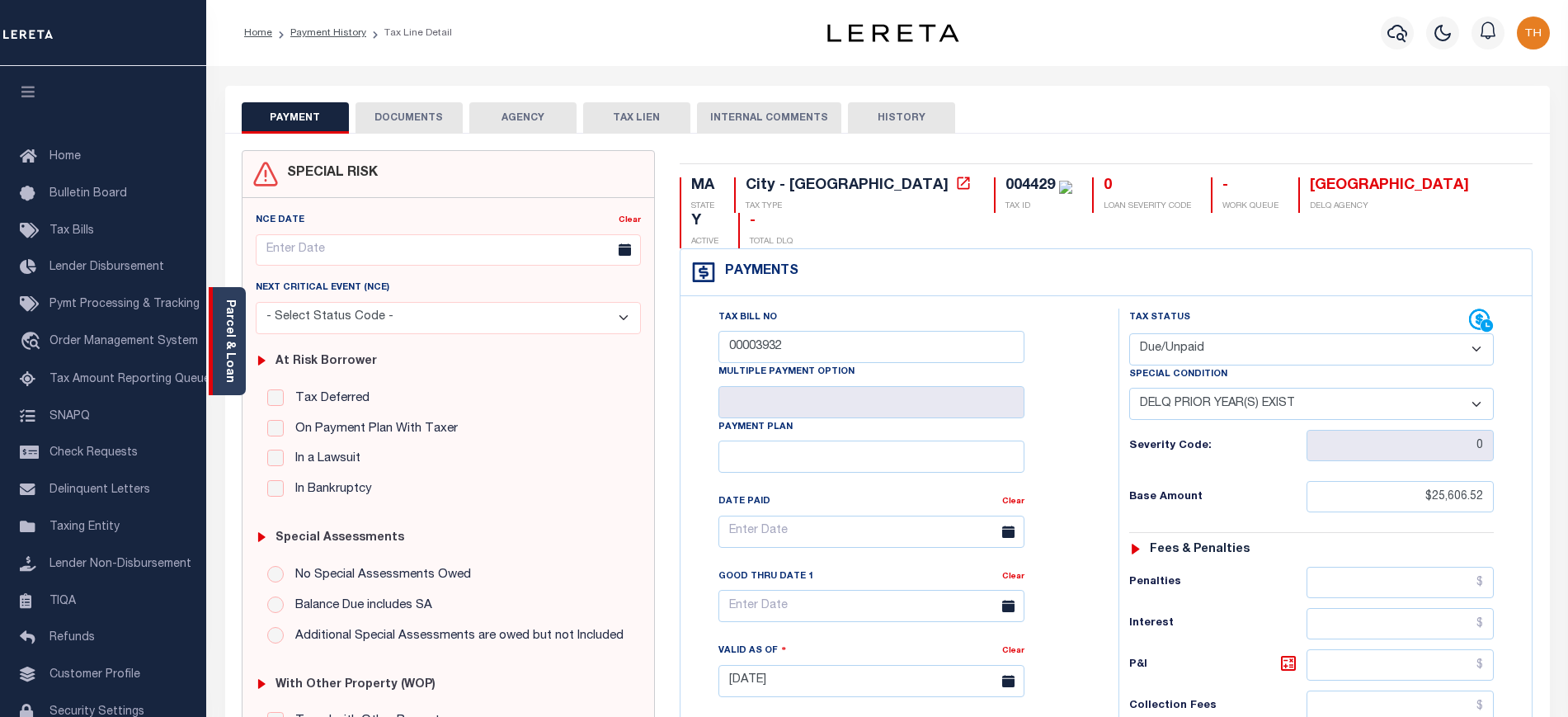
click at [238, 339] on div "Parcel & Loan" at bounding box center [227, 341] width 37 height 108
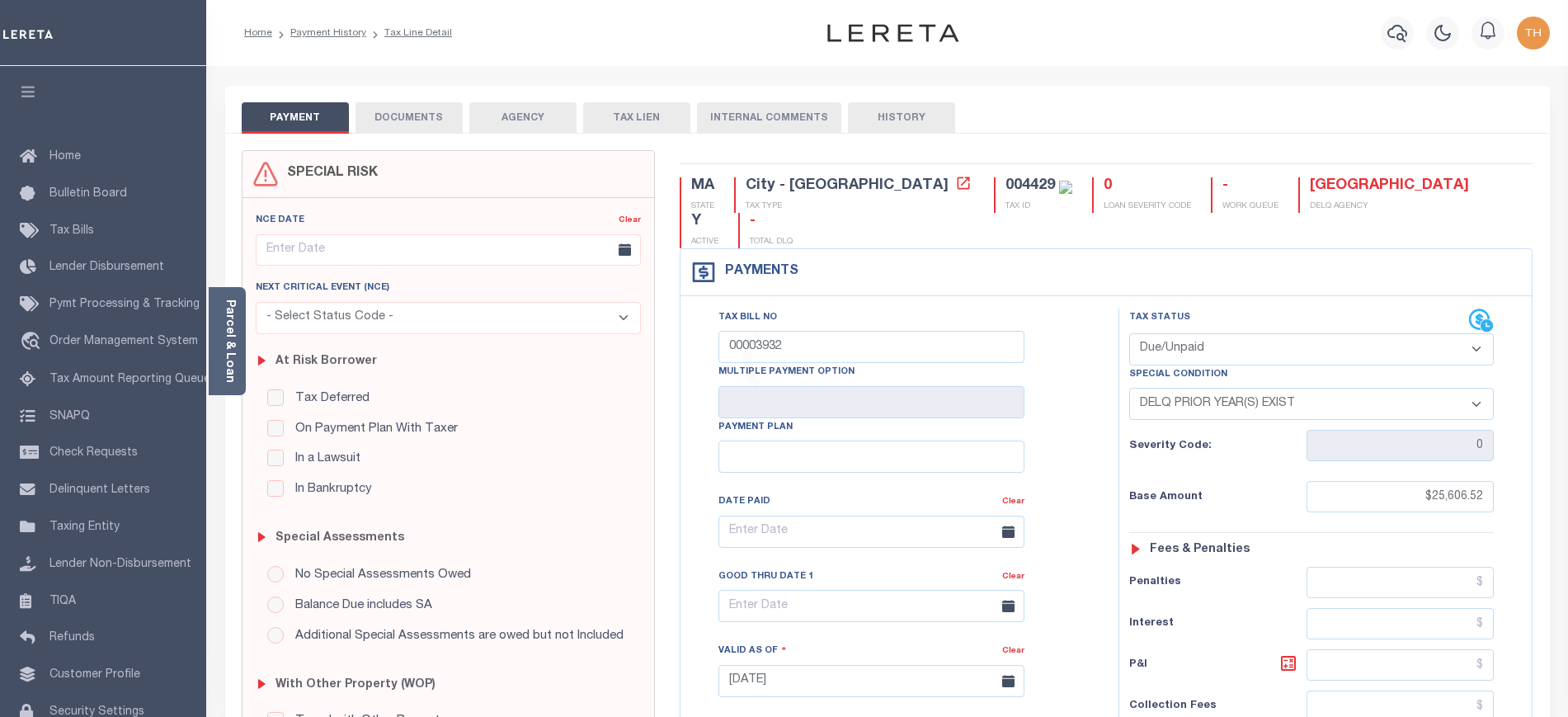
select select "DUE"
select select "18"
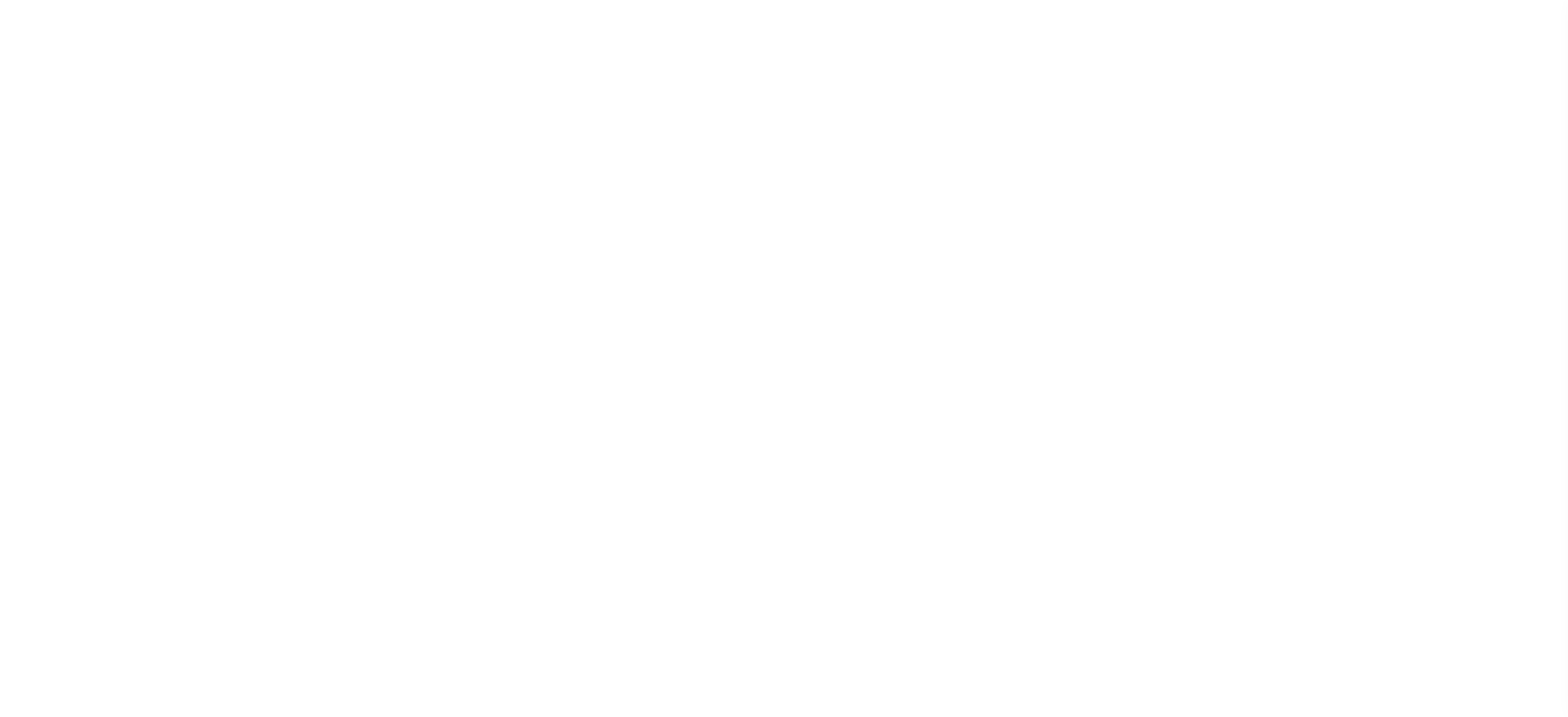
select select "DUE"
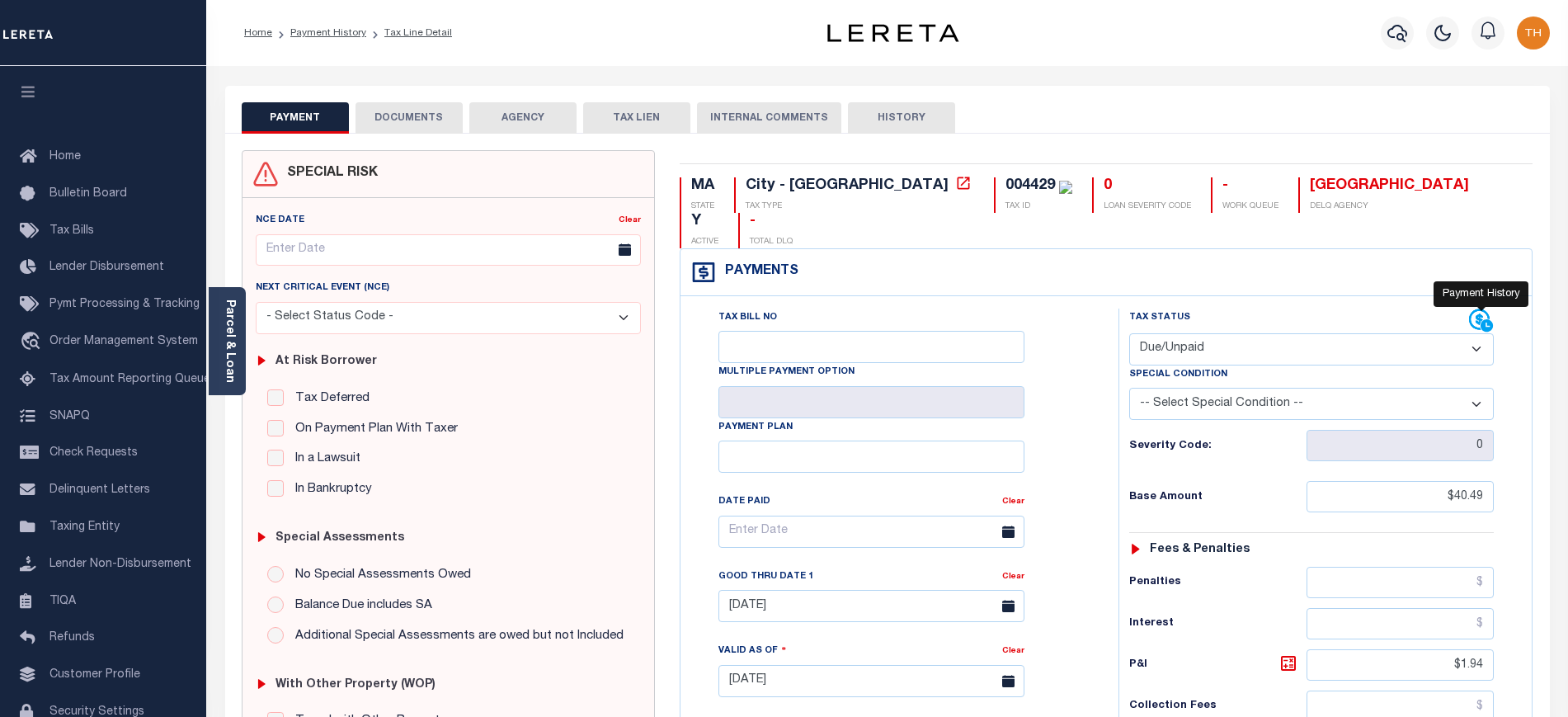
click at [1486, 319] on icon at bounding box center [1486, 325] width 13 height 13
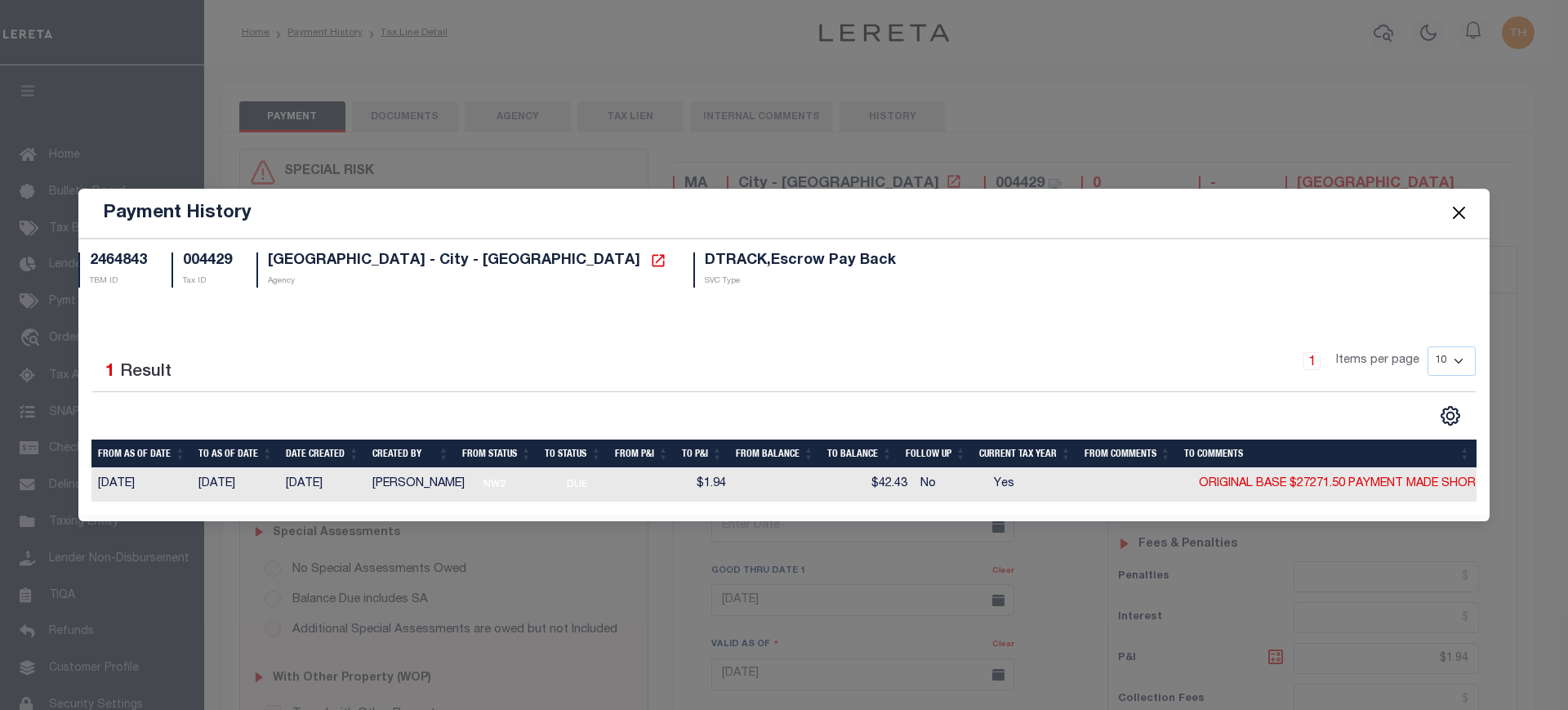
drag, startPoint x: 1457, startPoint y: 222, endPoint x: 1435, endPoint y: 220, distance: 22.1
click at [1457, 221] on button "Close" at bounding box center [1460, 213] width 22 height 22
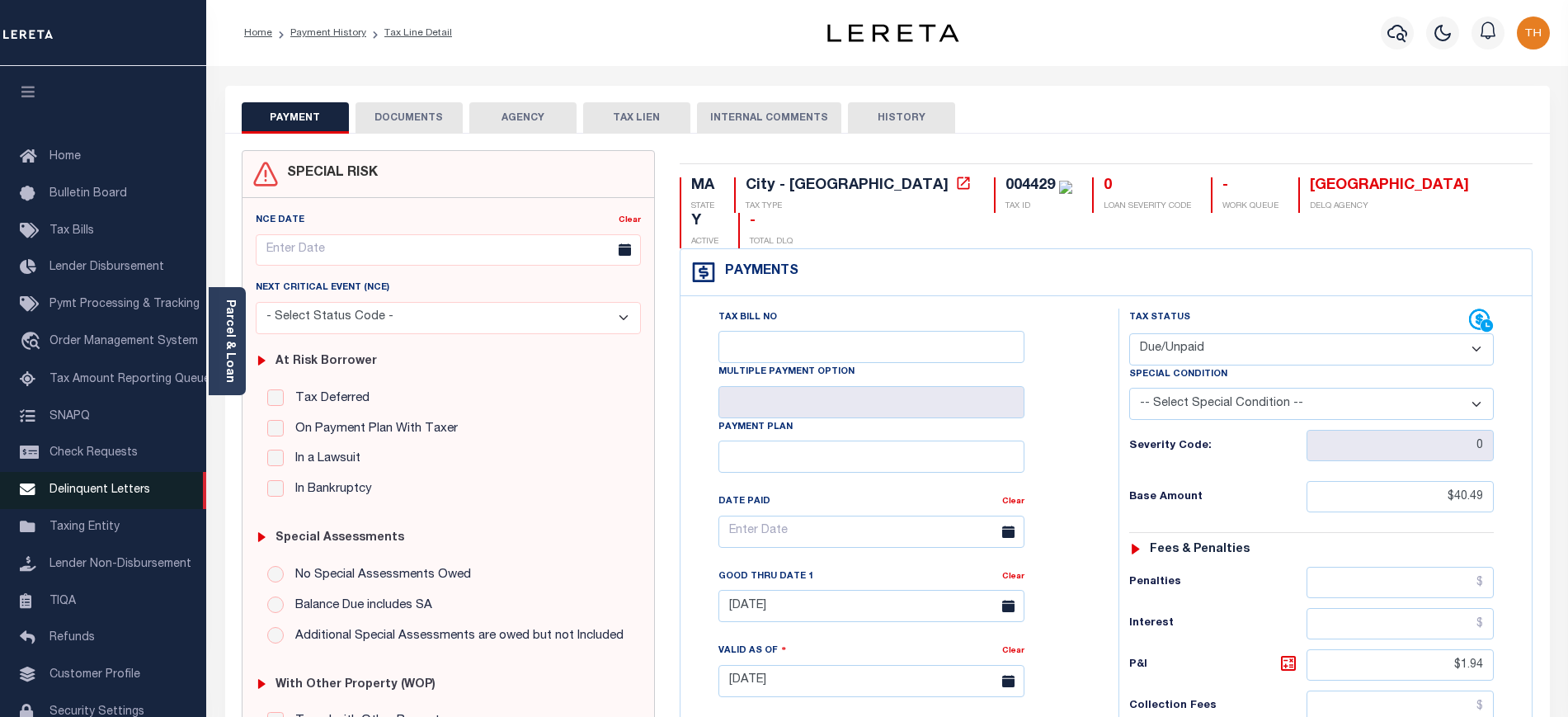
click at [102, 491] on span "Delinquent Letters" at bounding box center [99, 490] width 100 height 12
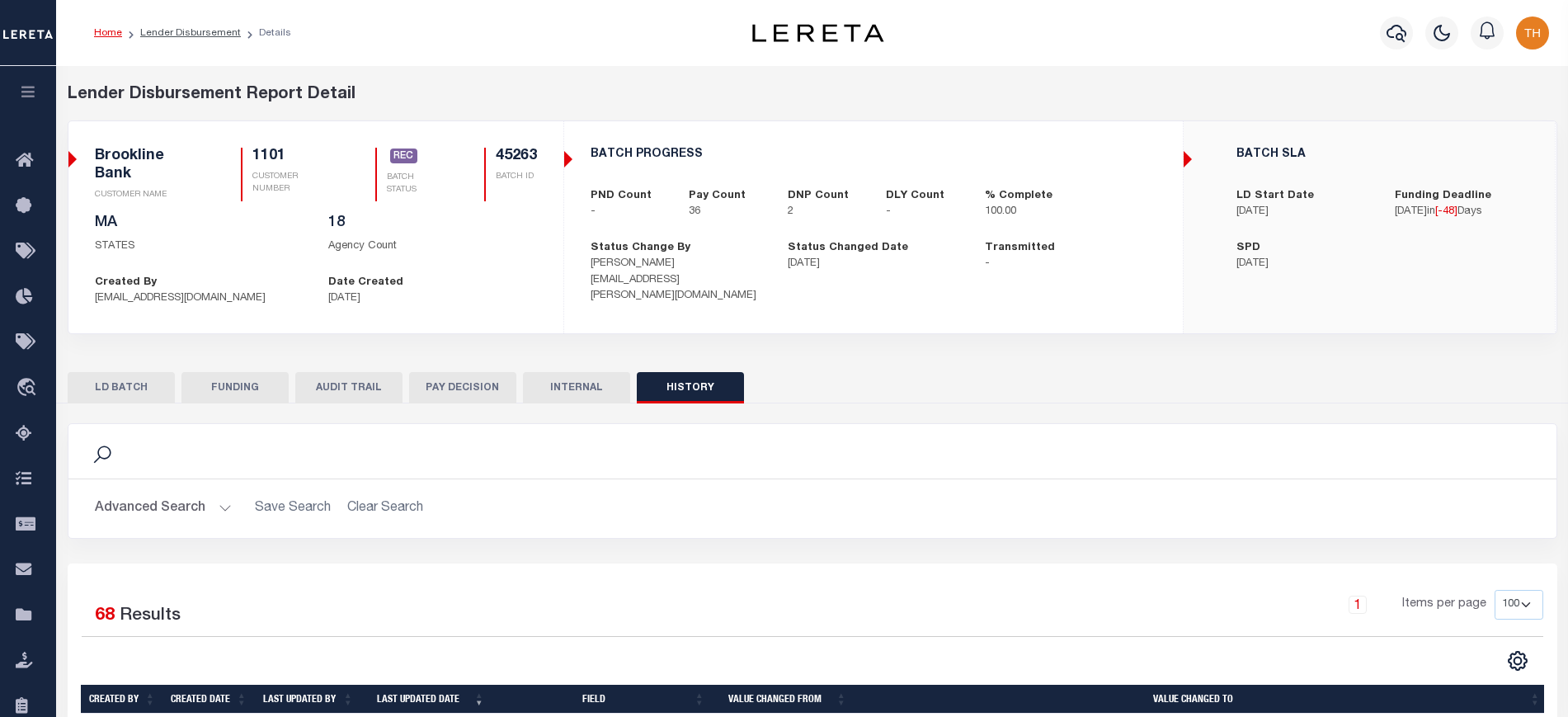
select select "100"
